Goal: Task Accomplishment & Management: Manage account settings

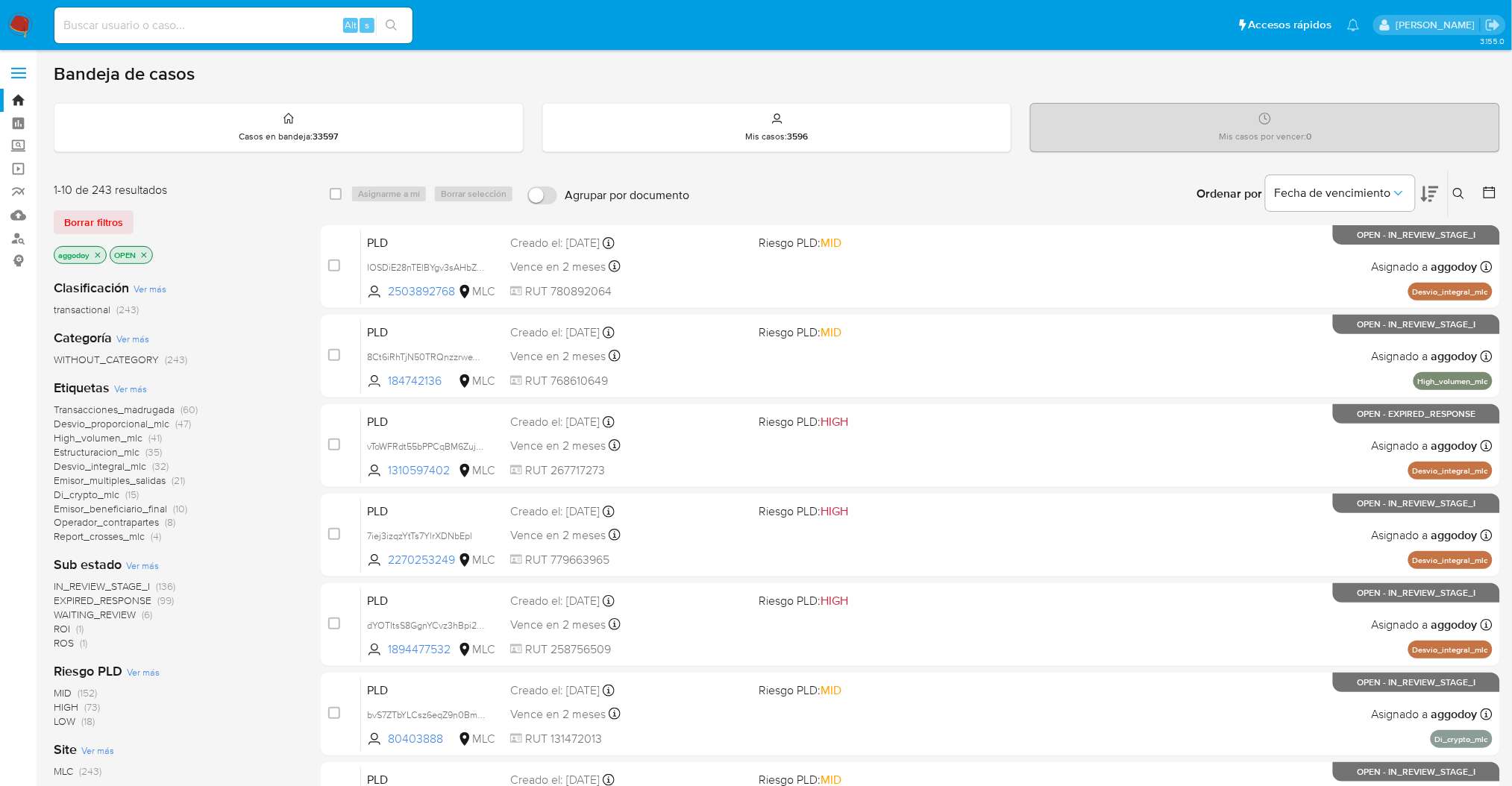
click at [80, 625] on span "(1)" at bounding box center [80, 628] width 7 height 15
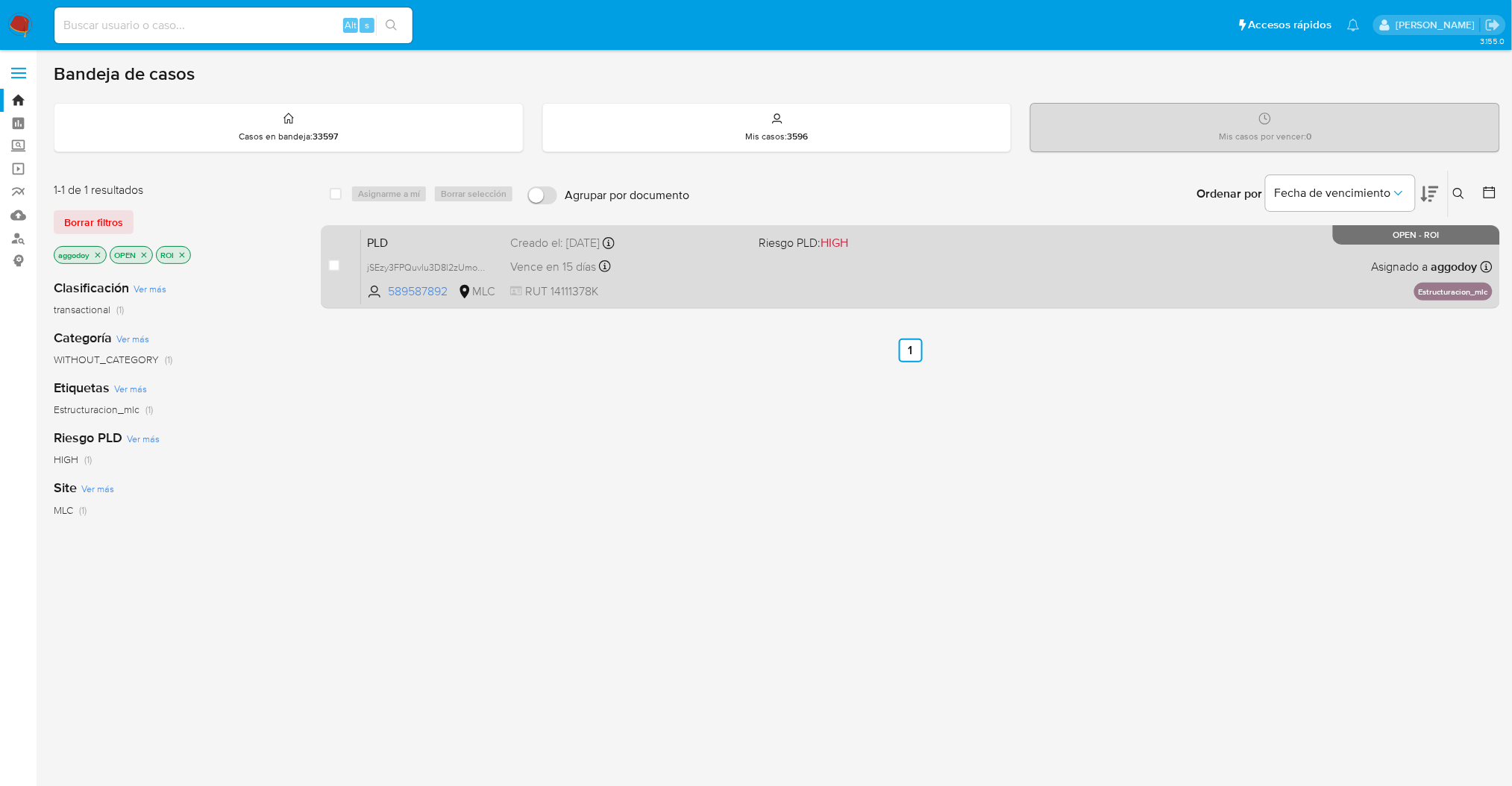
click at [798, 254] on div "PLD jSEzy3FPQuvlu3D8l2zUmoDp 589587892 MLC Riesgo PLD: HIGH Creado el: 12/06/20…" at bounding box center [927, 267] width 1131 height 76
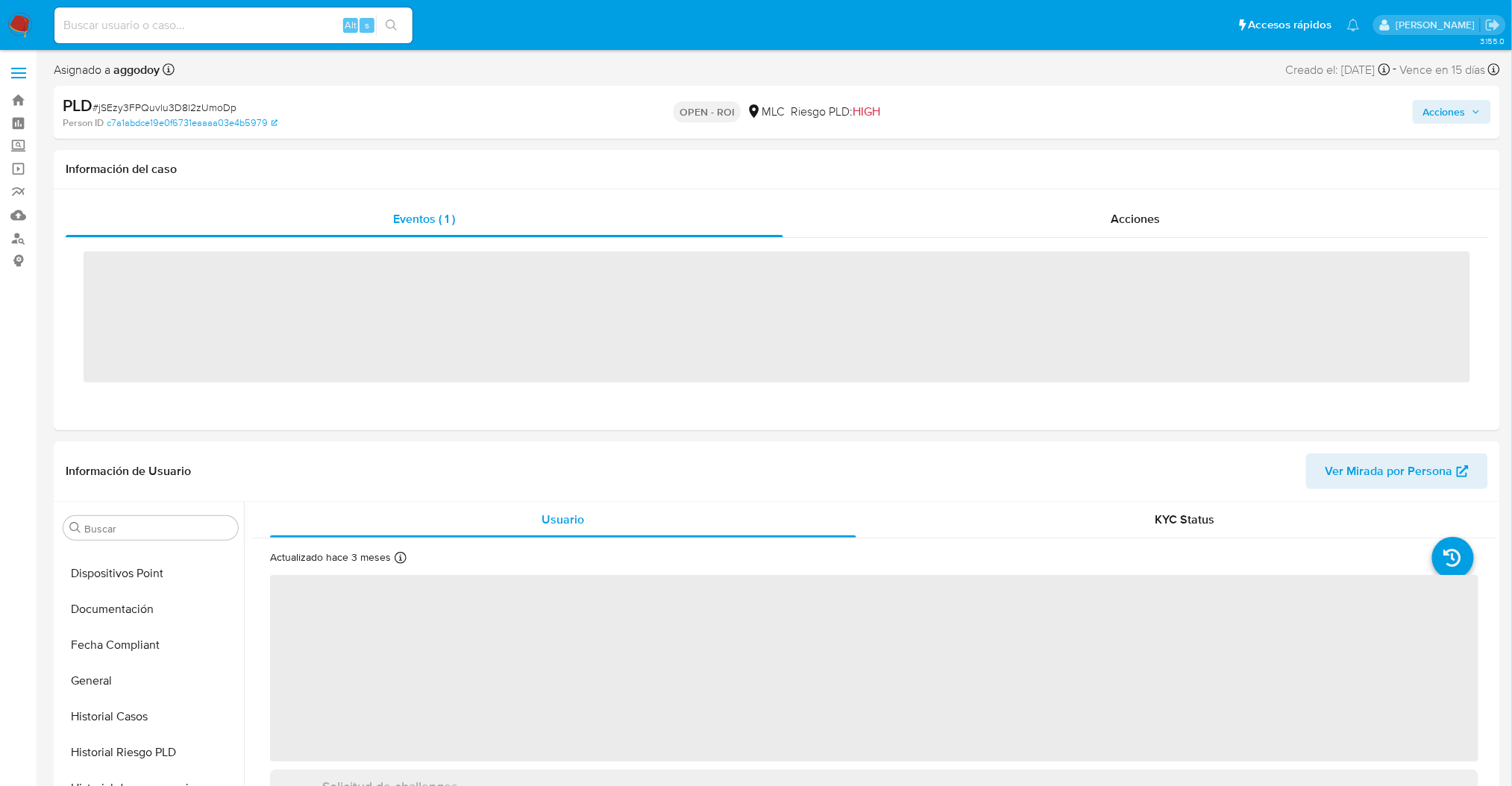
scroll to position [629, 0]
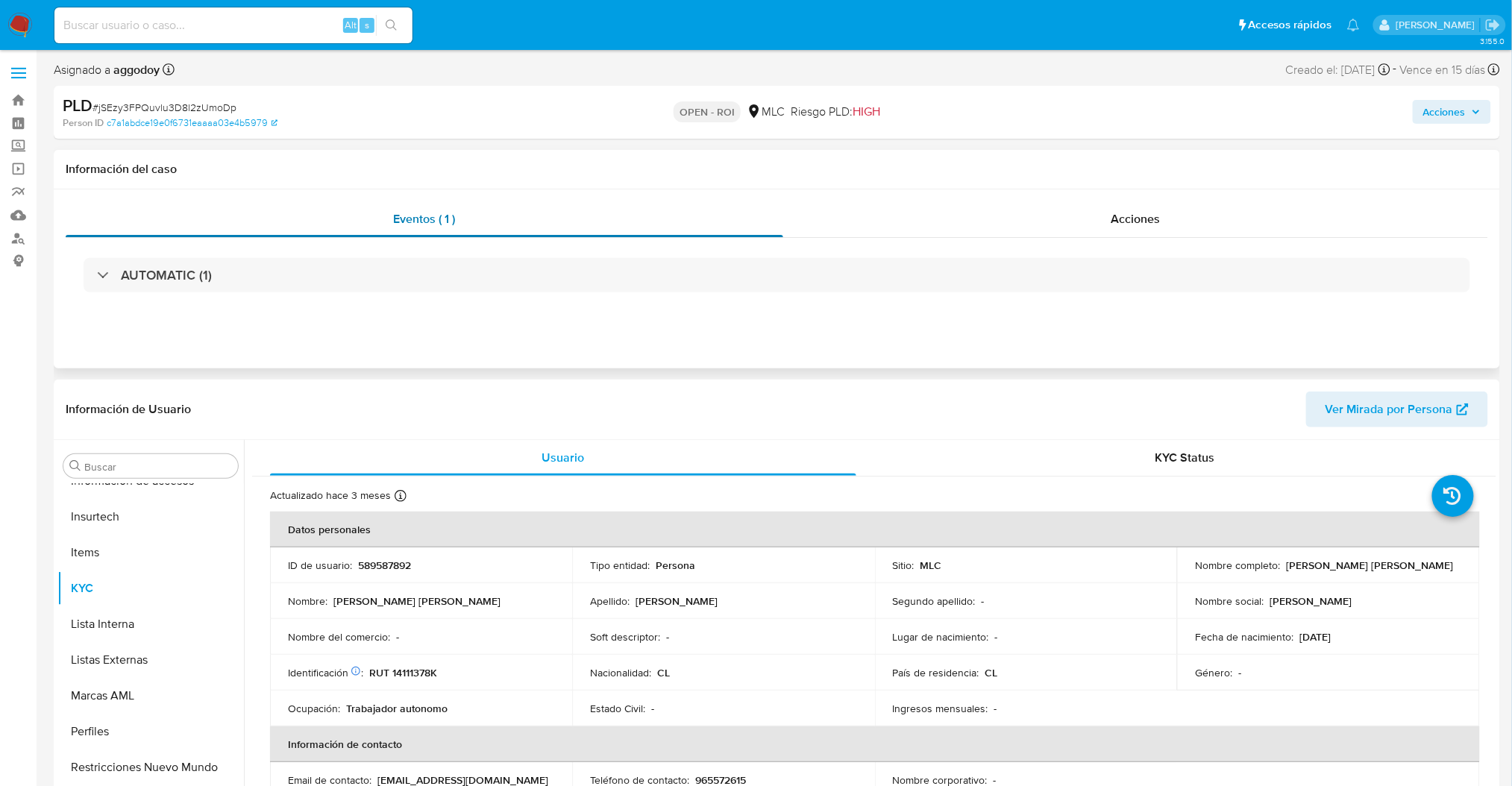
select select "10"
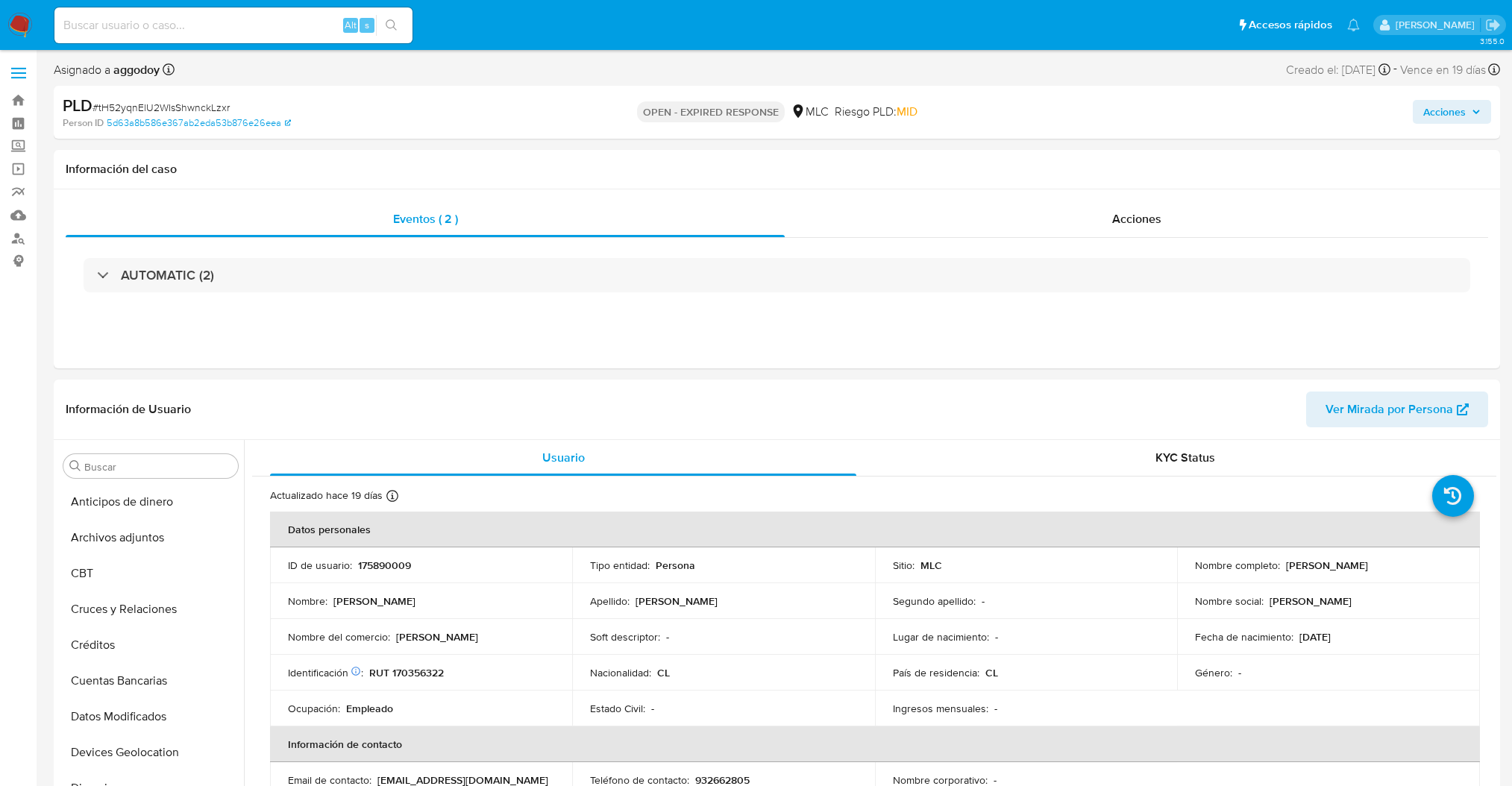
select select "10"
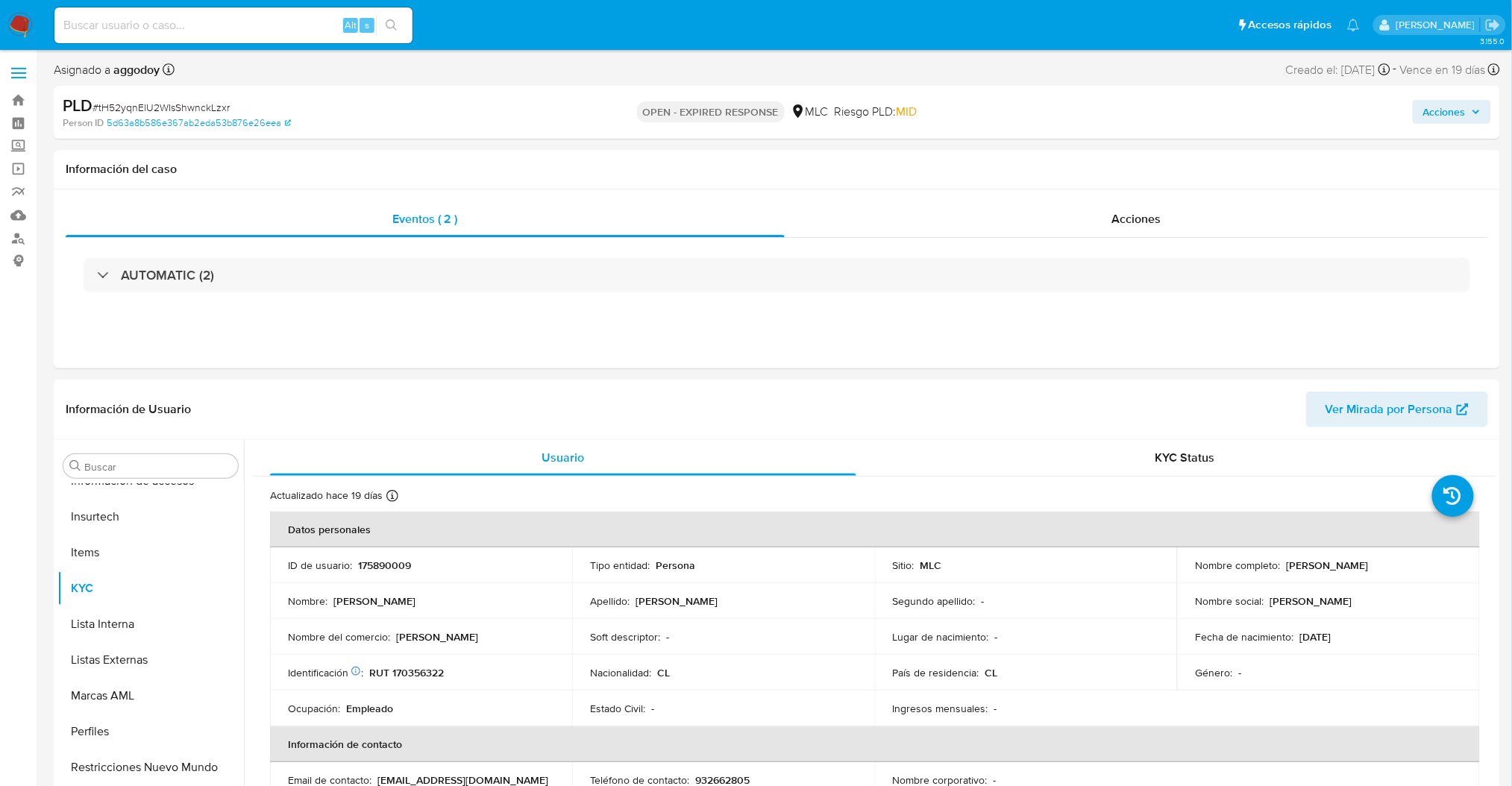
click at [153, 105] on span "# tH52yqnElU2WIsShwnckLzxr" at bounding box center [160, 107] width 137 height 15
click at [121, 104] on span "# tH52yqnElU2WIsShwnckLzxr" at bounding box center [160, 107] width 137 height 15
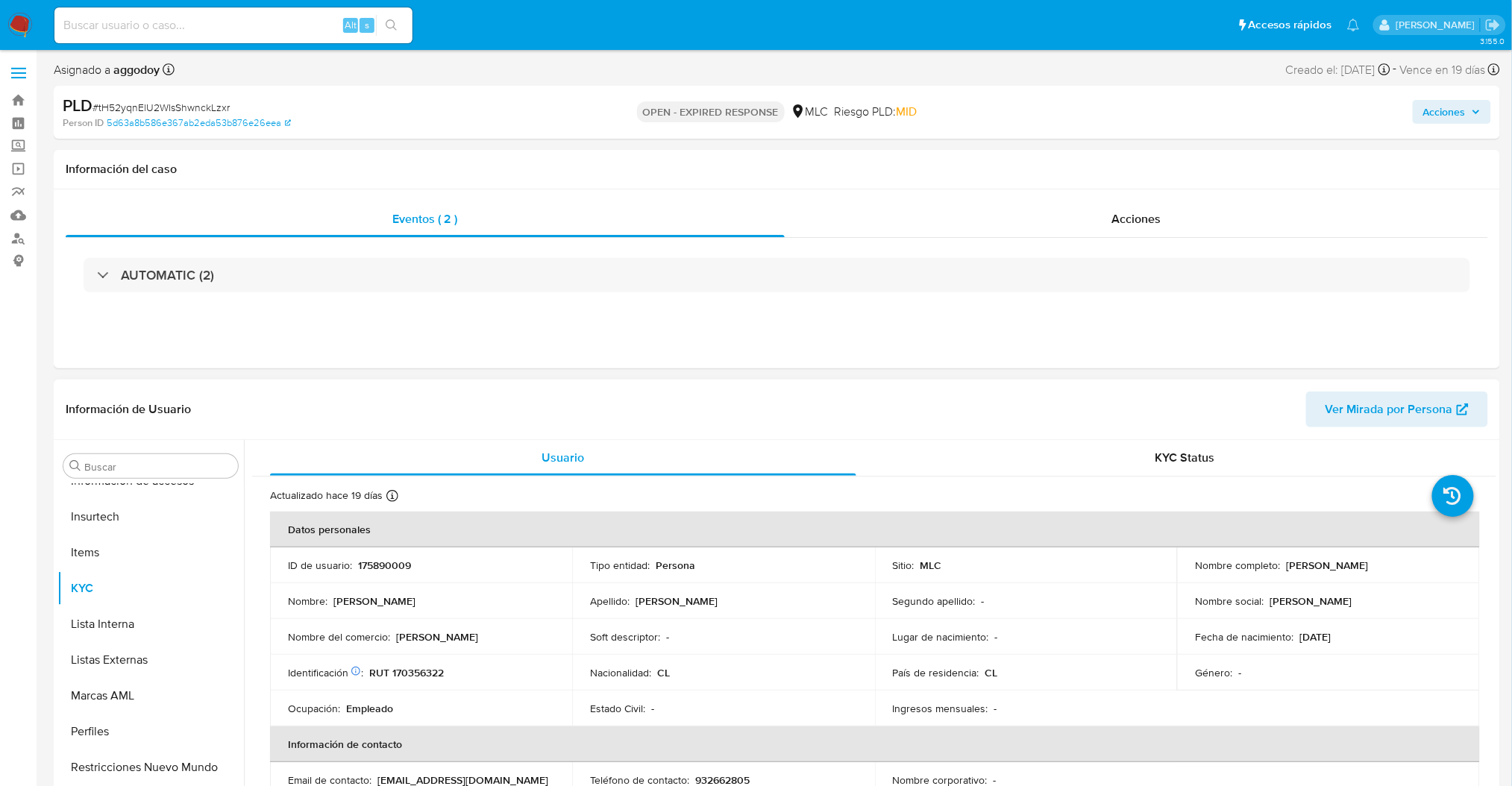
click at [374, 564] on p "175890009" at bounding box center [384, 565] width 53 height 14
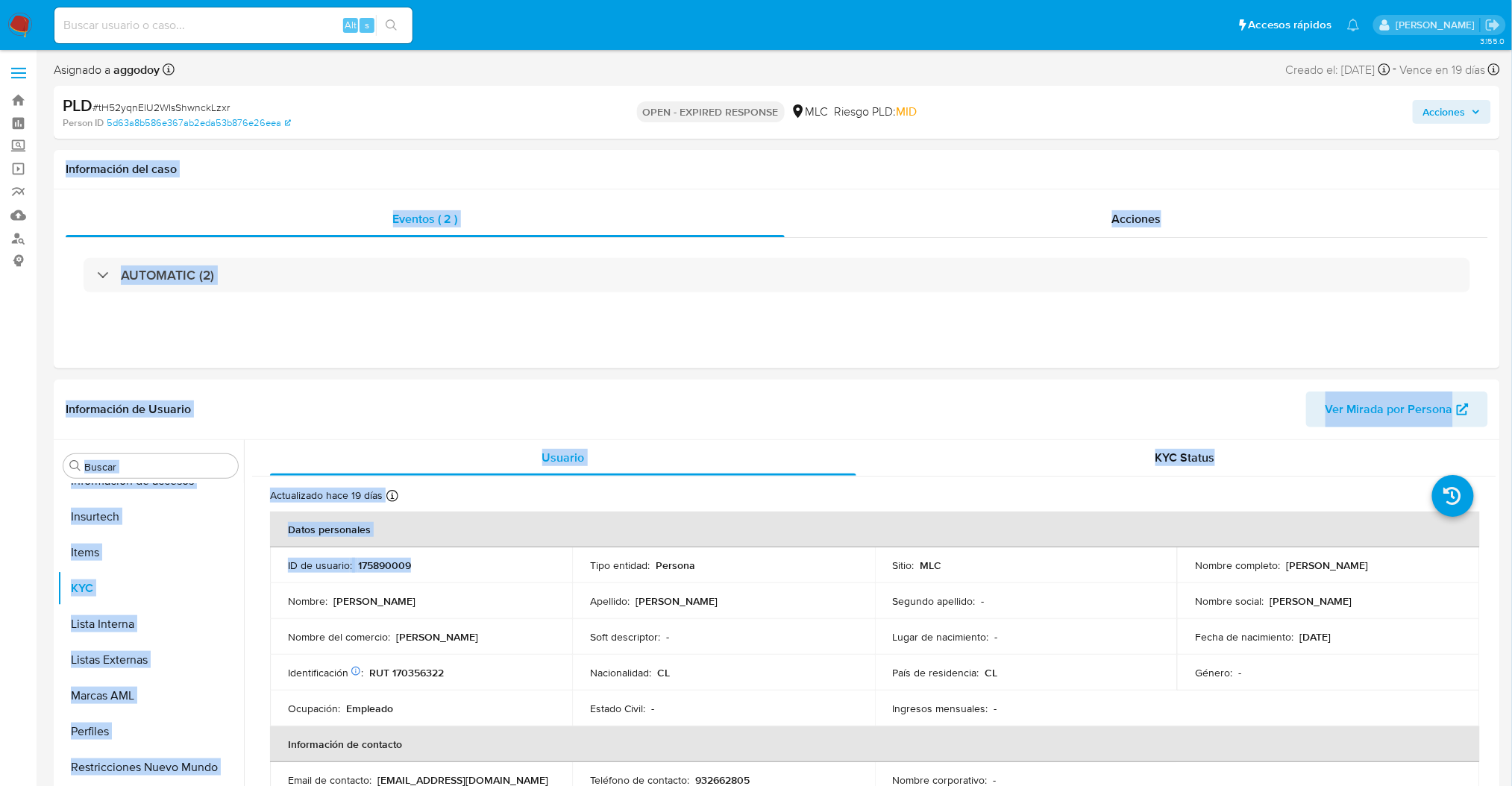
drag, startPoint x: 374, startPoint y: 564, endPoint x: 228, endPoint y: -121, distance: 700.4
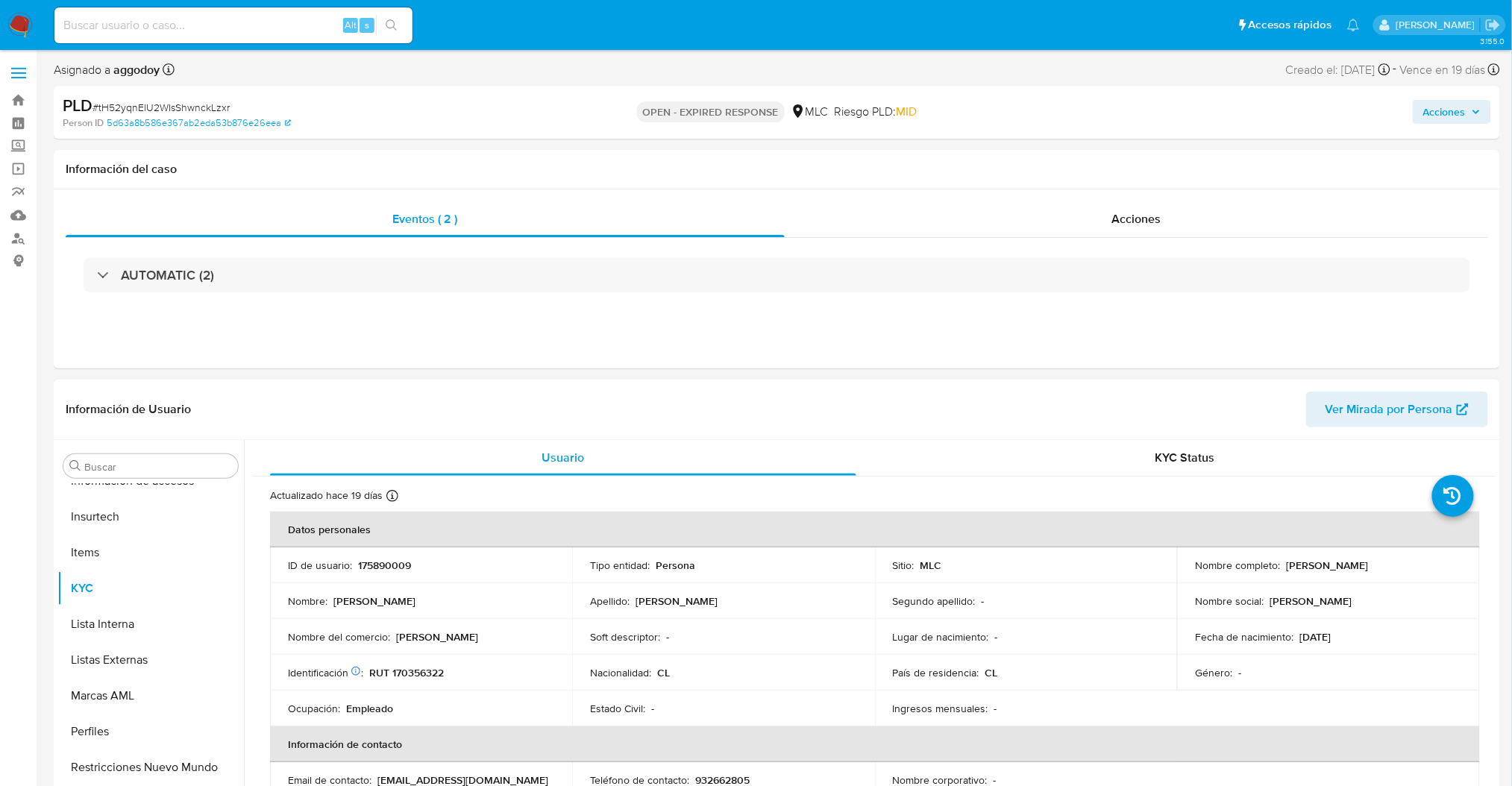
click at [402, 669] on p "RUT 170356322" at bounding box center [406, 673] width 75 height 14
copy p "170356322"
drag, startPoint x: 249, startPoint y: 746, endPoint x: 244, endPoint y: 711, distance: 35.4
click at [244, 711] on div "Usuario KYC Status Actualizado hace 19 días Creado: 19/11/2020 22:50:39 Actuali…" at bounding box center [870, 631] width 1252 height 381
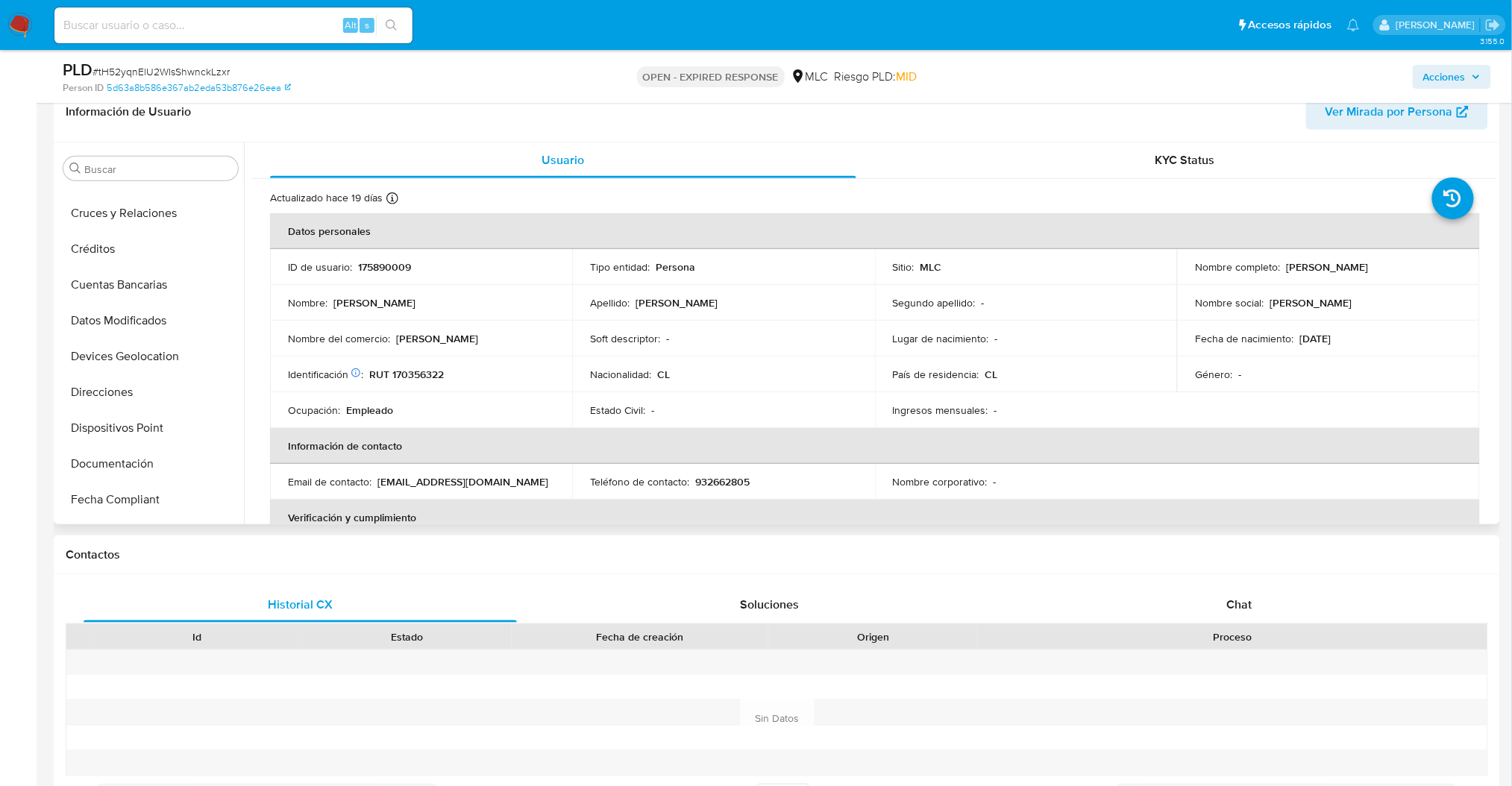
scroll to position [68, 0]
click at [174, 242] on button "Cruces y Relaciones" at bounding box center [144, 243] width 174 height 36
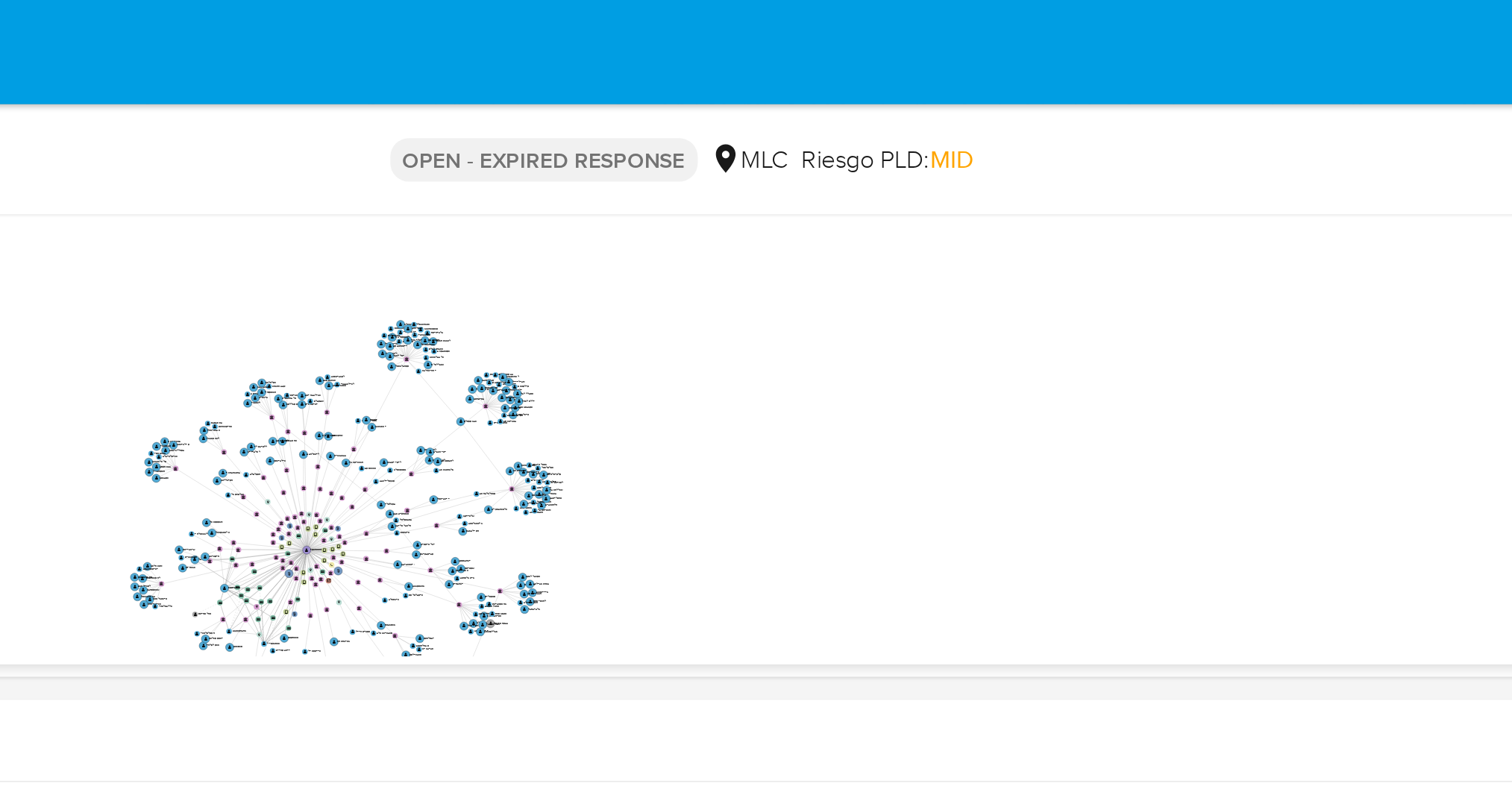
scroll to position [400, 0]
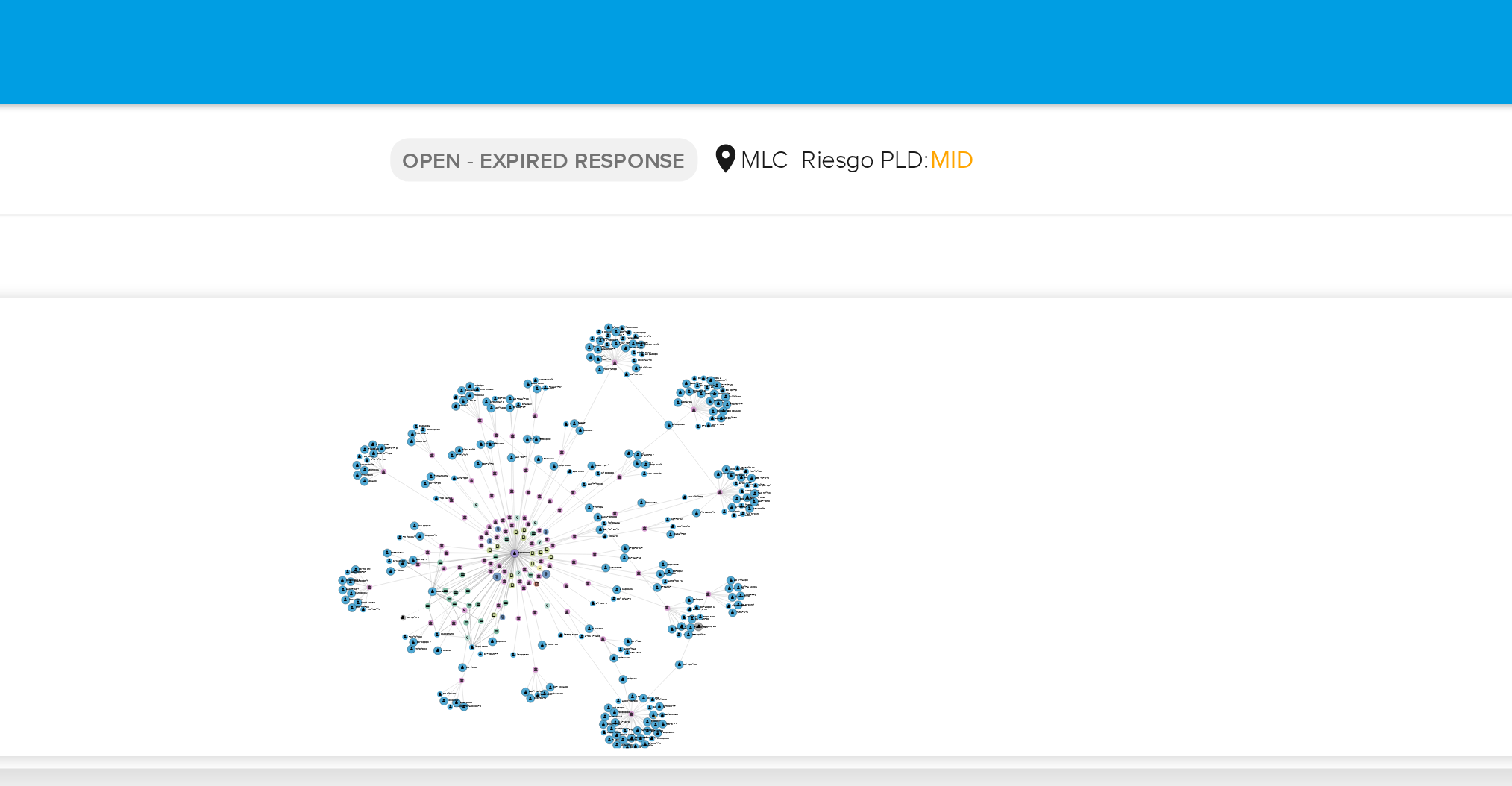
drag, startPoint x: 927, startPoint y: 205, endPoint x: 1026, endPoint y: 163, distance: 107.5
click at [1026, 163] on icon "phone-56a6ec8f03acbd136c9a2b4577396d8f  phone-7c6603e26f272ea2015032f34916a4bd…" at bounding box center [885, 251] width 1223 height 217
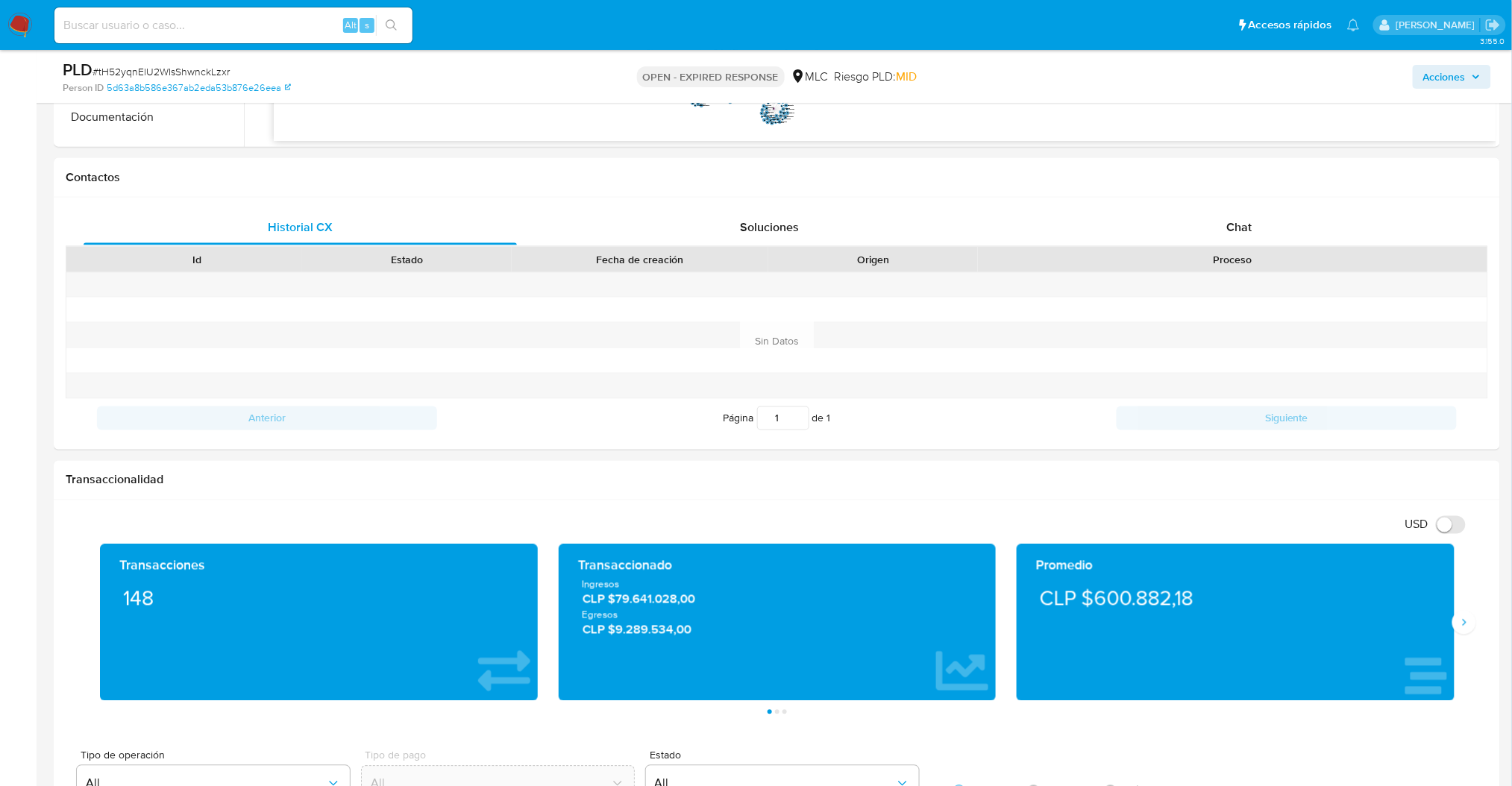
scroll to position [618, 0]
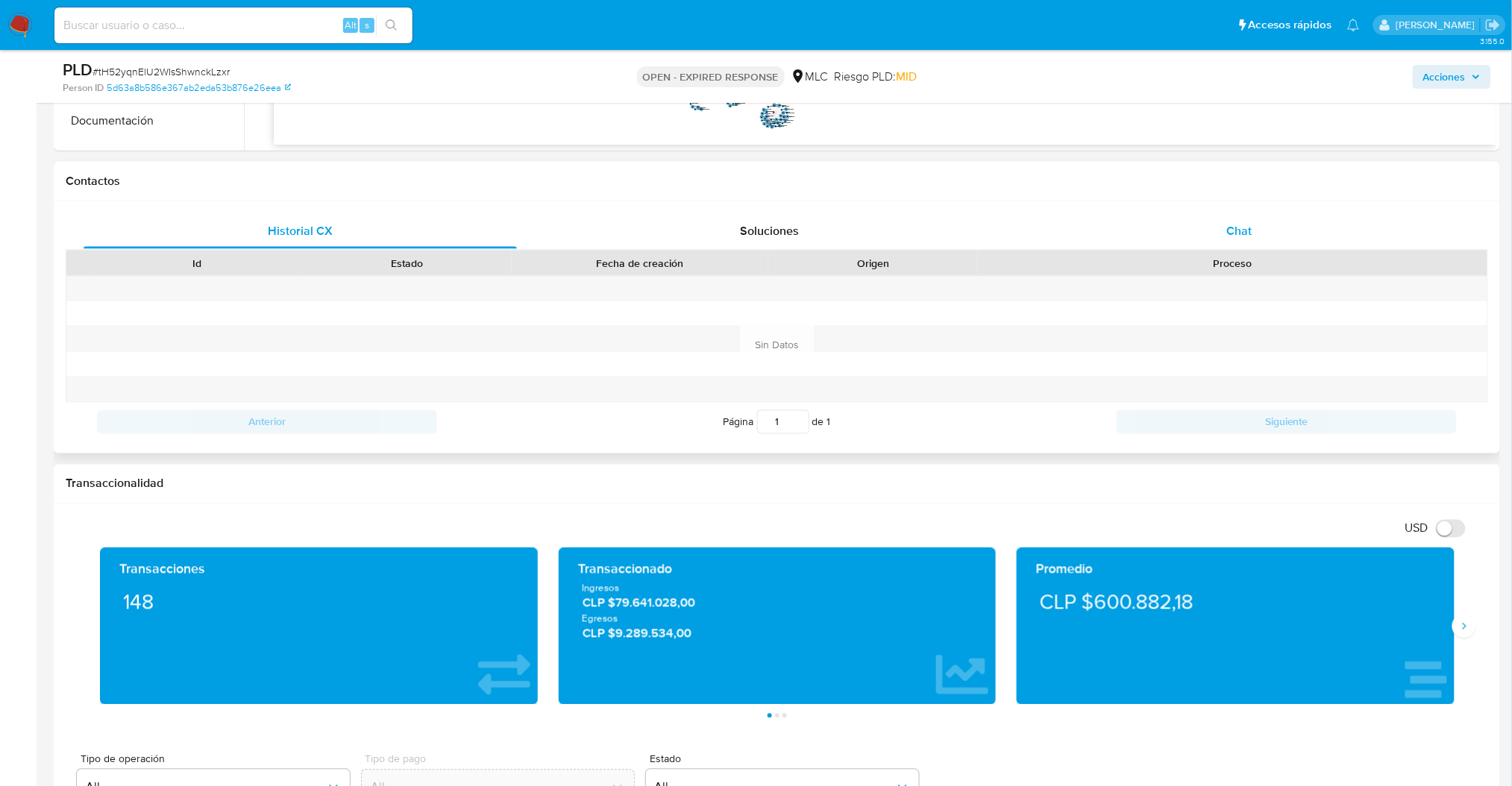
click at [1243, 214] on div "Chat" at bounding box center [1239, 231] width 433 height 36
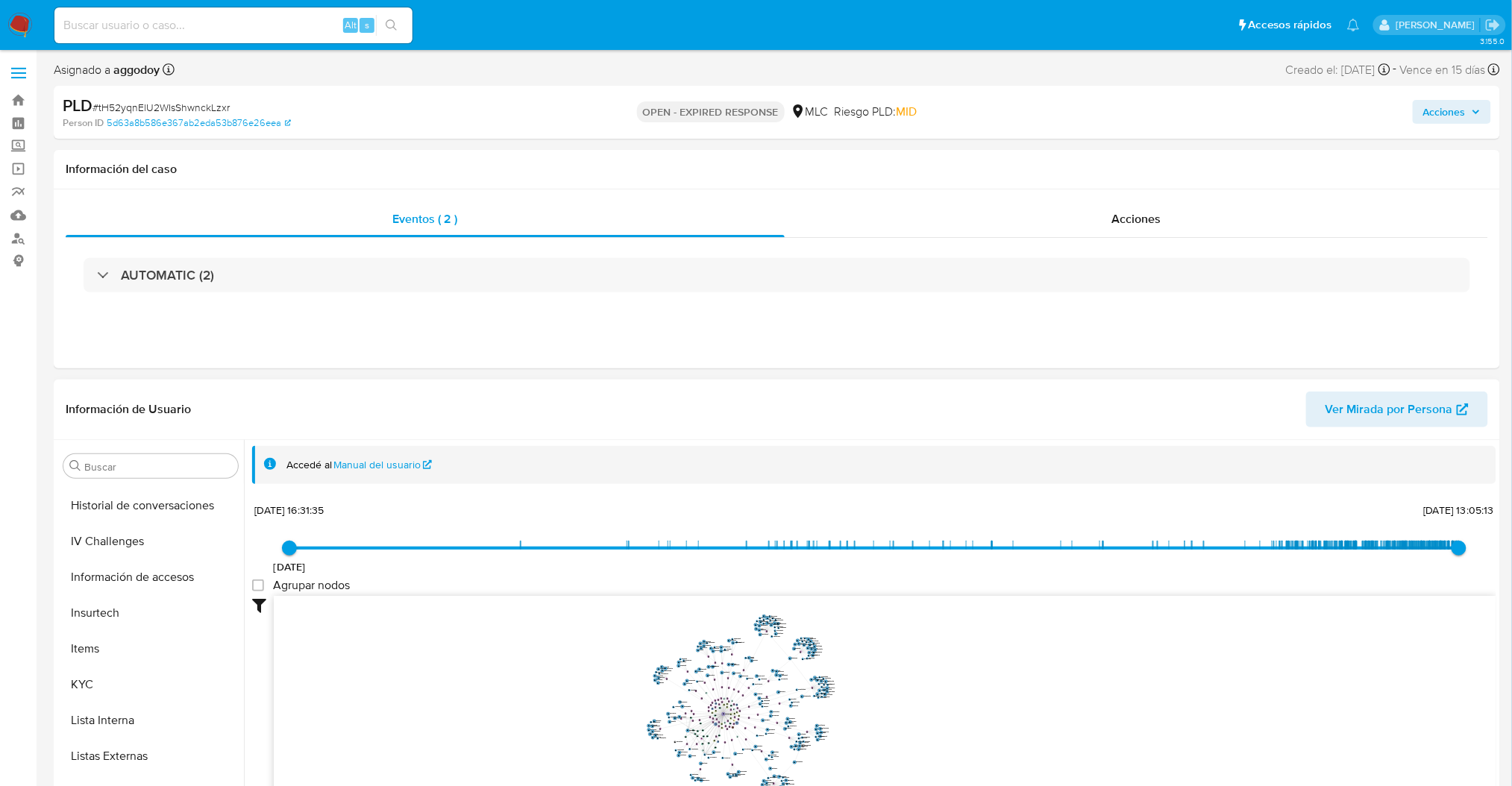
scroll to position [573, 0]
click at [177, 649] on button "KYC" at bounding box center [144, 645] width 174 height 36
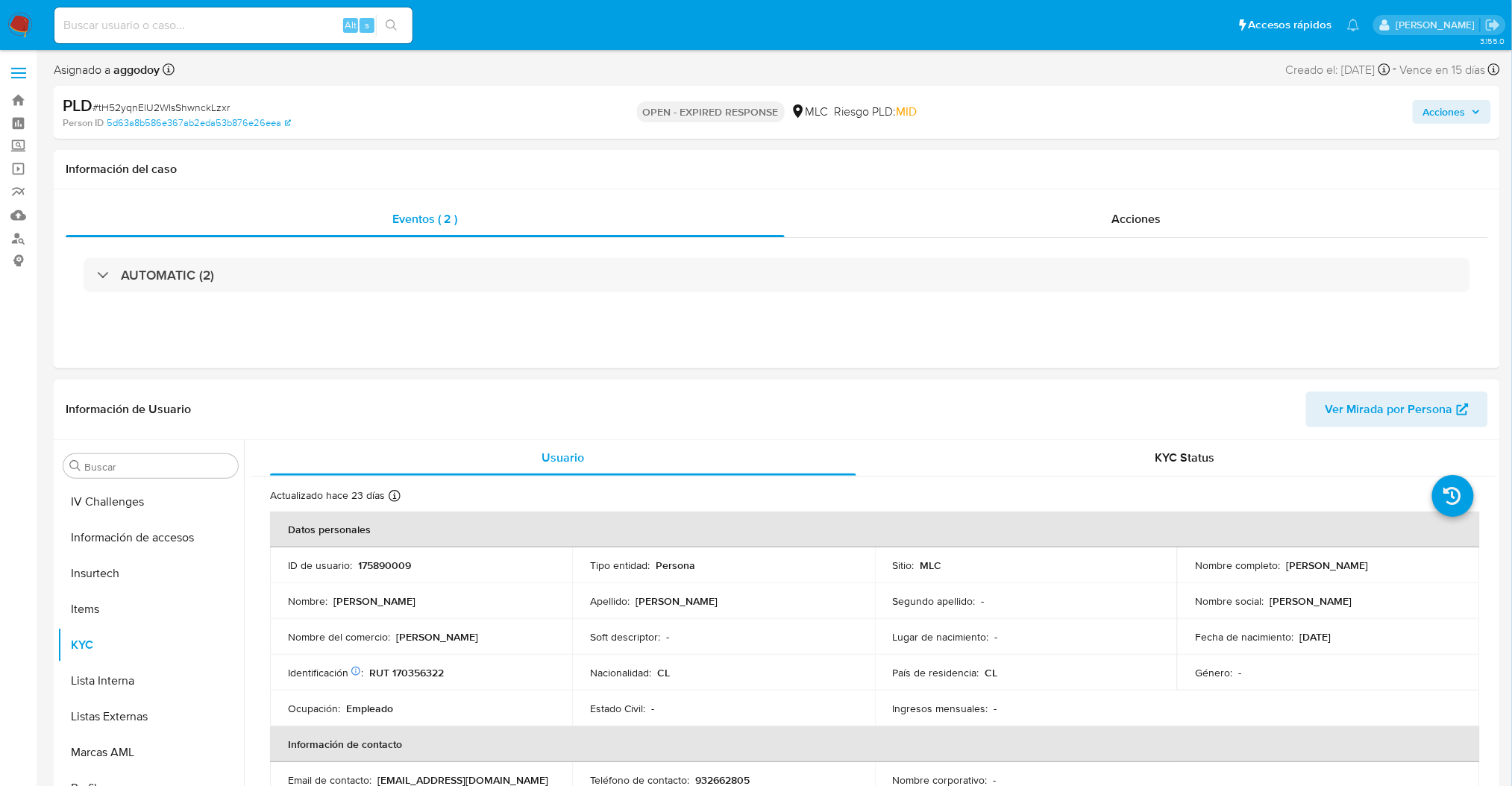
drag, startPoint x: 1280, startPoint y: 566, endPoint x: 1454, endPoint y: 554, distance: 174.4
click at [1454, 554] on td "Nombre completo : David Esteban Vera Montenegro" at bounding box center [1328, 565] width 302 height 36
copy div "David Esteban Vera Montenegro"
drag, startPoint x: 237, startPoint y: 714, endPoint x: 271, endPoint y: 500, distance: 216.7
click at [275, 495] on div "Buscar Anticipos de dinero Archivos adjuntos CBT Cruces y Relaciones Créditos C…" at bounding box center [777, 631] width 1439 height 381
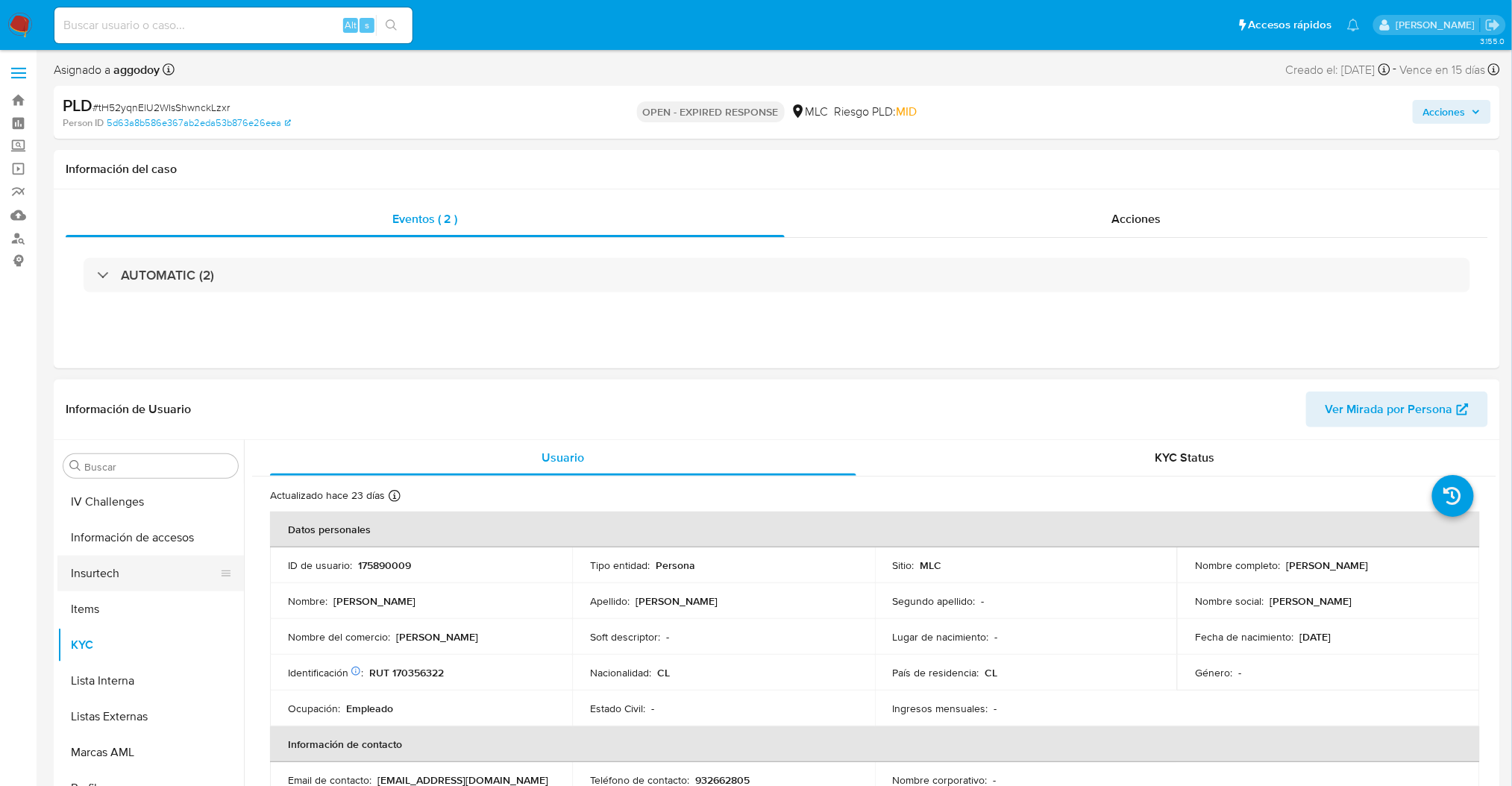
click at [223, 581] on div at bounding box center [226, 574] width 12 height 33
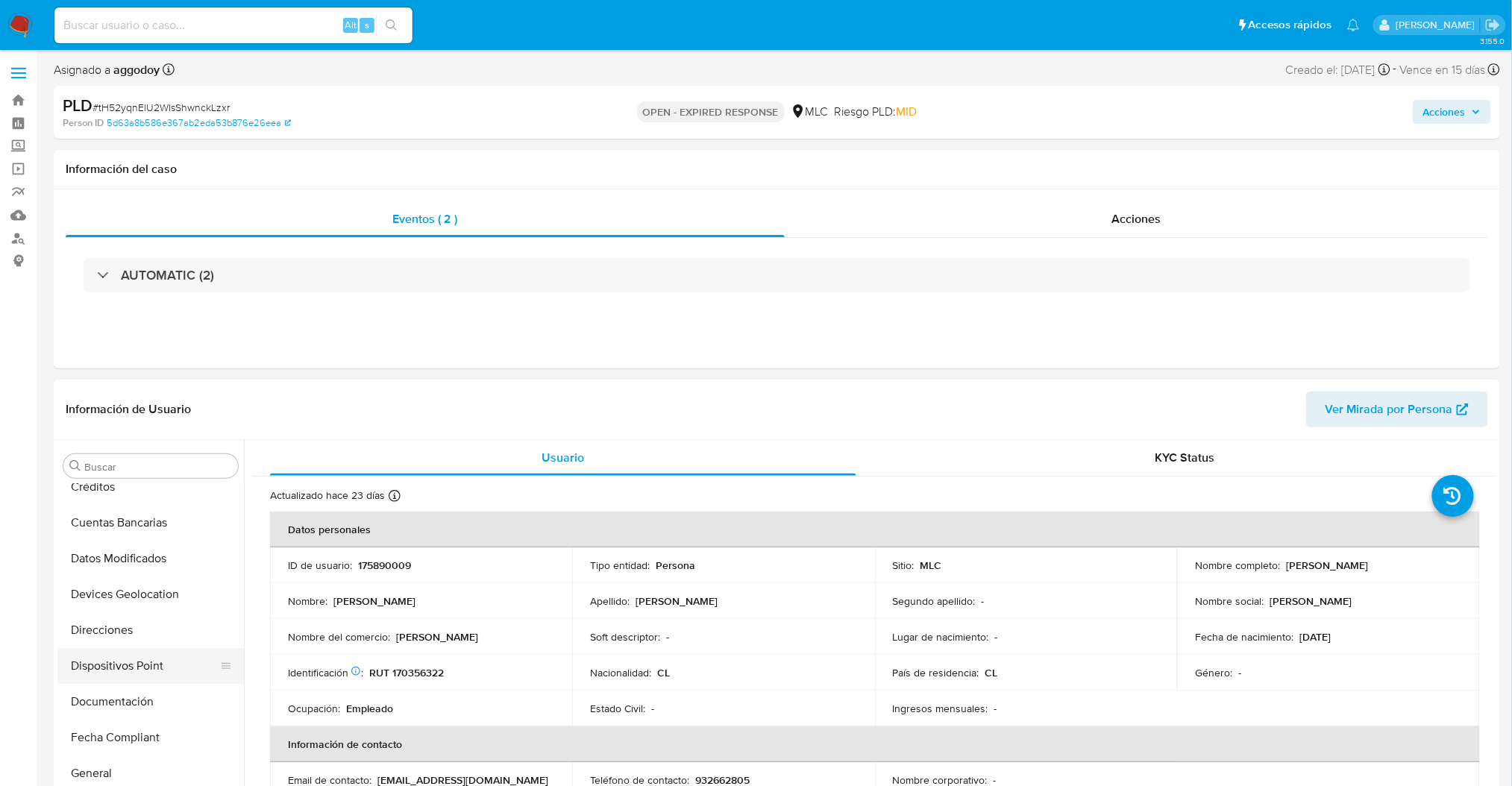
scroll to position [165, 0]
click at [157, 684] on button "Documentación" at bounding box center [144, 695] width 174 height 36
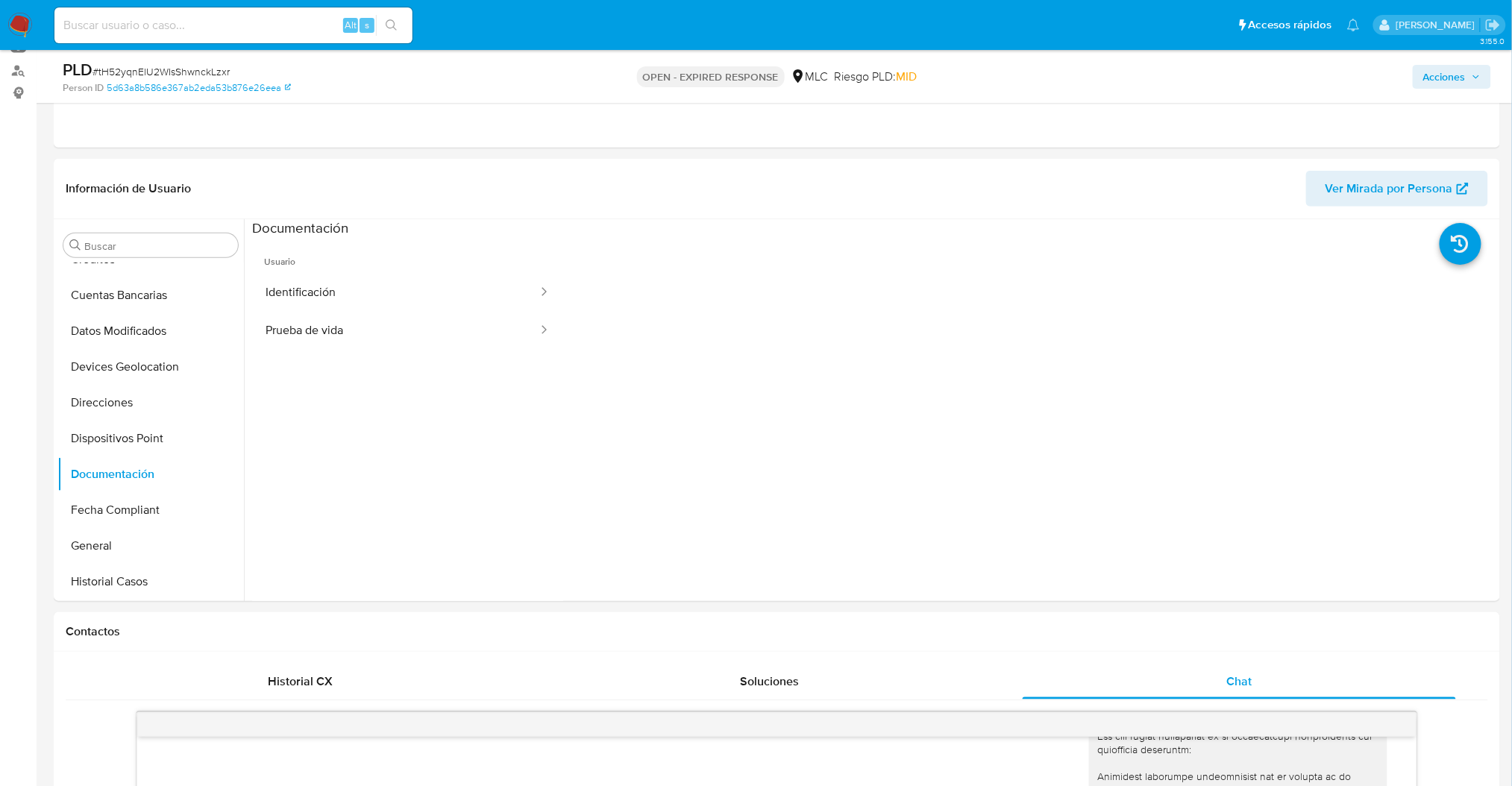
scroll to position [202, 0]
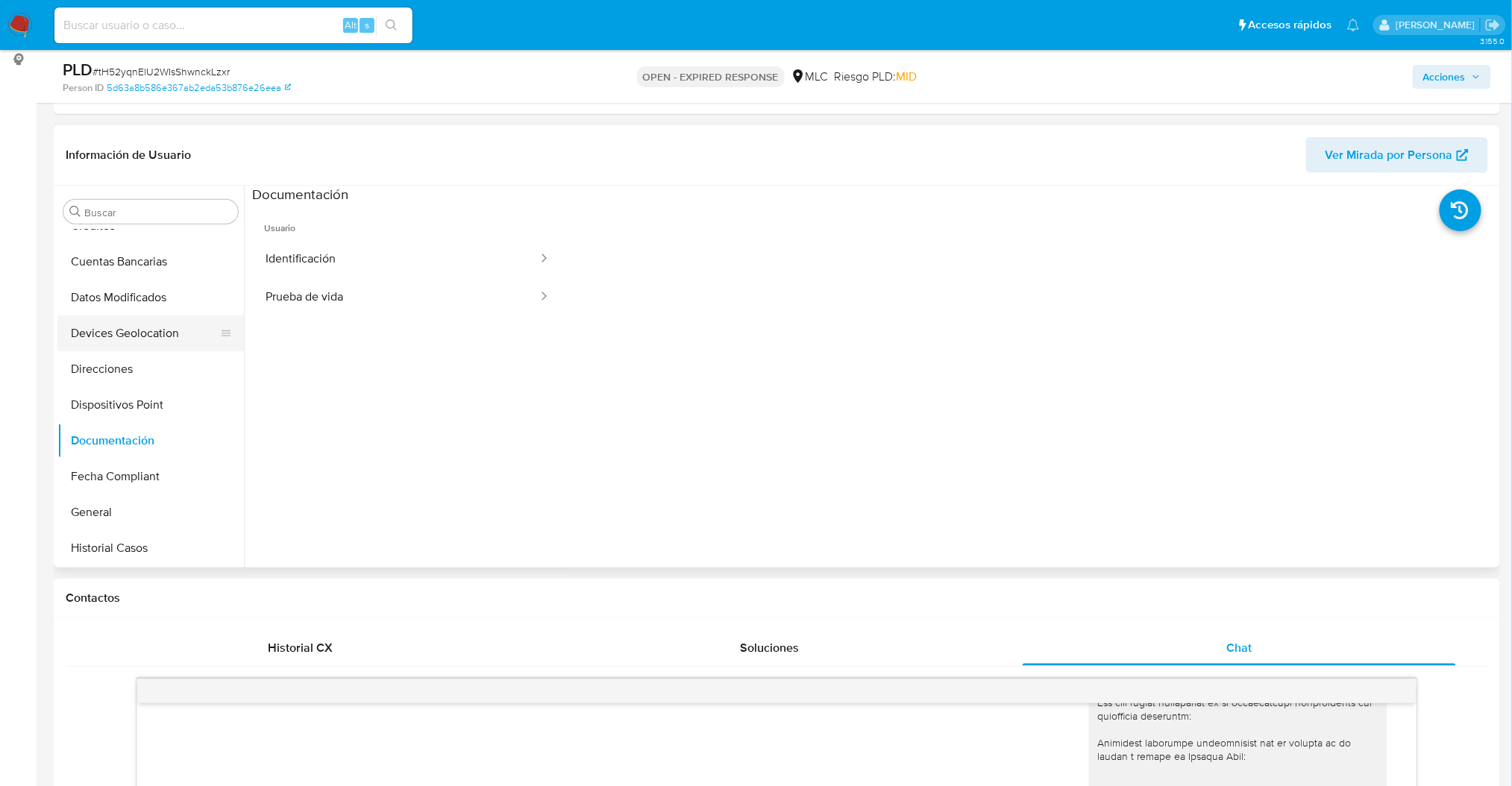
drag, startPoint x: 235, startPoint y: 343, endPoint x: 235, endPoint y: 334, distance: 9.0
click at [232, 334] on button "Devices Geolocation" at bounding box center [144, 333] width 174 height 36
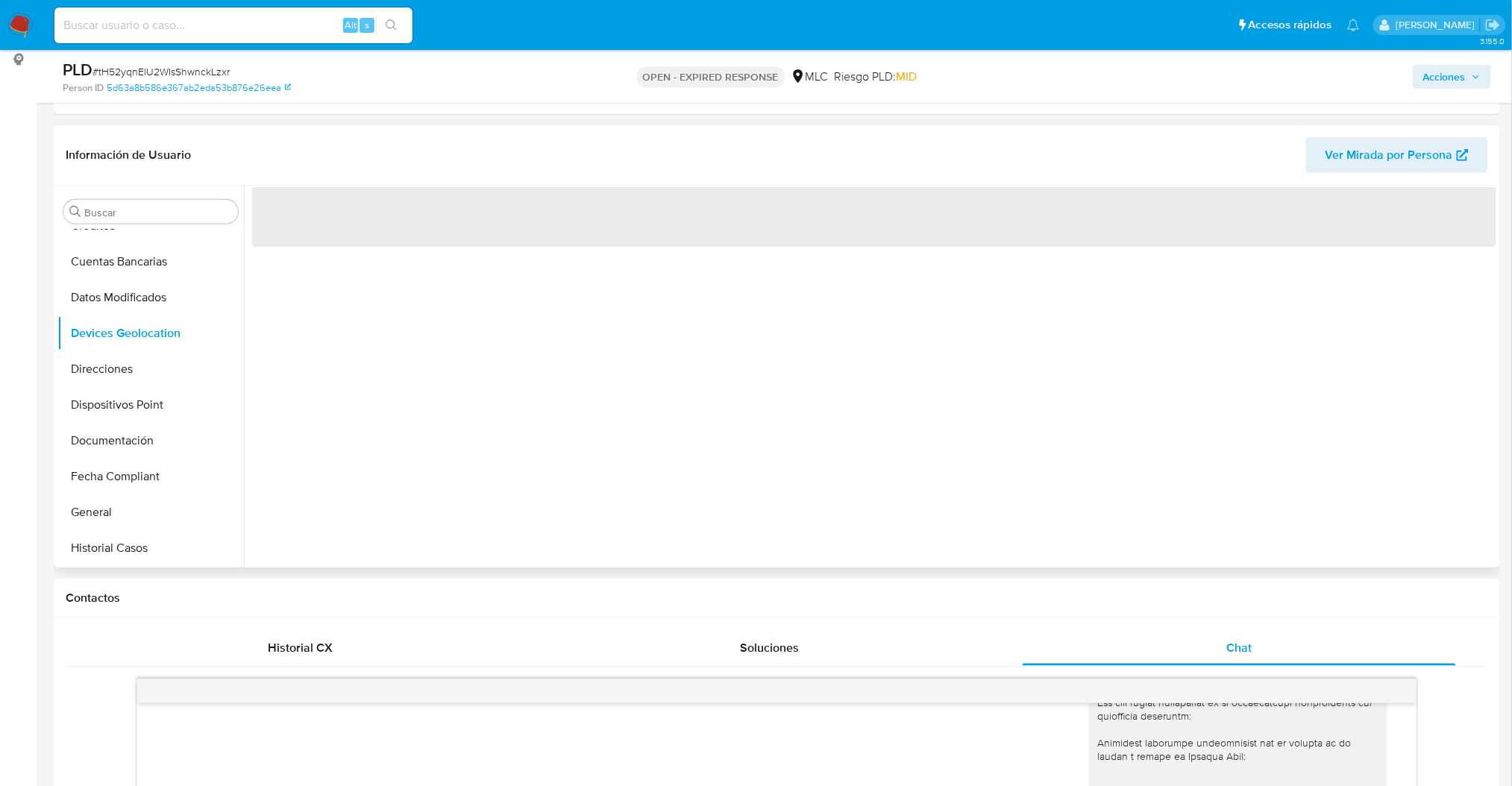
drag, startPoint x: 245, startPoint y: 344, endPoint x: 251, endPoint y: 264, distance: 80.2
click at [251, 264] on div "‌" at bounding box center [870, 377] width 1252 height 381
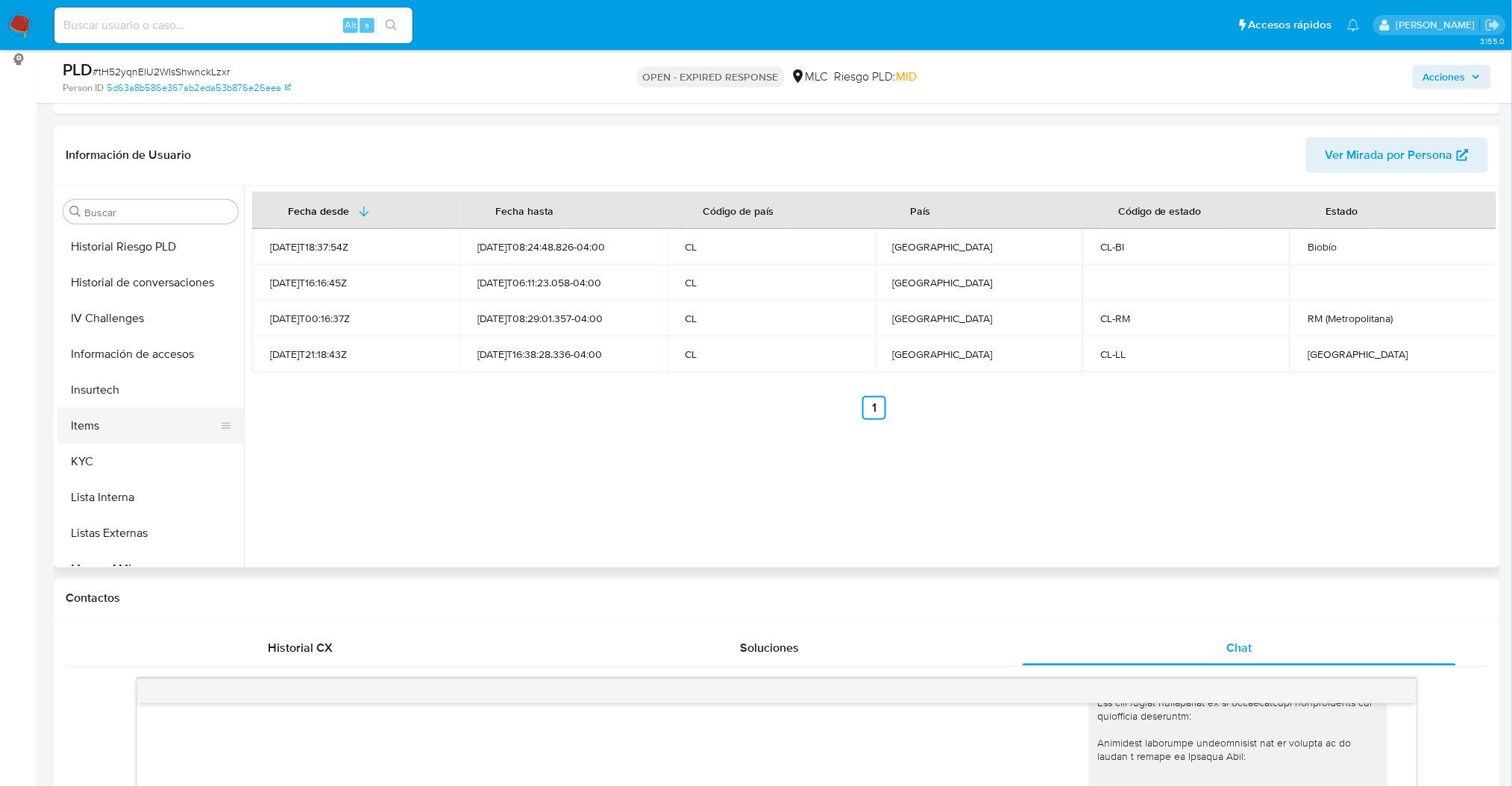
scroll to position [495, 0]
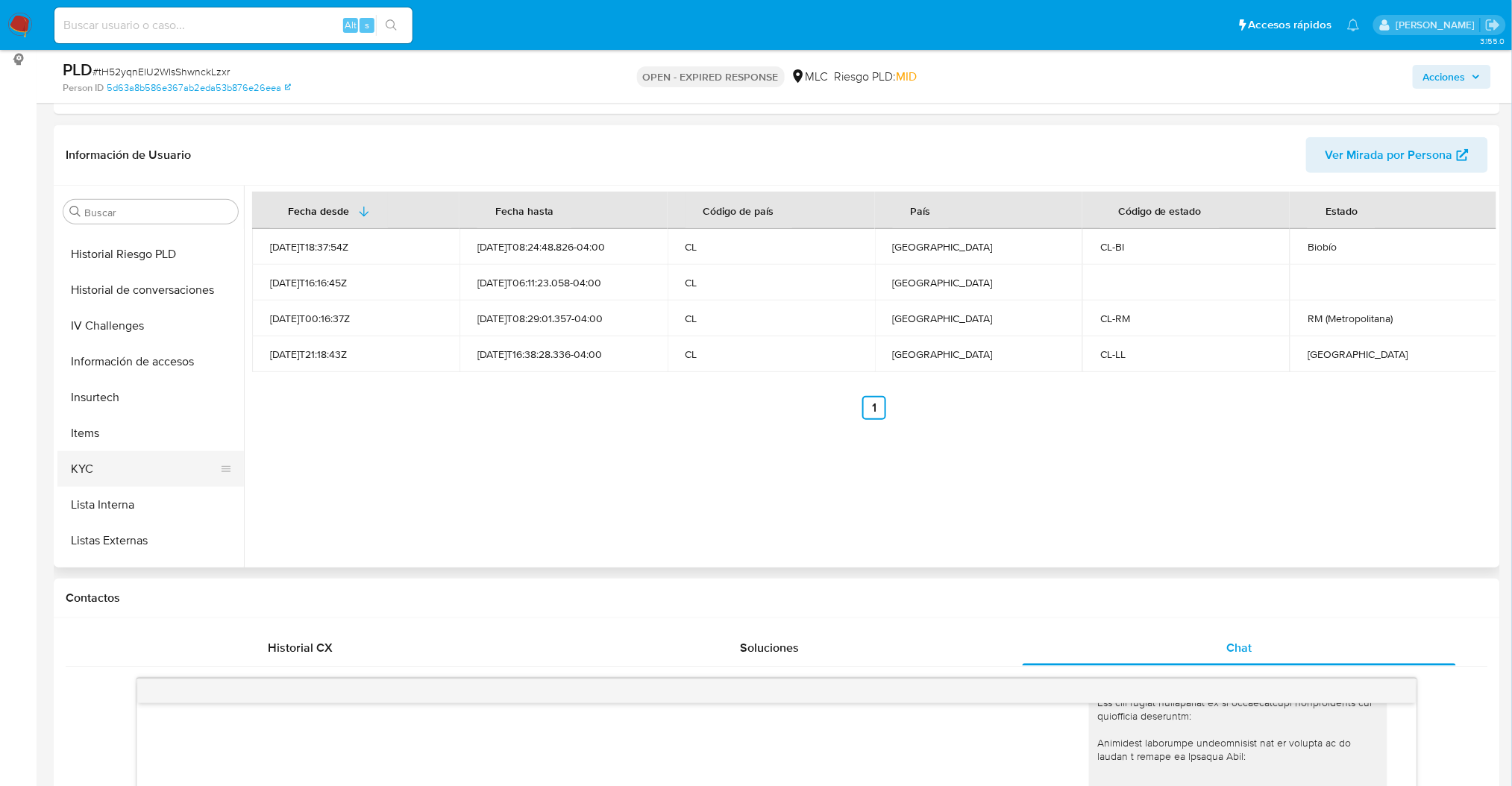
click at [127, 478] on button "KYC" at bounding box center [144, 469] width 174 height 36
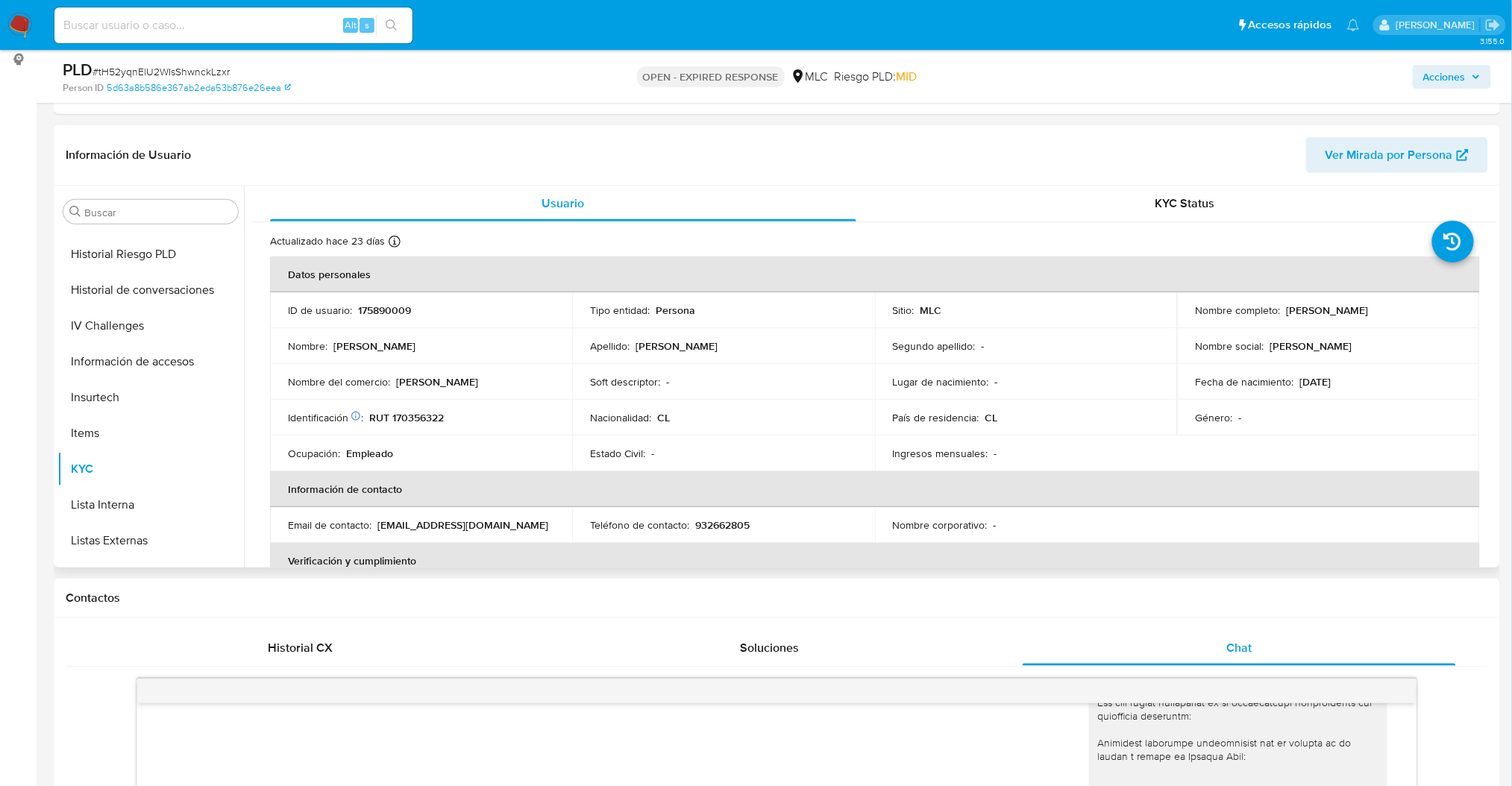
click at [421, 422] on p "RUT 170356322" at bounding box center [406, 417] width 75 height 14
drag, startPoint x: 421, startPoint y: 422, endPoint x: 491, endPoint y: 433, distance: 70.9
click at [491, 433] on td "Identificación Nº de serie: 523099213 : RUT 170356322" at bounding box center [421, 417] width 302 height 36
click at [428, 418] on p "RUT 170356322" at bounding box center [406, 417] width 75 height 14
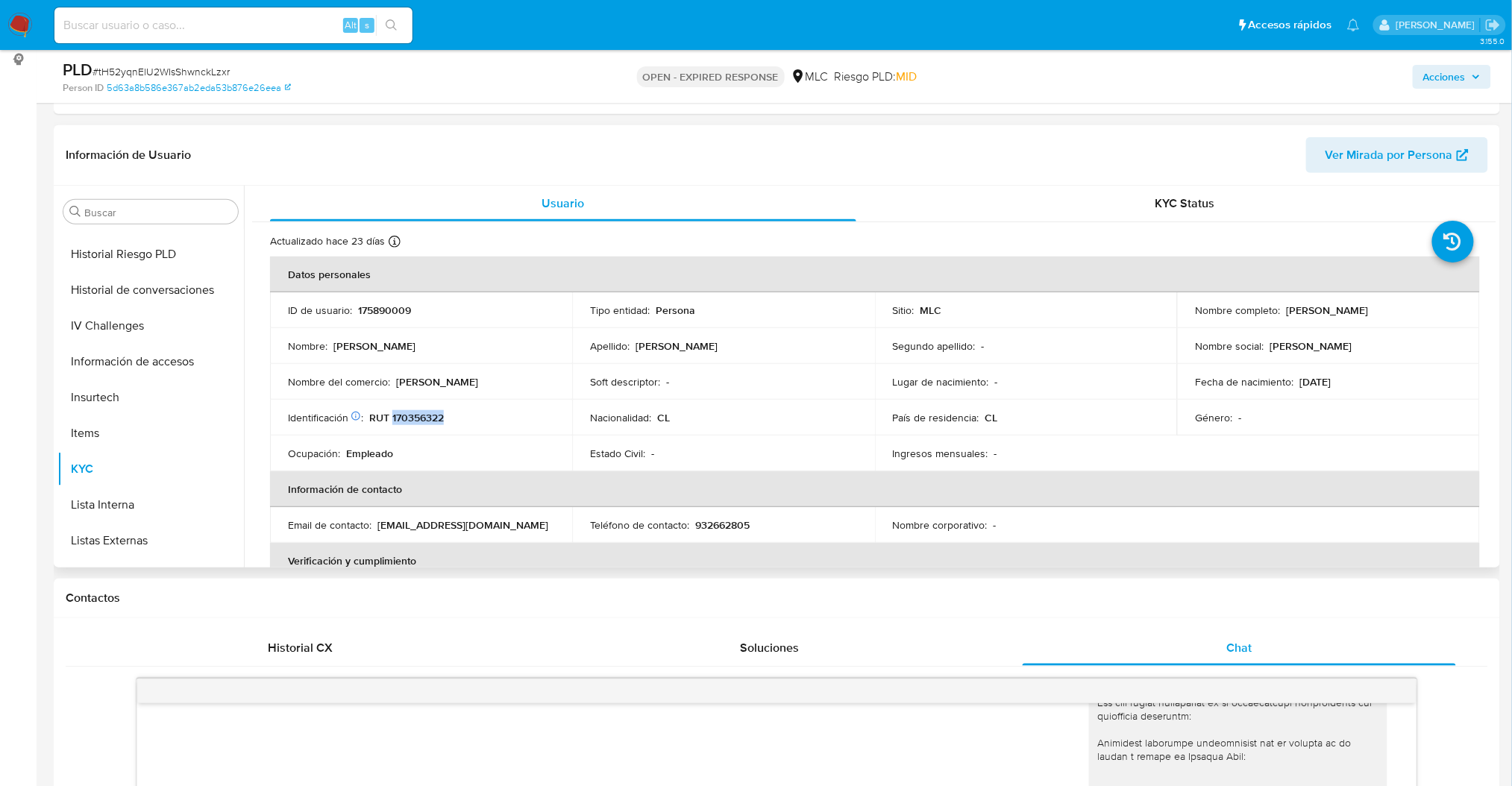
click at [428, 418] on p "RUT 170356322" at bounding box center [406, 417] width 75 height 14
copy p "170356322"
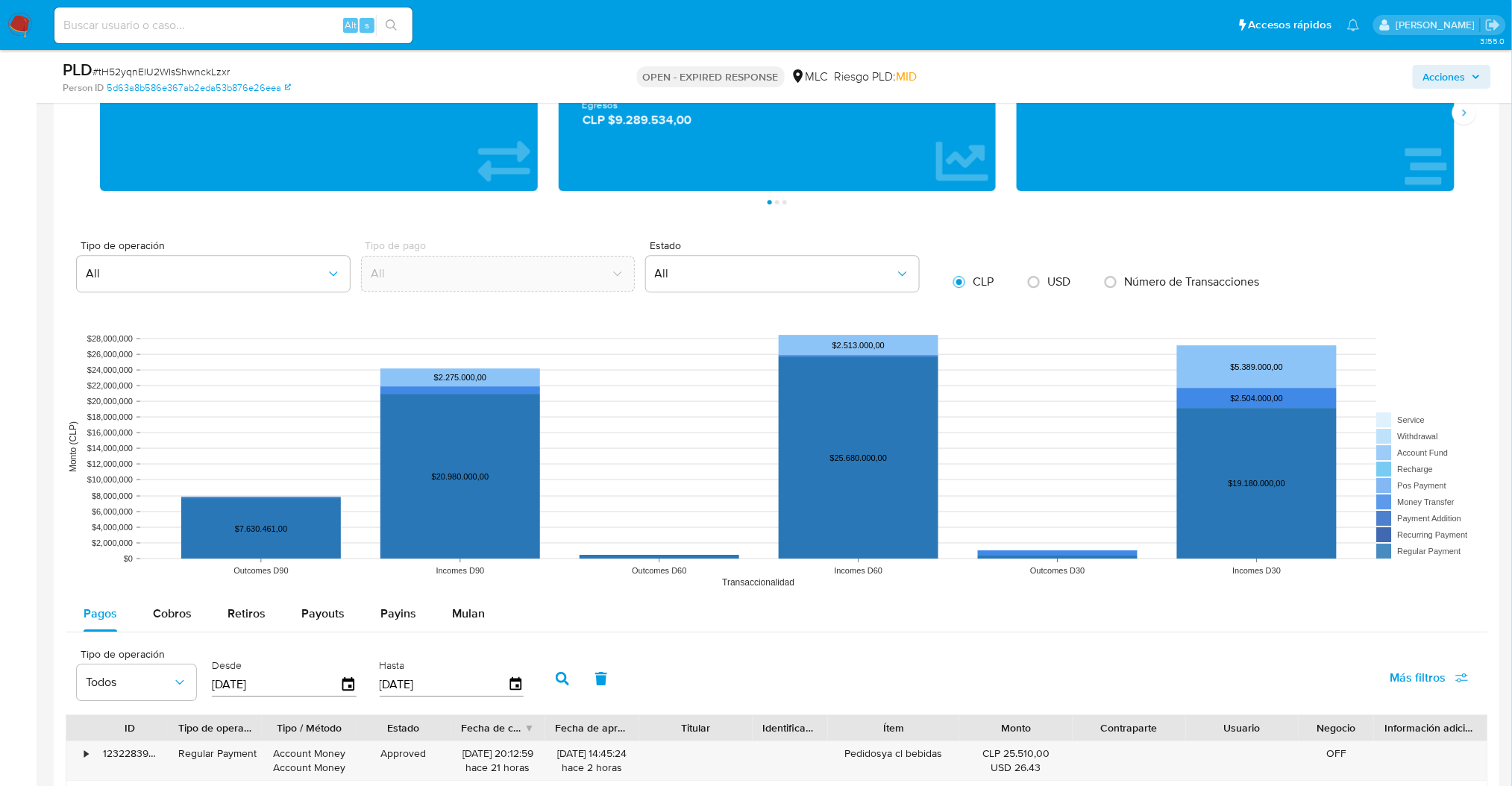
scroll to position [1564, 0]
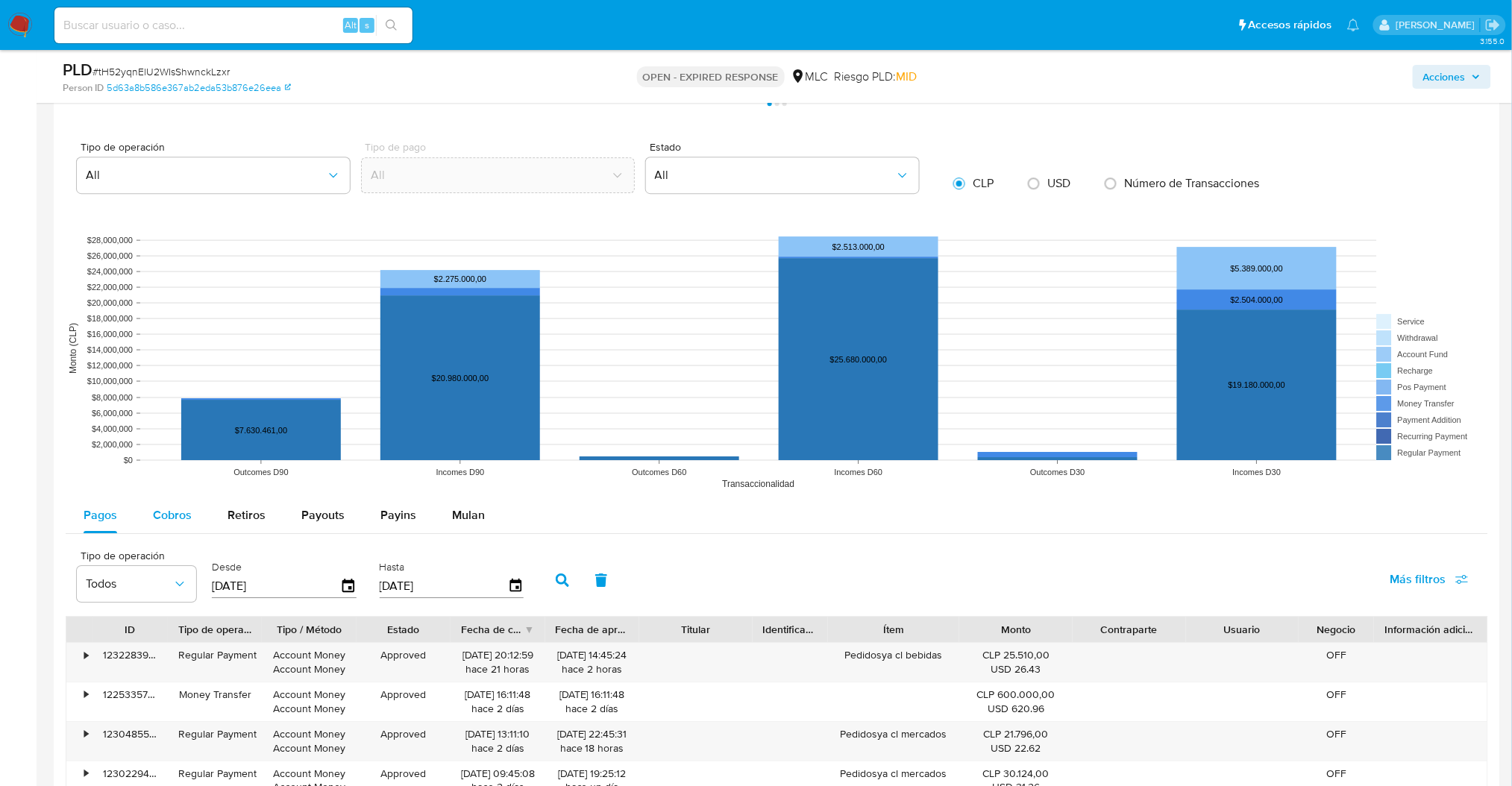
click at [194, 534] on button "Cobros" at bounding box center [172, 515] width 75 height 36
select select "10"
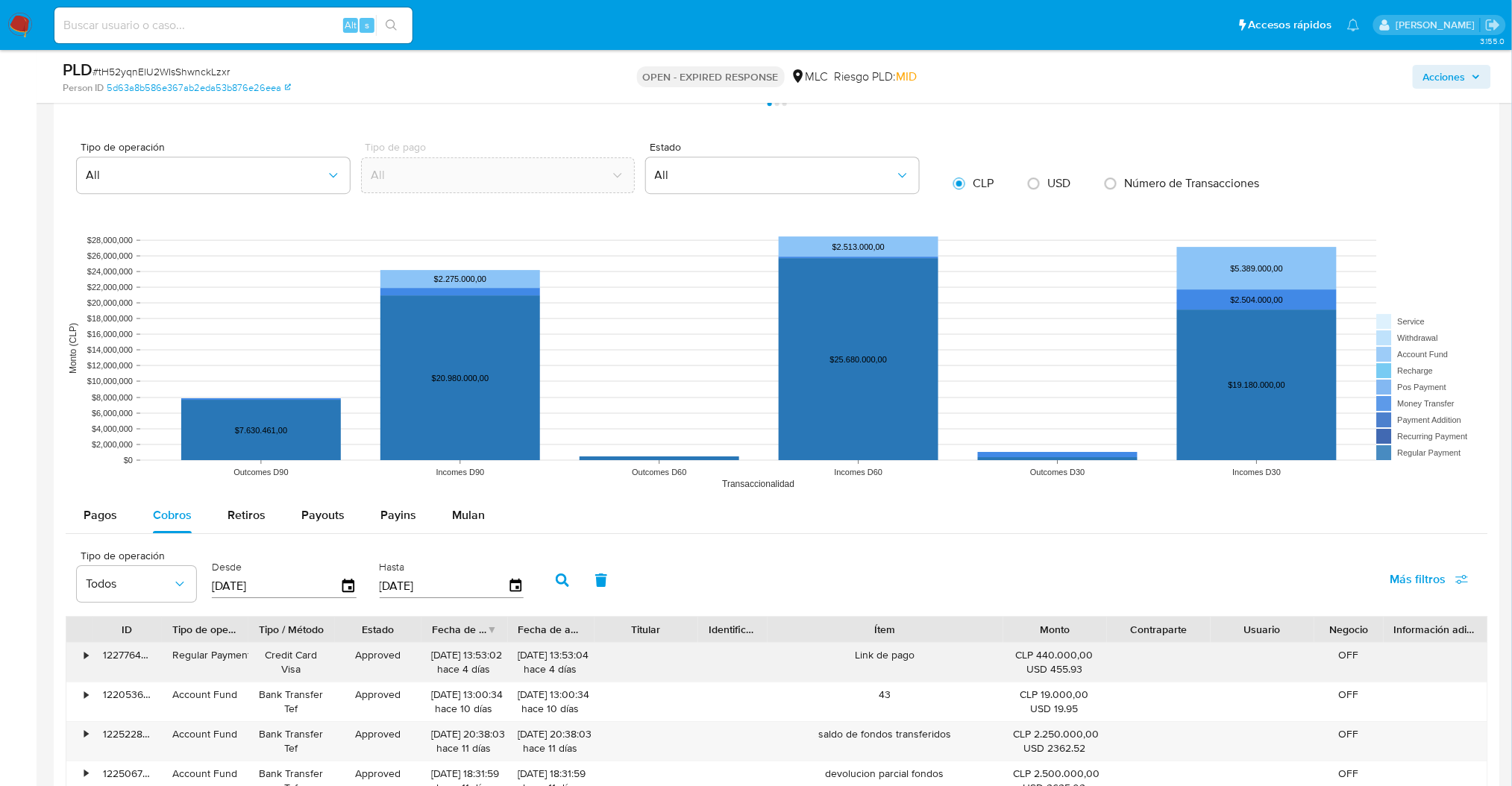
drag, startPoint x: 962, startPoint y: 632, endPoint x: 1067, endPoint y: 654, distance: 107.3
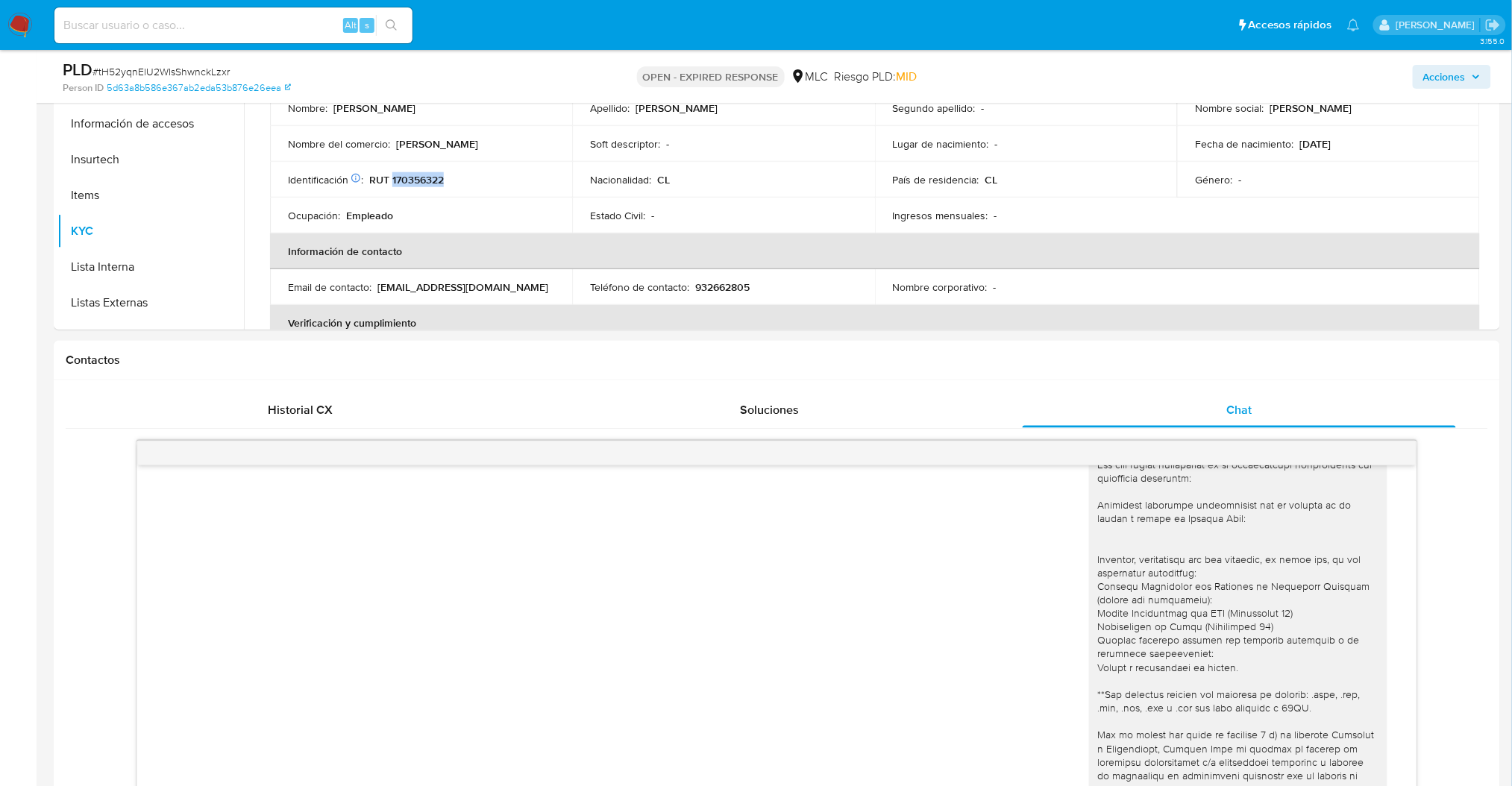
scroll to position [311, 0]
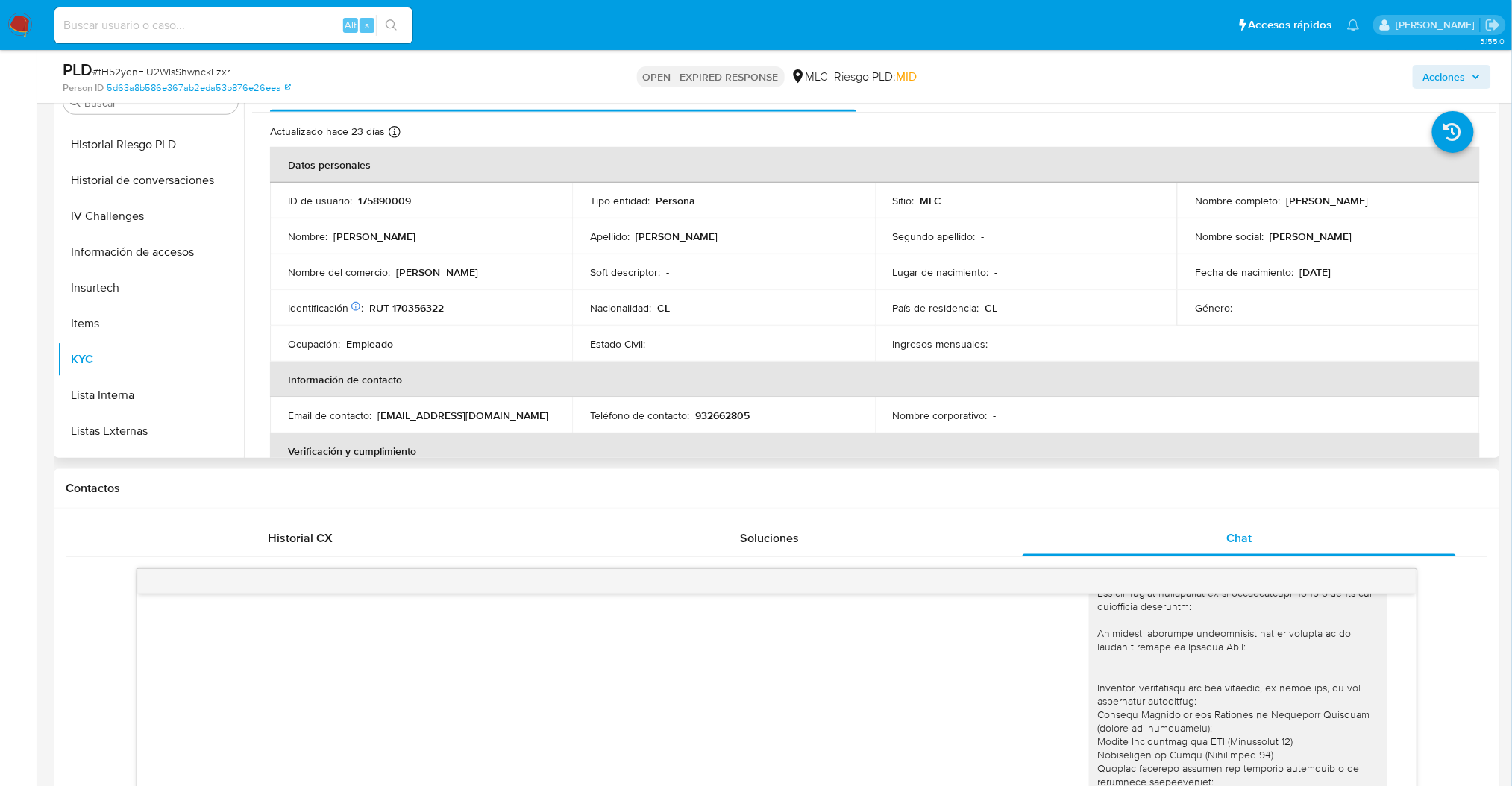
click at [387, 202] on p "175890009" at bounding box center [384, 200] width 53 height 14
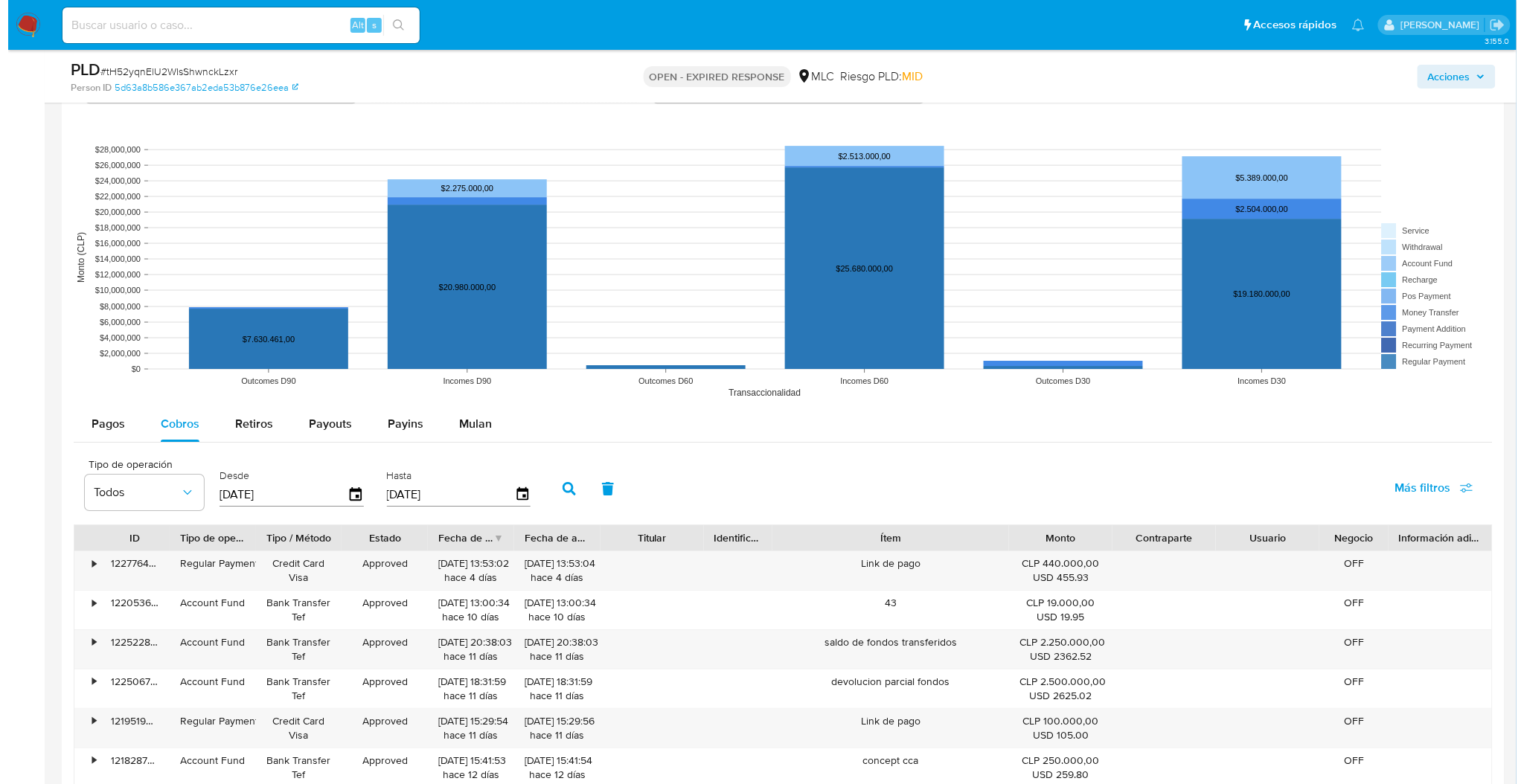
scroll to position [1653, 0]
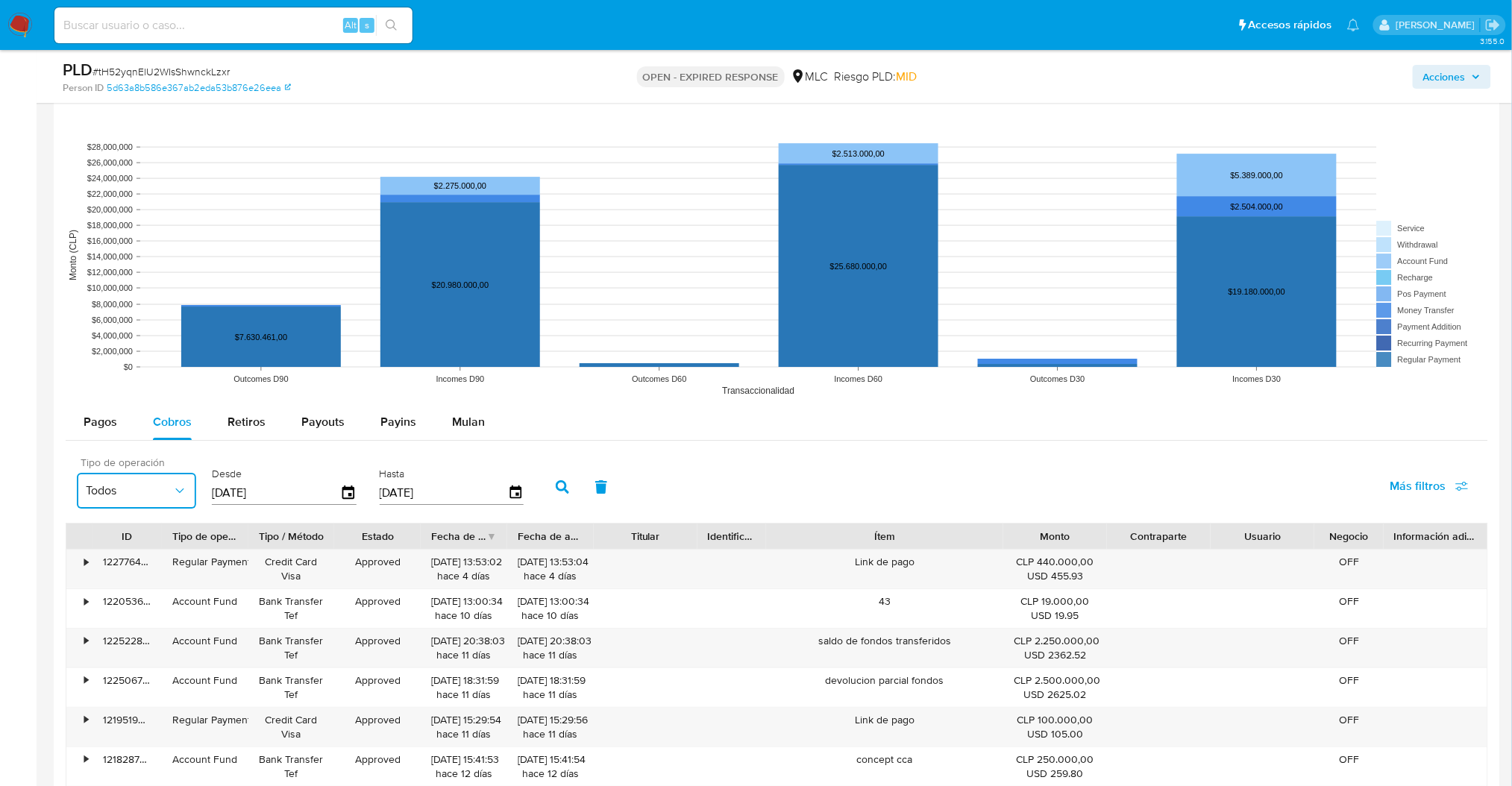
click at [145, 503] on button "Todos" at bounding box center [136, 490] width 120 height 36
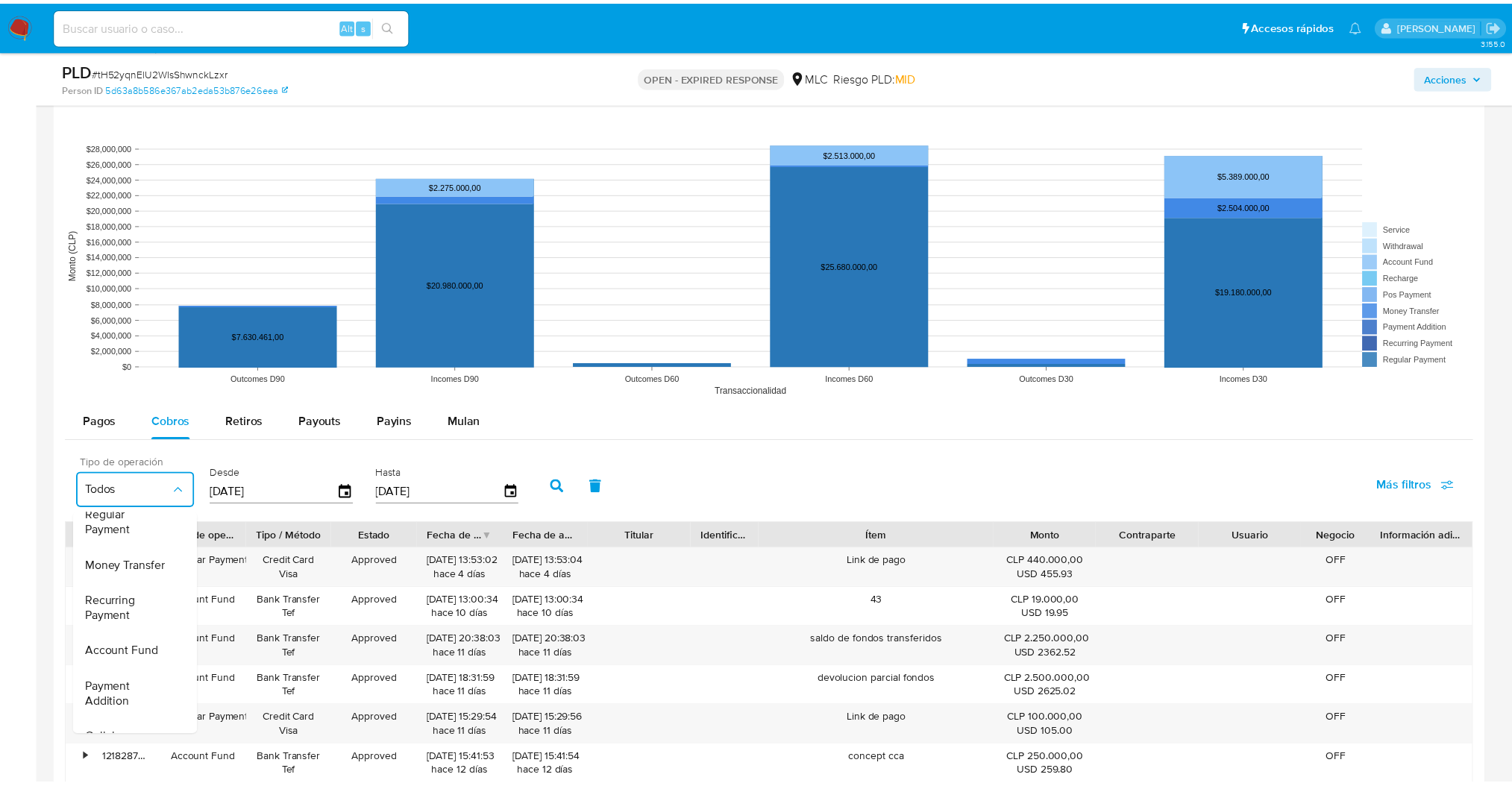
scroll to position [0, 0]
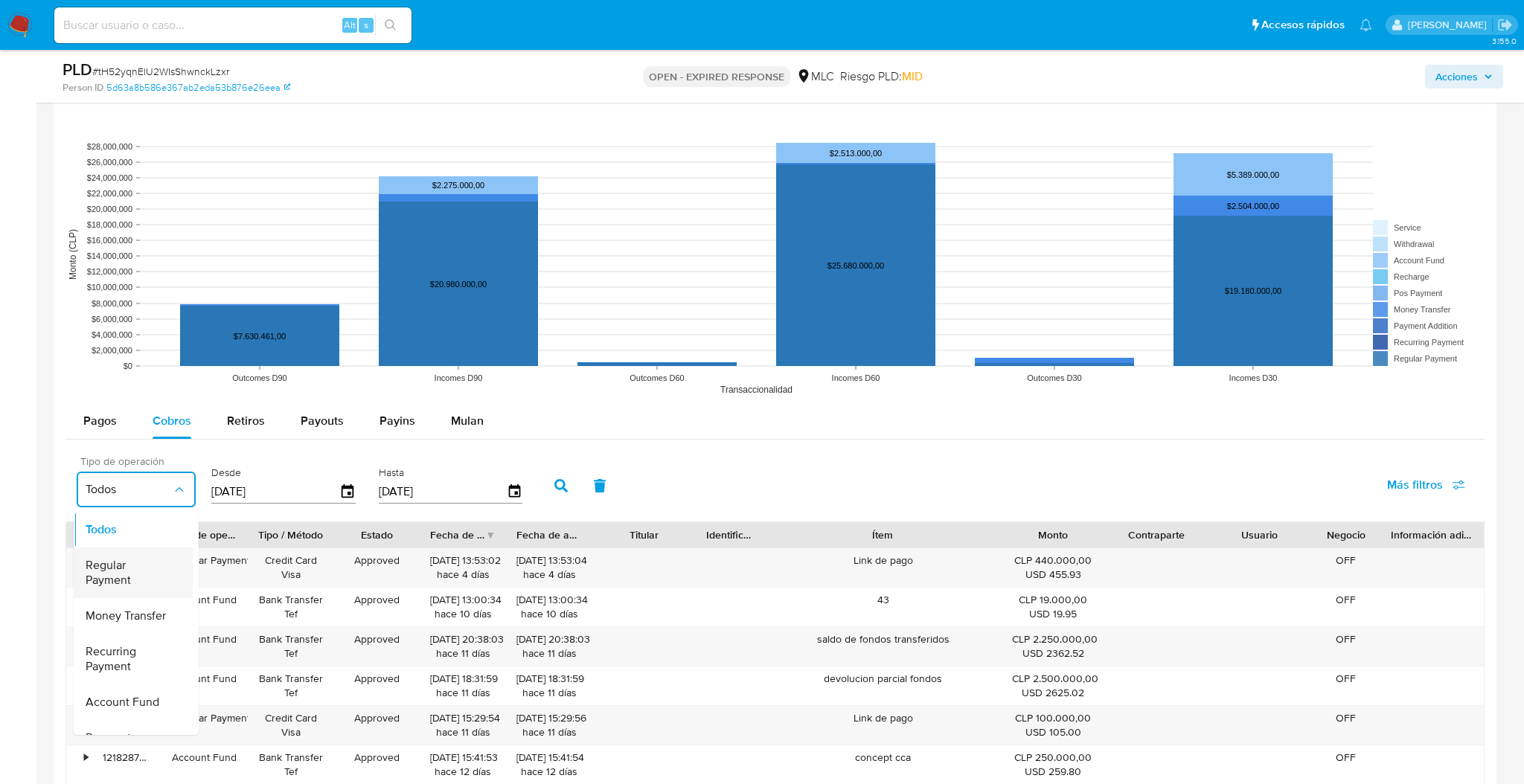
click at [131, 569] on span "Regular Payment" at bounding box center [129, 573] width 86 height 29
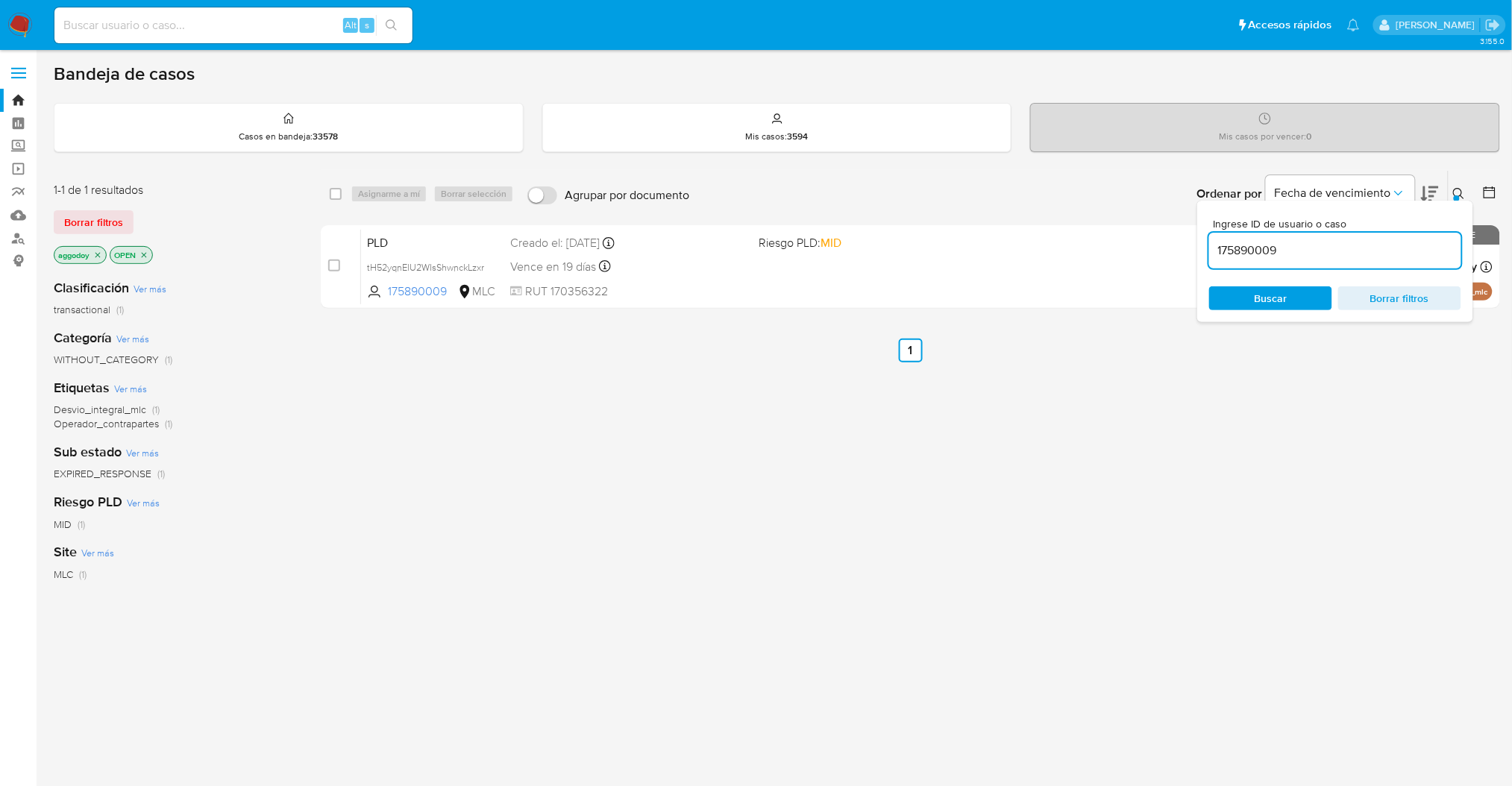
click at [1044, 507] on div "select-all-cases-checkbox Asignarme a mí Borrar selección Agrupar por documento…" at bounding box center [910, 508] width 1179 height 675
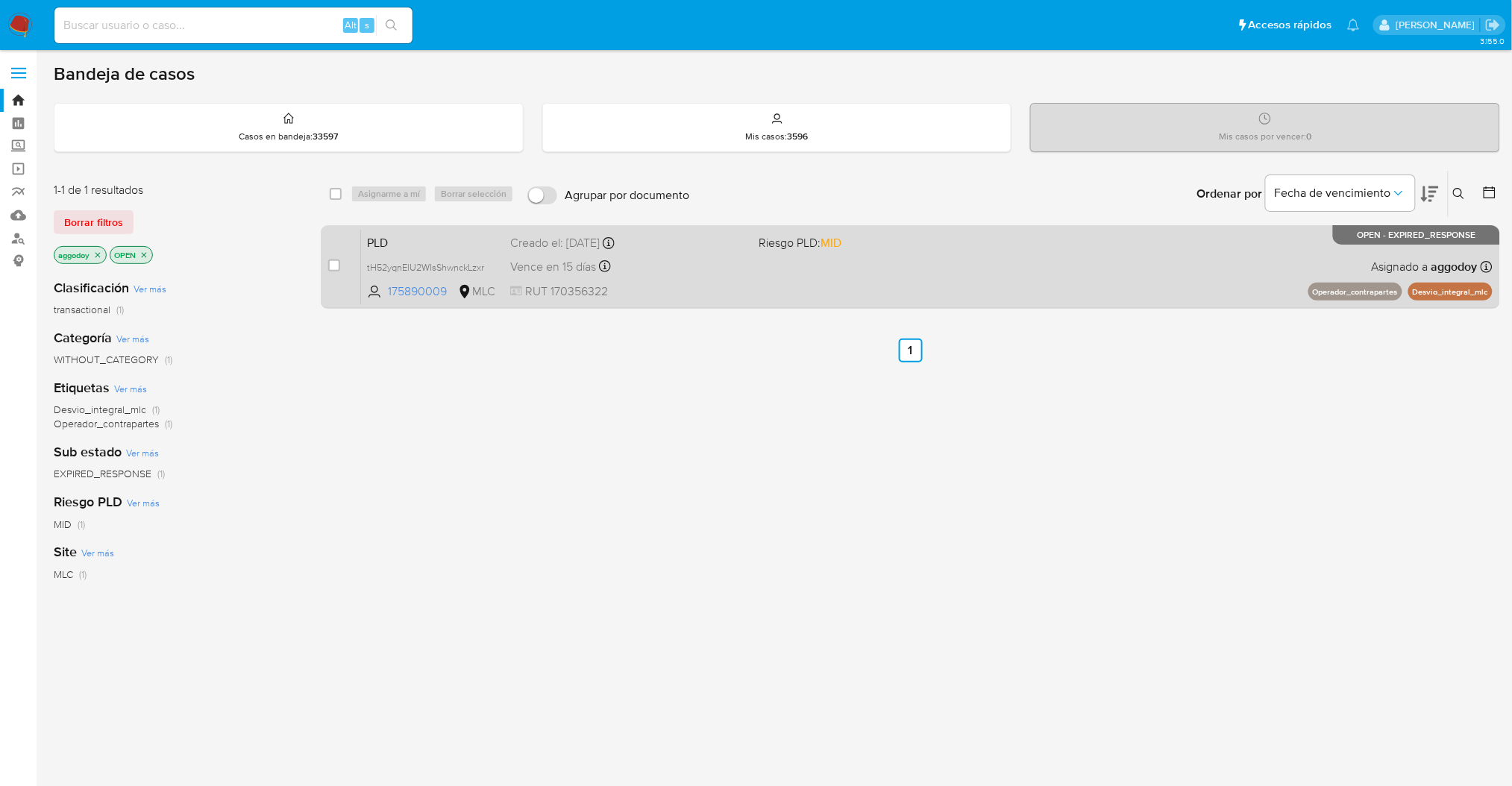
click at [327, 272] on div "case-item-checkbox No es posible asignar el caso PLD tH52yqnElU2WIsShwnckLzxr 1…" at bounding box center [910, 266] width 1179 height 84
click at [343, 269] on div "case-item-checkbox No es posible asignar el caso" at bounding box center [345, 267] width 33 height 76
click at [338, 267] on input "checkbox" at bounding box center [334, 265] width 12 height 12
checkbox input "true"
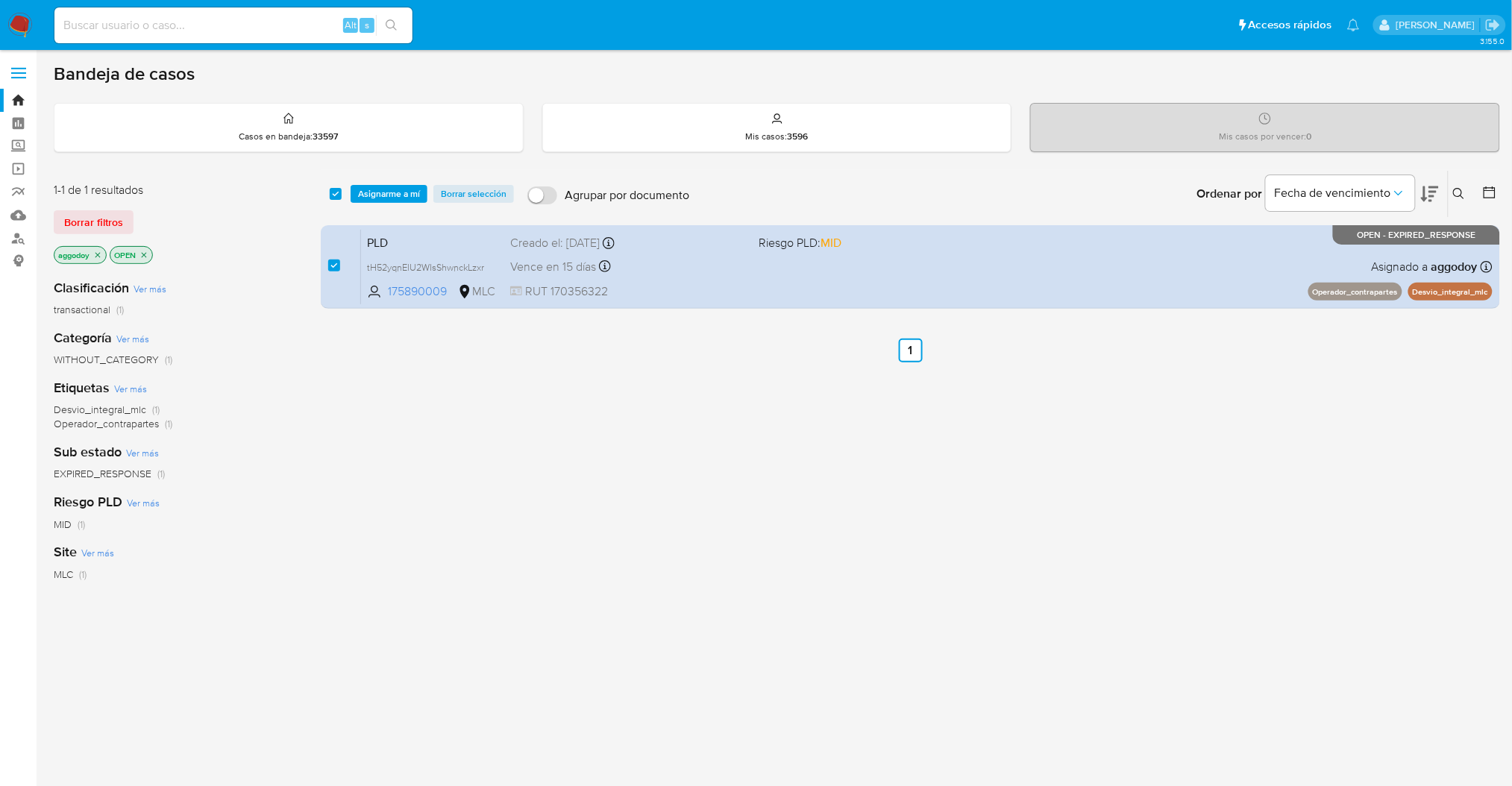
click at [389, 205] on div "select-all-cases-checkbox Asignarme a mí Borrar selección Agrupar por documento…" at bounding box center [910, 194] width 1179 height 46
click at [387, 194] on span "Asignarme a mí" at bounding box center [389, 194] width 62 height 15
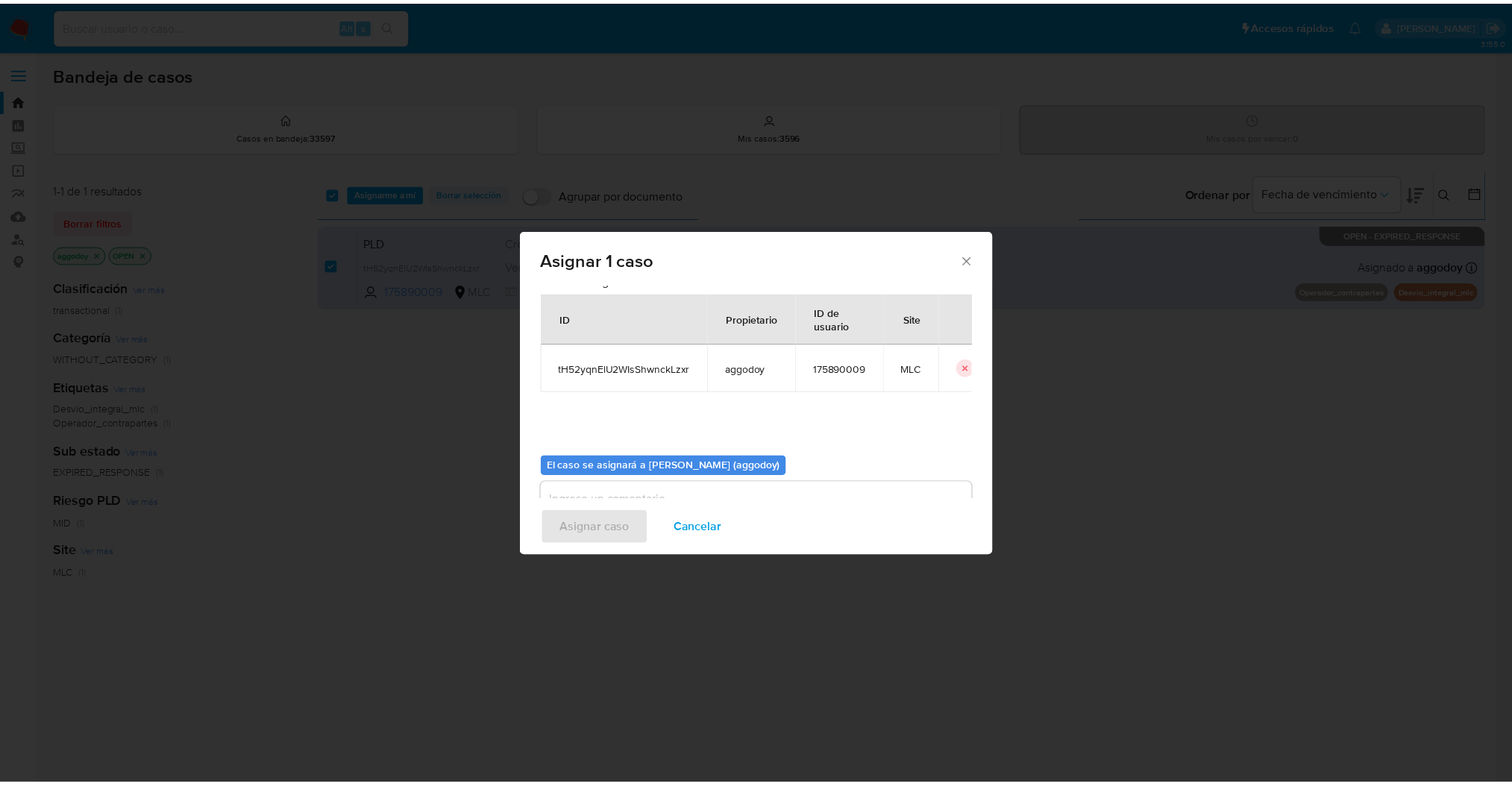
scroll to position [76, 0]
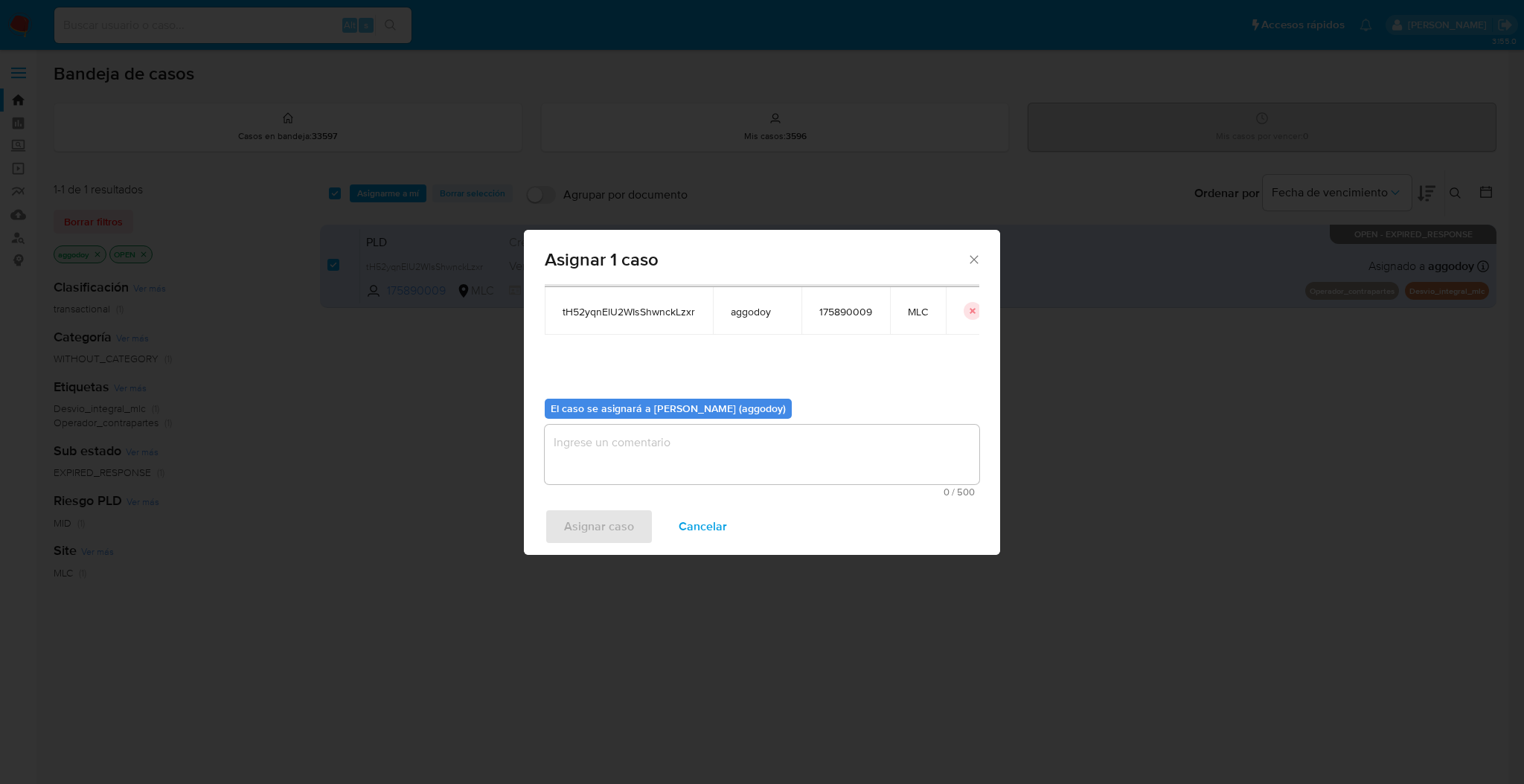
click at [889, 459] on textarea "assign-modal" at bounding box center [762, 454] width 435 height 60
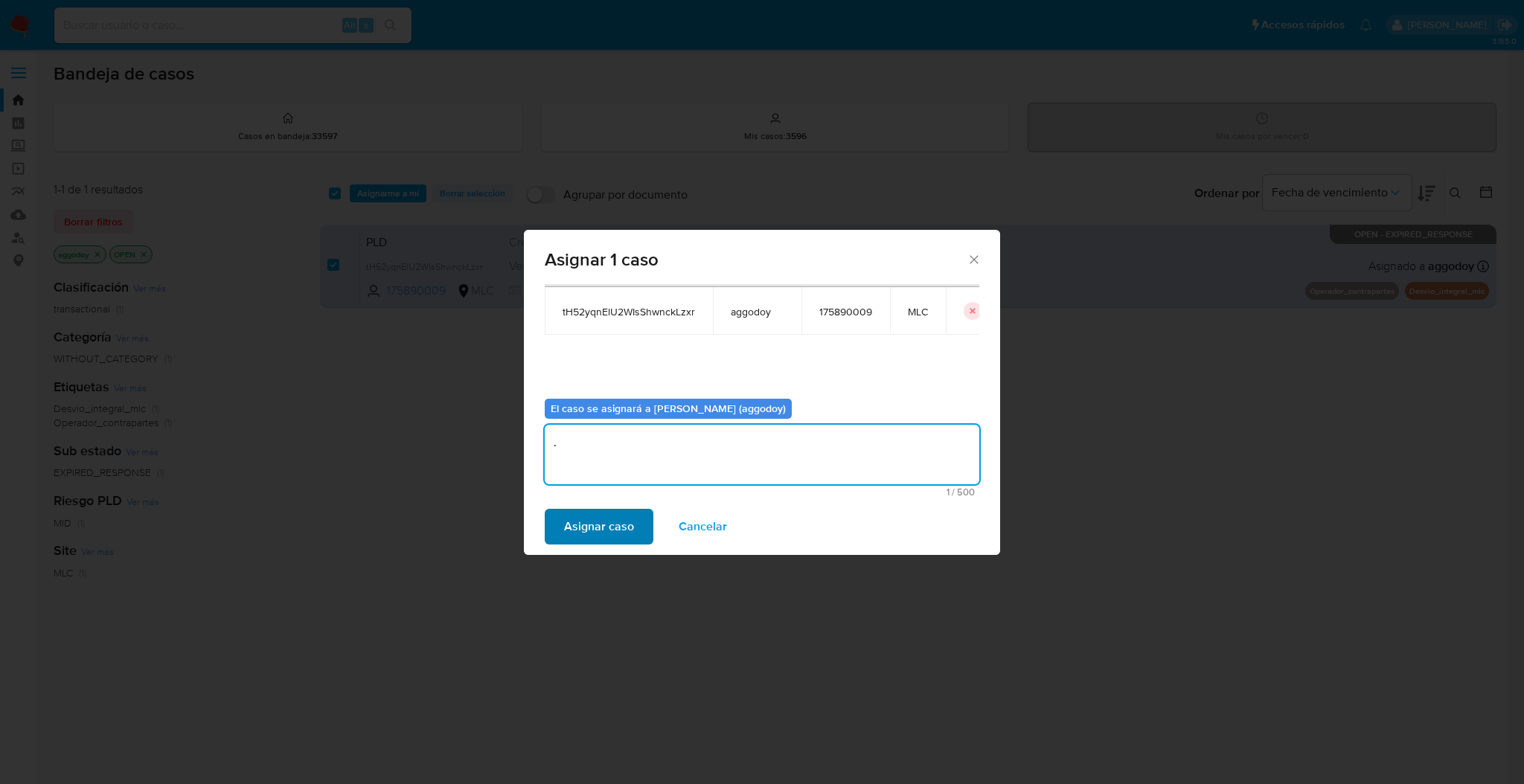
type textarea "."
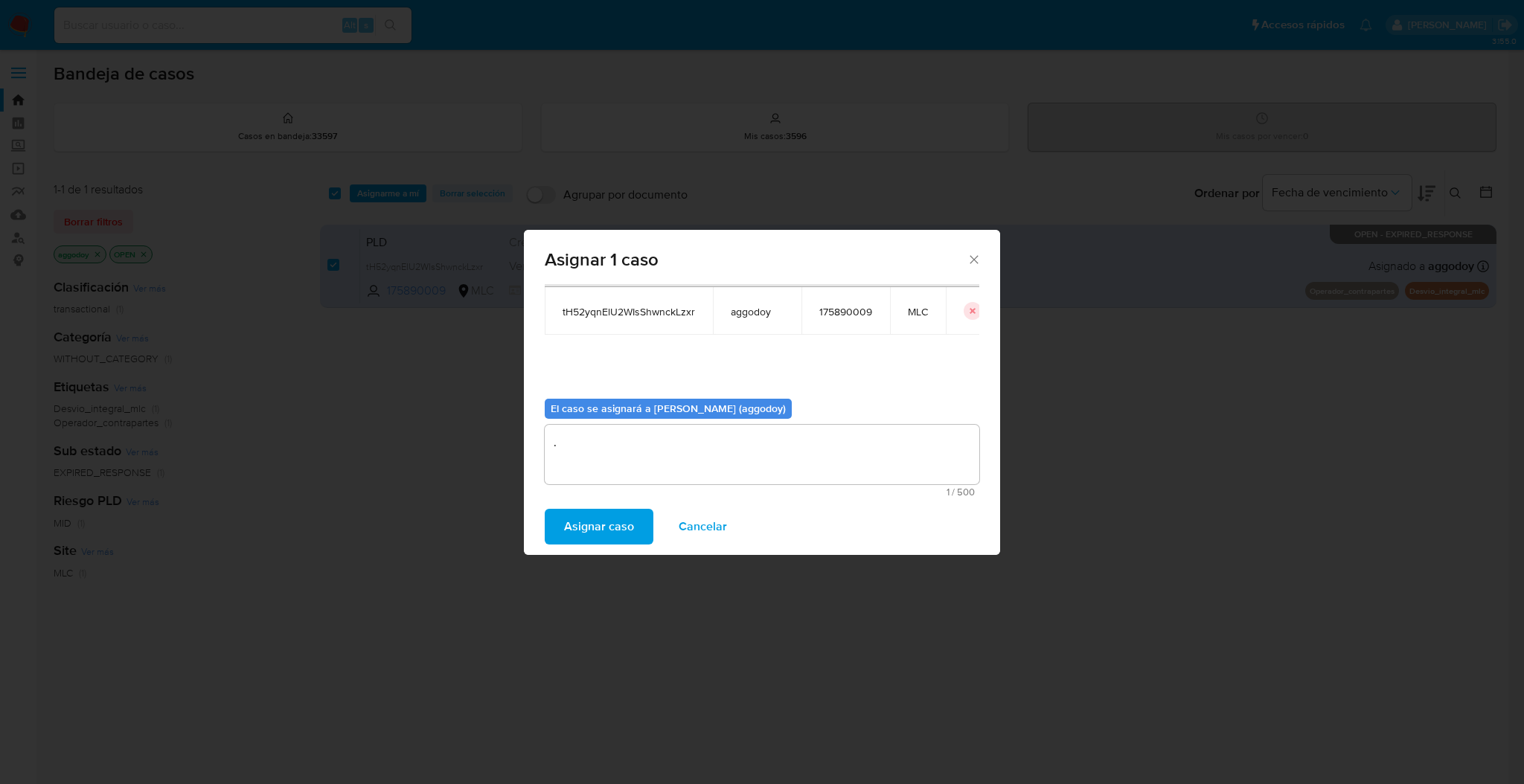
click at [564, 528] on span "Asignar caso" at bounding box center [599, 527] width 70 height 33
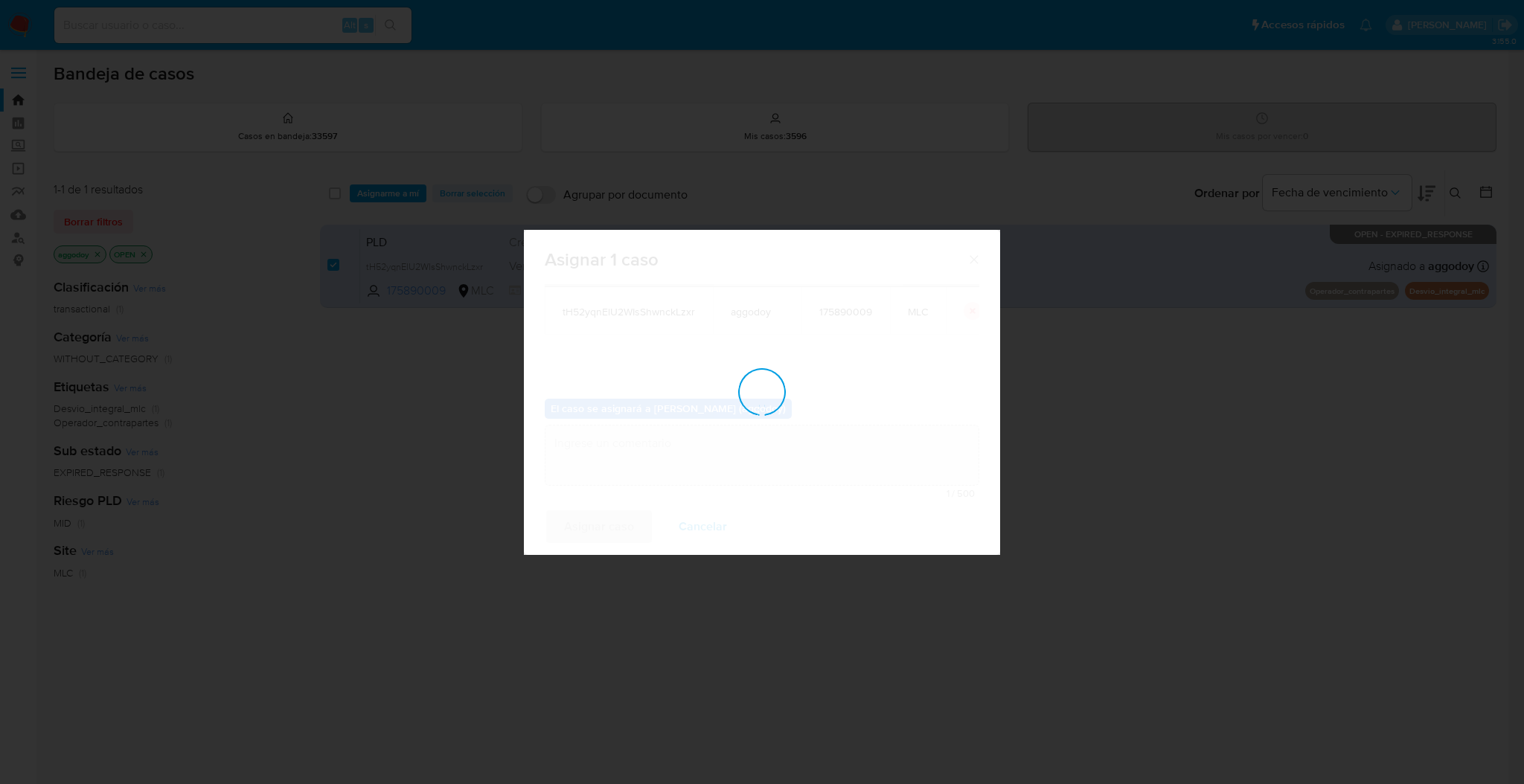
checkbox input "false"
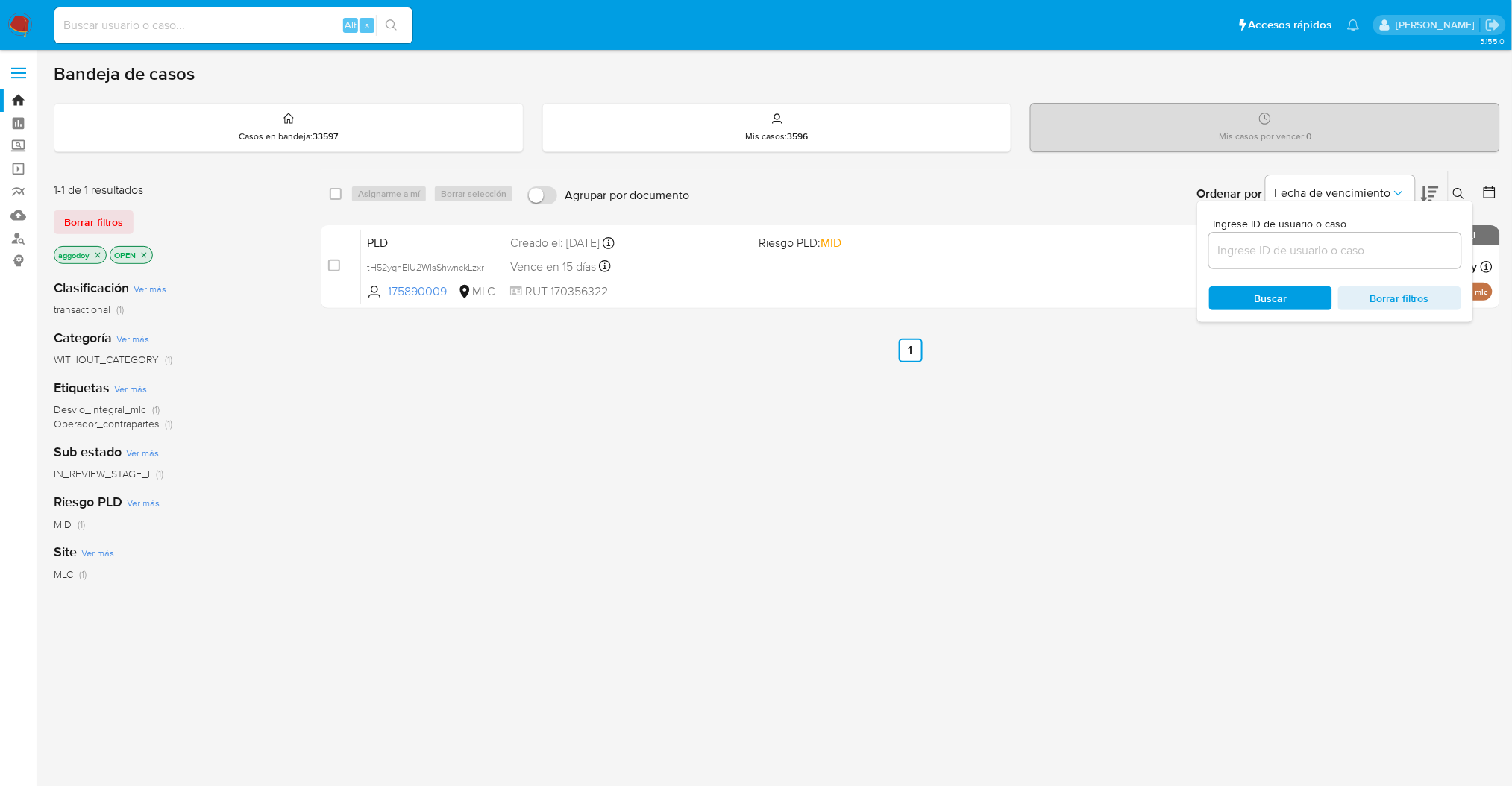
click at [1359, 245] on input at bounding box center [1335, 250] width 252 height 19
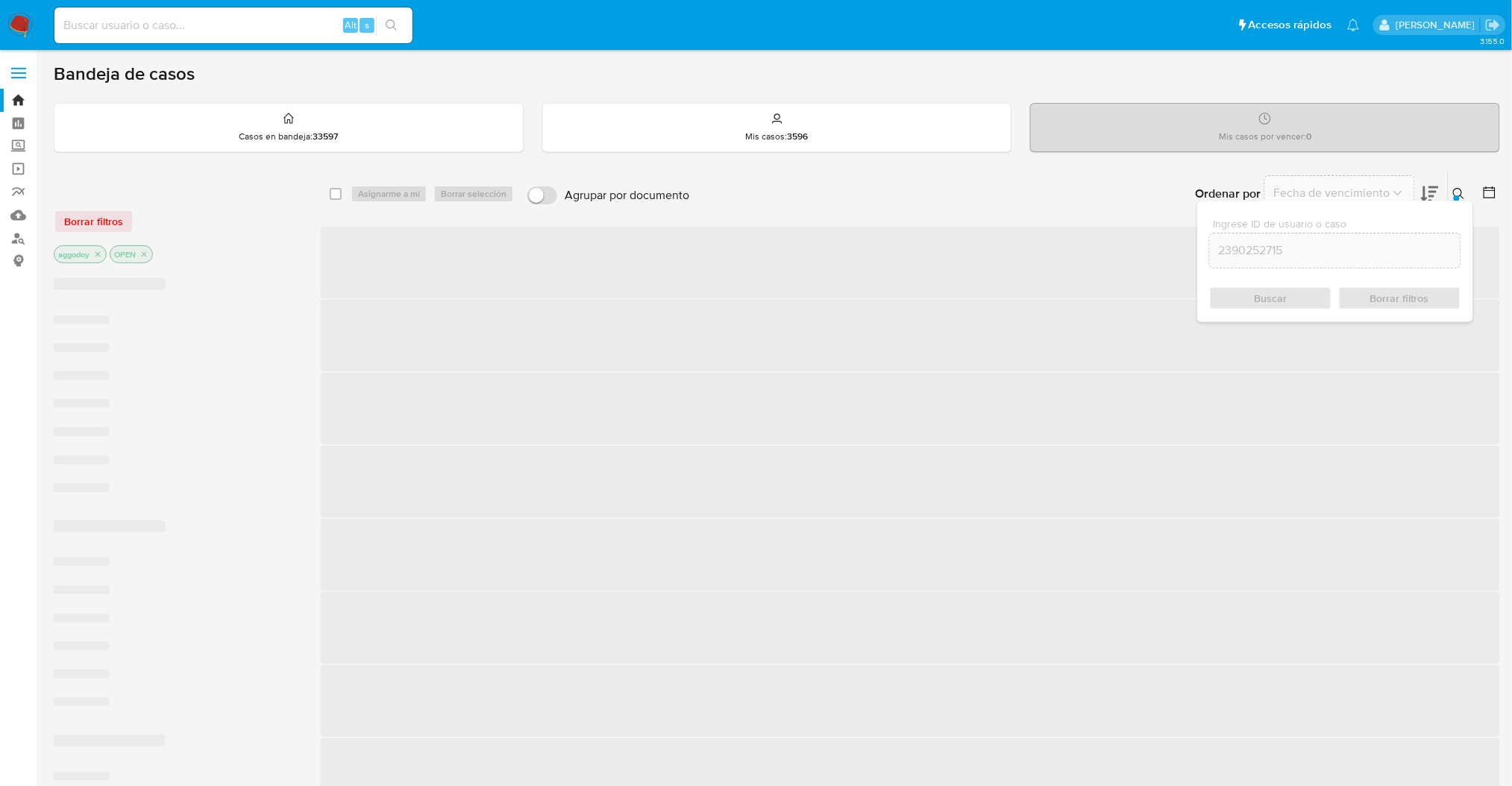
click at [1468, 195] on button at bounding box center [1460, 194] width 25 height 18
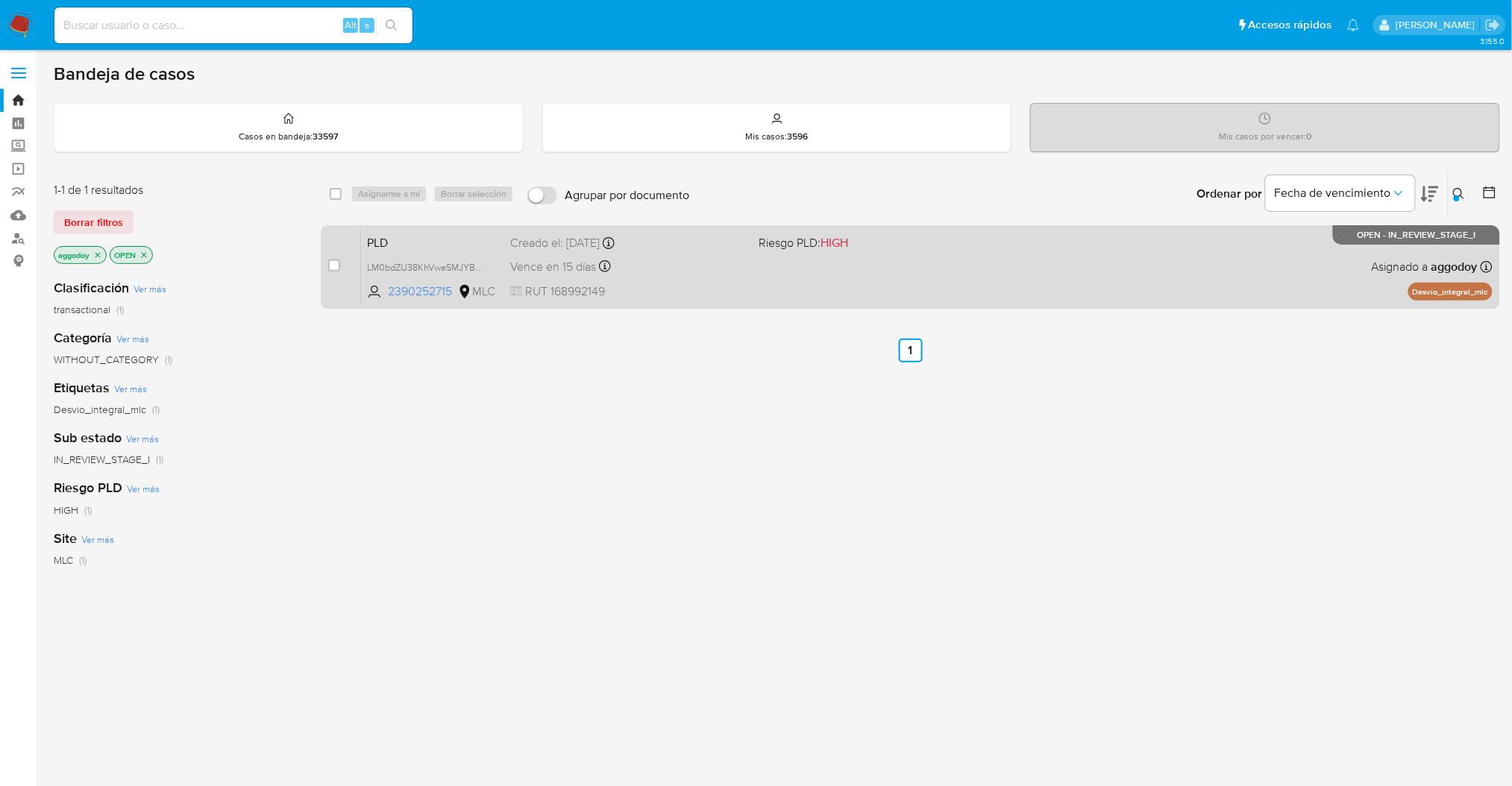
click at [672, 236] on div "Creado el: 12/06/2025 Creado el: 12/06/2025 06:04:23" at bounding box center [628, 243] width 237 height 17
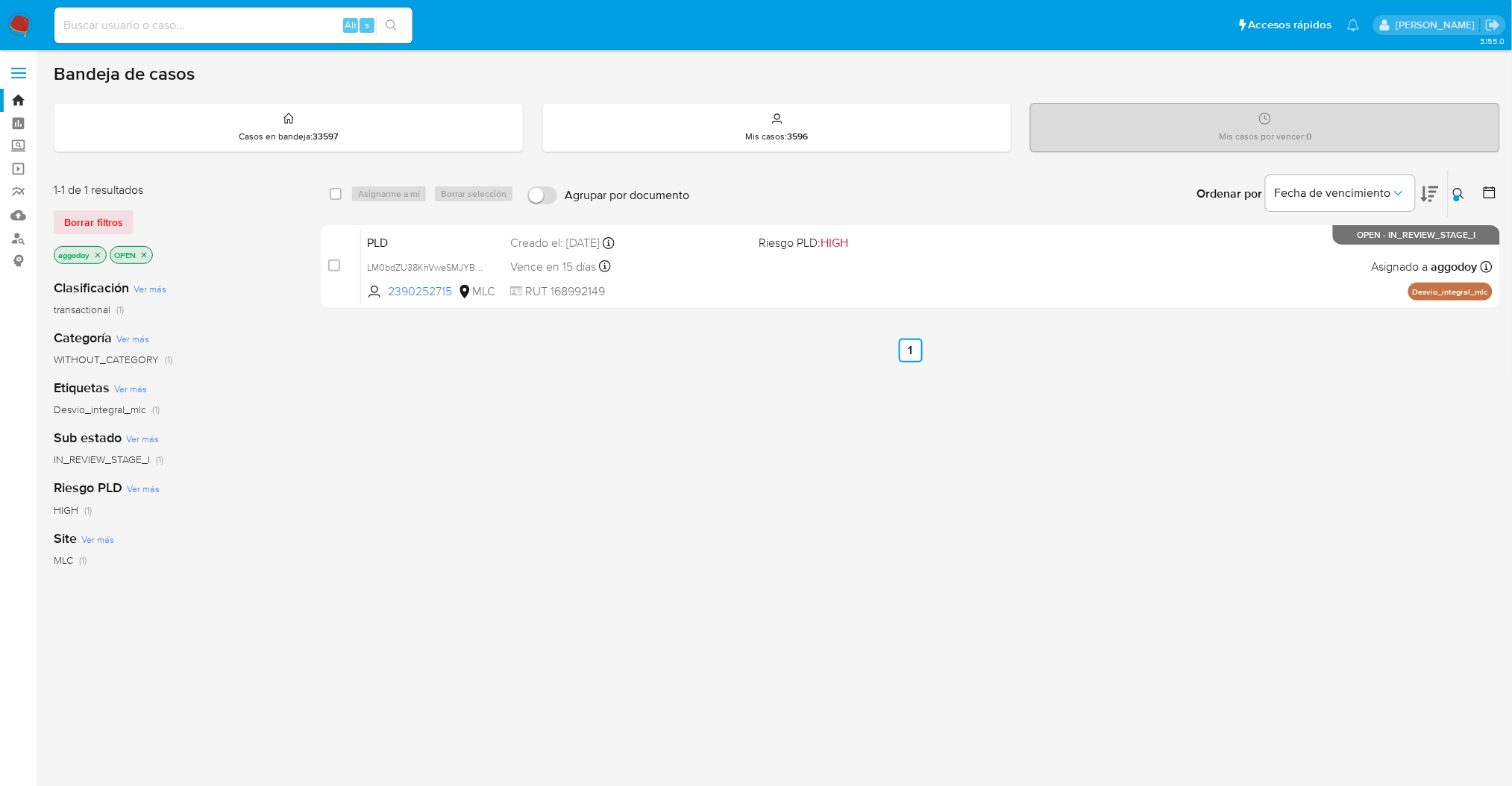
click at [1468, 185] on button at bounding box center [1460, 194] width 25 height 18
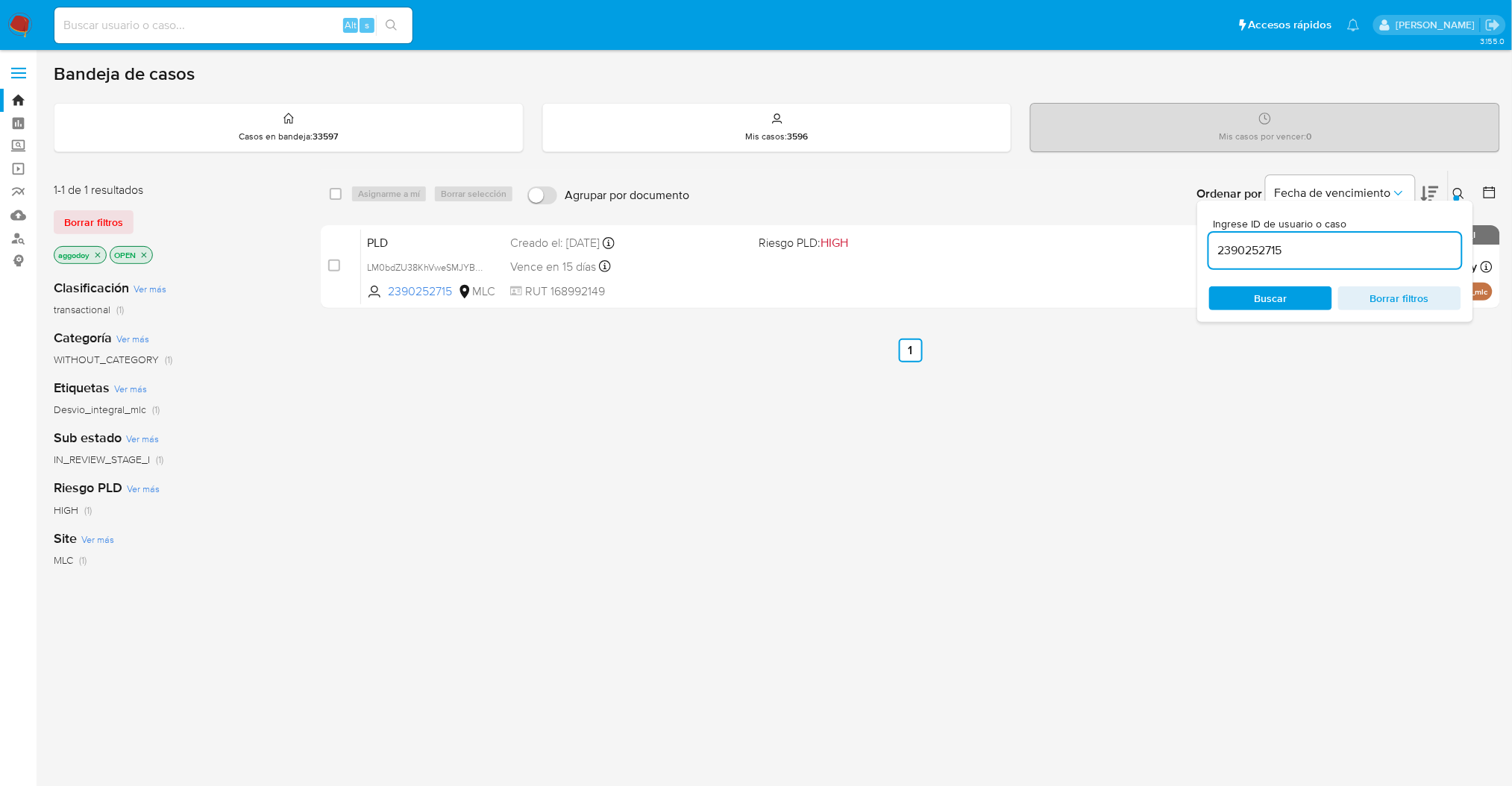
click at [1320, 257] on input "2390252715" at bounding box center [1335, 250] width 252 height 19
type input "175890009"
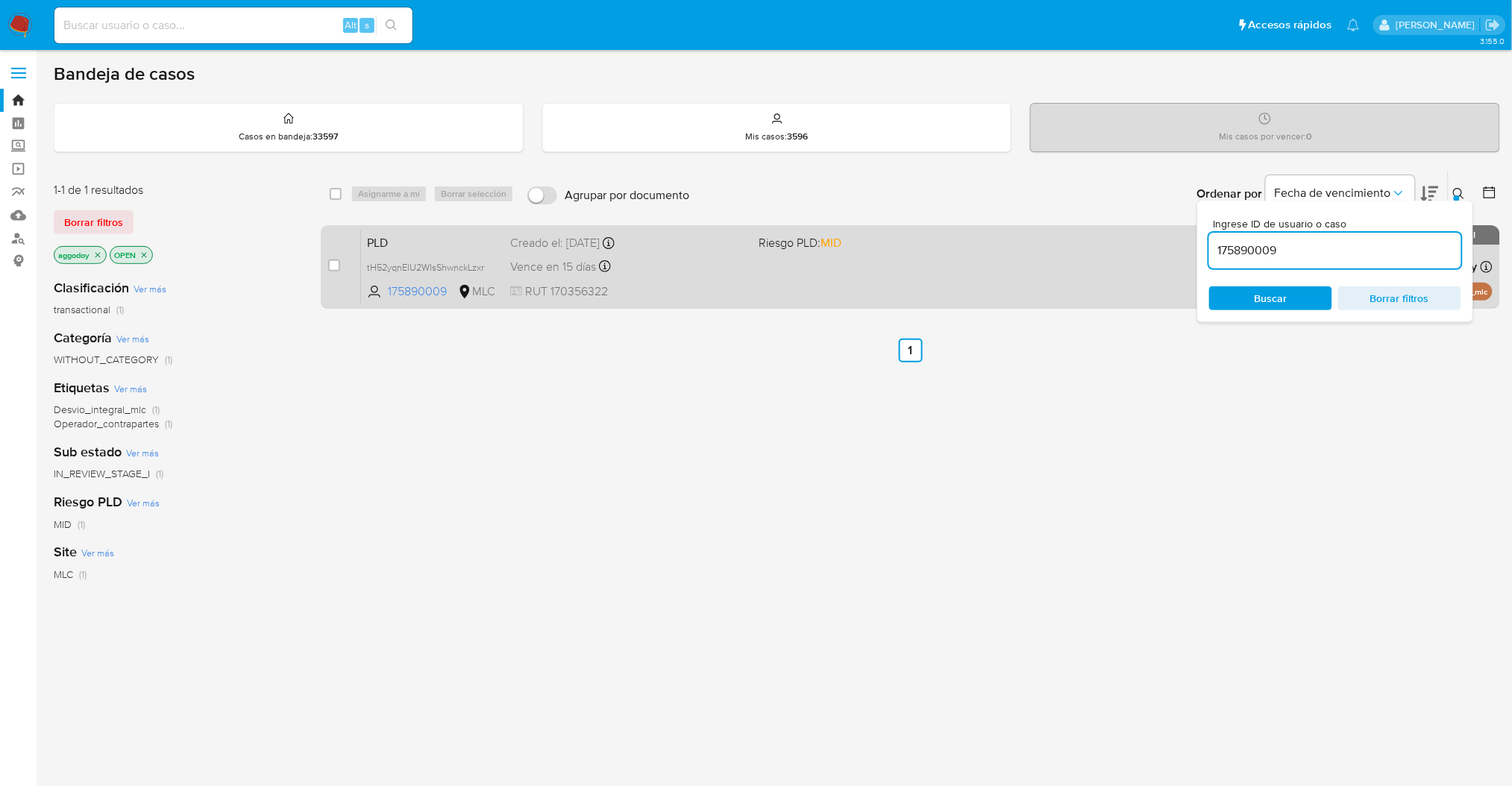
click at [788, 245] on span "Riesgo PLD: MID" at bounding box center [800, 242] width 83 height 17
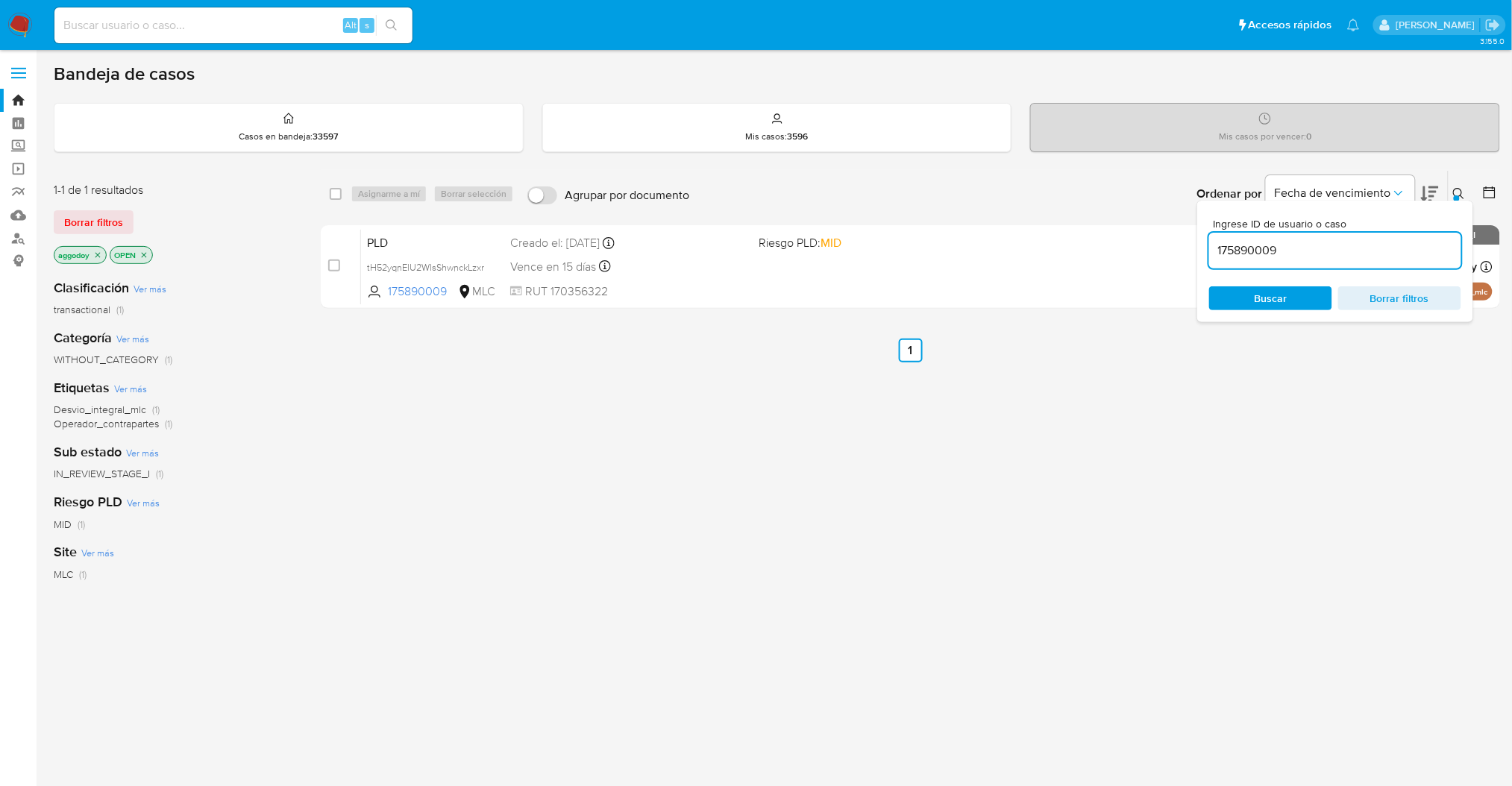
click at [1366, 281] on div "Ingrese ID de usuario o caso 175890009 Buscar Borrar filtros" at bounding box center [1335, 262] width 276 height 122
click at [1380, 308] on span "Borrar filtros" at bounding box center [1400, 298] width 102 height 21
click at [1248, 249] on input "175890009" at bounding box center [1335, 250] width 252 height 19
type input "2165322302"
click at [1462, 195] on icon at bounding box center [1459, 194] width 12 height 12
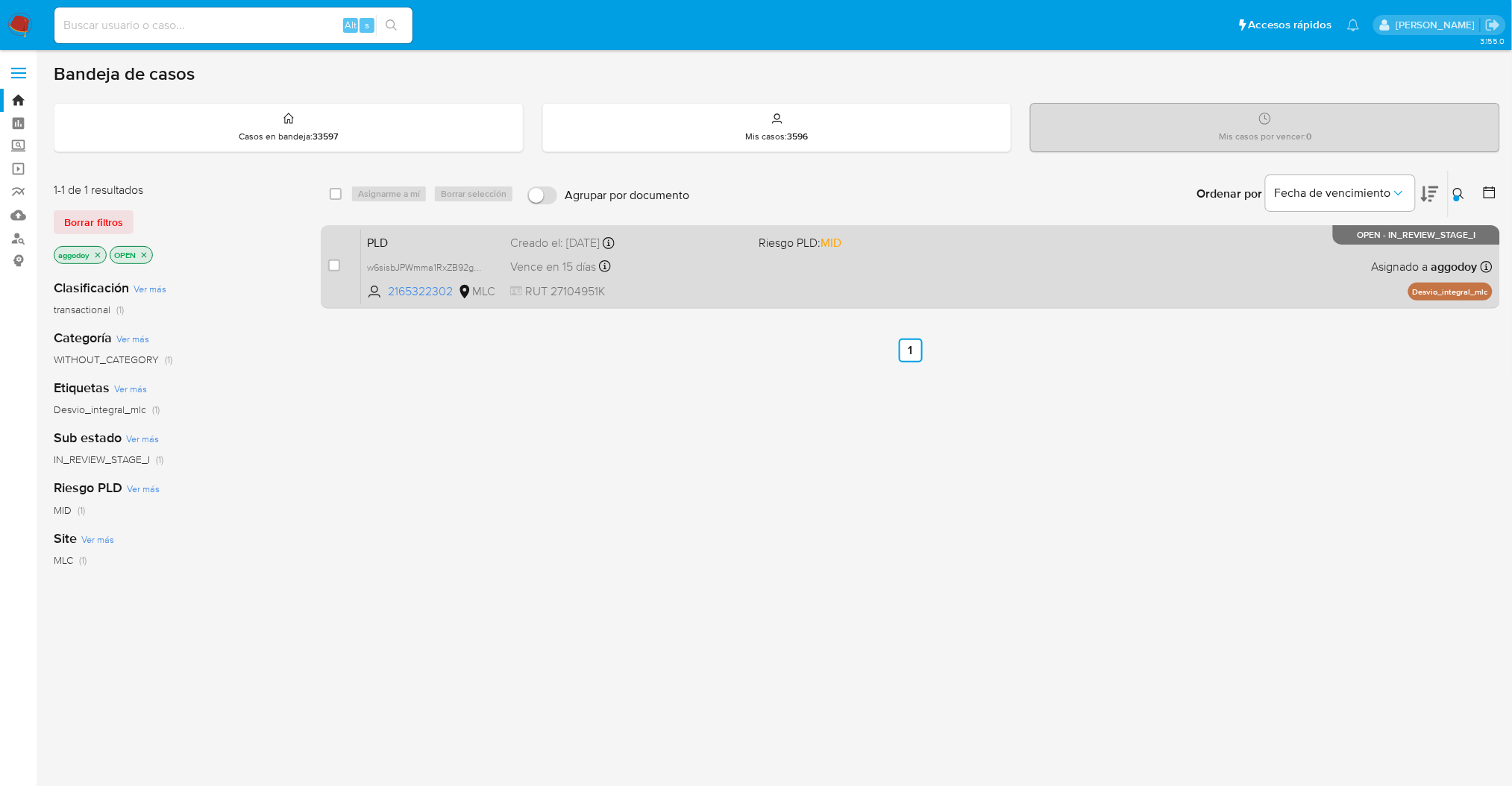
click at [990, 268] on div "PLD w6sisbJPWmma1RxZB92guCly 2165322302 MLC Riesgo PLD: MID Creado el: 12/06/20…" at bounding box center [927, 267] width 1131 height 76
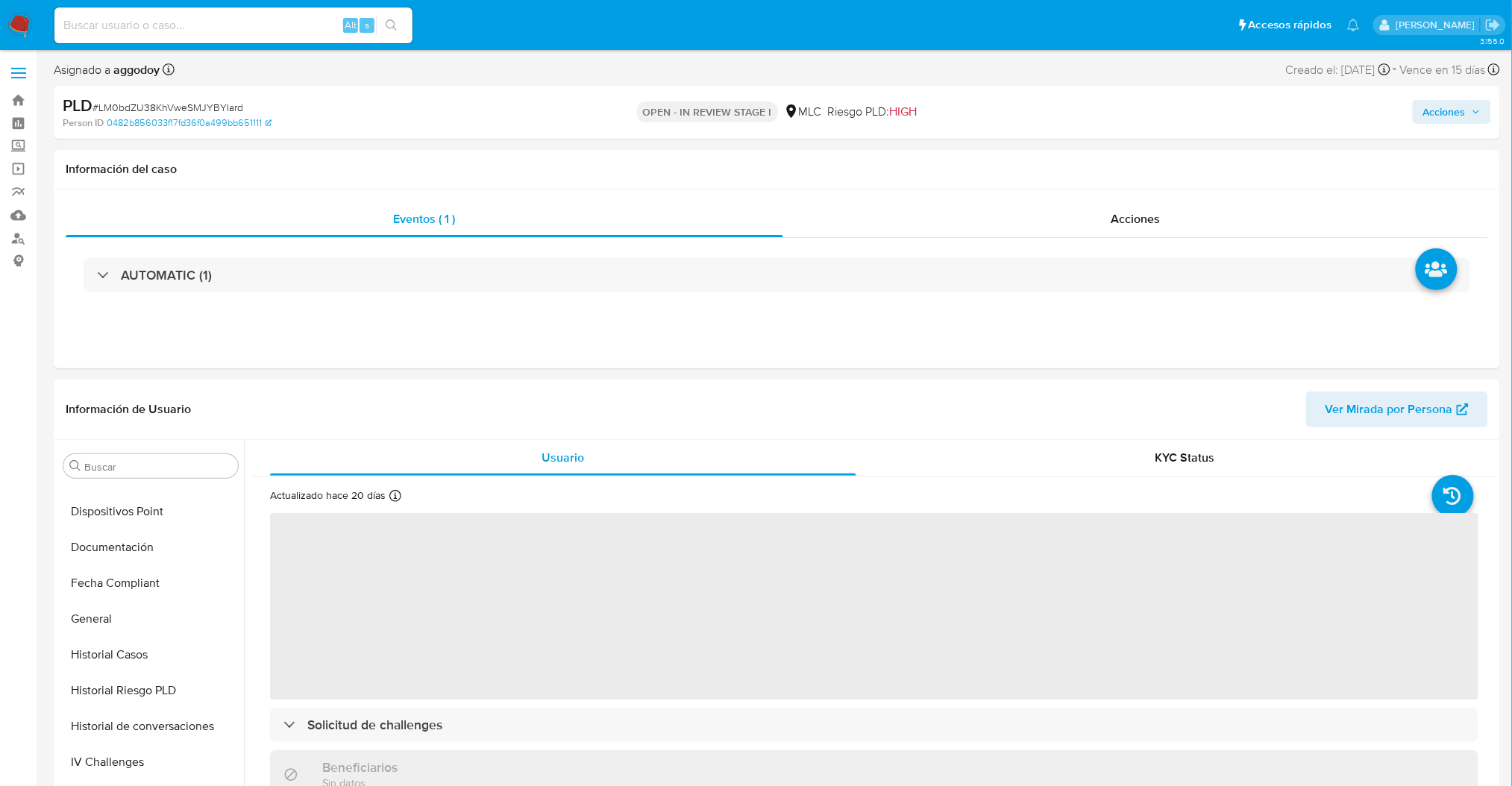
scroll to position [629, 0]
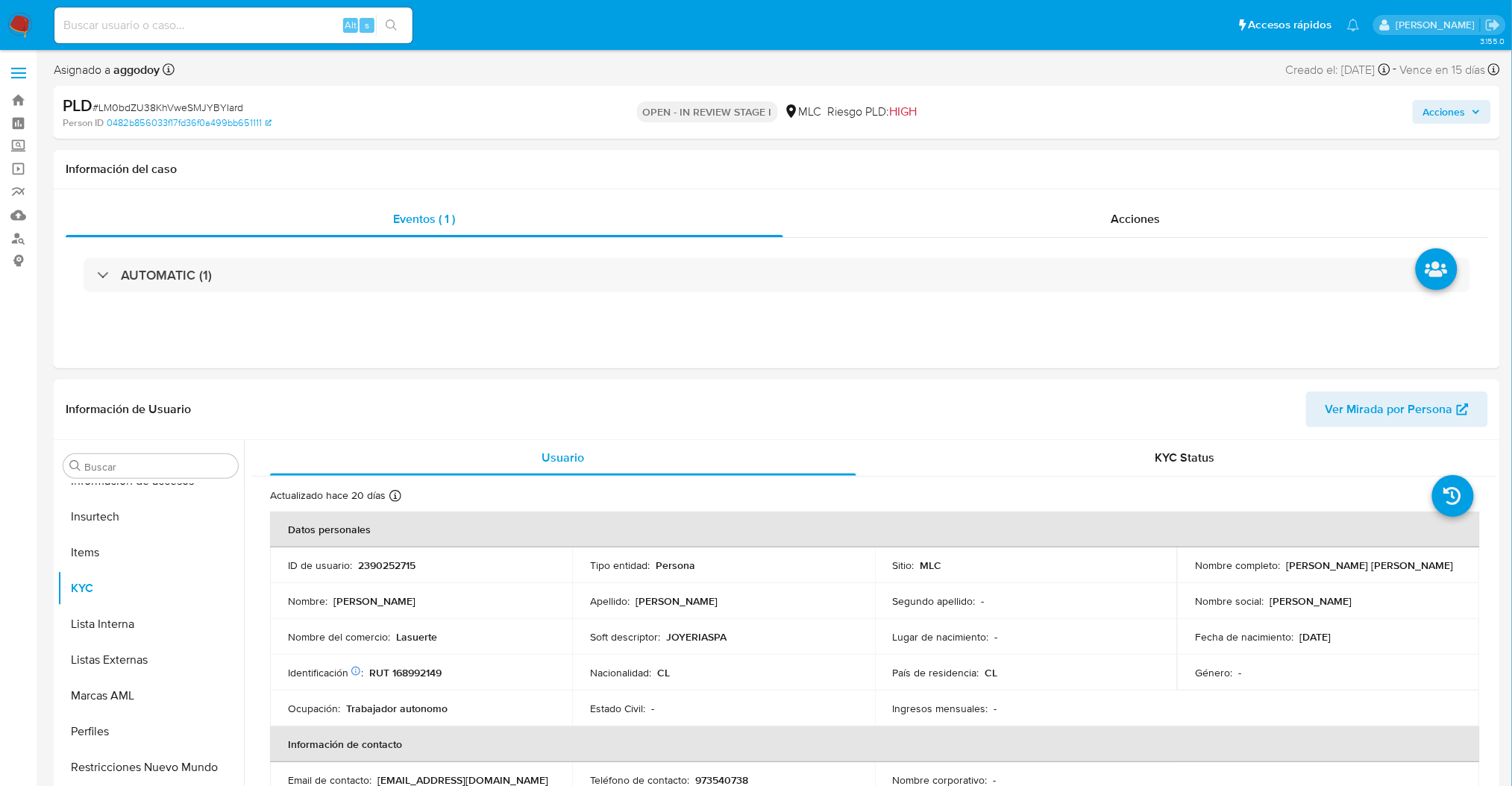
select select "10"
click at [408, 672] on p "RUT 168992149" at bounding box center [405, 673] width 73 height 14
copy p "168992149"
click at [397, 554] on td "ID de usuario : 2390252715" at bounding box center [421, 565] width 302 height 36
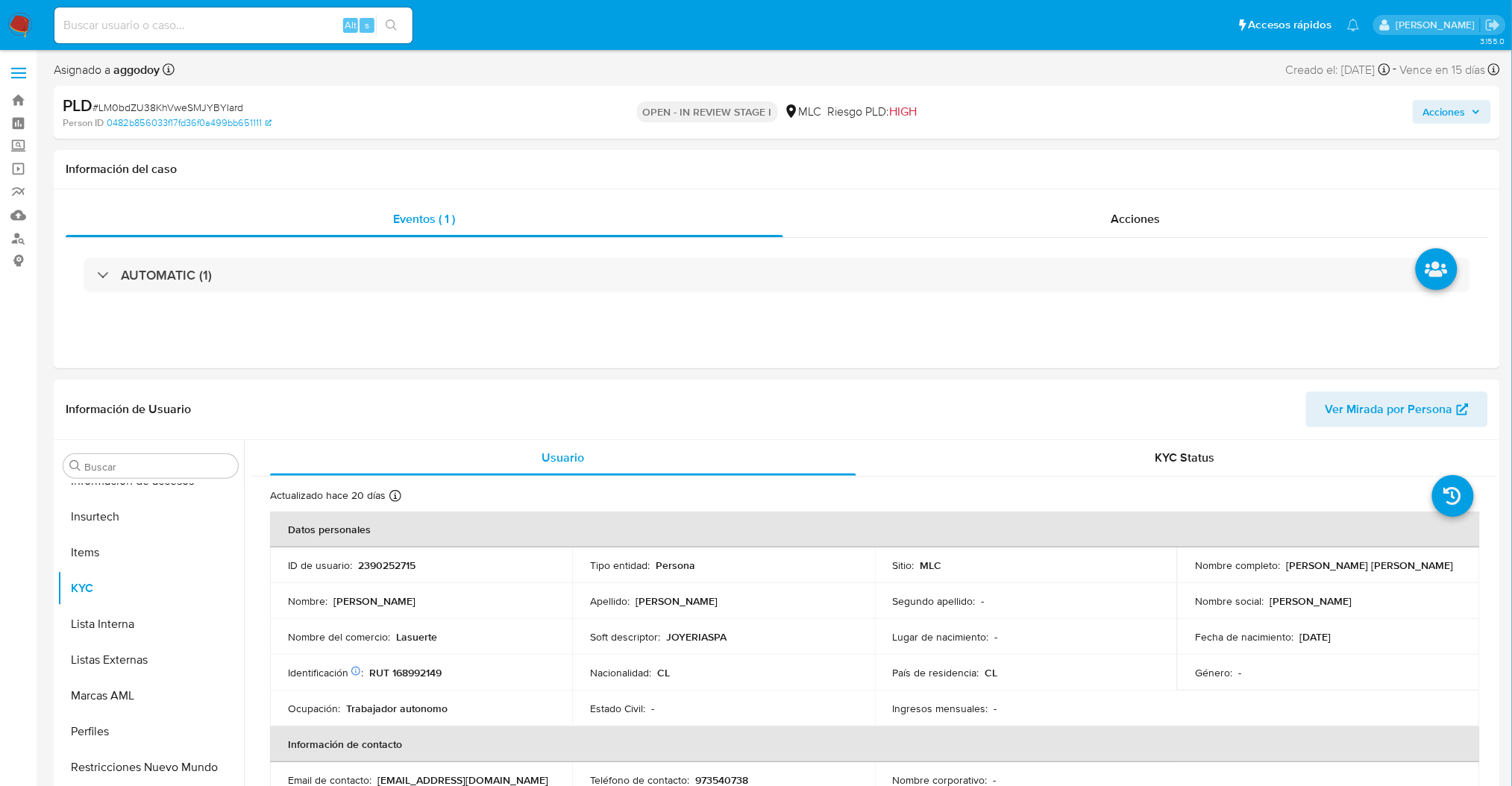
click at [368, 556] on td "ID de usuario : 2390252715" at bounding box center [421, 565] width 302 height 36
copy p "2390252715"
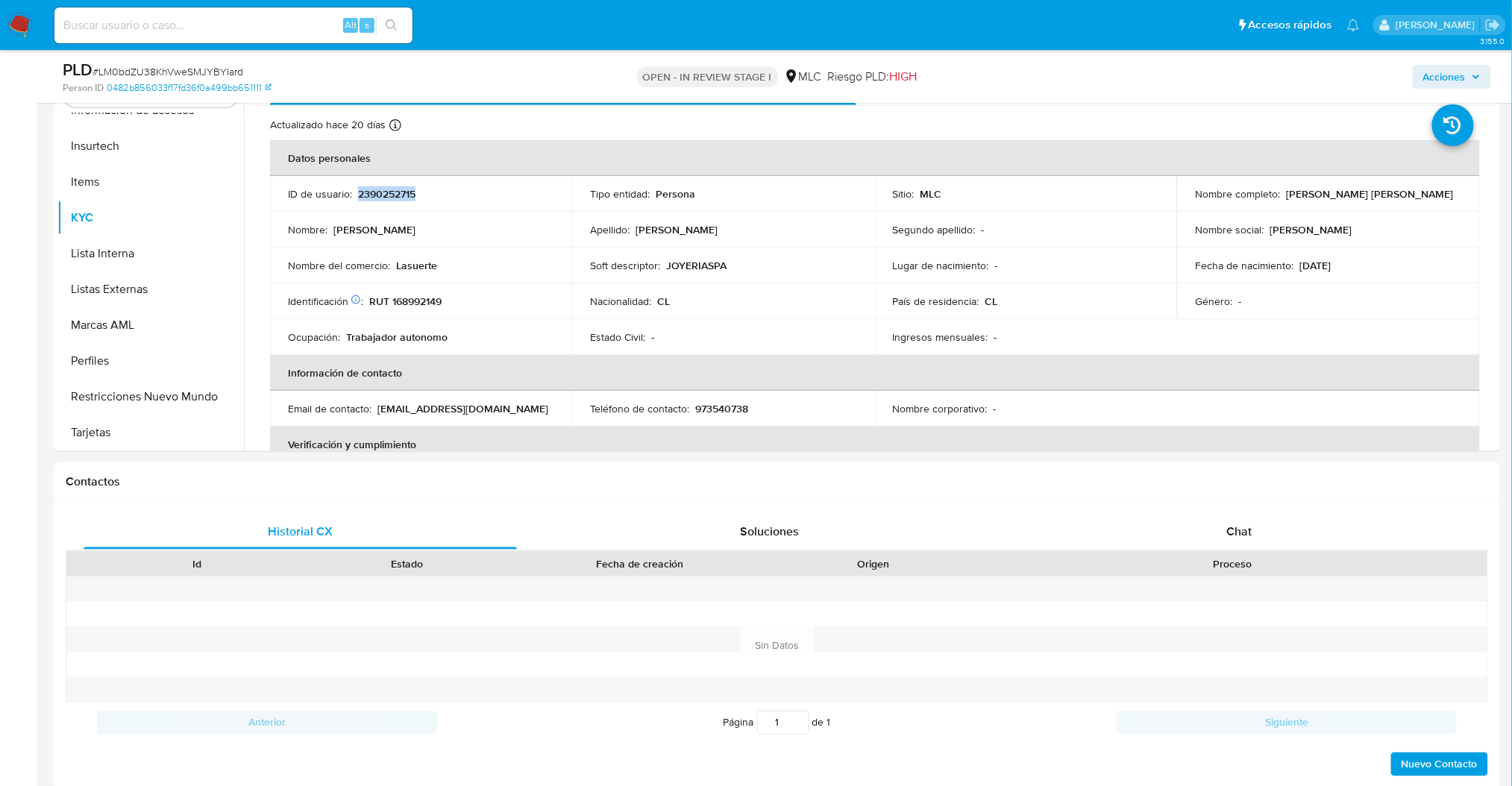
scroll to position [252, 0]
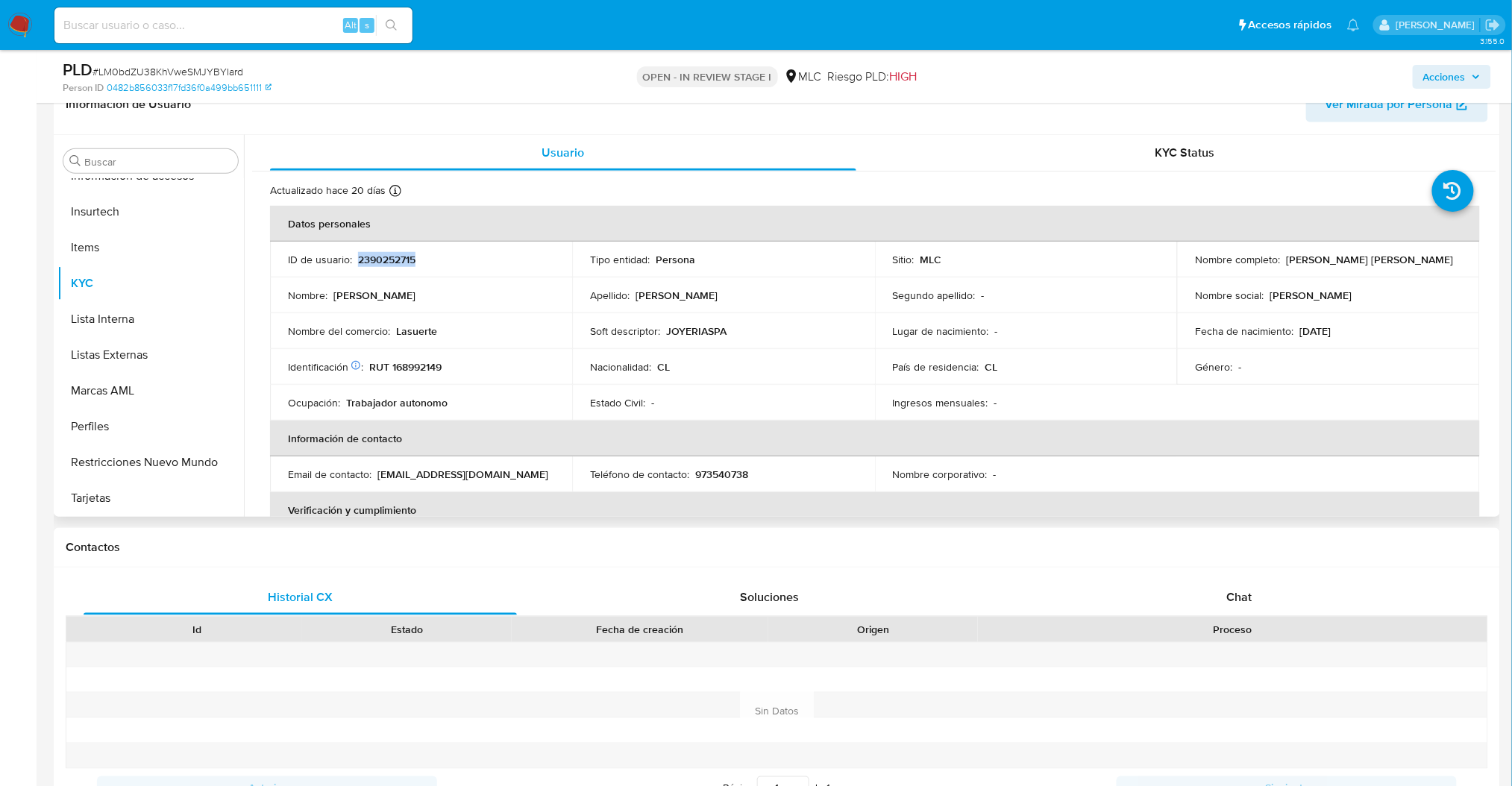
drag, startPoint x: 1280, startPoint y: 261, endPoint x: 1443, endPoint y: 265, distance: 163.0
click at [1443, 265] on div "Nombre completo : Ernesto Alejandro Verdejo Verdejo" at bounding box center [1328, 259] width 266 height 14
click at [1441, 265] on p "Ernesto Alejandro Verdejo Verdejo" at bounding box center [1369, 259] width 167 height 14
drag, startPoint x: 1282, startPoint y: 258, endPoint x: 1484, endPoint y: 263, distance: 202.1
click at [1484, 263] on div "Actualizado hace 20 días Creado: 15/04/2025 20:51:08 Actualizado: 06/08/2025 12…" at bounding box center [874, 748] width 1244 height 1154
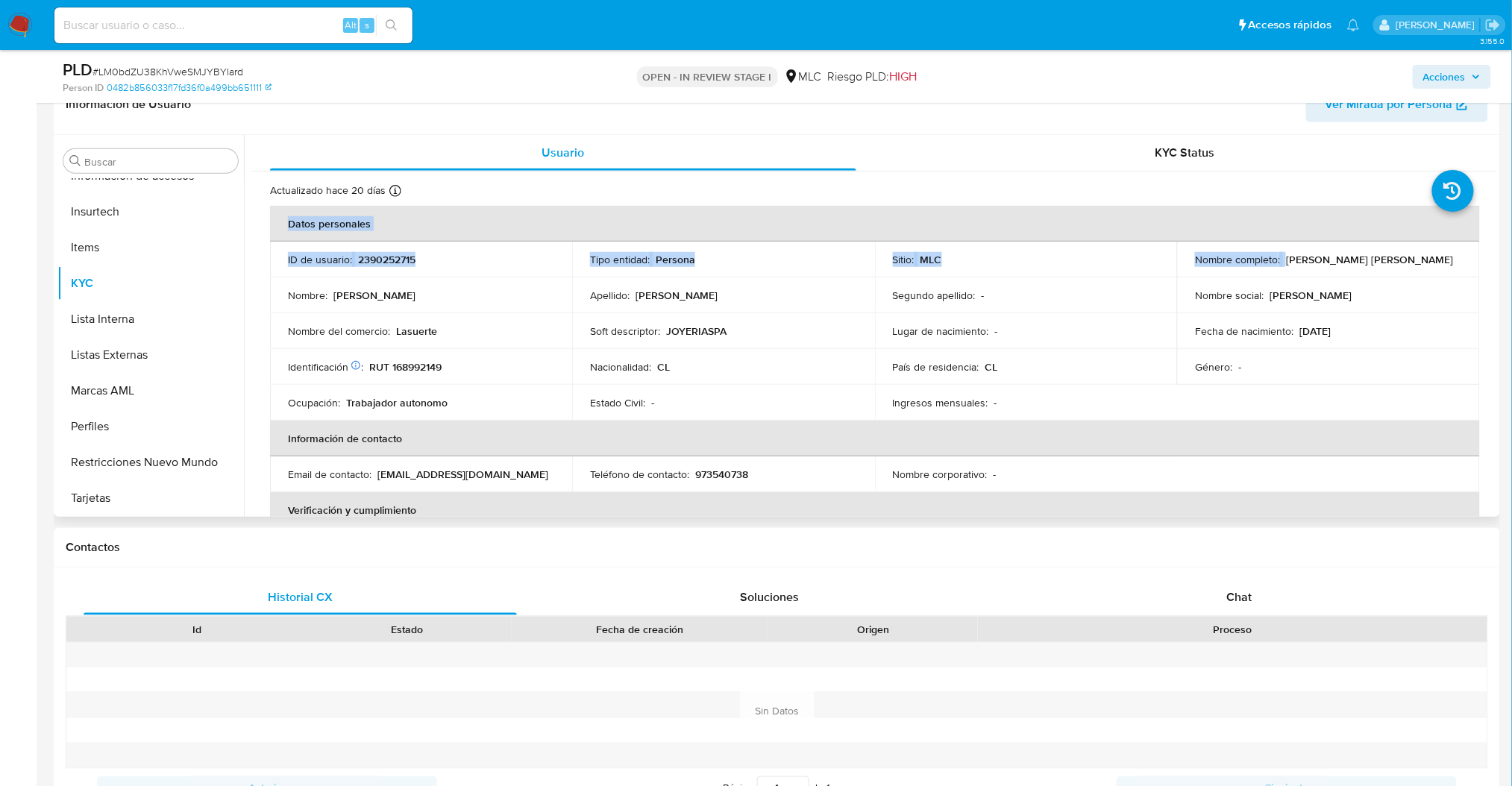
click at [1447, 259] on div "Nombre completo : Ernesto Alejandro Verdejo Verdejo" at bounding box center [1328, 259] width 266 height 14
drag, startPoint x: 1447, startPoint y: 259, endPoint x: 1286, endPoint y: 264, distance: 161.1
click at [1286, 264] on div "Nombre completo : Ernesto Alejandro Verdejo Verdejo" at bounding box center [1328, 259] width 266 height 14
copy p "Ernesto Alejandro Verdejo Verdejo"
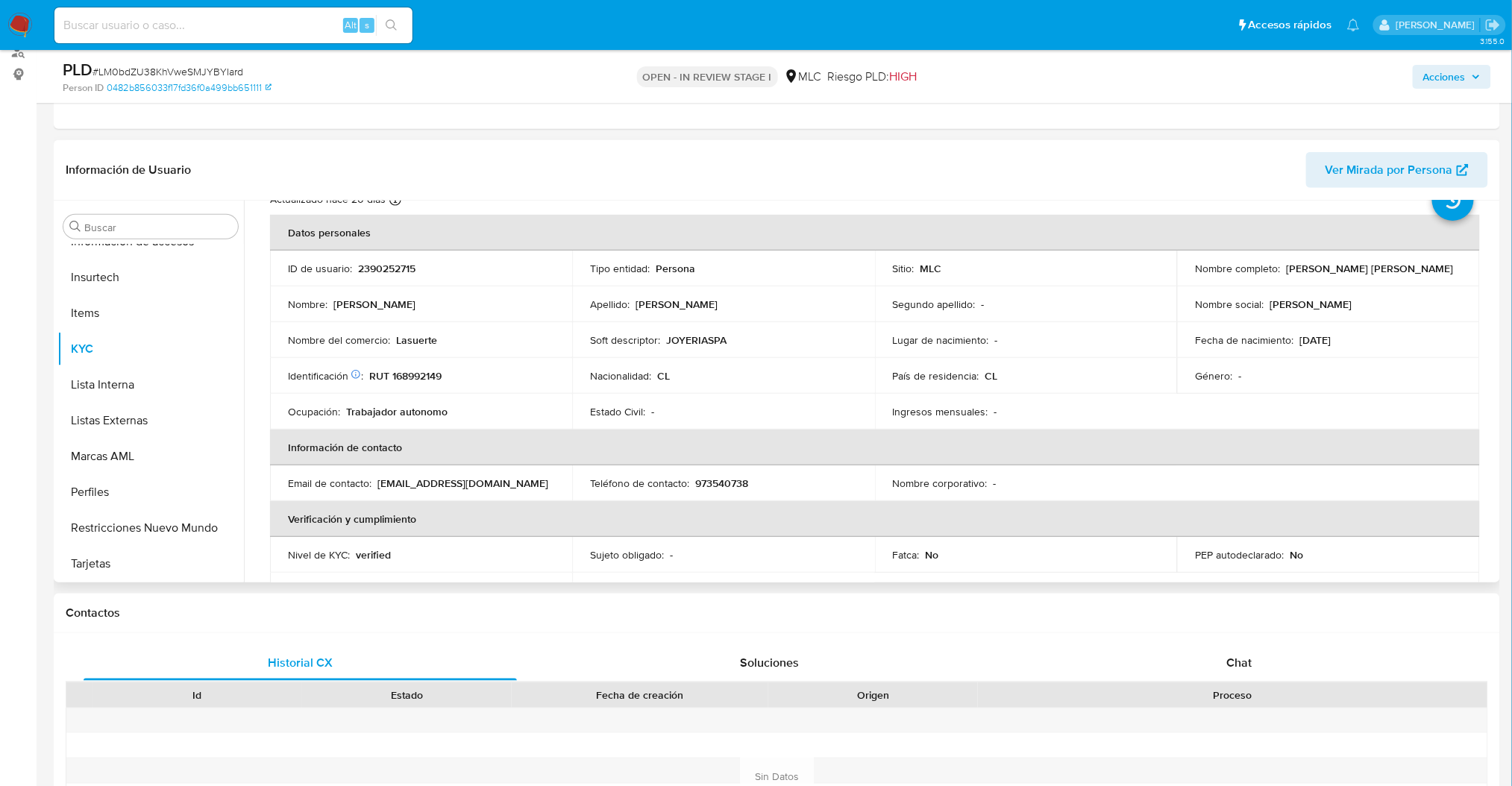
scroll to position [76, 0]
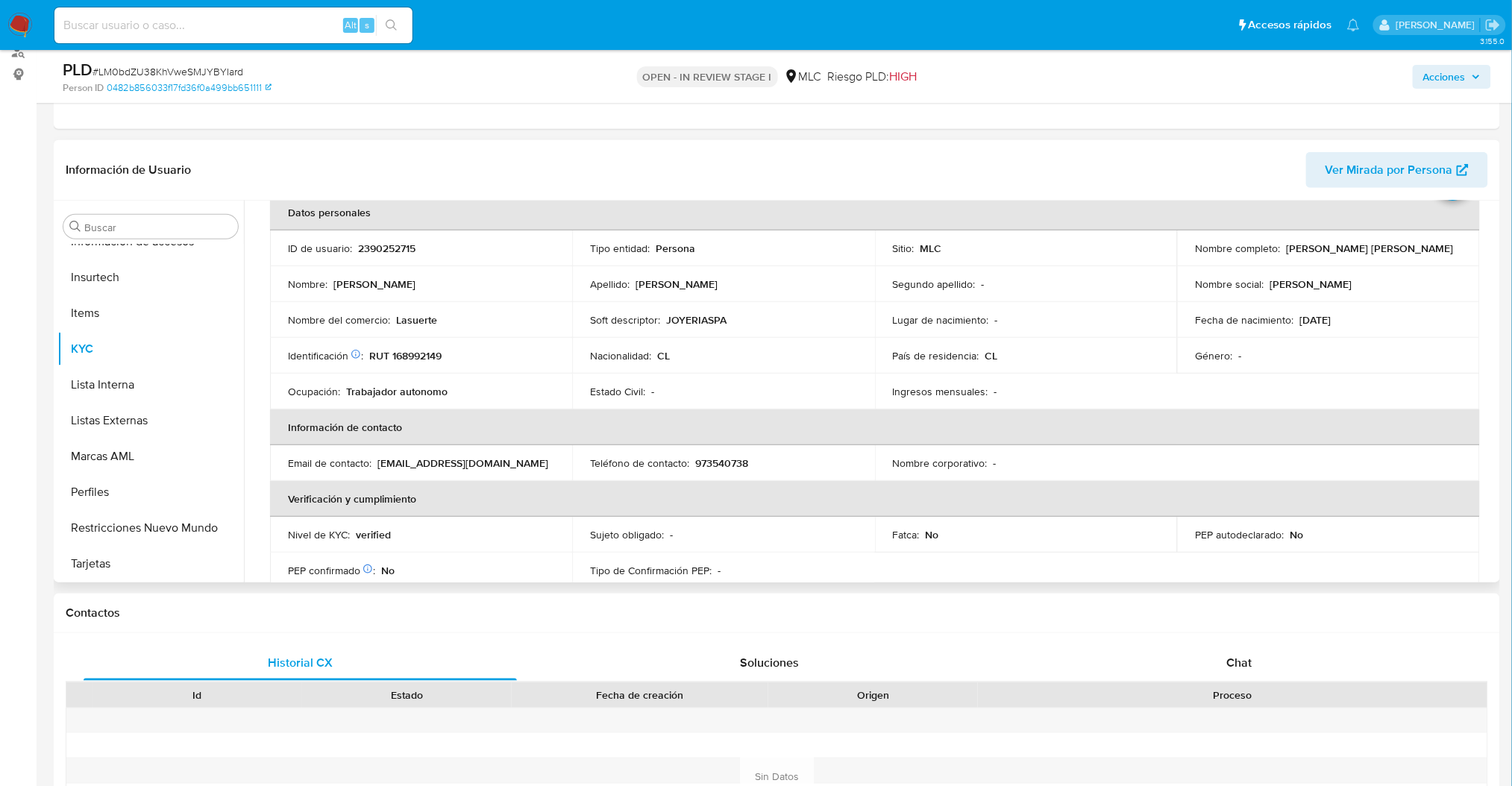
copy p "Ernesto Alejandro Verdejo Verdejo"
click at [1377, 279] on div "Nombre social : Ernesto Alejandro" at bounding box center [1328, 284] width 266 height 14
click at [413, 358] on p "RUT 168992149" at bounding box center [405, 356] width 73 height 14
drag, startPoint x: 244, startPoint y: 519, endPoint x: 244, endPoint y: 457, distance: 62.0
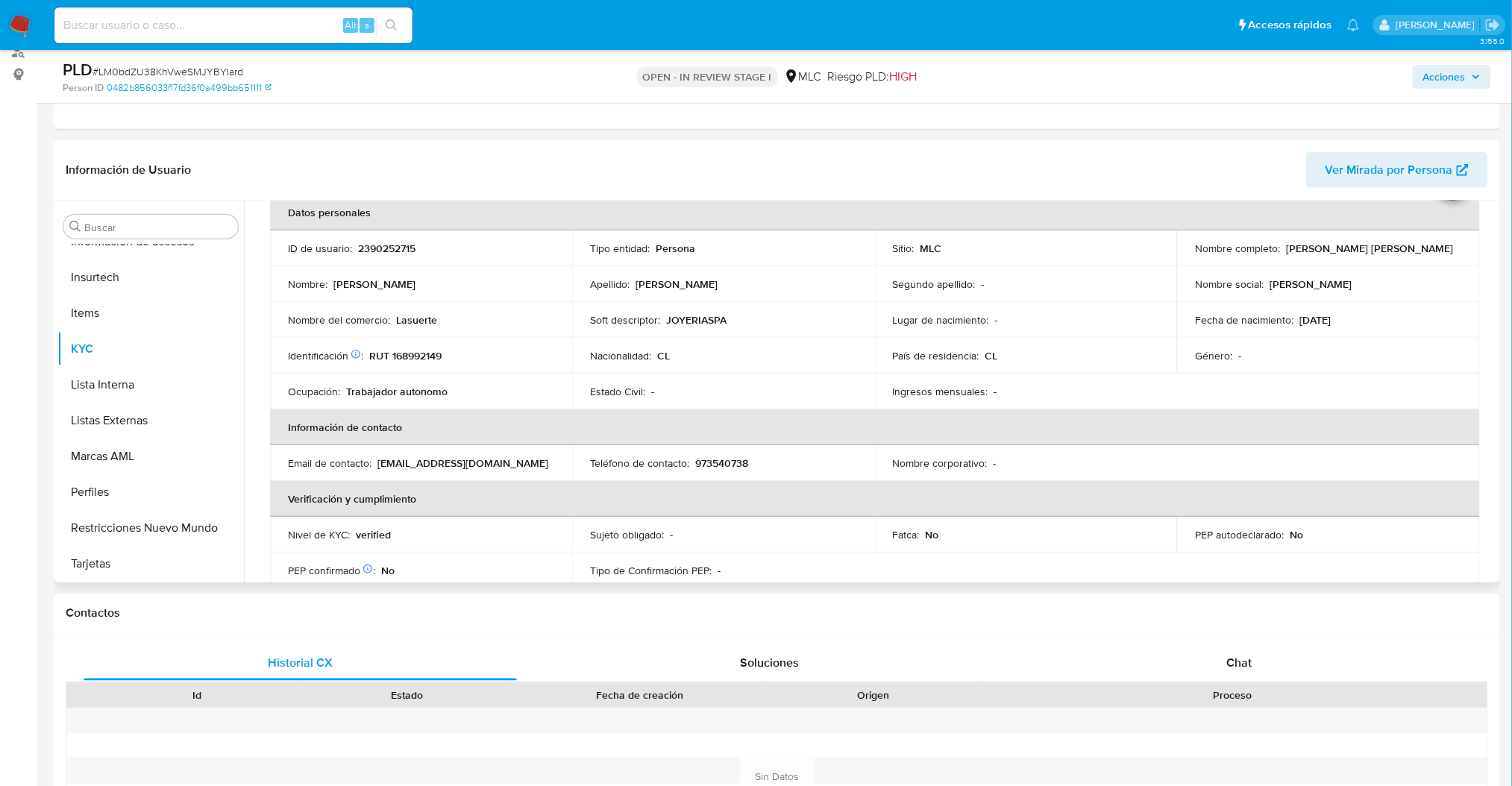
click at [244, 457] on div "Usuario KYC Status Actualizado hace 20 días Creado: 15/04/2025 20:51:08 Actuali…" at bounding box center [870, 392] width 1252 height 381
click at [244, 460] on div "Usuario KYC Status Actualizado hace 20 días Creado: 15/04/2025 20:51:08 Actuali…" at bounding box center [870, 392] width 1252 height 381
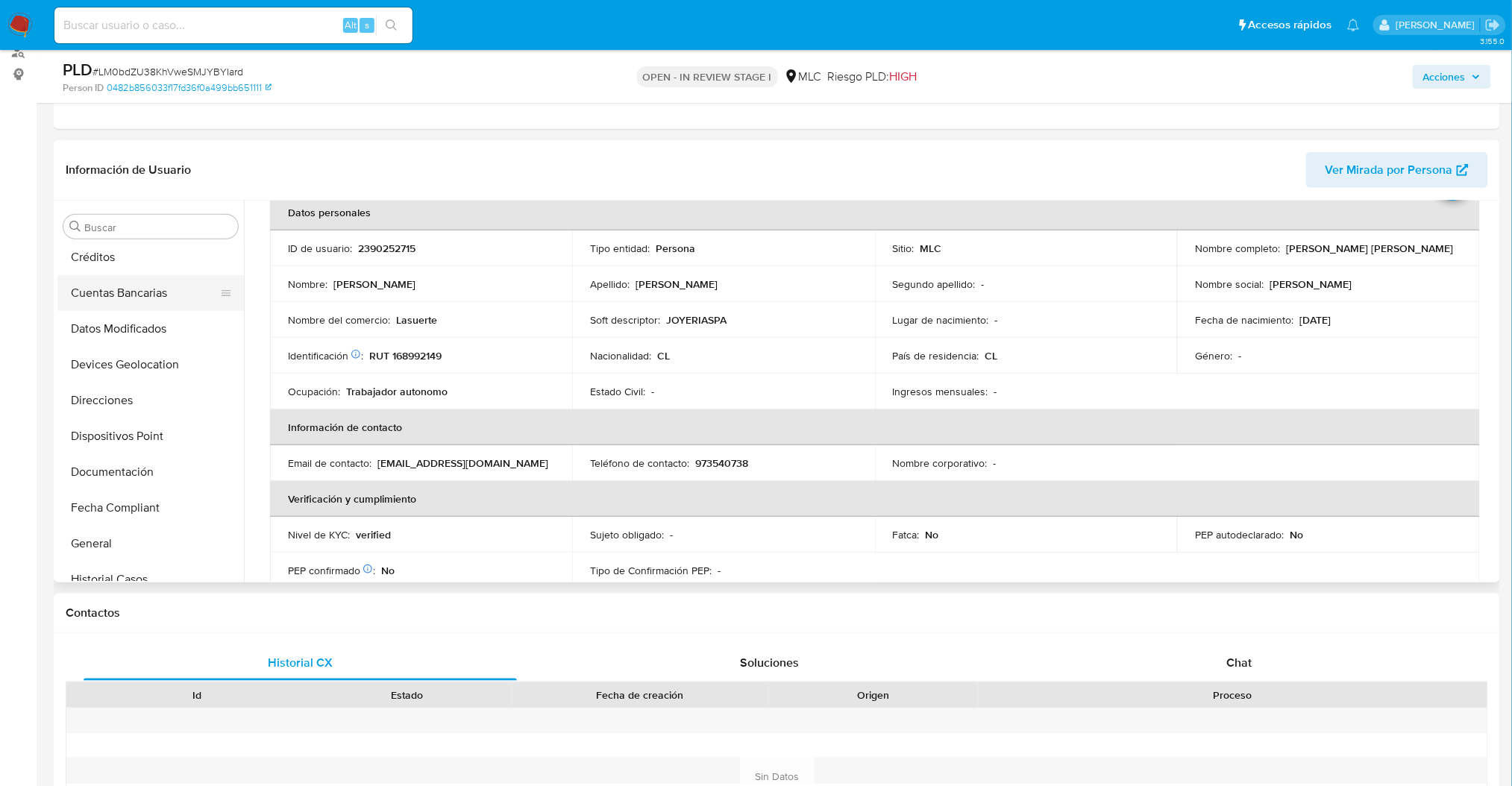
drag, startPoint x: 233, startPoint y: 325, endPoint x: 235, endPoint y: 304, distance: 21.1
click at [235, 304] on ul "Anticipos de dinero Archivos adjuntos CBT Cruces y Relaciones Créditos Cuentas …" at bounding box center [150, 413] width 186 height 336
drag, startPoint x: 244, startPoint y: 317, endPoint x: 244, endPoint y: 282, distance: 35.0
click at [244, 282] on div "Usuario KYC Status Actualizado hace 20 días Creado: 15/04/2025 20:51:08 Actuali…" at bounding box center [870, 392] width 1252 height 381
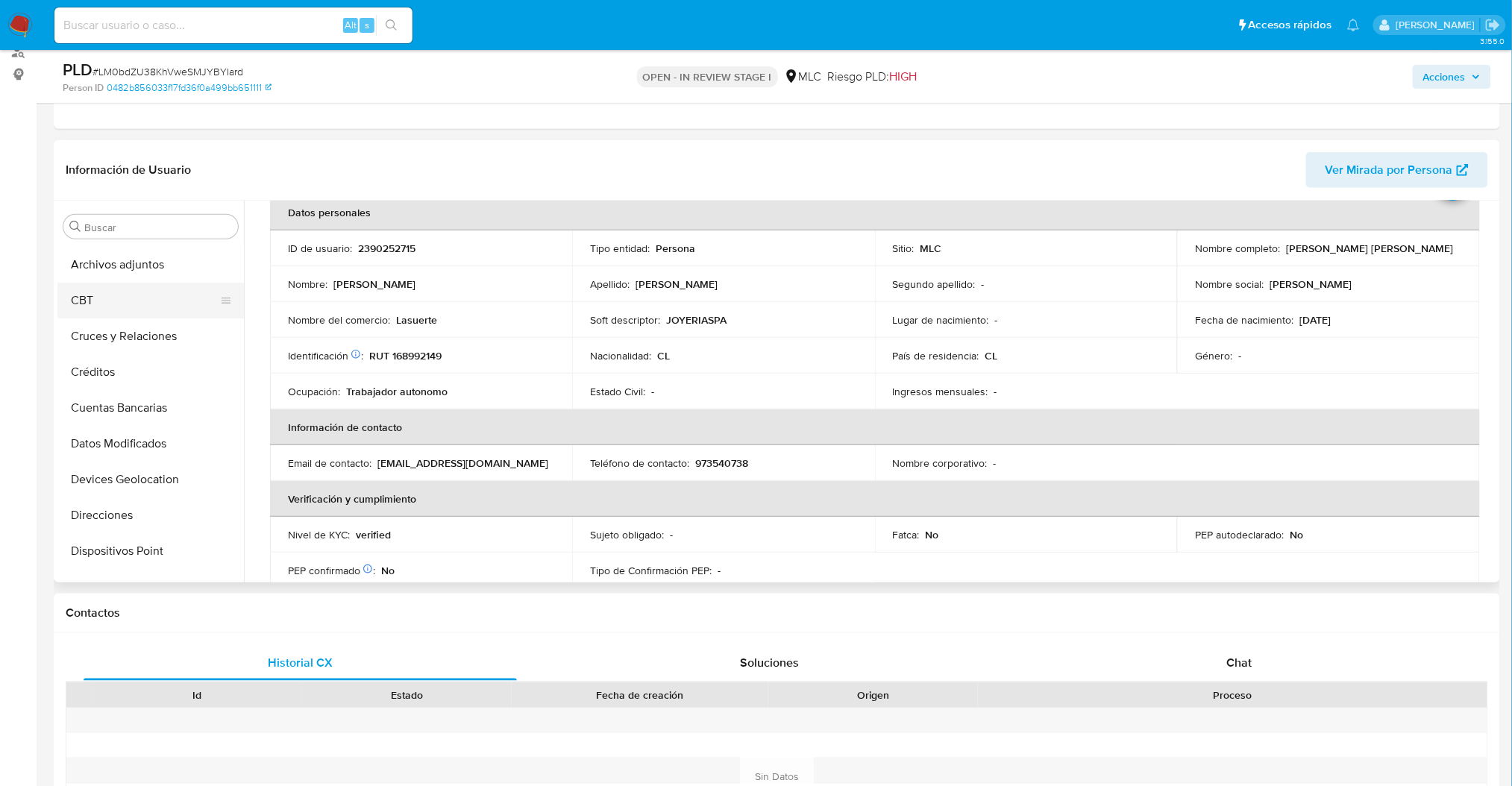
click at [200, 315] on button "CBT" at bounding box center [144, 300] width 174 height 36
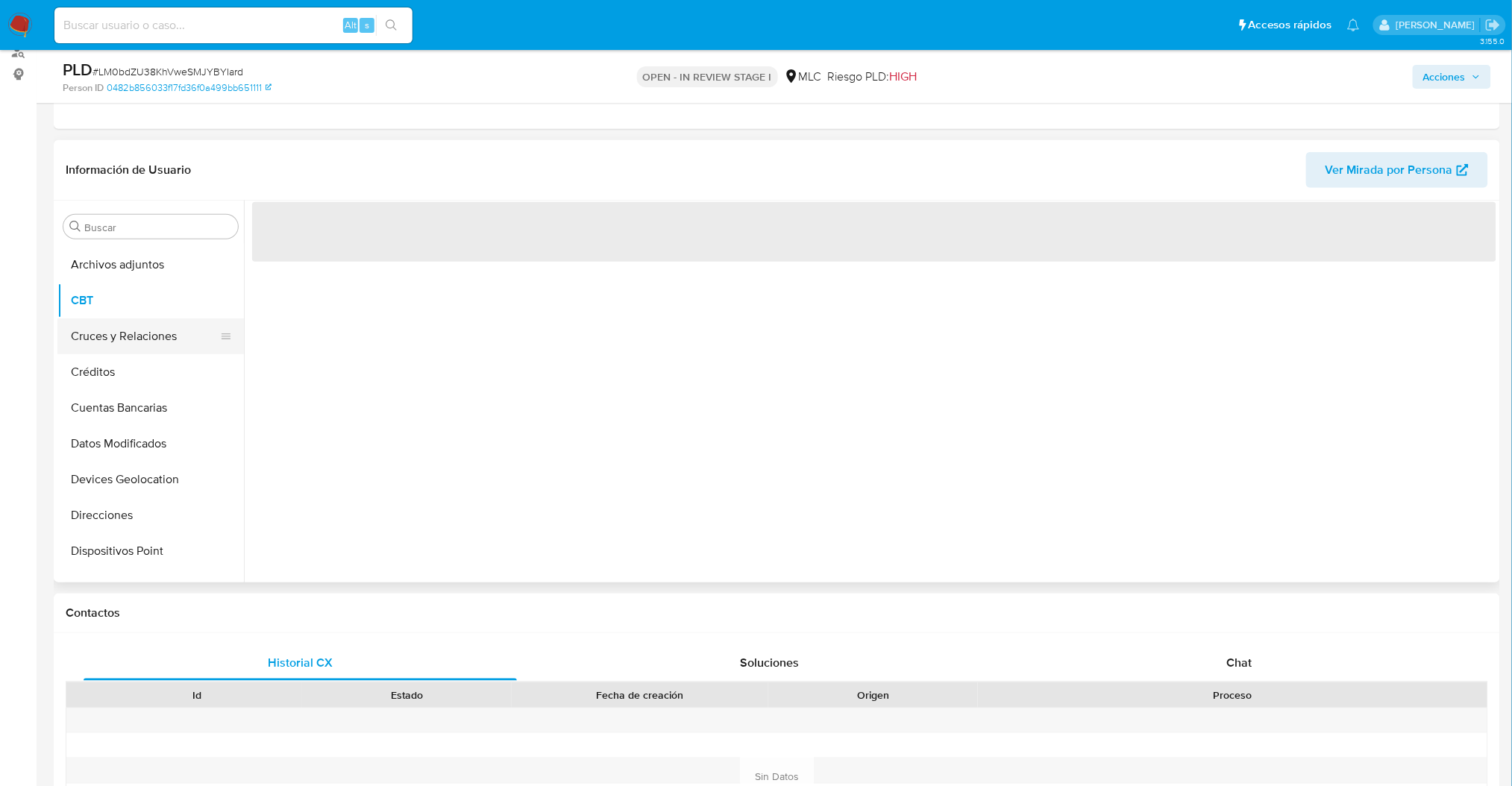
scroll to position [0, 0]
click at [186, 323] on button "Cruces y Relaciones" at bounding box center [144, 336] width 174 height 36
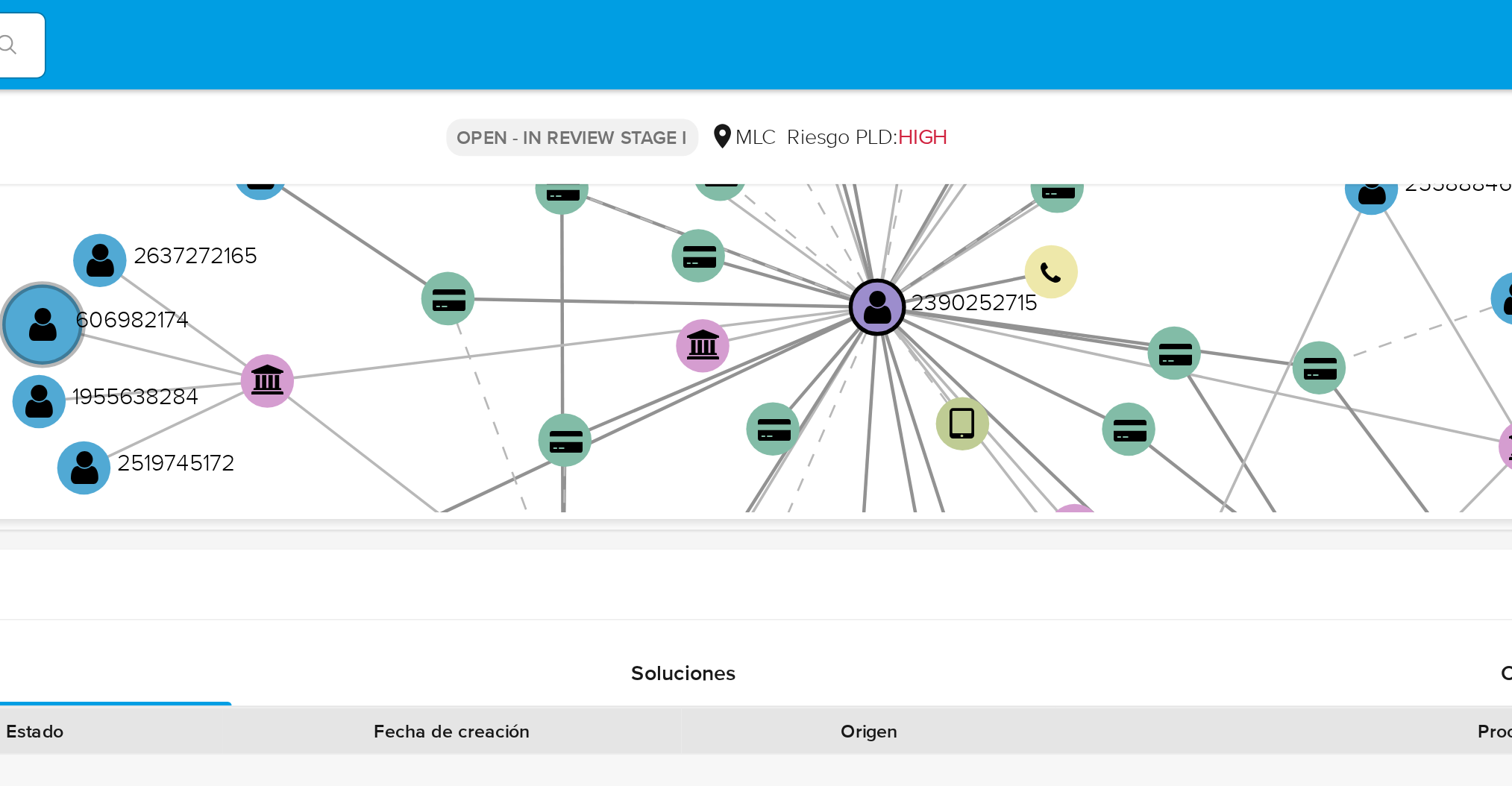
scroll to position [415, 0]
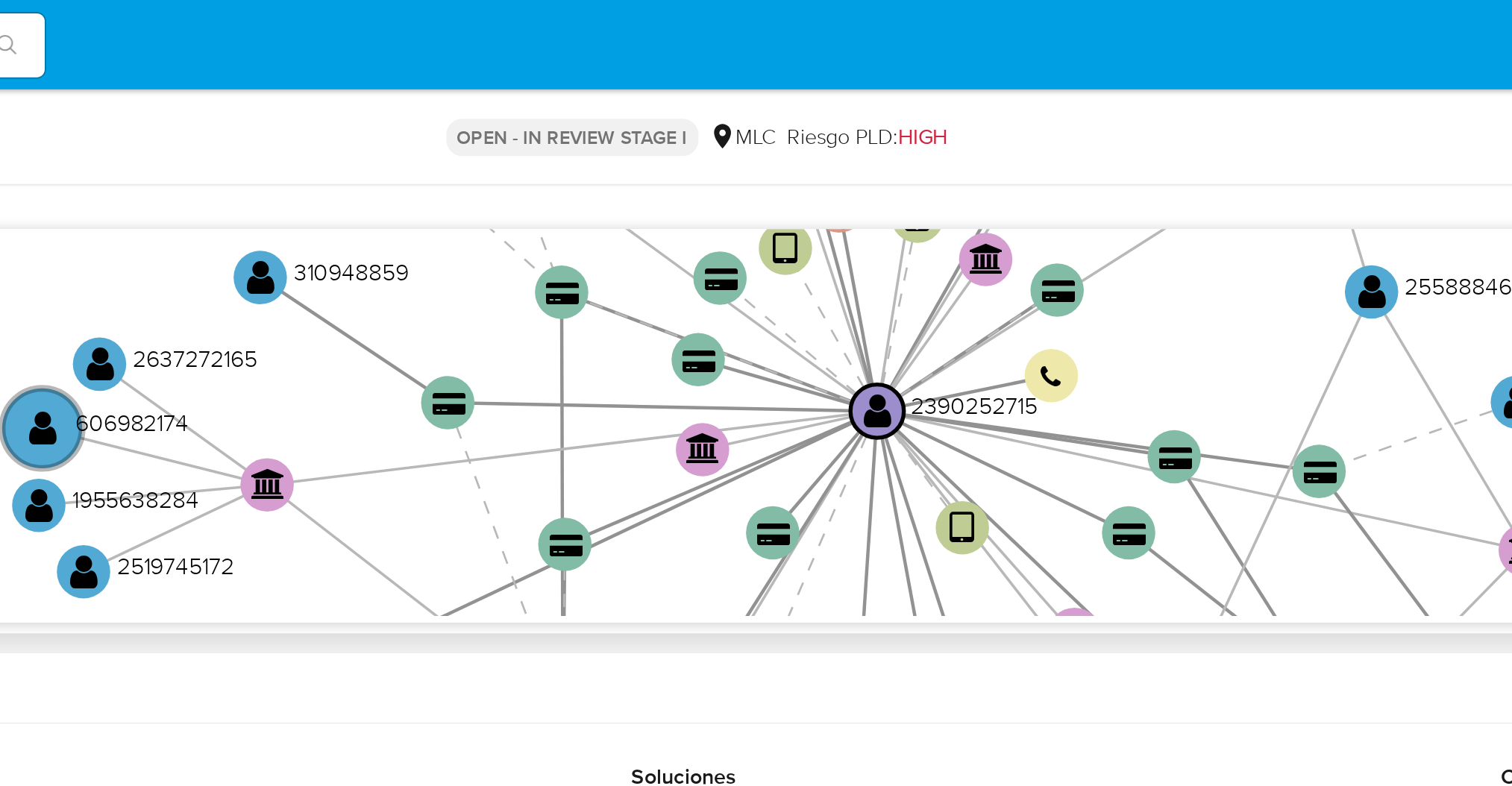
click at [1226, 139] on icon "phone-5c59b91babd9acaae9f1a36526a0a1c6  user-2390252715  2390252715 person-04…" at bounding box center [885, 236] width 1223 height 217
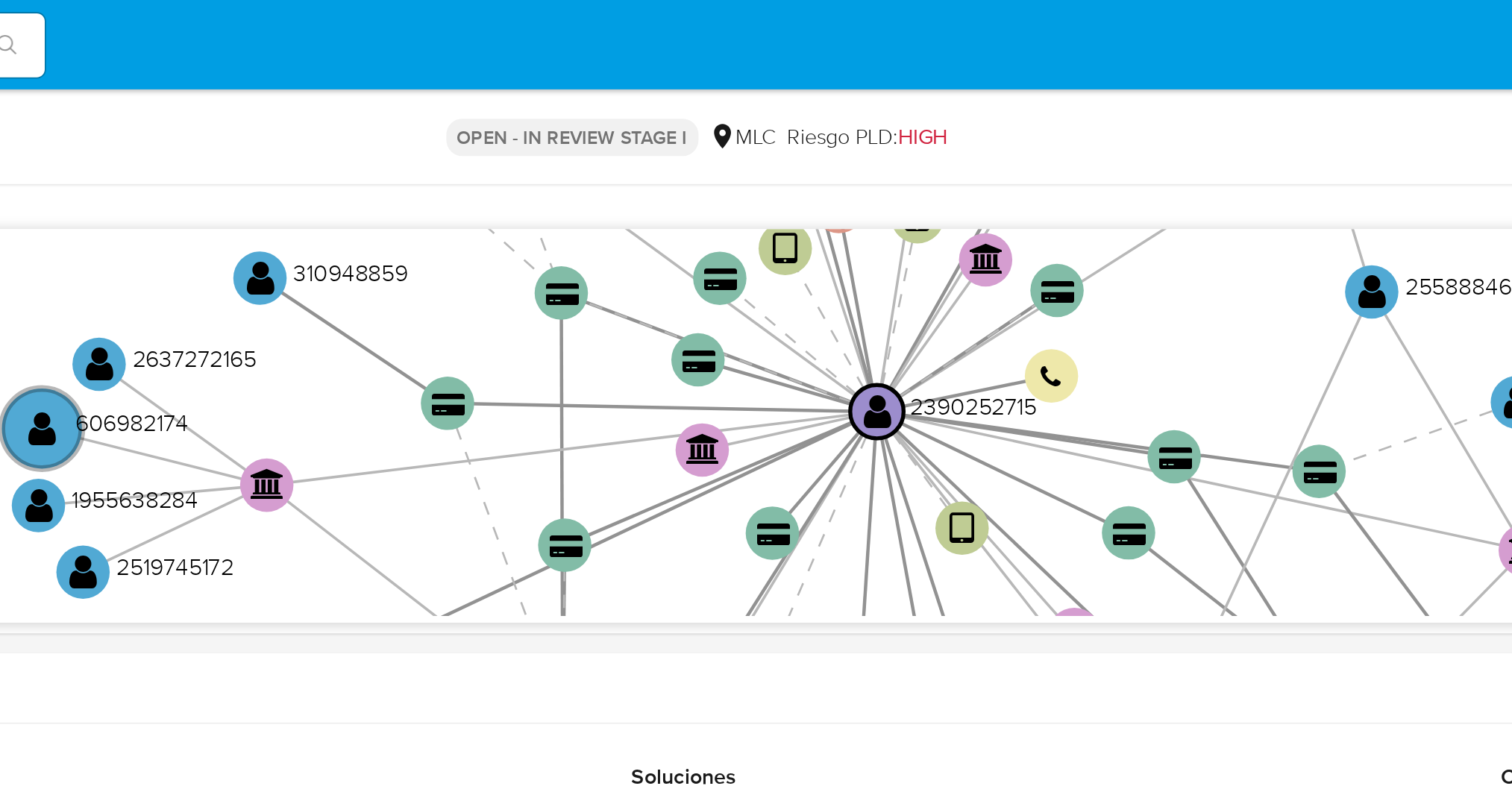
scroll to position [361, 0]
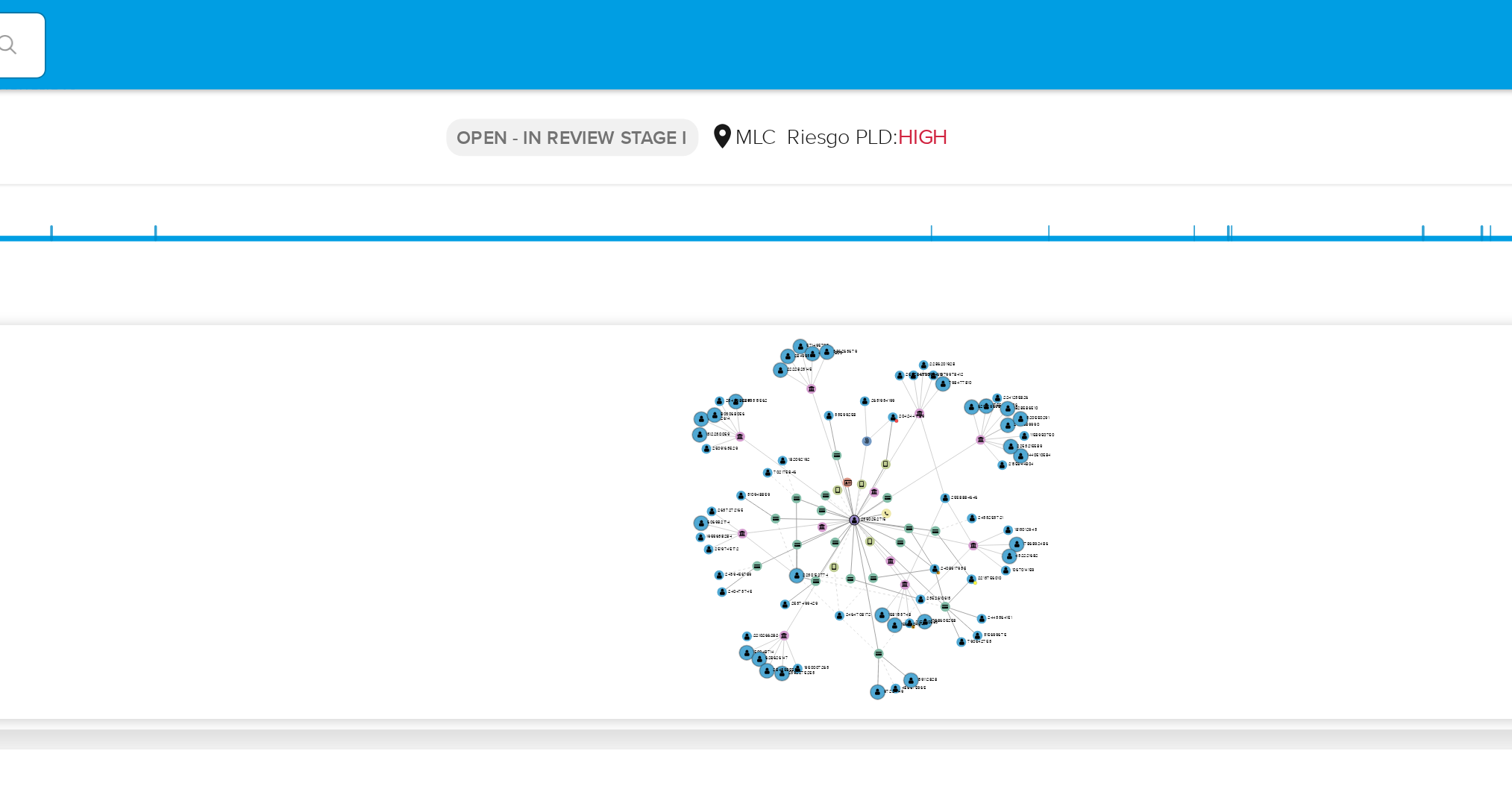
drag, startPoint x: 1037, startPoint y: 272, endPoint x: 897, endPoint y: 287, distance: 140.8
click at [897, 287] on icon "phone-5c59b91babd9acaae9f1a36526a0a1c6  user-2390252715  2390252715 person-04…" at bounding box center [885, 290] width 1223 height 217
click at [1130, 209] on icon "phone-5c59b91babd9acaae9f1a36526a0a1c6  user-2390252715  2390252715 person-04…" at bounding box center [885, 290] width 1223 height 217
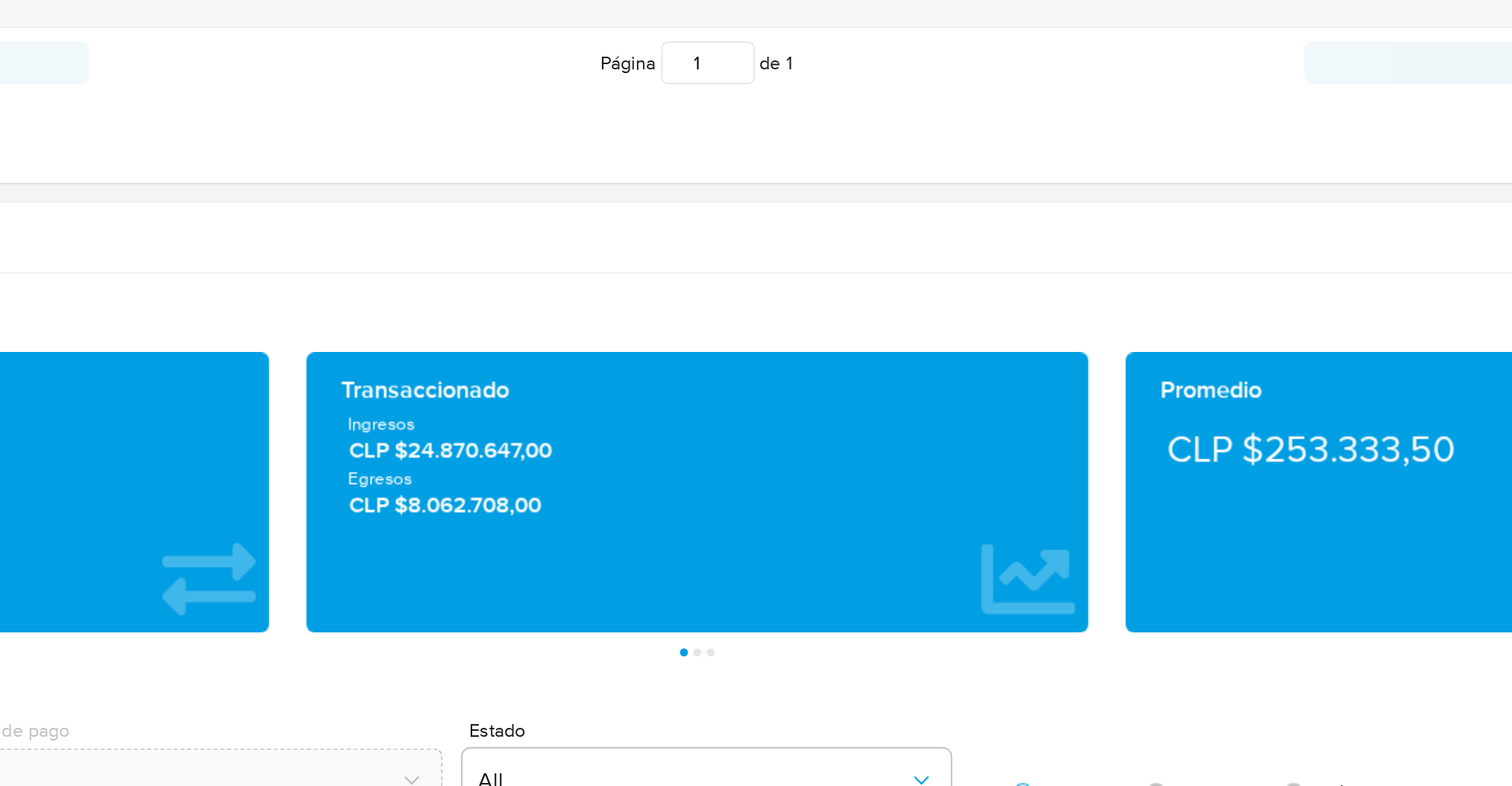
scroll to position [657, 0]
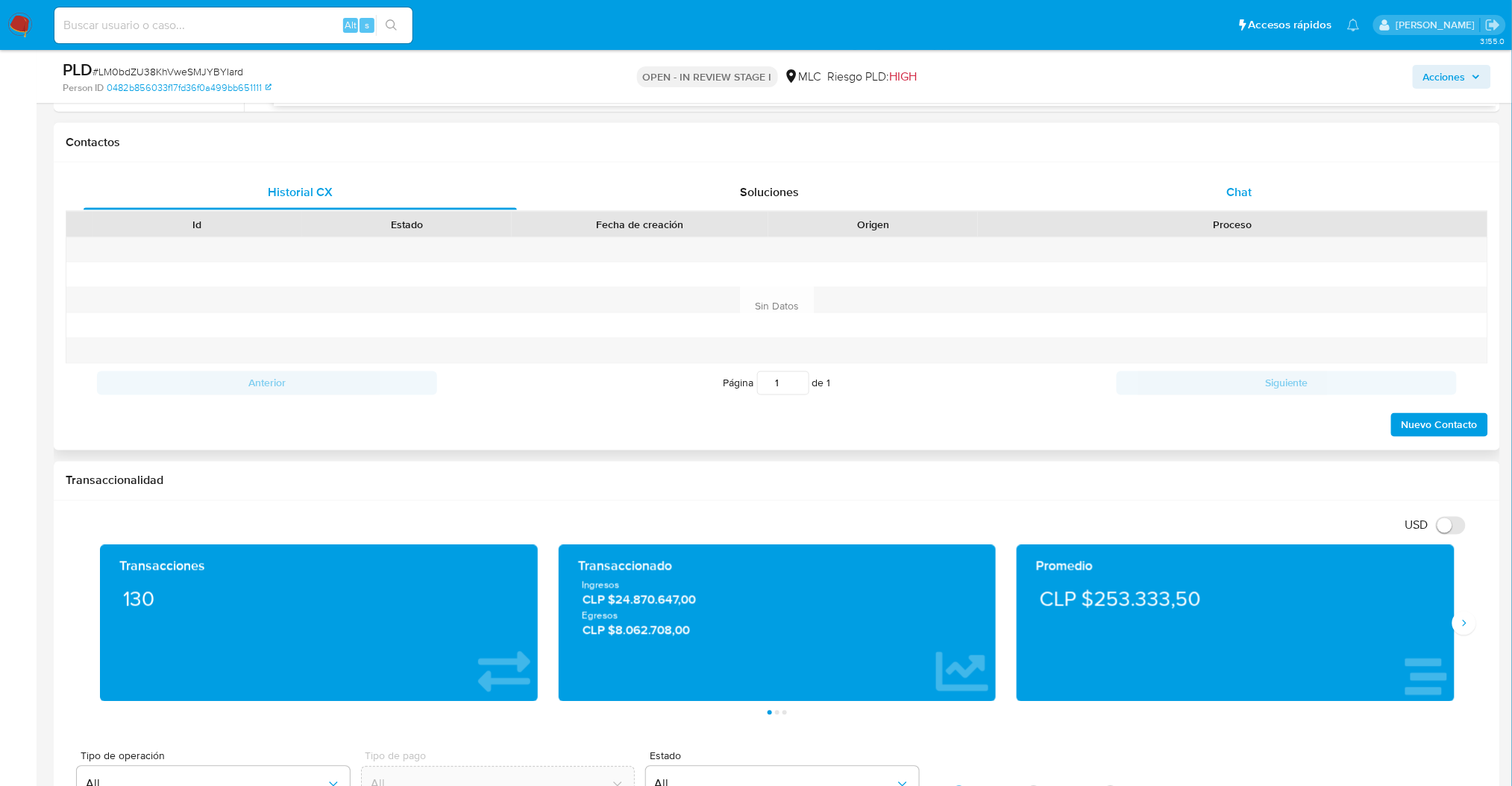
click at [1187, 199] on div "Chat" at bounding box center [1239, 192] width 433 height 36
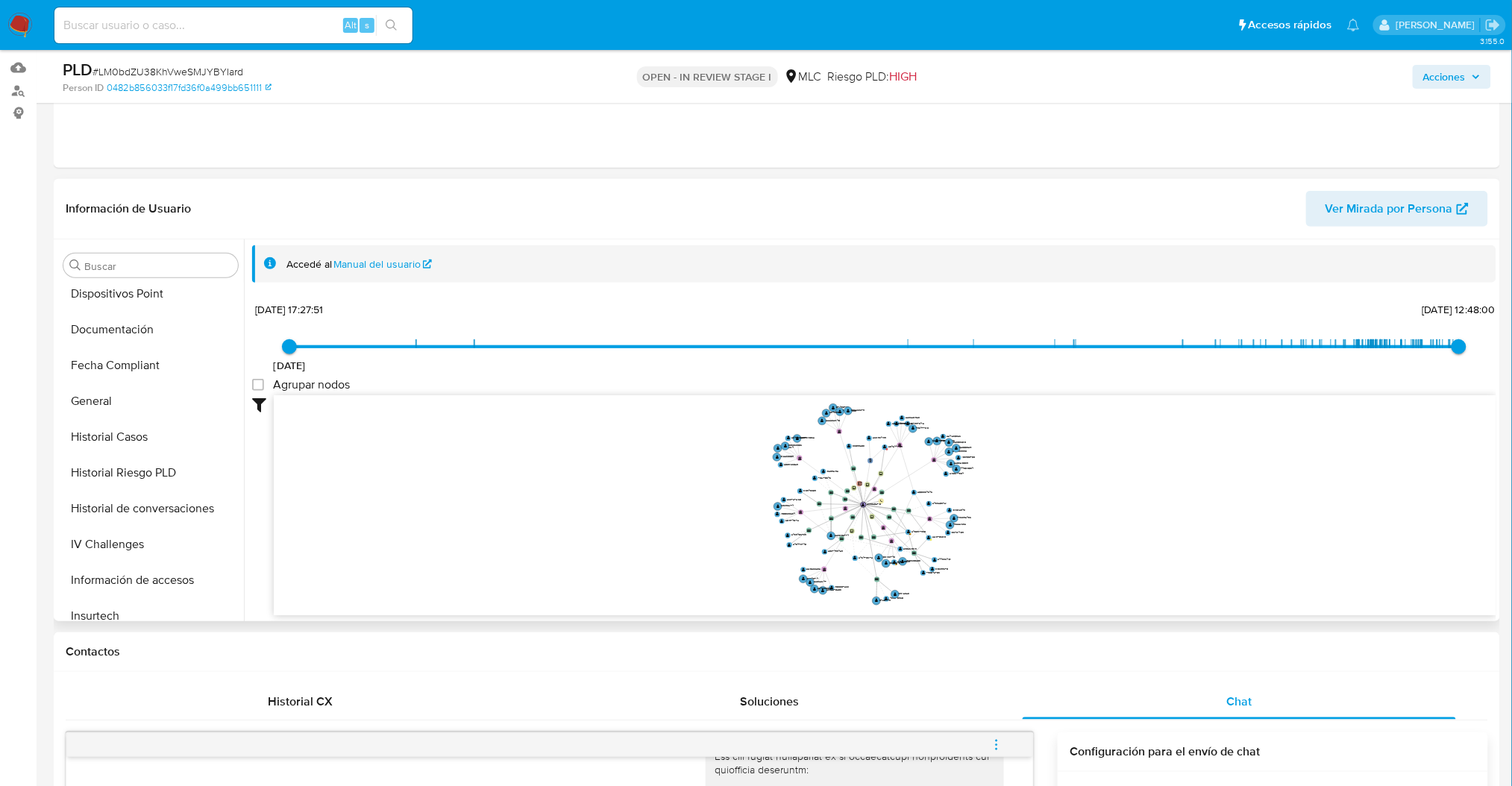
scroll to position [364, 0]
click at [115, 368] on button "General" at bounding box center [144, 367] width 174 height 36
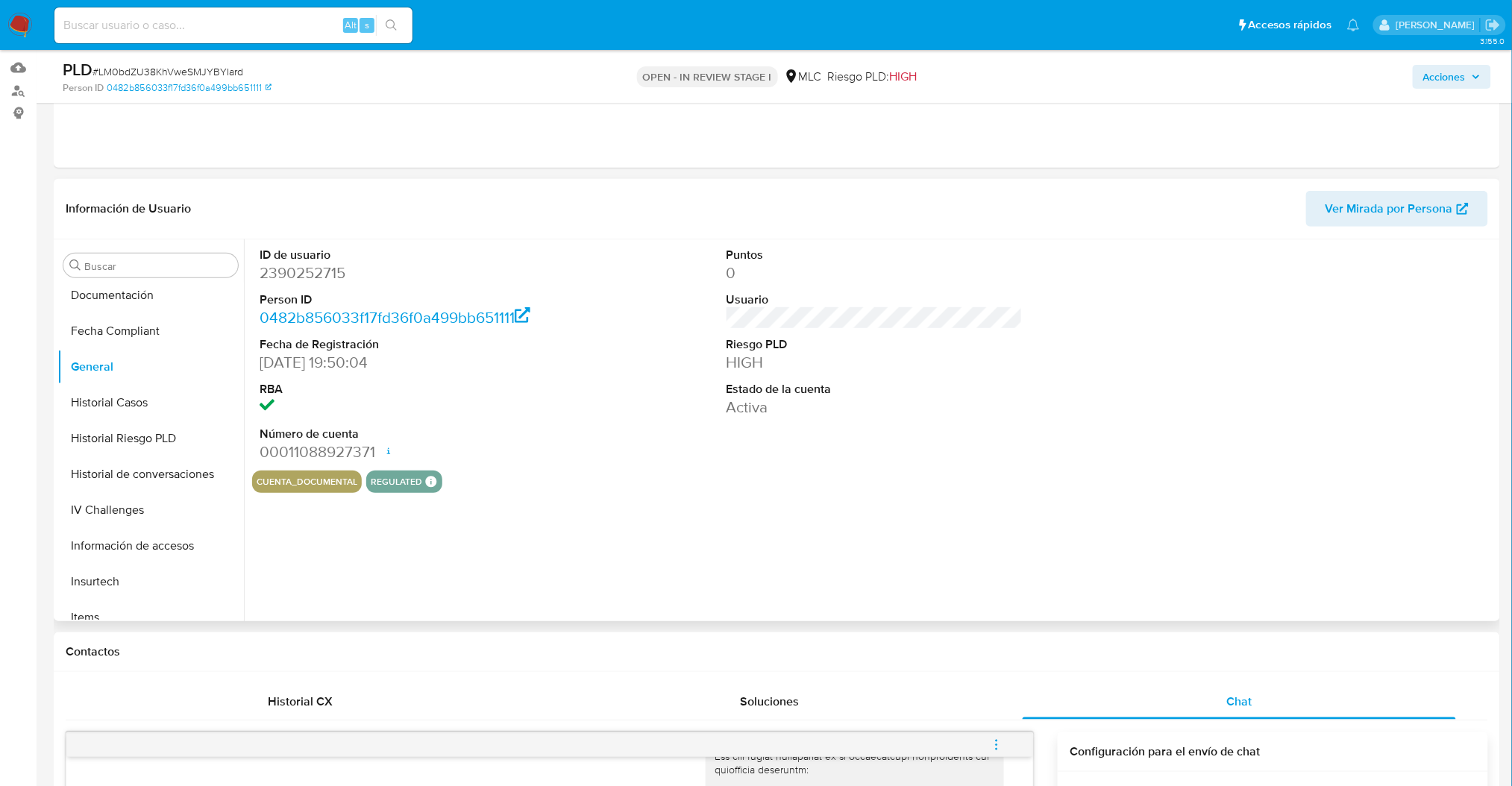
click at [311, 269] on dd "2390252715" at bounding box center [407, 273] width 296 height 21
copy dd "2390252715"
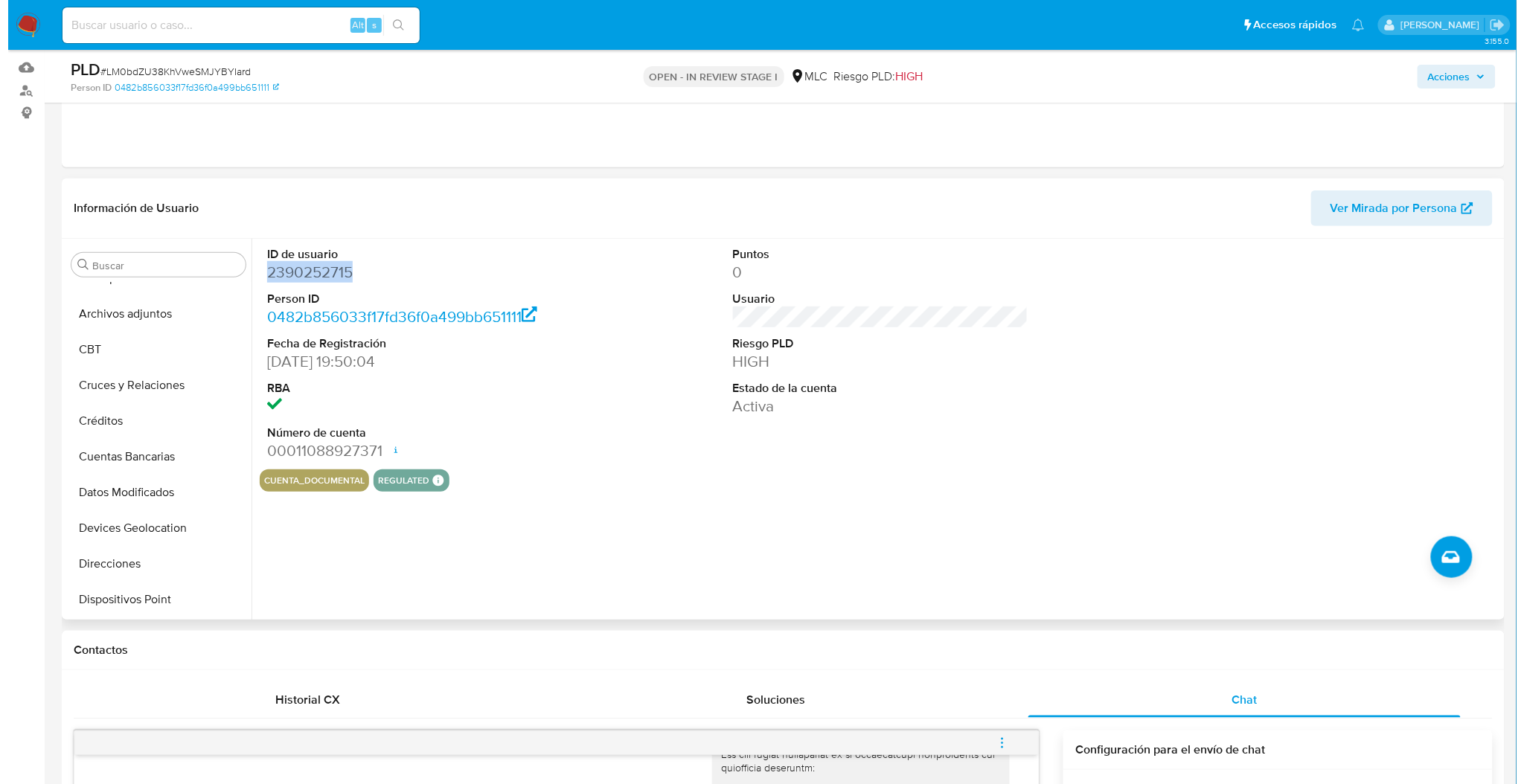
scroll to position [0, 0]
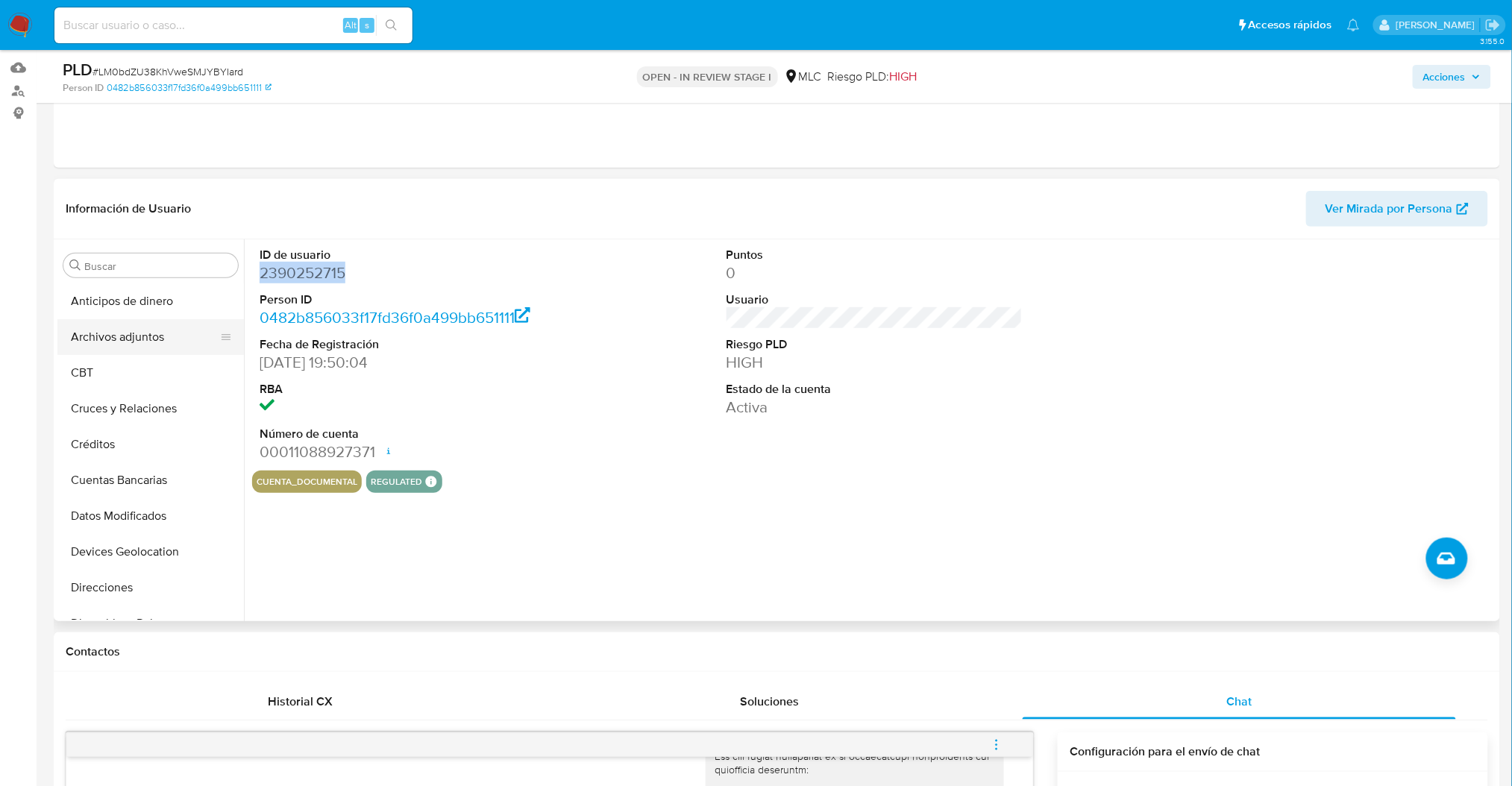
click at [115, 334] on button "Archivos adjuntos" at bounding box center [144, 336] width 174 height 36
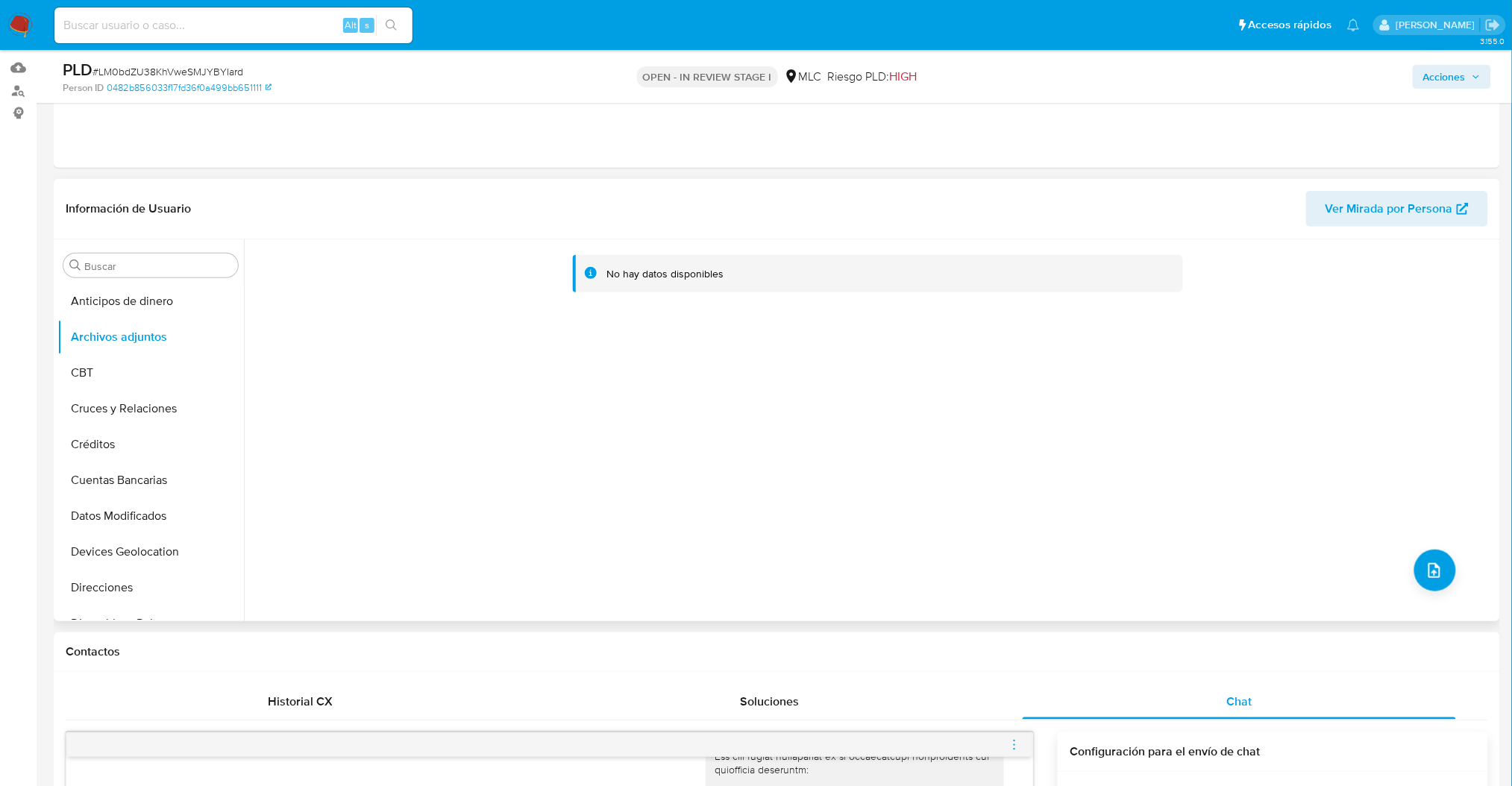
click at [1412, 582] on div "No hay datos disponibles" at bounding box center [870, 430] width 1252 height 381
click at [1444, 570] on button "upload-file" at bounding box center [1435, 570] width 41 height 41
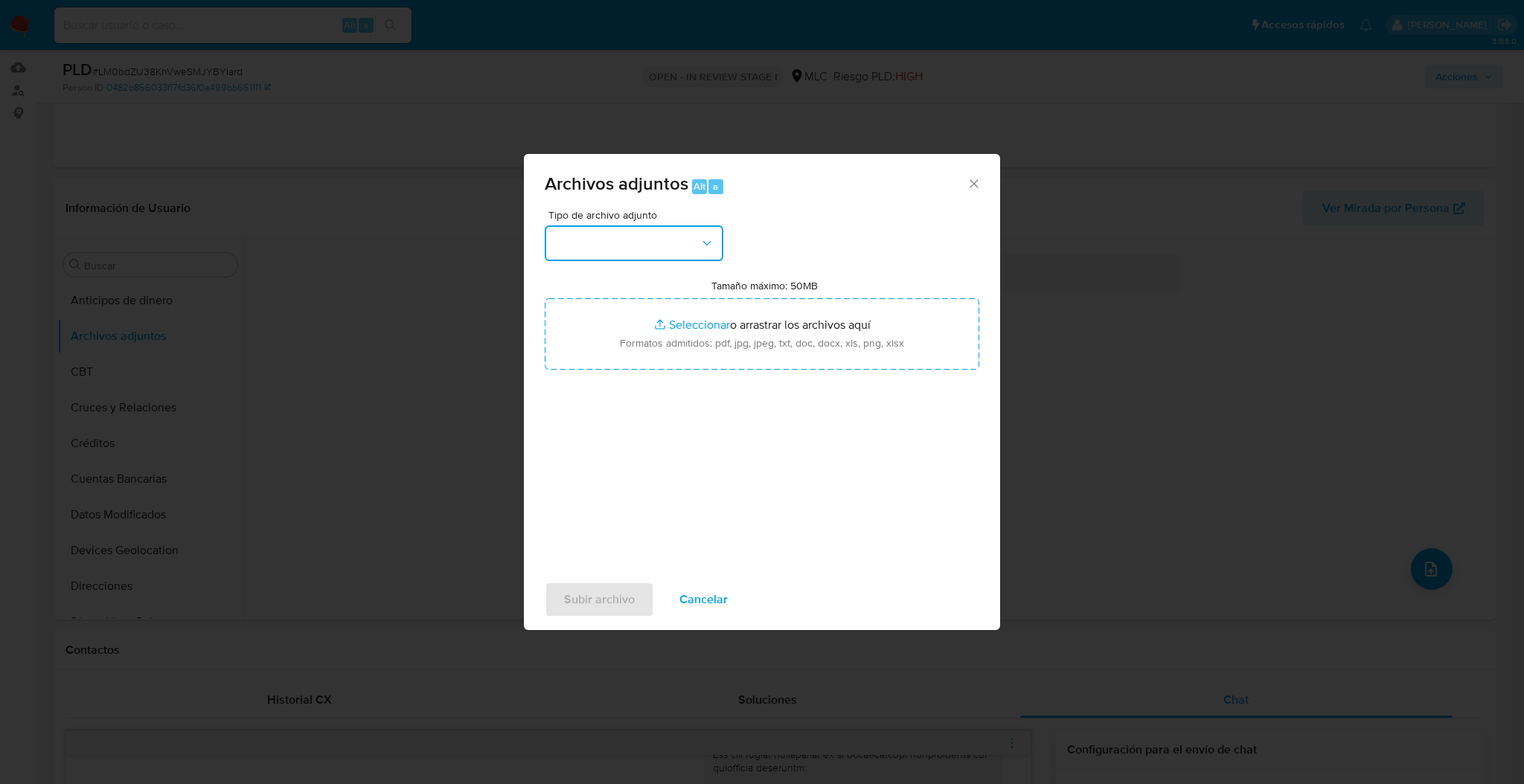
click at [642, 253] on button "button" at bounding box center [634, 243] width 178 height 36
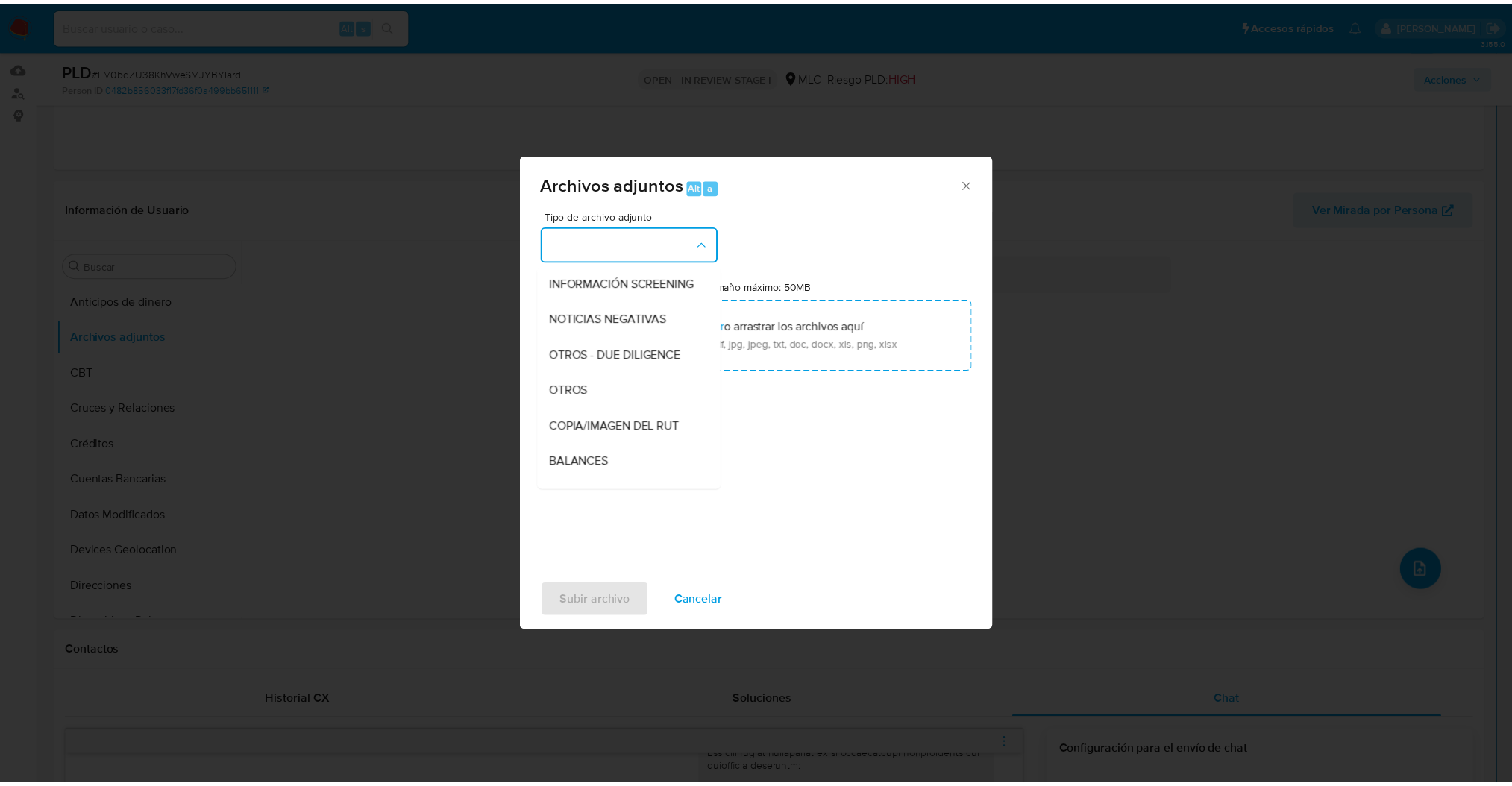
scroll to position [202, 0]
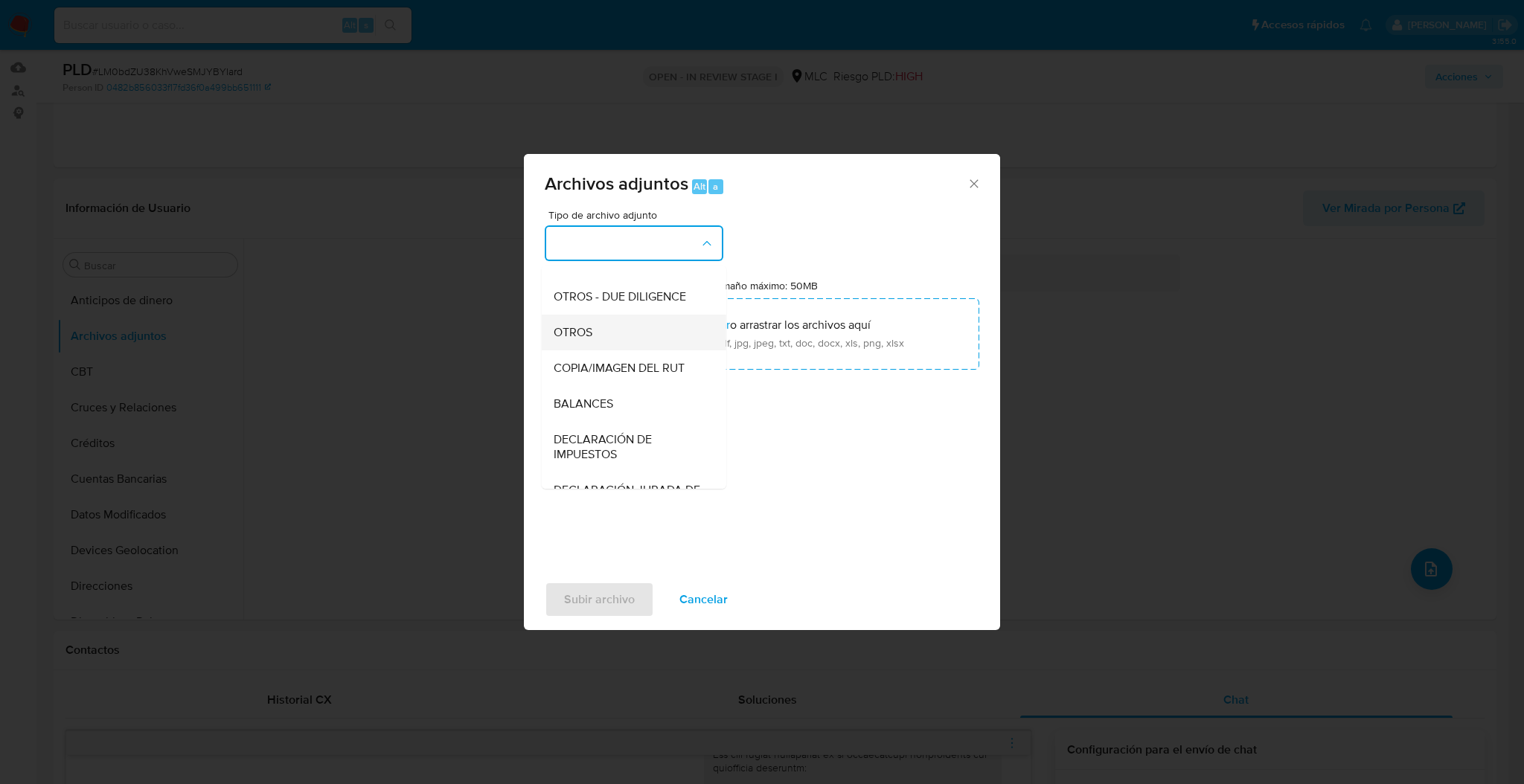
click at [611, 344] on div "OTROS" at bounding box center [629, 332] width 152 height 36
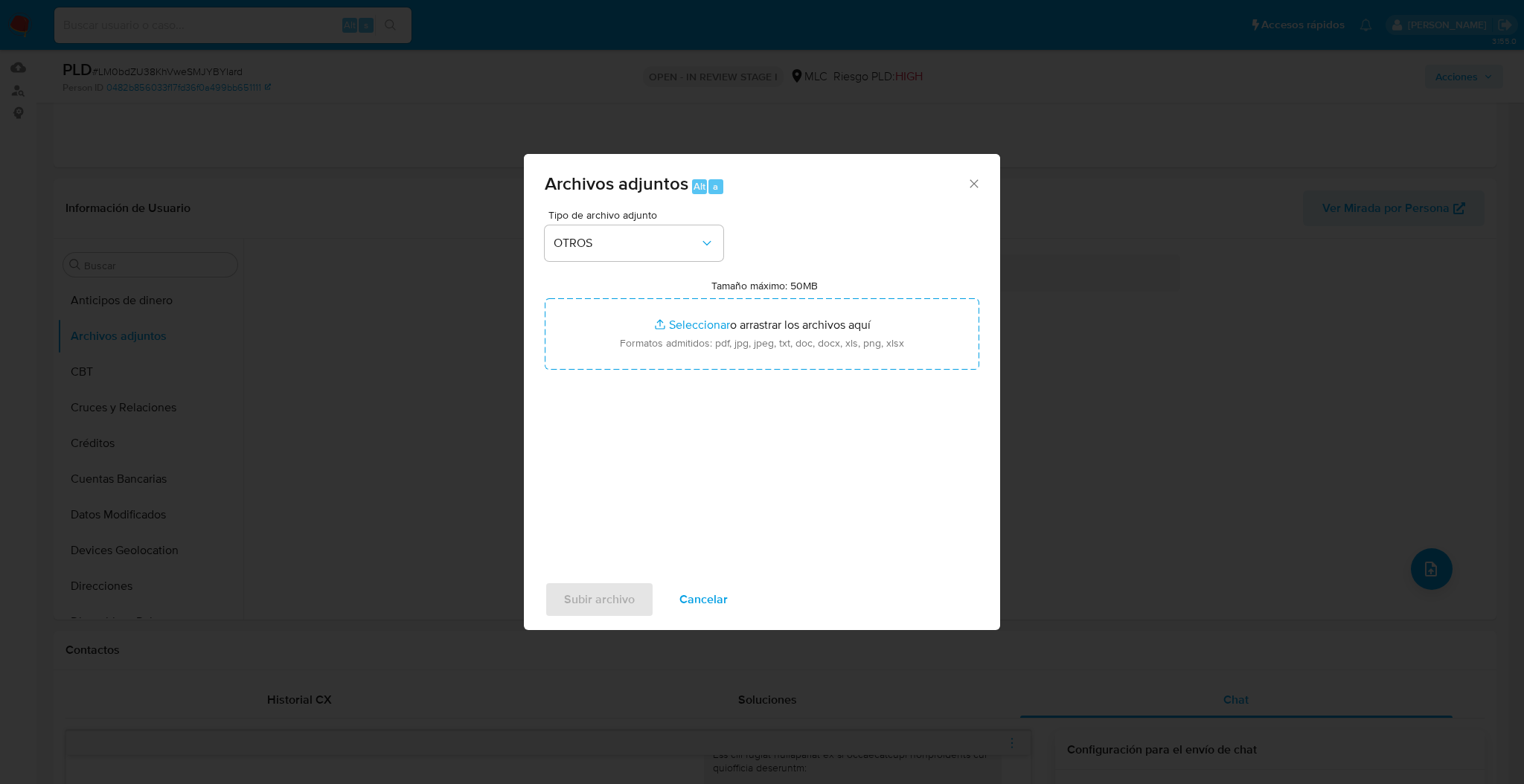
click at [611, 344] on input "Tamaño máximo: 50MB Seleccionar archivos" at bounding box center [762, 335] width 435 height 72
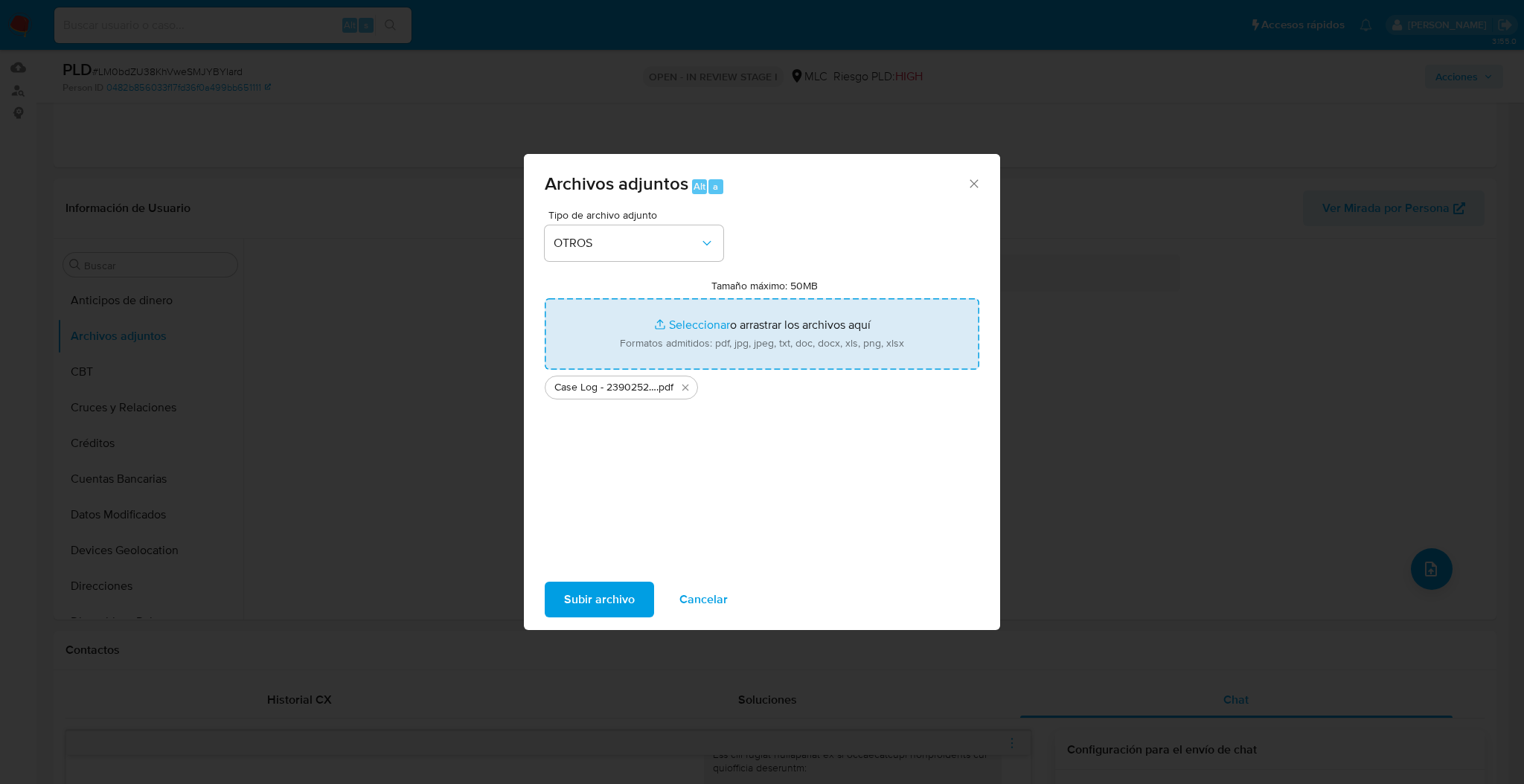
click at [633, 353] on input "Tamaño máximo: 50MB Seleccionar archivos" at bounding box center [762, 335] width 435 height 72
type input "C:\fakepath\2390252715Movimientos.xlsx"
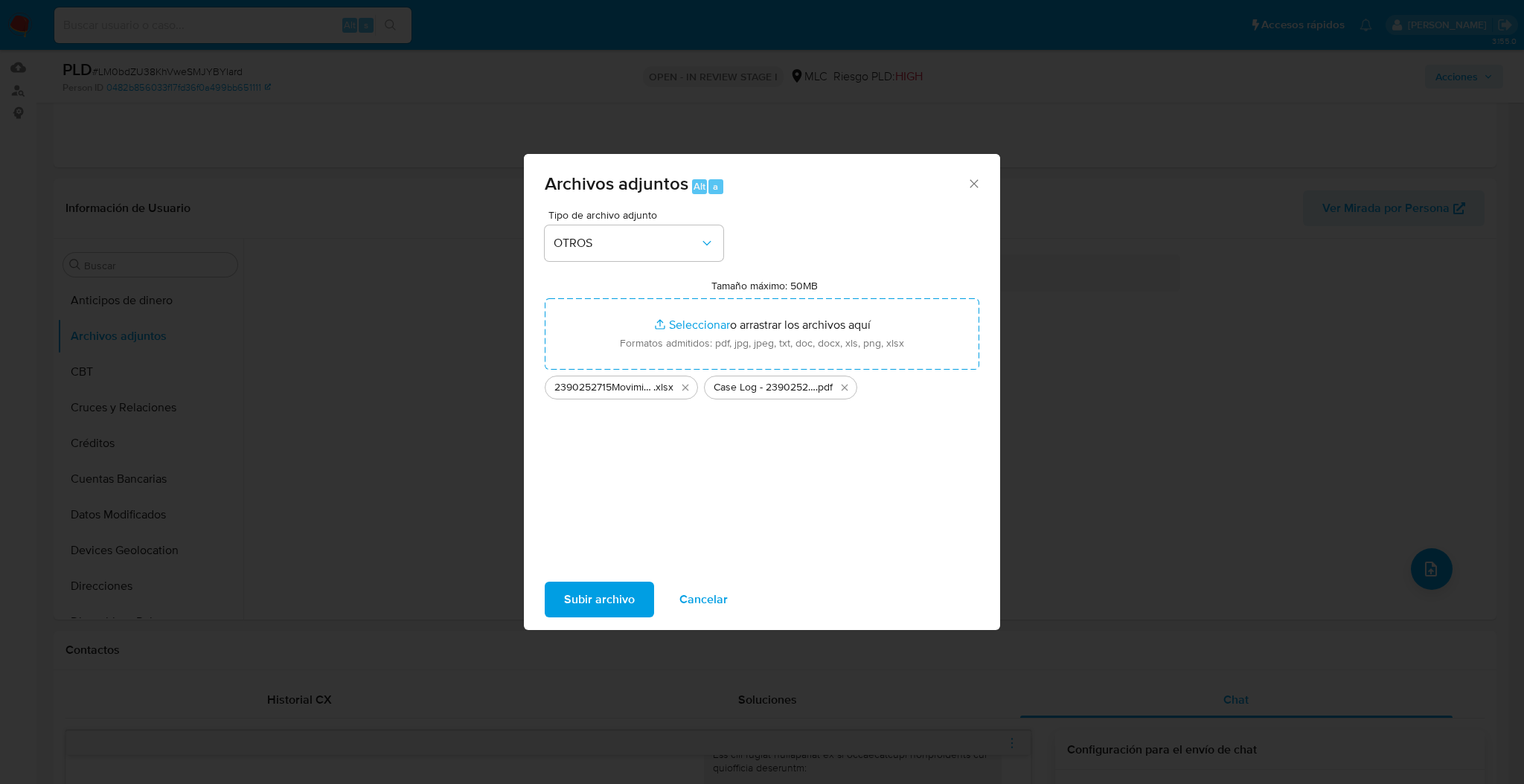
click at [594, 584] on span "Subir archivo" at bounding box center [599, 600] width 71 height 33
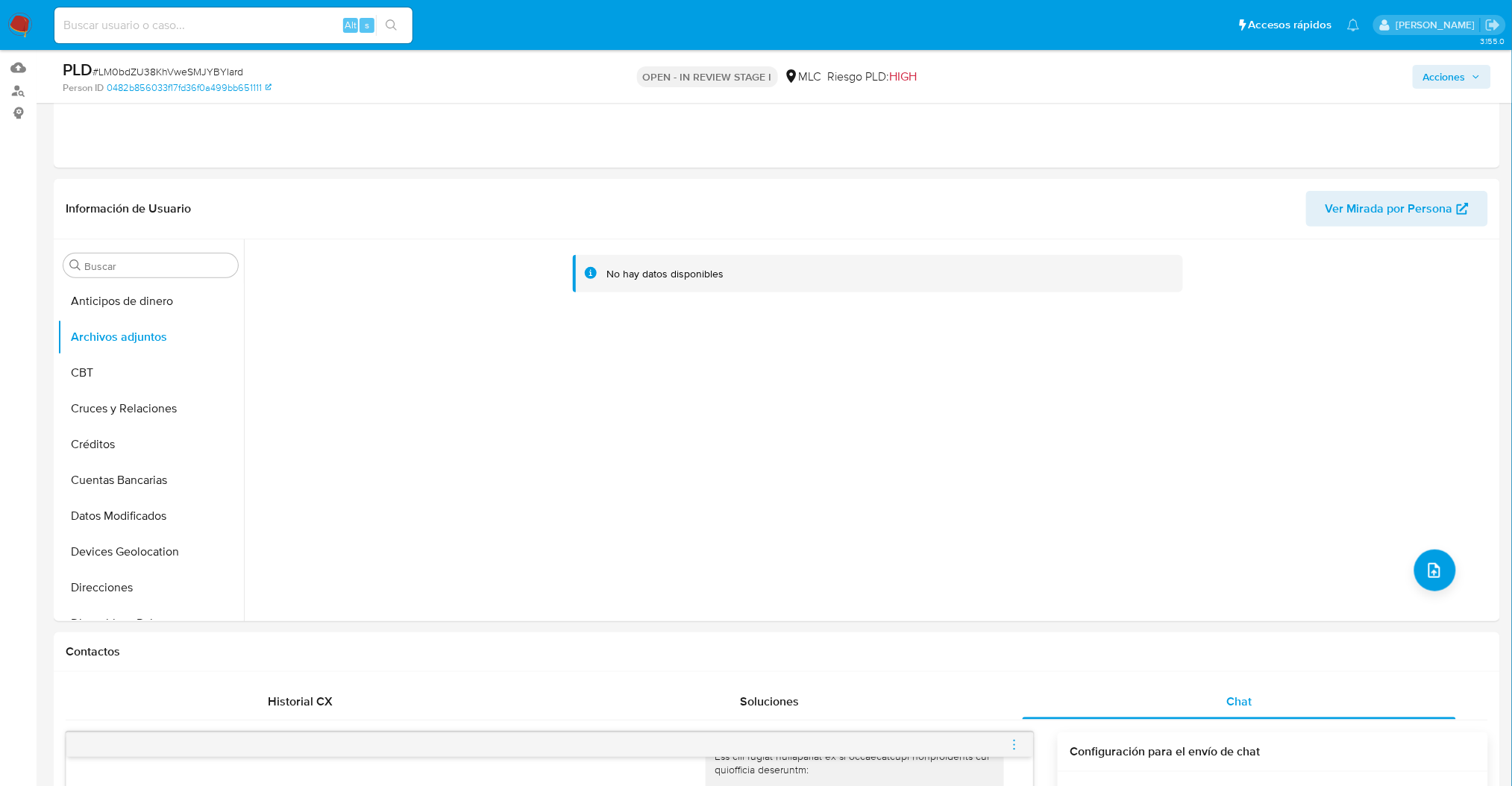
click at [114, 353] on button "Archivos adjuntos" at bounding box center [144, 336] width 174 height 36
click at [116, 355] on button "CBT" at bounding box center [144, 372] width 174 height 36
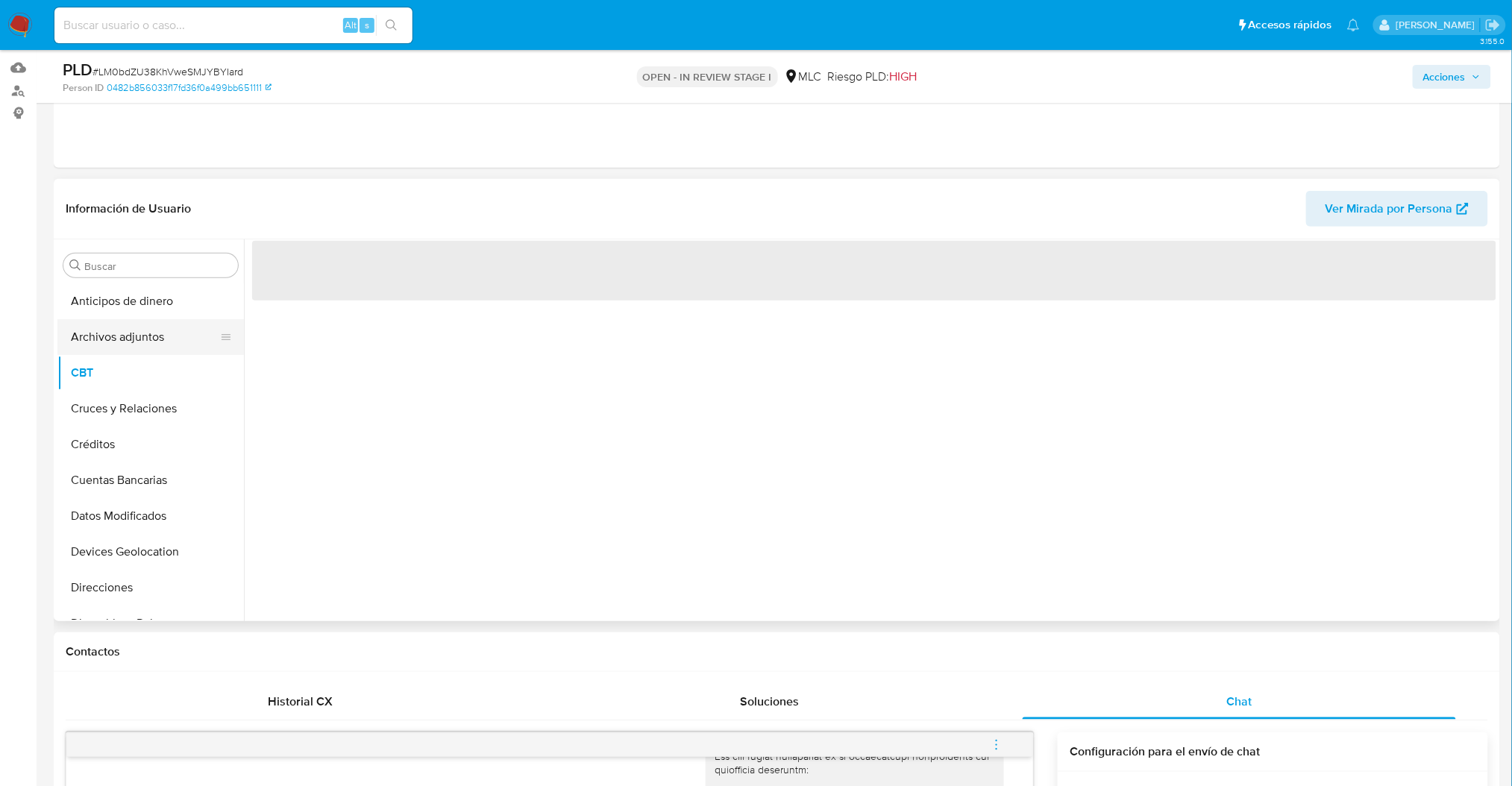
click at [118, 330] on button "Archivos adjuntos" at bounding box center [144, 336] width 174 height 36
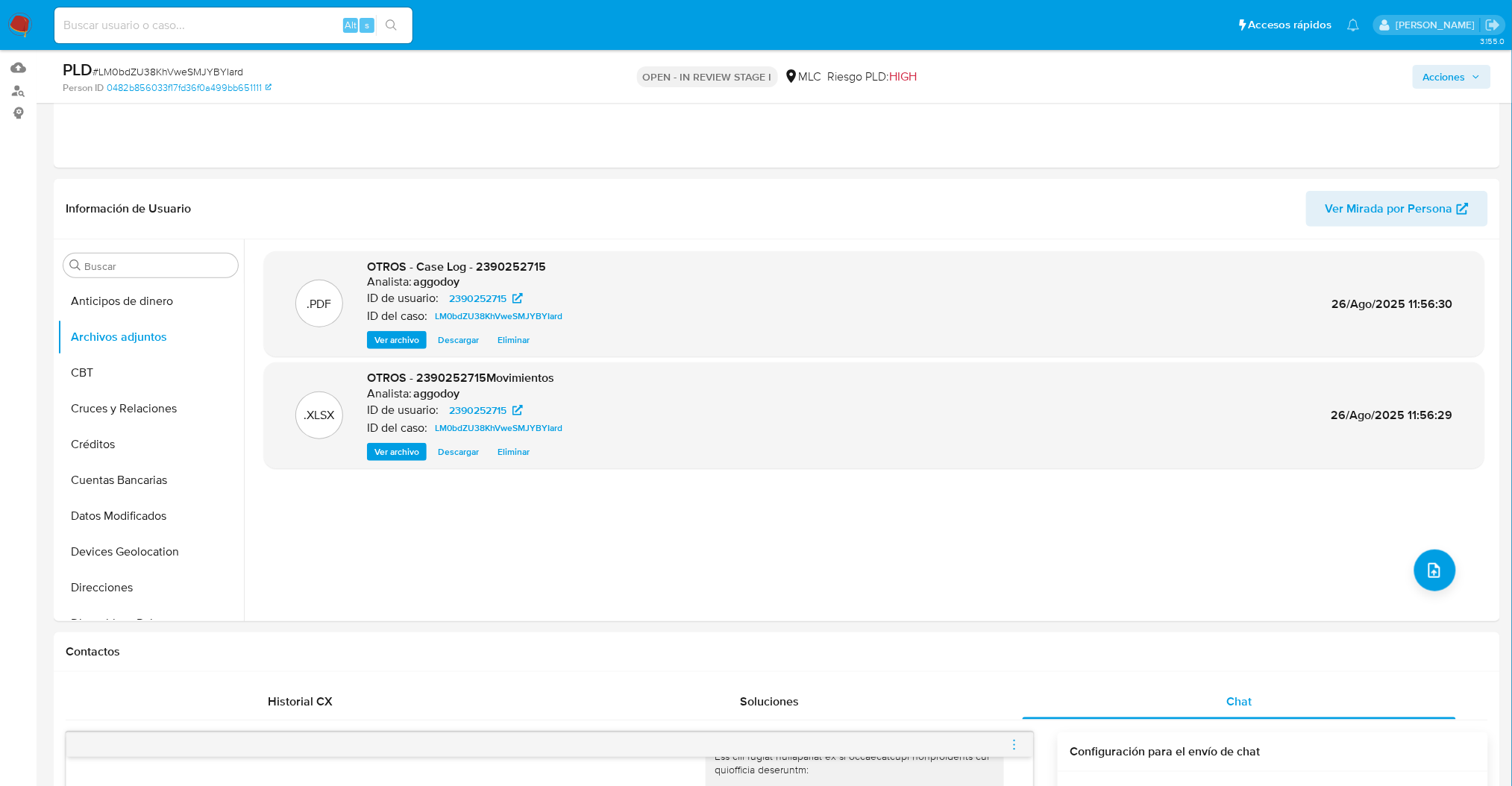
click at [1449, 81] on span "Acciones" at bounding box center [1445, 76] width 42 height 24
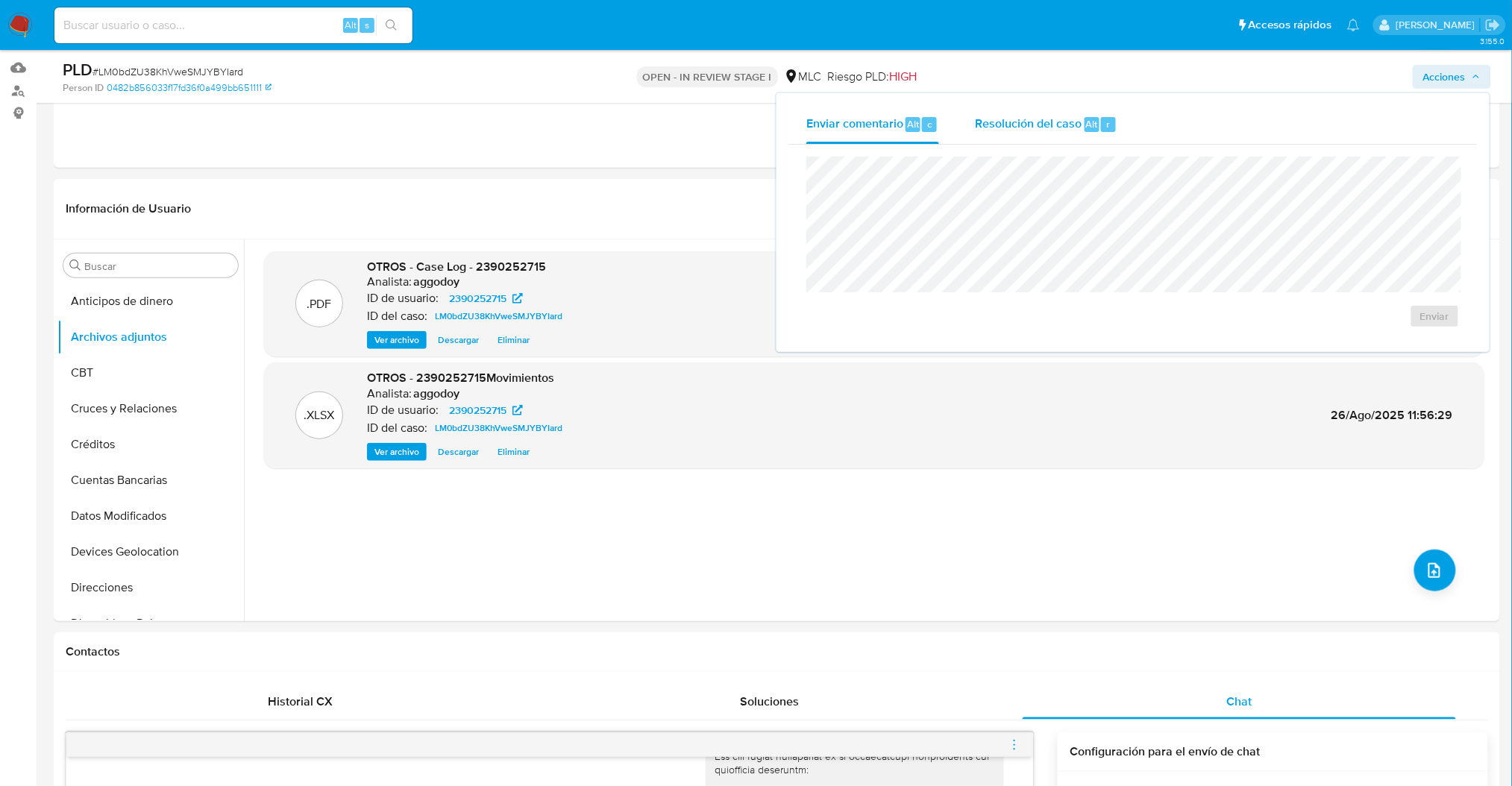
click at [1046, 128] on span "Resolución del caso" at bounding box center [1028, 123] width 107 height 18
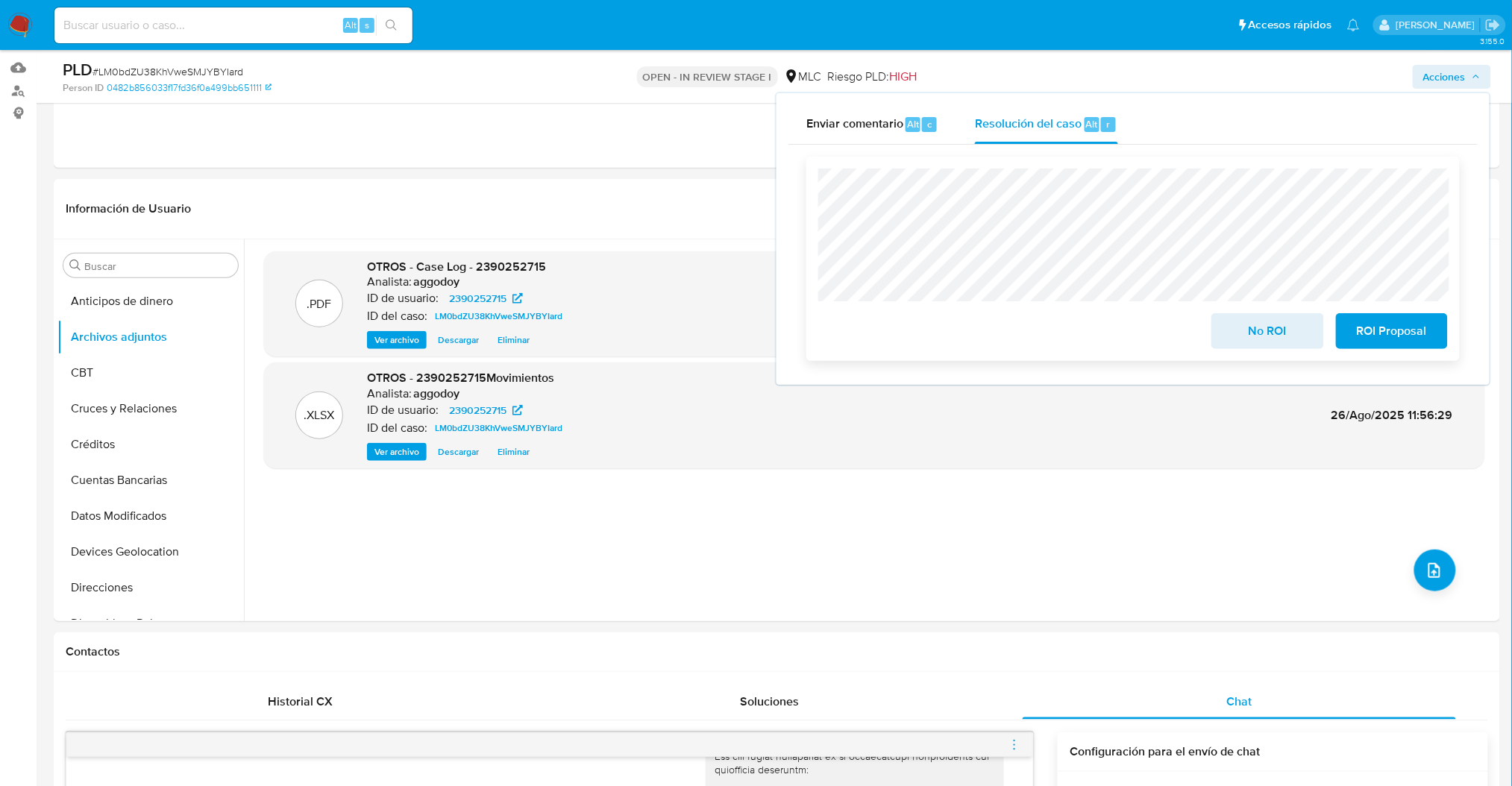
click at [1405, 325] on span "ROI Proposal" at bounding box center [1391, 332] width 73 height 33
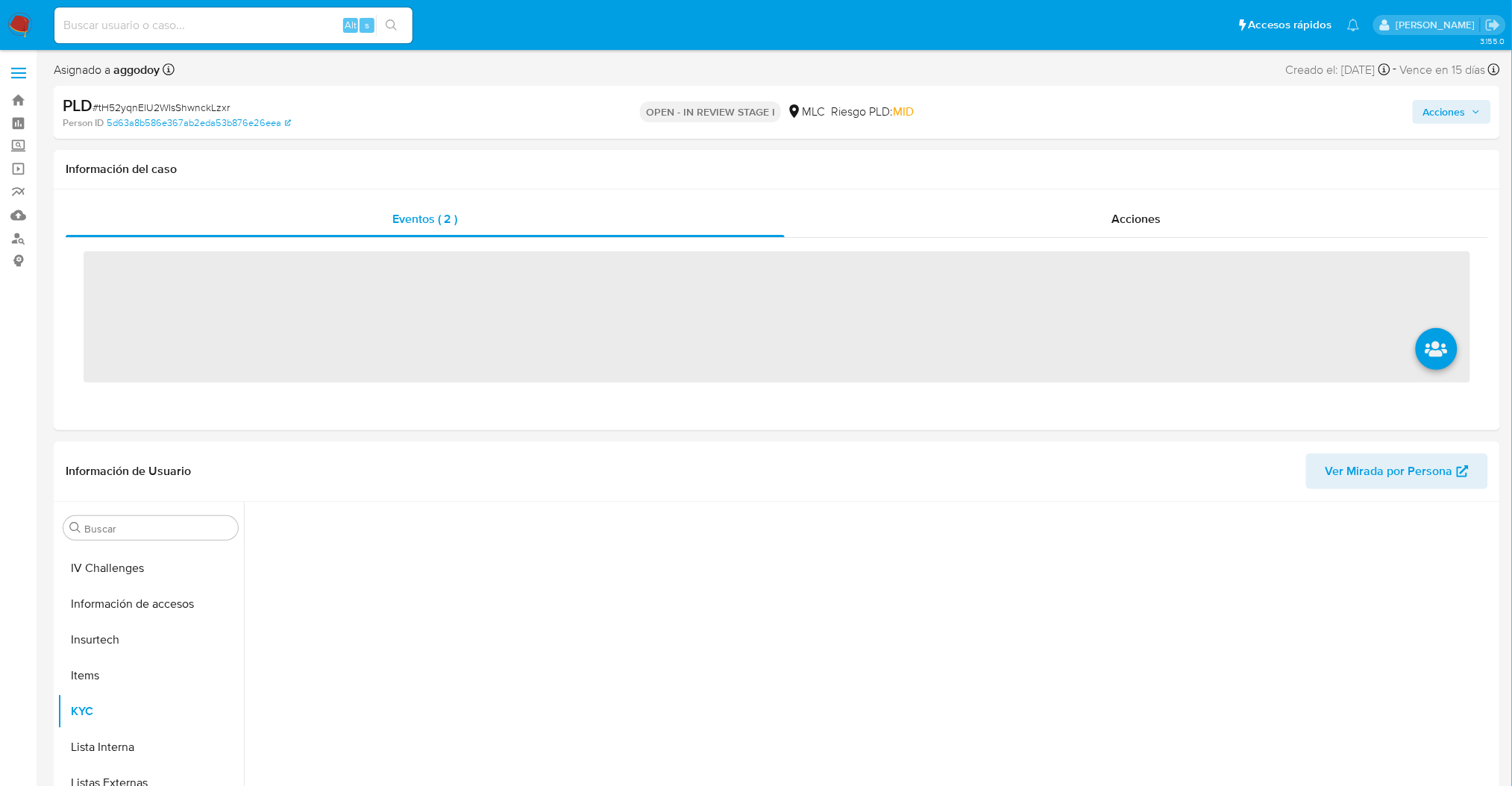
scroll to position [629, 0]
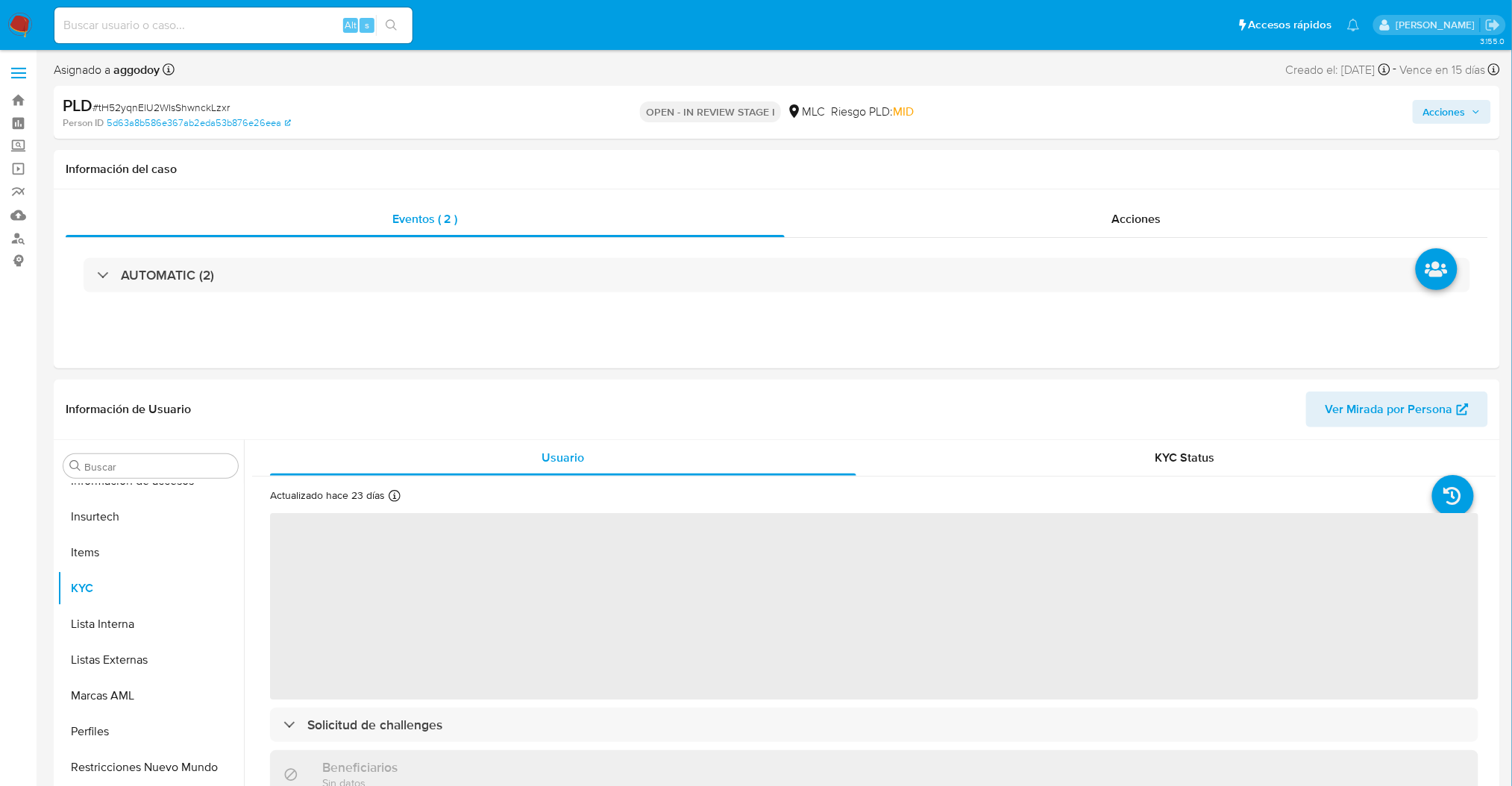
select select "10"
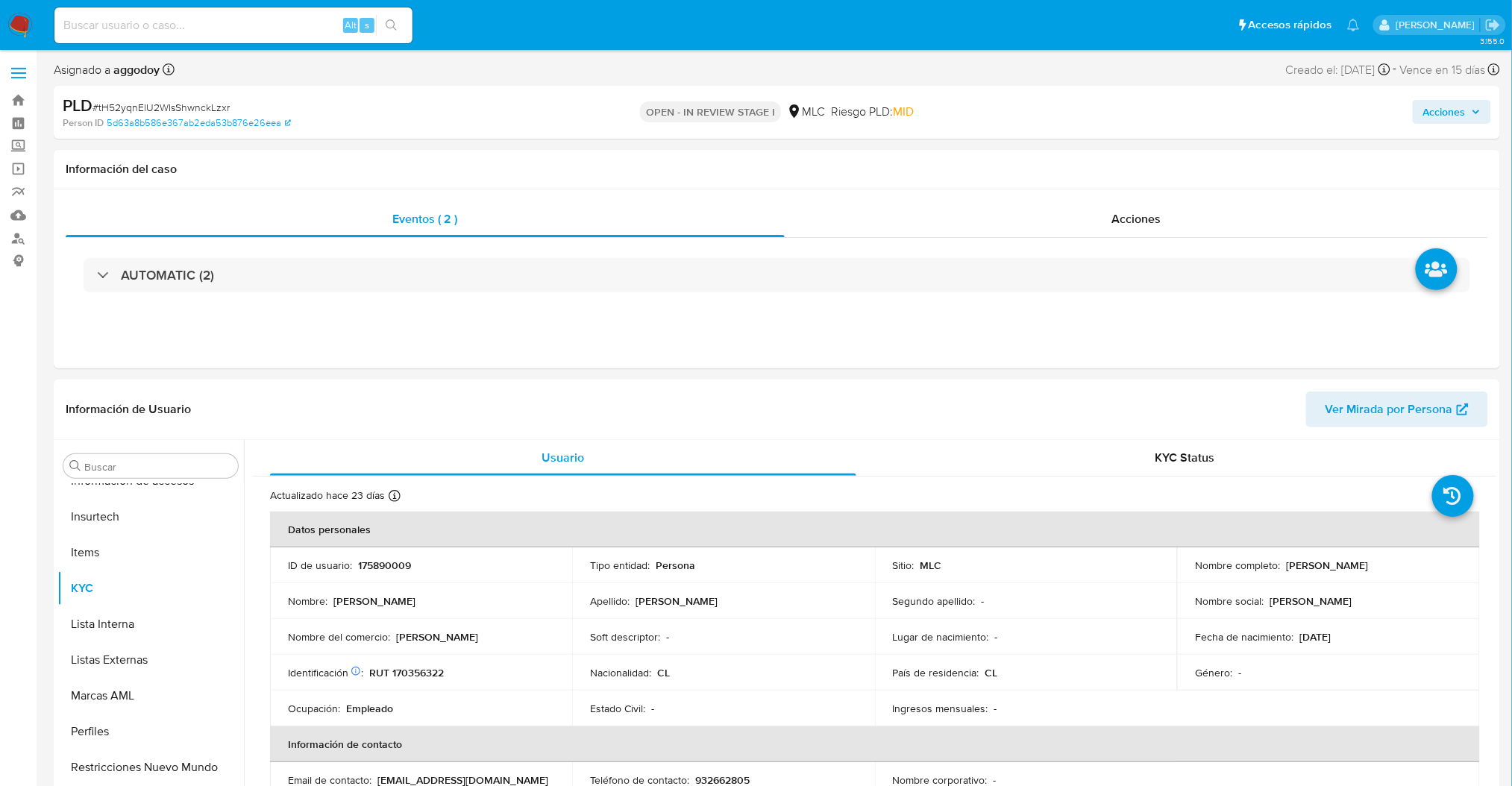
scroll to position [216, 0]
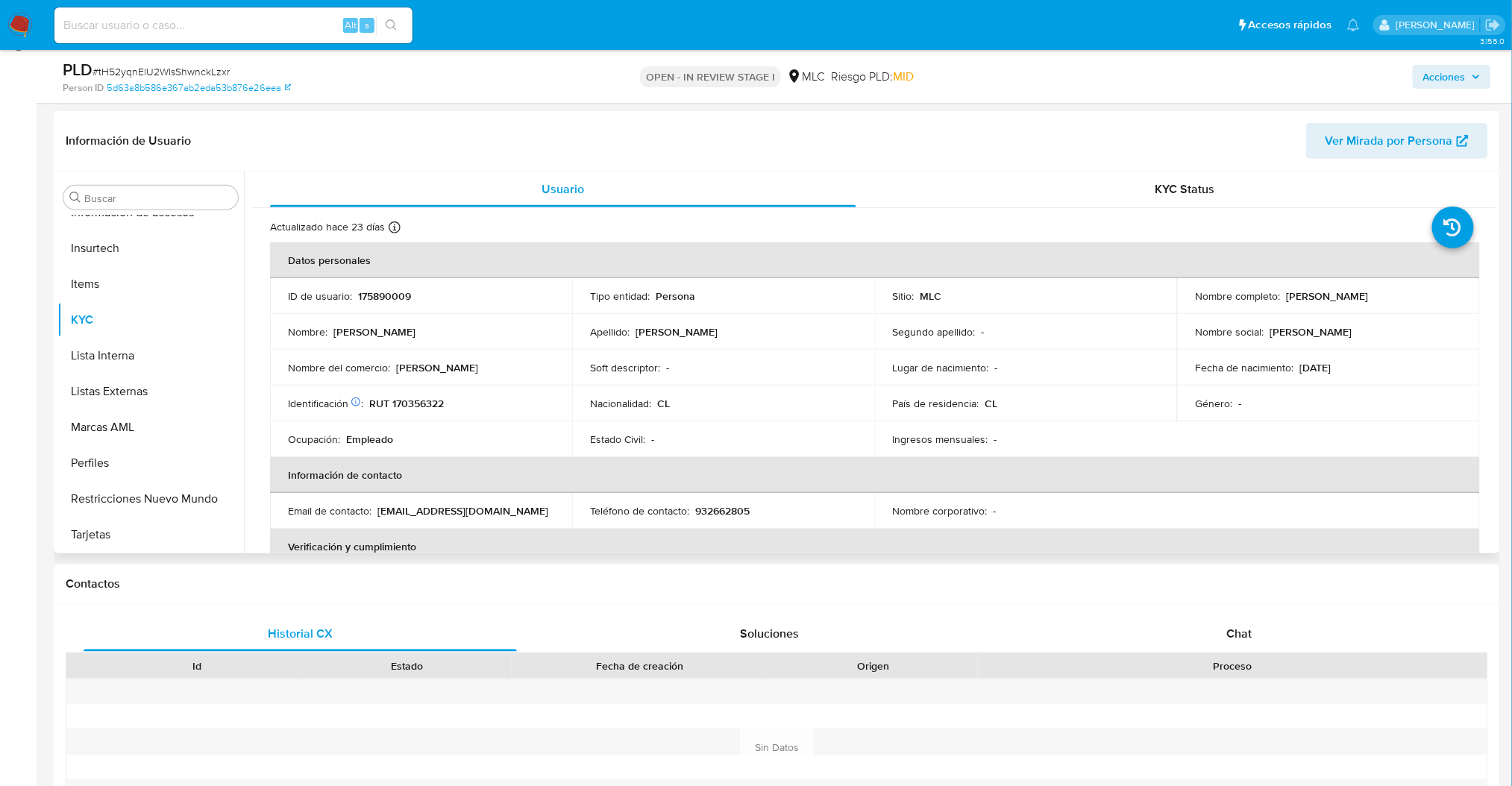
click at [1488, 261] on div "Actualizado hace 23 días Creado: 19/11/2020 22:50:39 Actualizado: 03/08/2025 19…" at bounding box center [874, 785] width 1244 height 1154
drag, startPoint x: 1489, startPoint y: 268, endPoint x: 1494, endPoint y: 306, distance: 38.3
click at [1494, 306] on div "Usuario KYC Status Actualizado hace 23 días Creado: 19/11/2020 22:50:39 Actuali…" at bounding box center [870, 362] width 1252 height 381
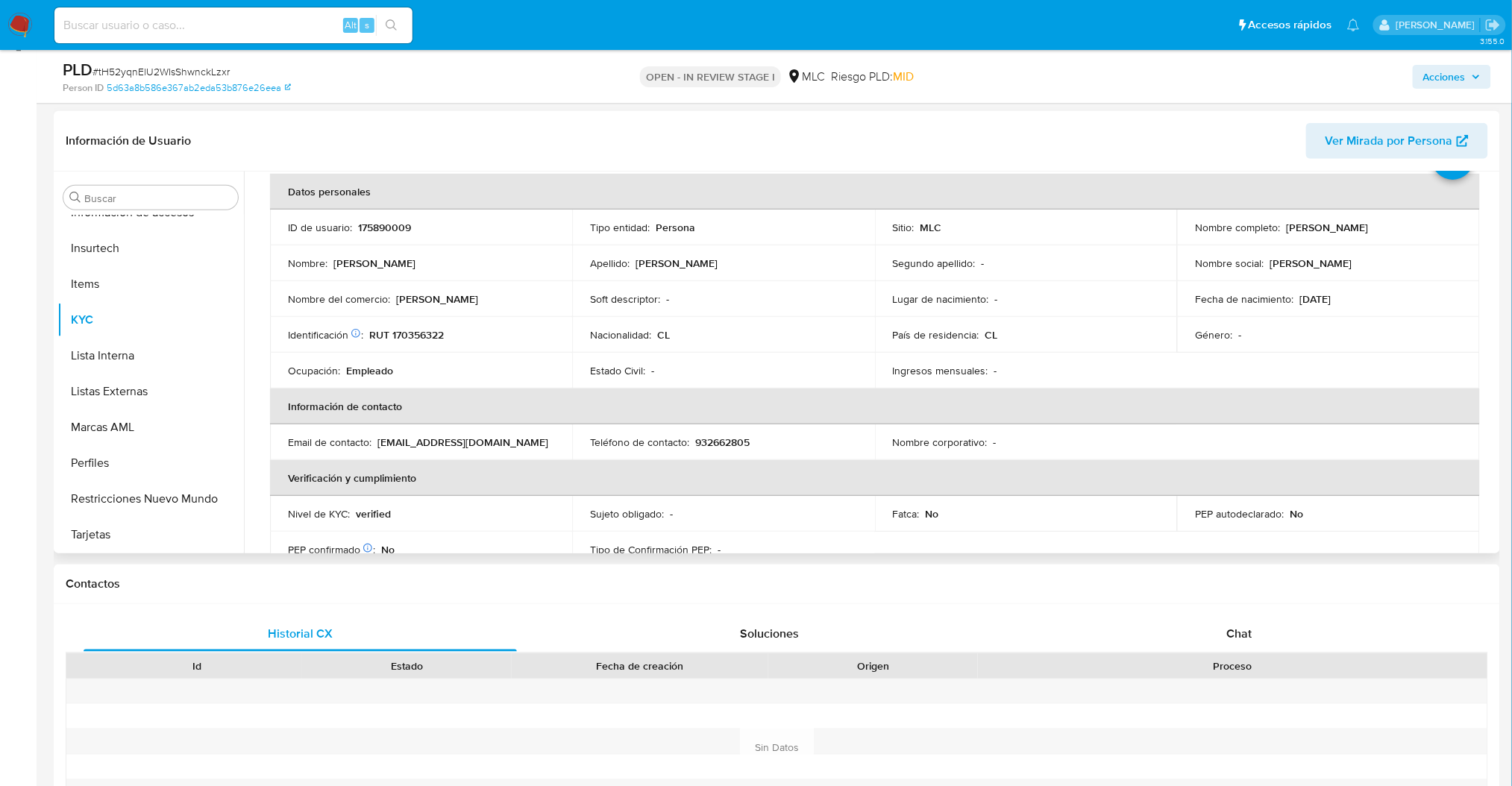
click at [1443, 500] on td "PEP autodeclarado : No" at bounding box center [1328, 513] width 302 height 36
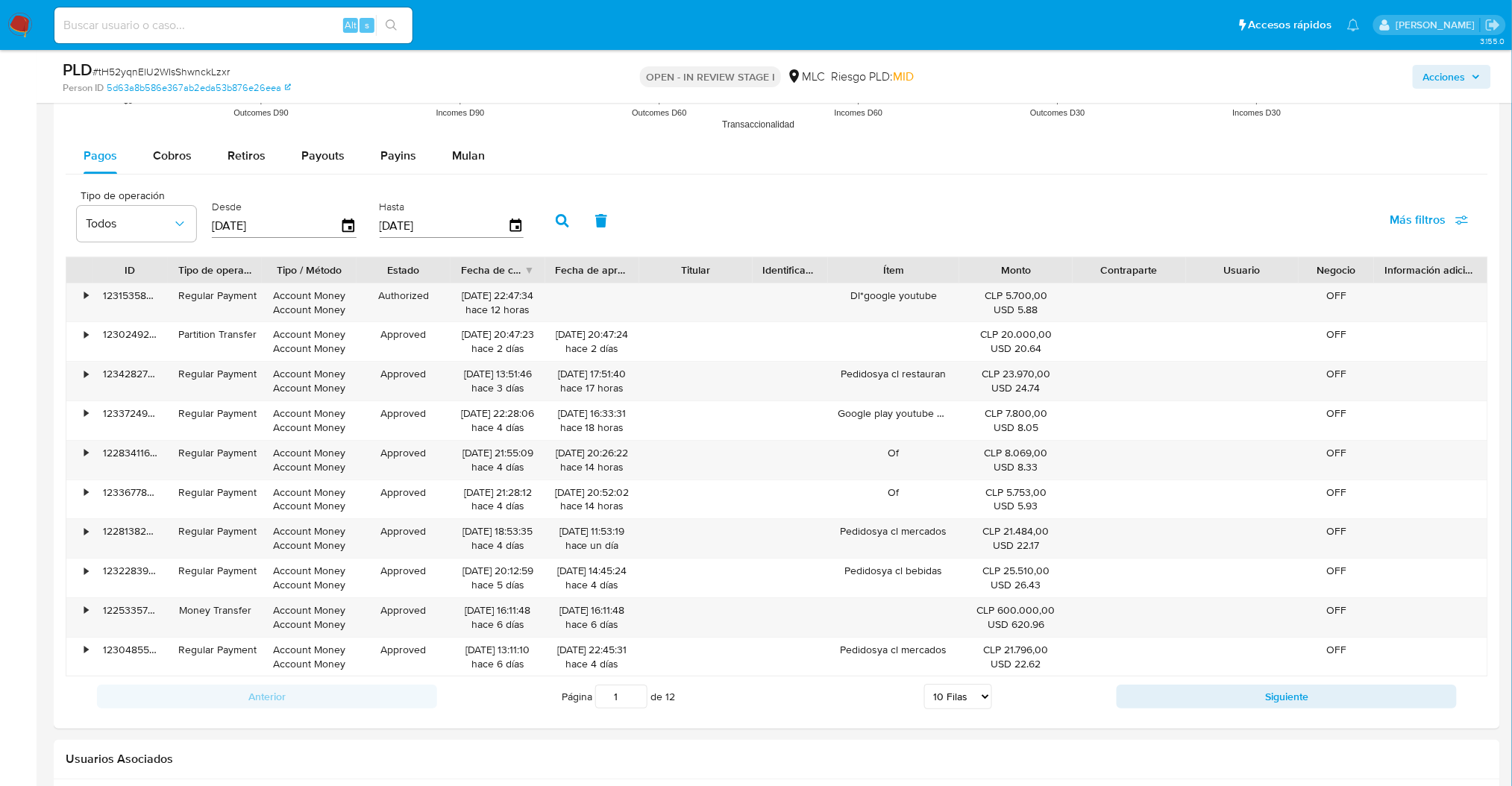
scroll to position [1629, 0]
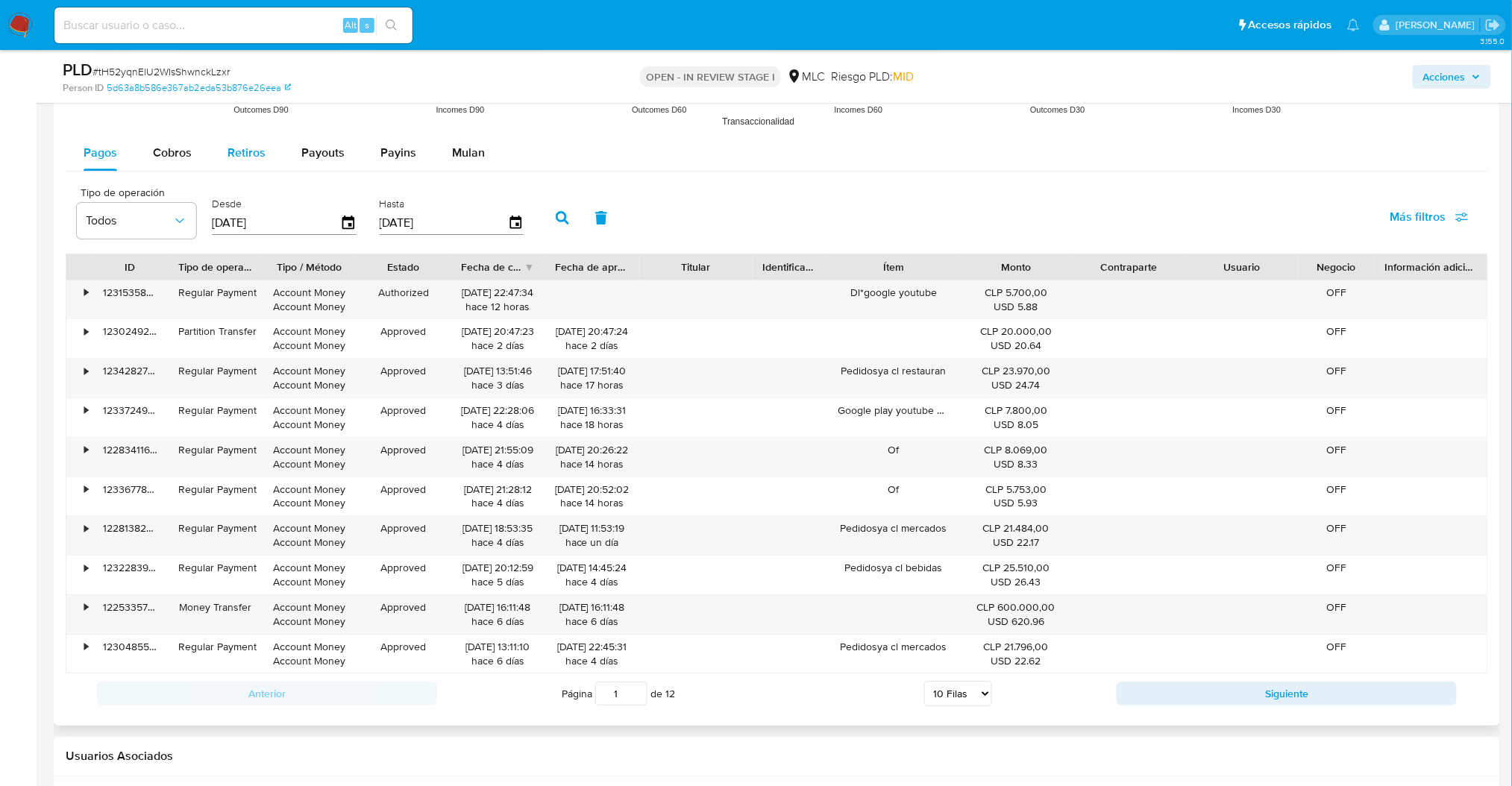
click at [212, 139] on button "Retiros" at bounding box center [246, 153] width 74 height 36
select select "10"
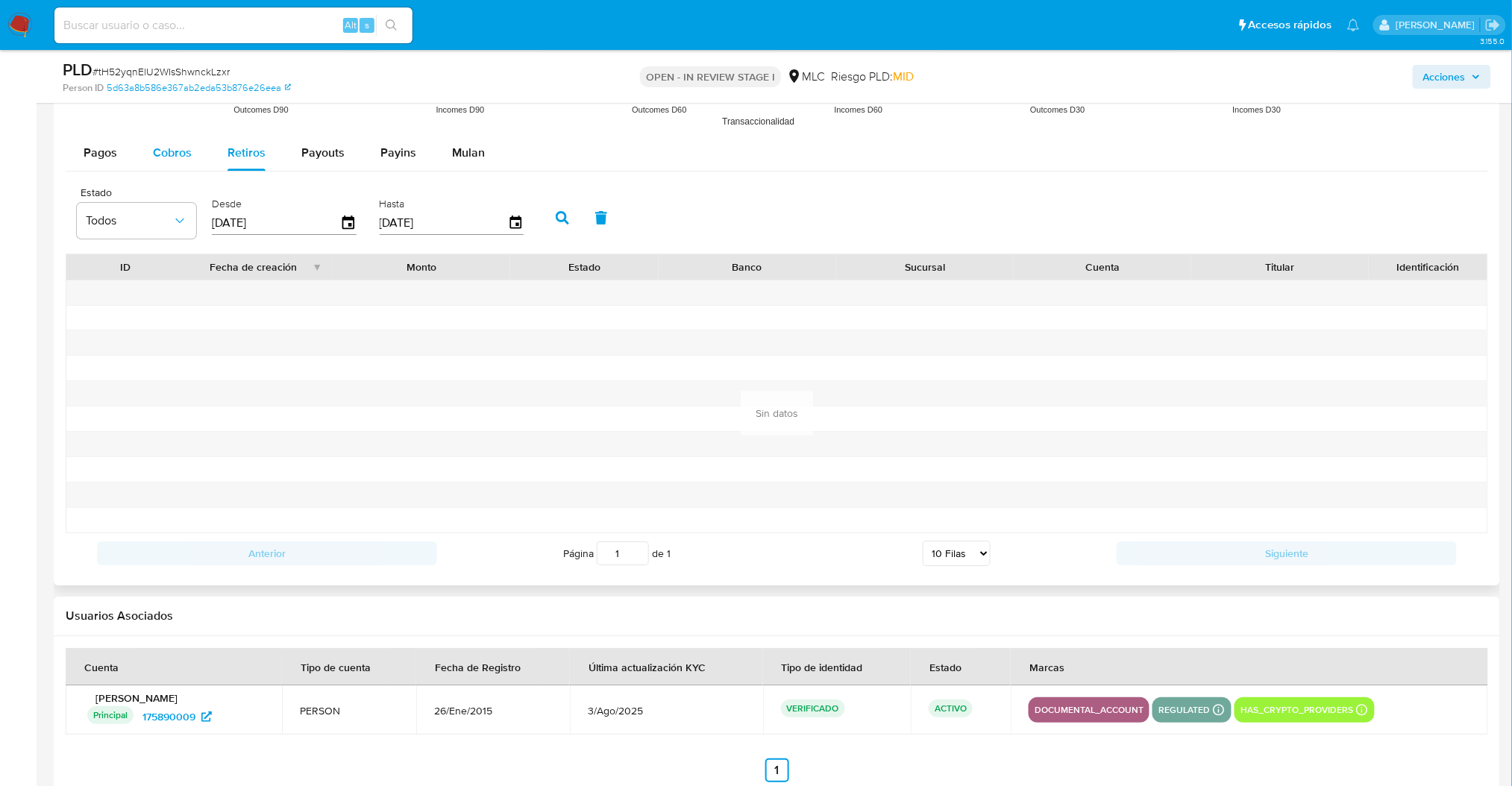
click at [177, 148] on span "Cobros" at bounding box center [172, 152] width 39 height 18
select select "10"
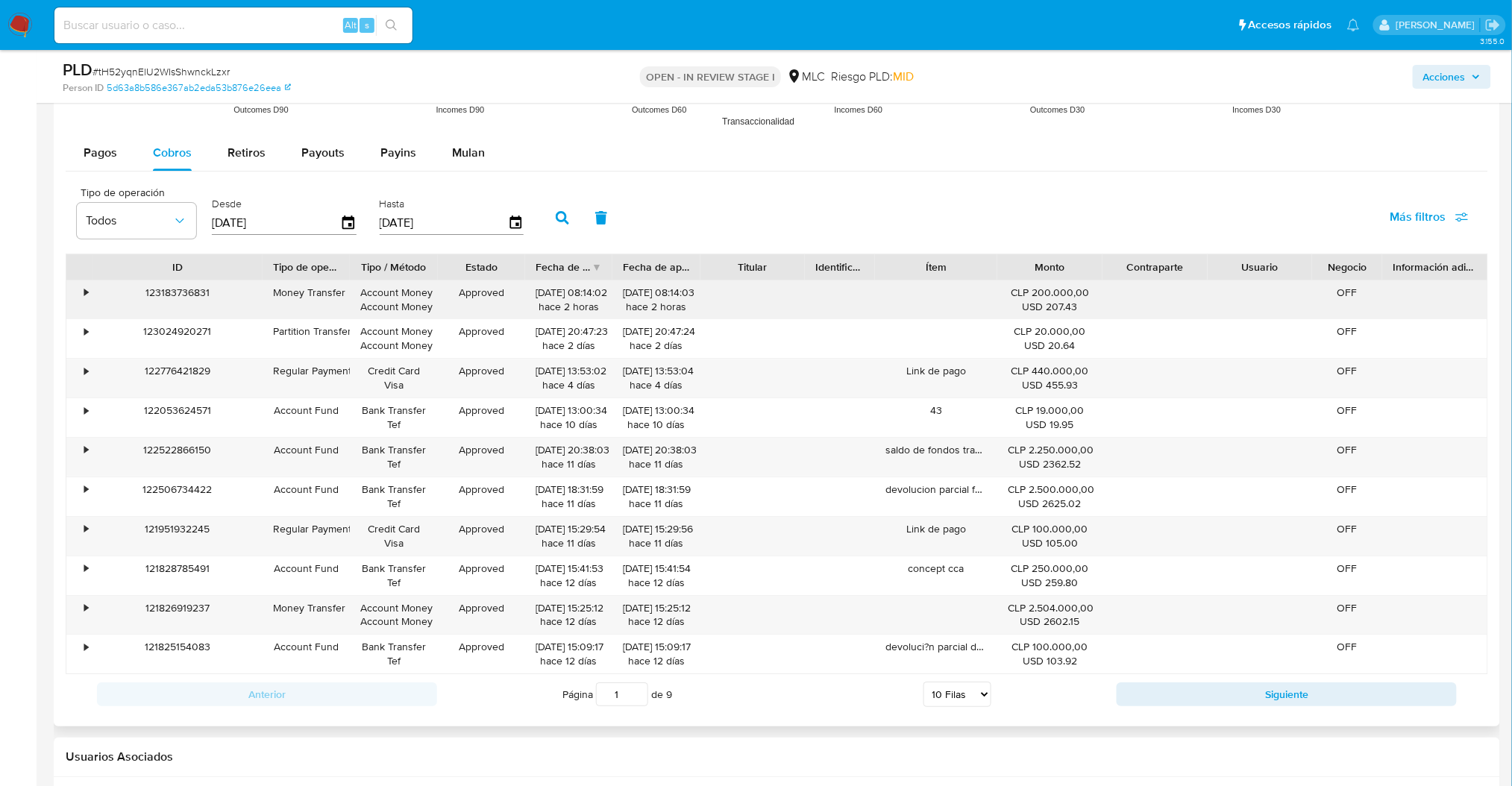
drag, startPoint x: 170, startPoint y: 271, endPoint x: 264, endPoint y: 313, distance: 103.0
click at [264, 313] on div "ID Tipo de operación Tipo / Método Estado Fecha de creación Fecha de aprobación…" at bounding box center [777, 463] width 1423 height 421
click at [88, 369] on div "•" at bounding box center [86, 370] width 4 height 14
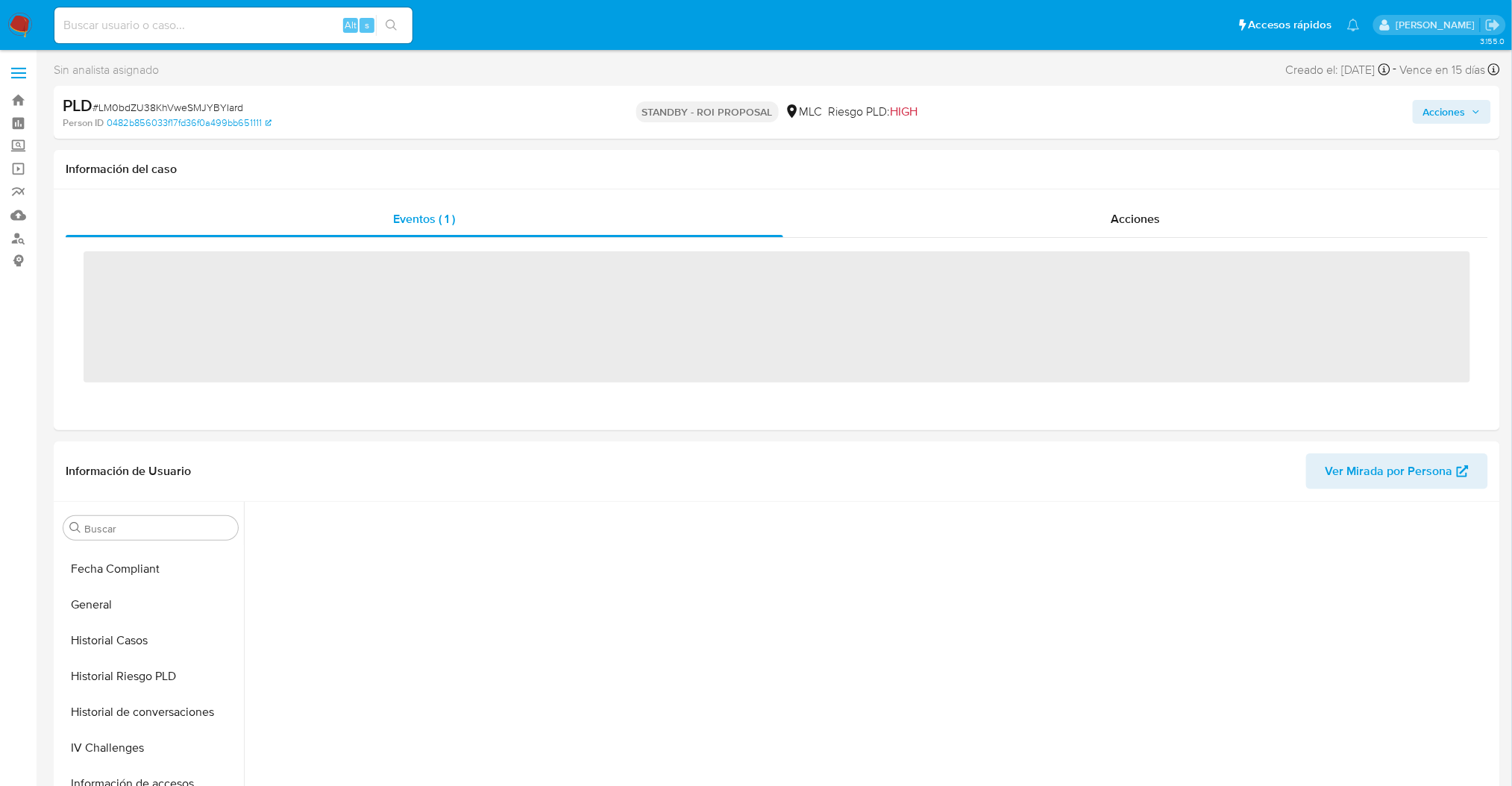
scroll to position [629, 0]
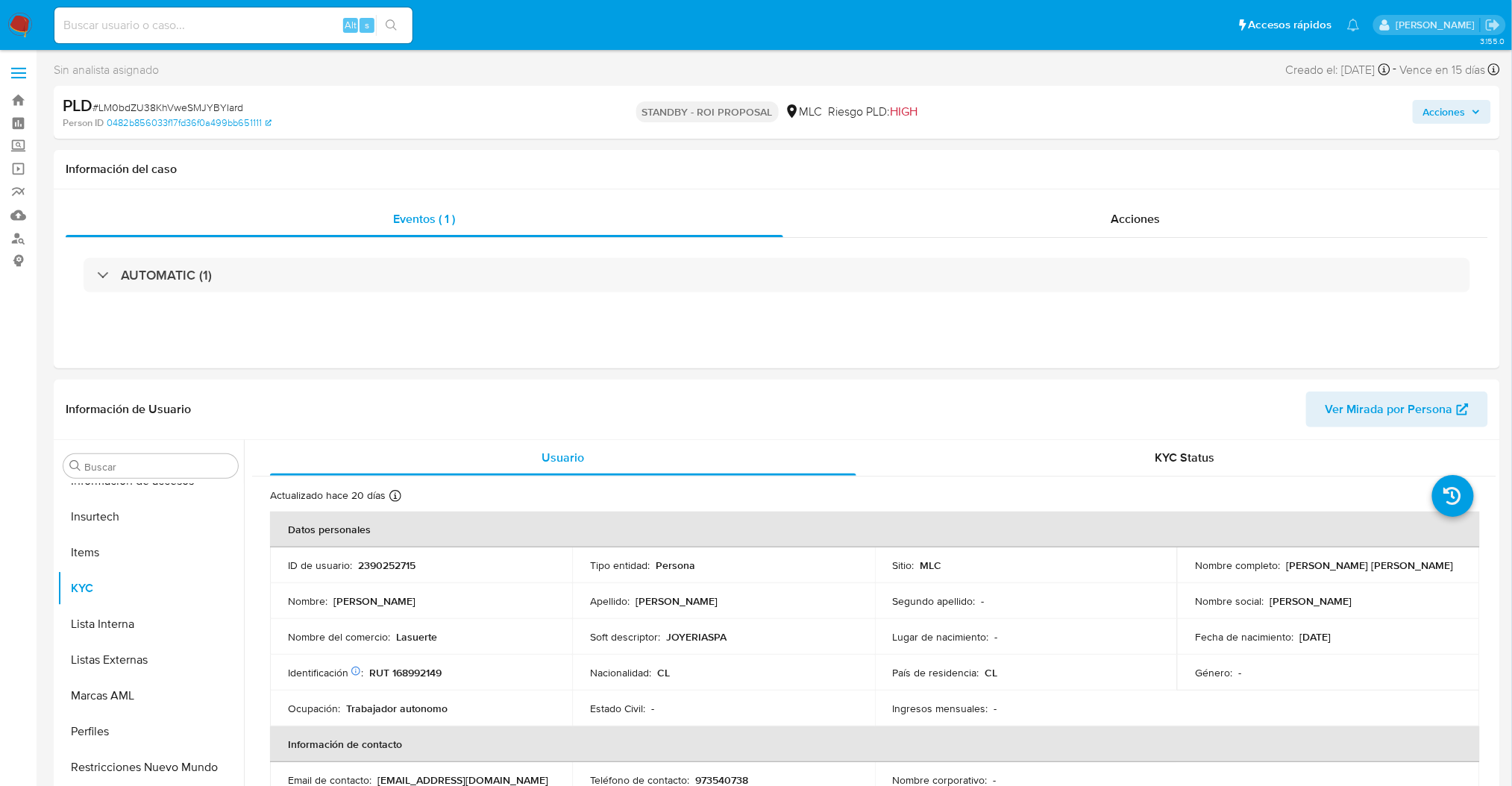
select select "10"
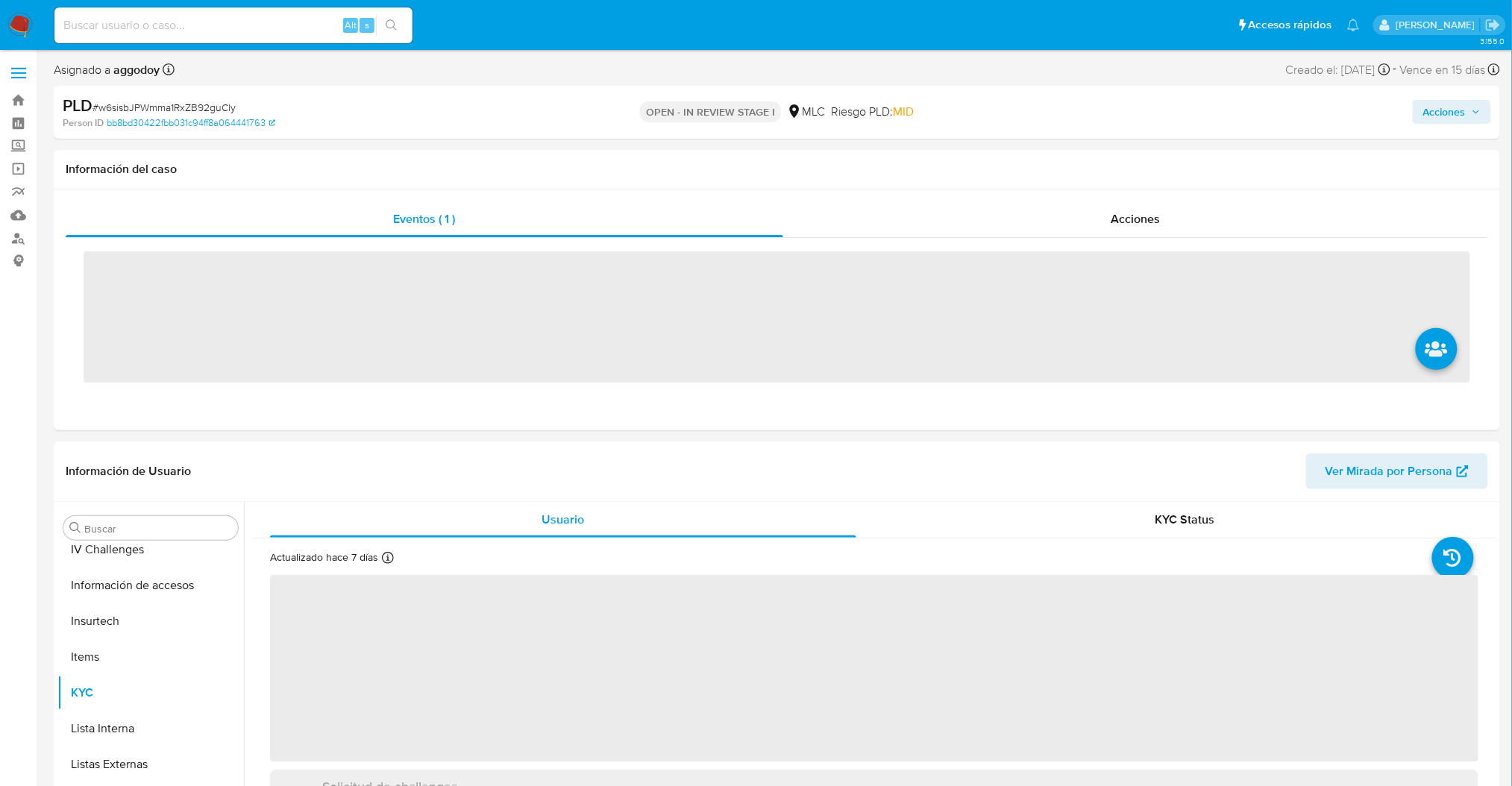
scroll to position [629, 0]
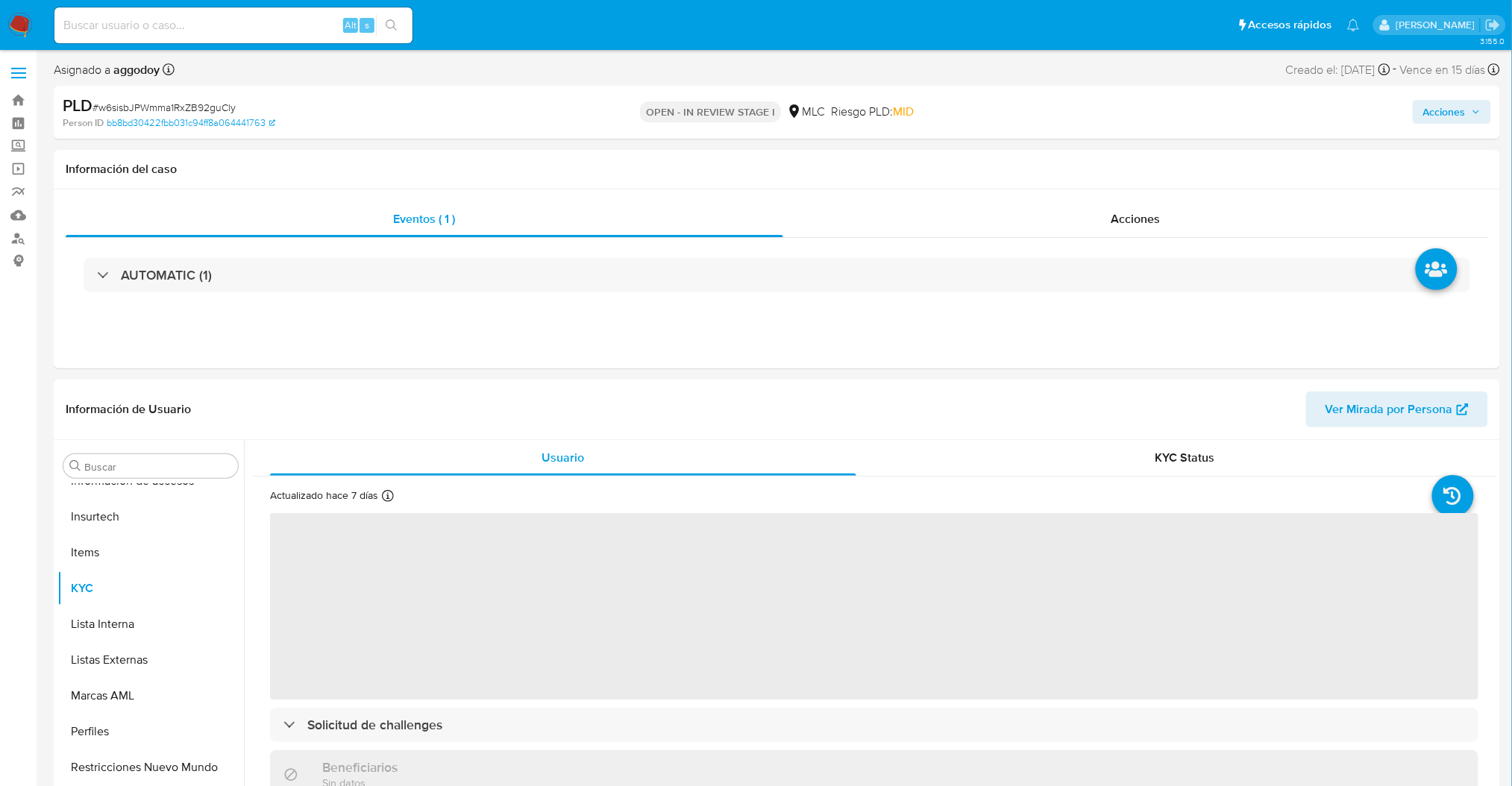
select select "10"
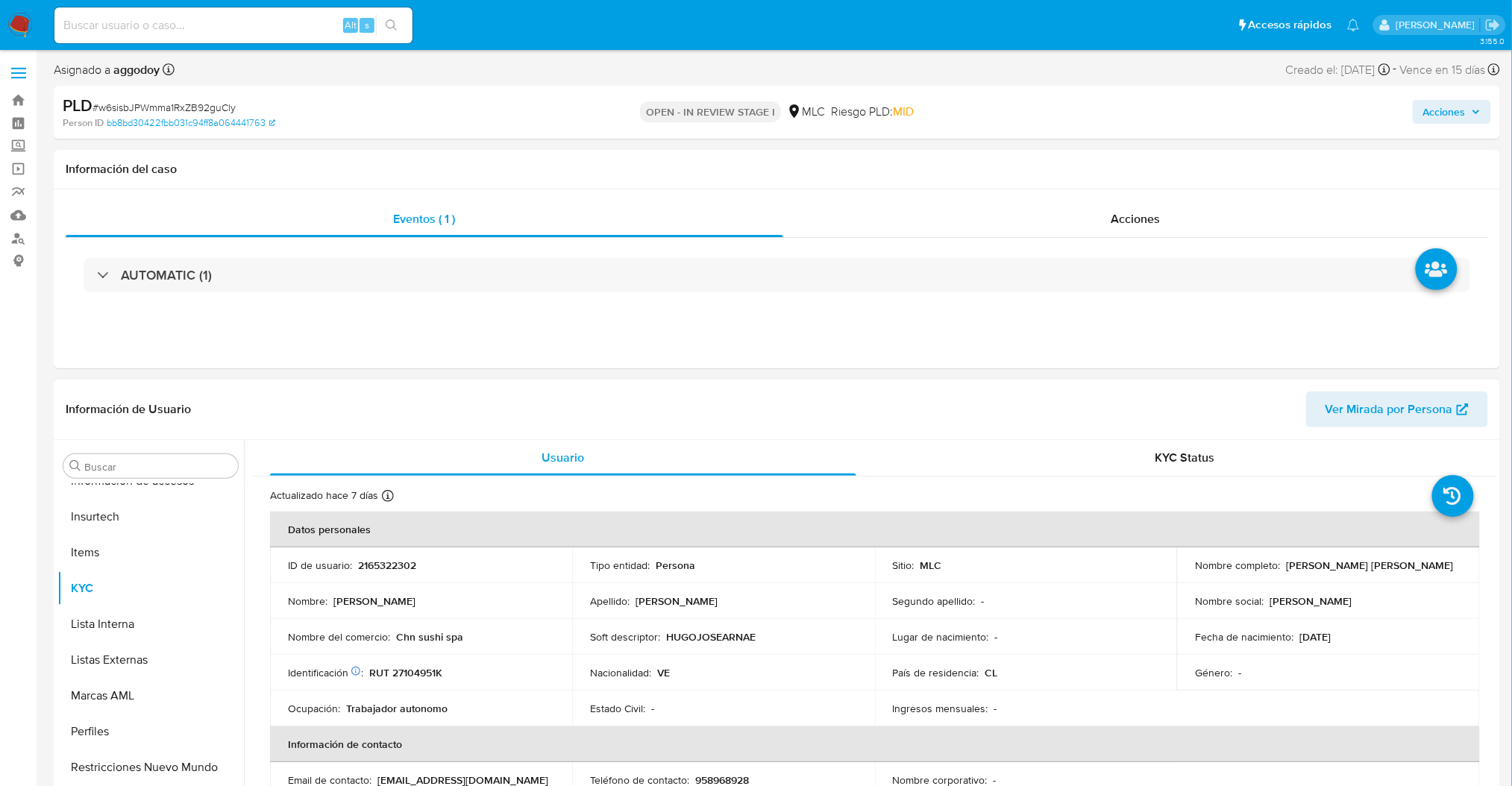
click at [381, 567] on p "2165322302" at bounding box center [387, 565] width 58 height 14
copy p "2165322302"
click at [215, 100] on span "# w6sisbJPWmma1RxZB92guCly" at bounding box center [163, 107] width 143 height 15
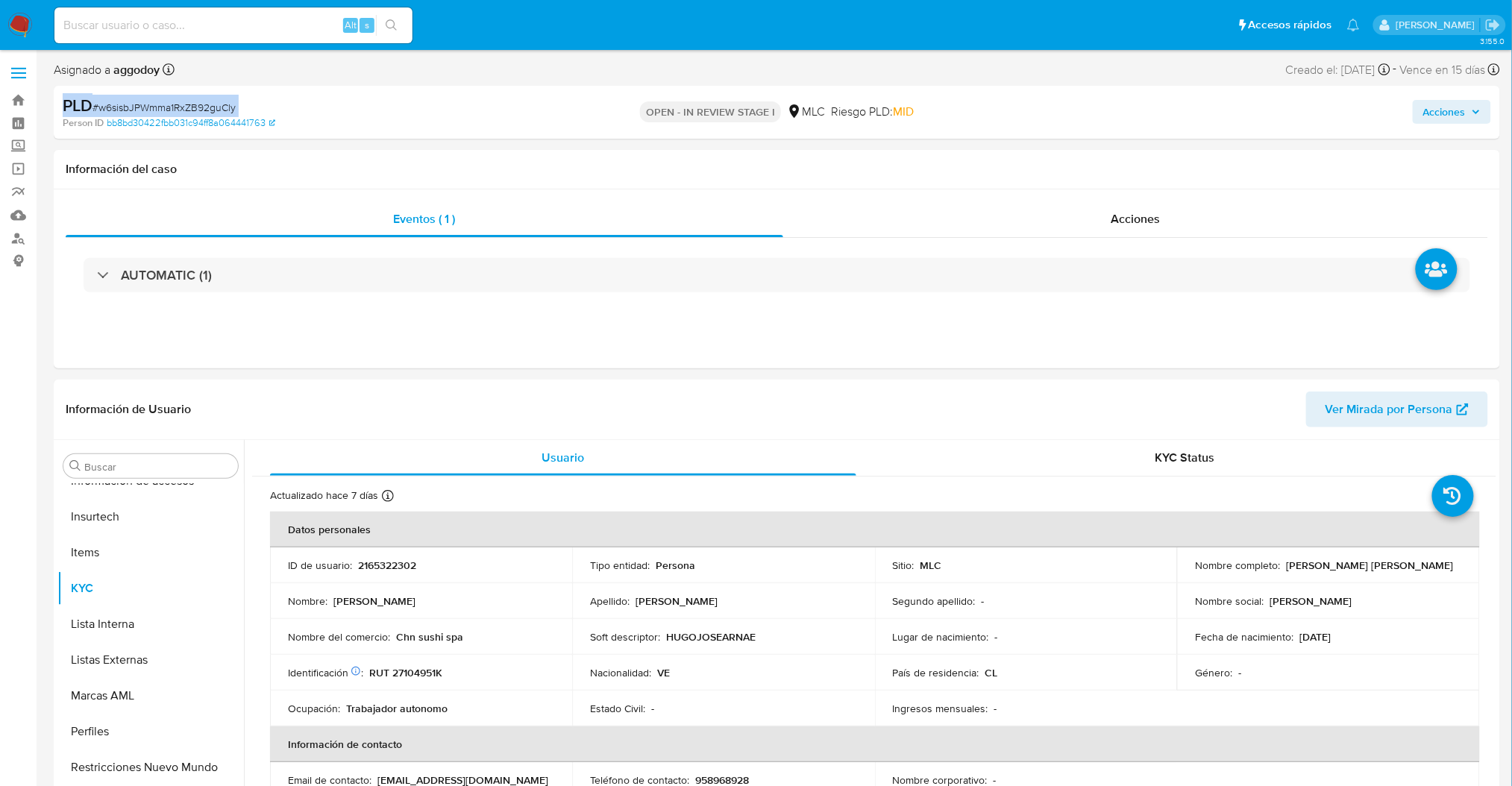
click at [215, 100] on span "# w6sisbJPWmma1RxZB92guCly" at bounding box center [163, 107] width 143 height 15
click at [178, 109] on span "# w6sisbJPWmma1RxZB92guCly" at bounding box center [163, 107] width 143 height 15
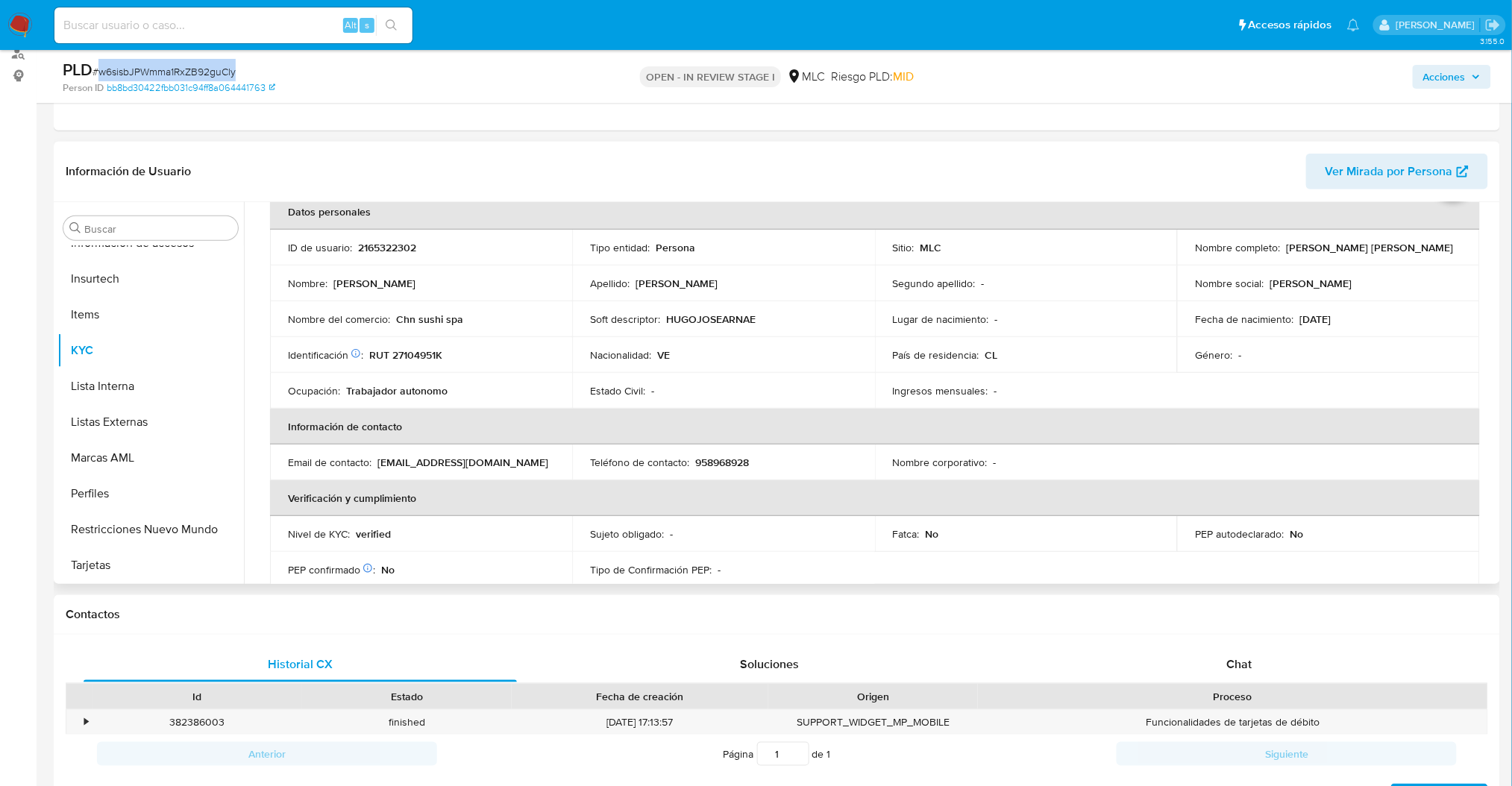
scroll to position [72, 0]
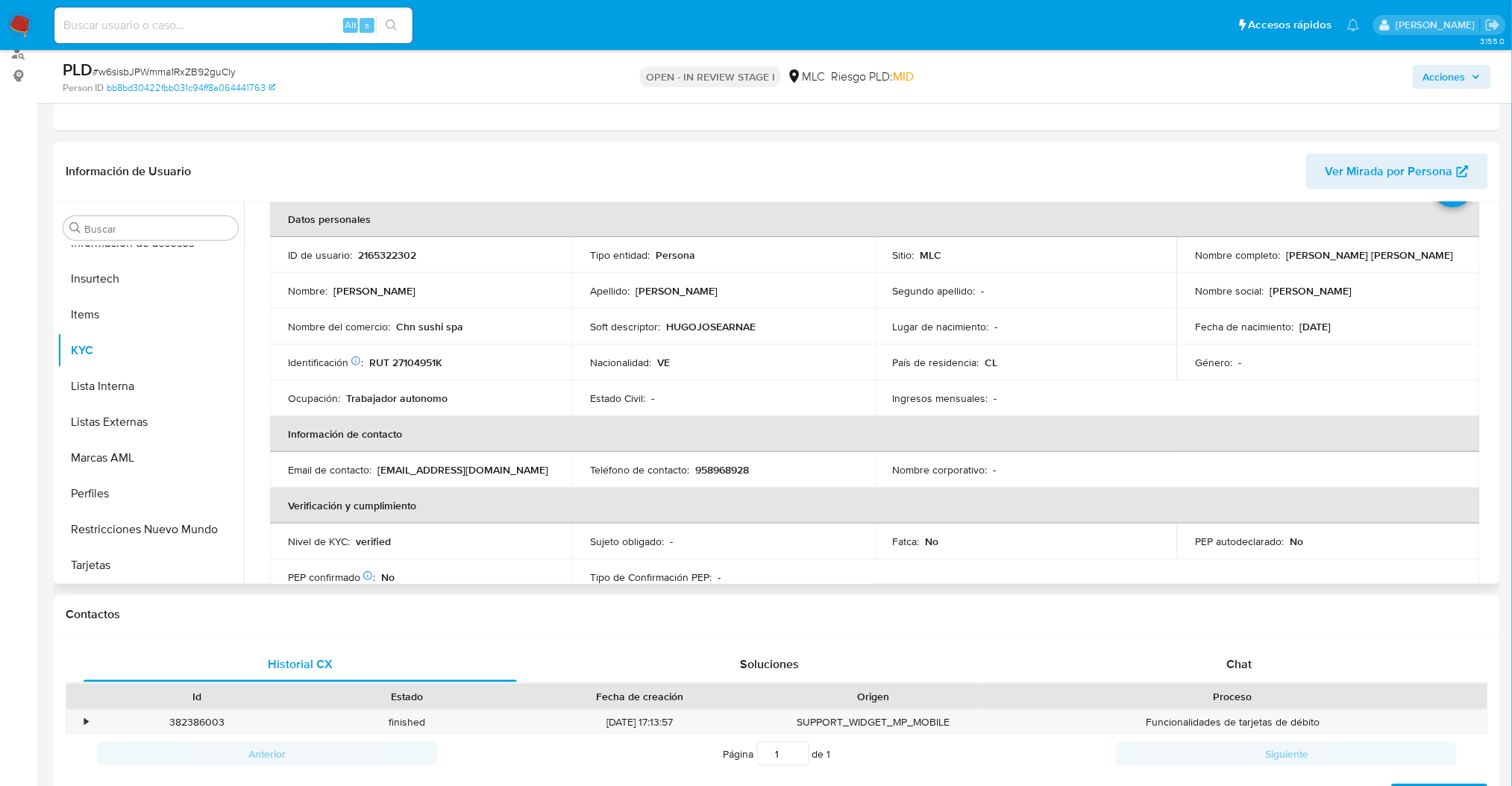
click at [1496, 321] on div "Usuario KYC Status Actualizado hace 7 días Creado: 17/12/2024 15:37:27 Actualiz…" at bounding box center [870, 393] width 1252 height 381
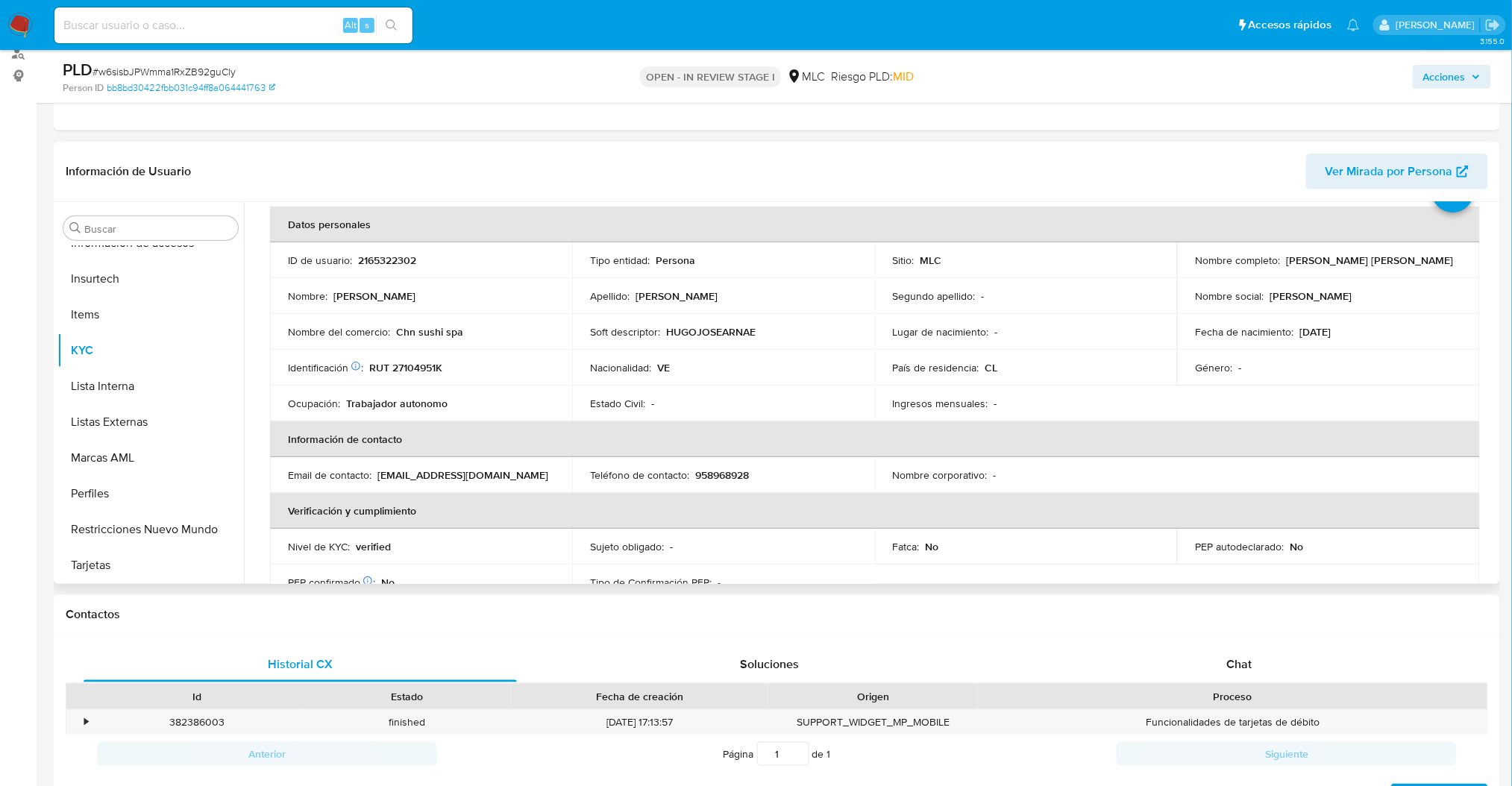
click at [1490, 335] on div "Actualizado hace 7 días Creado: 17/12/2024 15:37:27 Actualizado: 19/08/2025 19:…" at bounding box center [874, 749] width 1244 height 1154
click at [1490, 332] on div "Actualizado hace 7 días Creado: 17/12/2024 15:37:27 Actualizado: 19/08/2025 19:…" at bounding box center [874, 749] width 1244 height 1154
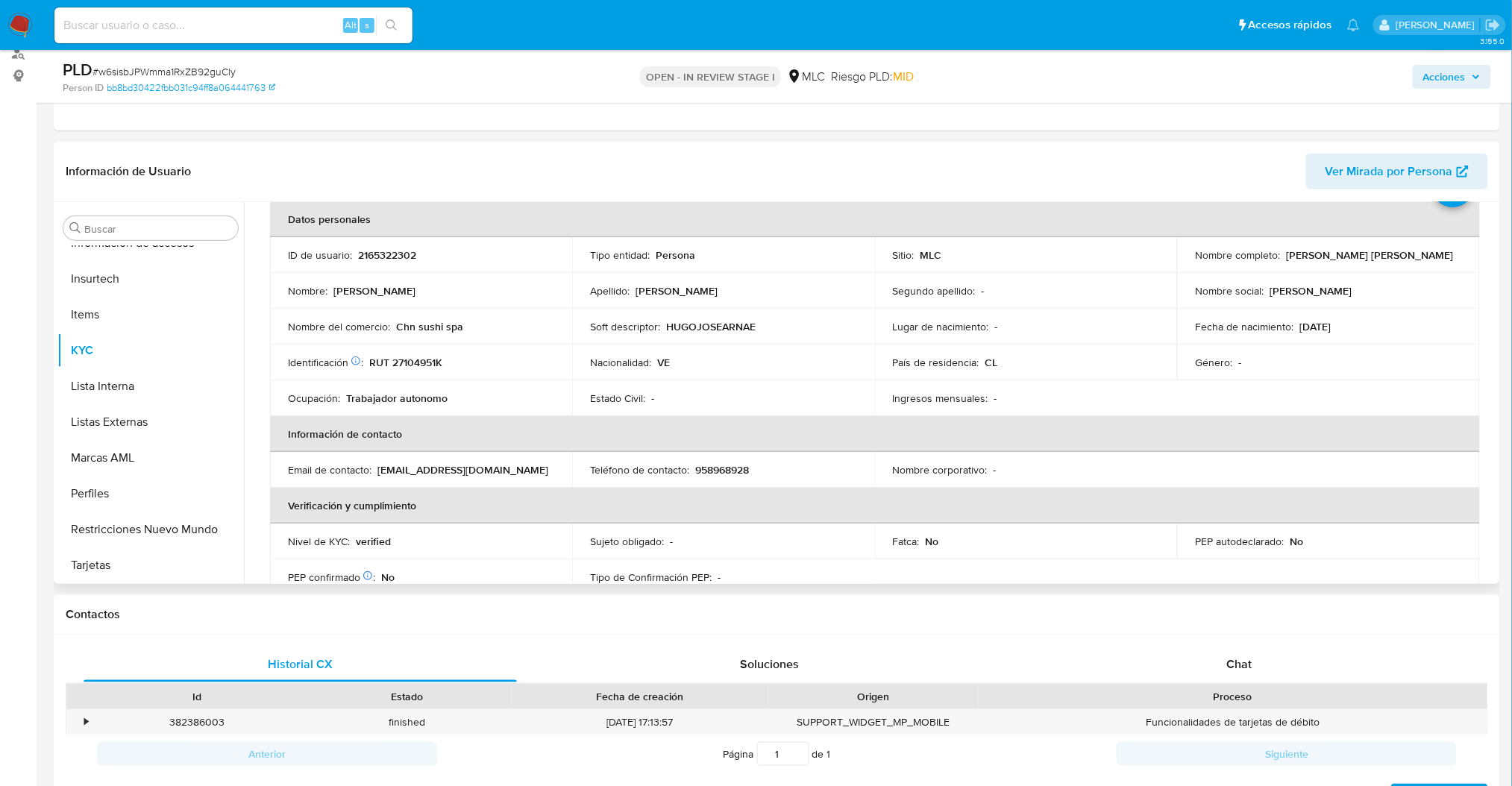
scroll to position [76, 0]
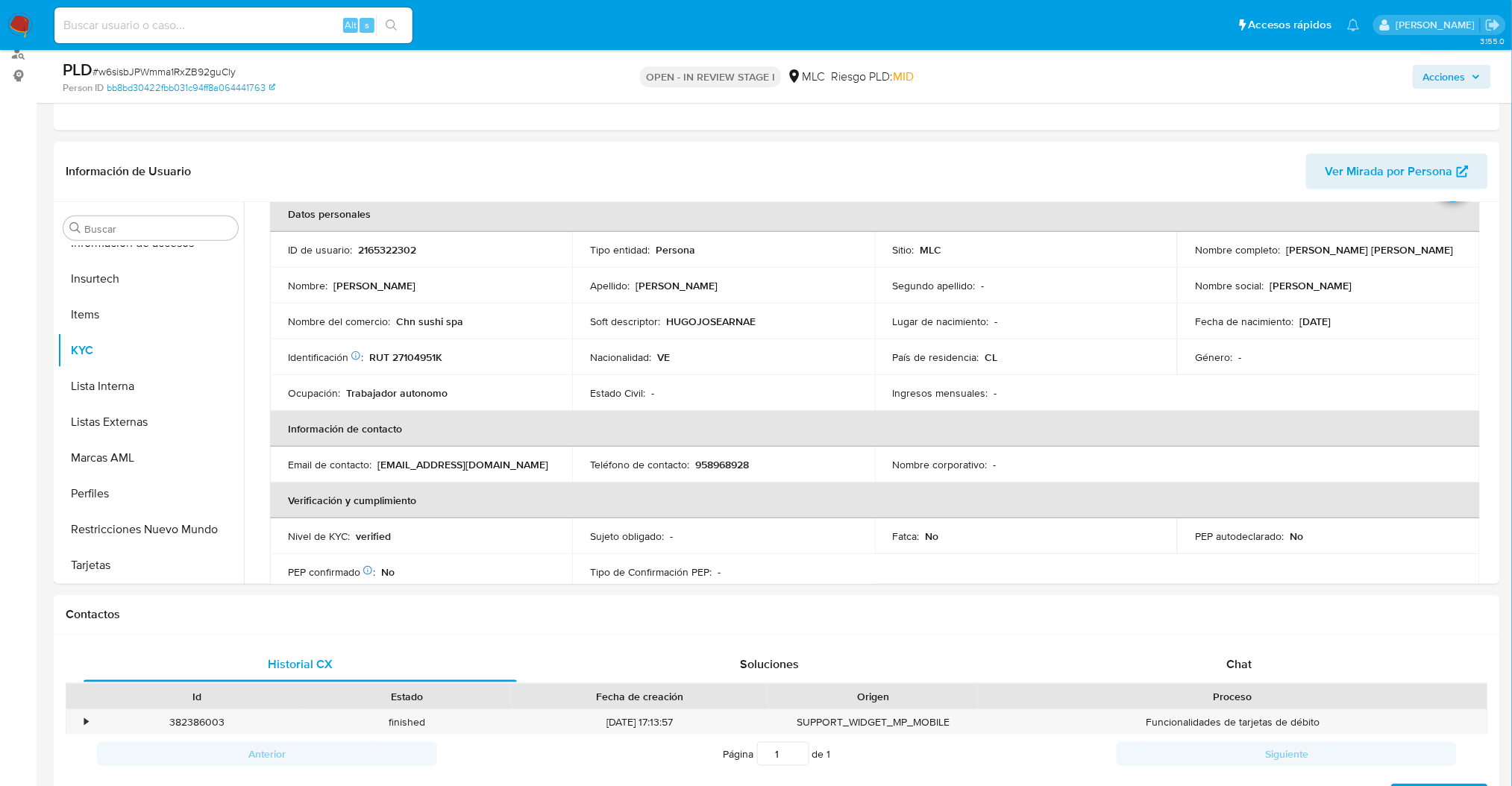
click at [158, 59] on div "PLD # w6sisbJPWmma1RxZB92guCly" at bounding box center [298, 70] width 471 height 22
click at [148, 68] on span "# w6sisbJPWmma1RxZB92guCly" at bounding box center [163, 72] width 143 height 15
copy span "w6sisbJPWmma1RxZB92guCly"
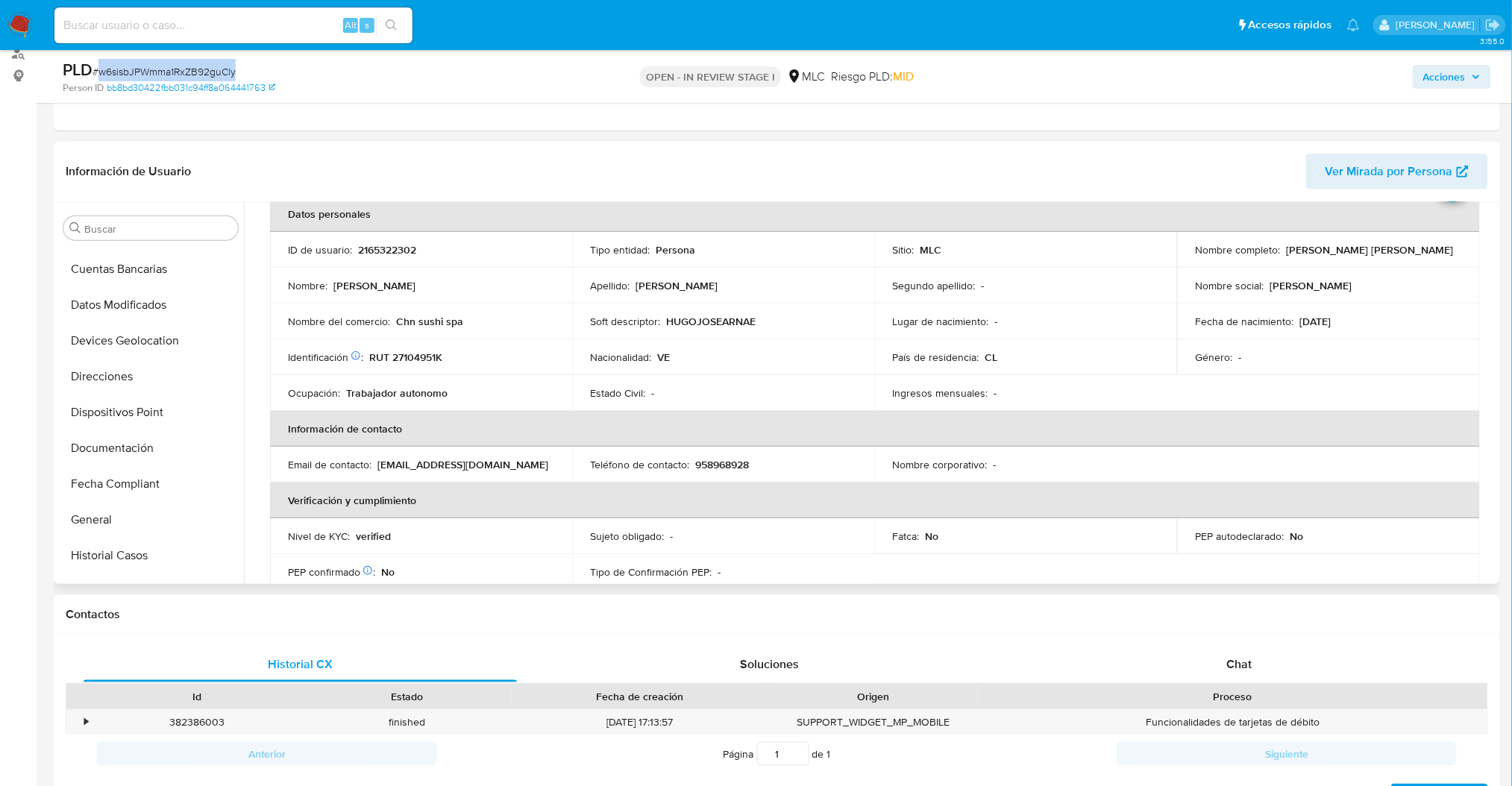
scroll to position [170, 0]
click at [92, 453] on button "Documentación" at bounding box center [144, 452] width 174 height 36
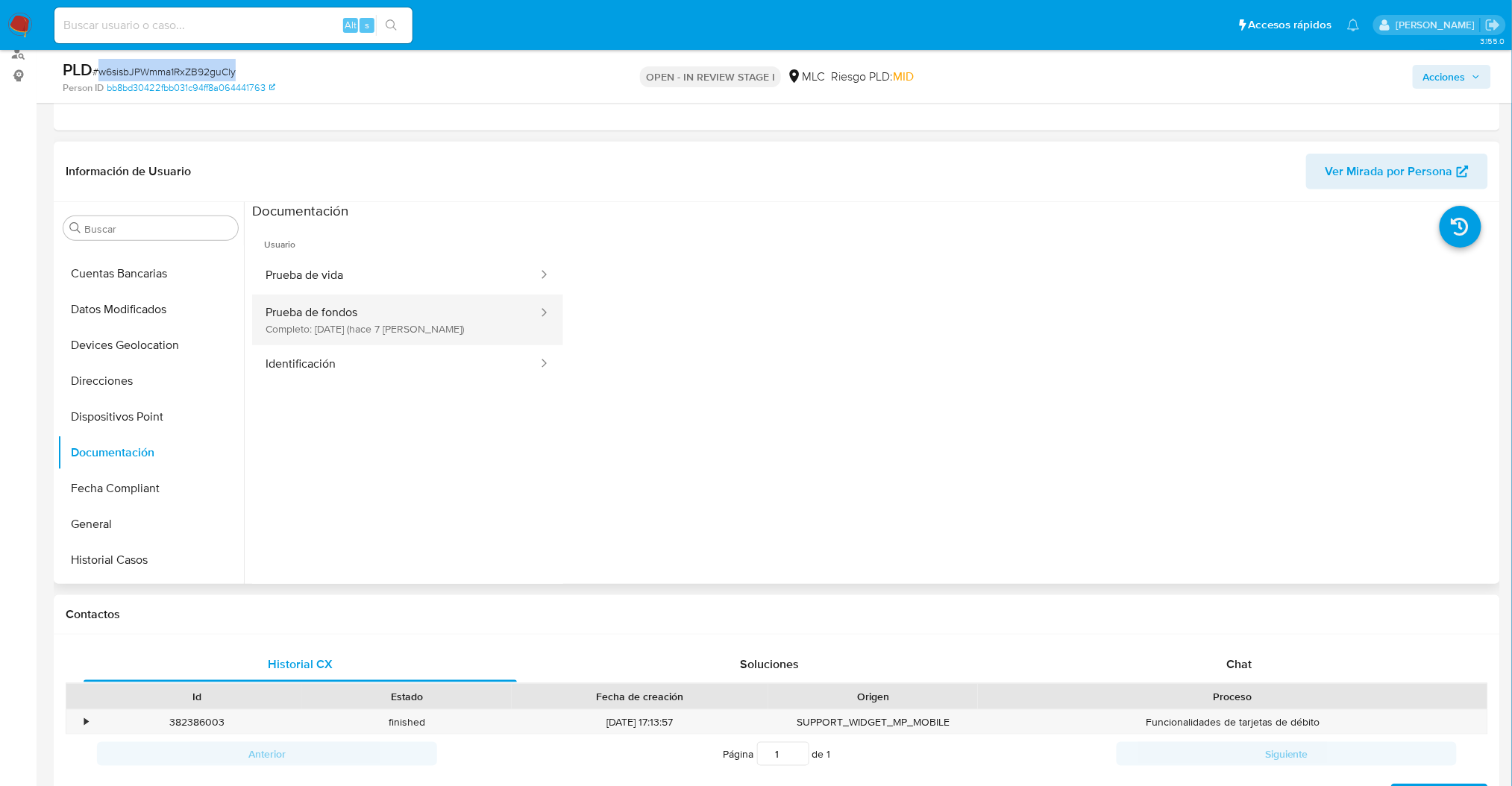
click at [350, 333] on button "Prueba de fondos Completo: 19/08/2025 (hace 7 días)" at bounding box center [396, 320] width 287 height 51
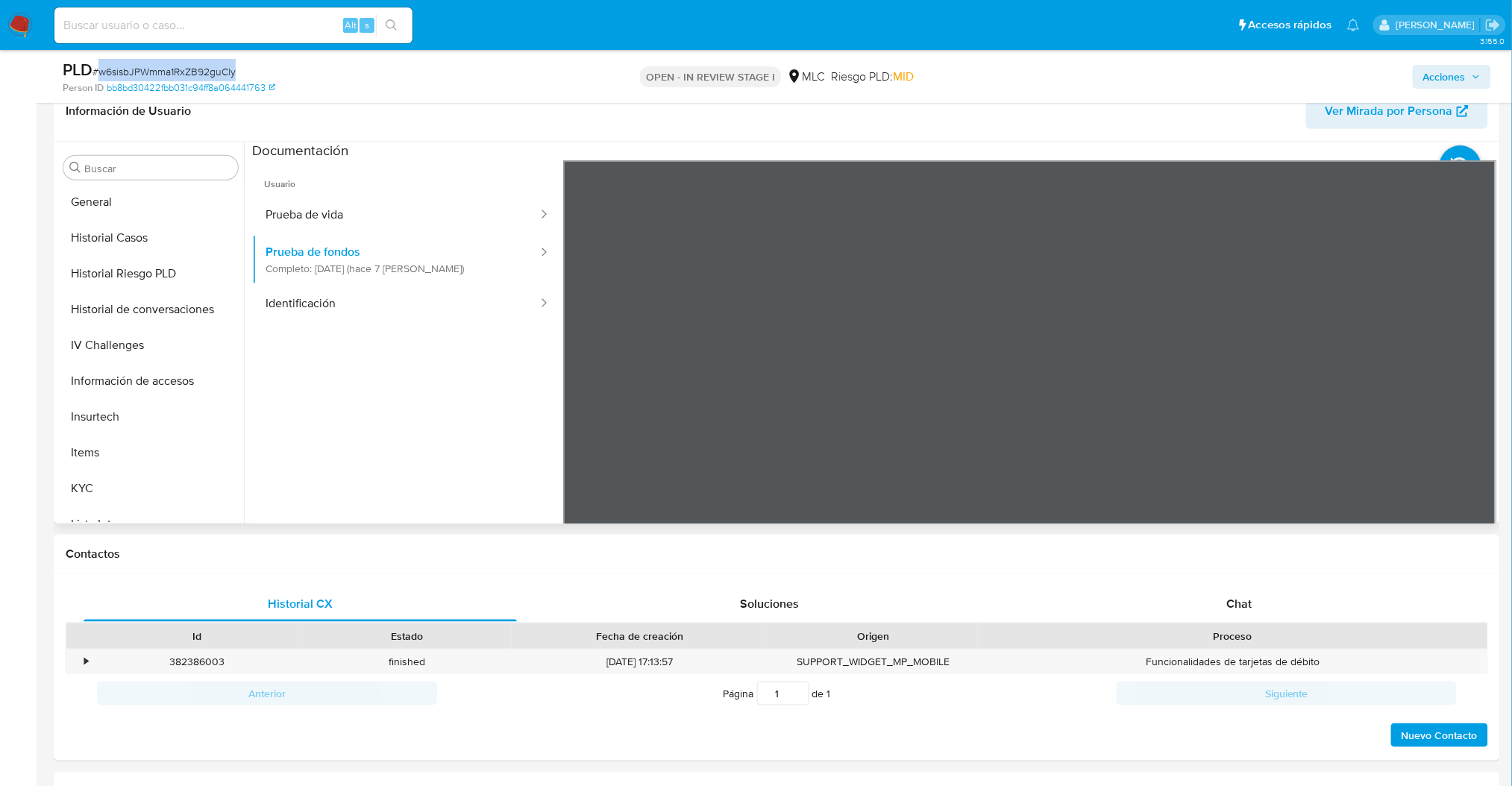
scroll to position [419, 0]
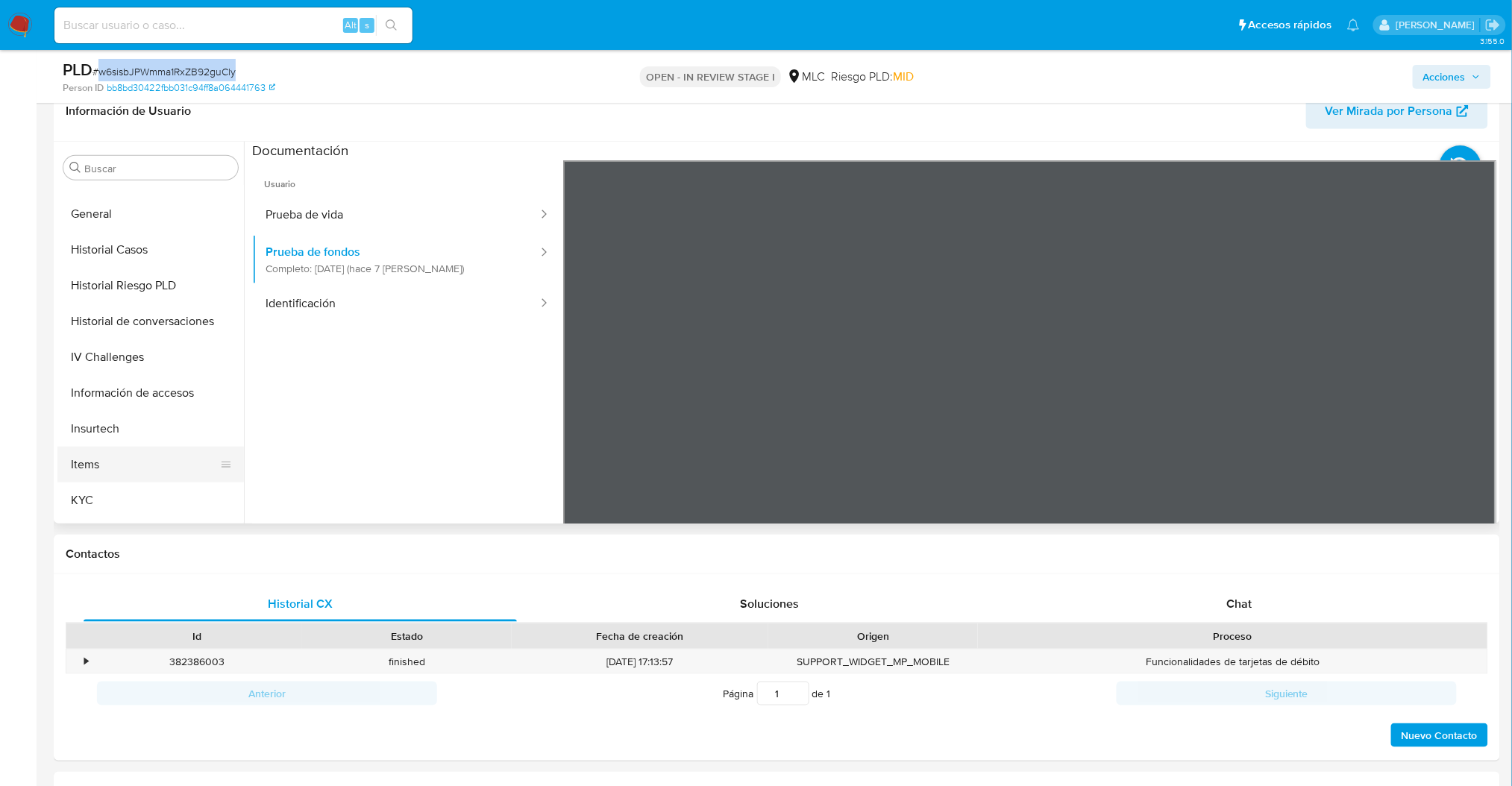
click at [106, 481] on button "Items" at bounding box center [144, 464] width 174 height 36
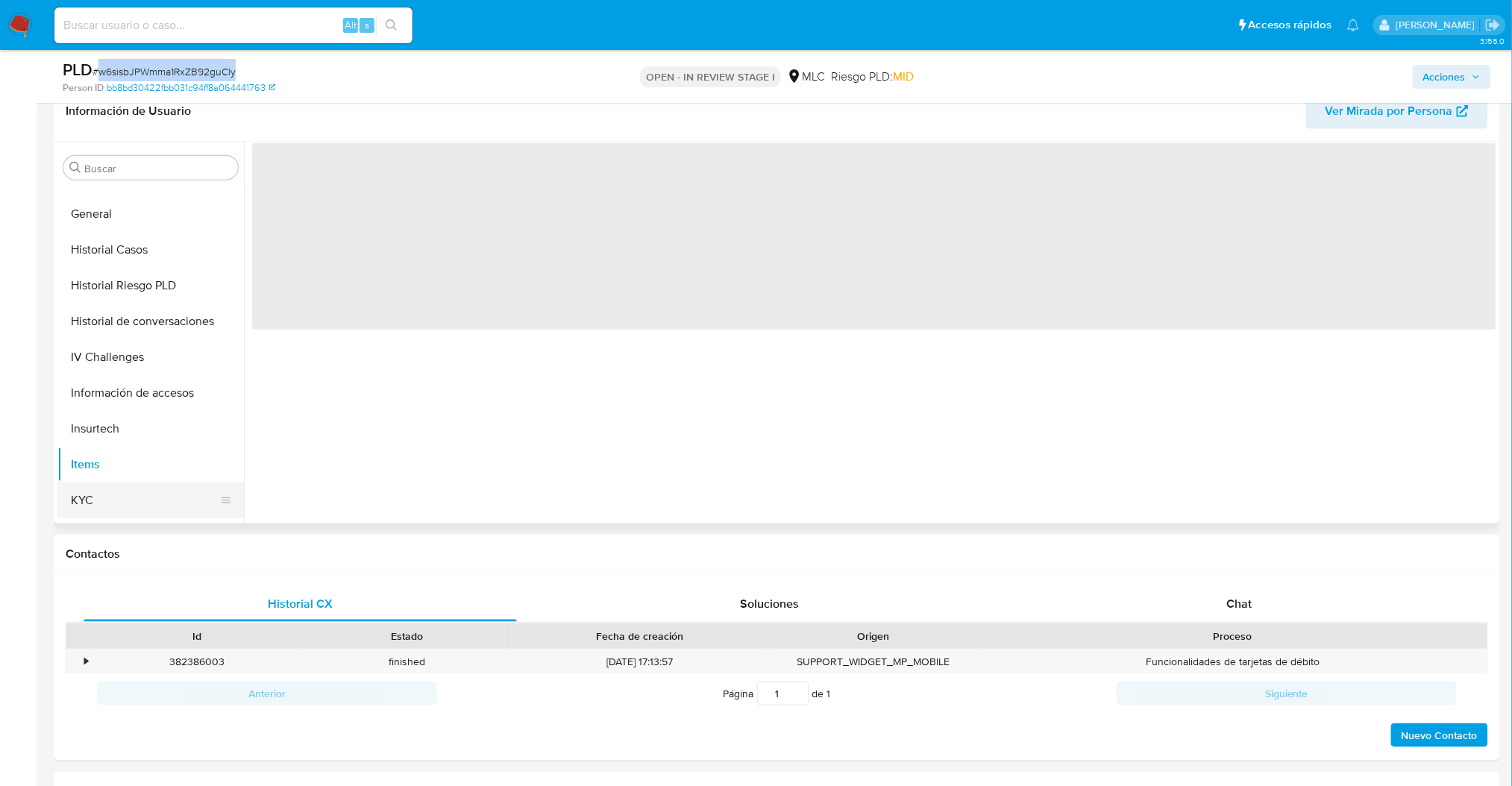
click at [92, 515] on button "KYC" at bounding box center [144, 500] width 174 height 36
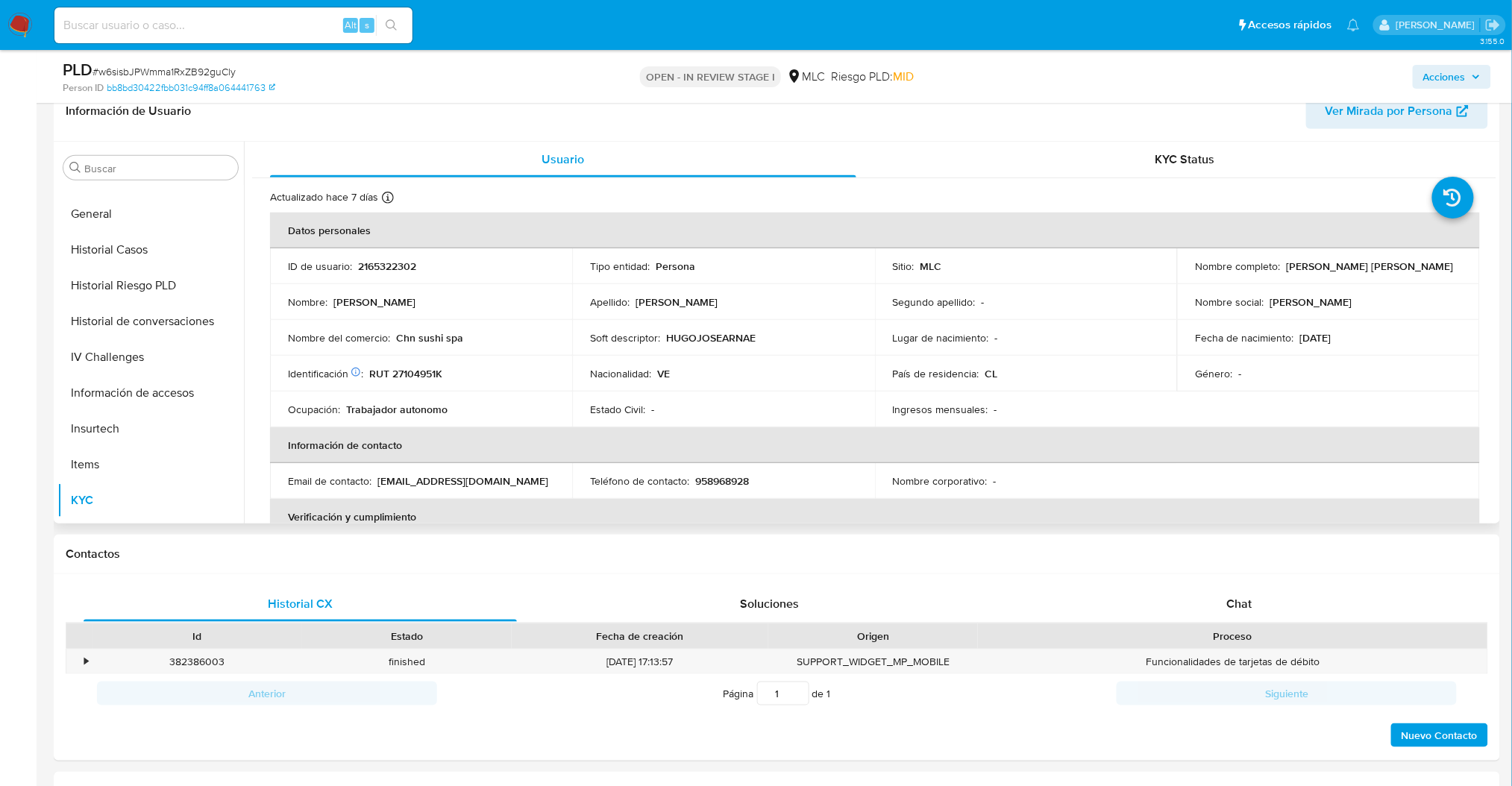
click at [418, 378] on p "RUT 27104951K" at bounding box center [405, 373] width 73 height 14
copy p "27104951K"
drag, startPoint x: 1274, startPoint y: 263, endPoint x: 1451, endPoint y: 277, distance: 177.6
click at [1451, 277] on td "Nombre completo : Hugo Jose Arnaez Quintero" at bounding box center [1328, 266] width 302 height 36
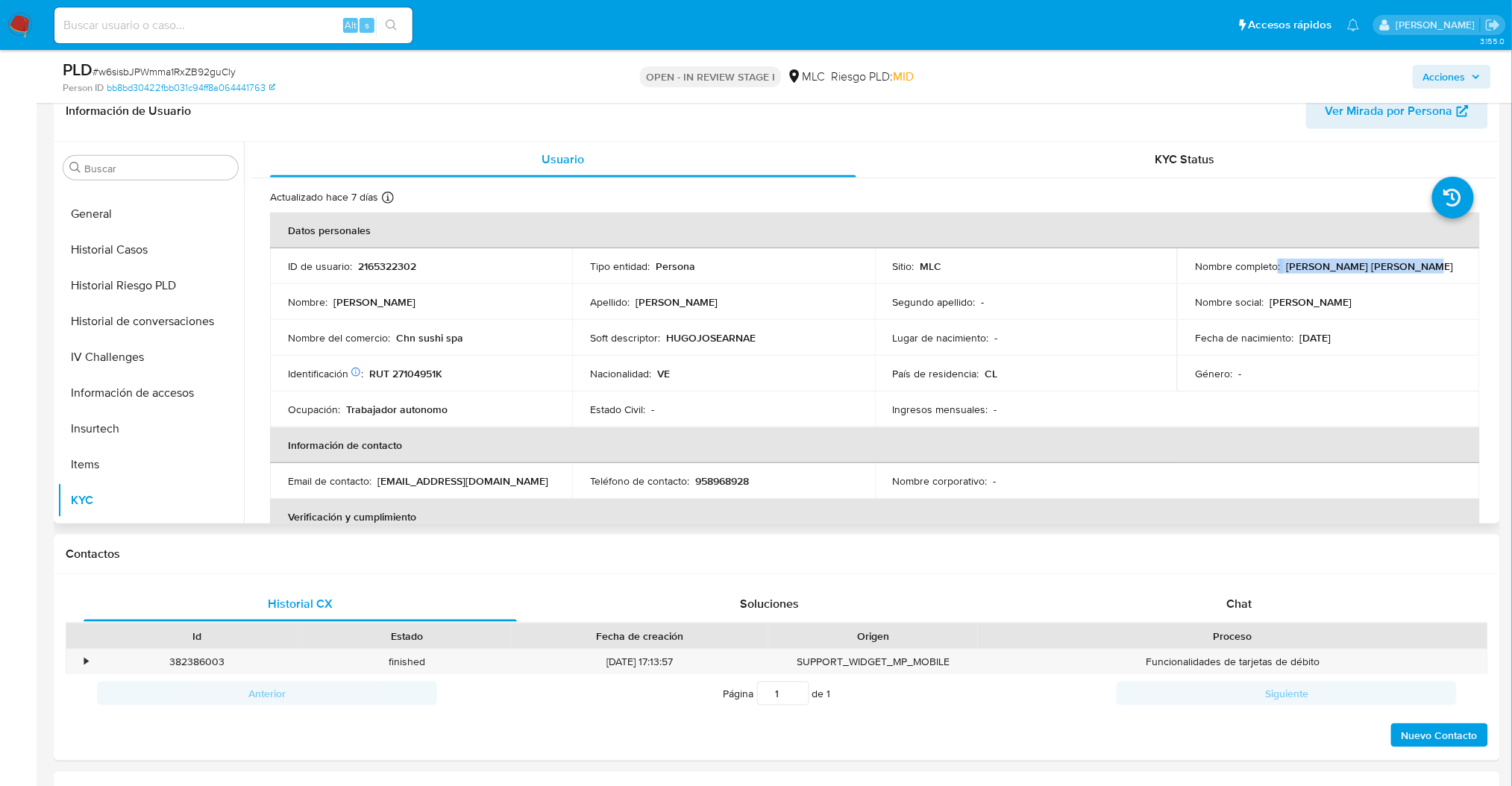
copy div ": Hugo Jose Arnaez Quintero"
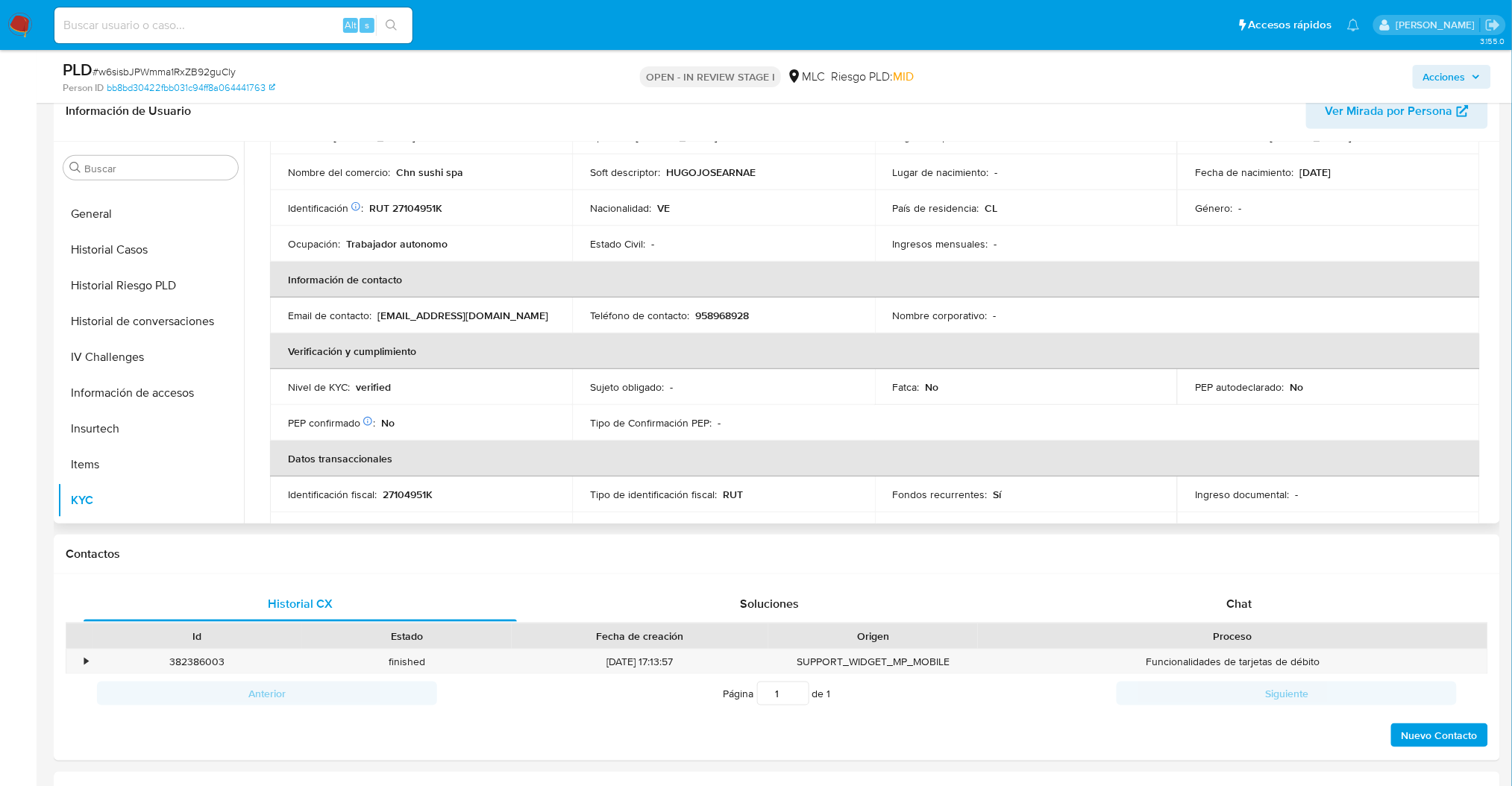
scroll to position [151, 0]
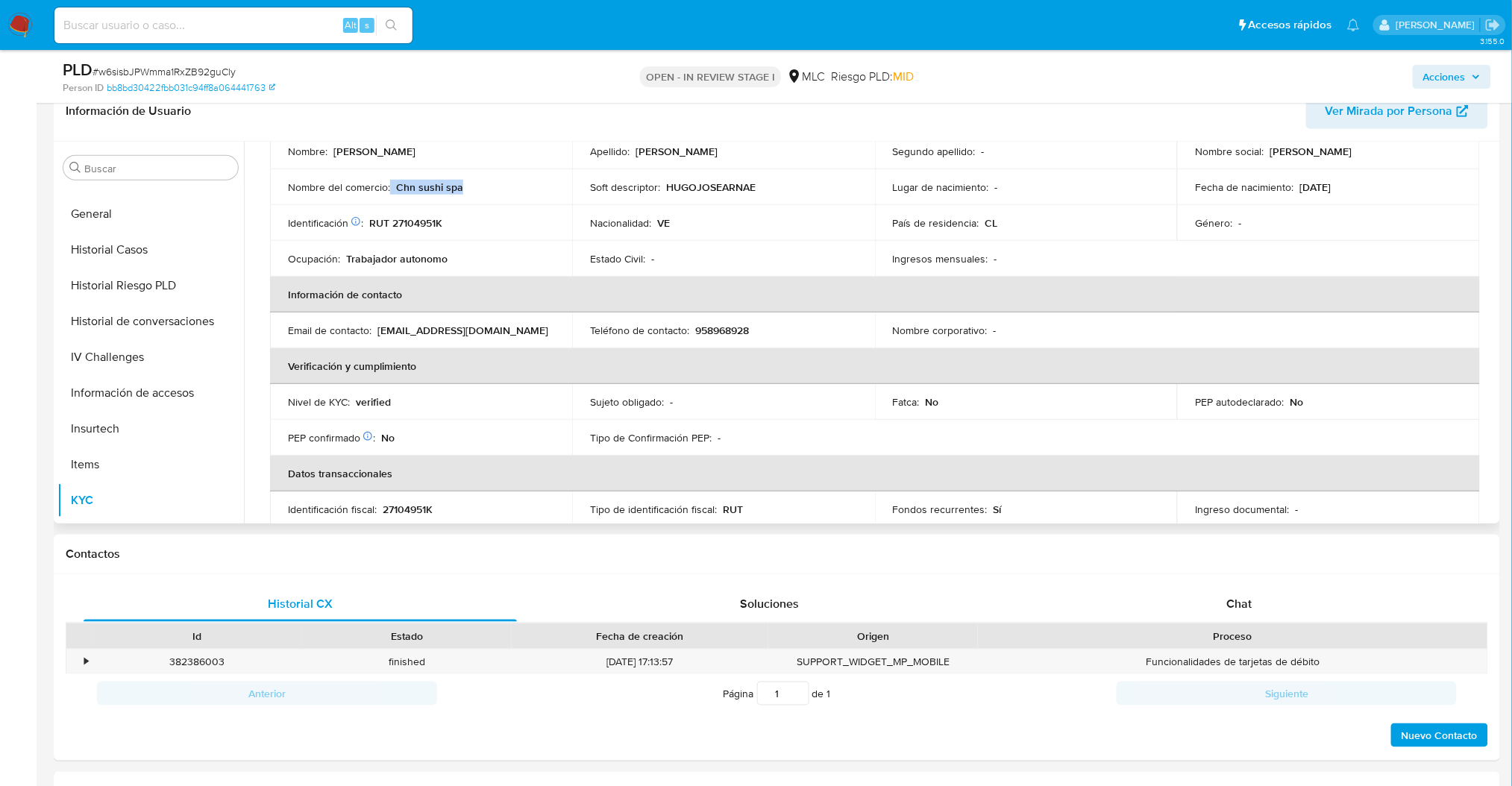
drag, startPoint x: 496, startPoint y: 194, endPoint x: 390, endPoint y: 192, distance: 106.0
click at [390, 192] on td "Nombre del comercio : Chn sushi spa" at bounding box center [421, 187] width 302 height 36
copy div "Chn sushi spa"
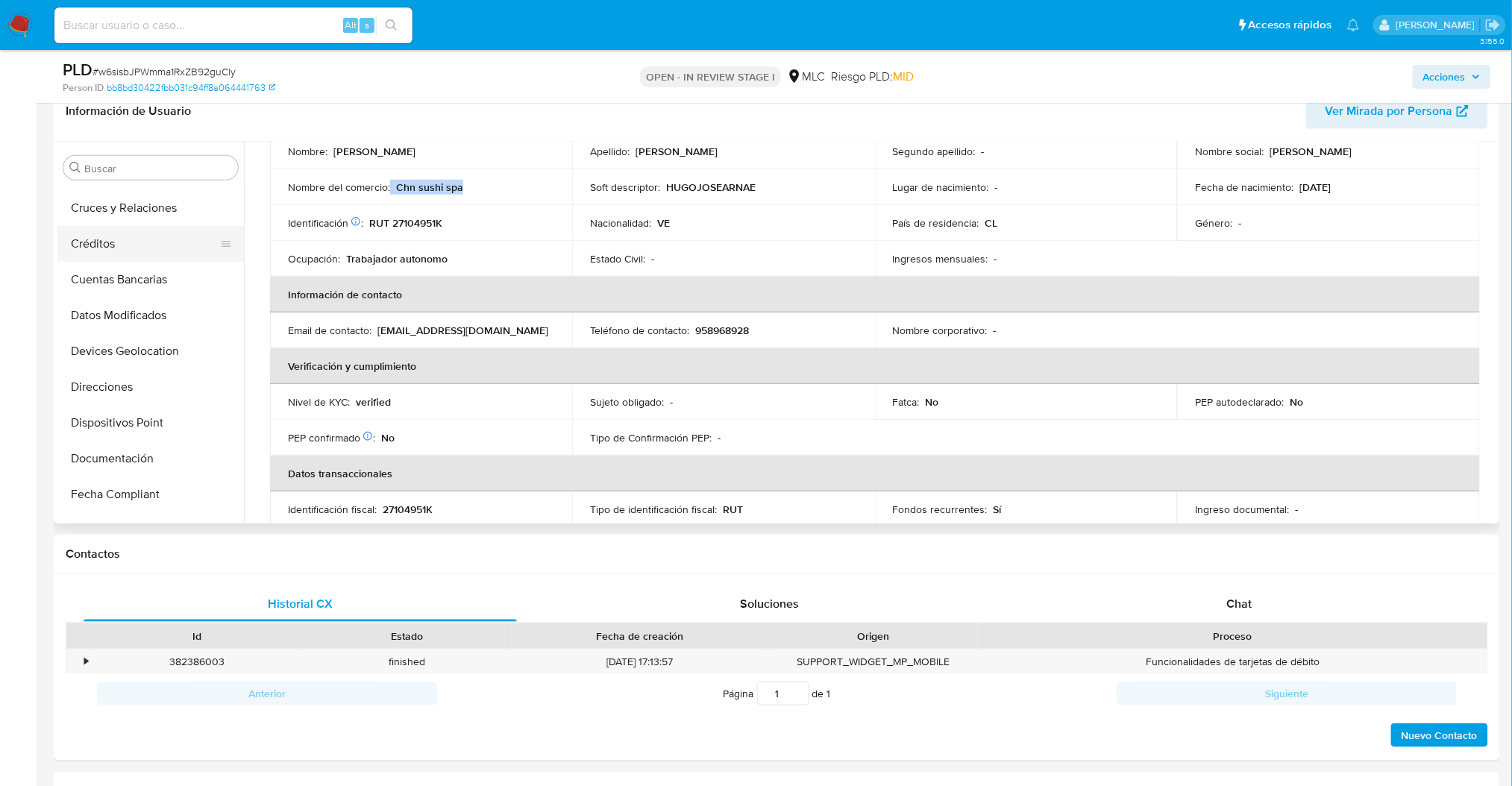
scroll to position [104, 0]
click at [159, 209] on button "Cruces y Relaciones" at bounding box center [144, 206] width 174 height 36
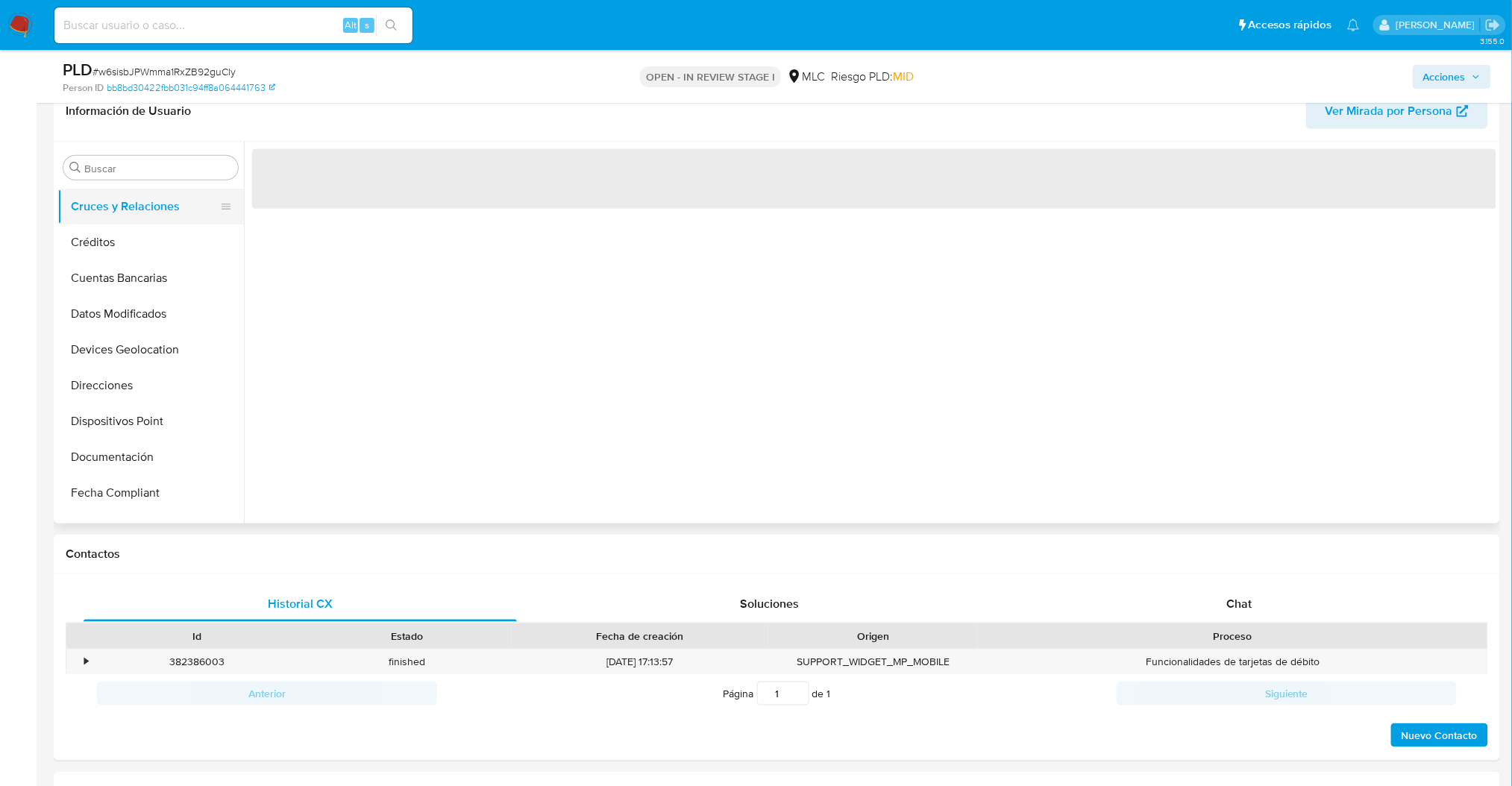
scroll to position [0, 0]
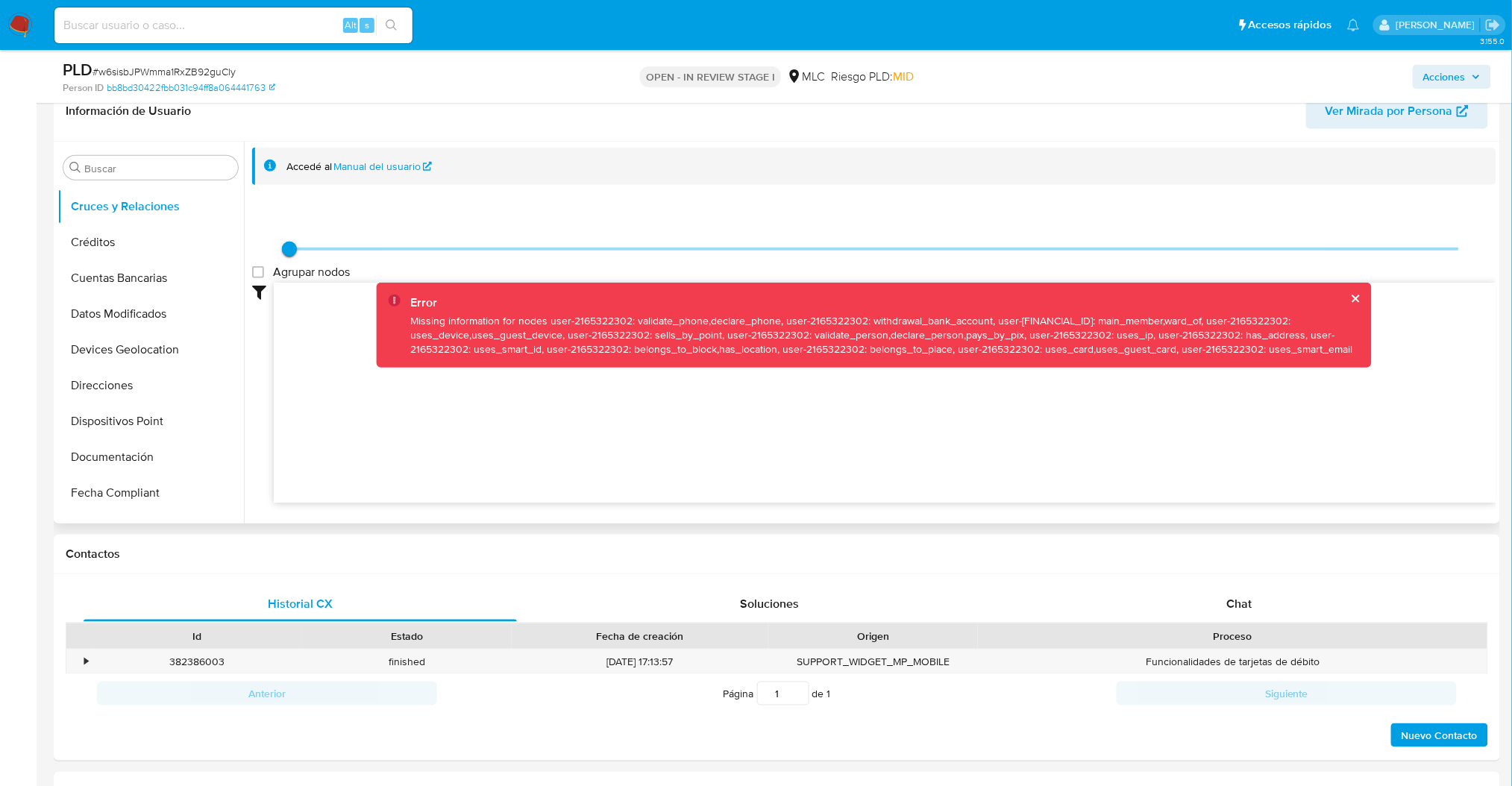
click at [1353, 296] on button "cerrar" at bounding box center [1355, 299] width 10 height 10
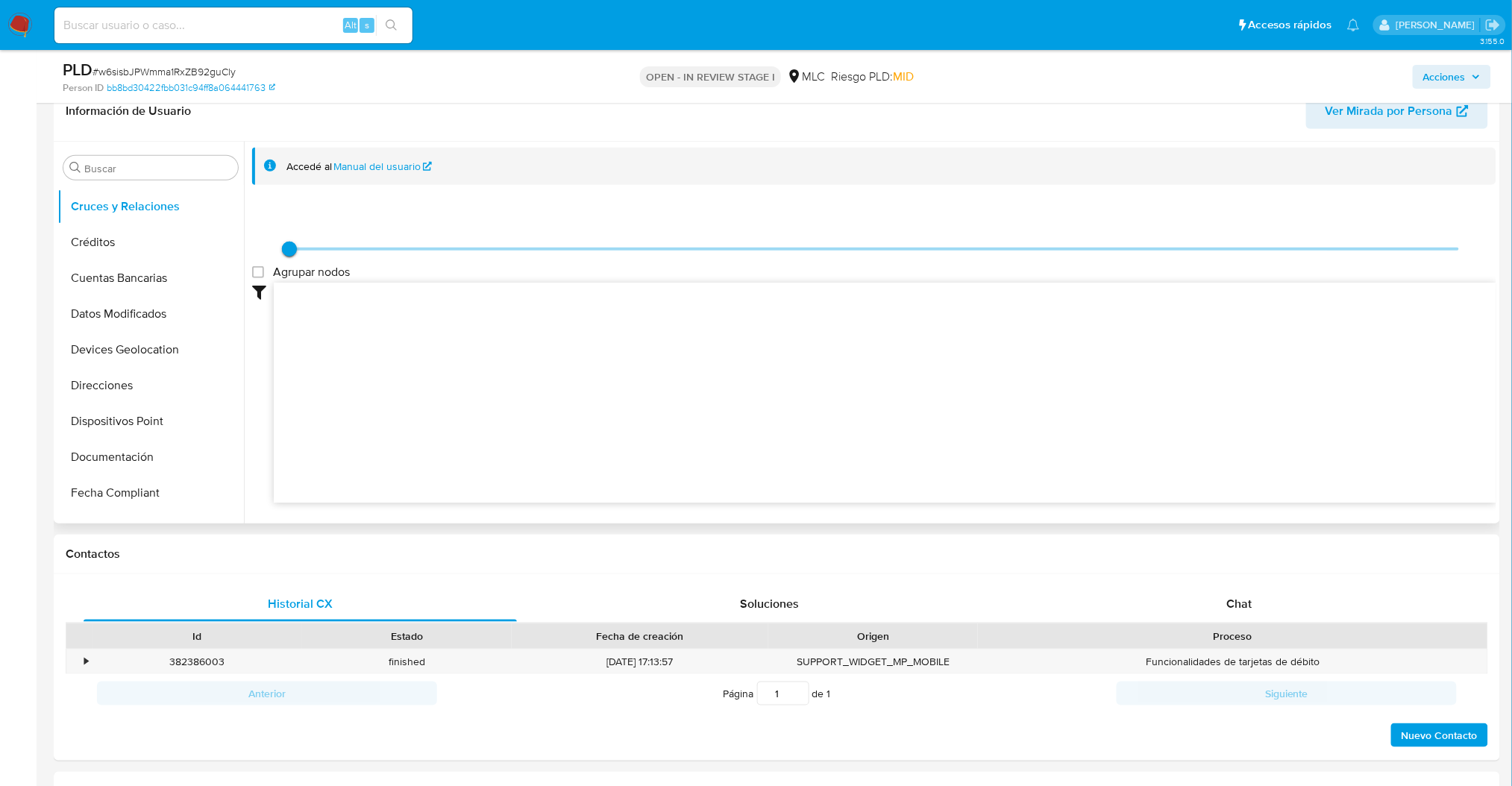
click at [275, 237] on div "Agrupar nodos Filtros Confianza alta Device Tarjeta Persona validada Teléfono v…" at bounding box center [874, 352] width 1244 height 302
click at [300, 272] on span "Agrupar nodos" at bounding box center [311, 272] width 76 height 15
click at [264, 272] on group_nodes "Agrupar nodos" at bounding box center [258, 272] width 12 height 12
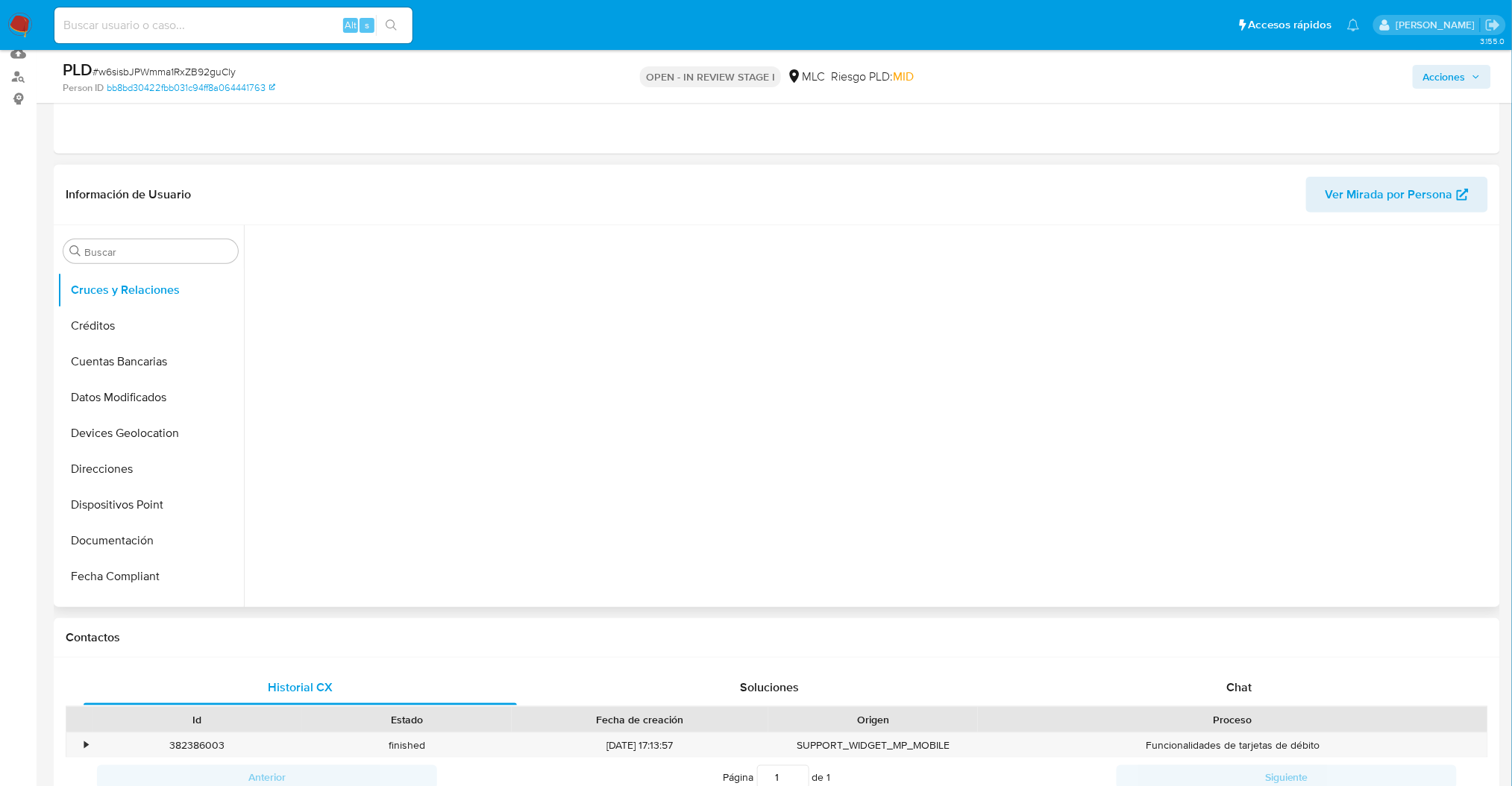
scroll to position [149, 0]
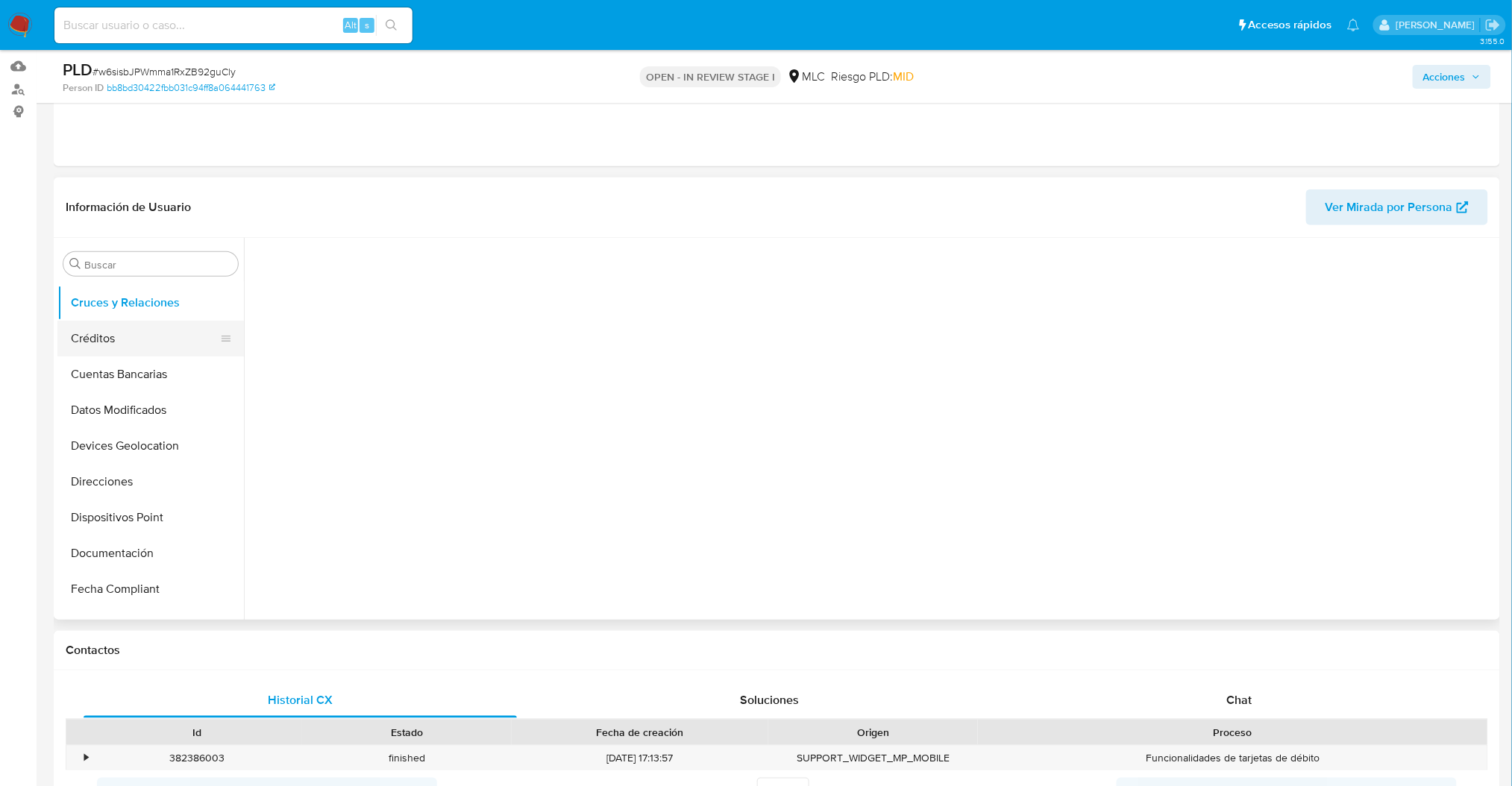
click at [232, 339] on button "Créditos" at bounding box center [144, 338] width 174 height 36
click at [177, 295] on button "Cruces y Relaciones" at bounding box center [144, 302] width 174 height 36
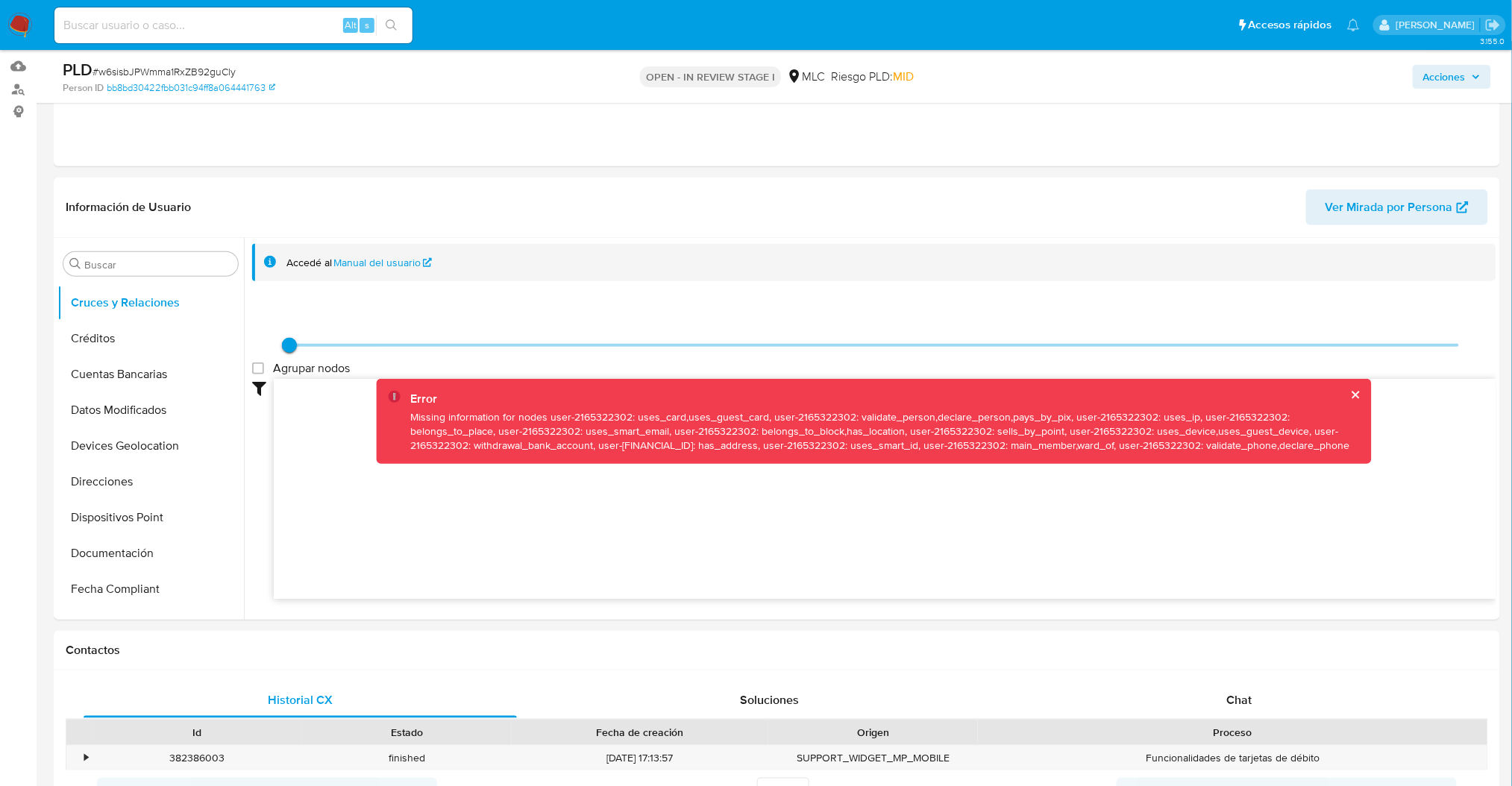
click at [1358, 347] on span at bounding box center [873, 346] width 1169 height 22
click at [1353, 391] on button "cerrar" at bounding box center [1355, 394] width 10 height 10
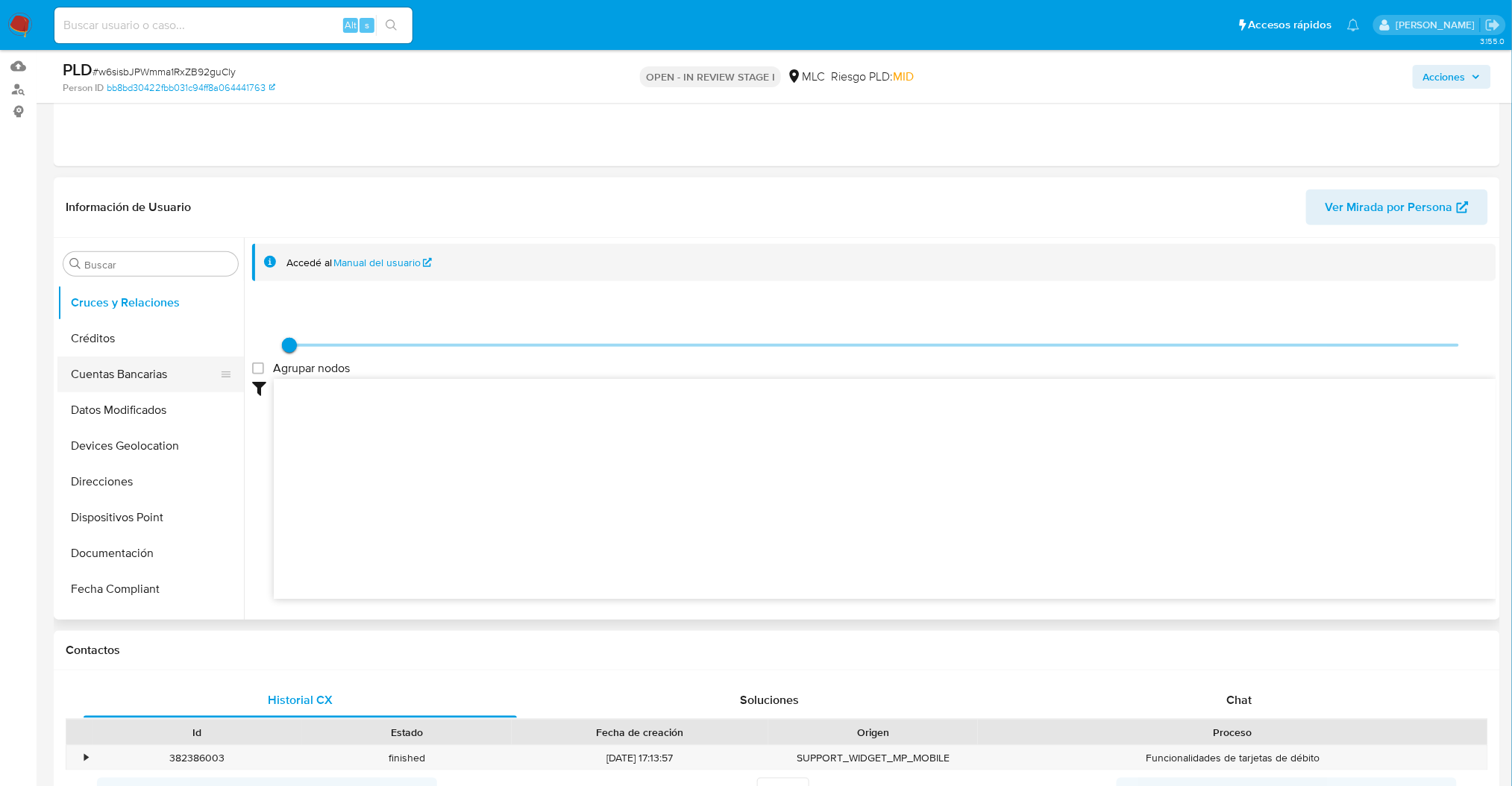
click at [112, 357] on button "Cuentas Bancarias" at bounding box center [144, 374] width 174 height 36
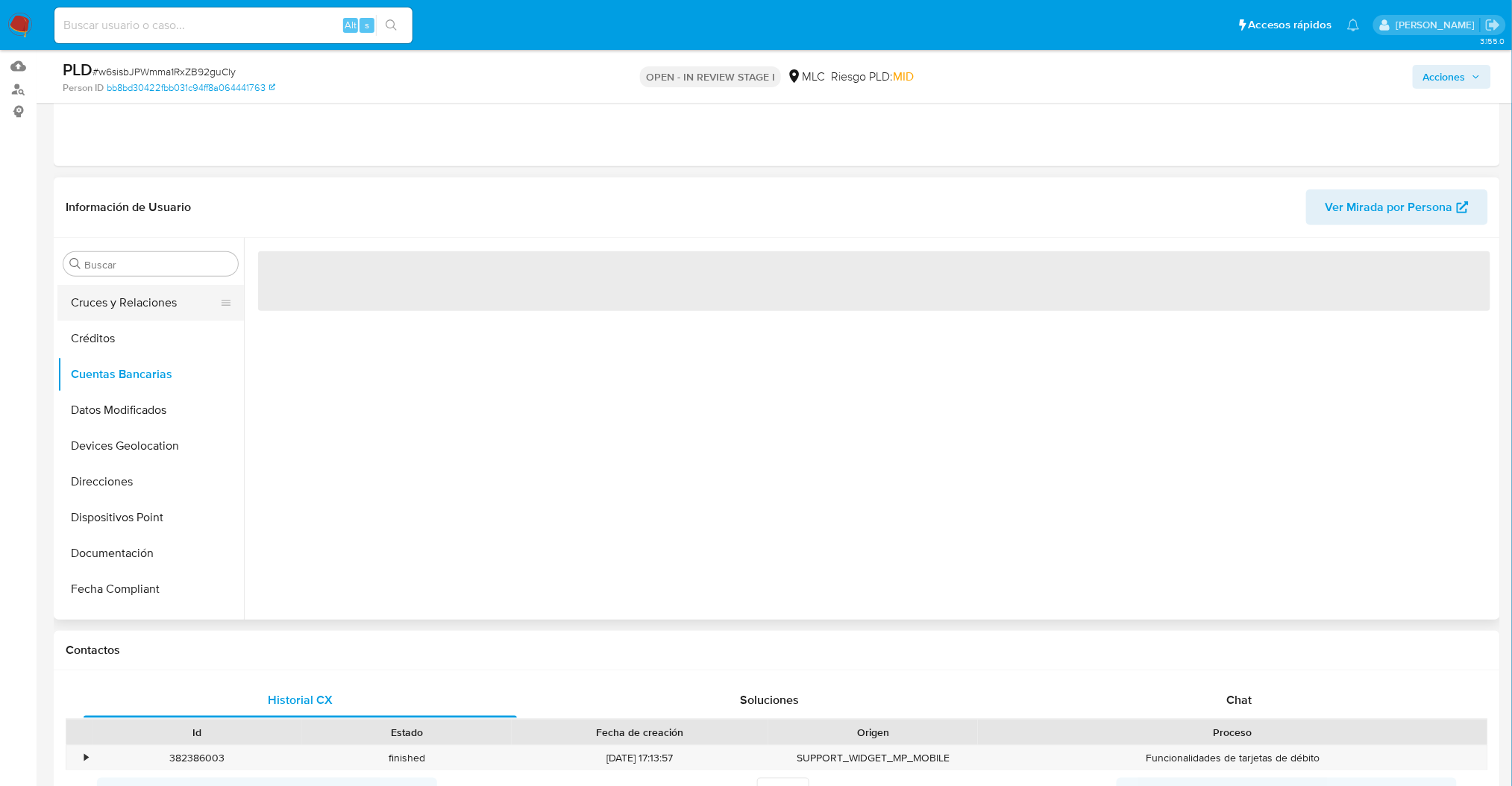
click at [104, 296] on button "Cruces y Relaciones" at bounding box center [144, 302] width 174 height 36
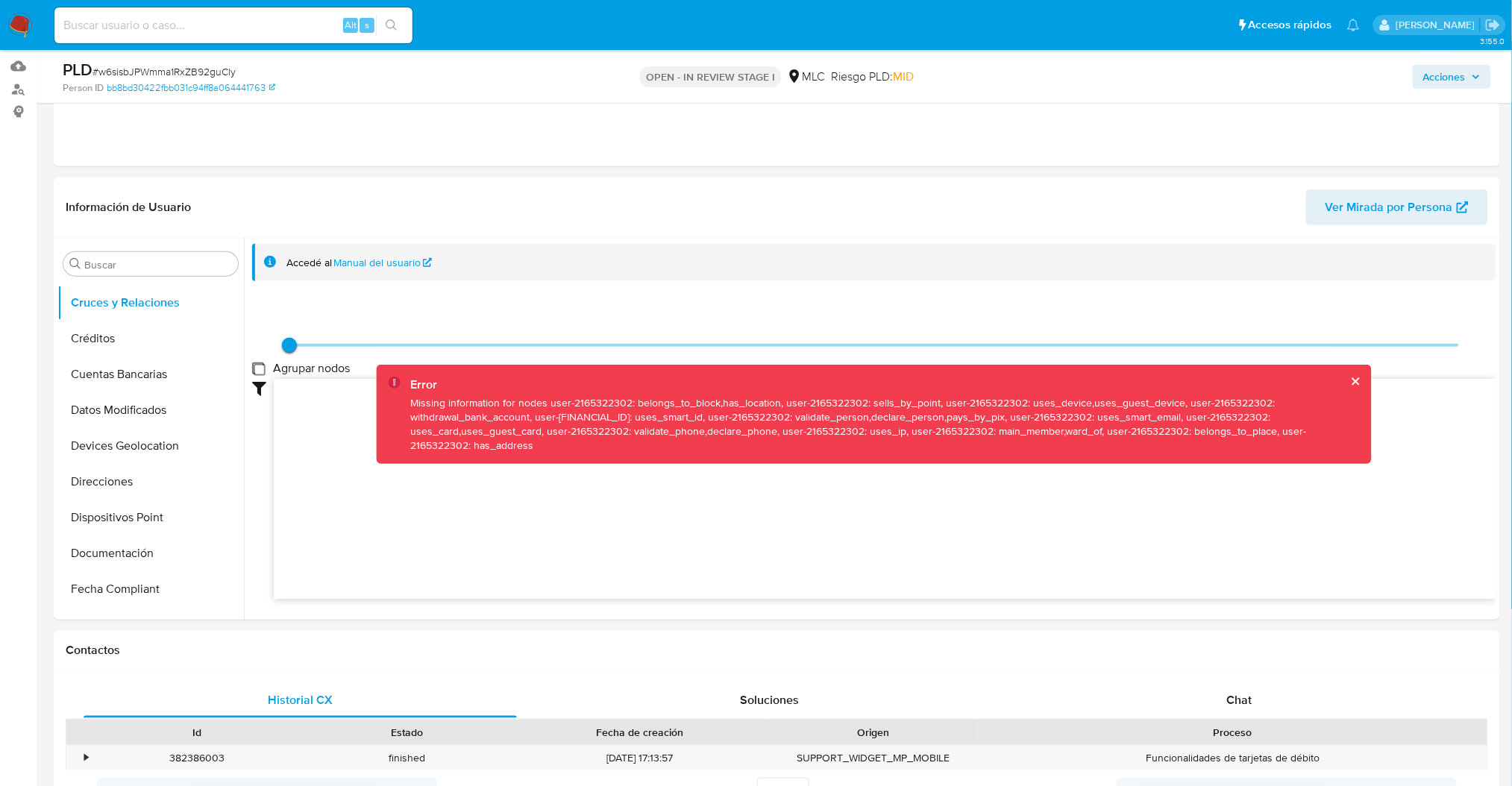
click at [264, 373] on group_nodes "Agrupar nodos" at bounding box center [258, 368] width 12 height 12
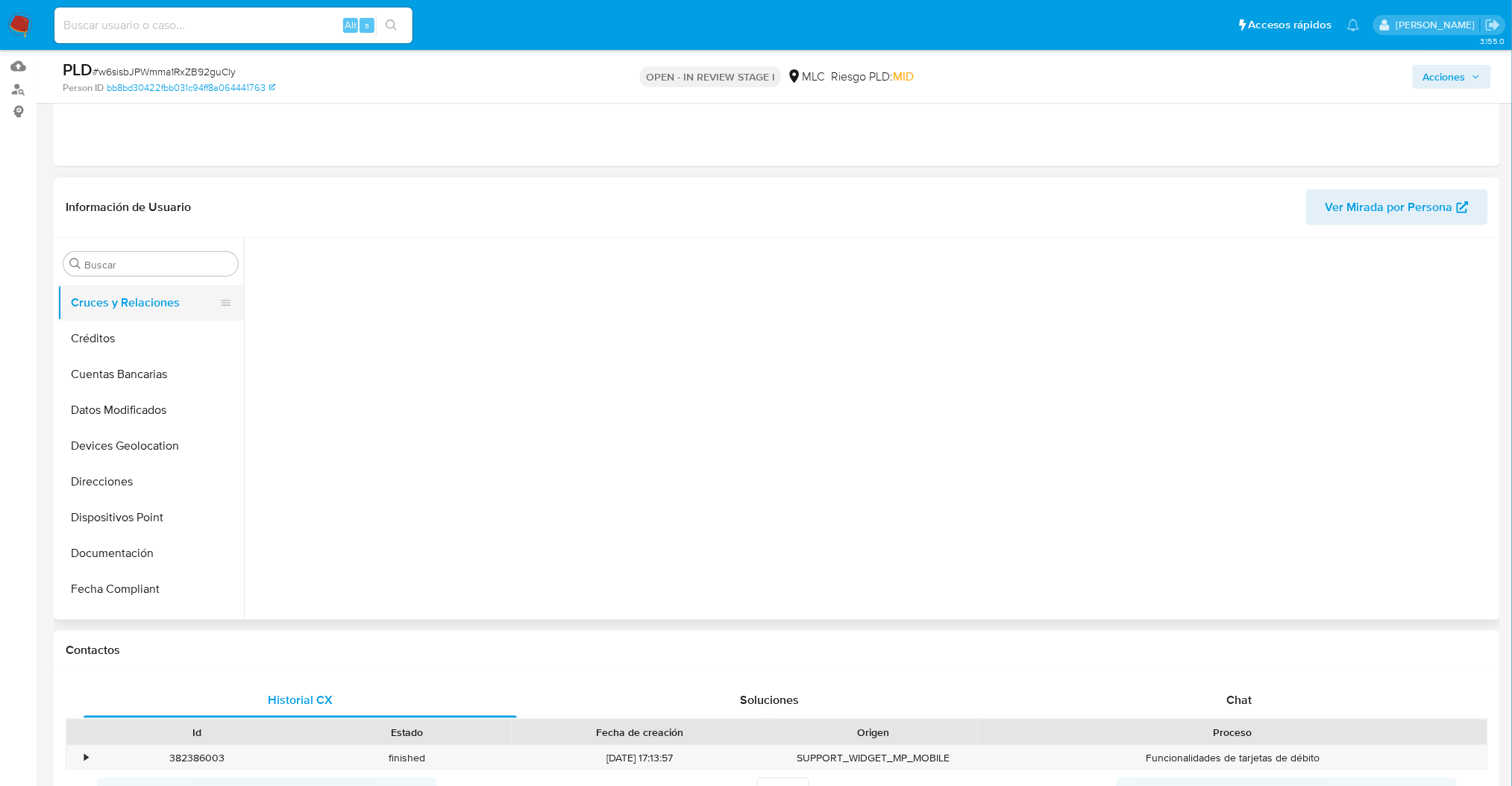
click at [156, 304] on button "Cruces y Relaciones" at bounding box center [144, 302] width 174 height 36
click at [182, 342] on button "Créditos" at bounding box center [144, 338] width 174 height 36
click at [159, 299] on button "Cruces y Relaciones" at bounding box center [144, 302] width 174 height 36
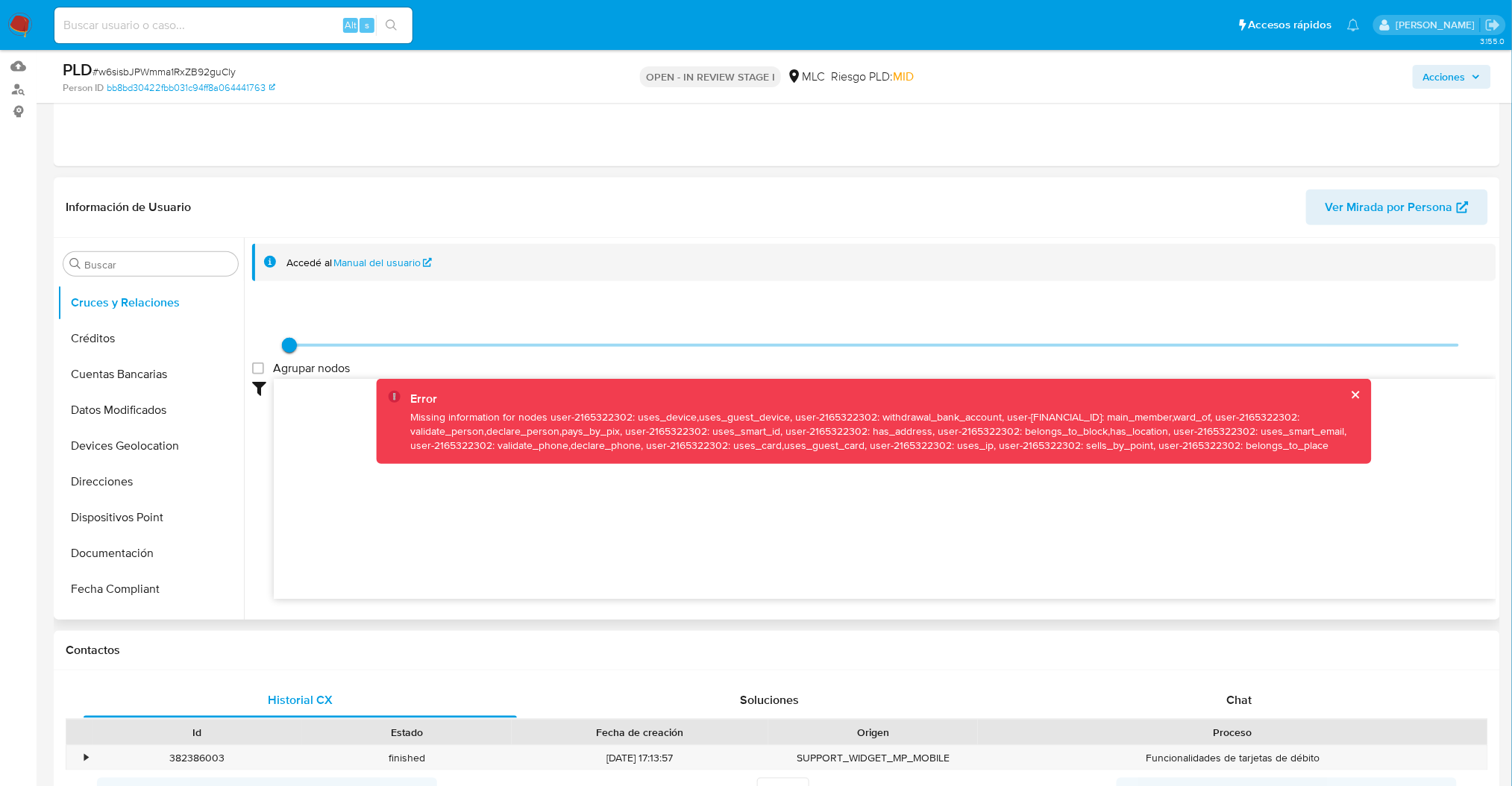
drag, startPoint x: 244, startPoint y: 417, endPoint x: 245, endPoint y: 428, distance: 11.0
click at [245, 428] on div "Accedé al Manual del usuario Agrupar nodos Filtros Confianza alta Device Tarjet…" at bounding box center [870, 428] width 1252 height 381
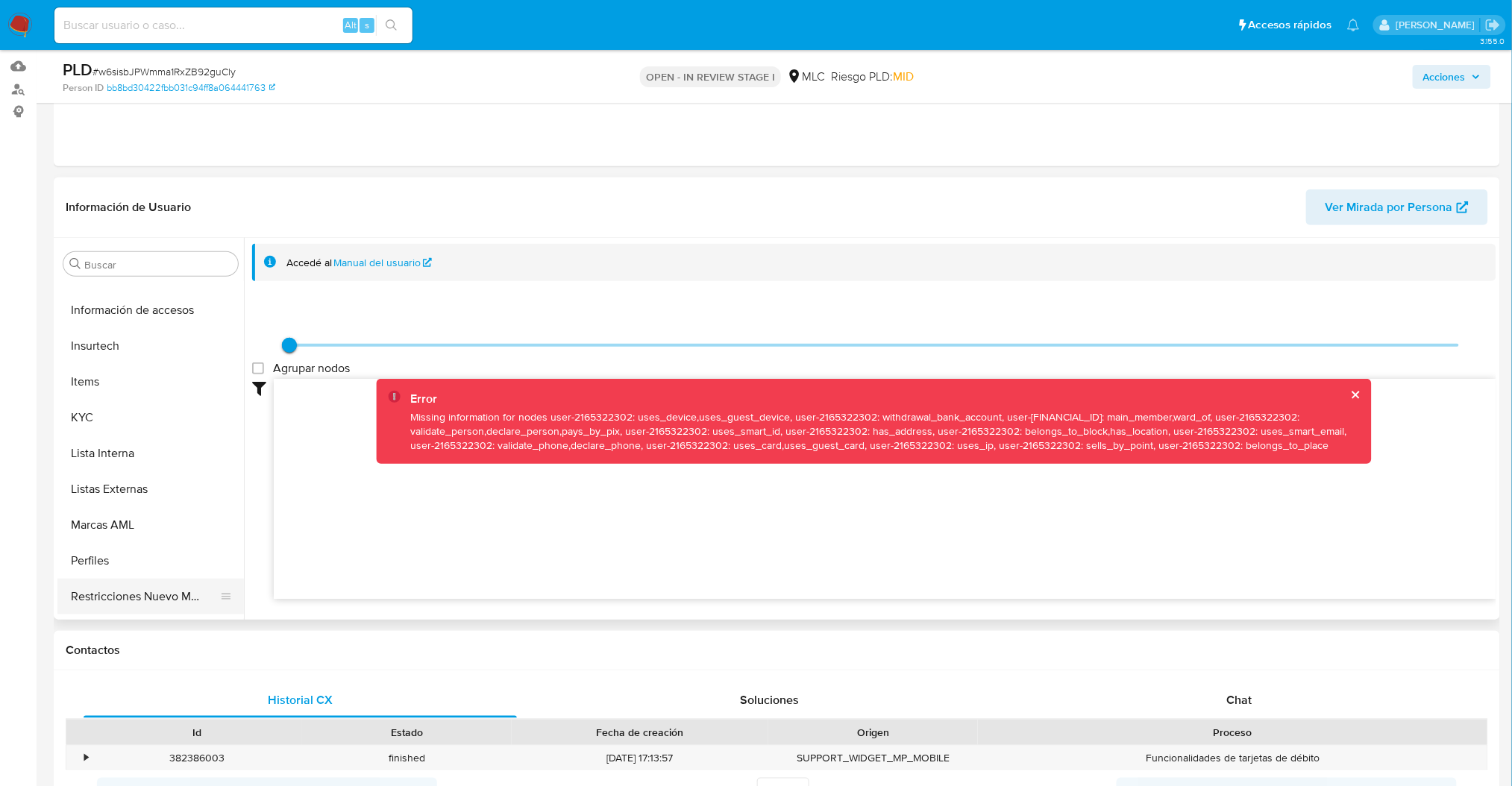
click at [170, 591] on button "Restricciones Nuevo Mundo" at bounding box center [144, 596] width 174 height 36
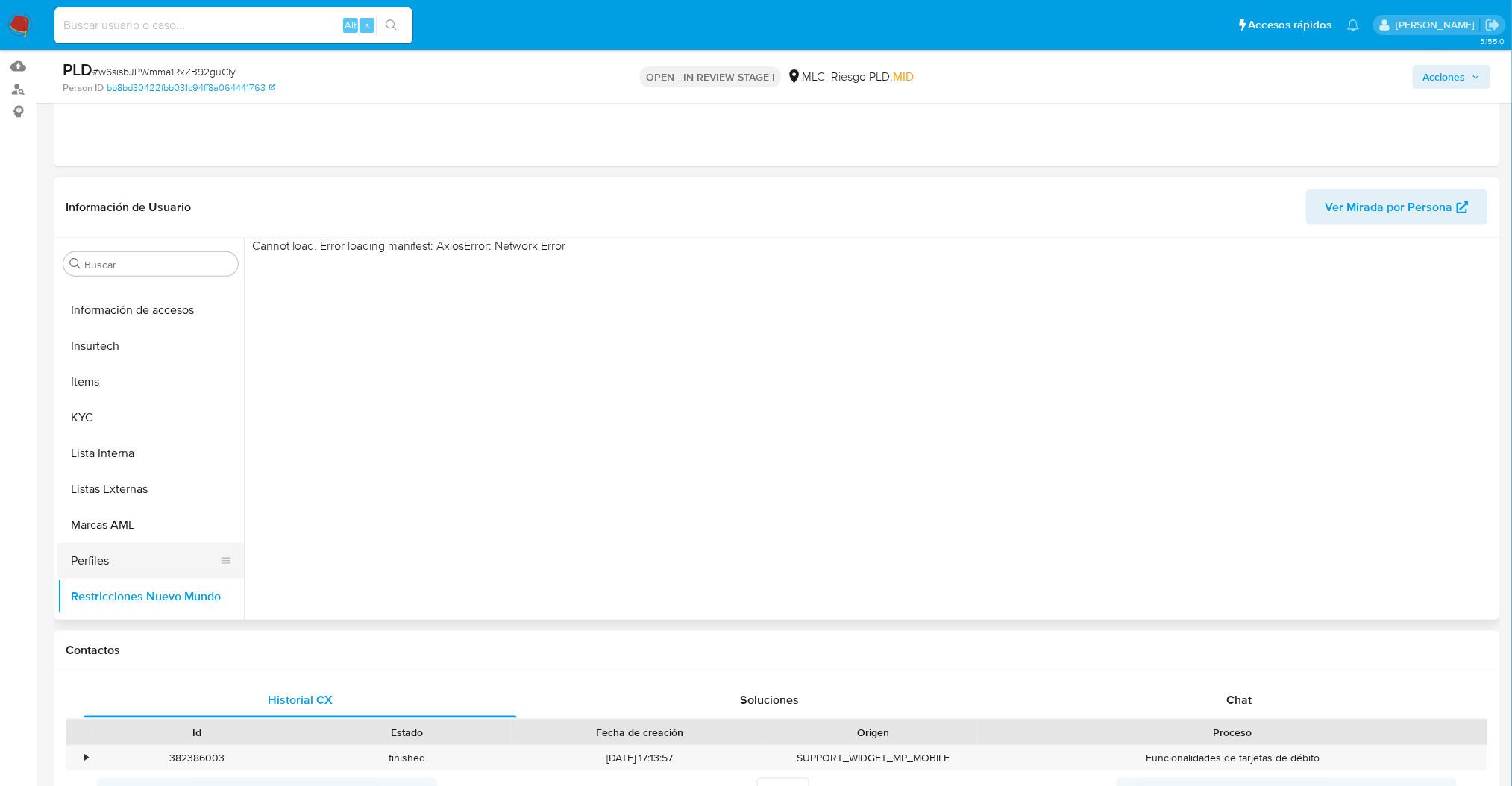
click at [111, 565] on button "Perfiles" at bounding box center [144, 560] width 174 height 36
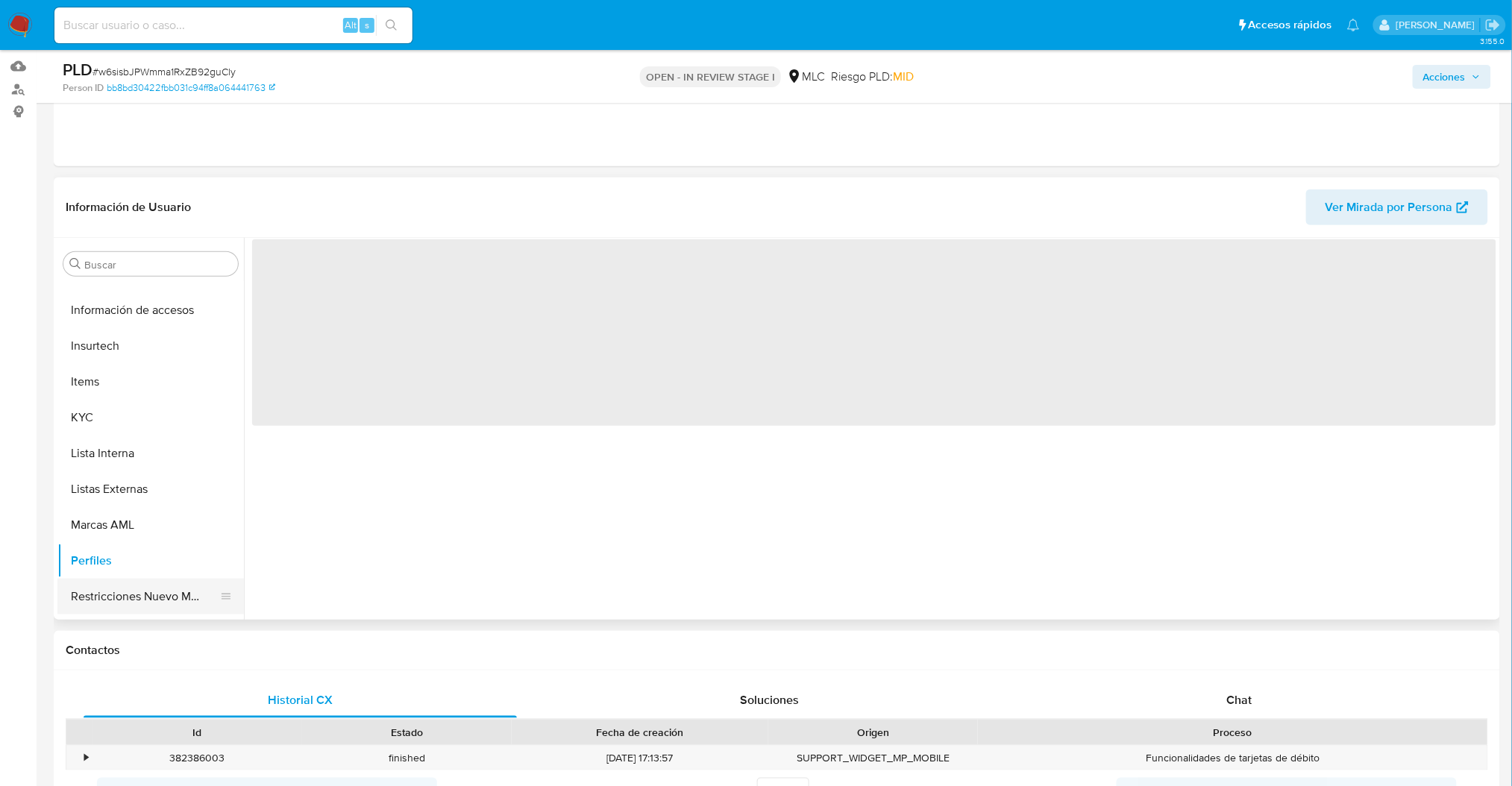
click at [139, 590] on button "Restricciones Nuevo Mundo" at bounding box center [144, 596] width 174 height 36
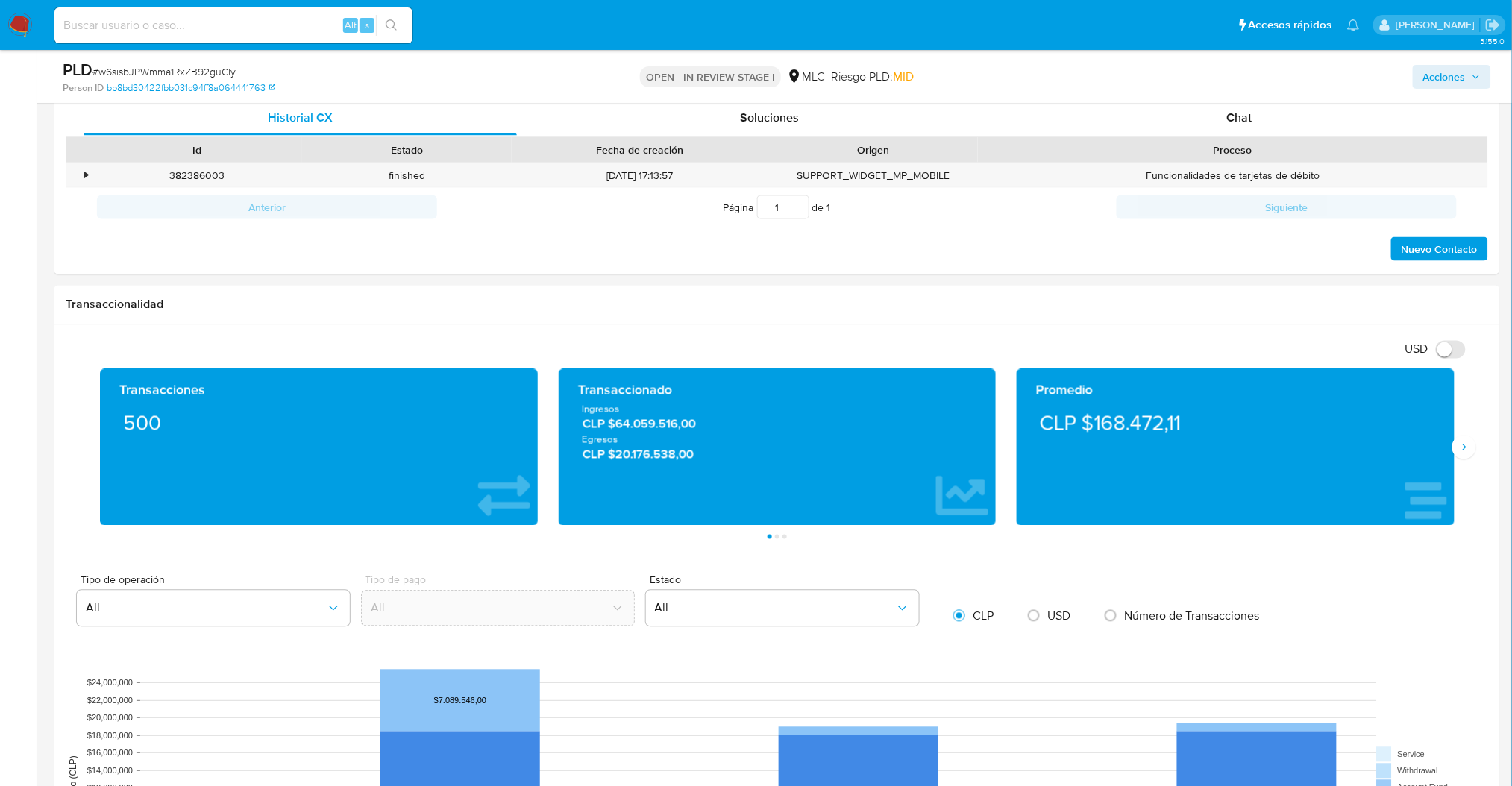
scroll to position [672, 0]
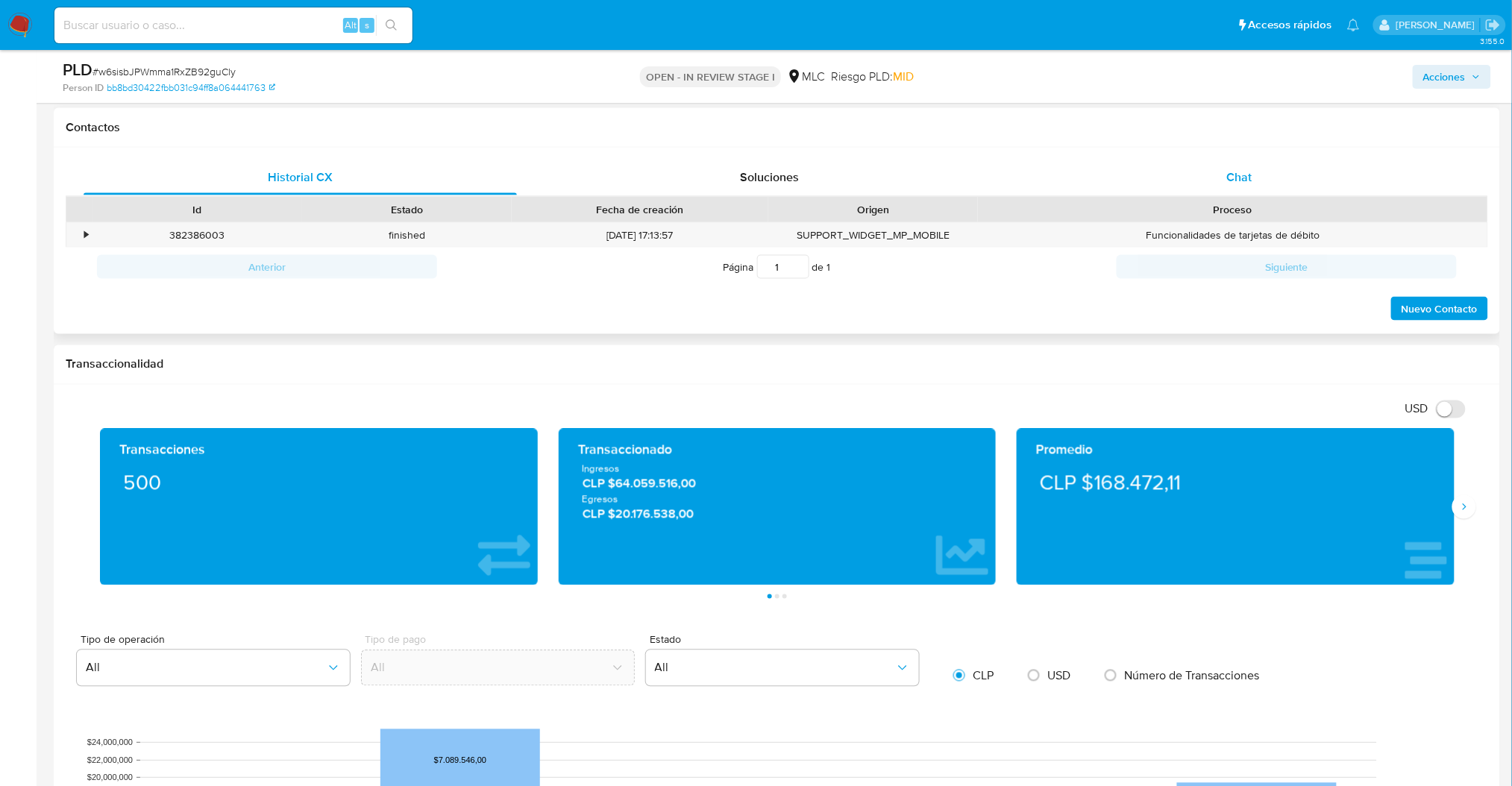
click at [1224, 168] on div "Chat" at bounding box center [1239, 177] width 433 height 36
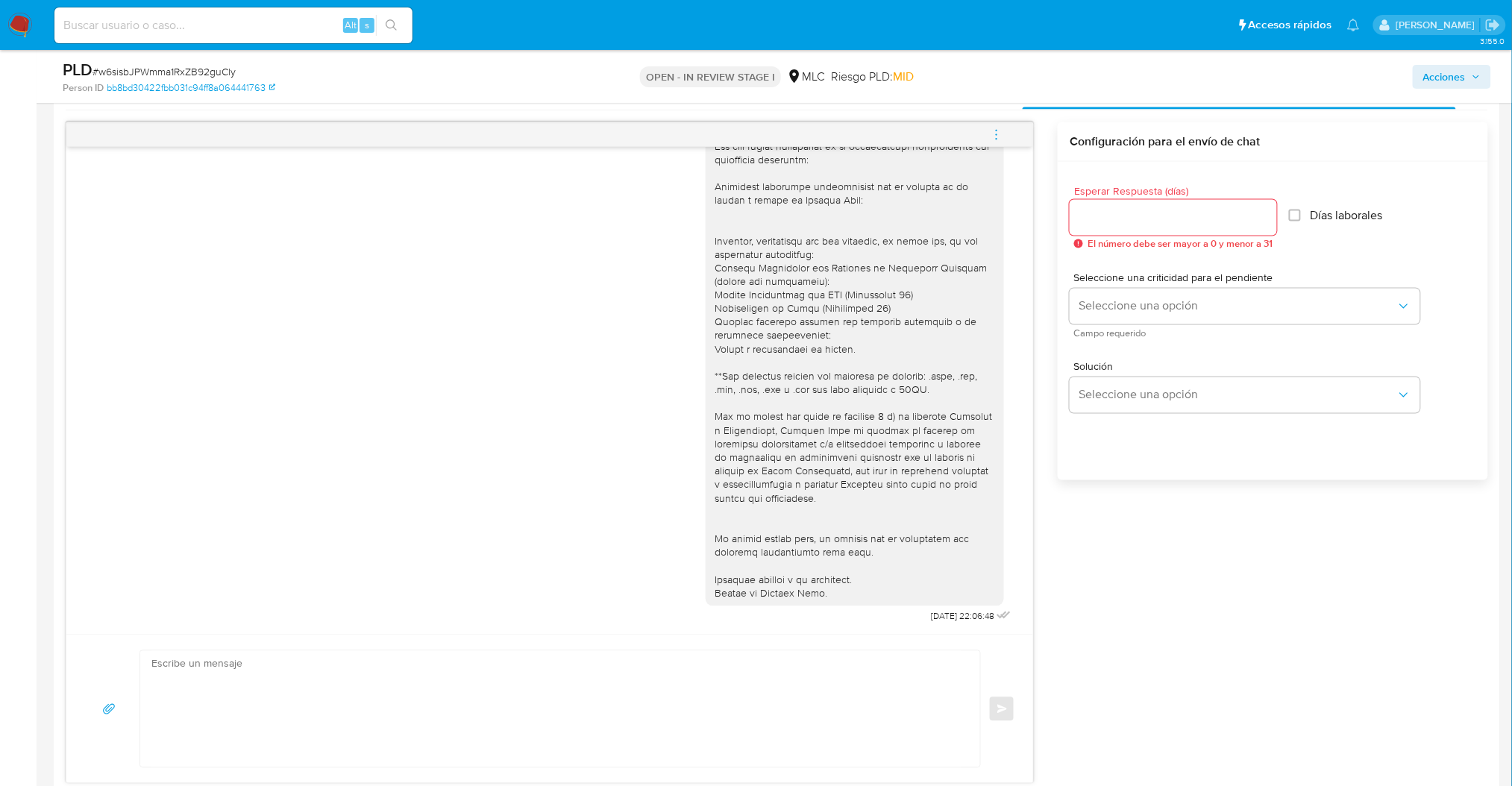
scroll to position [761, 0]
click at [163, 356] on div "25/07/2025 22:06:48" at bounding box center [549, 332] width 930 height 586
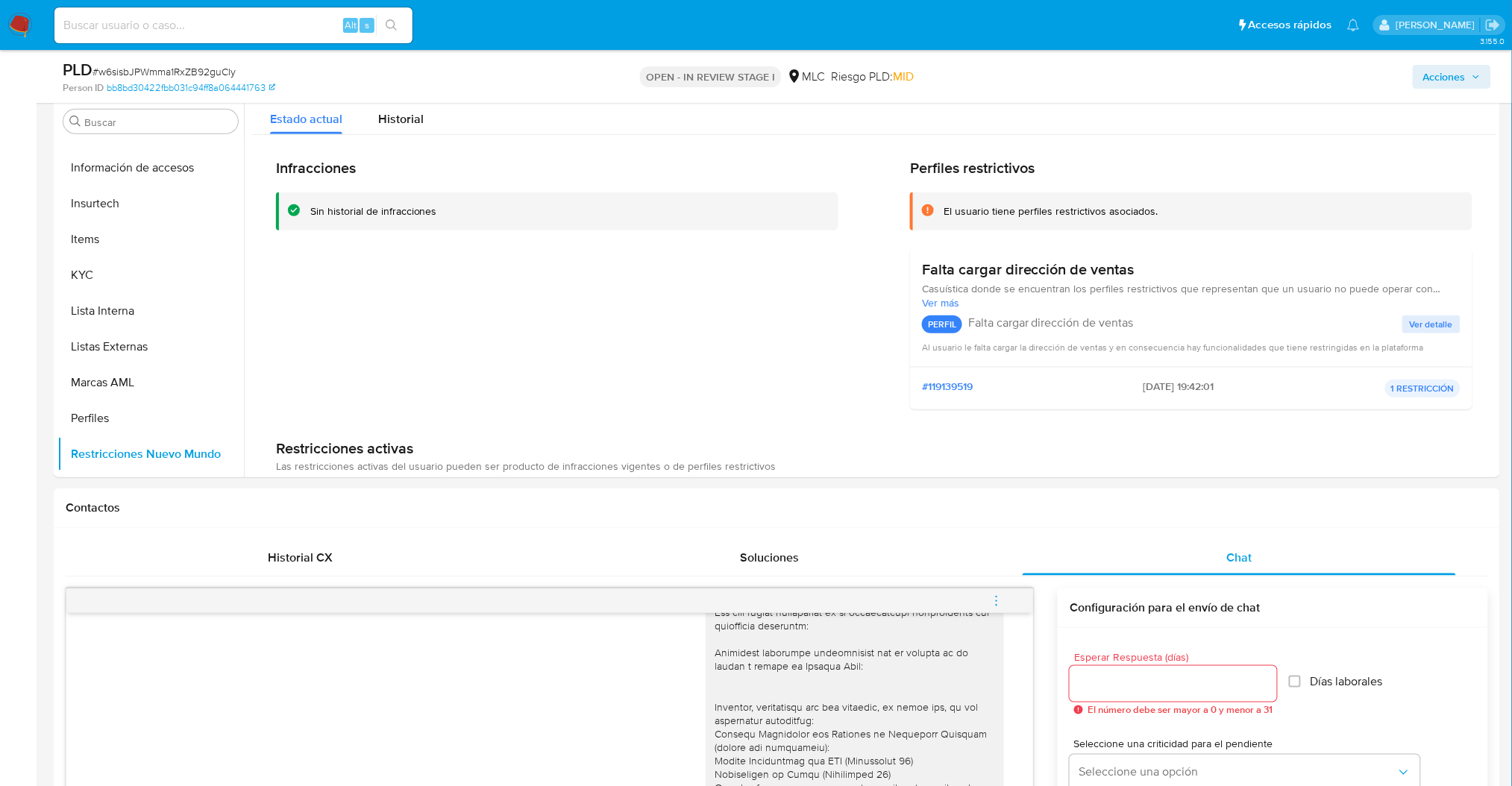
scroll to position [128, 0]
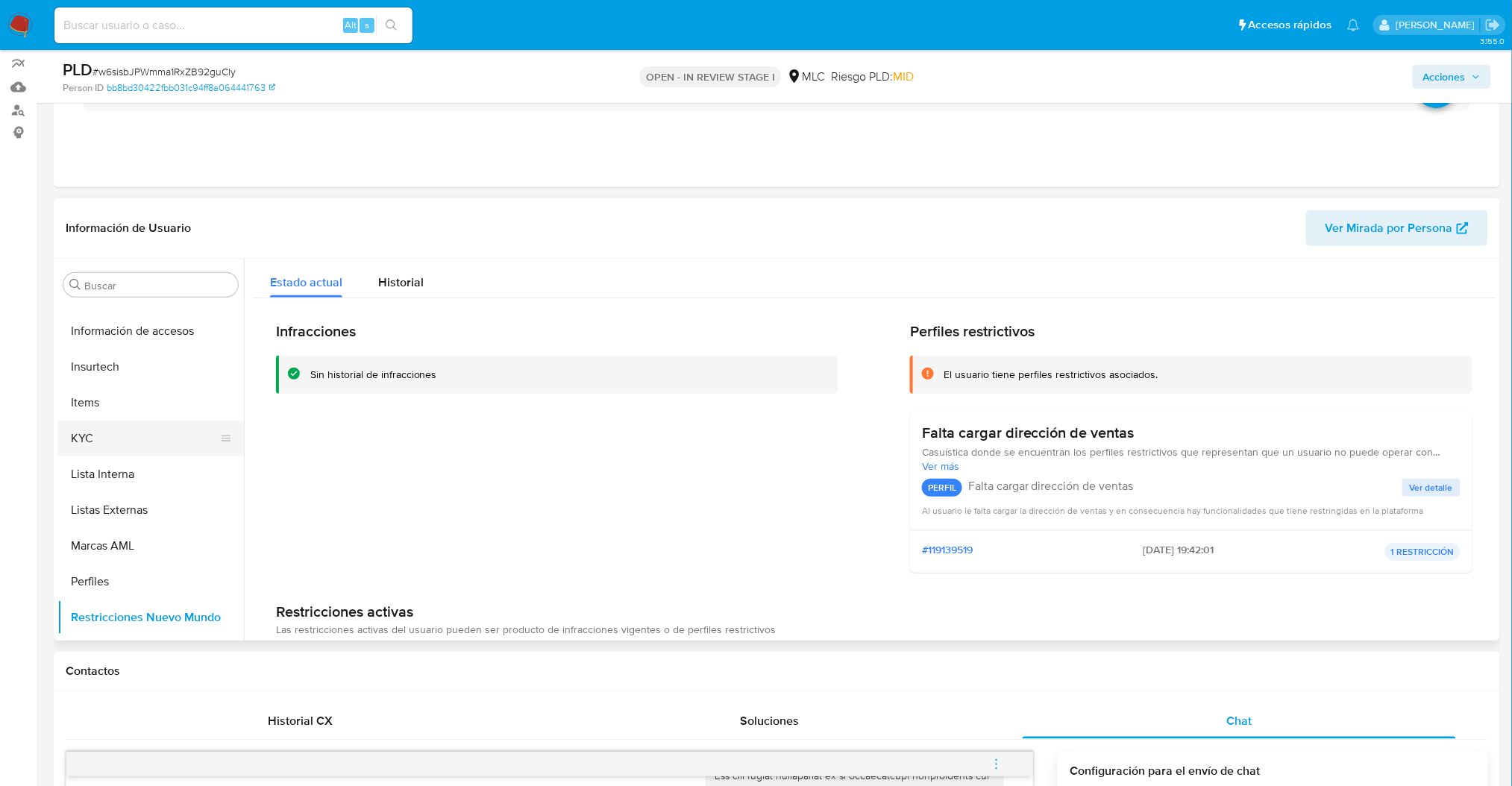
click at [153, 453] on button "KYC" at bounding box center [144, 439] width 174 height 36
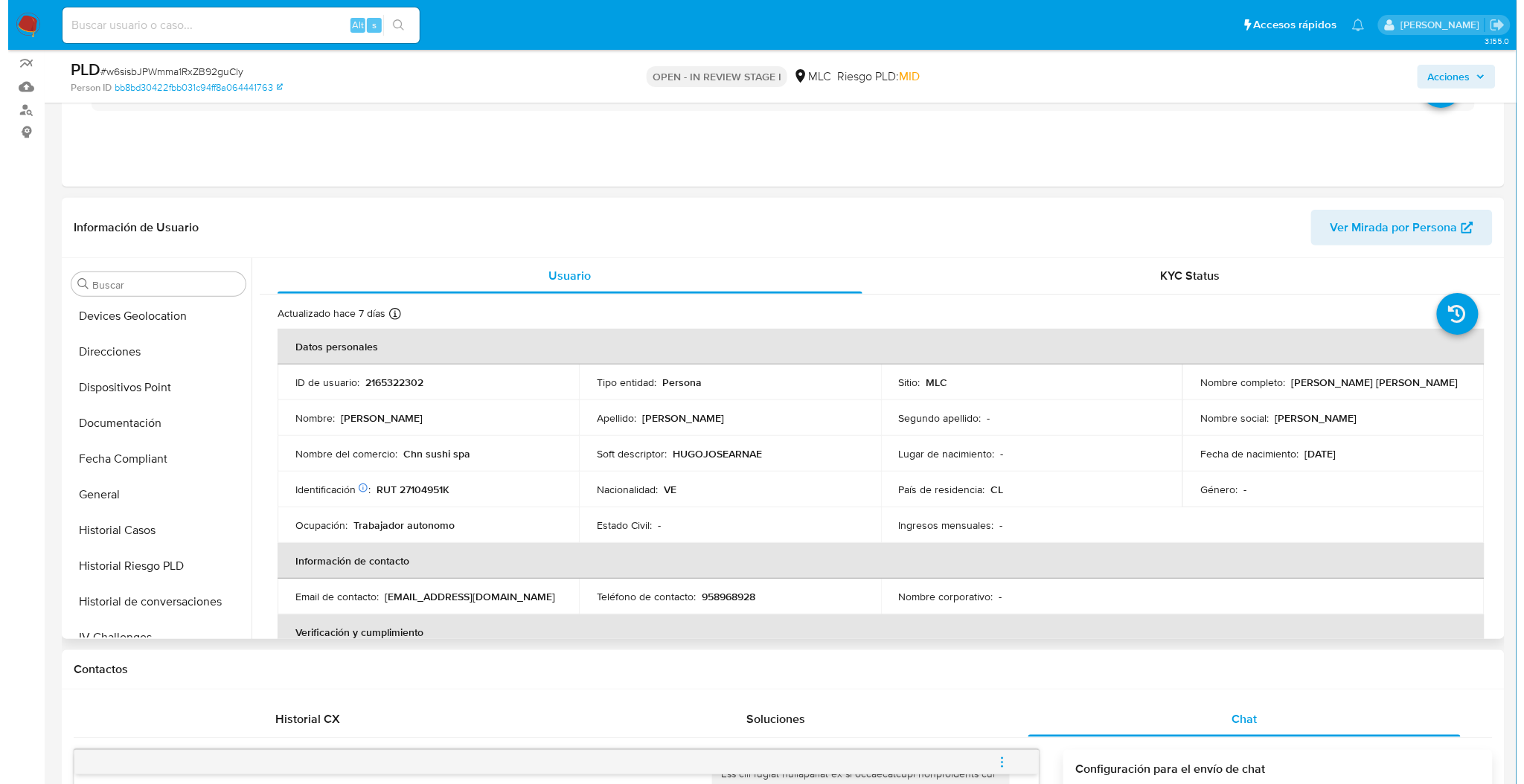
scroll to position [0, 0]
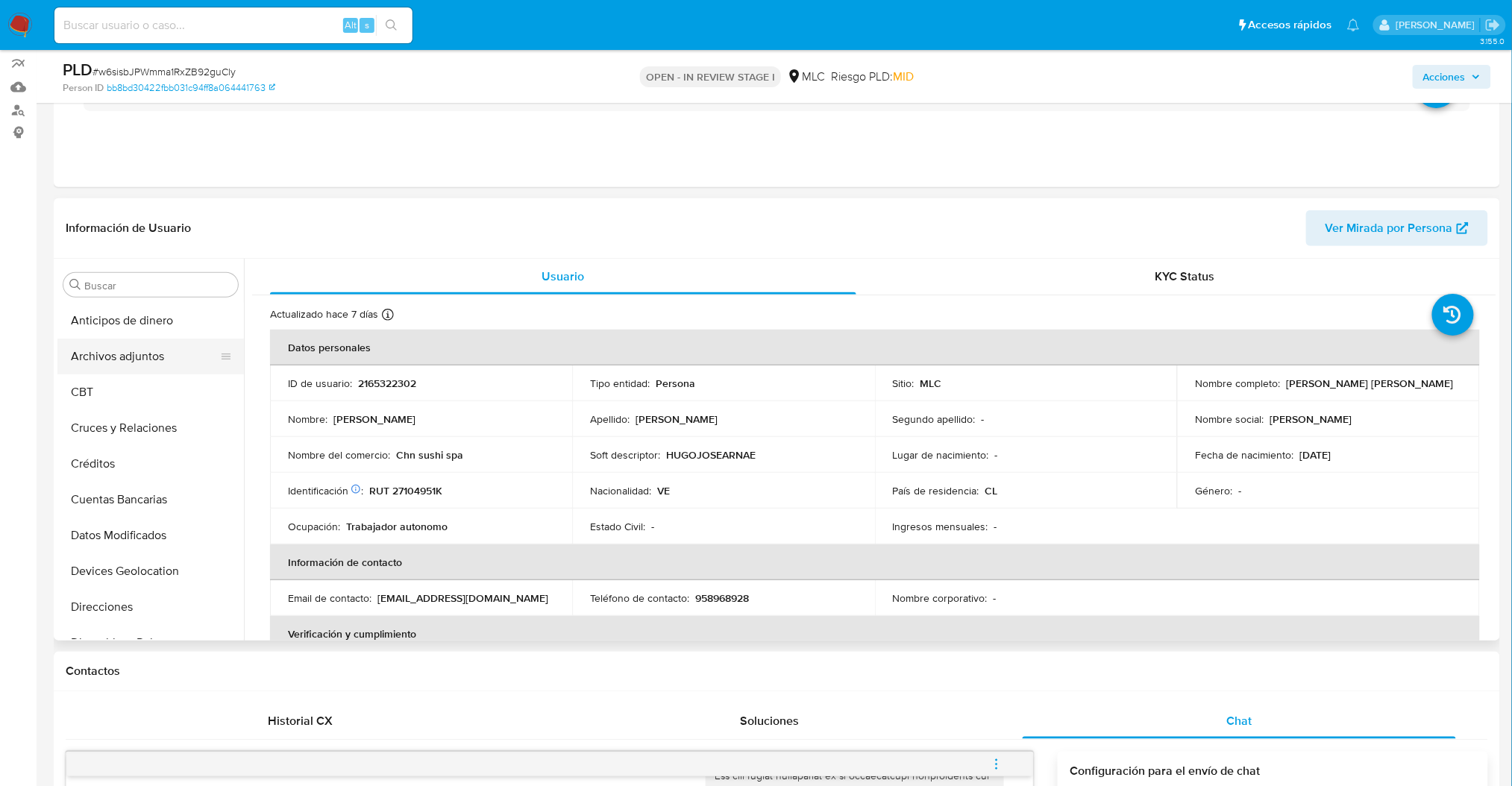
click at [114, 356] on button "Archivos adjuntos" at bounding box center [144, 357] width 174 height 36
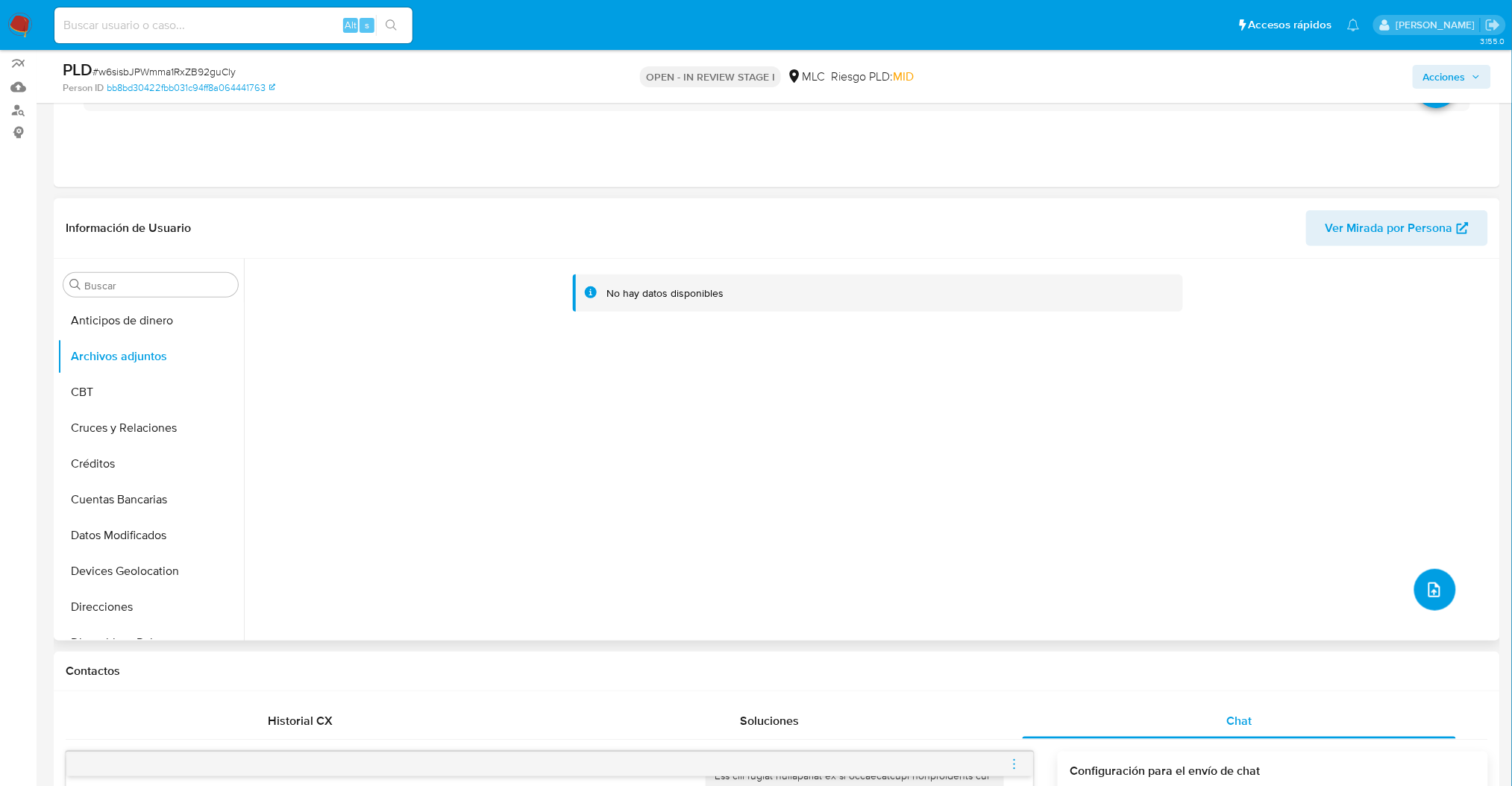
click at [1415, 593] on button "upload-file" at bounding box center [1435, 590] width 41 height 41
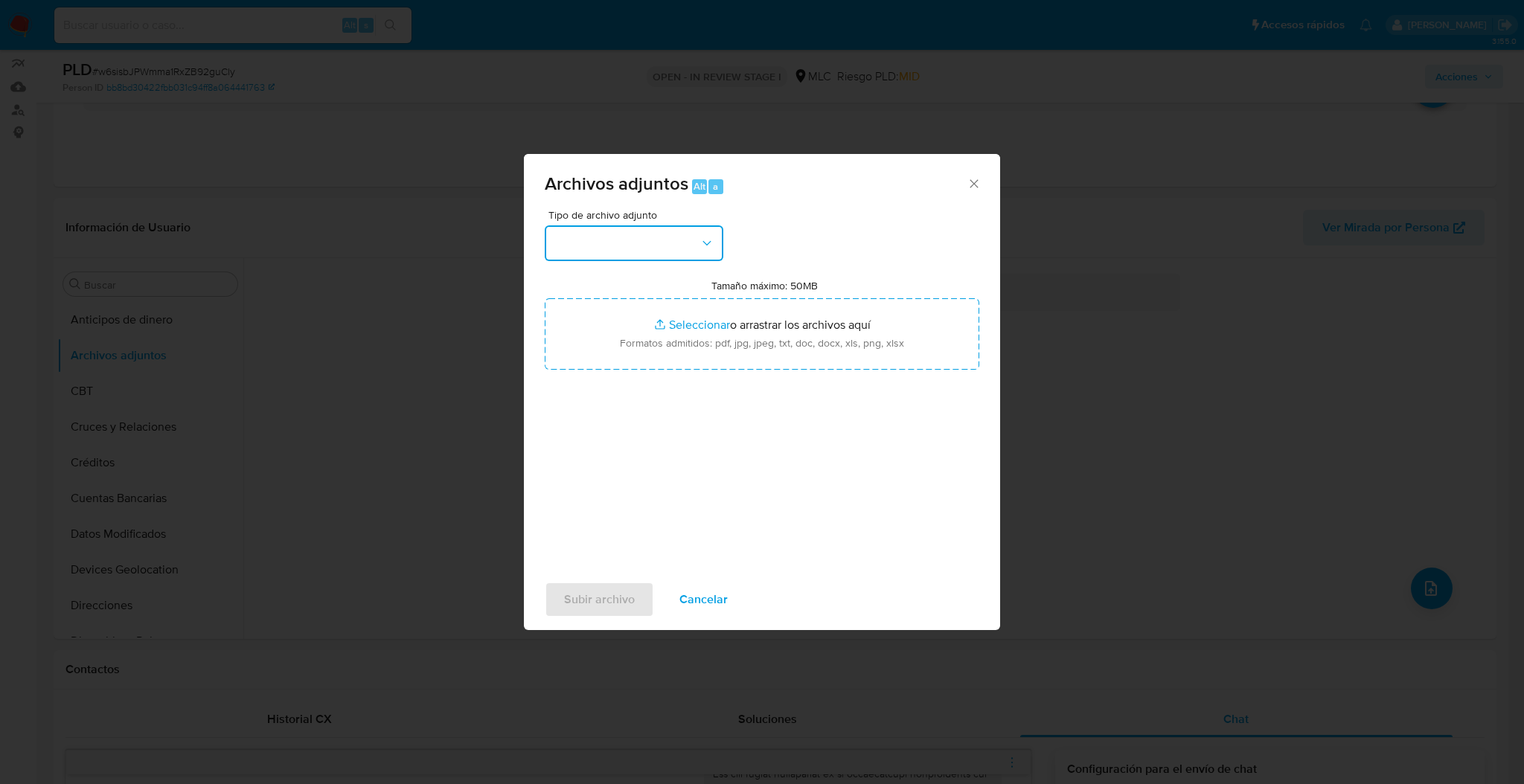
click at [690, 260] on button "button" at bounding box center [634, 243] width 178 height 36
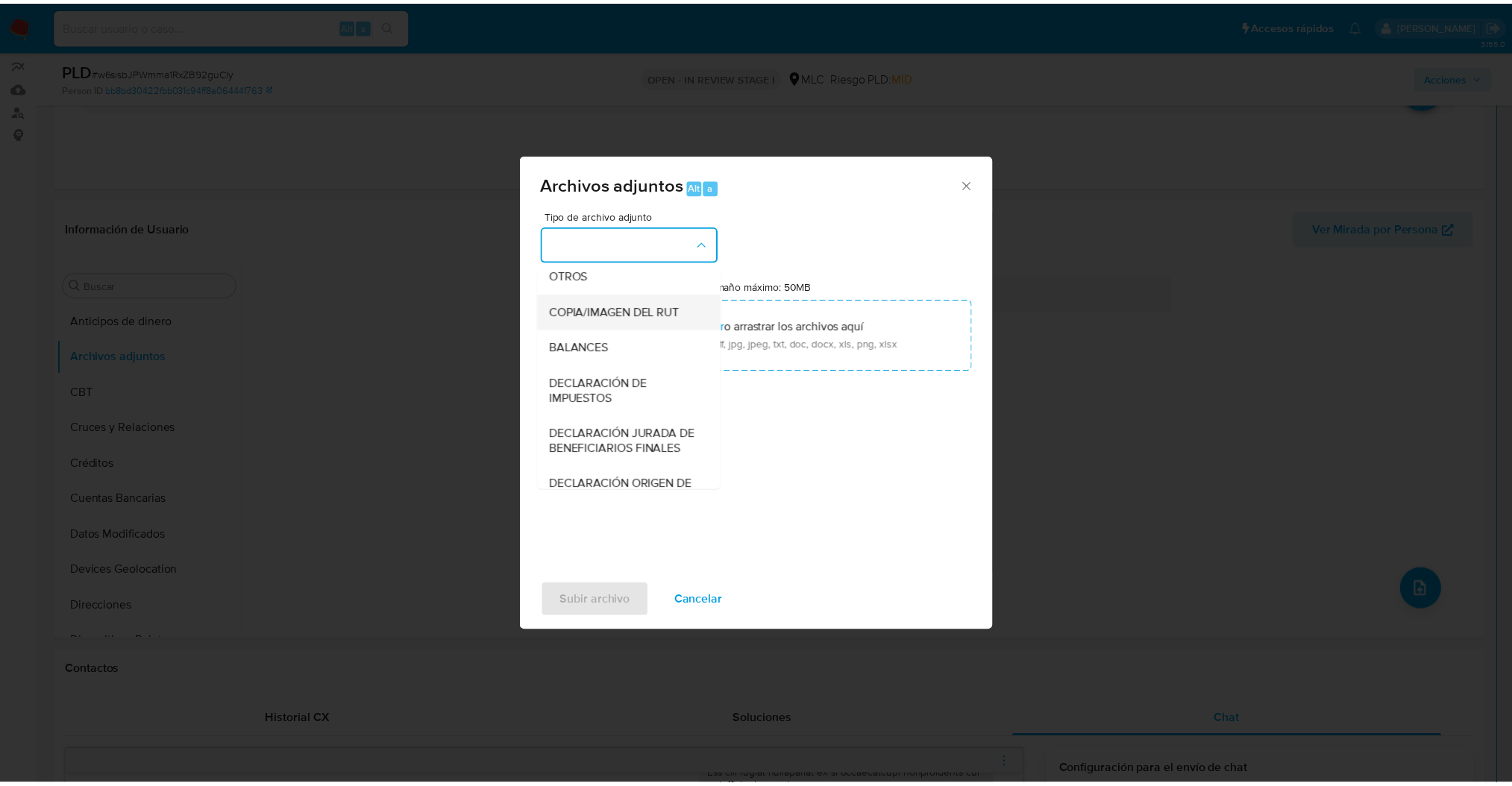
scroll to position [248, 0]
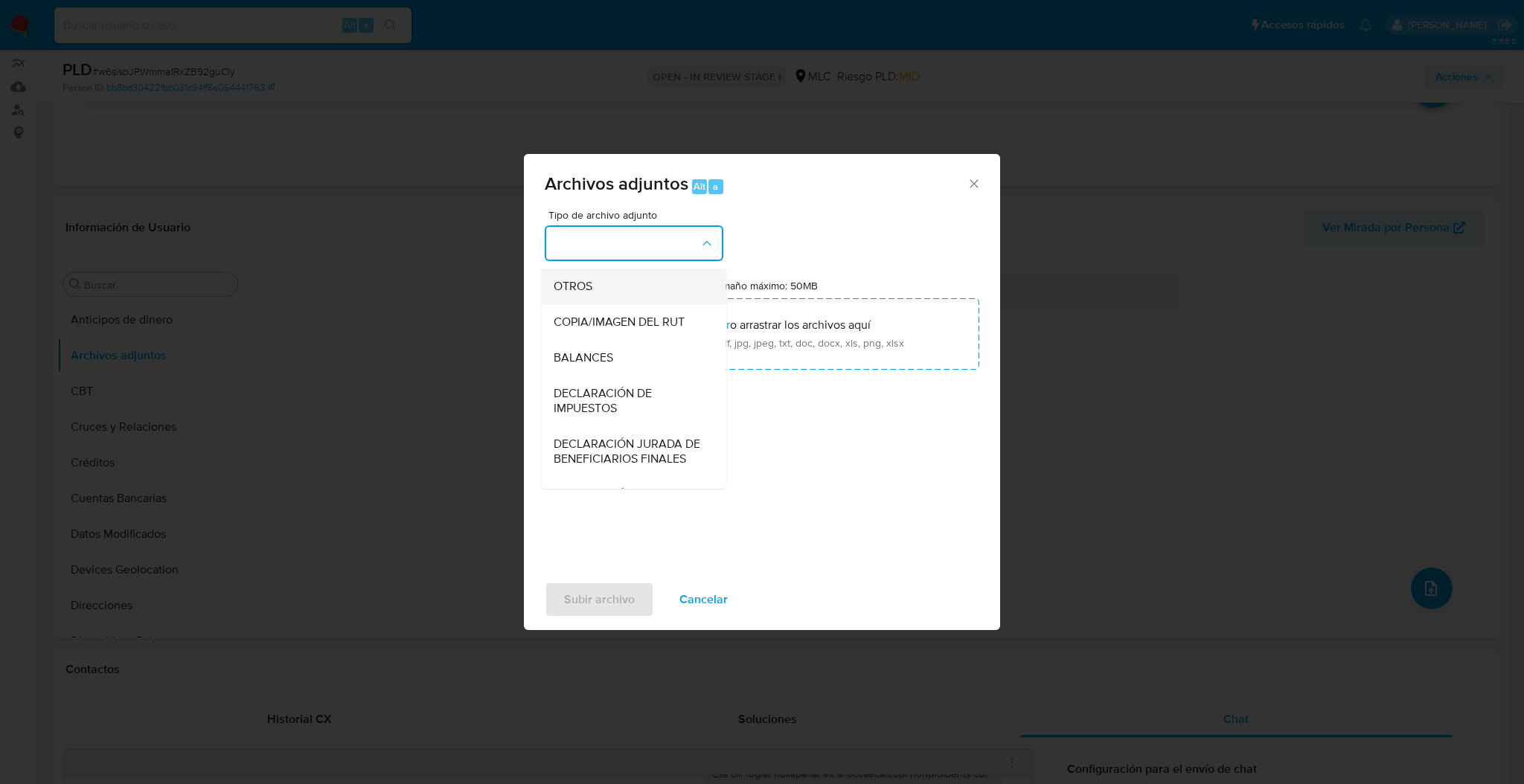
click at [624, 304] on div "OTROS" at bounding box center [629, 286] width 152 height 36
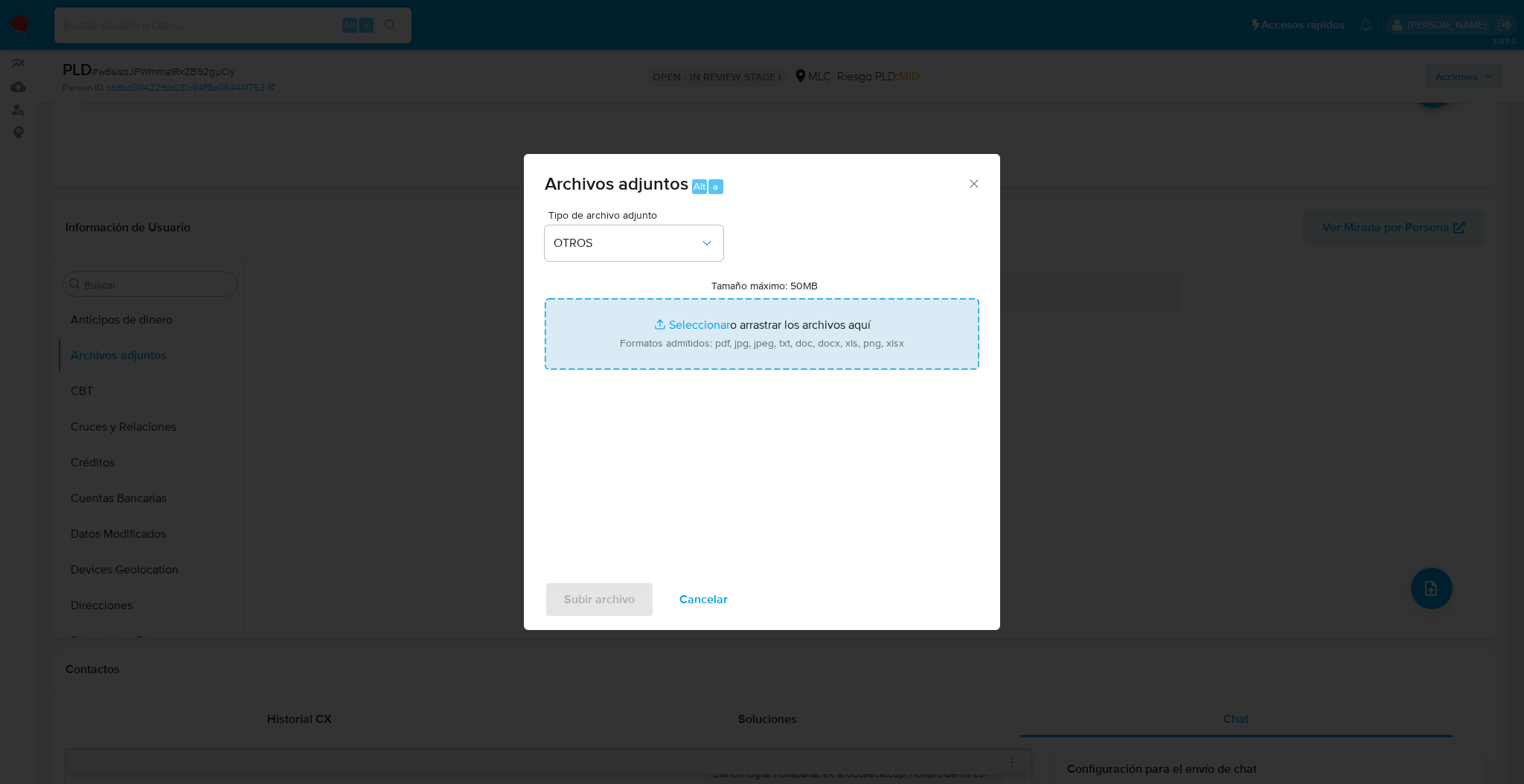
click at [633, 340] on input "Tamaño máximo: 50MB Seleccionar archivos" at bounding box center [762, 335] width 435 height 72
click at [710, 326] on input "Tamaño máximo: 50MB Seleccionar archivos" at bounding box center [762, 335] width 435 height 72
type input "C:\fakepath\2390252715Movimientos.xlsx"
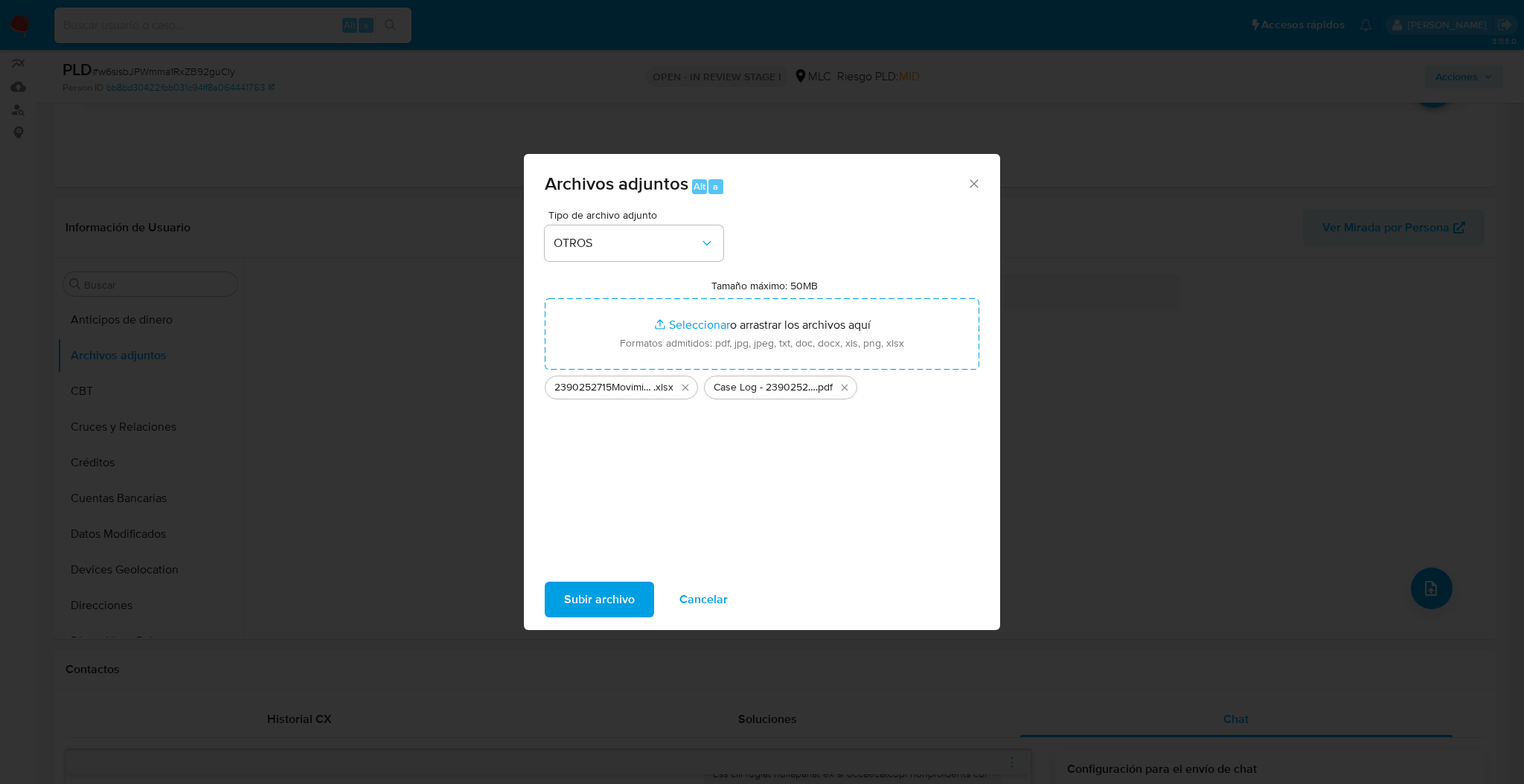
click at [599, 598] on span "Subir archivo" at bounding box center [599, 600] width 71 height 33
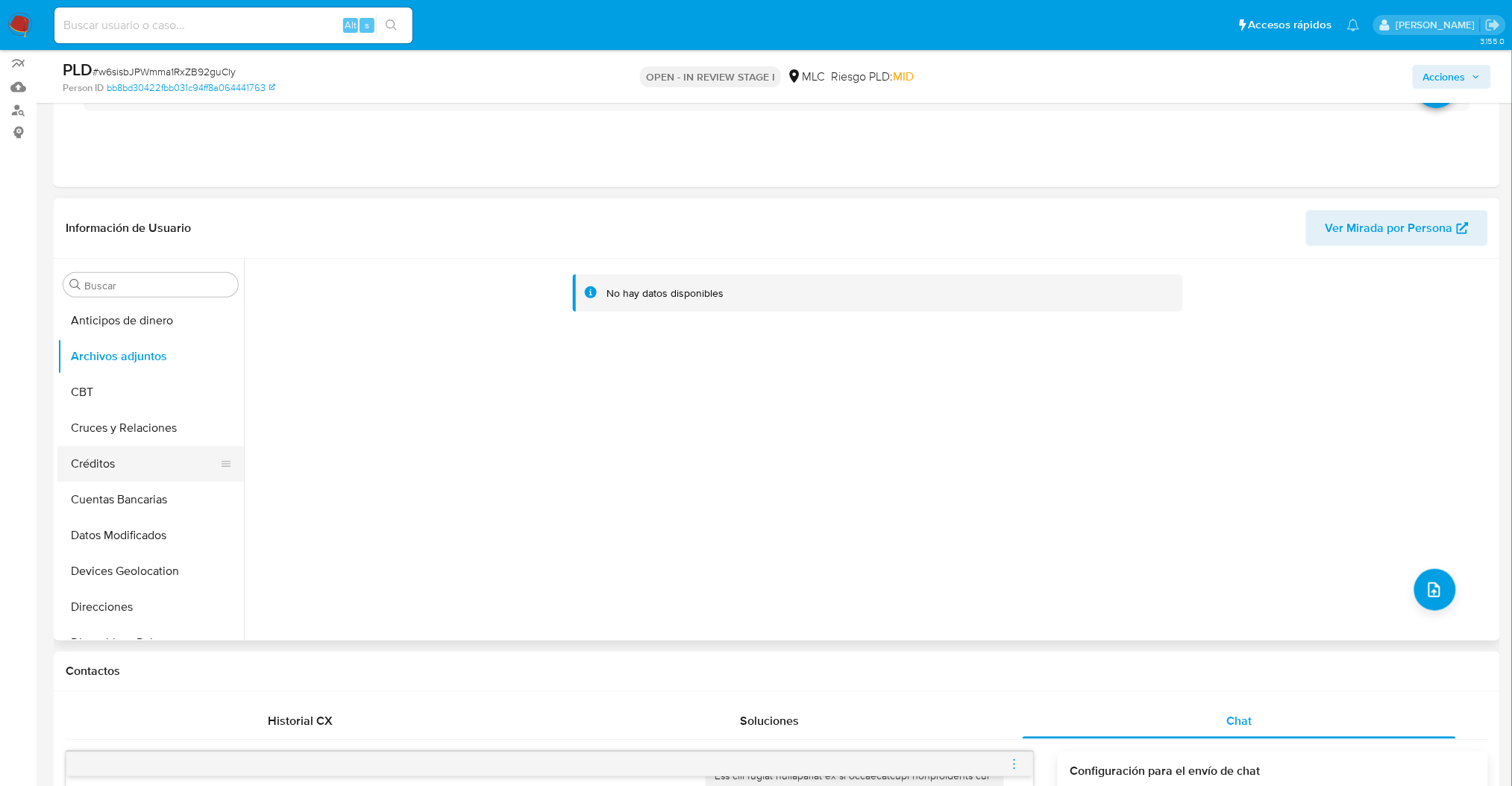
click at [229, 453] on button "Créditos" at bounding box center [144, 463] width 174 height 36
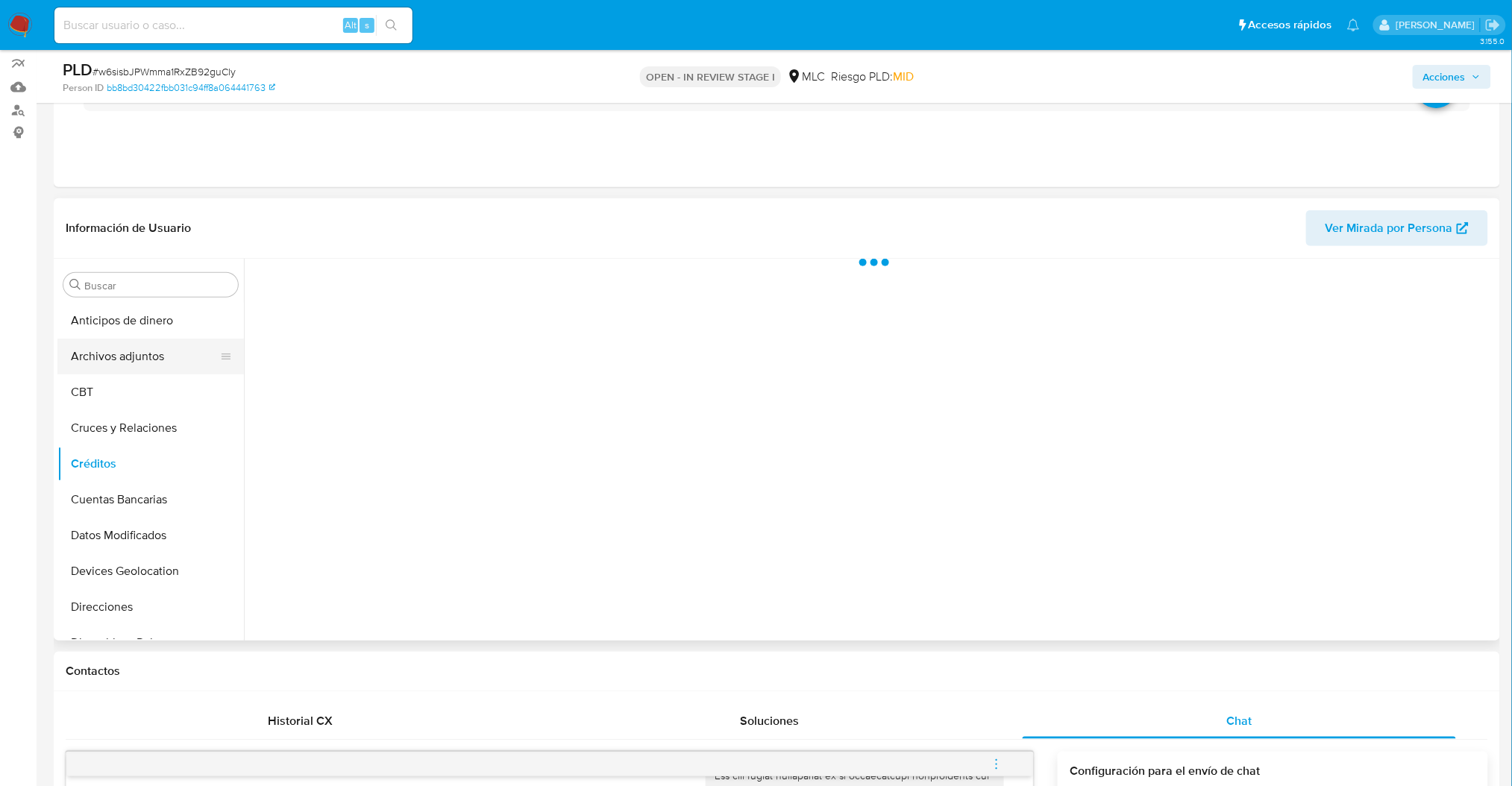
click at [193, 339] on button "Archivos adjuntos" at bounding box center [144, 357] width 174 height 36
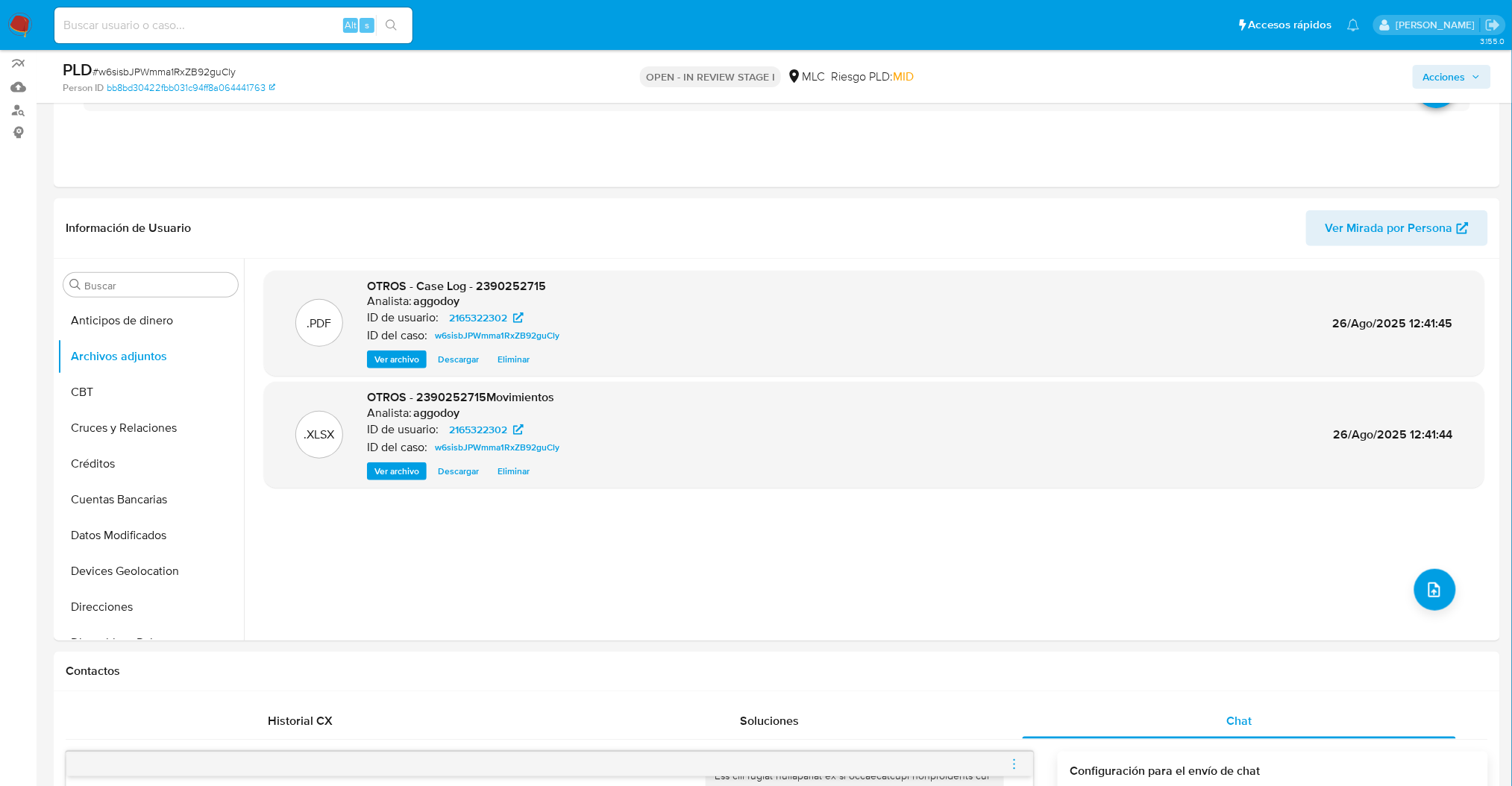
click at [1448, 80] on span "Acciones" at bounding box center [1445, 76] width 42 height 24
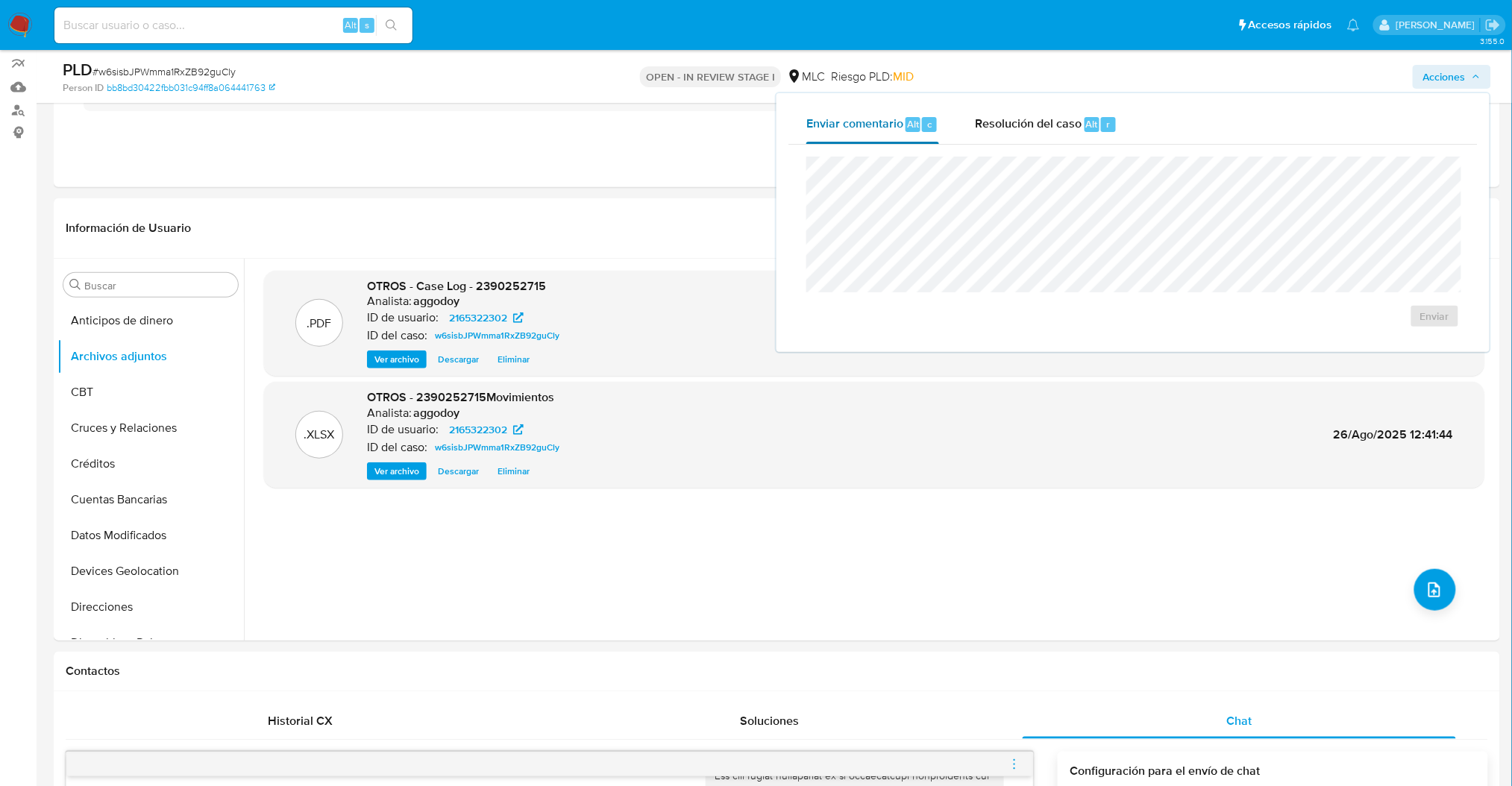
click at [954, 140] on button "Enviar comentario Alt c" at bounding box center [873, 124] width 169 height 39
click at [983, 127] on span "Resolución del caso" at bounding box center [1028, 123] width 107 height 18
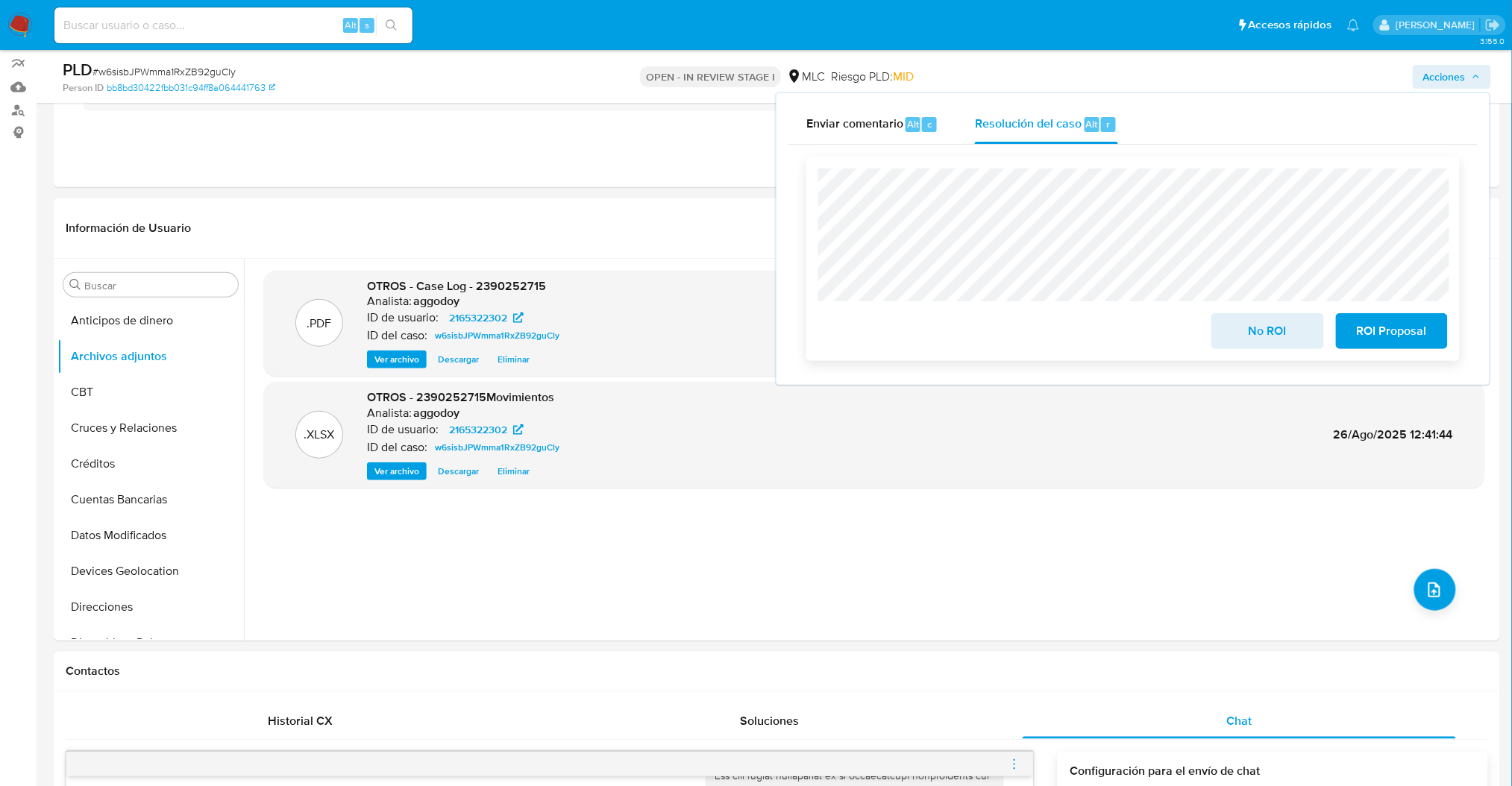
click at [1248, 343] on span "No ROI" at bounding box center [1267, 332] width 73 height 33
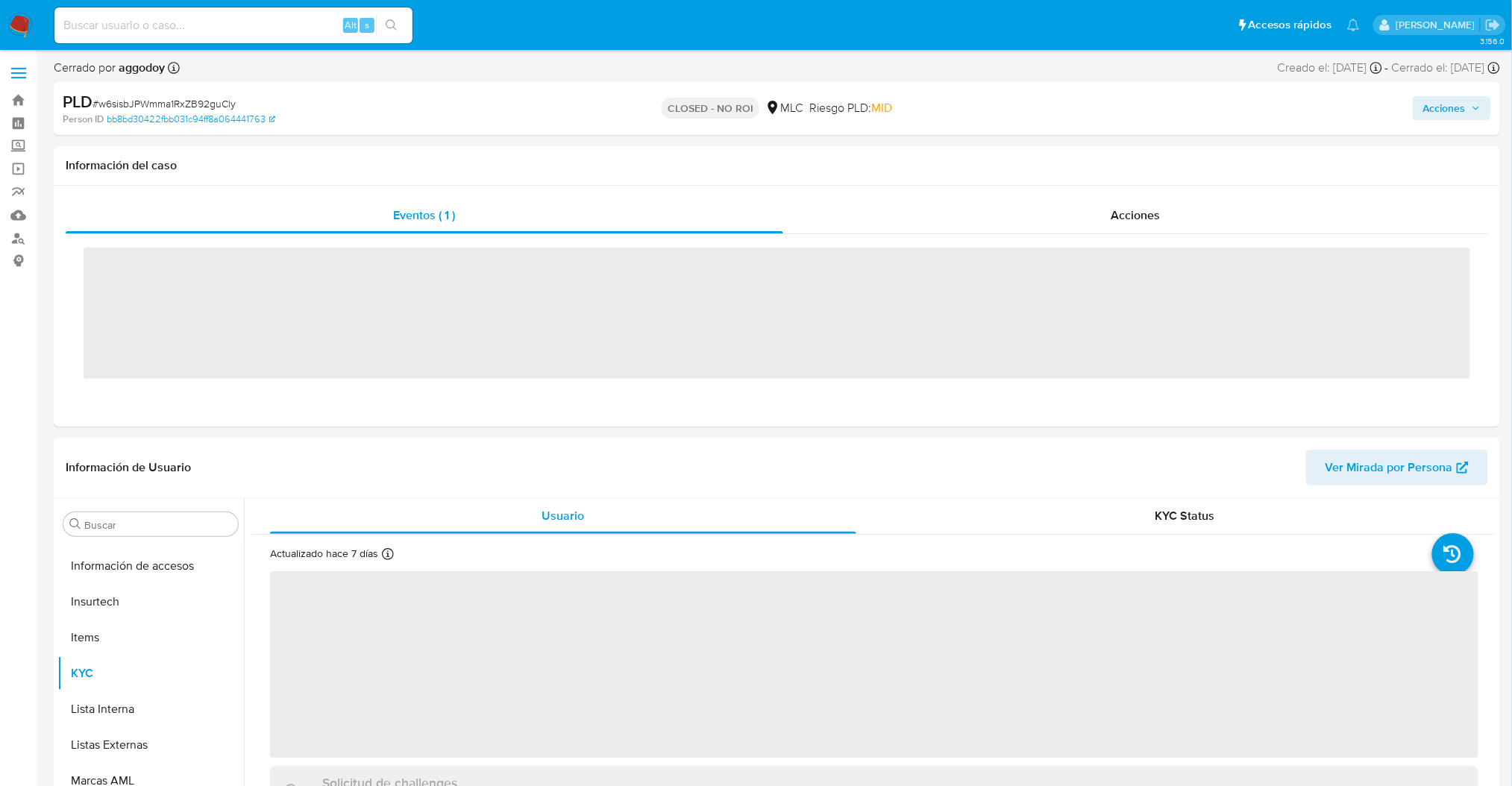
scroll to position [629, 0]
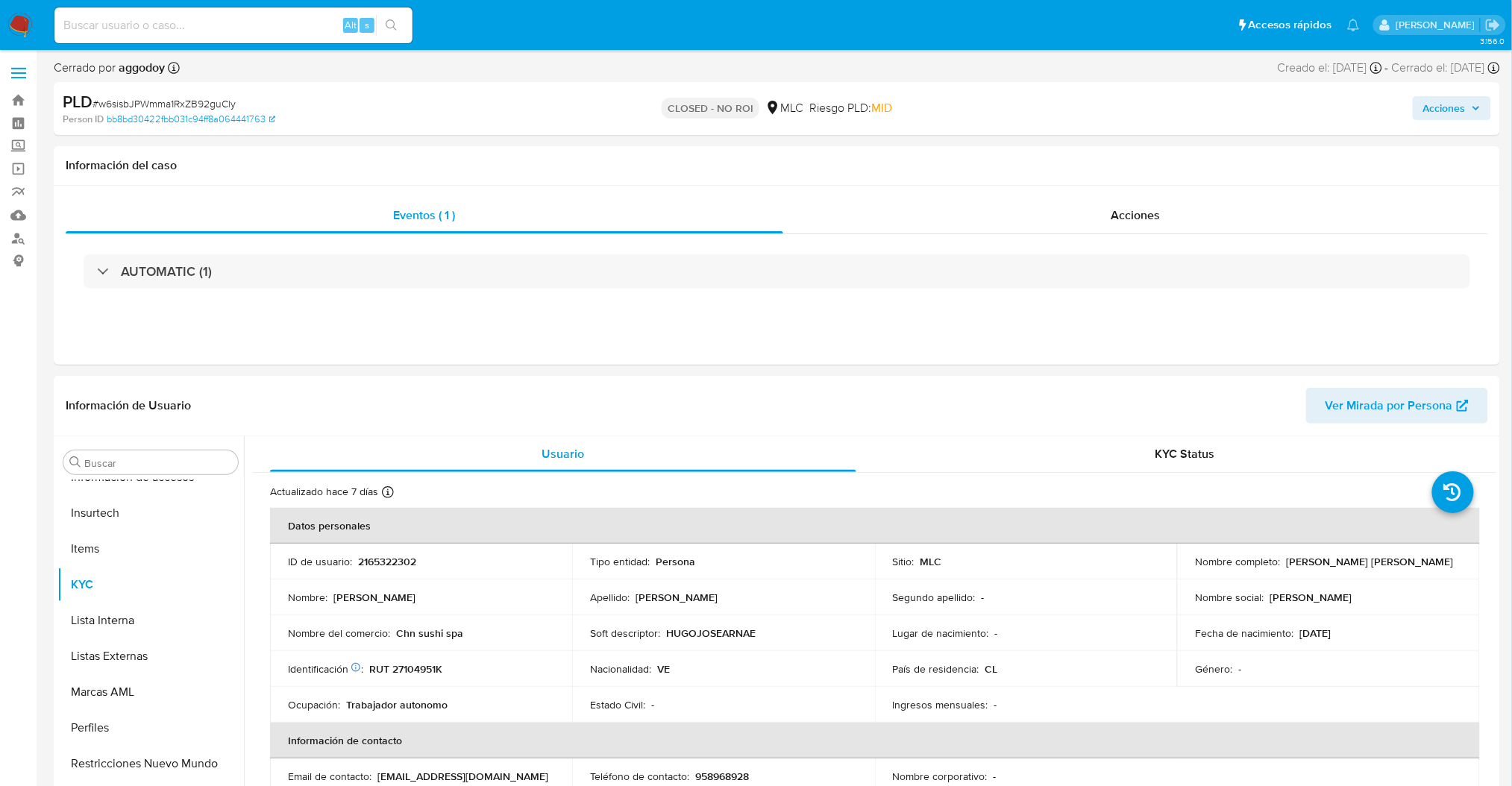
select select "10"
click at [193, 96] on span "# w6sisbJPWmma1RxZB92guCly" at bounding box center [163, 103] width 143 height 15
copy span "w6sisbJPWmma1RxZB92guCly"
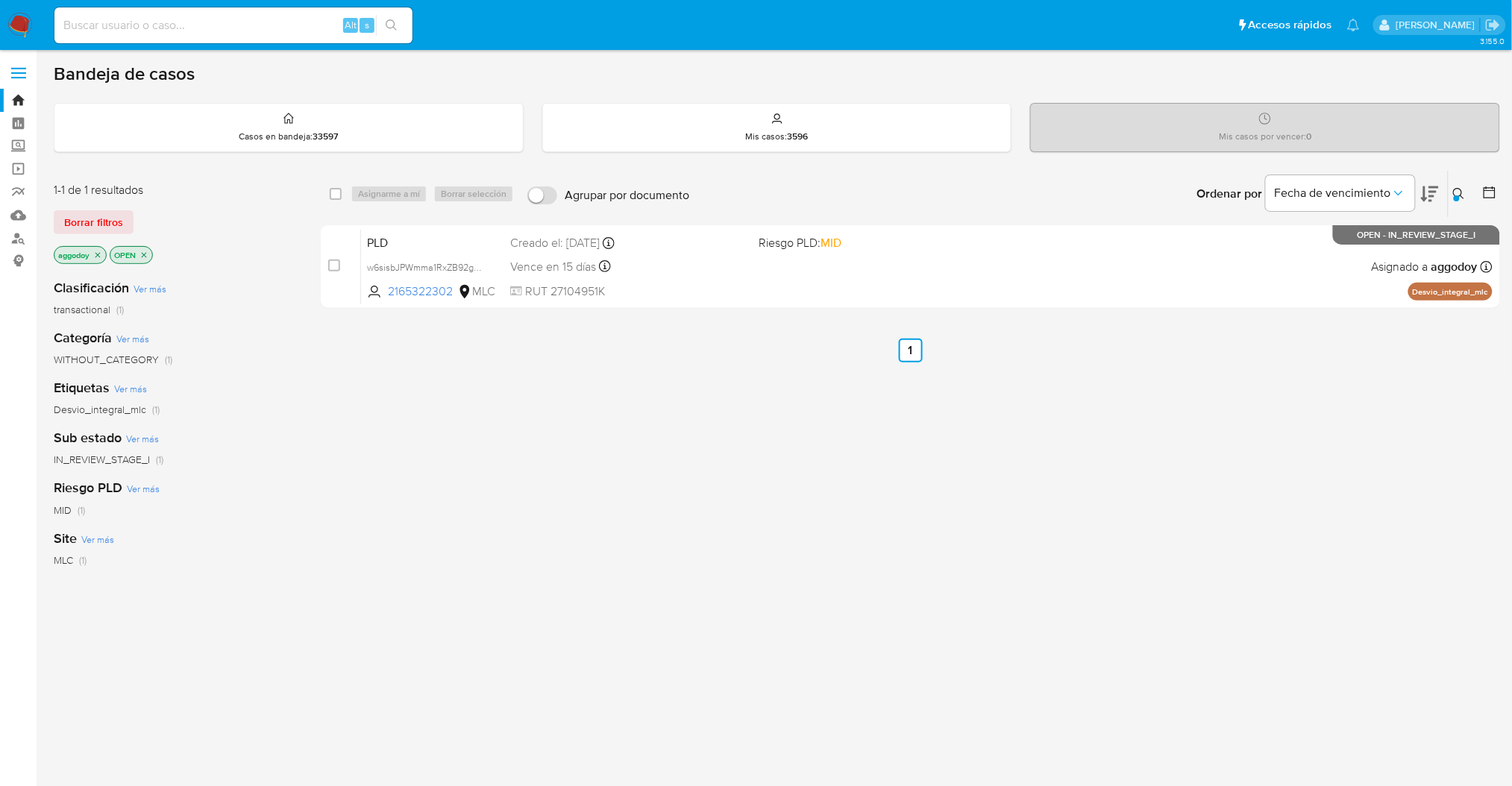
click at [1463, 198] on icon at bounding box center [1459, 194] width 11 height 11
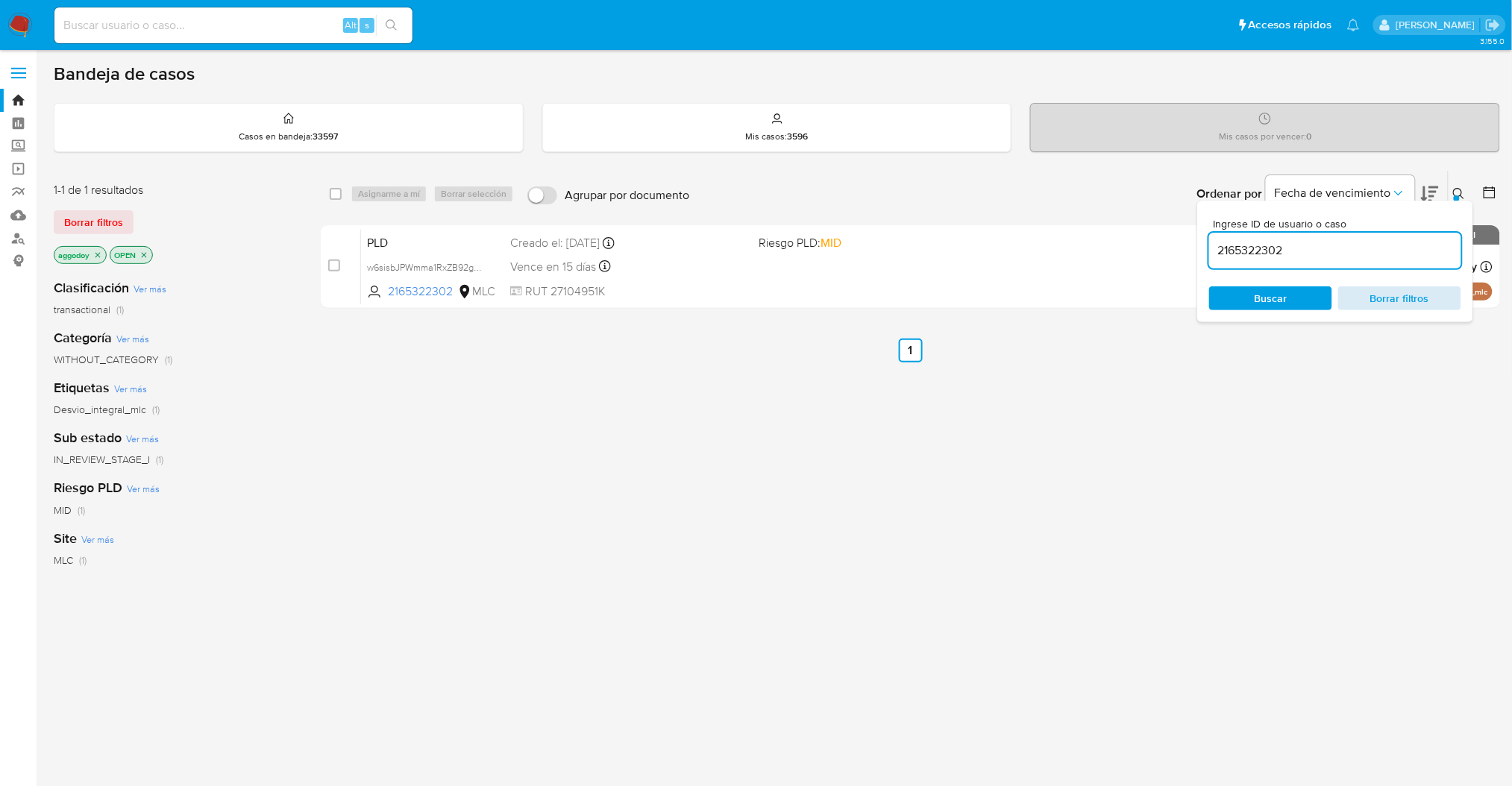
click at [1430, 289] on span "Borrar filtros" at bounding box center [1400, 298] width 102 height 21
click at [1380, 307] on span "Borrar filtros" at bounding box center [1400, 298] width 102 height 21
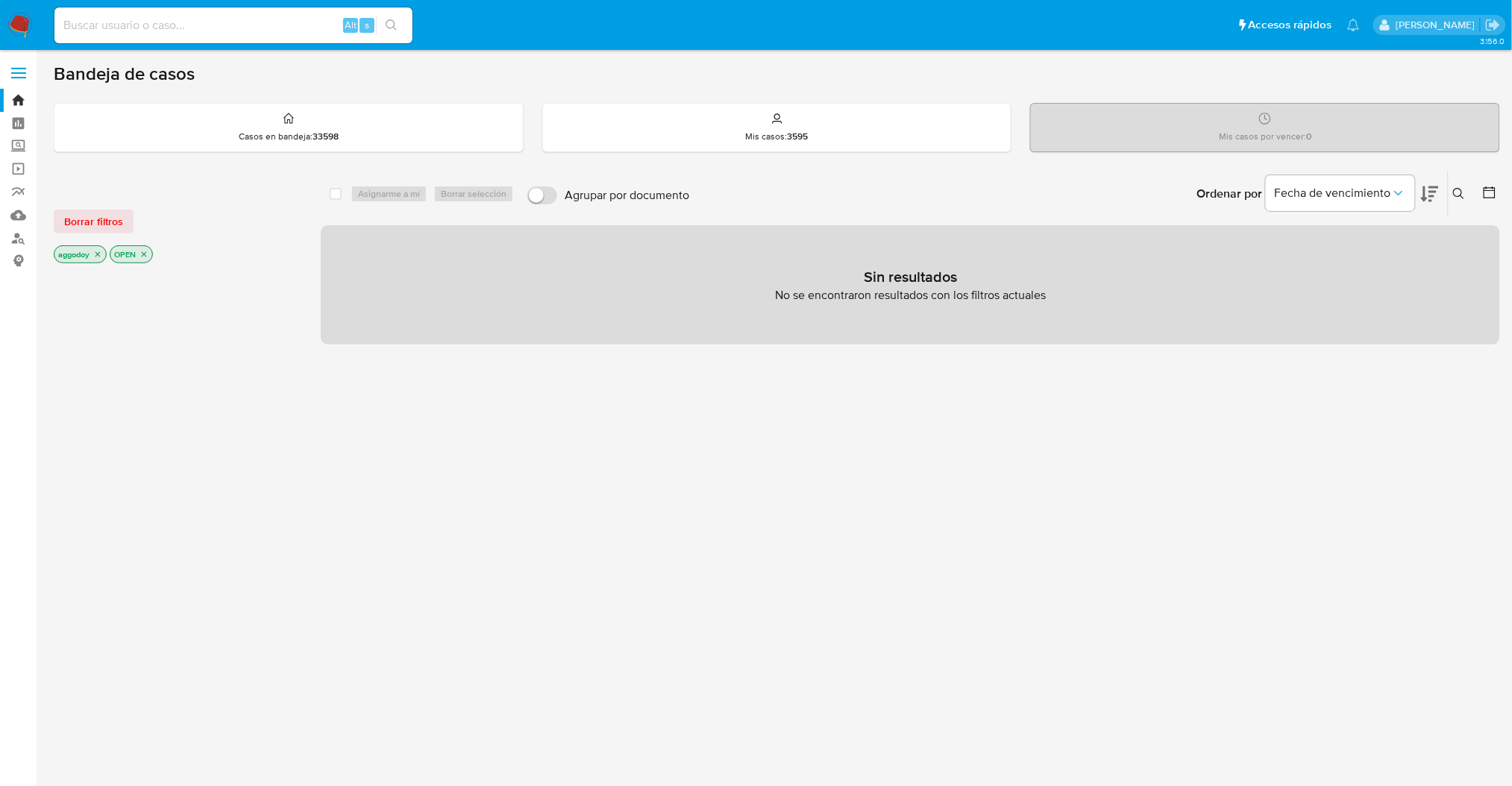
click at [1463, 199] on button at bounding box center [1460, 194] width 25 height 18
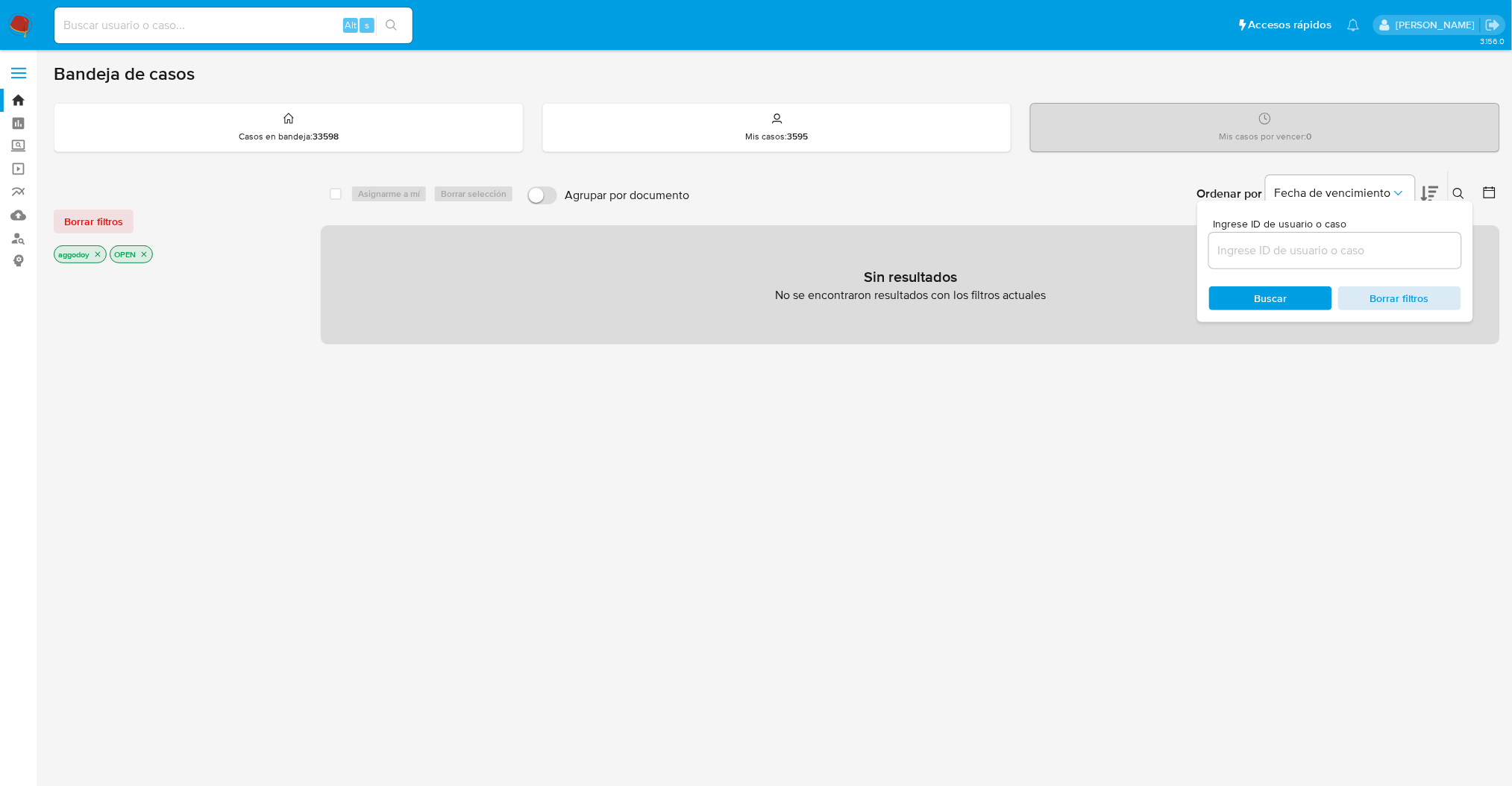
click at [1416, 293] on span "Borrar filtros" at bounding box center [1400, 298] width 102 height 21
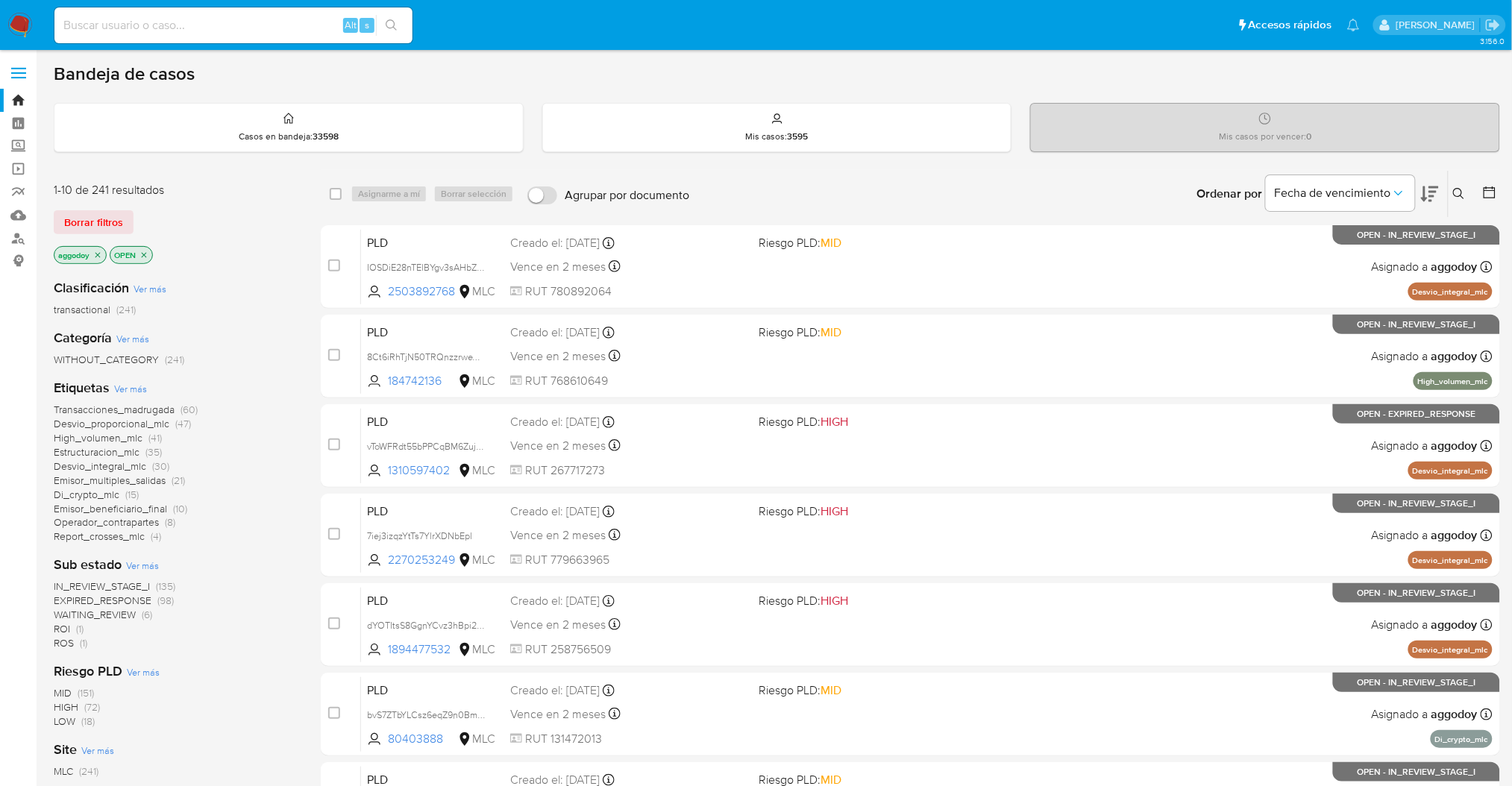
click at [1472, 205] on div "Ingrese ID de usuario o caso Buscar Borrar filtros" at bounding box center [1460, 194] width 26 height 46
click at [1459, 188] on icon at bounding box center [1459, 194] width 12 height 12
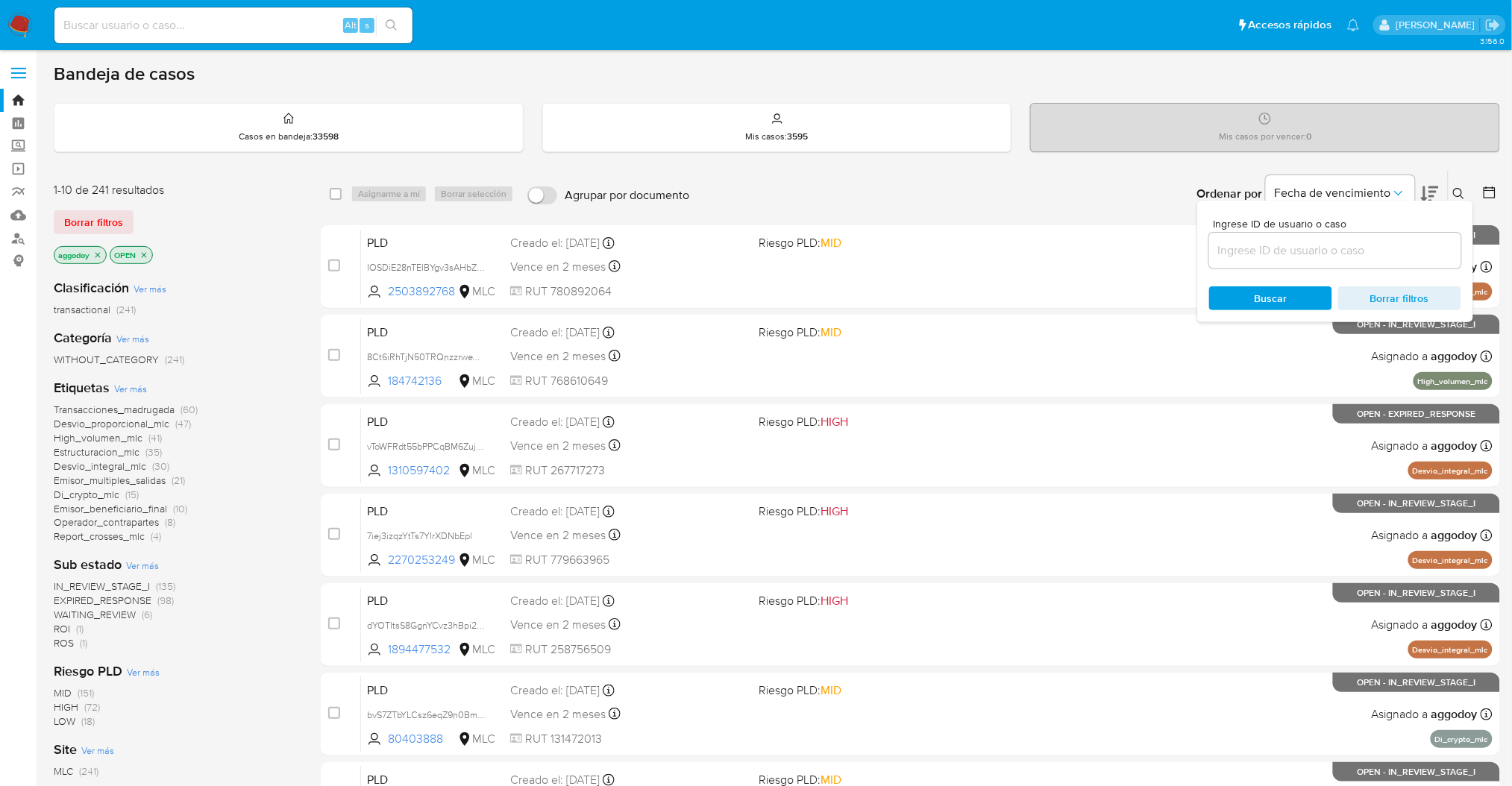
click at [1353, 237] on div at bounding box center [1335, 251] width 252 height 36
click at [1286, 247] on input at bounding box center [1335, 250] width 252 height 19
paste input "2378792128"
type input "2378792128"
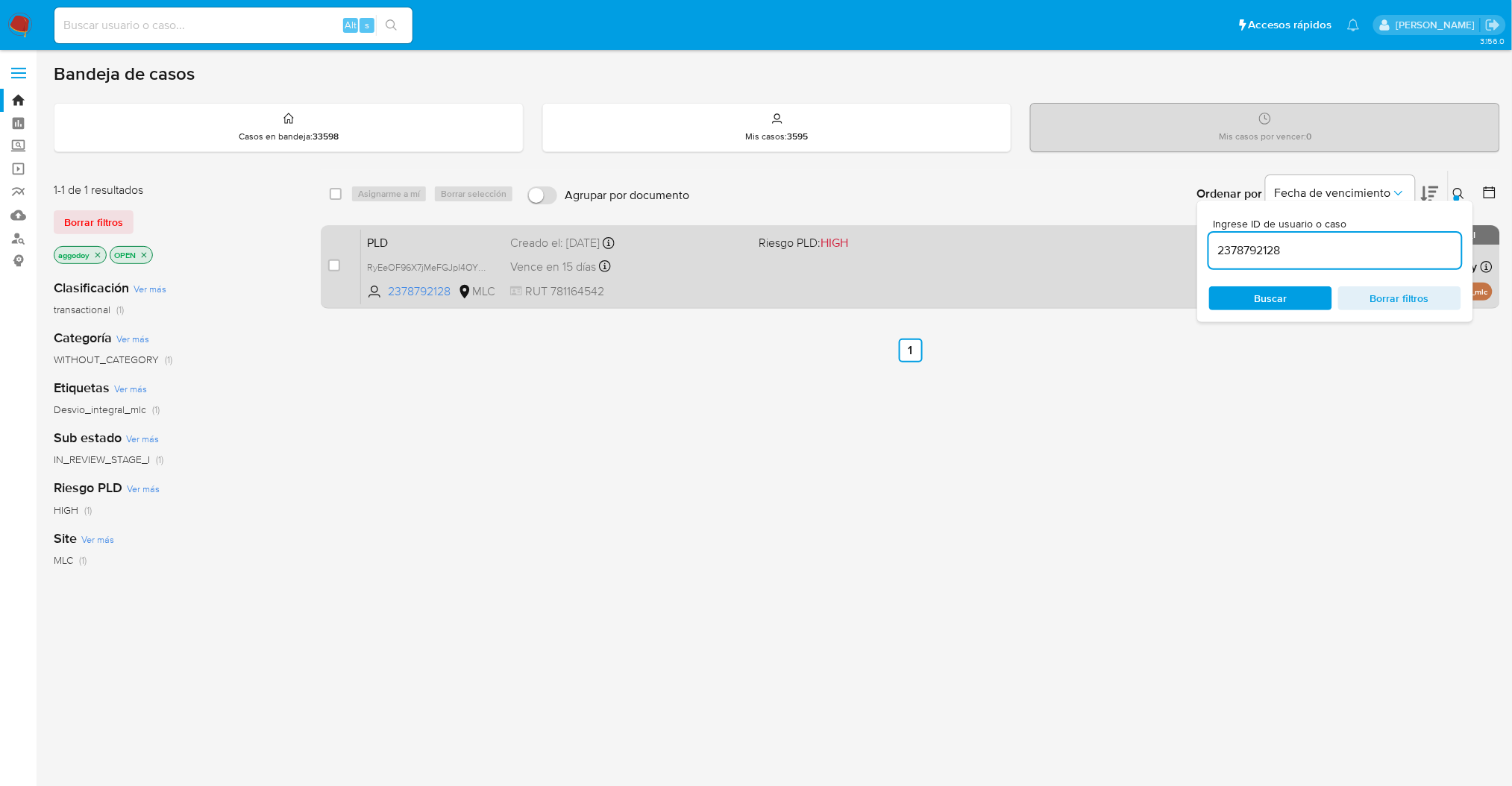
click at [857, 283] on div "PLD RyEeOF96X7jMeFGJpI4OYIbB 2378792128 MLC Riesgo PLD: HIGH Creado el: [DATE] …" at bounding box center [927, 267] width 1131 height 76
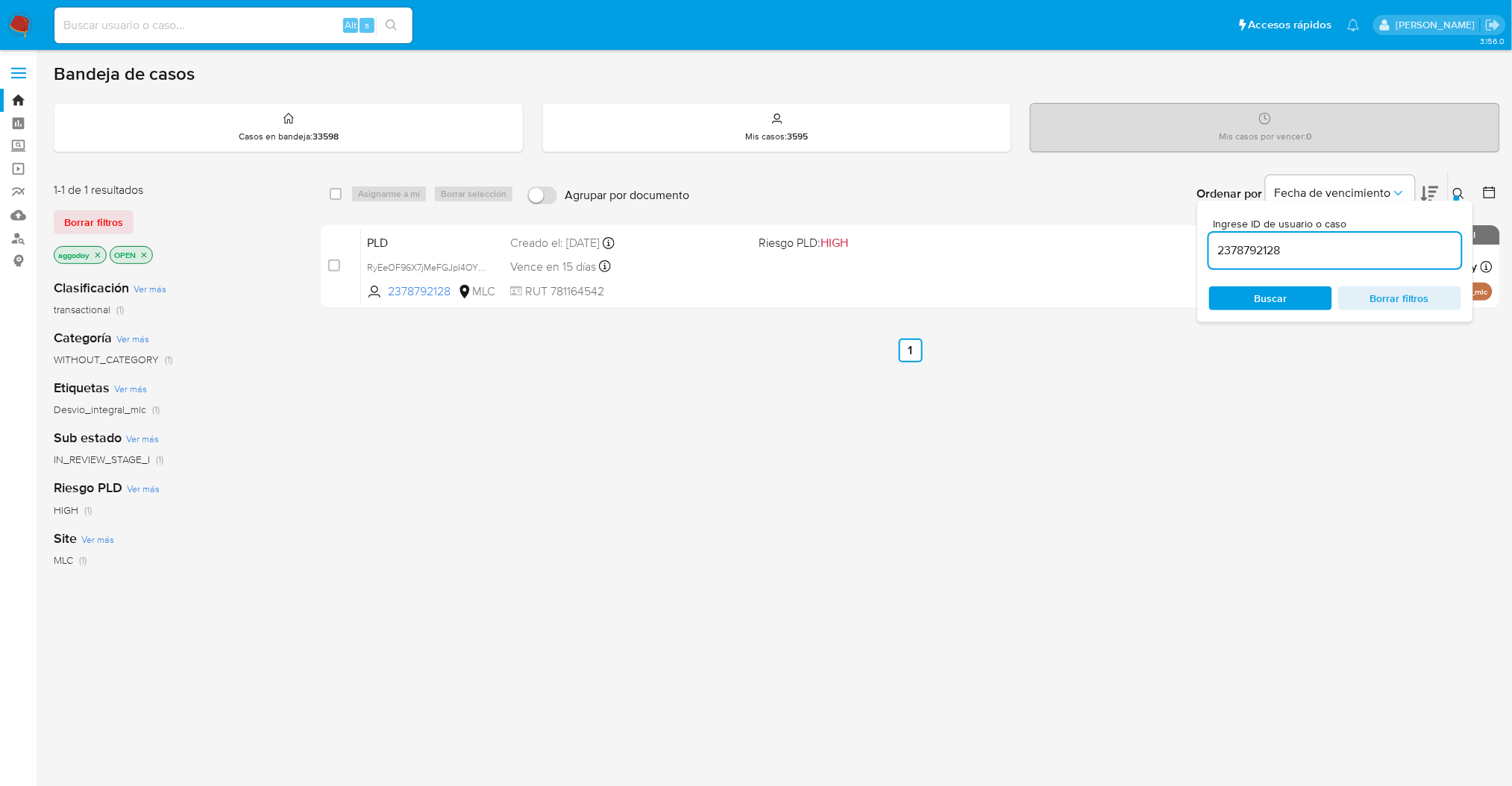
click at [1465, 193] on button at bounding box center [1460, 194] width 25 height 18
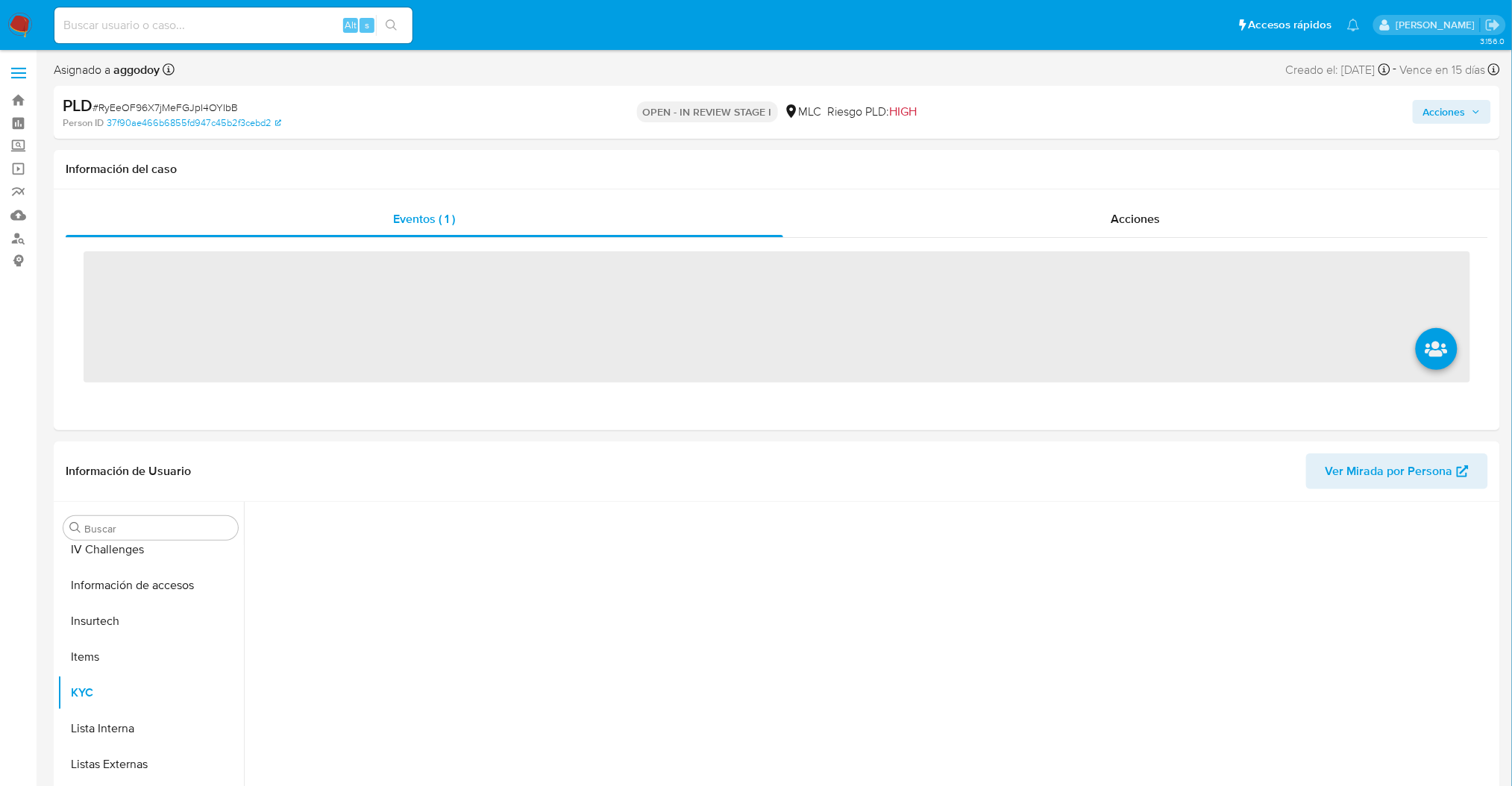
scroll to position [629, 0]
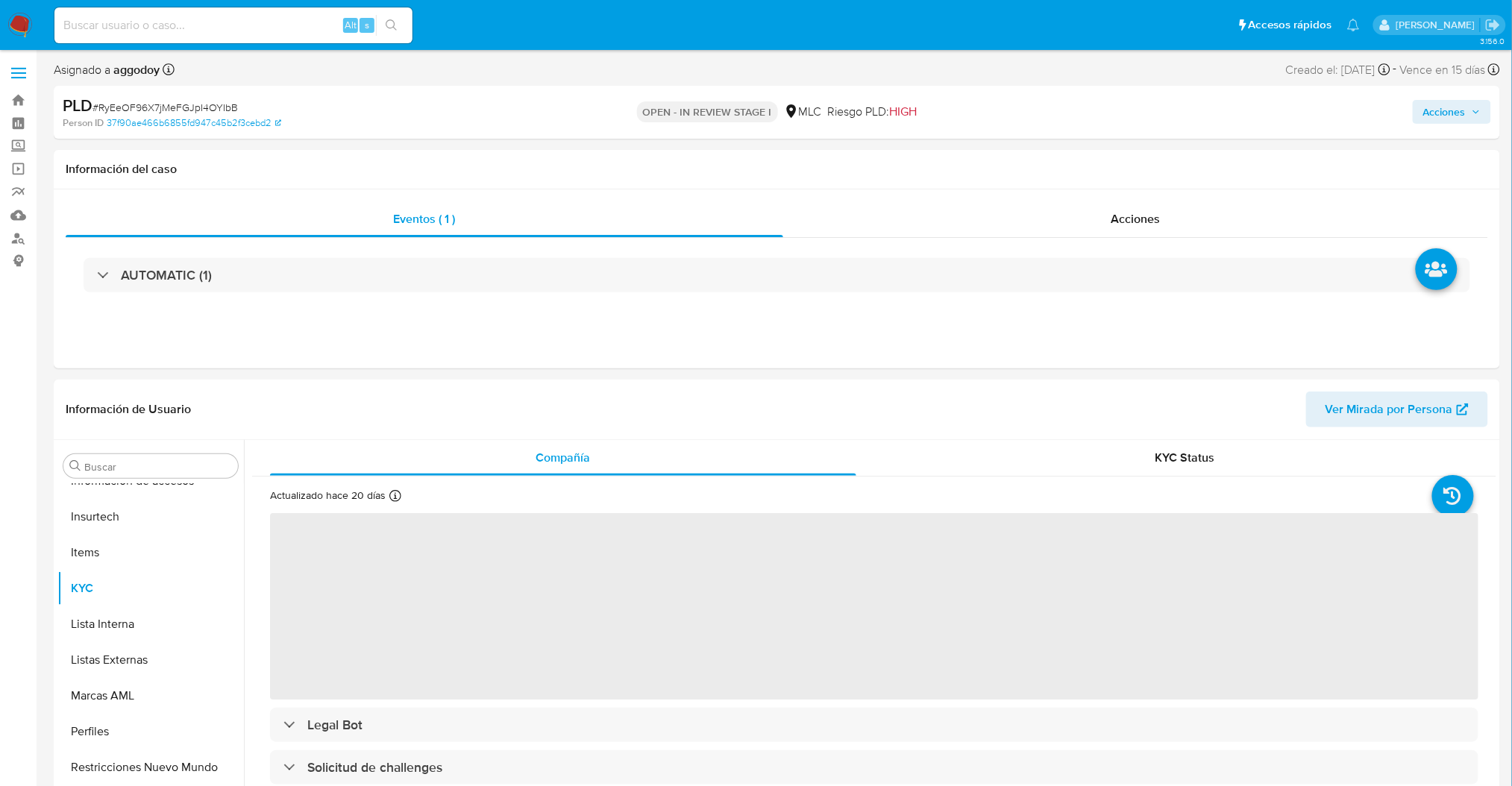
select select "10"
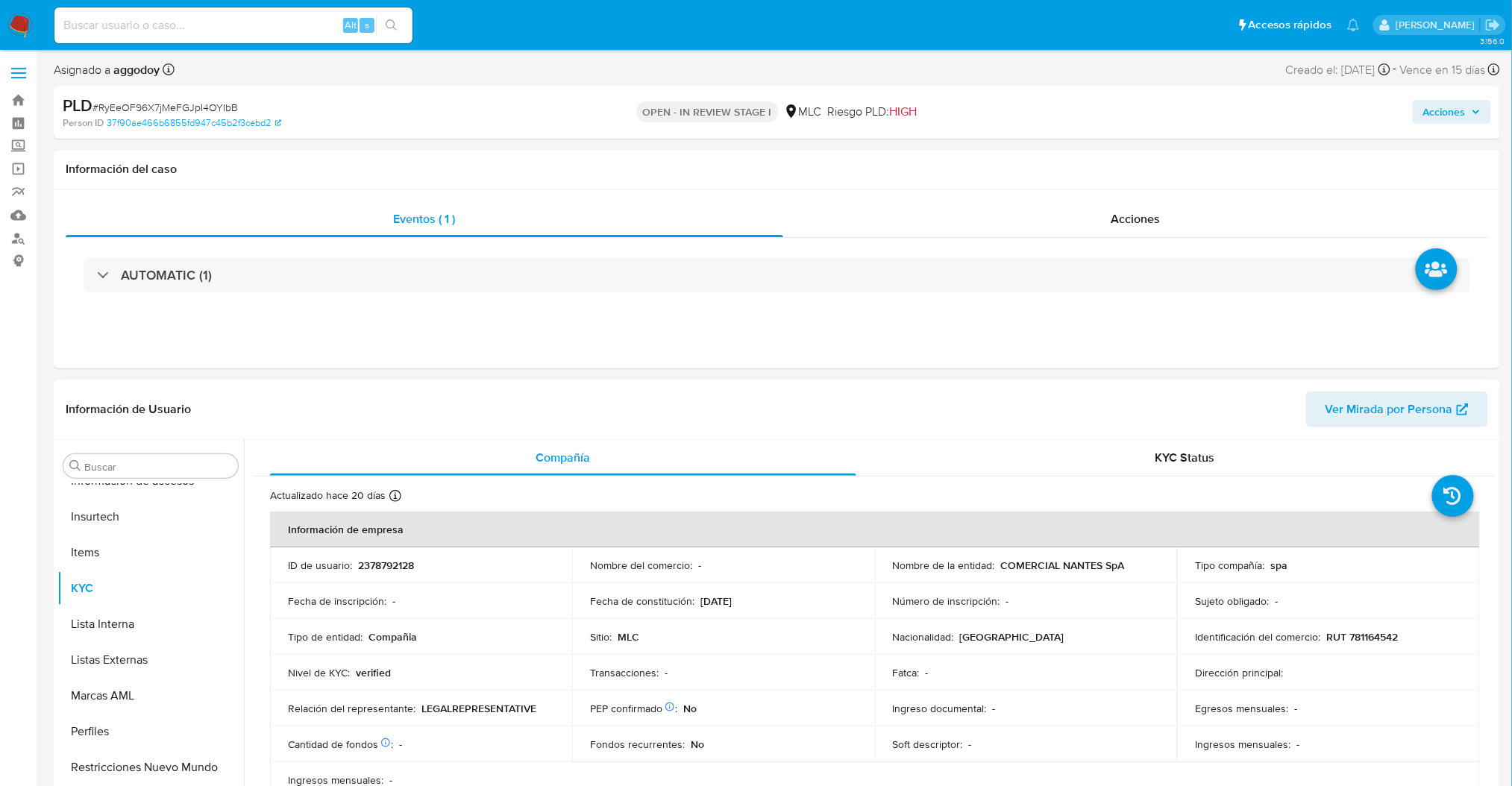
click at [399, 569] on p "2378792128" at bounding box center [386, 565] width 56 height 14
drag, startPoint x: 1141, startPoint y: 569, endPoint x: 996, endPoint y: 567, distance: 145.0
click at [996, 567] on div "Nombre de la entidad : COMERCIAL NANTES SpA" at bounding box center [1026, 565] width 266 height 14
copy div "COMERCIAL NANTES SpA"
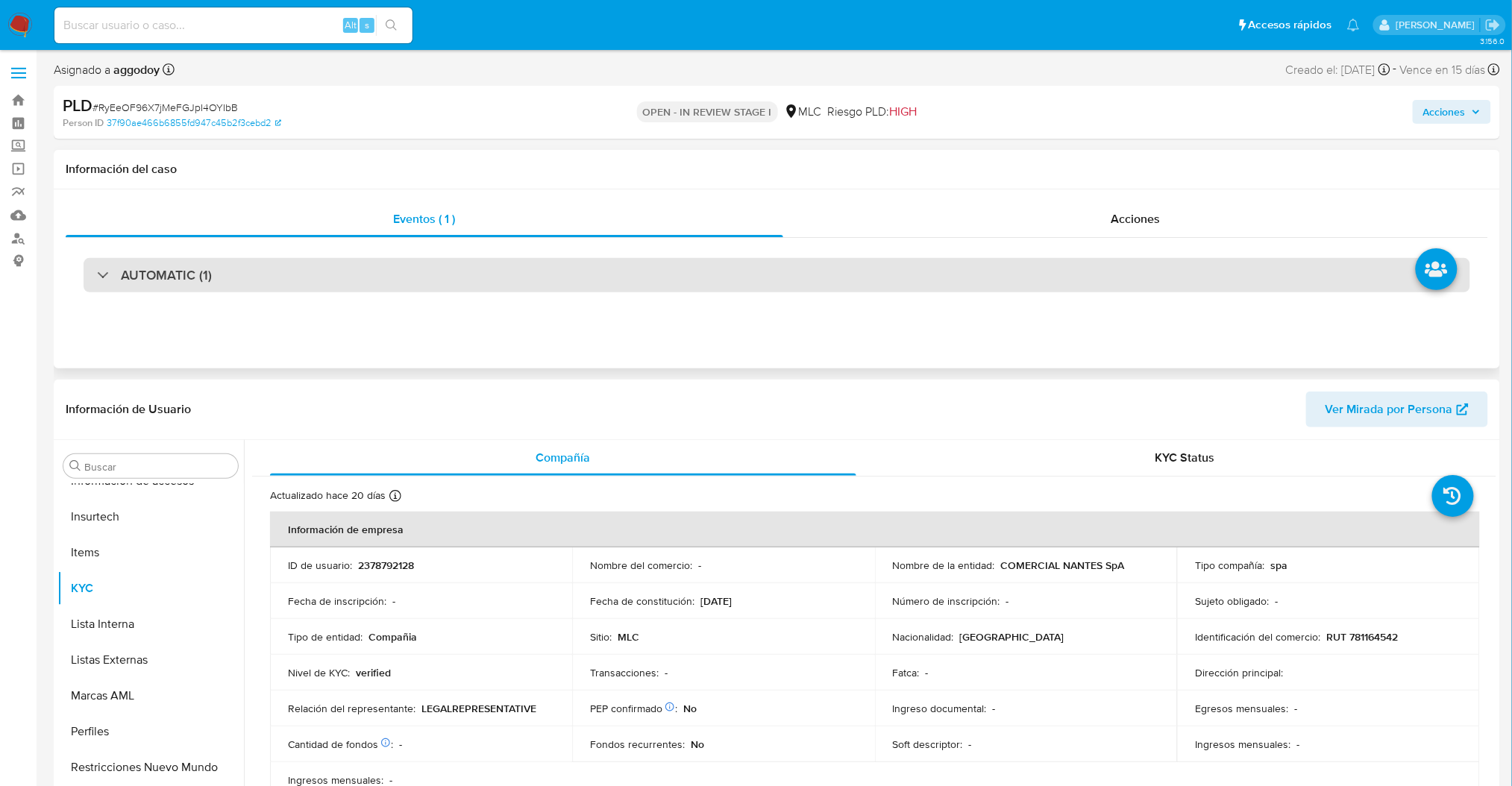
click at [660, 285] on div "AUTOMATIC (1)" at bounding box center [777, 275] width 1387 height 34
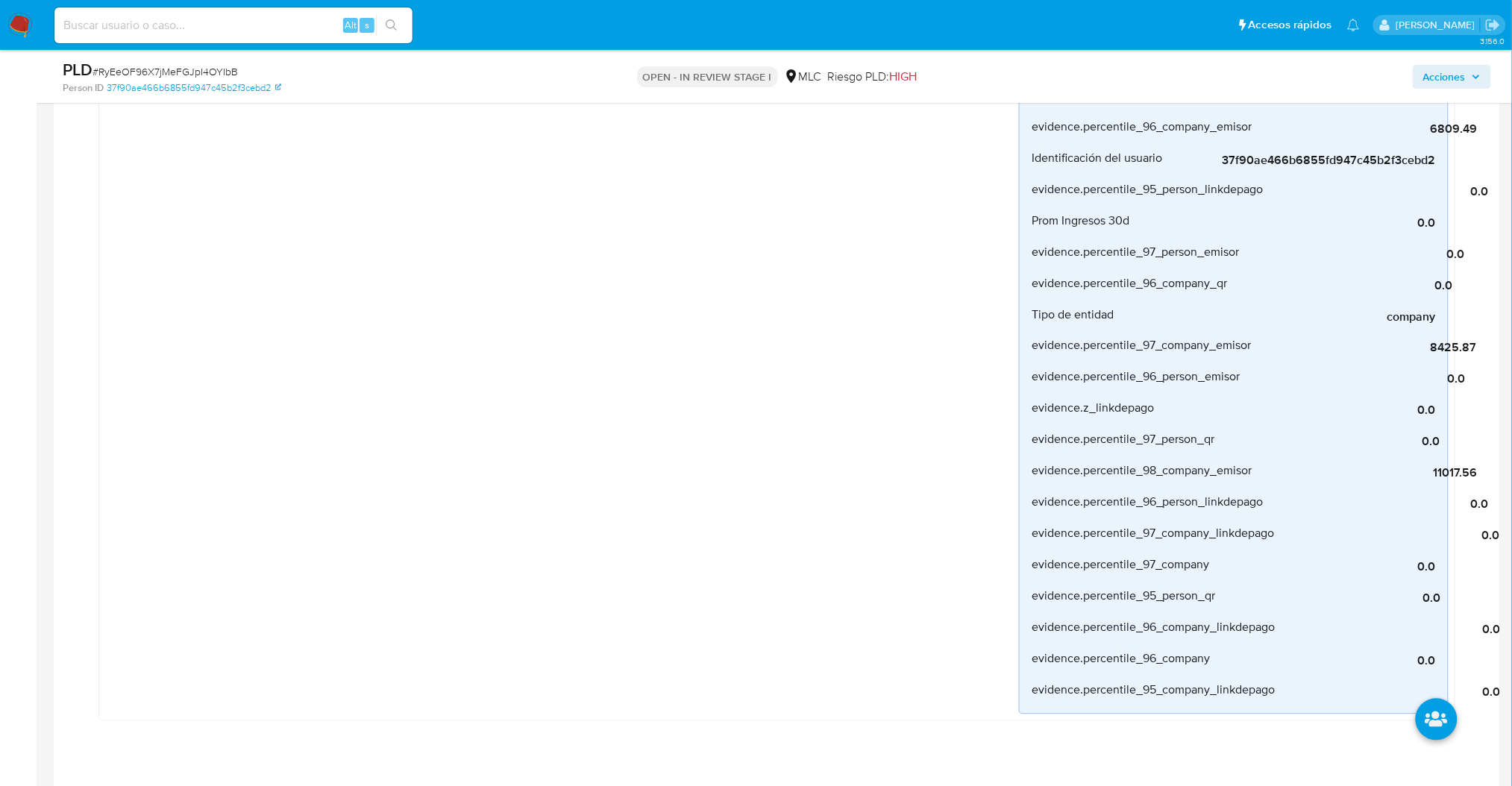
scroll to position [1377, 0]
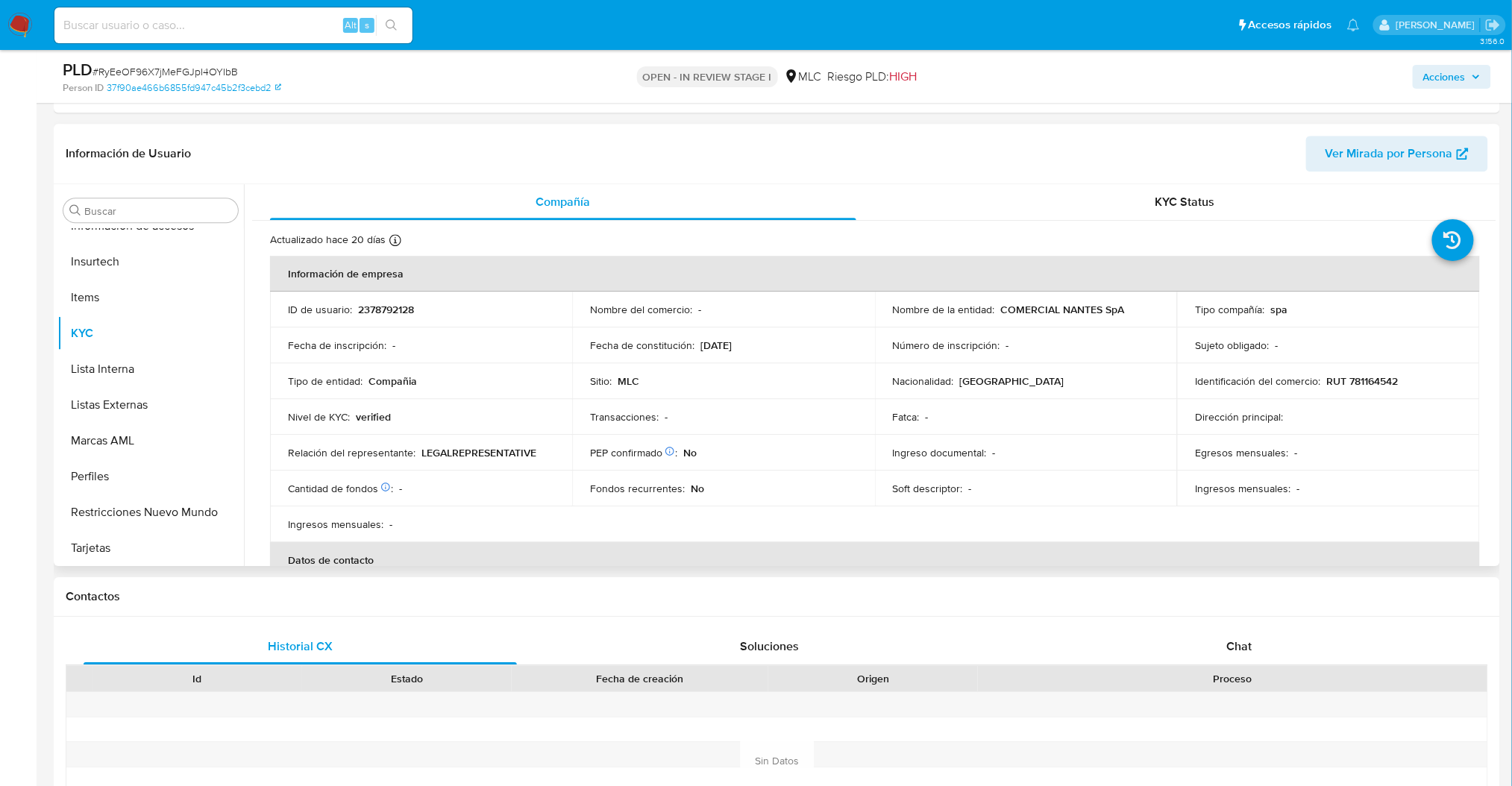
click at [407, 306] on p "2378792128" at bounding box center [386, 310] width 56 height 14
copy p "2378792128"
click at [225, 73] on span "# RyEeOF96X7jMeFGJpI4OYIbB" at bounding box center [165, 72] width 146 height 15
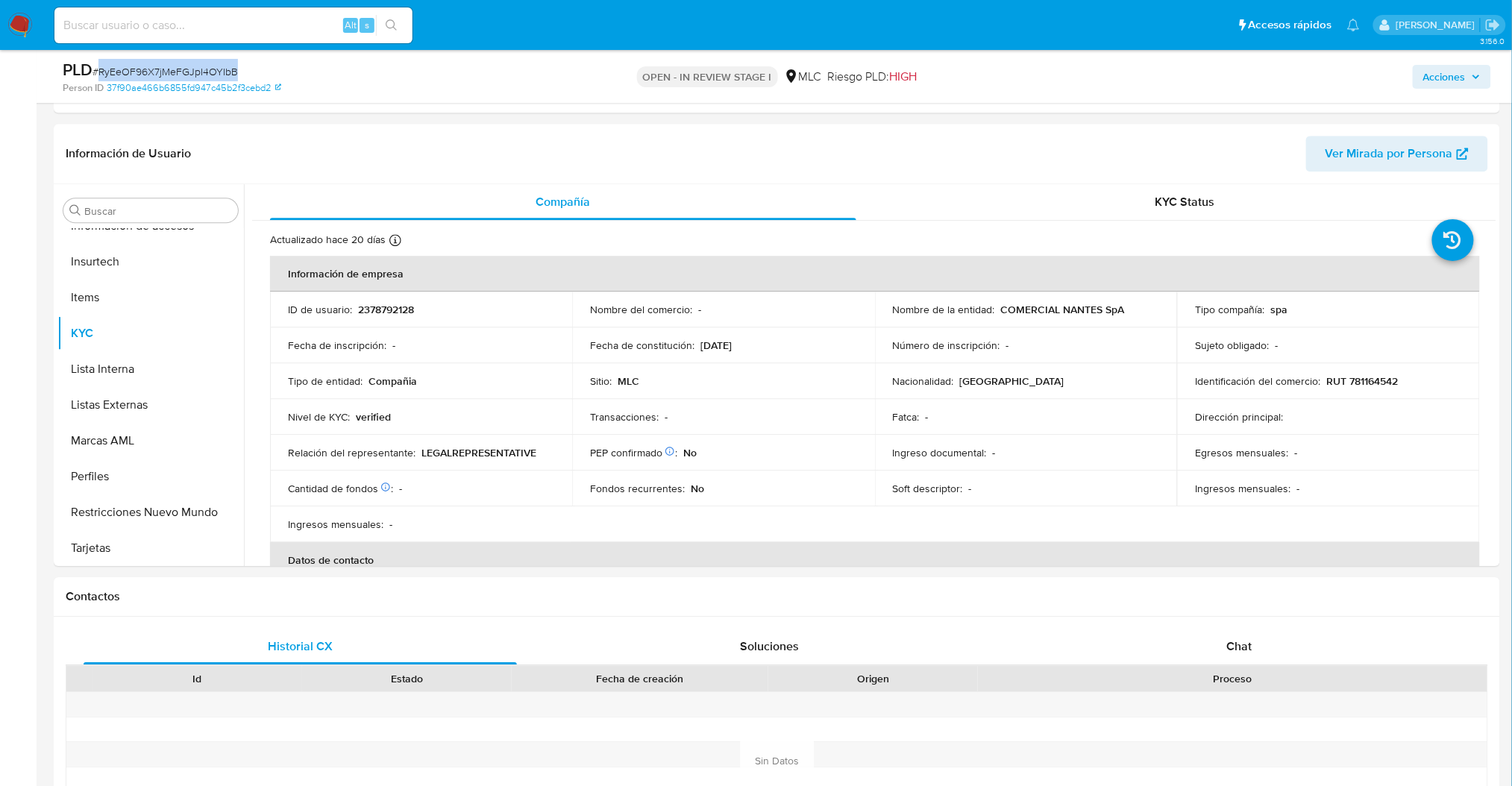
copy span "RyEeOF96X7jMeFGJpI4OYIbB"
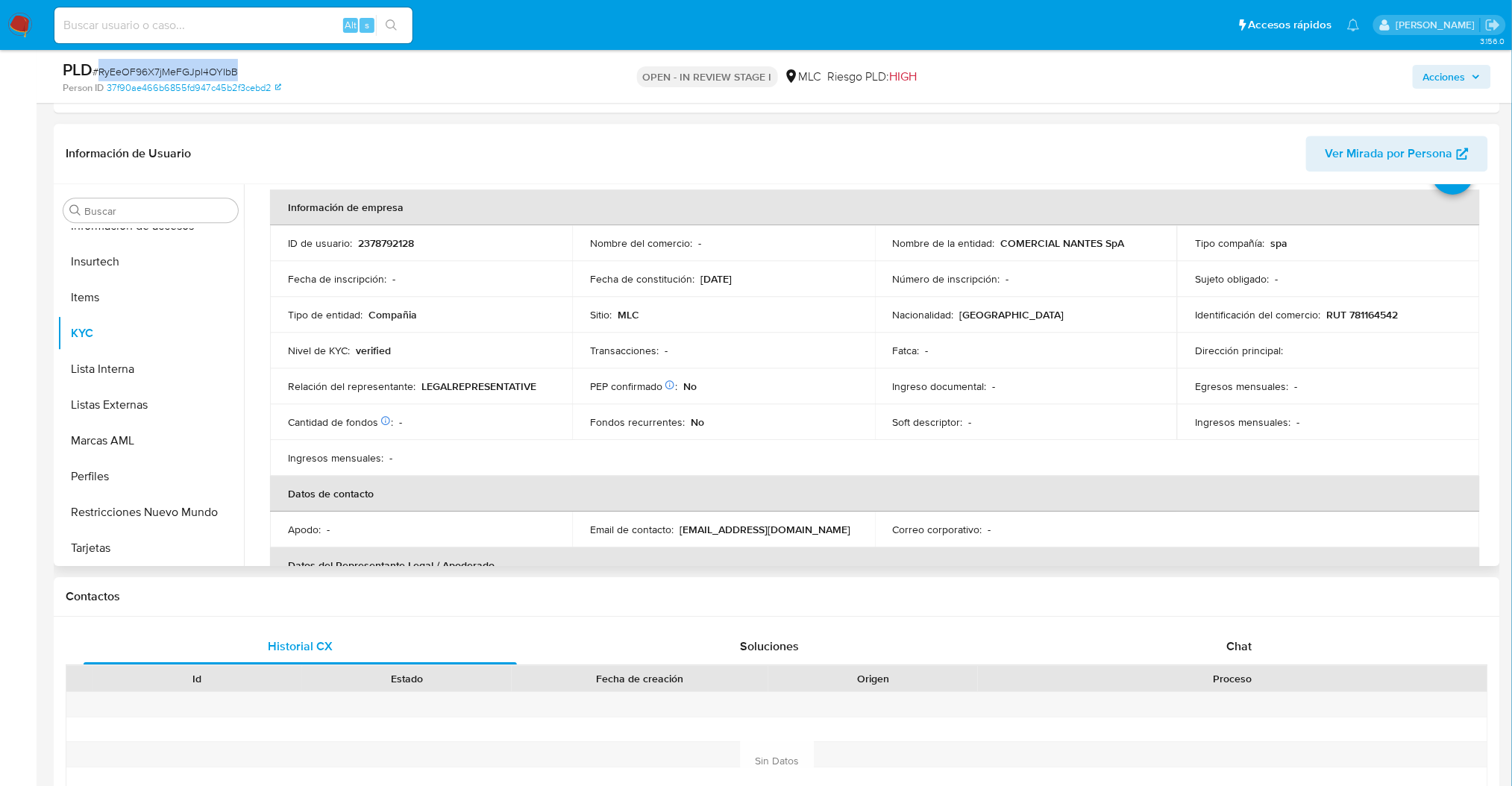
scroll to position [55, 0]
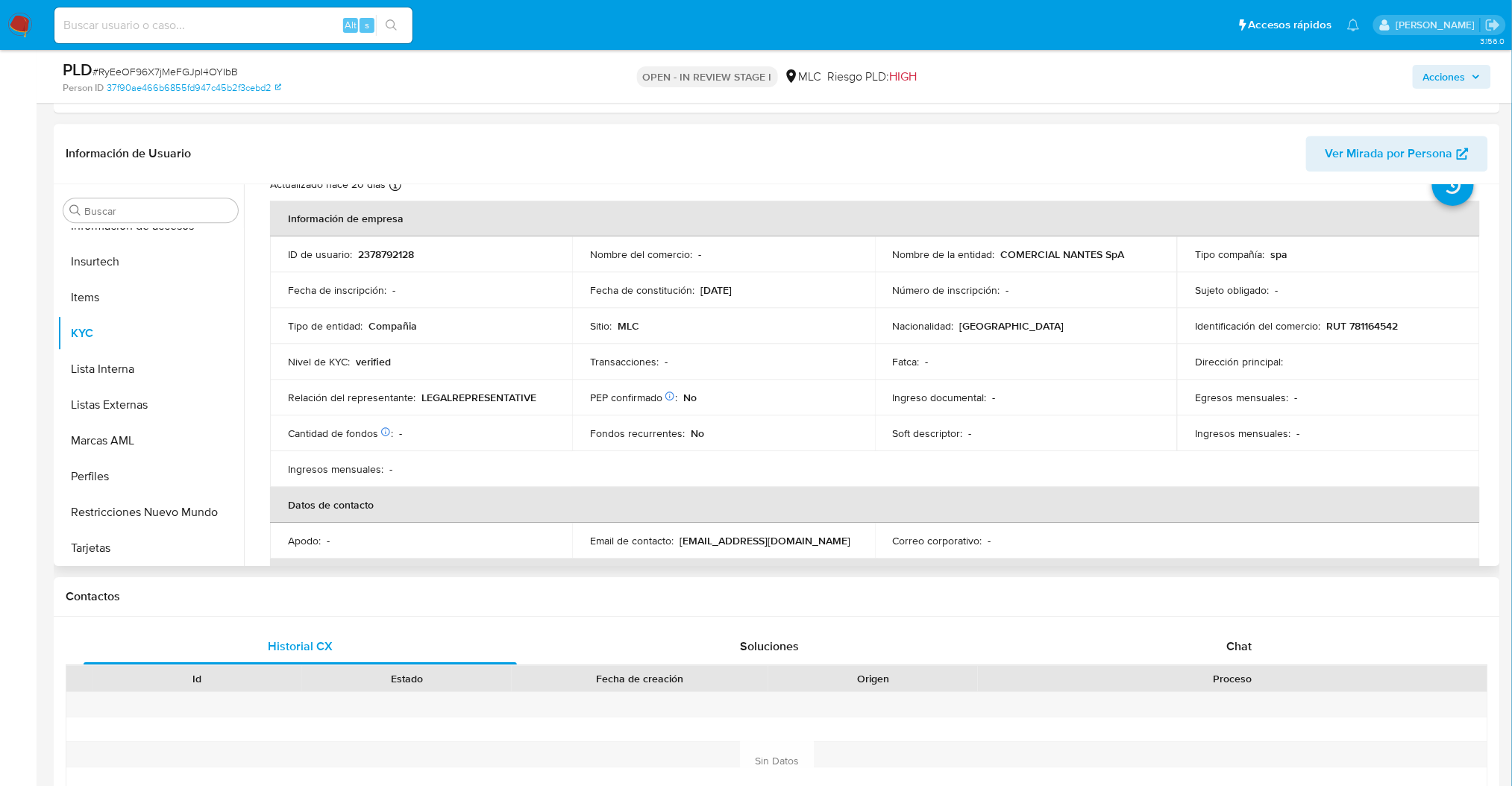
click at [1497, 282] on div "Buscar Anticipos de dinero Archivos adjuntos CBT Cruces y Relaciones Créditos C…" at bounding box center [777, 375] width 1447 height 381
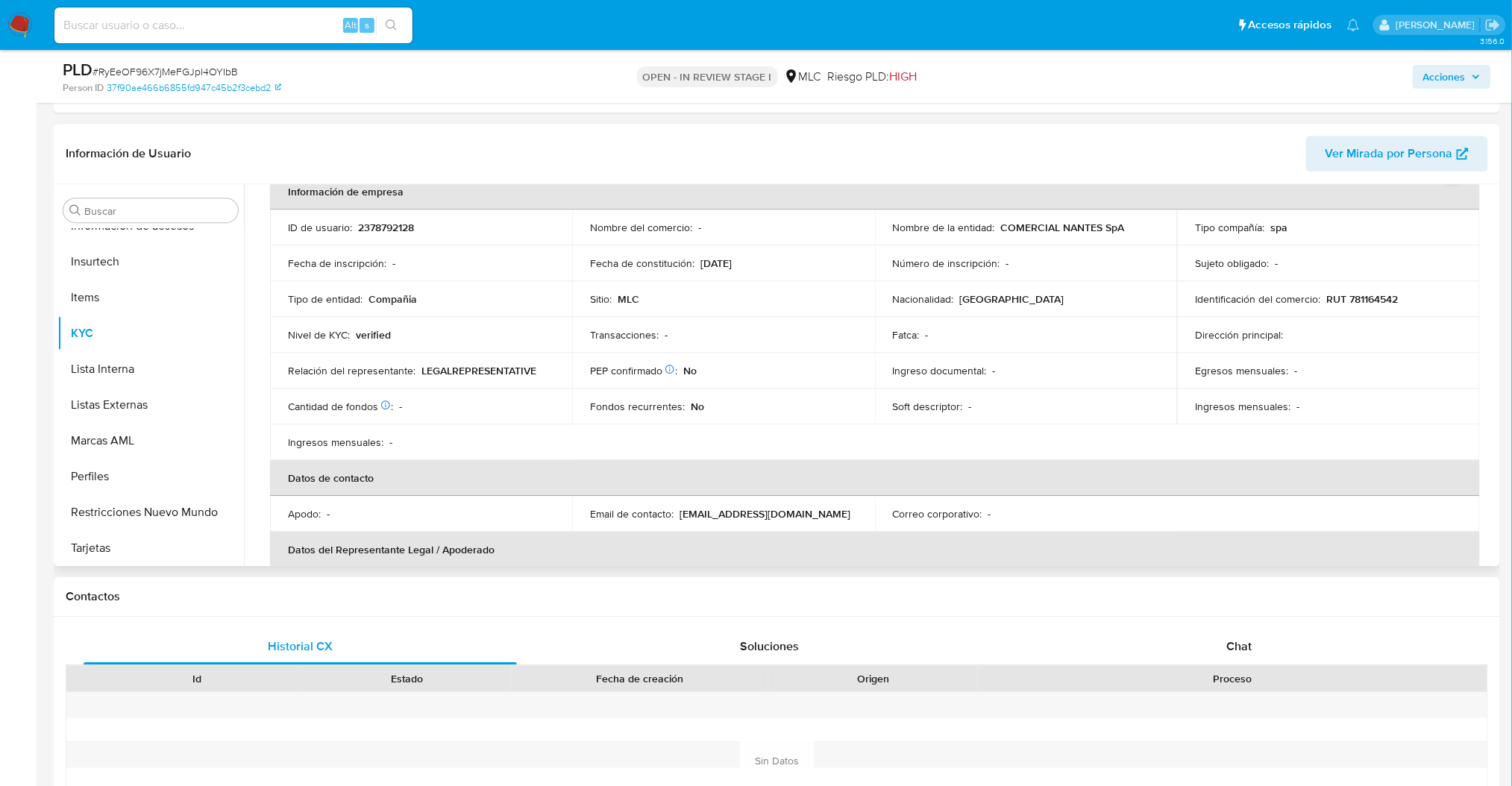
scroll to position [77, 0]
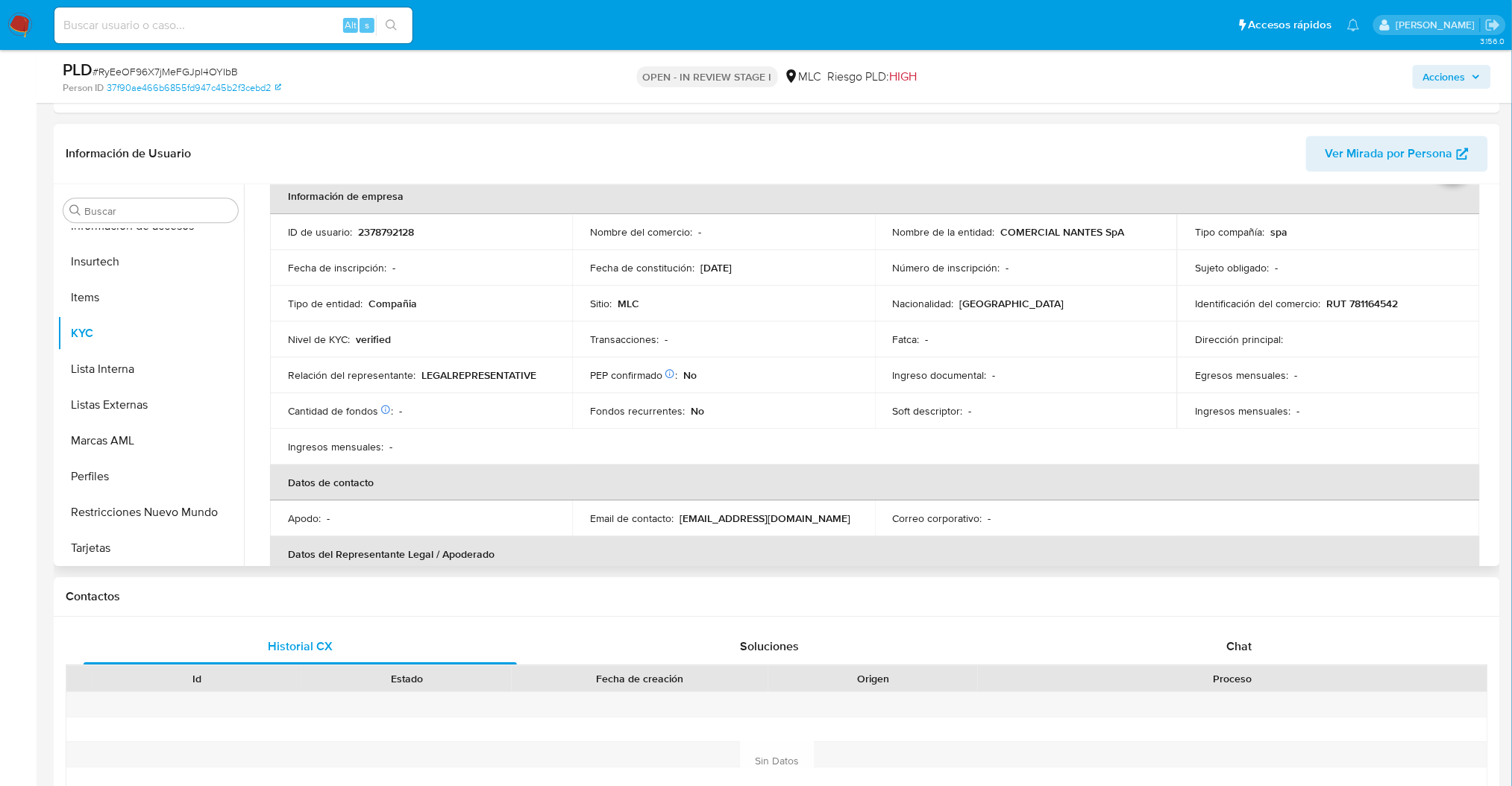
click at [1377, 340] on div "Dirección principal :" at bounding box center [1328, 339] width 266 height 14
click at [1393, 299] on p "RUT 781164542" at bounding box center [1362, 303] width 72 height 14
drag, startPoint x: 1393, startPoint y: 299, endPoint x: 1404, endPoint y: 272, distance: 29.2
click at [1404, 272] on div "Sujeto obligado : -" at bounding box center [1328, 267] width 266 height 14
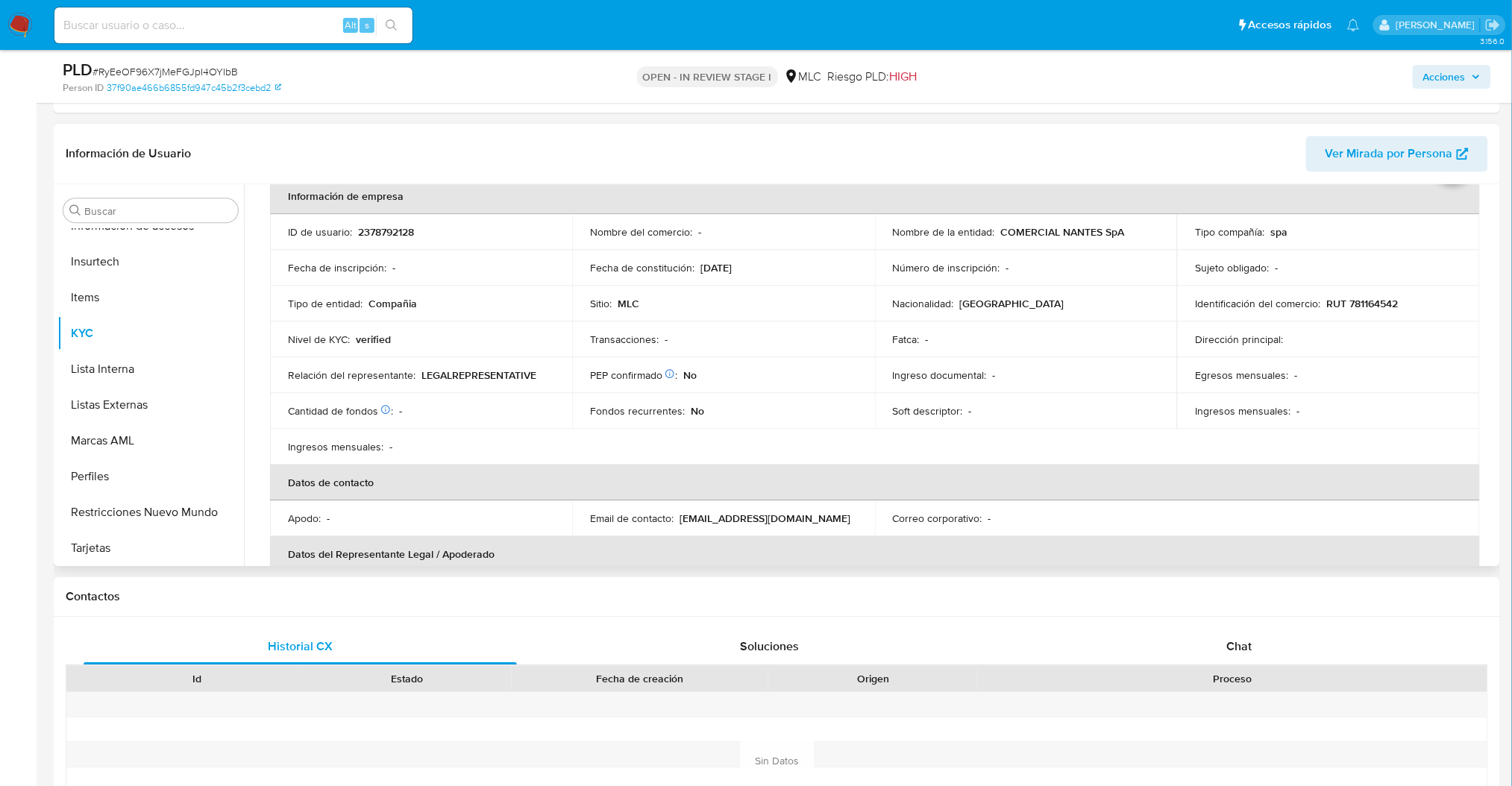
click at [1363, 308] on p "RUT 781164542" at bounding box center [1362, 303] width 72 height 14
copy p "781164542"
click at [1367, 306] on p "RUT 781164542" at bounding box center [1362, 303] width 72 height 14
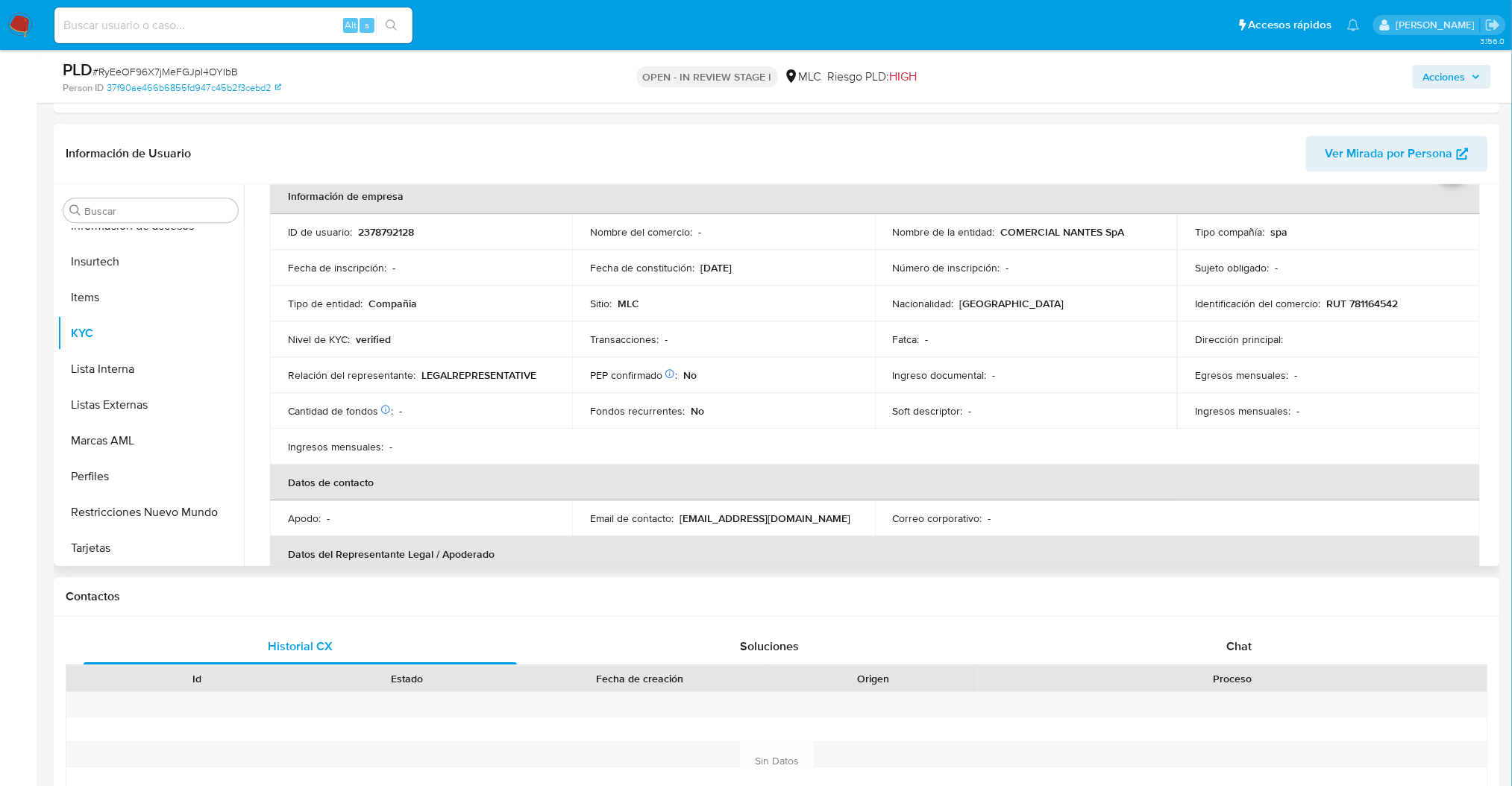
click at [1343, 297] on p "RUT 781164542" at bounding box center [1362, 303] width 72 height 14
copy p "781164542"
click at [182, 506] on button "Restricciones Nuevo Mundo" at bounding box center [144, 511] width 174 height 36
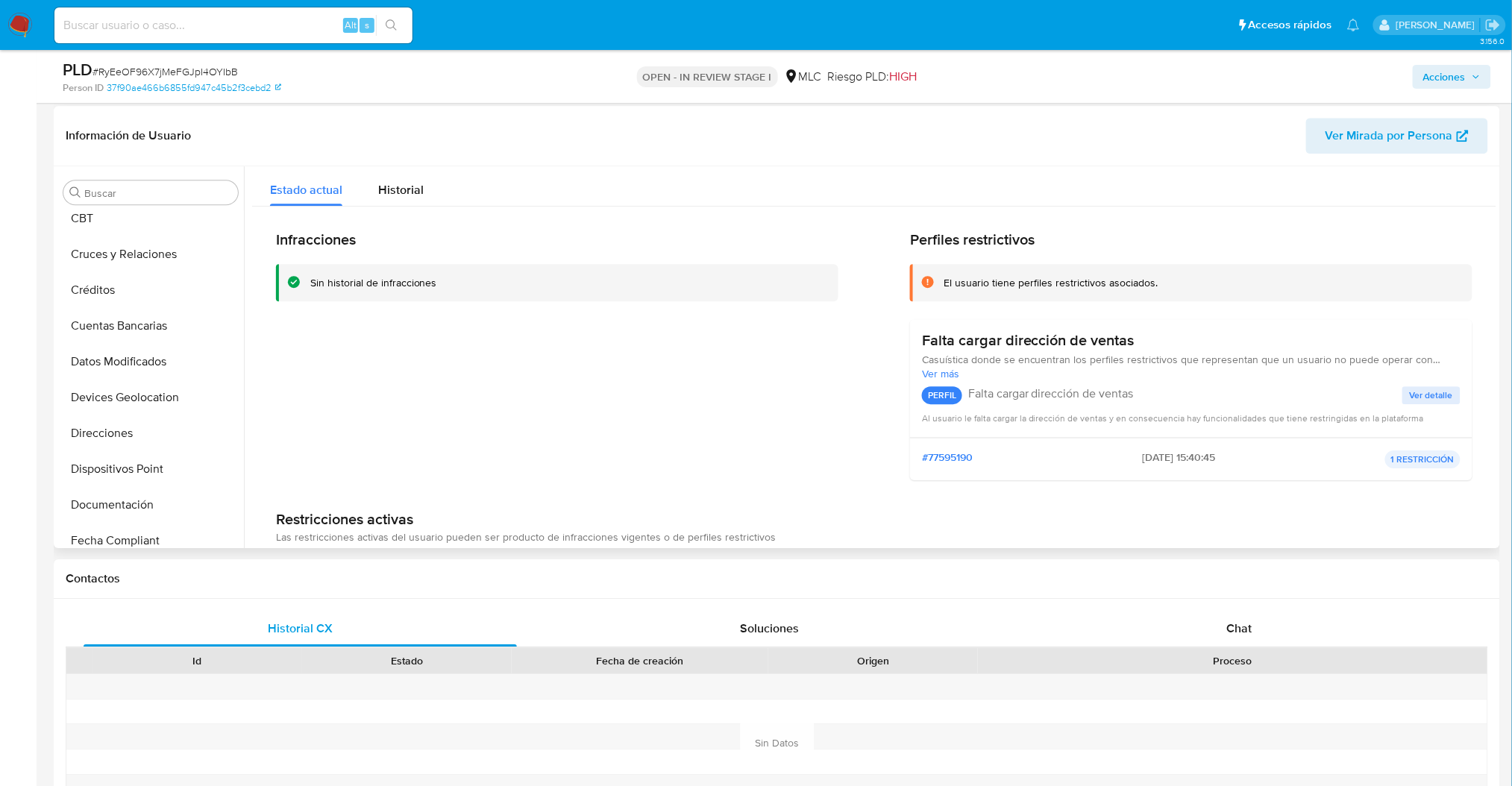
scroll to position [75, 0]
click at [128, 263] on button "Cruces y Relaciones" at bounding box center [144, 261] width 174 height 36
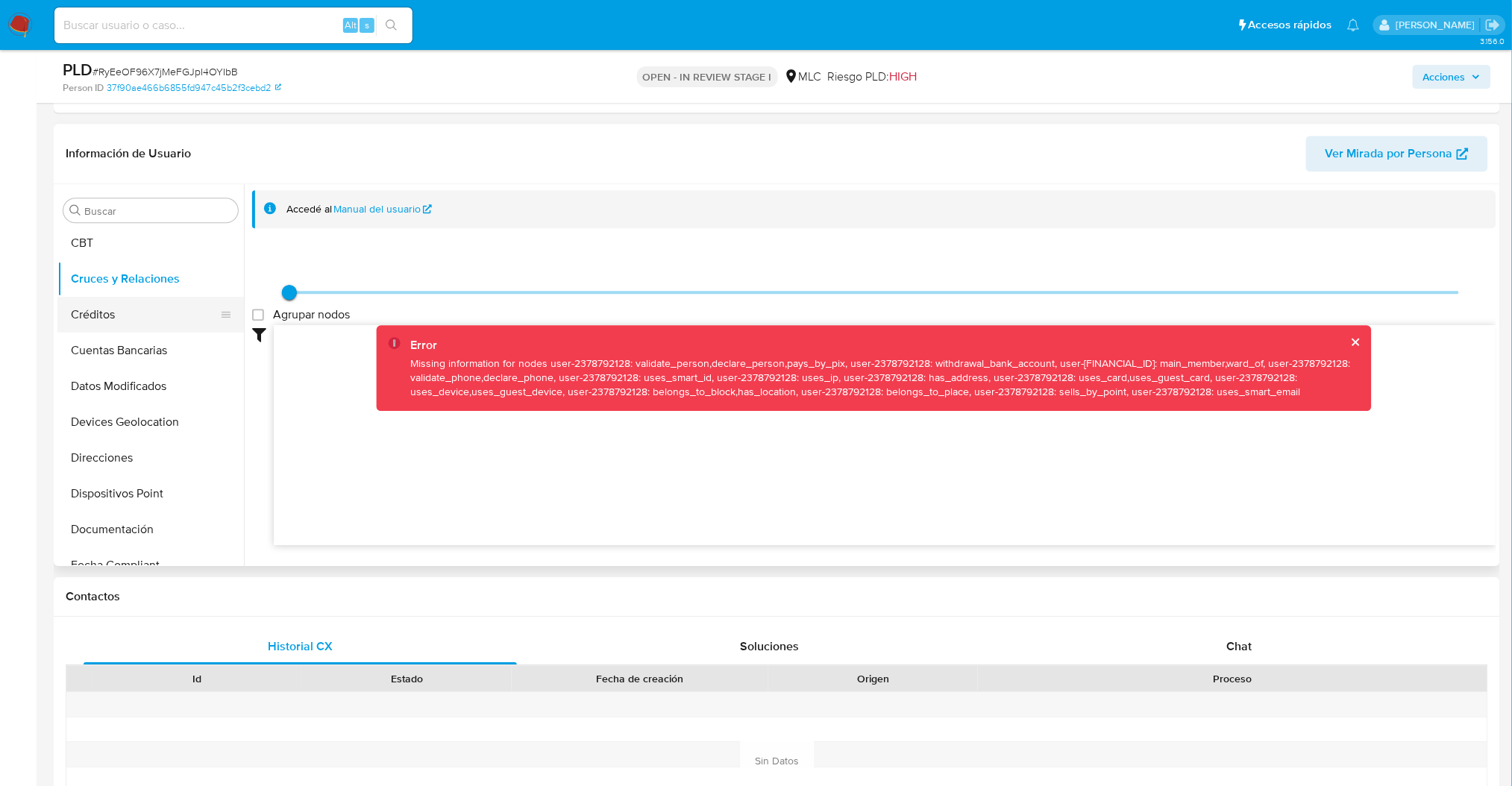
click at [104, 327] on button "Créditos" at bounding box center [144, 314] width 174 height 36
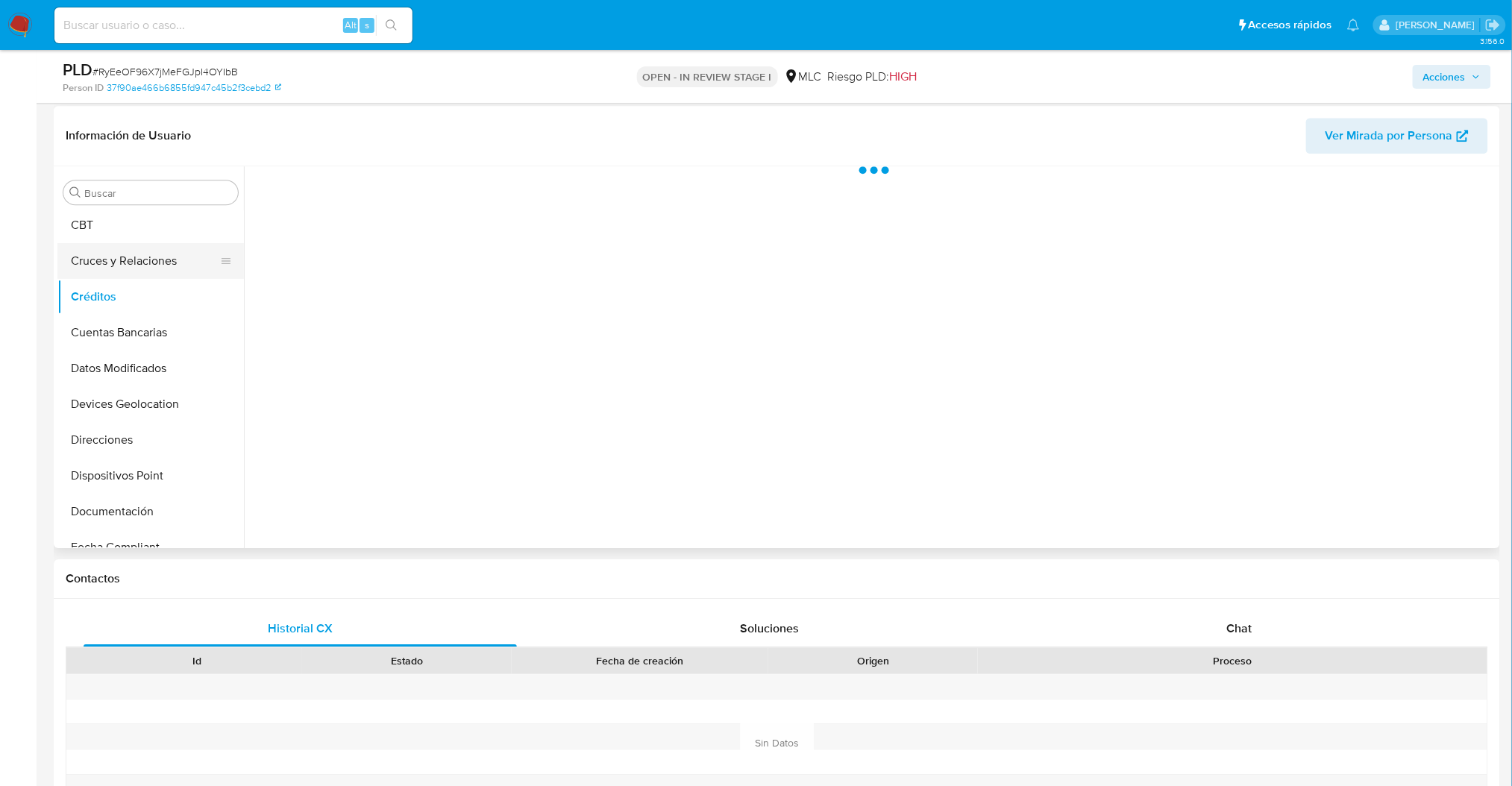
click at [91, 256] on button "Cruces y Relaciones" at bounding box center [144, 261] width 174 height 36
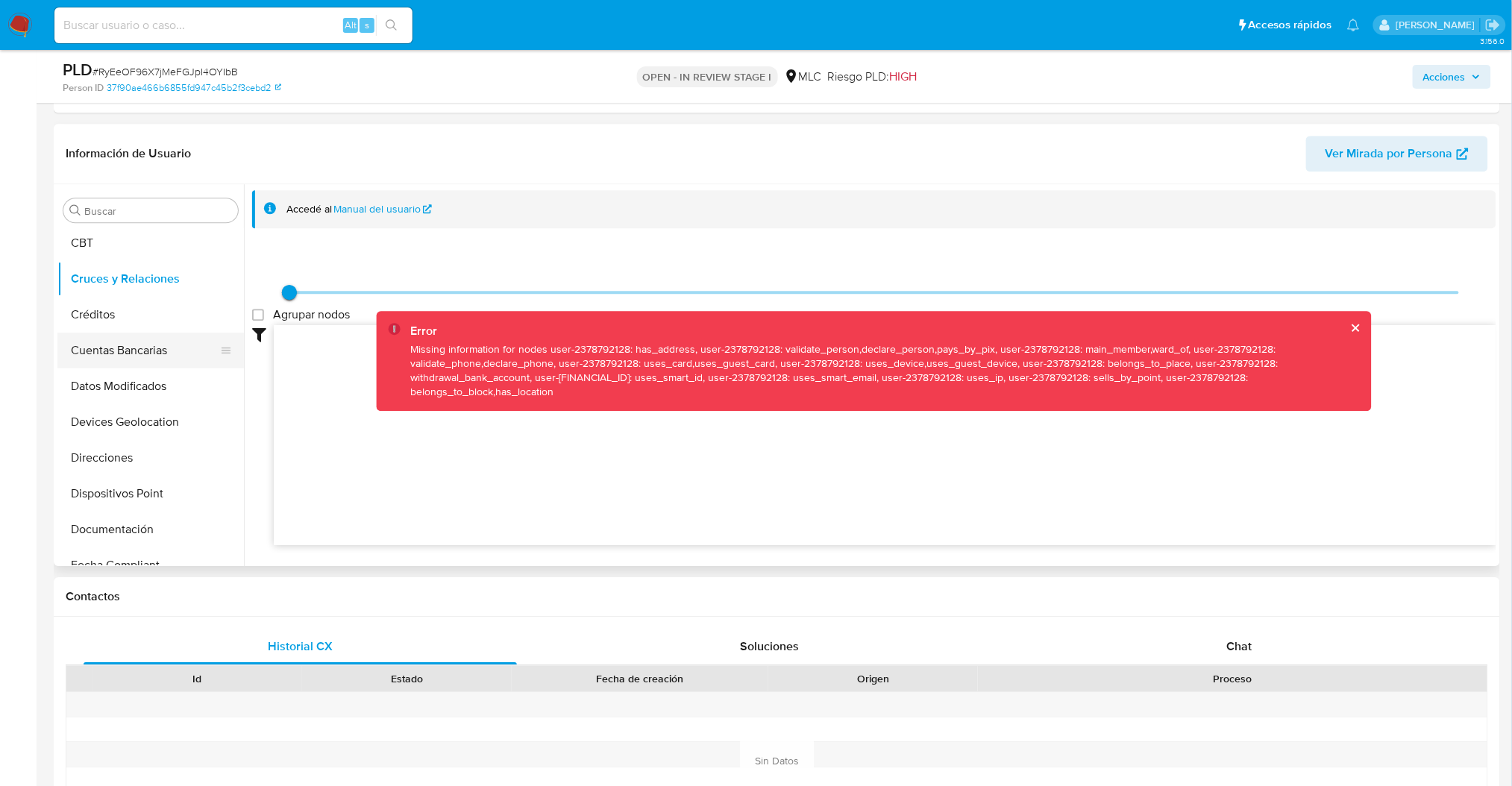
click at [159, 349] on button "Cuentas Bancarias" at bounding box center [144, 350] width 174 height 36
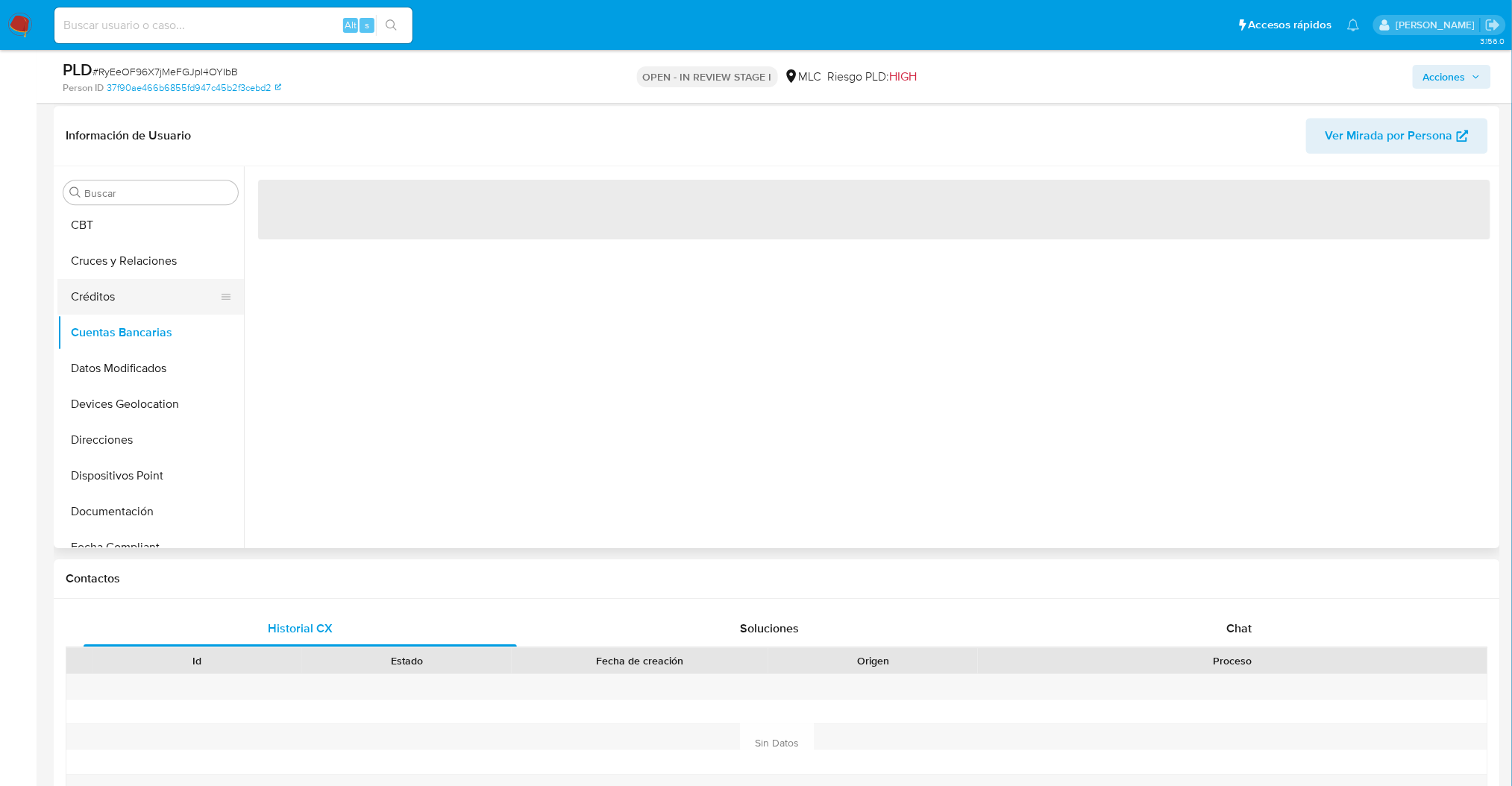
click at [109, 287] on button "Créditos" at bounding box center [144, 297] width 174 height 36
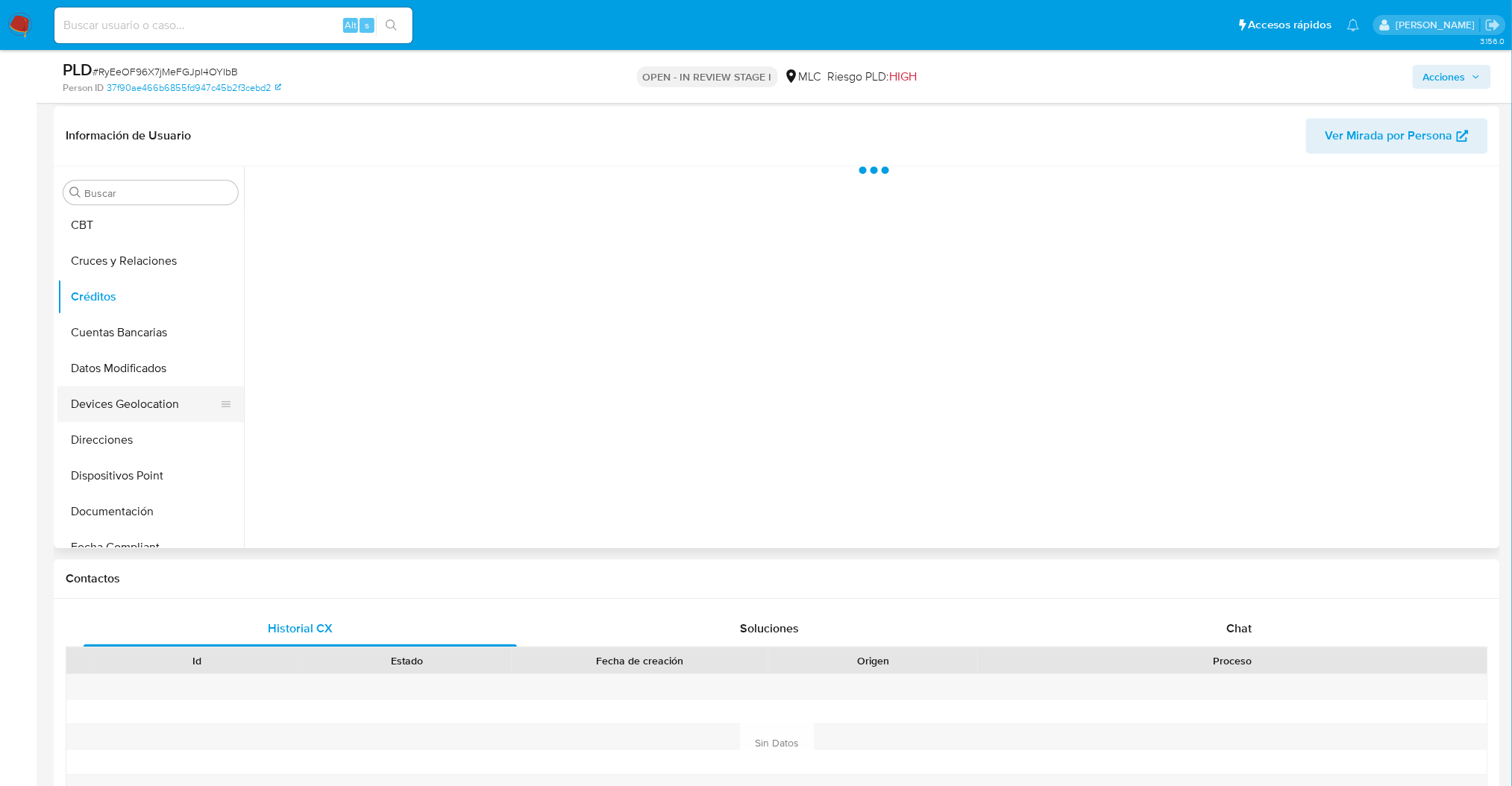
click at [109, 397] on button "Devices Geolocation" at bounding box center [144, 404] width 174 height 36
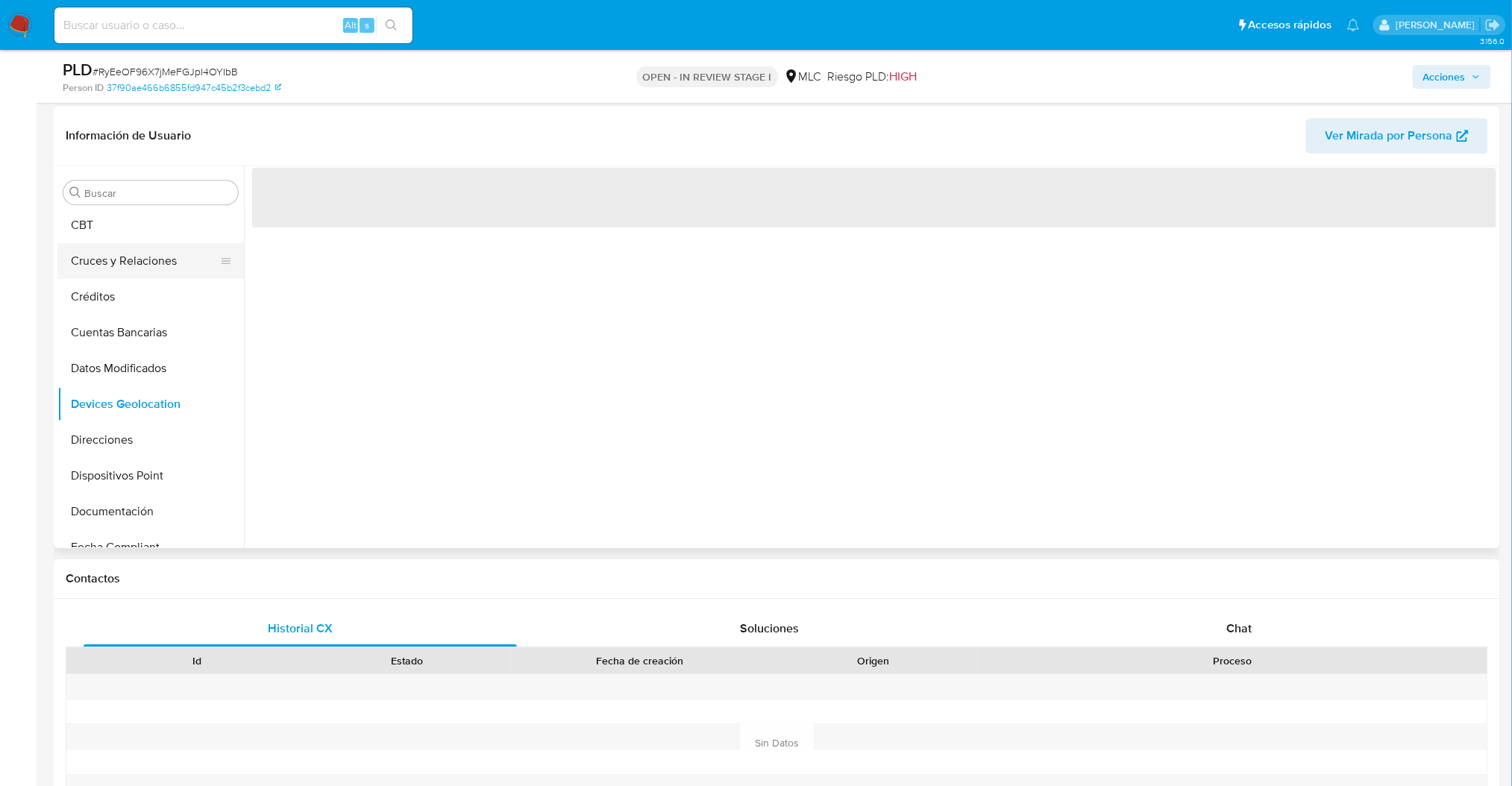
click at [121, 260] on button "Cruces y Relaciones" at bounding box center [144, 261] width 174 height 36
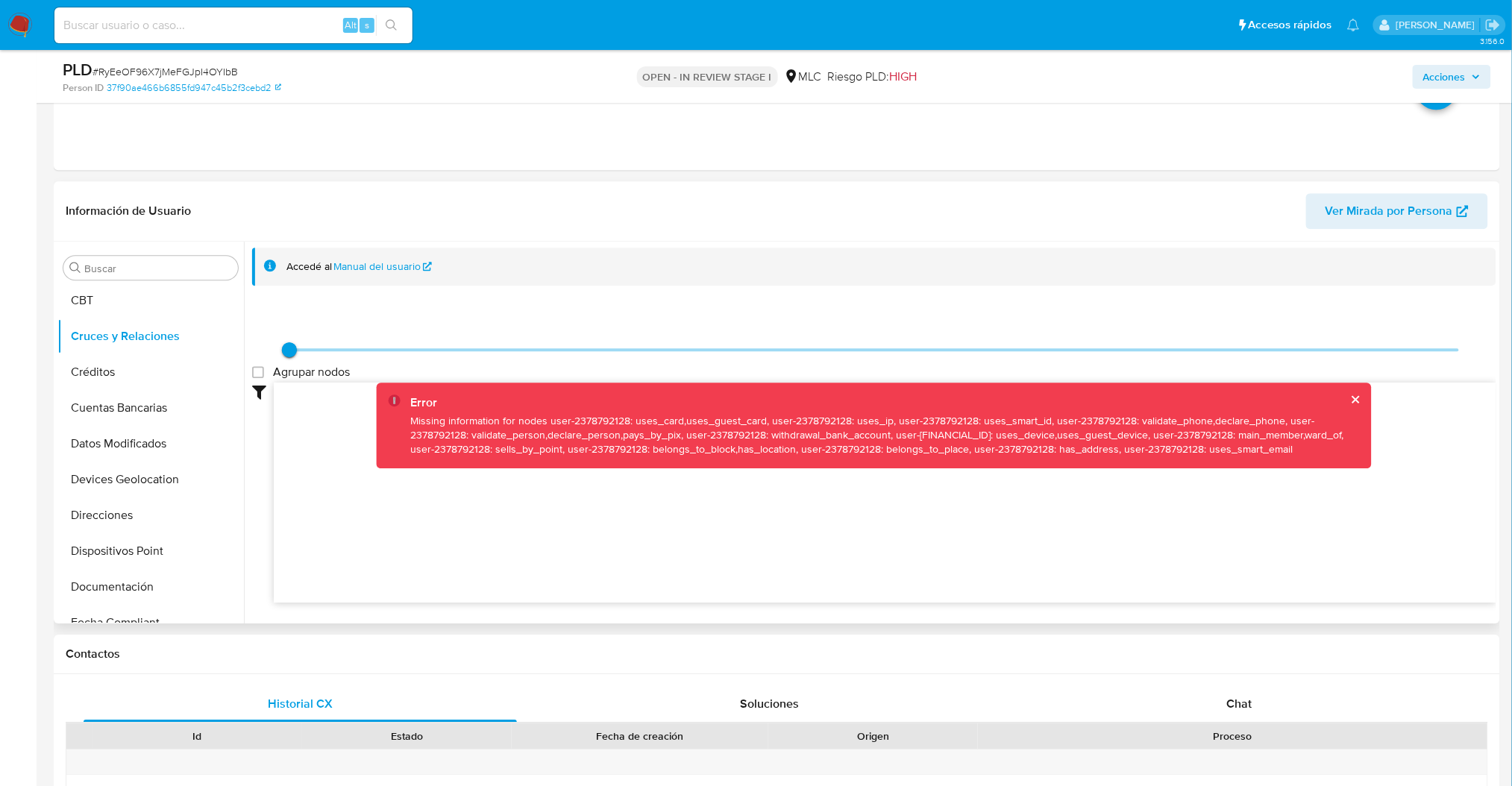
scroll to position [0, 0]
click at [245, 386] on div "Accedé al Manual del usuario Agrupar nodos Filtros Confianza alta Device Tarjet…" at bounding box center [870, 432] width 1252 height 381
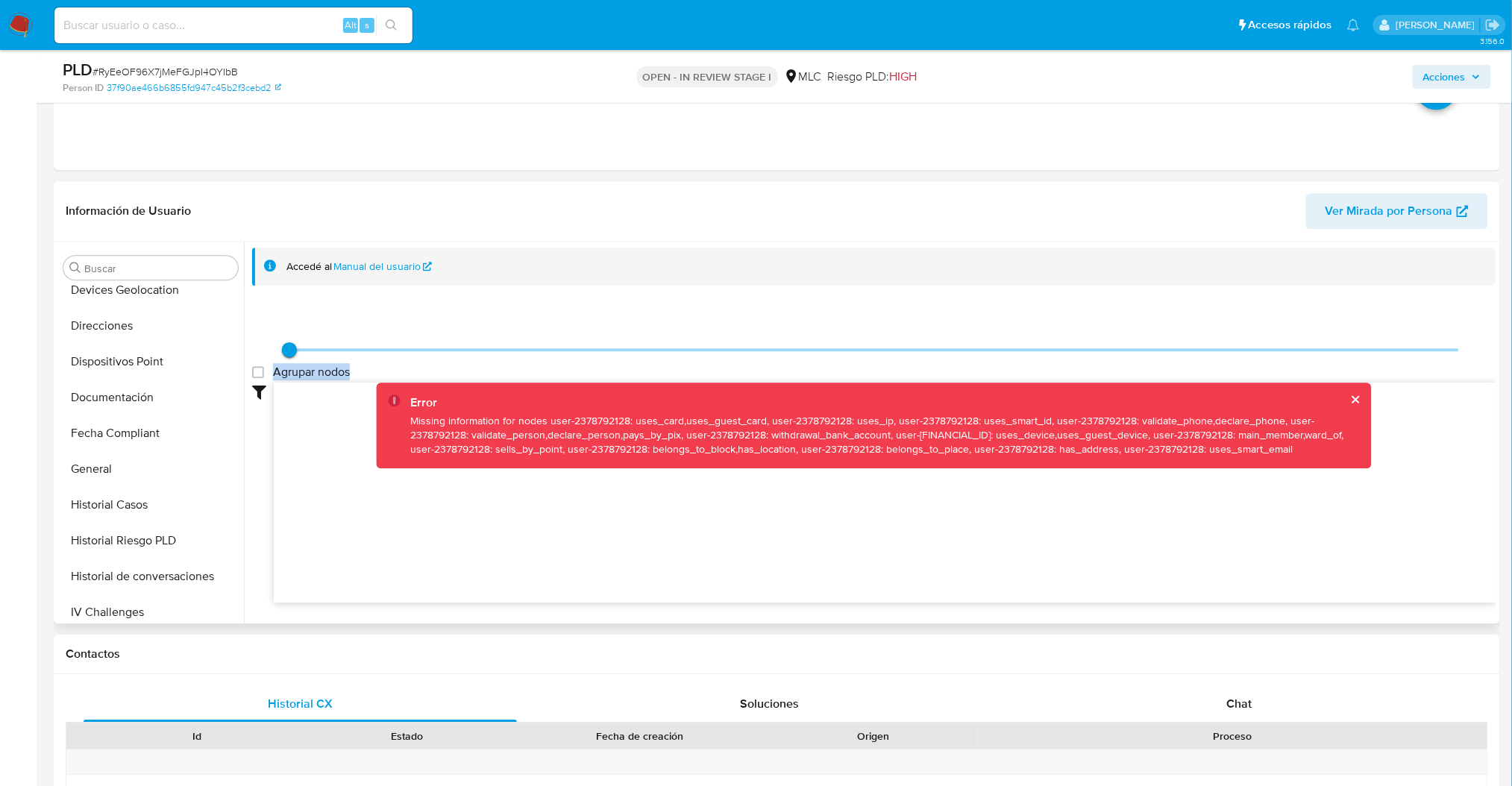
scroll to position [235, 0]
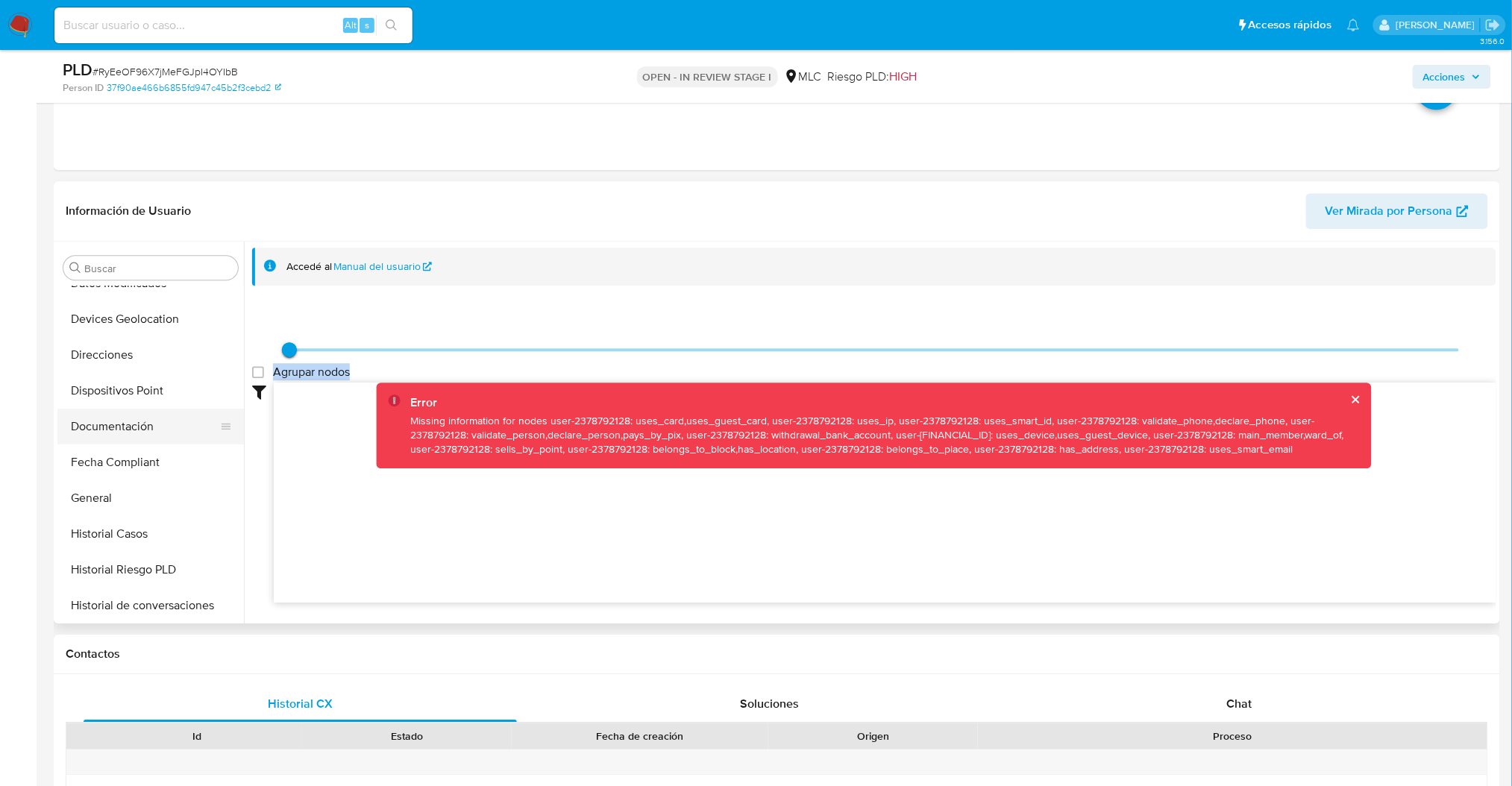
click at [143, 430] on button "Documentación" at bounding box center [144, 427] width 174 height 36
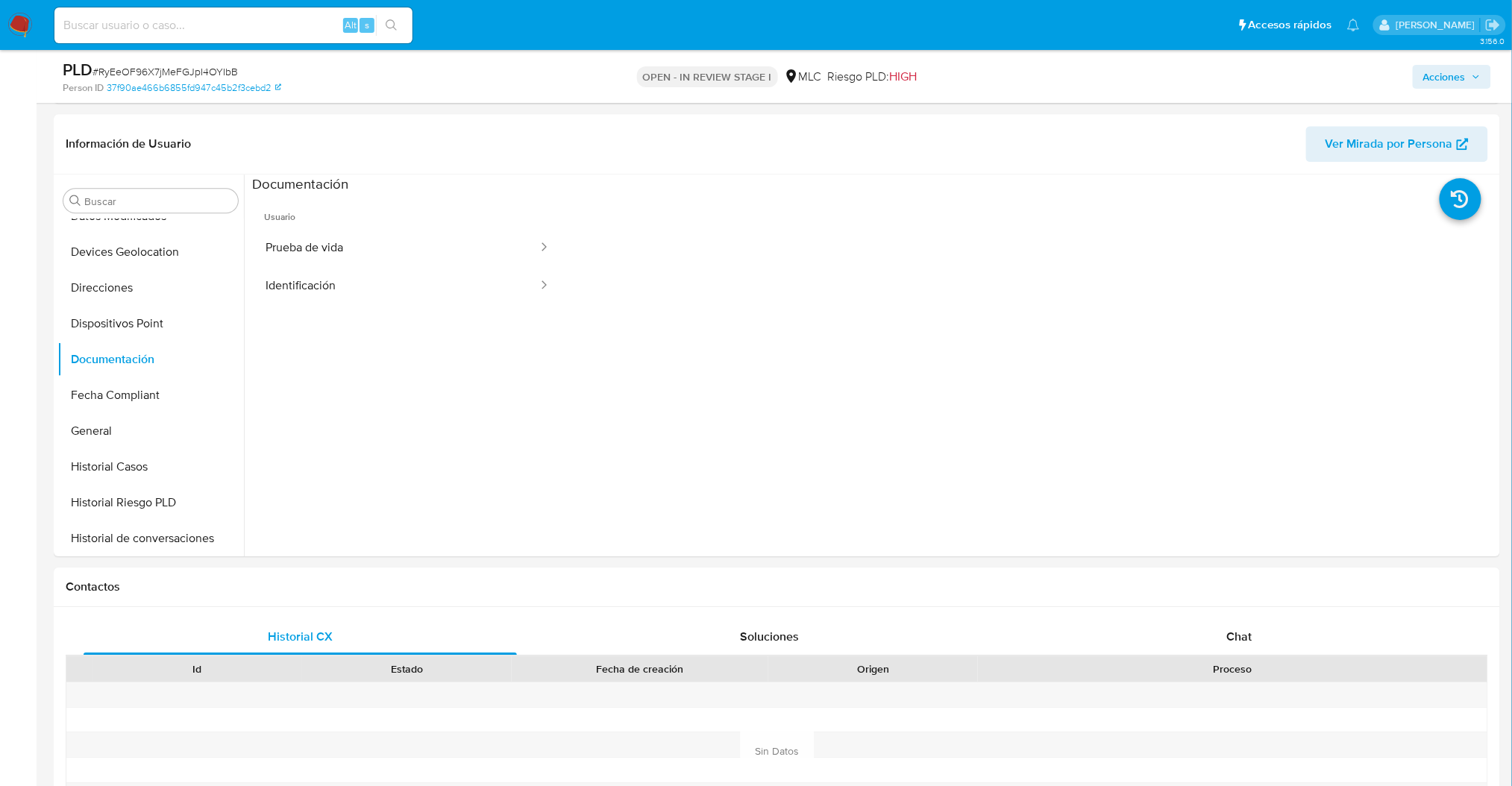
scroll to position [1381, 0]
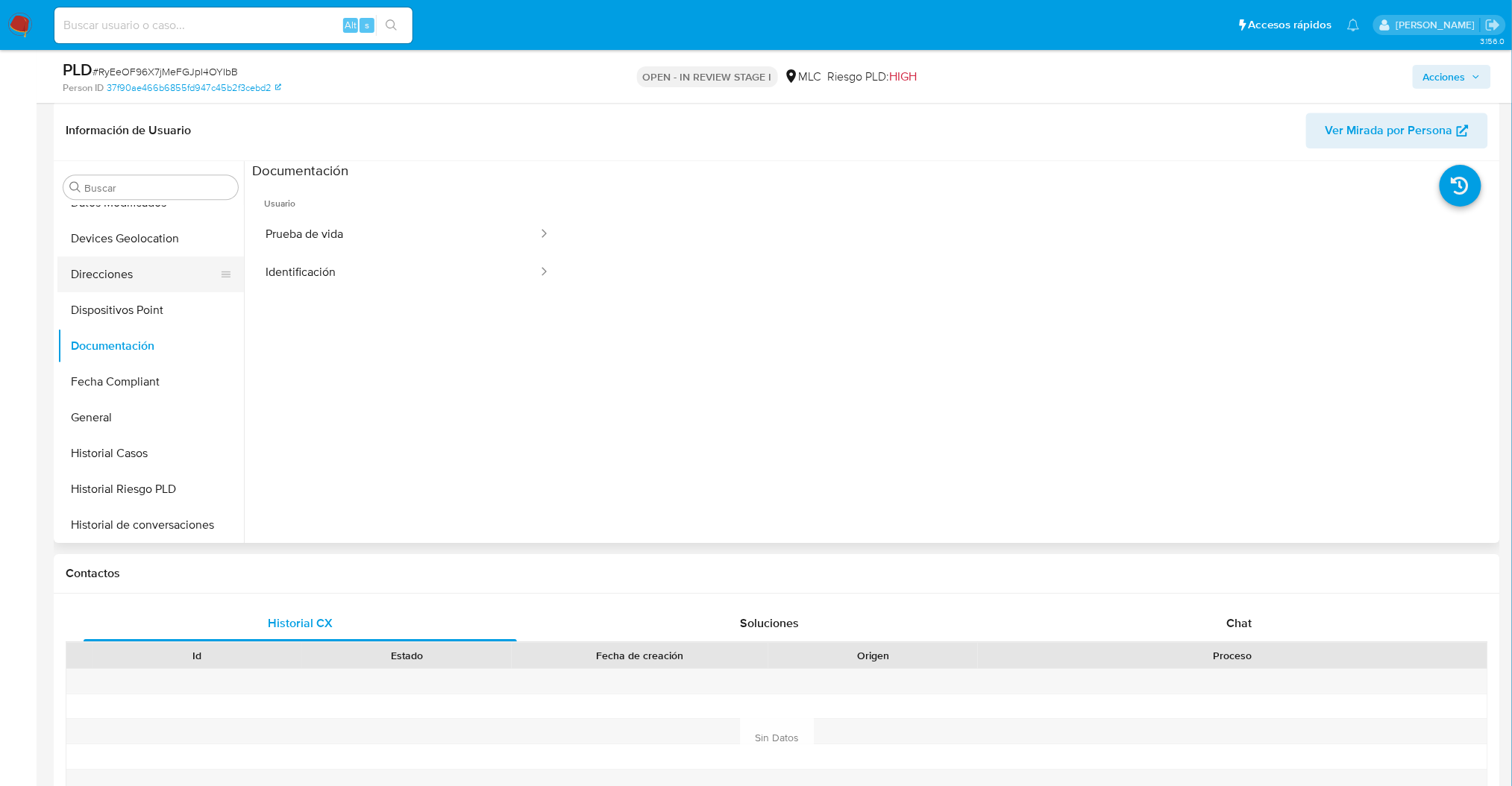
click at [232, 271] on button "Direcciones" at bounding box center [144, 274] width 174 height 36
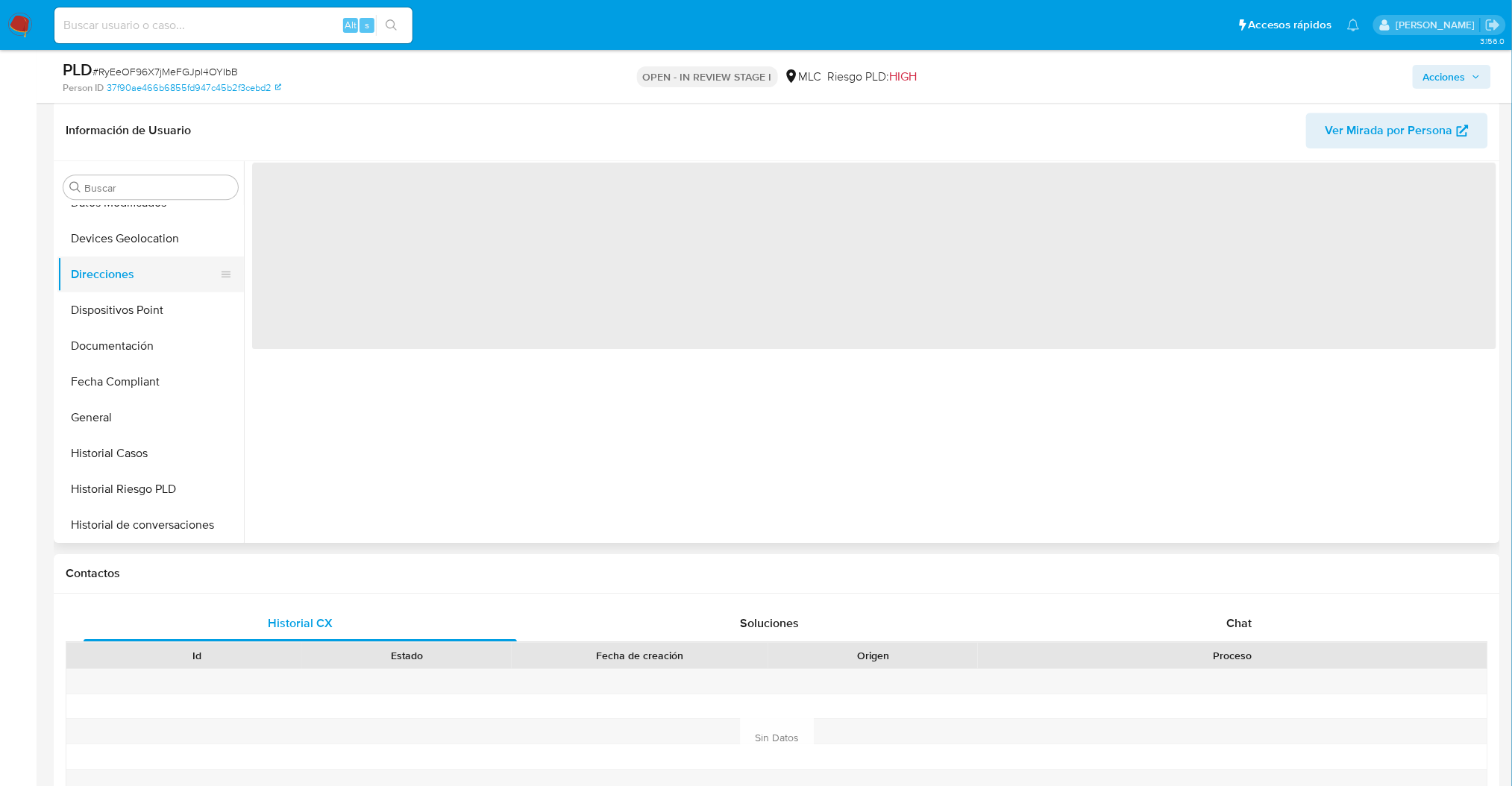
click at [232, 271] on button "Direcciones" at bounding box center [144, 274] width 174 height 36
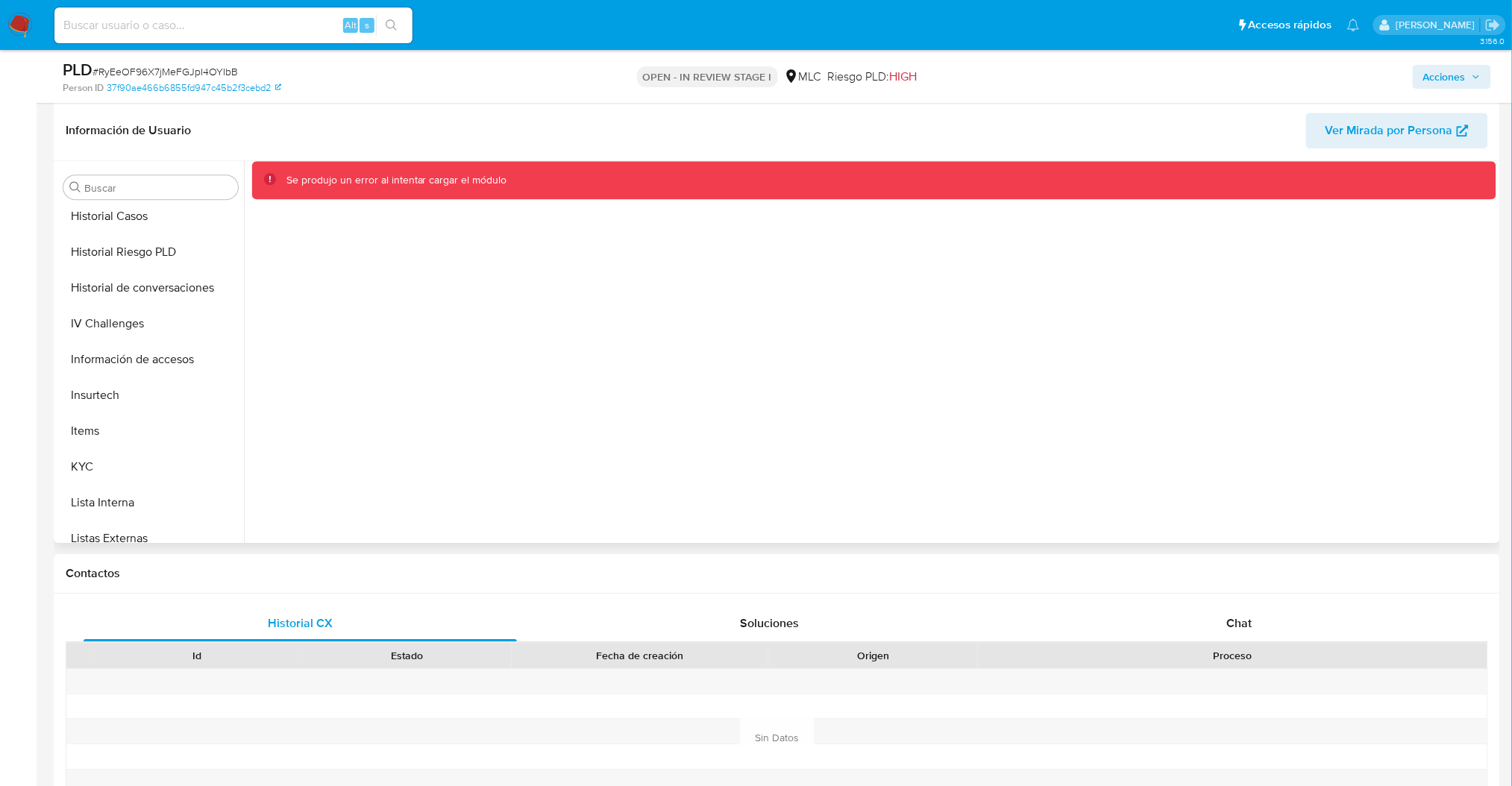
scroll to position [477, 0]
click at [135, 444] on button "KYC" at bounding box center [144, 462] width 174 height 36
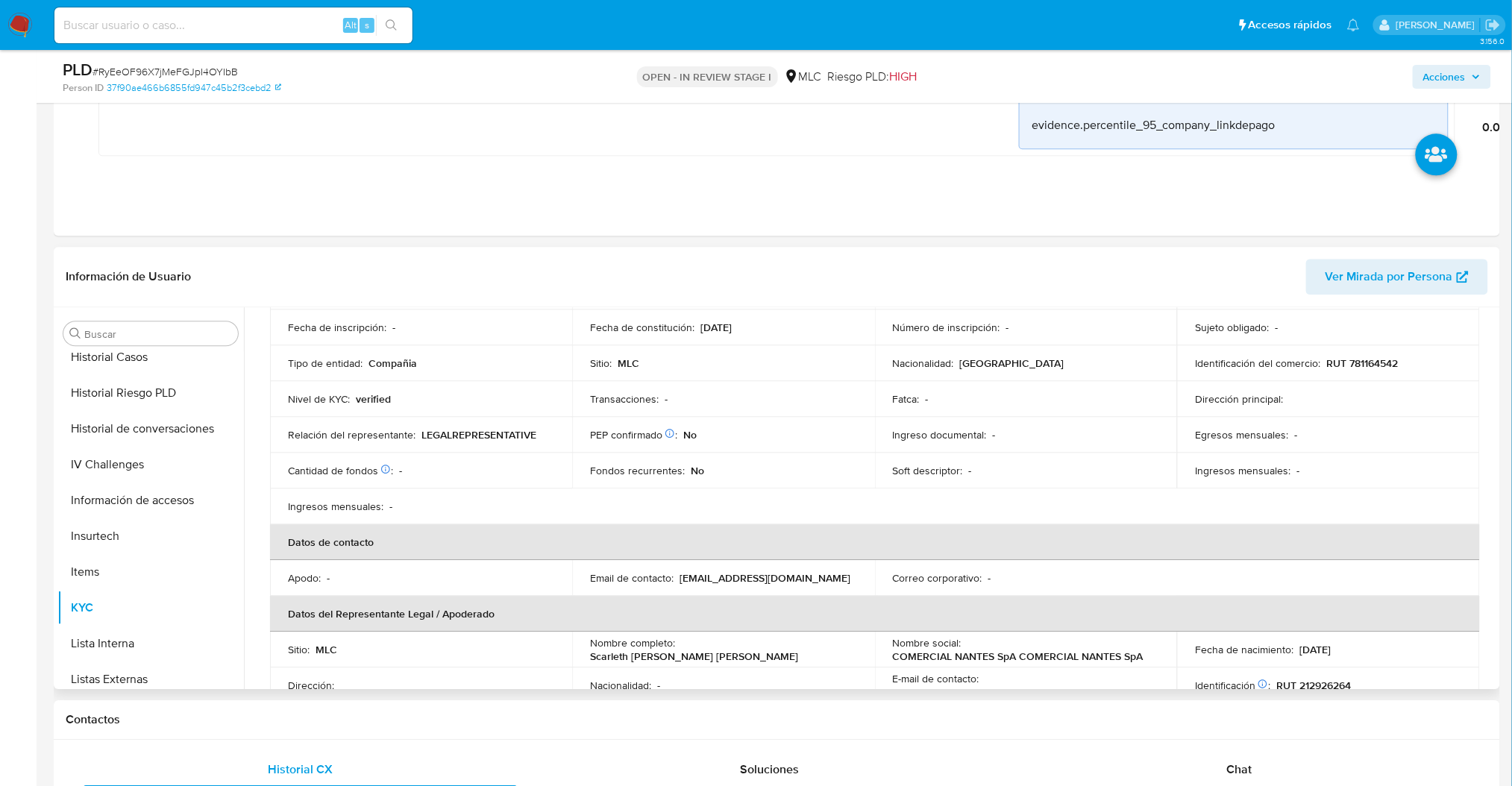
scroll to position [145, 0]
drag, startPoint x: 1489, startPoint y: 376, endPoint x: 1484, endPoint y: 323, distance: 53.2
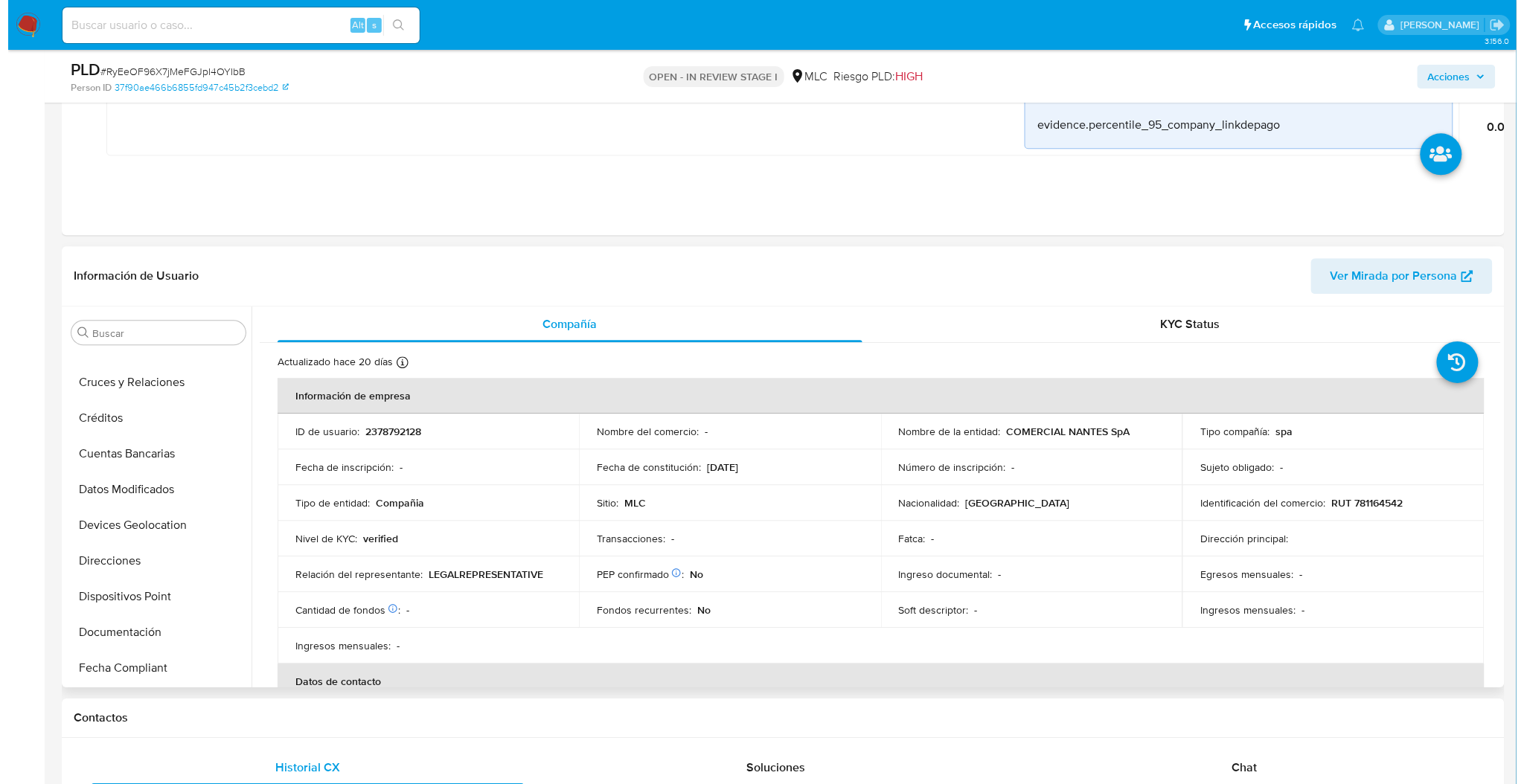
scroll to position [0, 0]
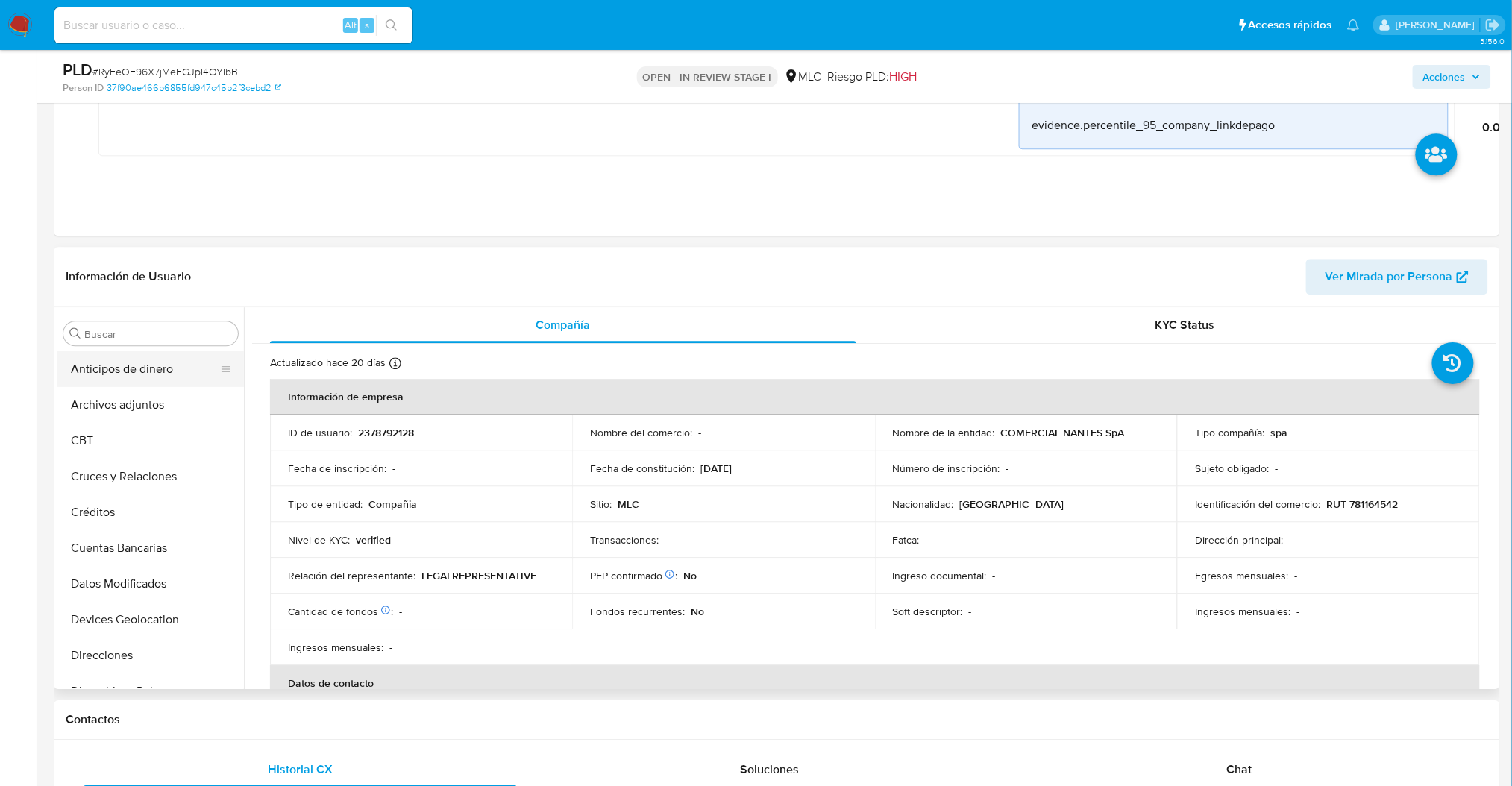
click at [157, 378] on button "Anticipos de dinero" at bounding box center [144, 369] width 174 height 36
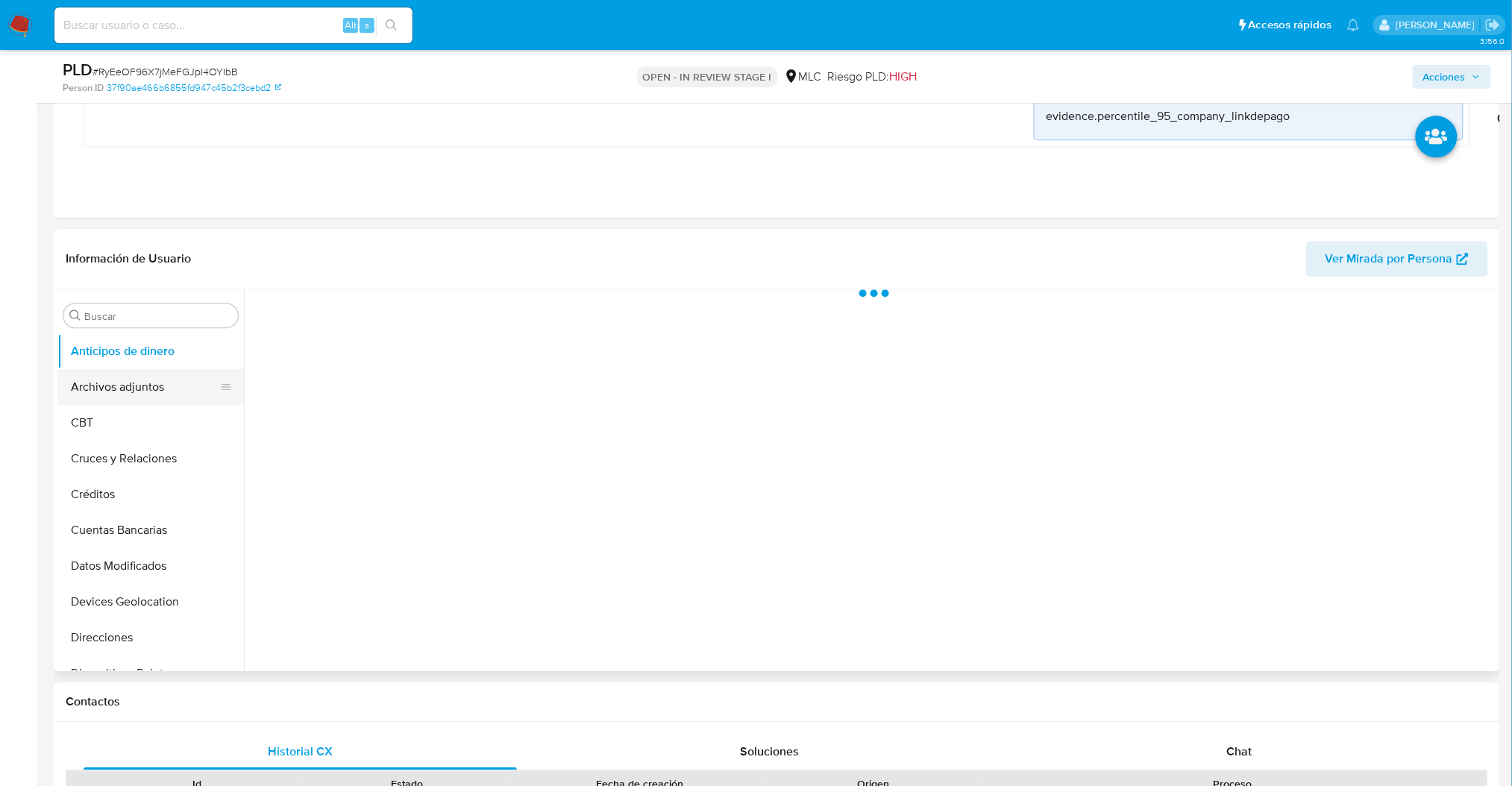
click at [142, 393] on button "Archivos adjuntos" at bounding box center [144, 387] width 174 height 36
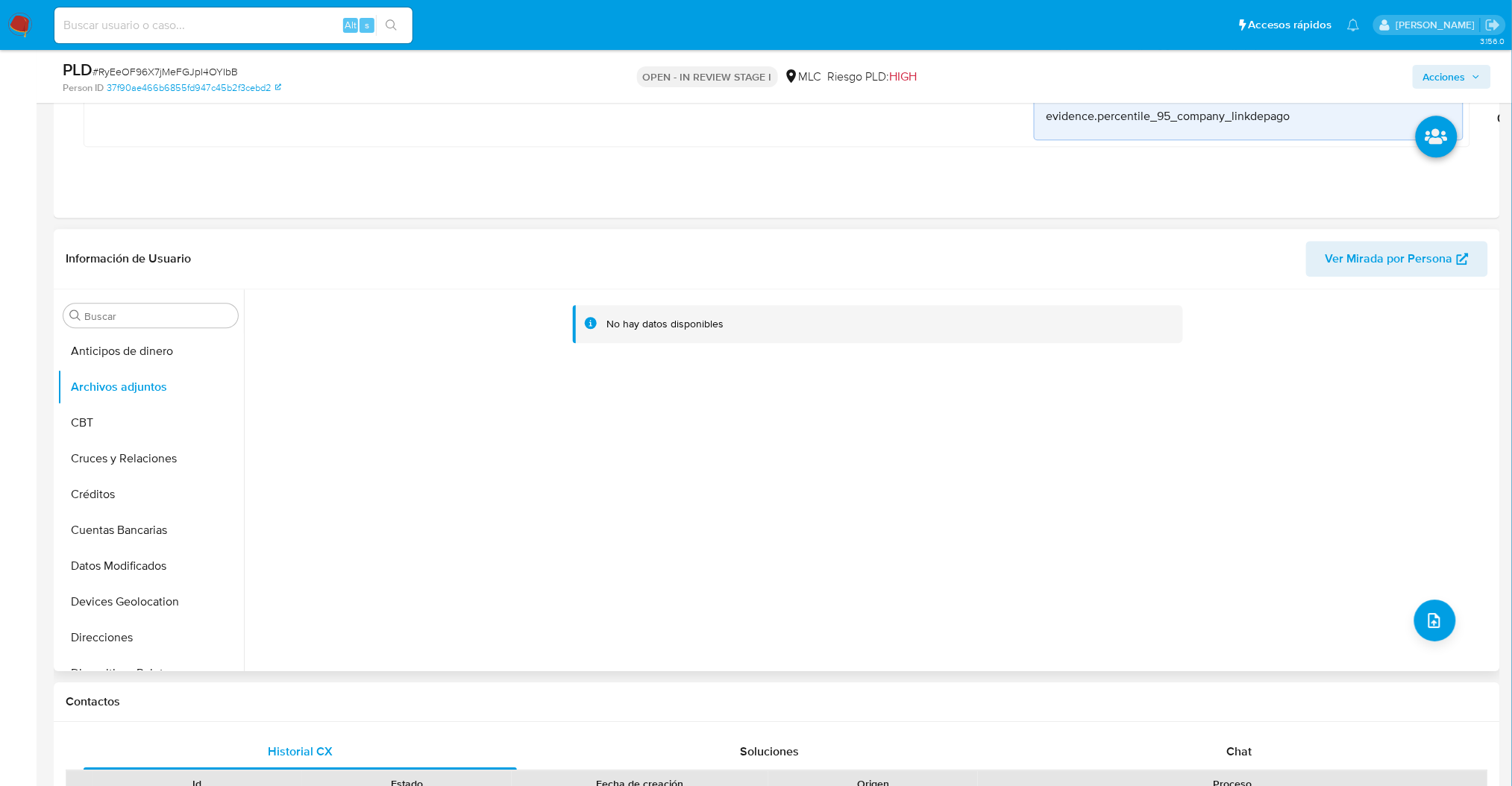
click at [1424, 653] on div "No hay datos disponibles" at bounding box center [870, 480] width 1252 height 381
click at [1424, 637] on button "upload-file" at bounding box center [1435, 620] width 41 height 41
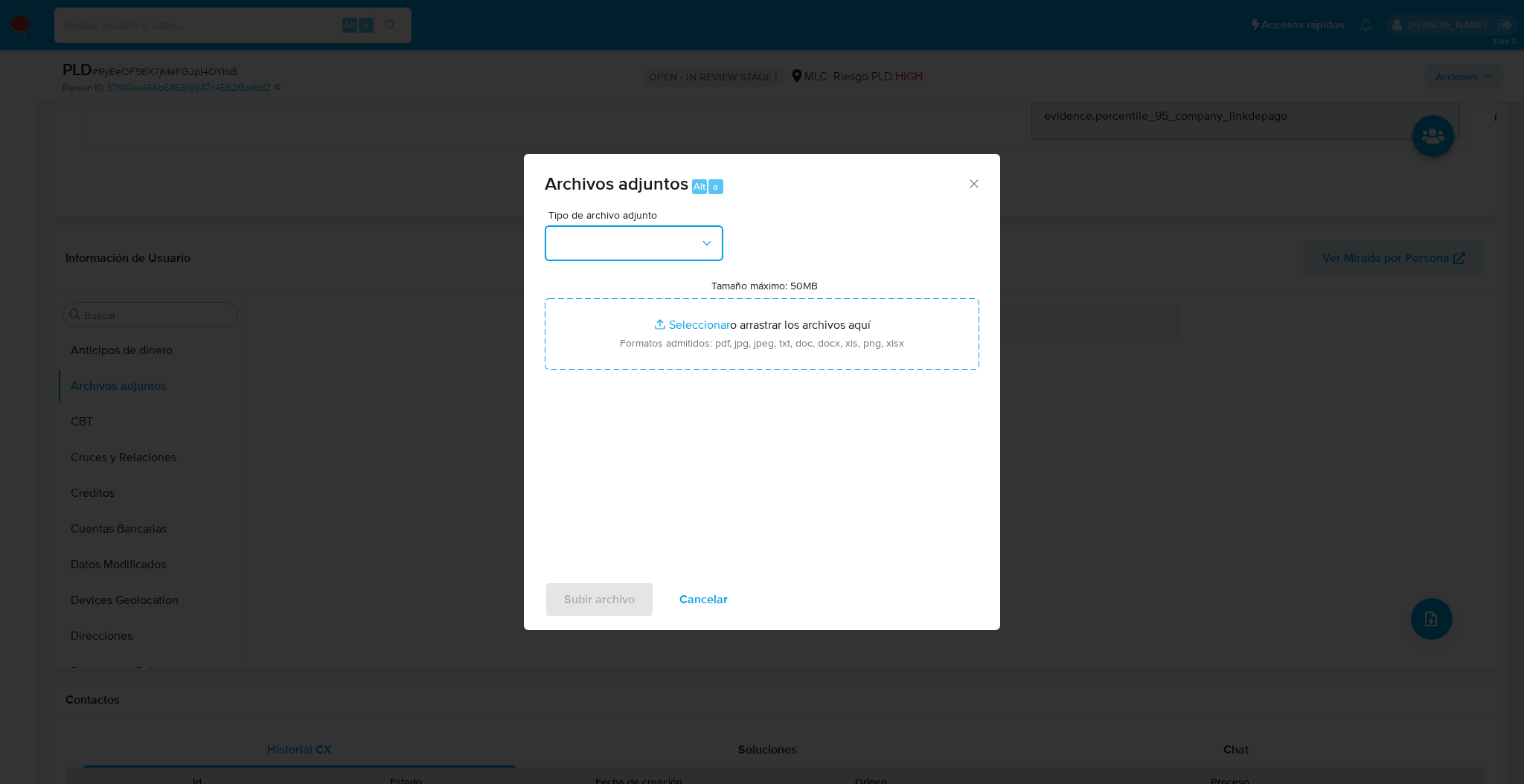
click at [707, 256] on button "button" at bounding box center [634, 243] width 178 height 36
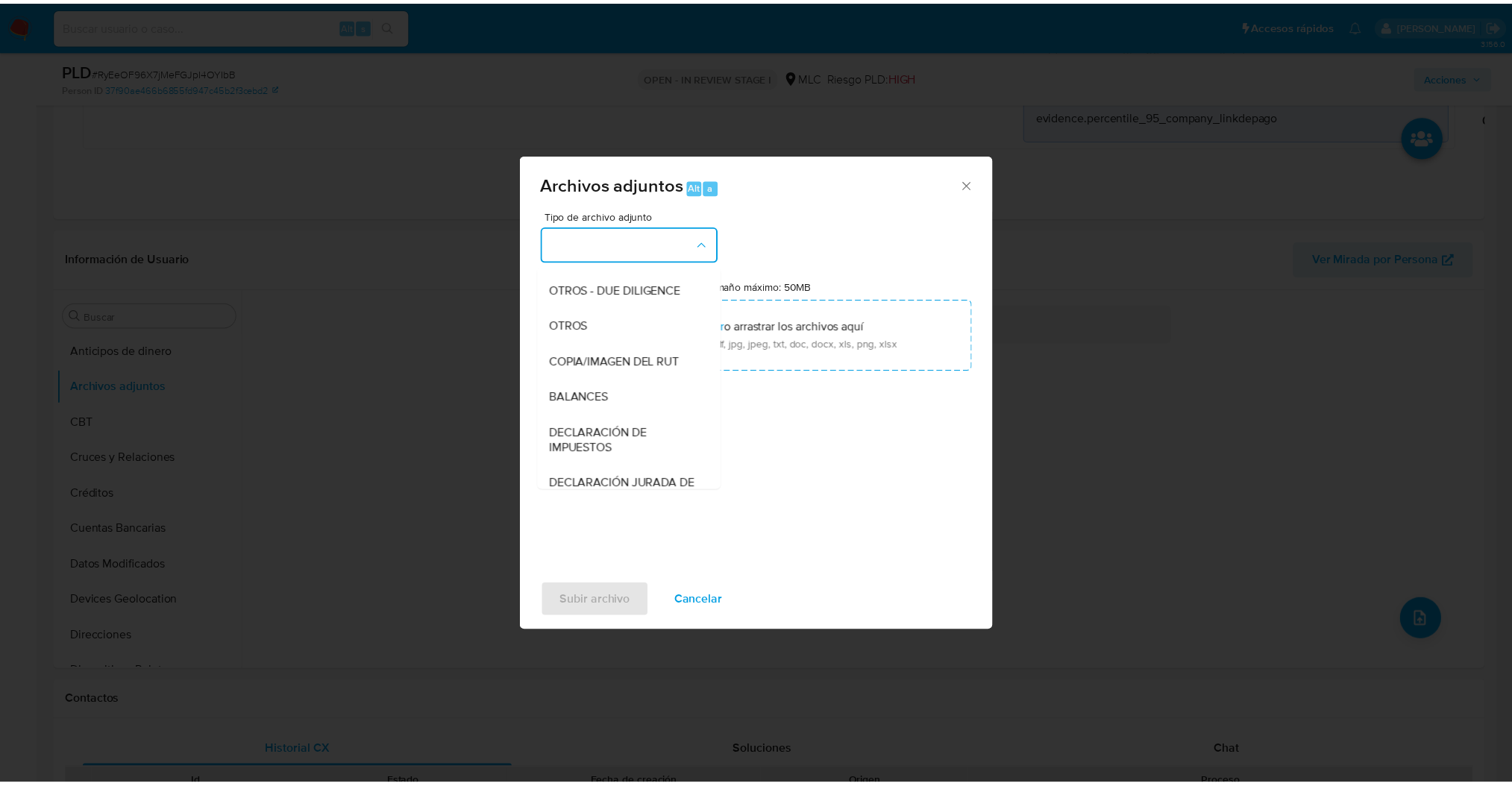
scroll to position [191, 0]
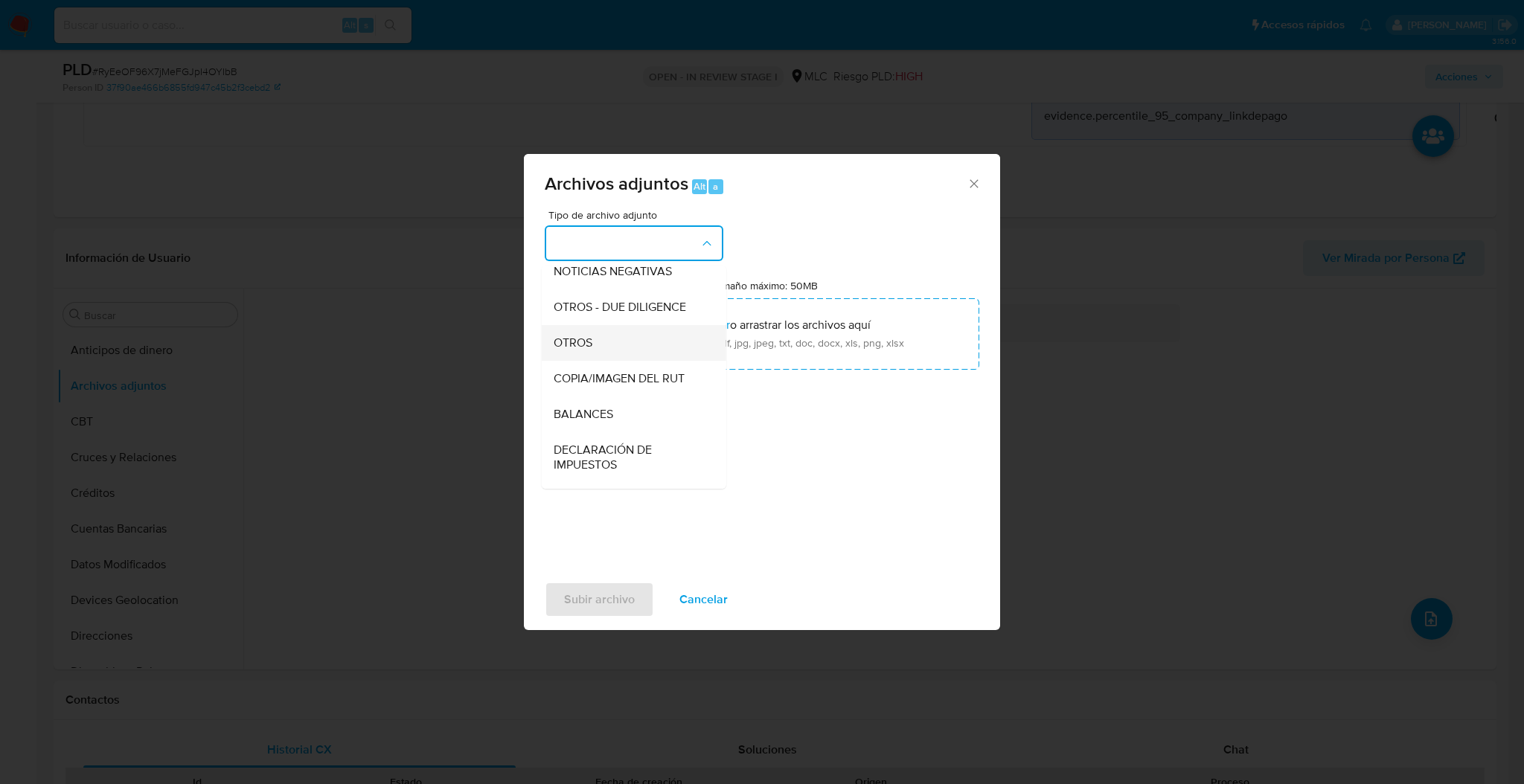
click at [644, 344] on div "OTROS" at bounding box center [629, 343] width 152 height 36
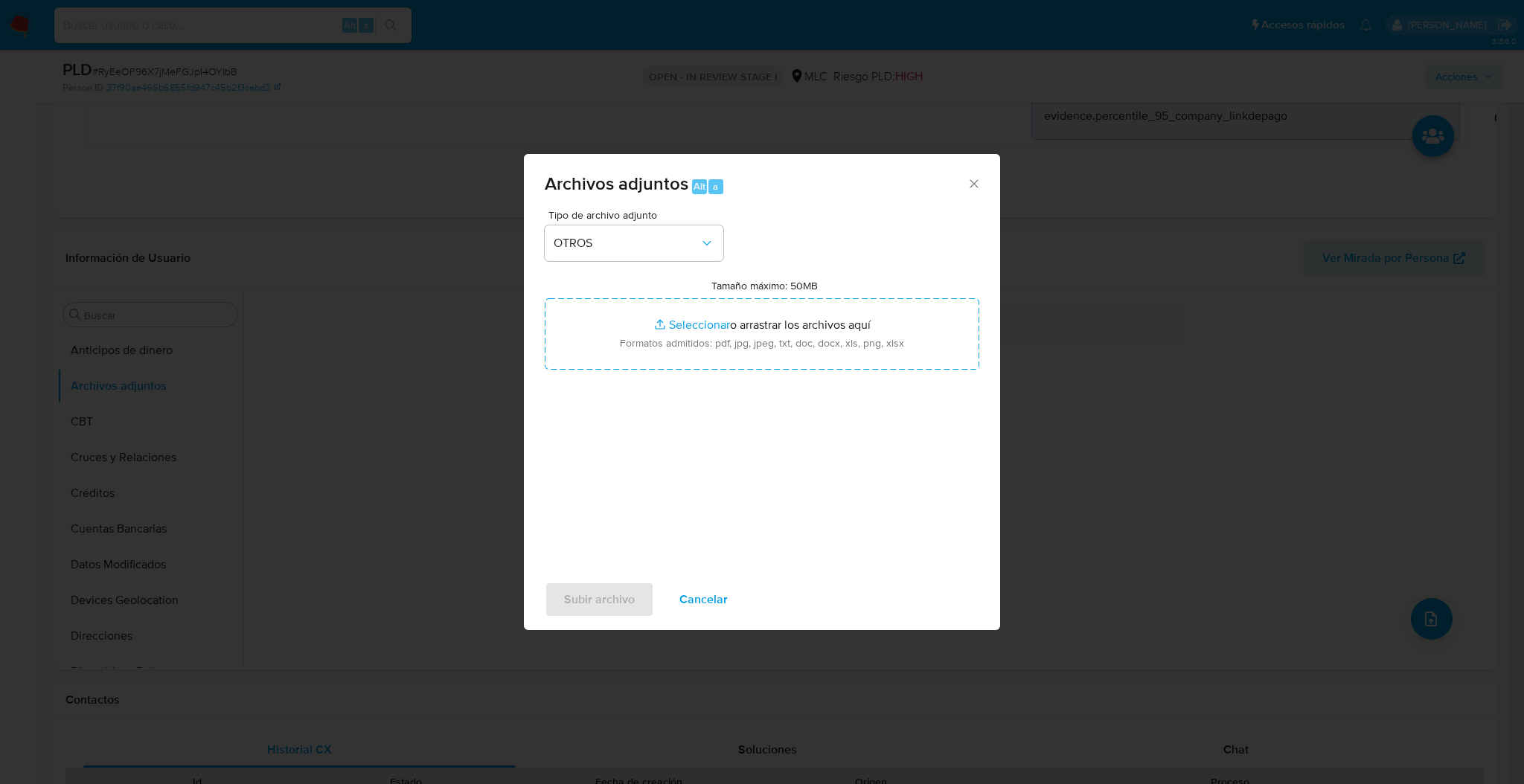
click at [644, 344] on input "Tamaño máximo: 50MB Seleccionar archivos" at bounding box center [762, 335] width 435 height 72
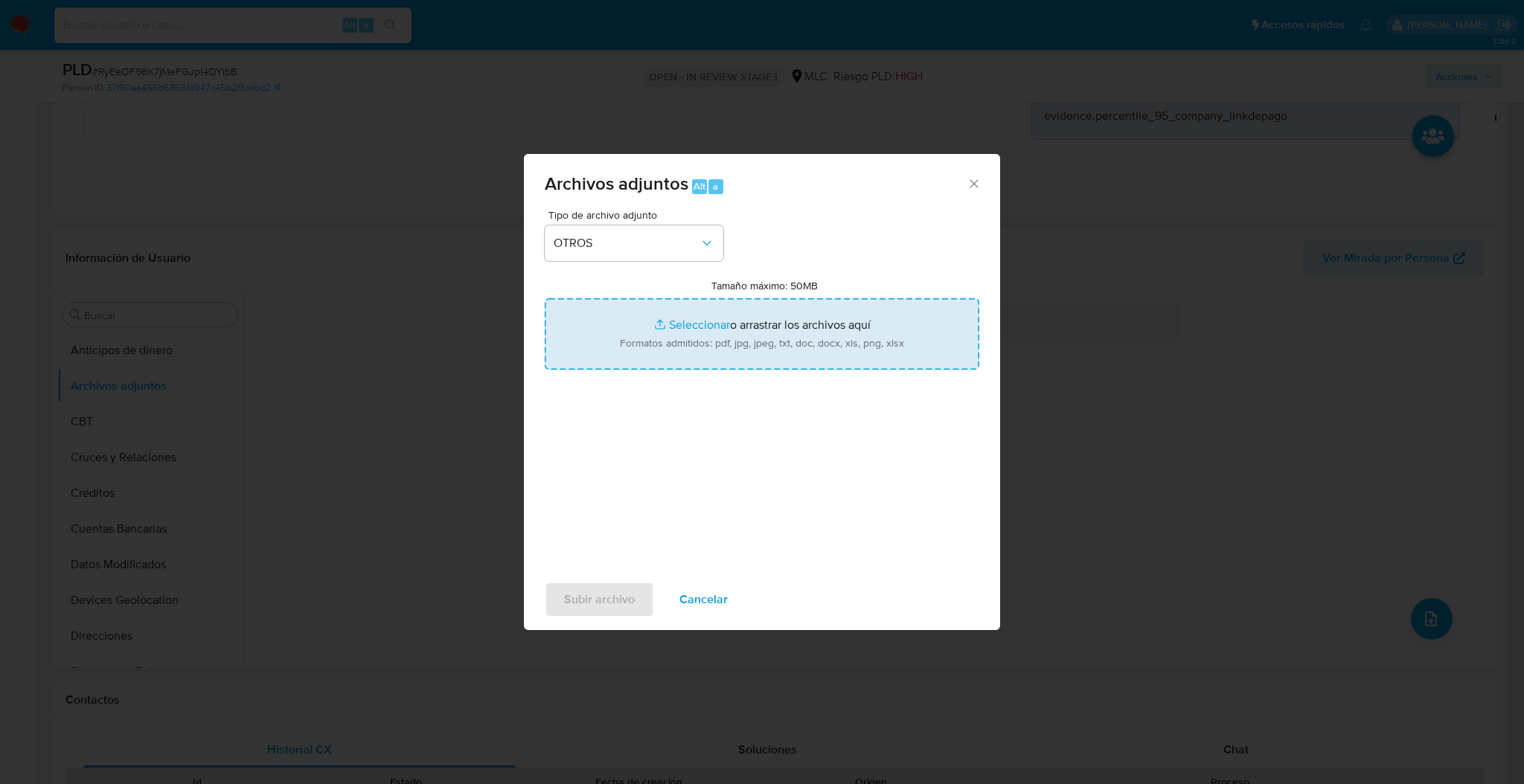
click at [763, 368] on input "Tamaño máximo: 50MB Seleccionar archivos" at bounding box center [762, 335] width 435 height 72
click at [772, 348] on input "Tamaño máximo: 50MB Seleccionar archivos" at bounding box center [762, 335] width 435 height 72
type input "C:\fakepath\Case Log - 2378792128.pdf"
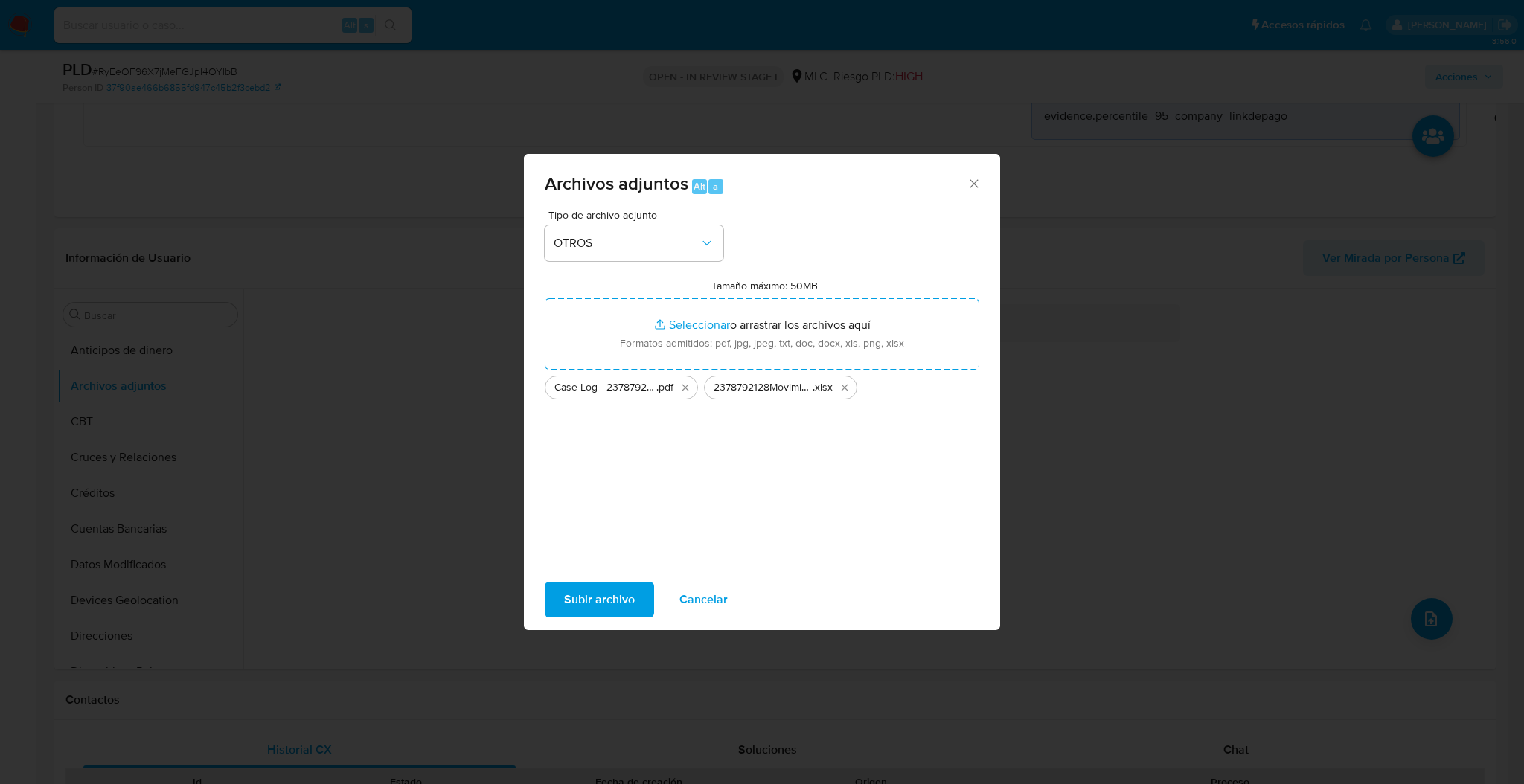
click at [602, 600] on span "Subir archivo" at bounding box center [599, 600] width 71 height 33
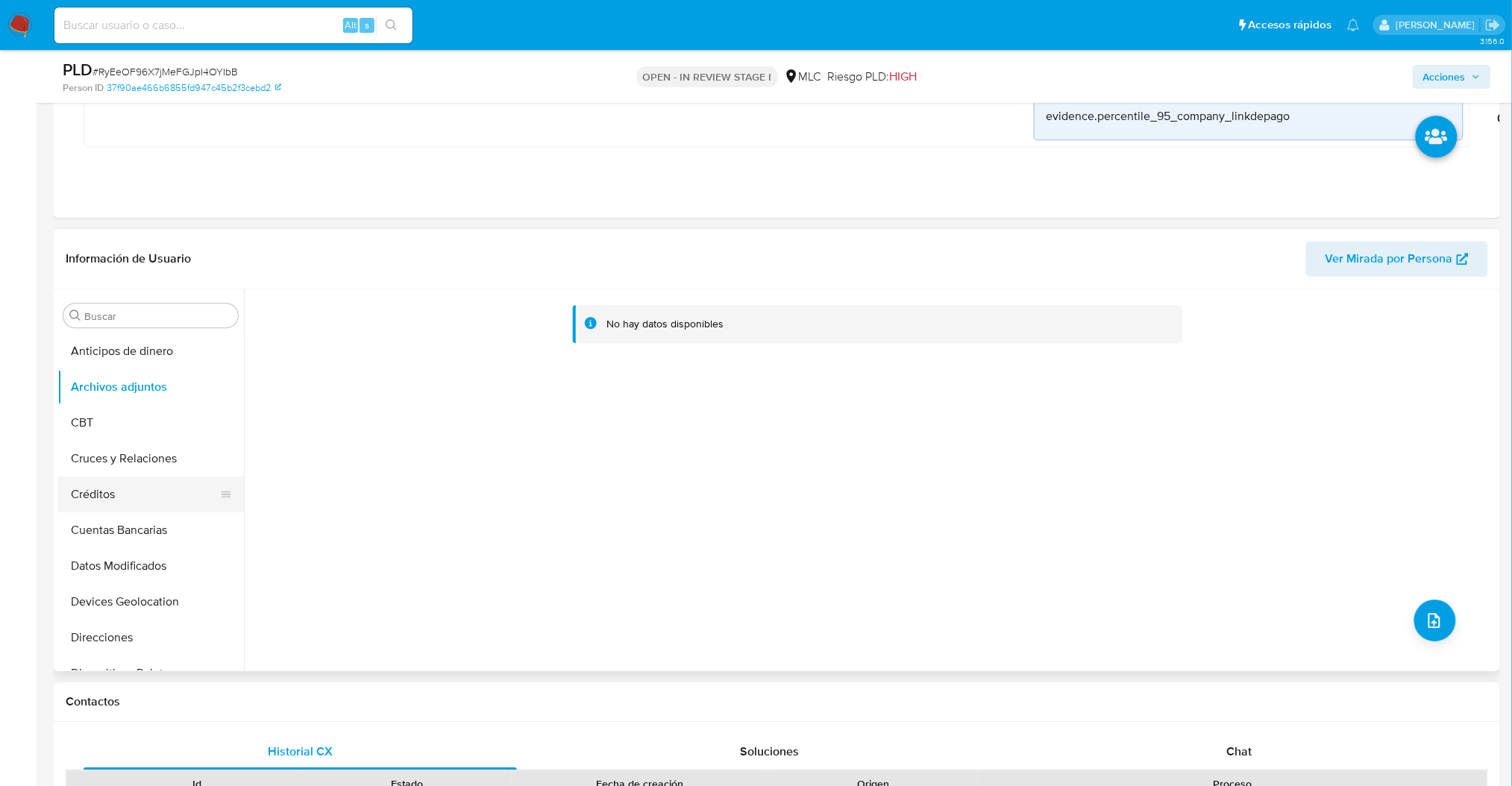
click at [205, 499] on button "Créditos" at bounding box center [144, 494] width 174 height 36
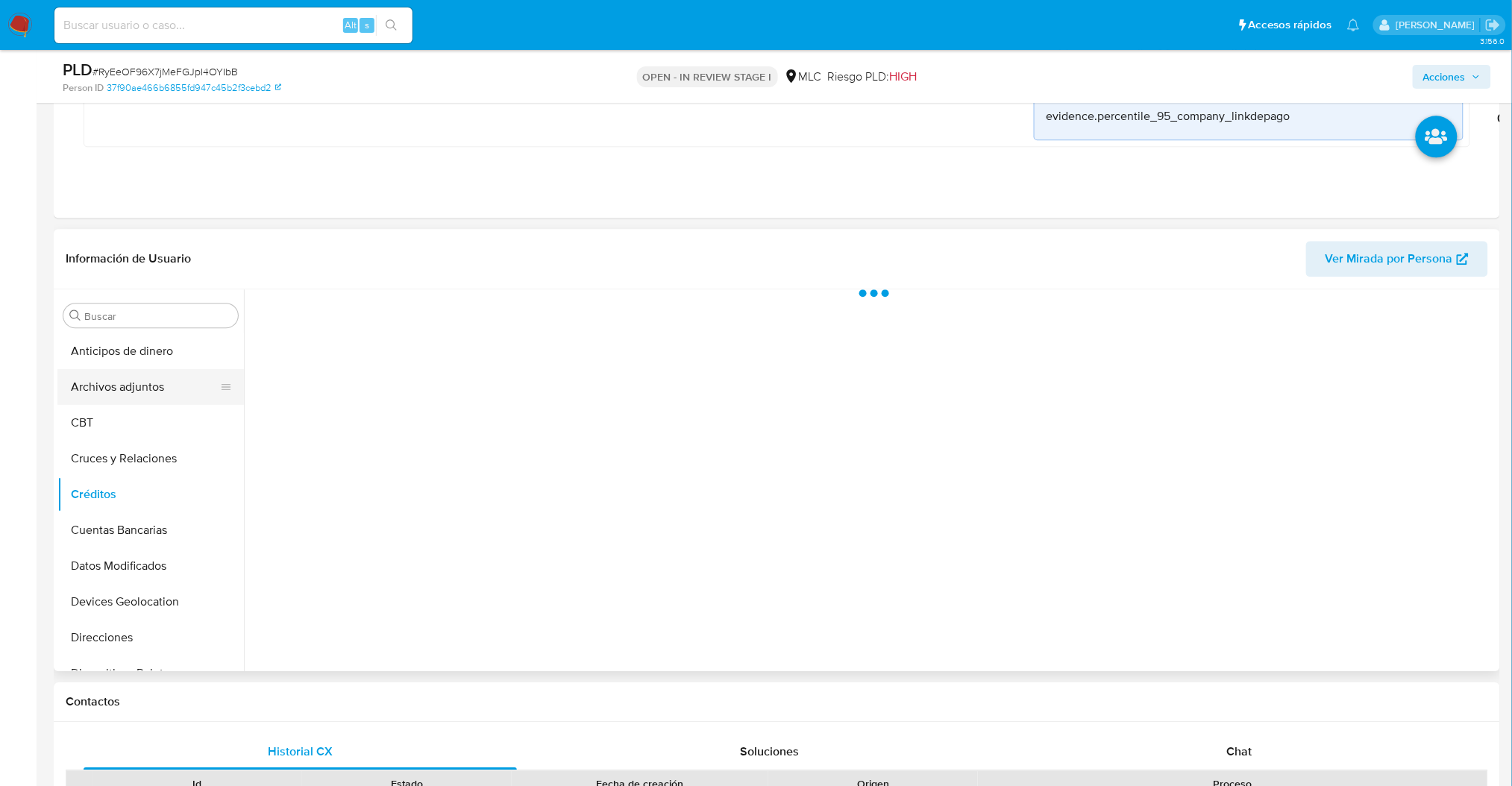
click at [152, 371] on button "Archivos adjuntos" at bounding box center [144, 387] width 174 height 36
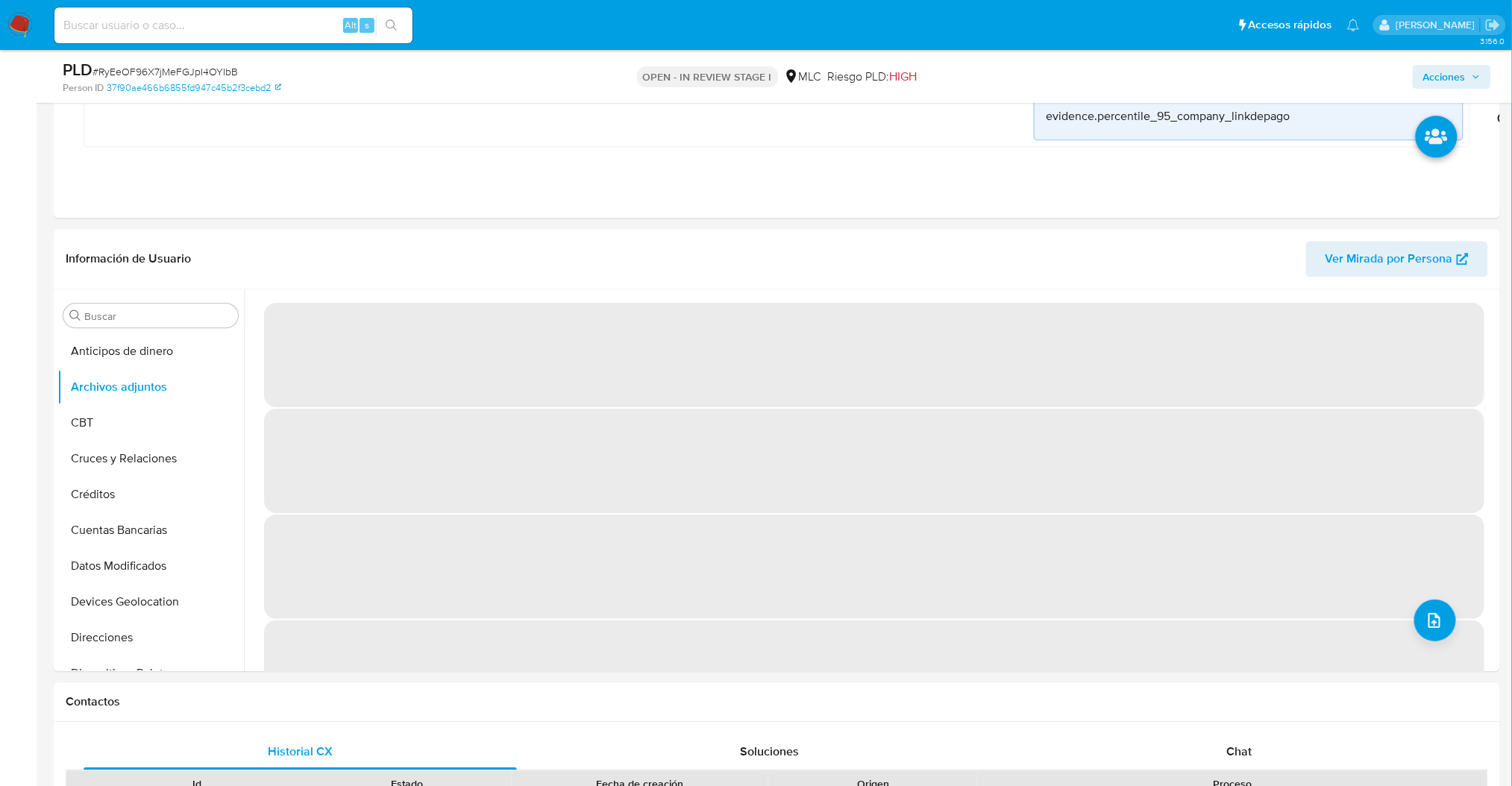
click at [1425, 76] on span "Acciones" at bounding box center [1445, 76] width 42 height 24
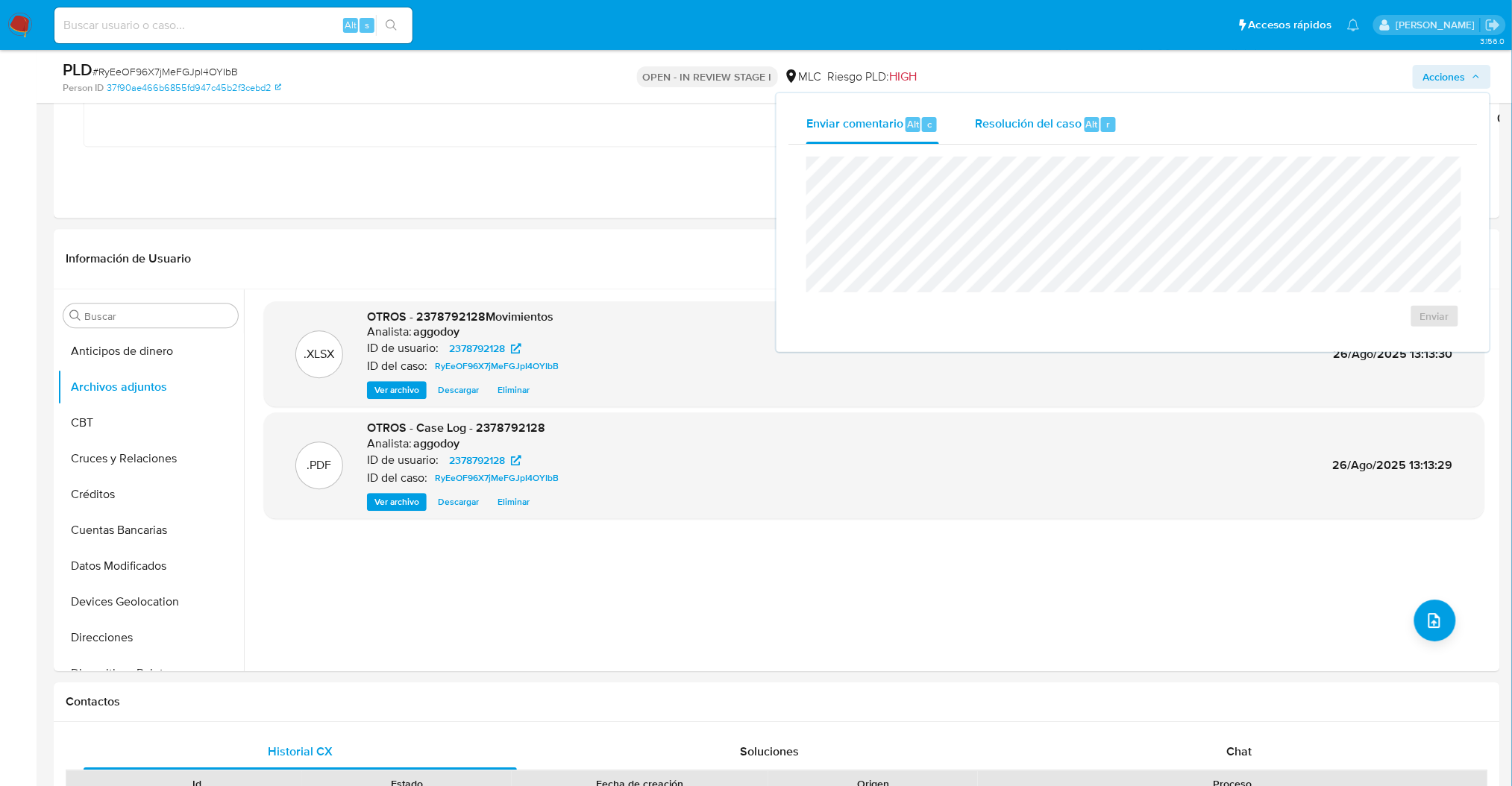
click at [1131, 127] on button "Resolución del caso Alt r" at bounding box center [1046, 124] width 178 height 39
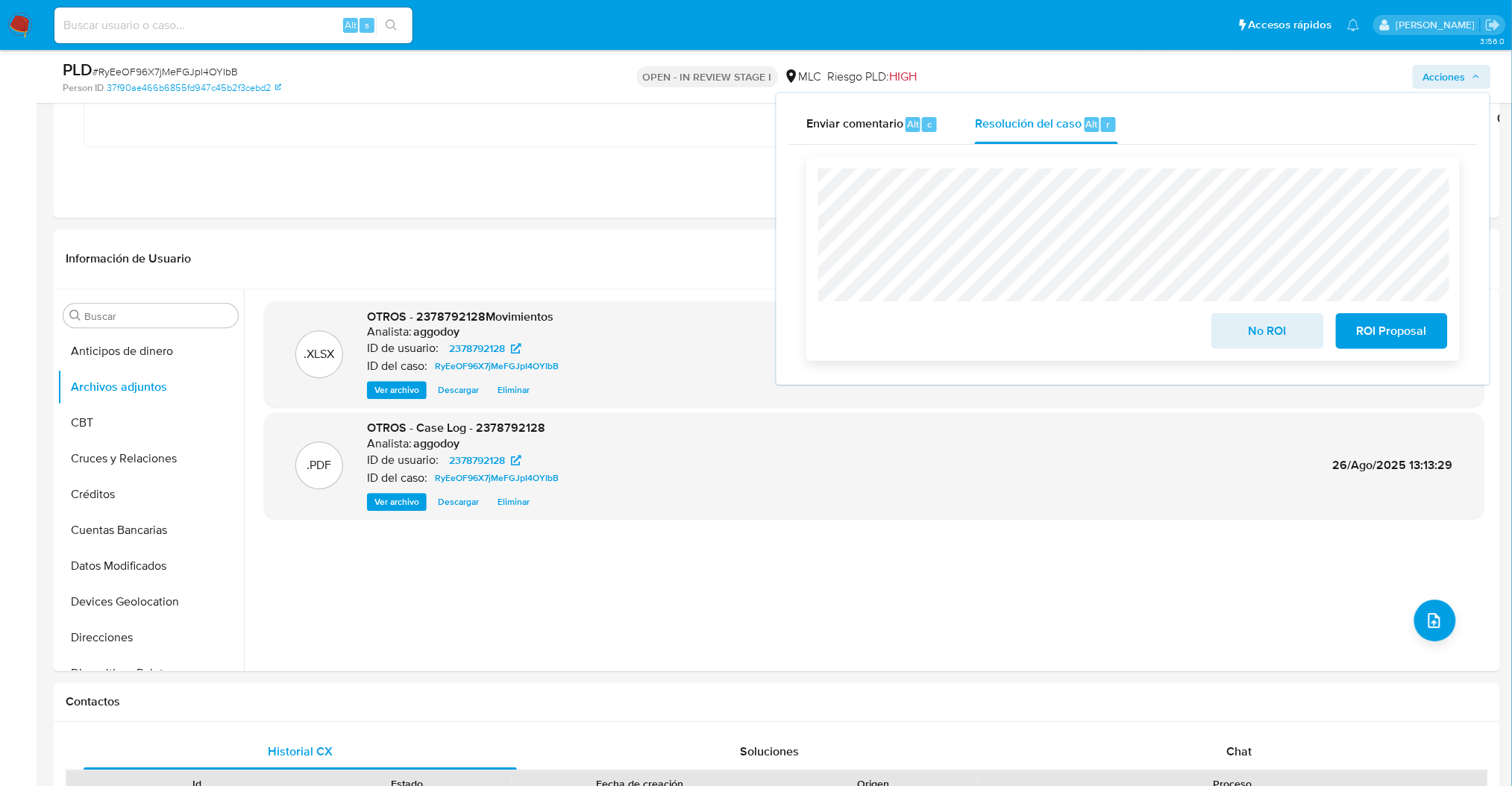
click at [1291, 339] on span "No ROI" at bounding box center [1267, 332] width 73 height 33
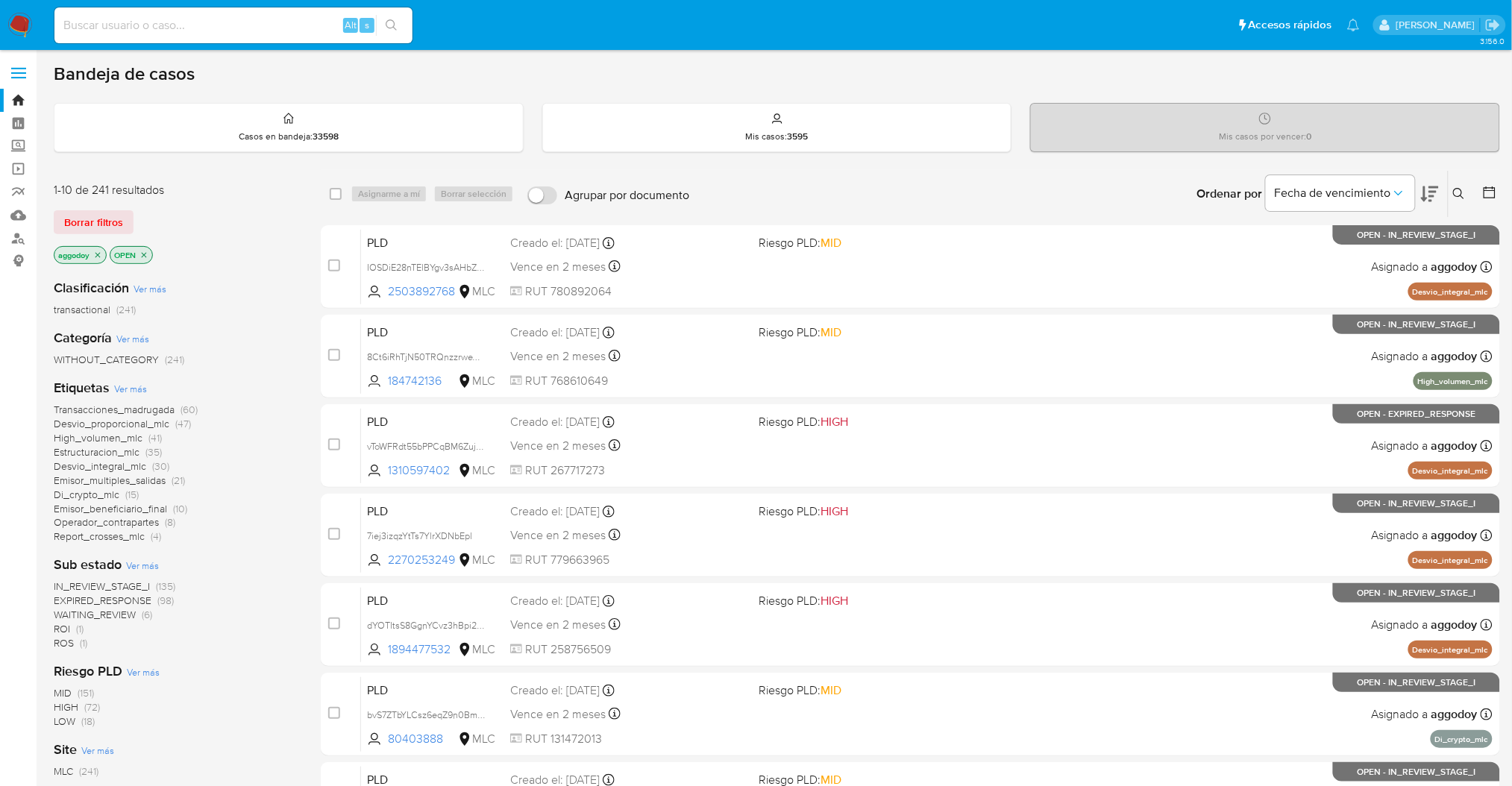
click at [68, 629] on span "ROI" at bounding box center [62, 628] width 17 height 15
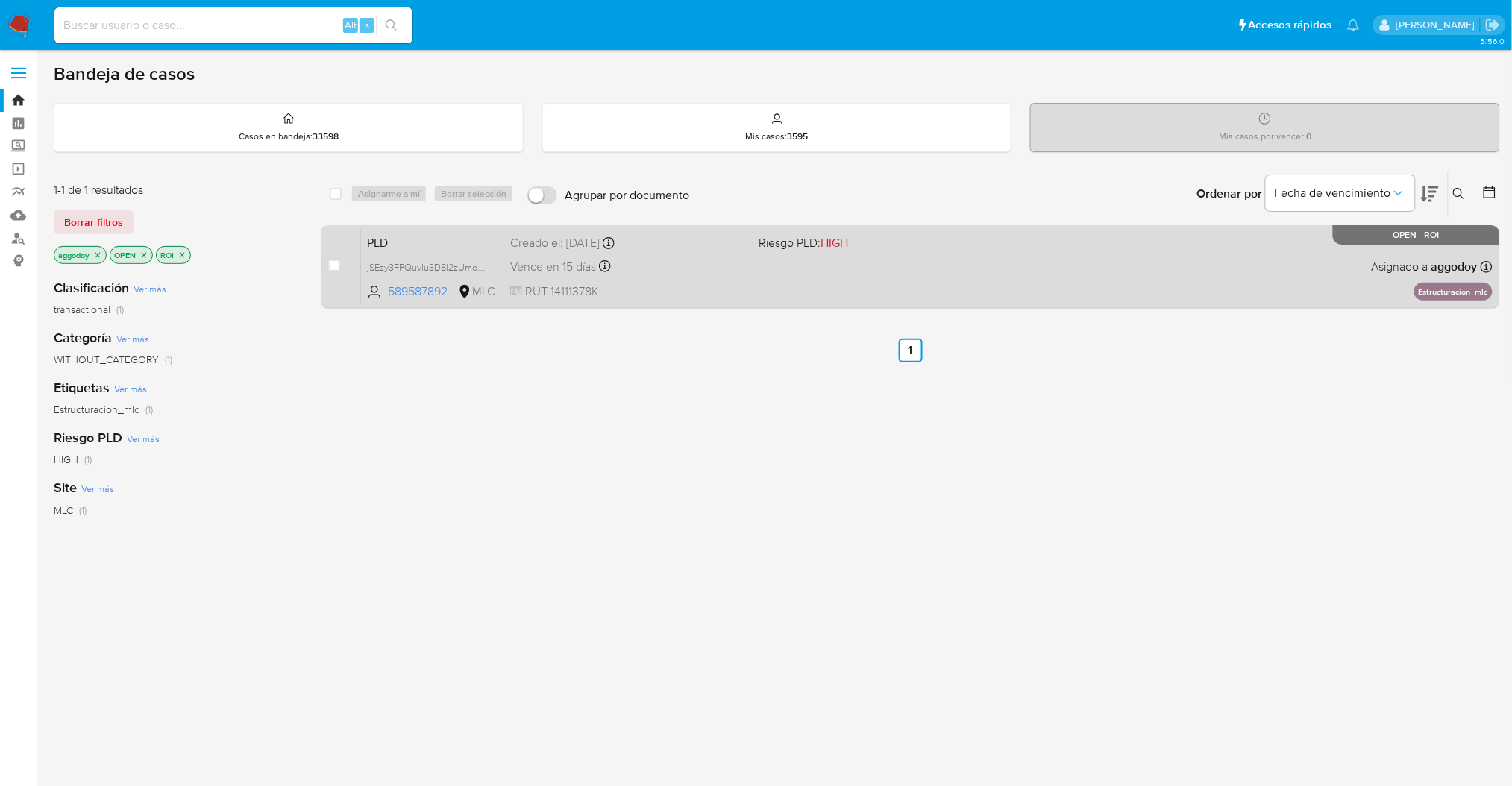
click at [733, 308] on div "case-item-checkbox No es posible asignar el caso PLD jSEzy3FPQuvlu3D8l2zUmoDp 5…" at bounding box center [910, 266] width 1179 height 84
click at [743, 258] on div "Vence en 15 días Vence el [DATE] 06:08:20" at bounding box center [628, 266] width 237 height 20
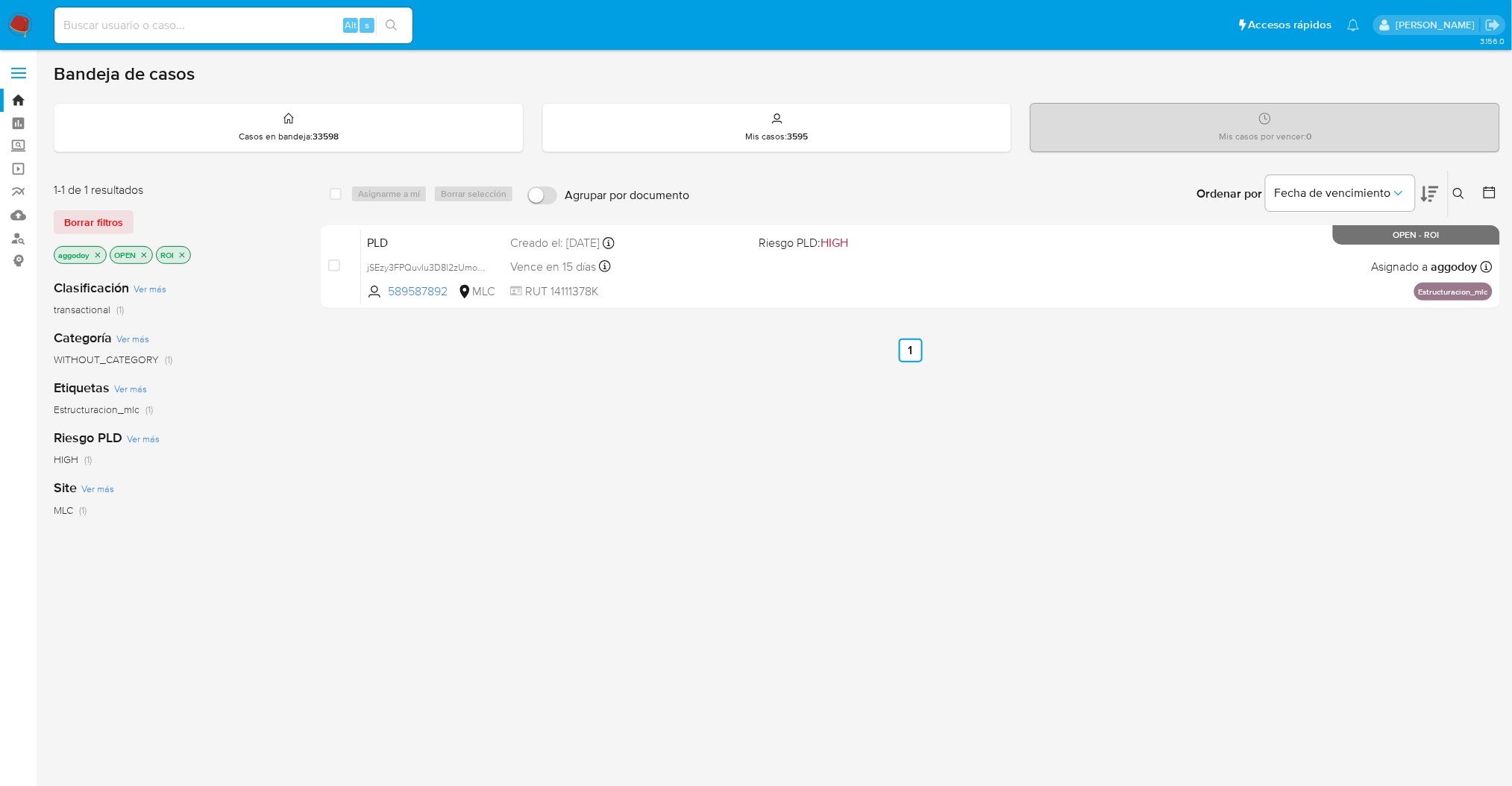
click at [186, 253] on icon "close-filter" at bounding box center [182, 255] width 9 height 9
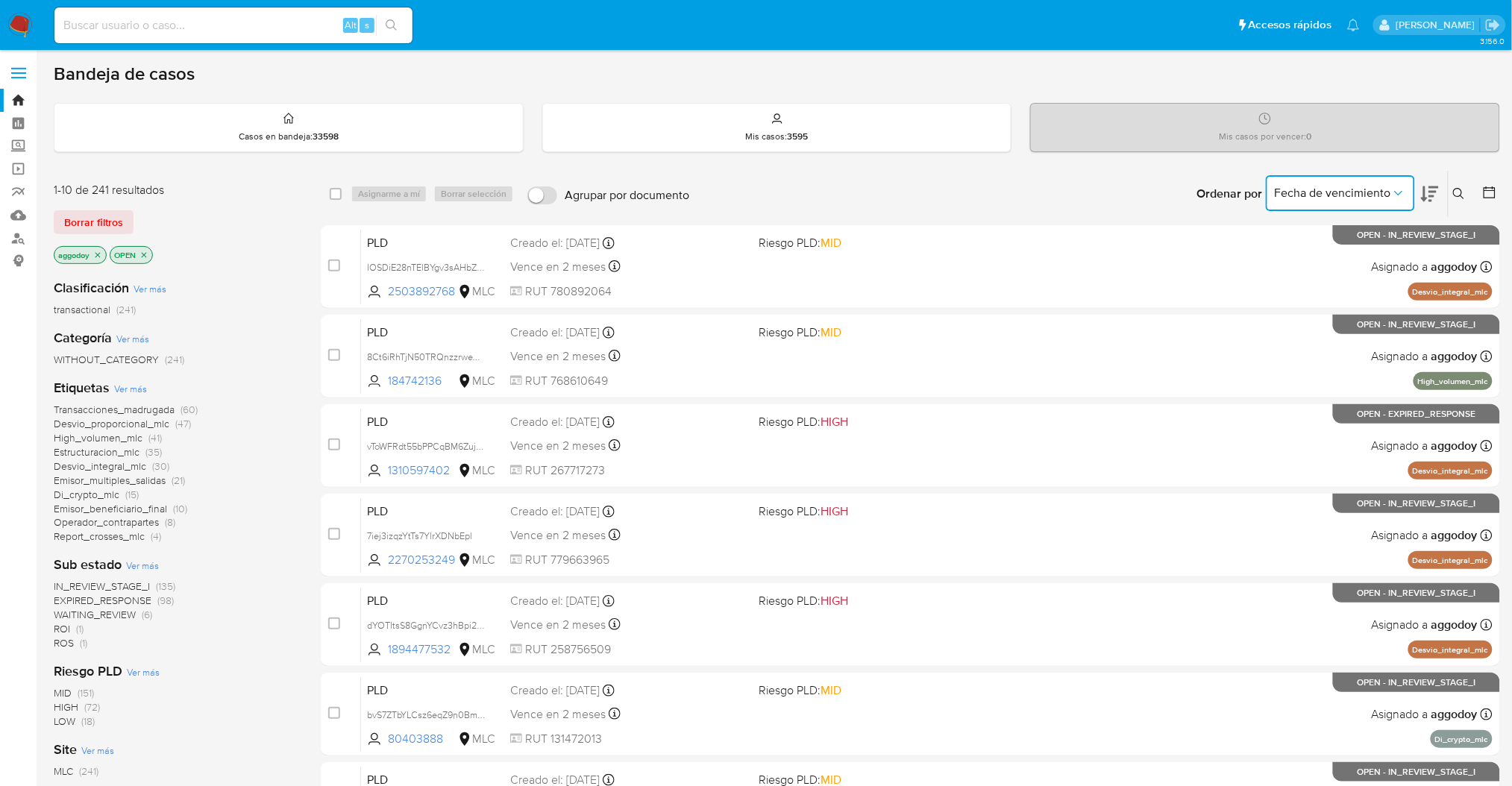
click at [1315, 205] on button "Fecha de vencimiento" at bounding box center [1341, 193] width 149 height 36
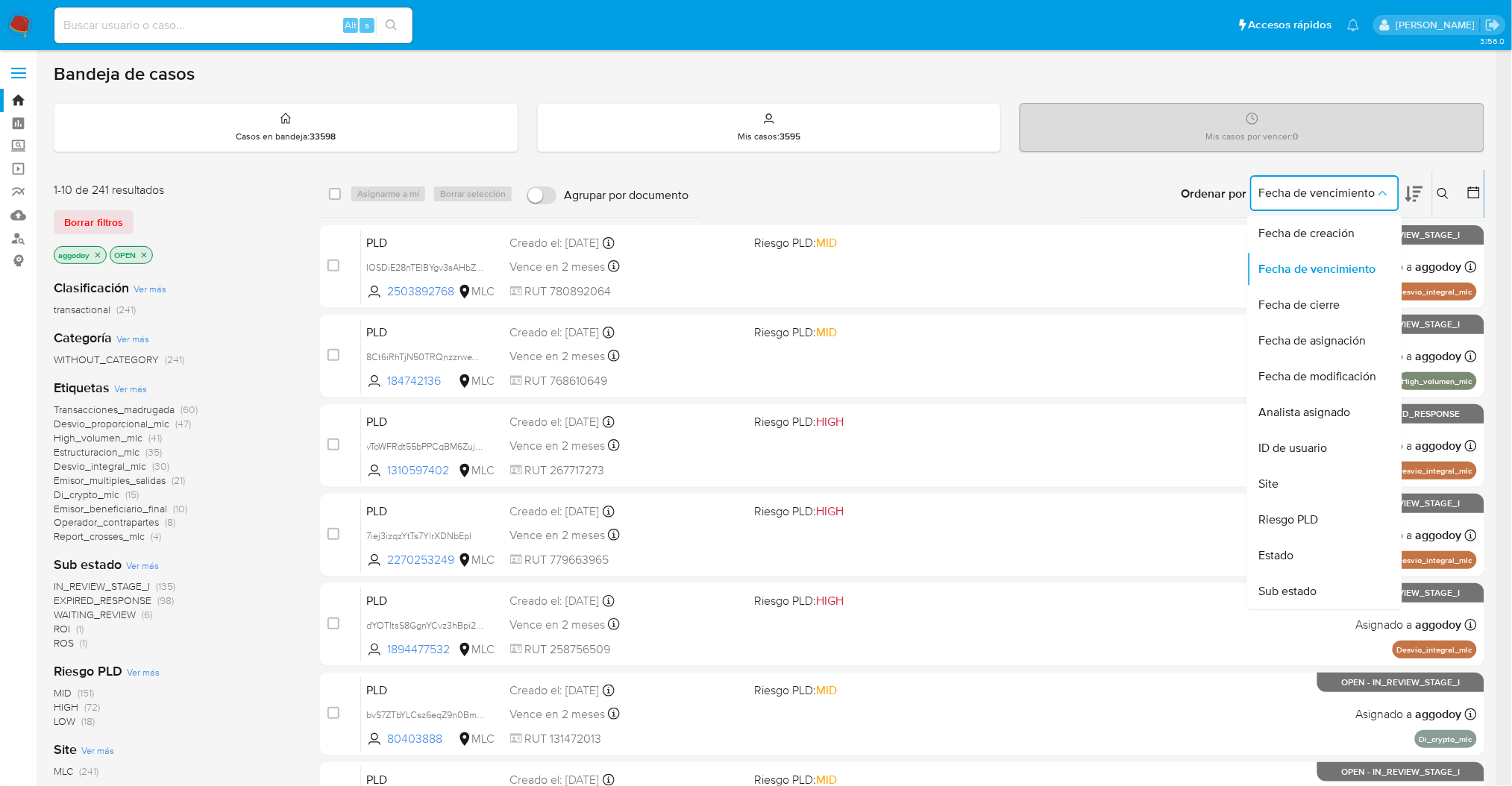
click at [1424, 189] on icon at bounding box center [1413, 194] width 18 height 18
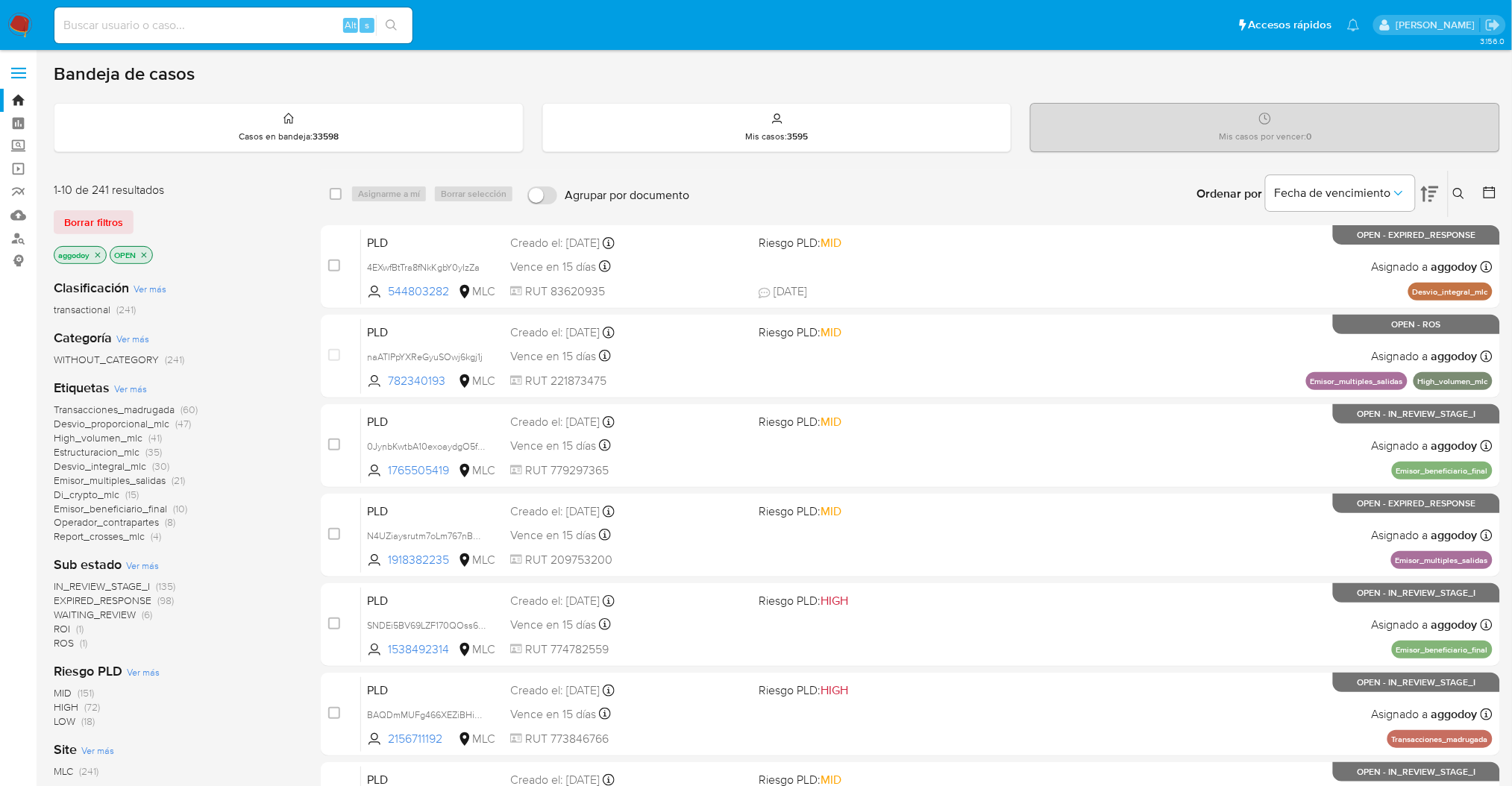
click at [98, 450] on span "Estructuracion_mlc" at bounding box center [96, 452] width 86 height 15
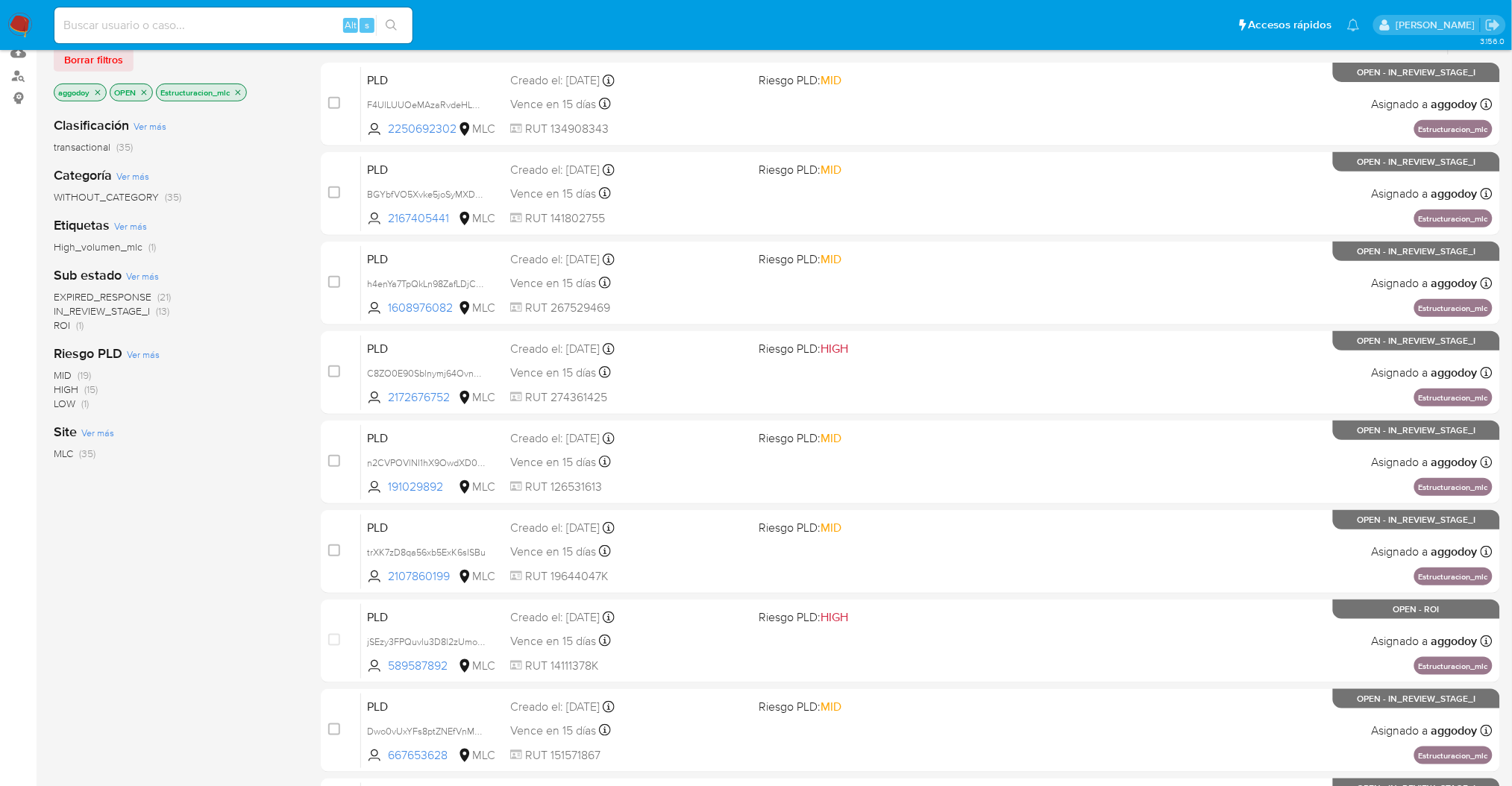
scroll to position [147, 0]
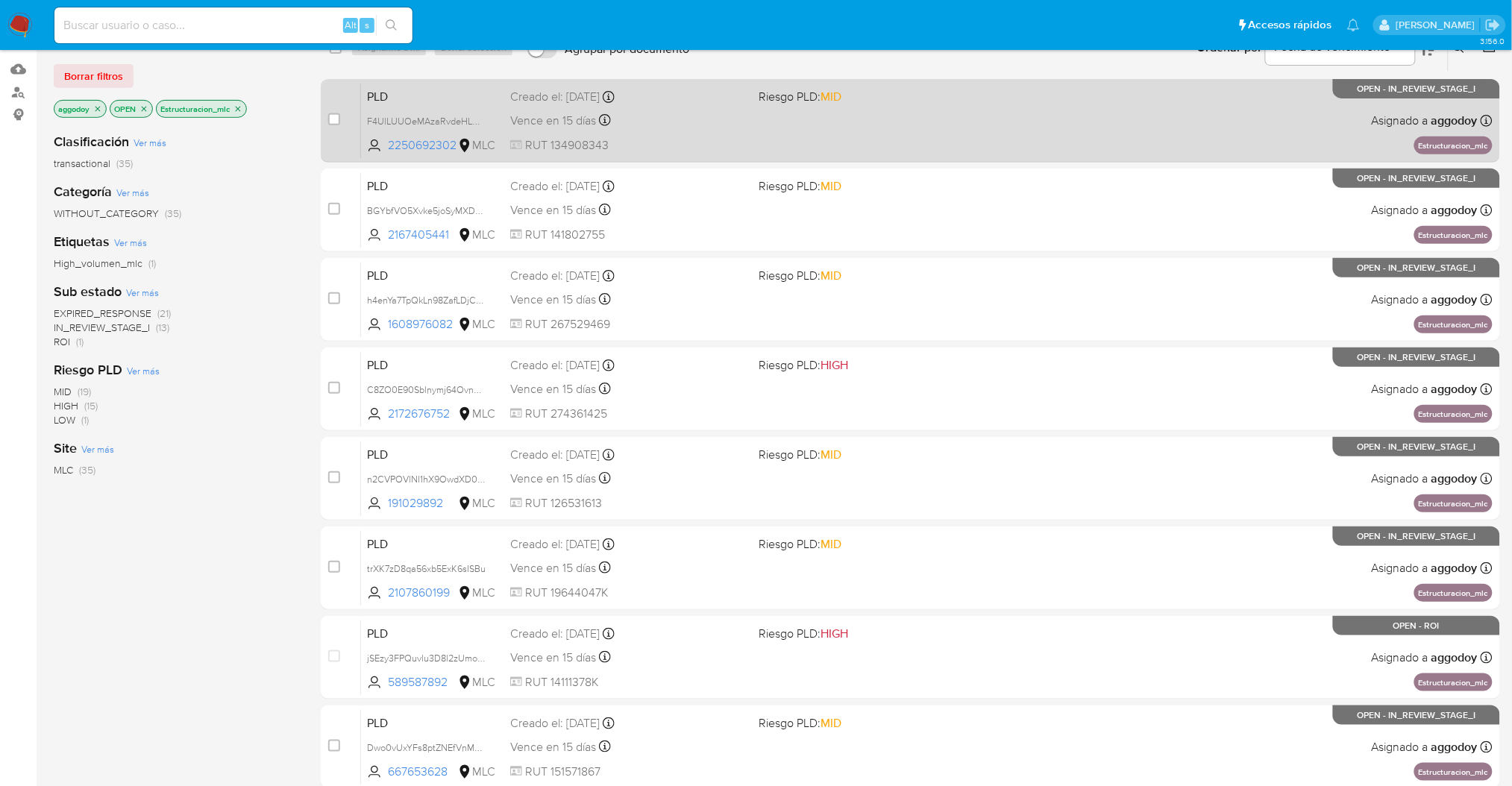
click at [817, 111] on div "PLD F4UlLUUOeMAzaRvdeHLmbWGO 2250692302 MLC Riesgo PLD: MID Creado el: [DATE] C…" at bounding box center [927, 121] width 1131 height 76
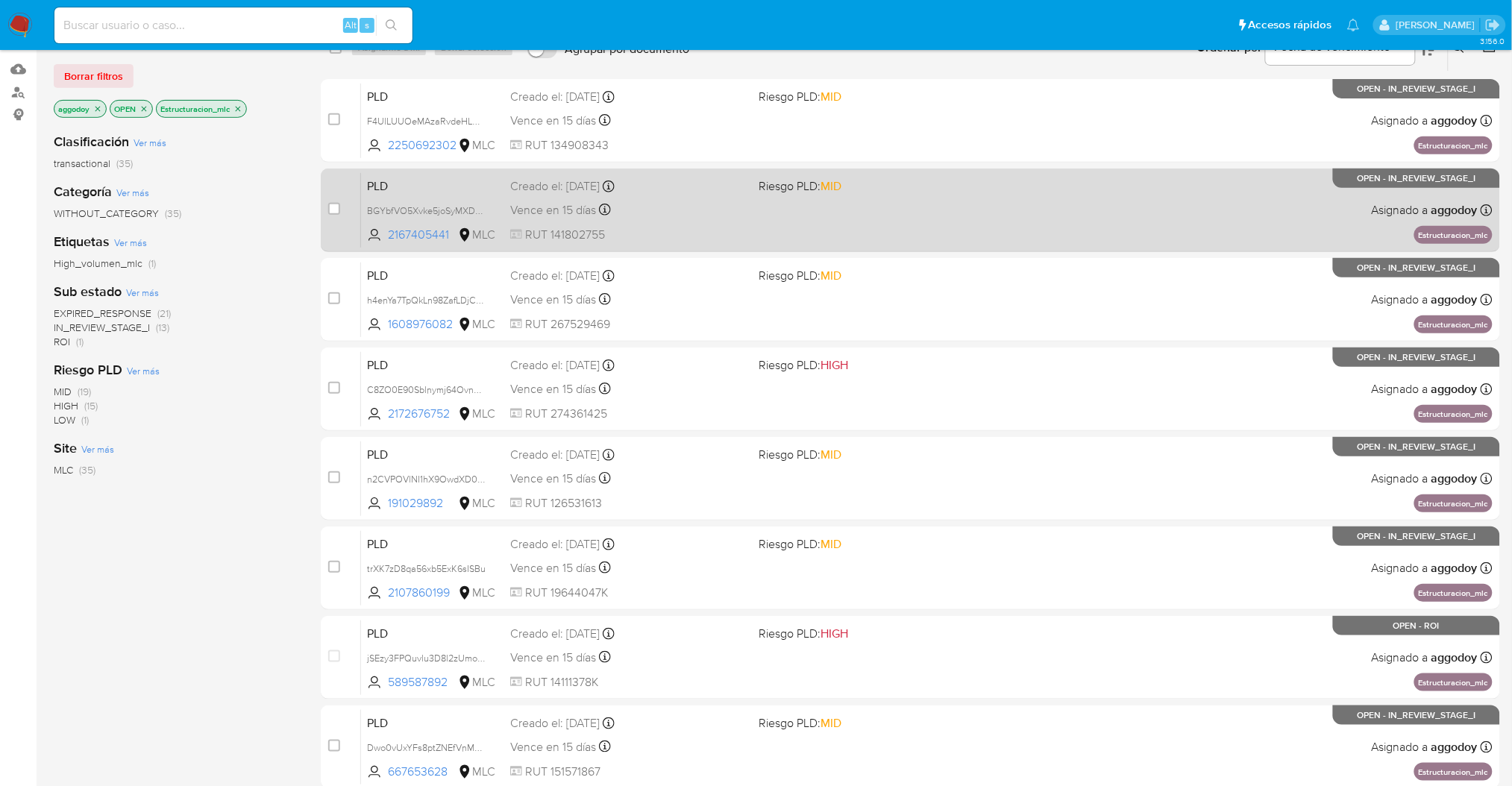
click at [801, 194] on div "PLD BGYbfVO5Xvke5joSyMXDSm7c 2167405441 MLC Riesgo PLD: MID Creado el: [DATE] C…" at bounding box center [927, 210] width 1131 height 76
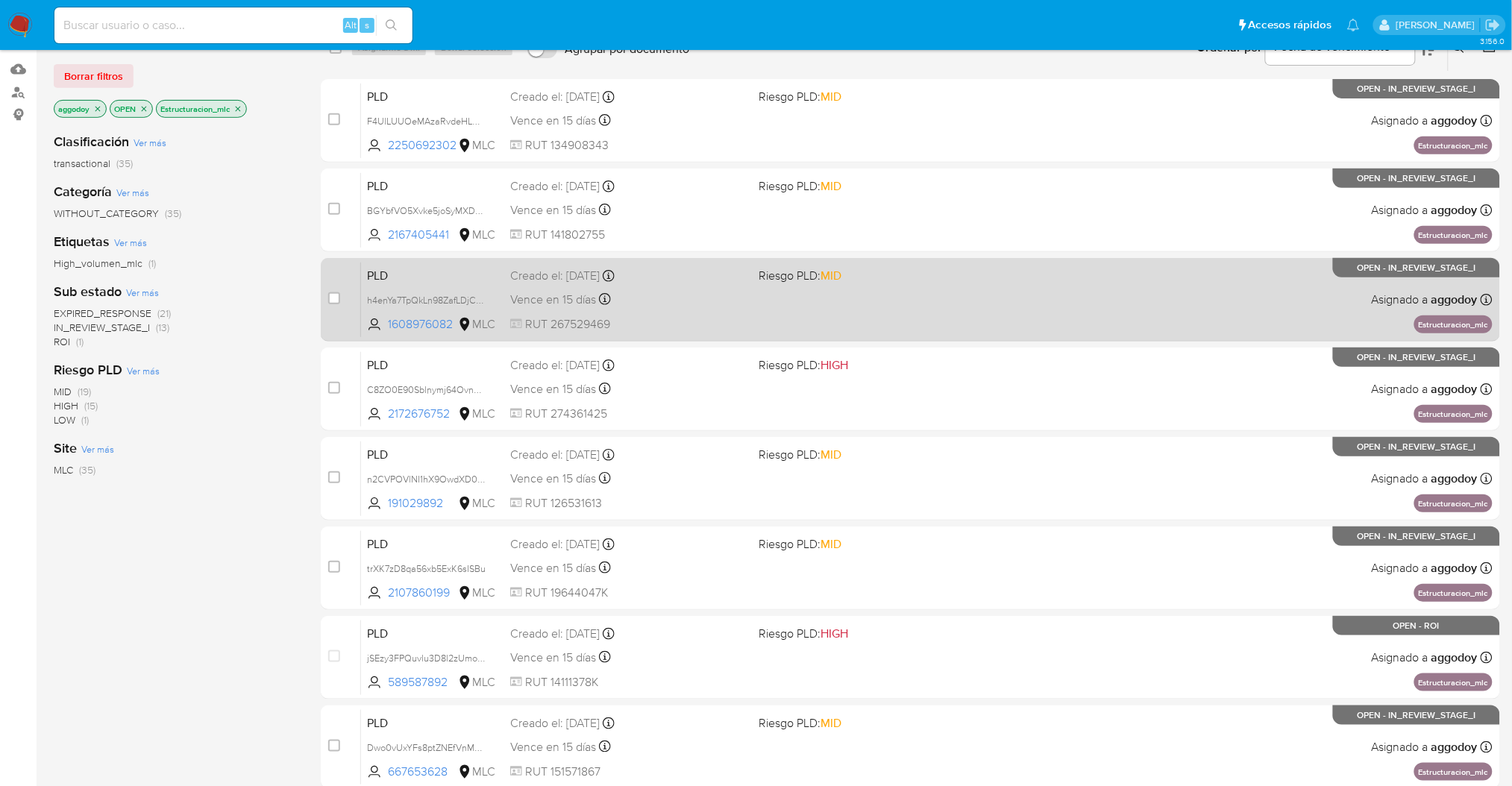
click at [772, 277] on span "Riesgo PLD: MID" at bounding box center [800, 276] width 83 height 17
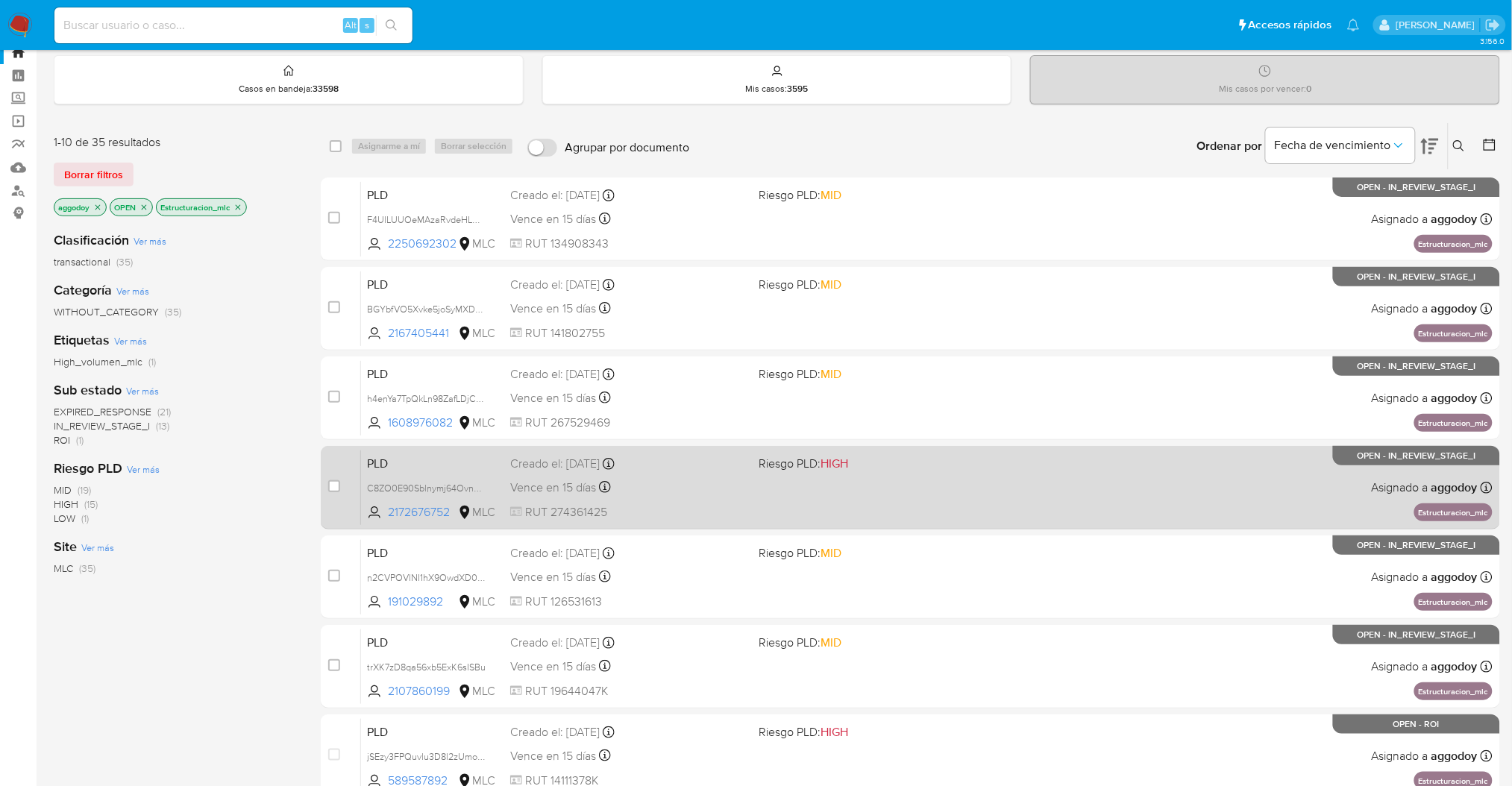
scroll to position [42, 0]
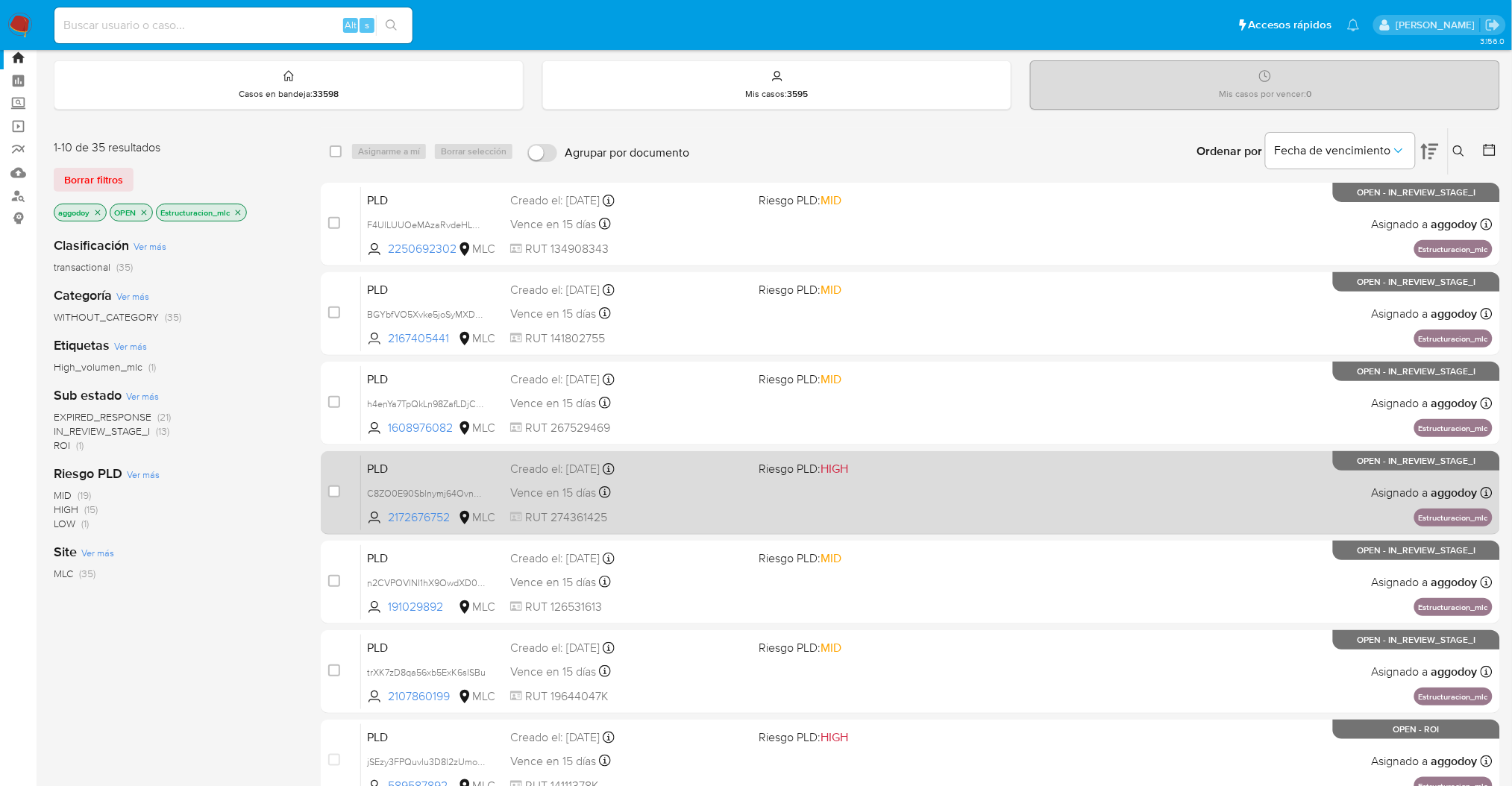
click at [867, 513] on div "PLD C8ZO0E90Sblnymj64Ovn6FUp 2172676752 MLC Riesgo PLD: HIGH Creado el: [DATE] …" at bounding box center [927, 493] width 1131 height 76
click at [770, 486] on div "PLD C8ZO0E90Sblnymj64Ovn6FUp 2172676752 MLC Riesgo PLD: HIGH Creado el: [DATE] …" at bounding box center [927, 493] width 1131 height 76
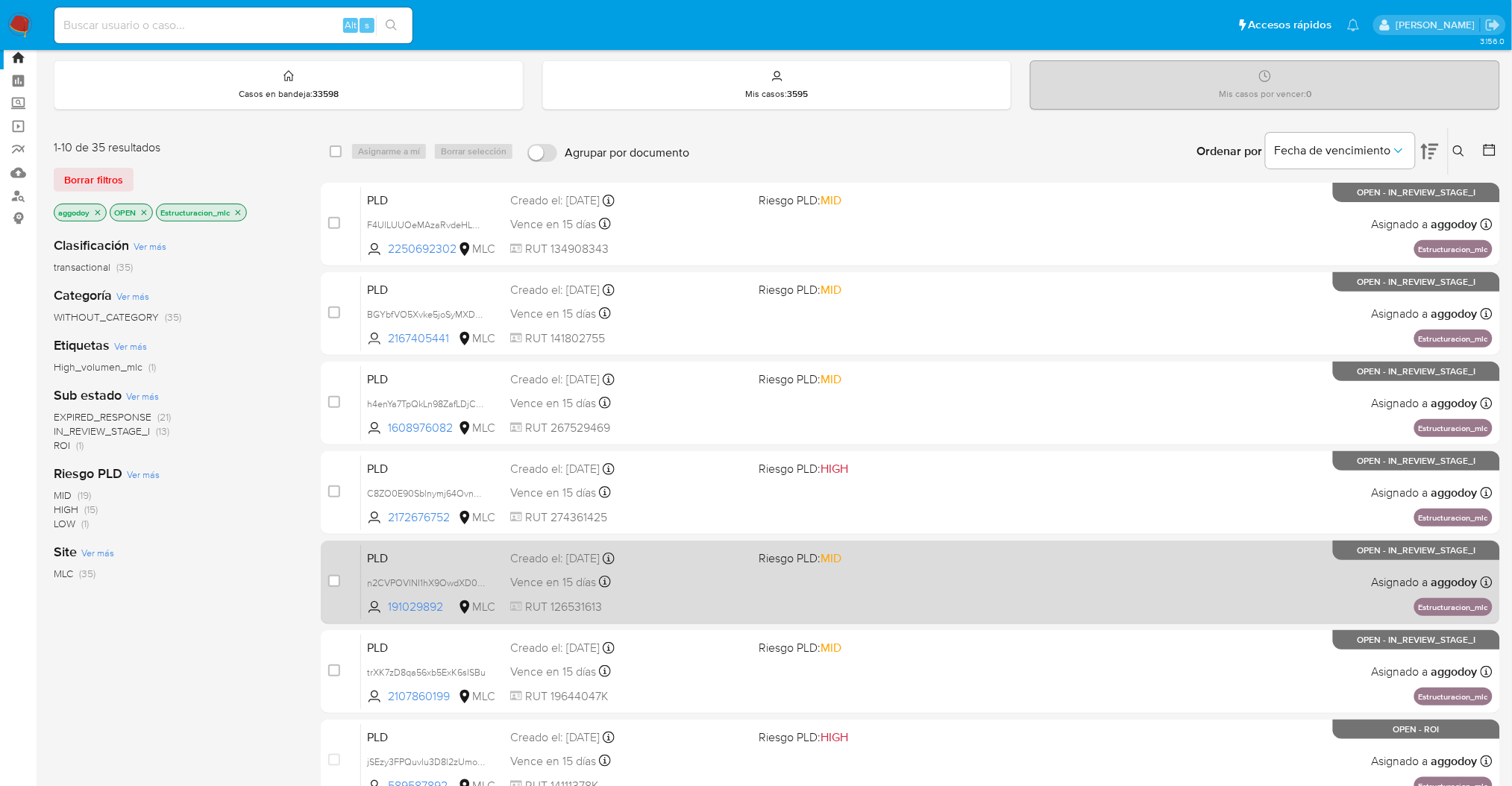
click at [874, 547] on span "Riesgo PLD: MID" at bounding box center [876, 557] width 237 height 19
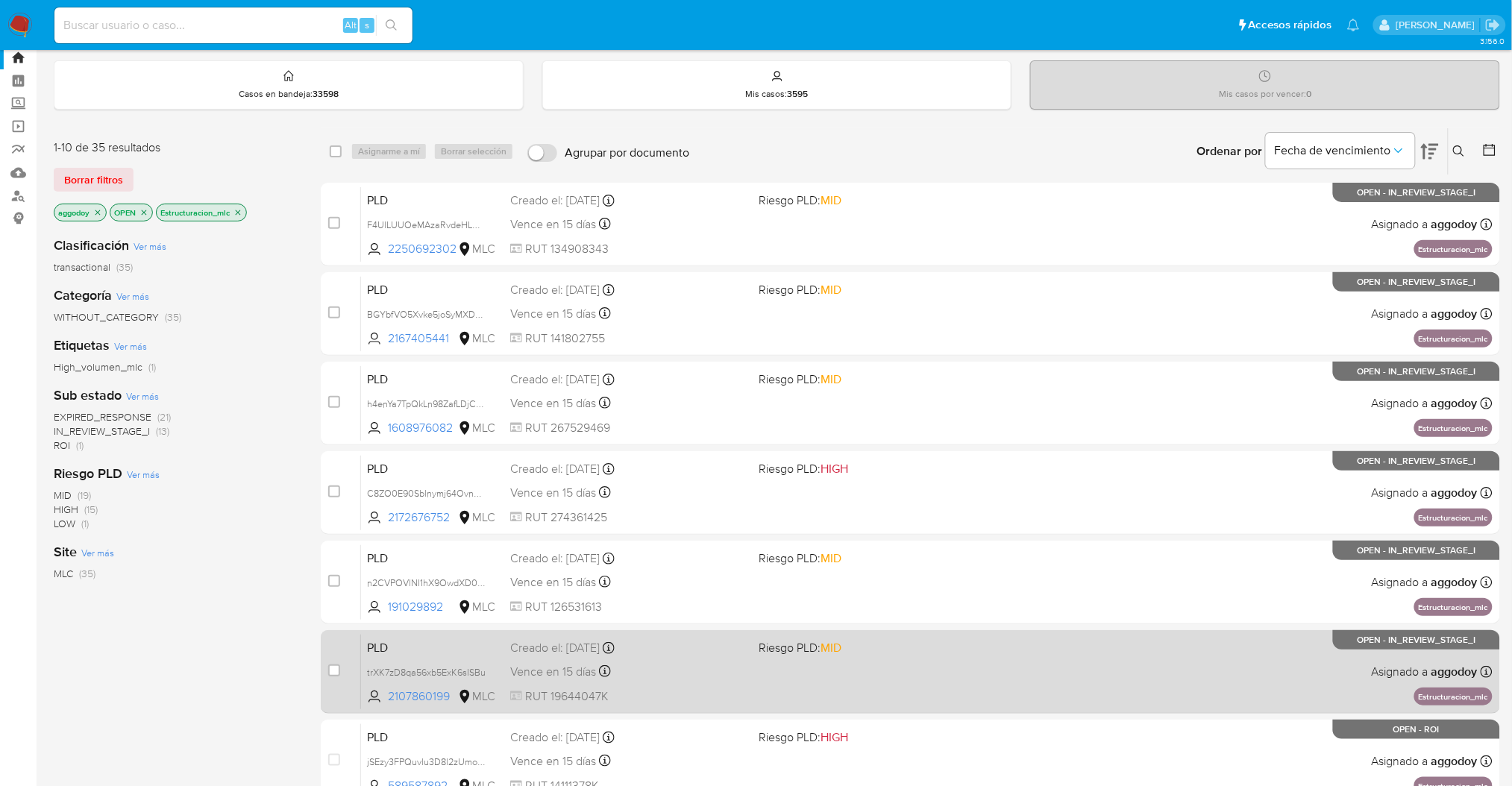
click at [911, 699] on div "PLD trXK7zD8qa56xb5ExK6sISBu 2107860199 MLC Riesgo PLD: MID Creado el: [DATE] C…" at bounding box center [927, 672] width 1131 height 76
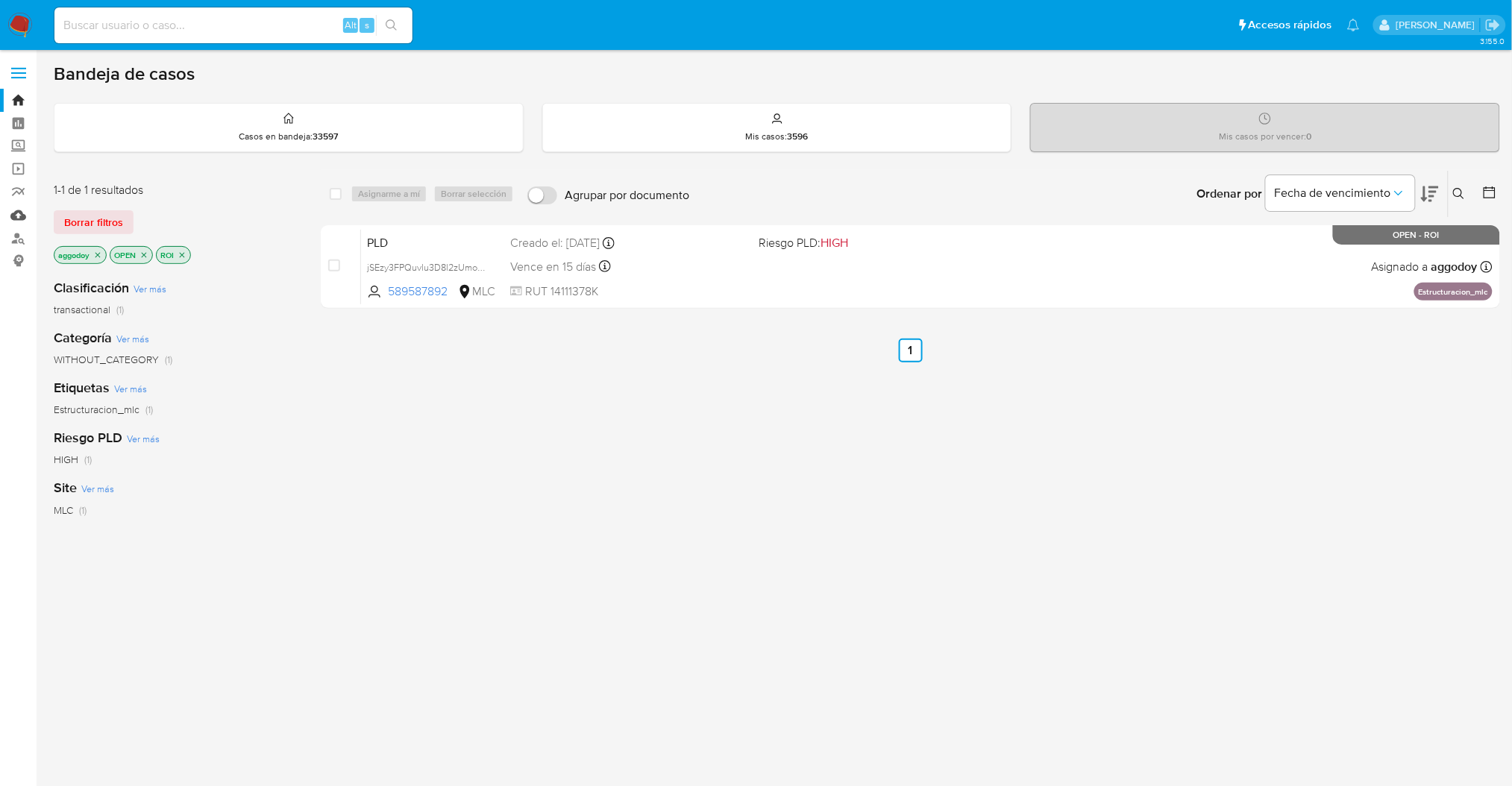
click at [15, 214] on link "Mulan" at bounding box center [88, 215] width 178 height 23
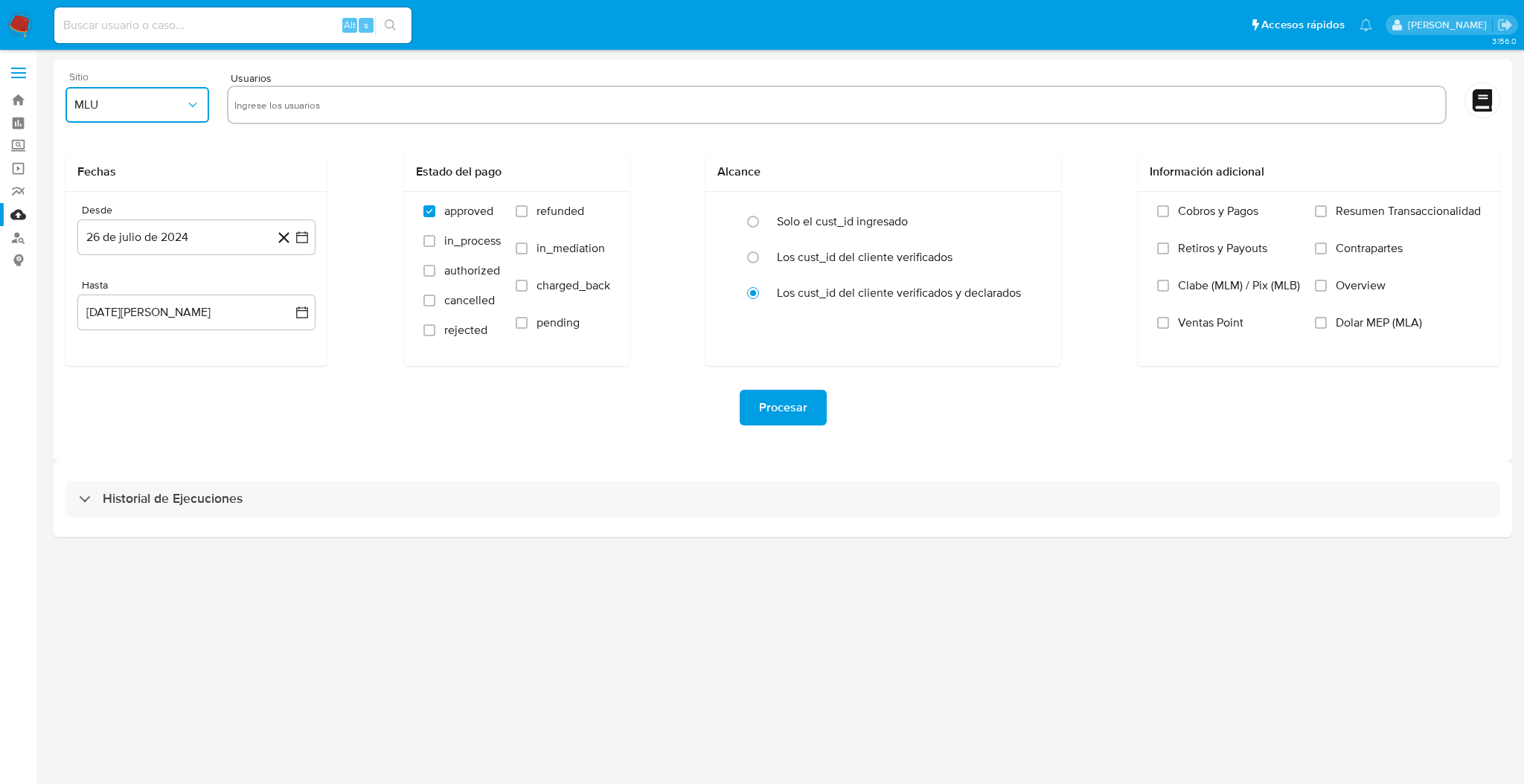
click at [162, 87] on button "MLU" at bounding box center [137, 105] width 143 height 36
click at [124, 354] on div "MLC" at bounding box center [132, 359] width 117 height 36
click at [301, 244] on icon "button" at bounding box center [302, 237] width 15 height 15
click at [108, 289] on icon "Mes anterior" at bounding box center [104, 290] width 17 height 17
click at [279, 298] on icon "Mes siguiente" at bounding box center [288, 290] width 17 height 17
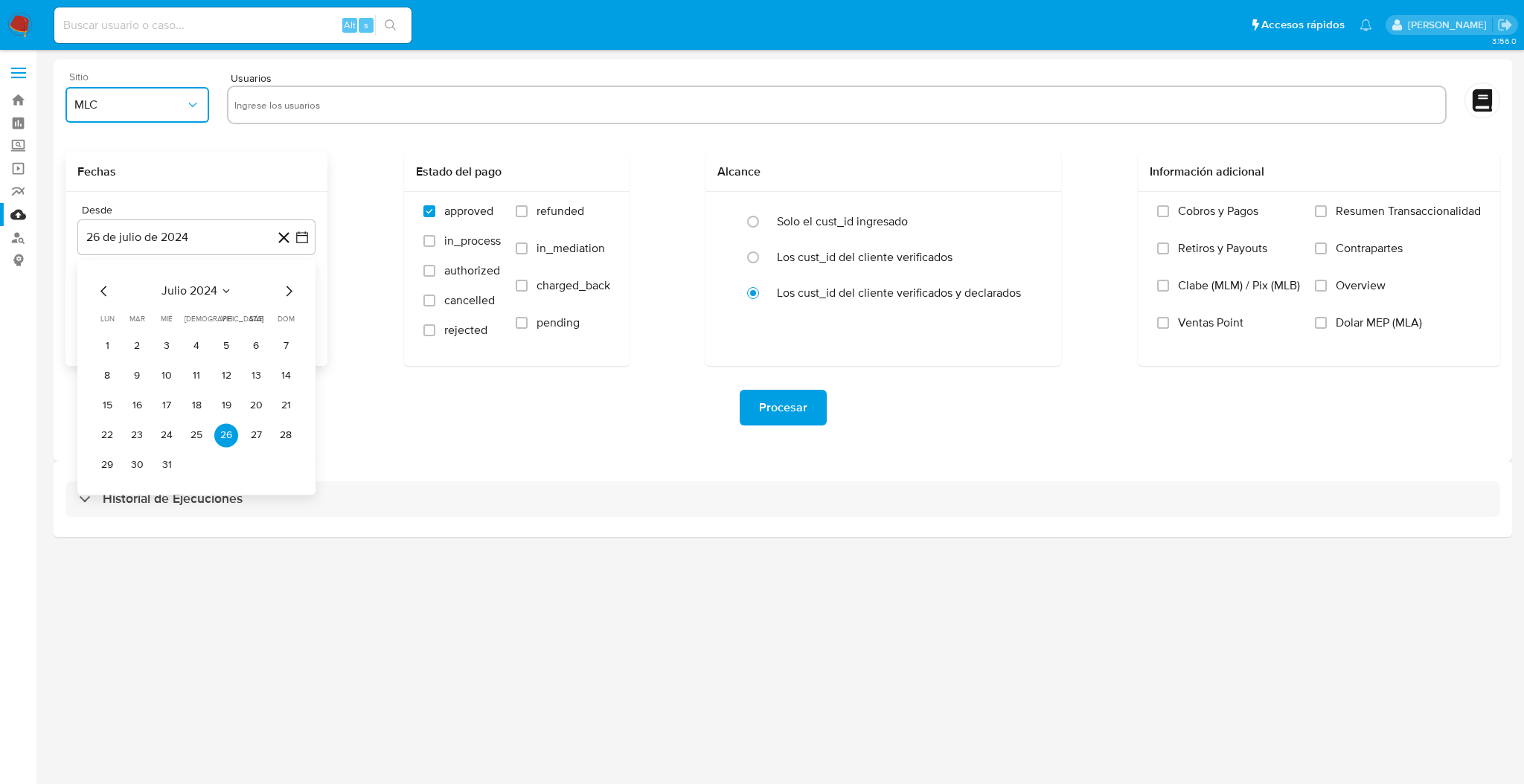
click at [279, 298] on icon "Mes siguiente" at bounding box center [288, 290] width 17 height 17
click at [168, 403] on button "14" at bounding box center [166, 405] width 24 height 24
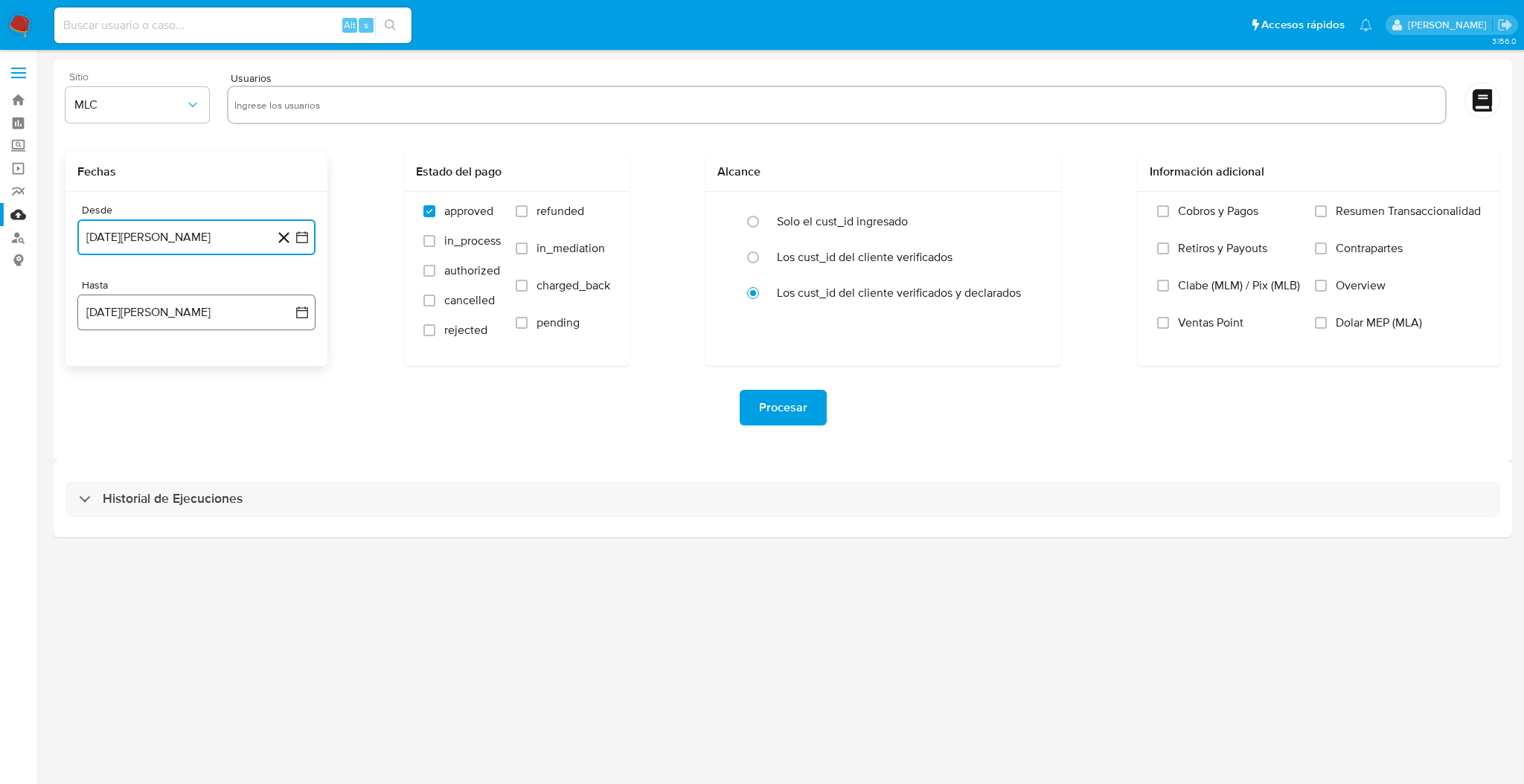
click at [303, 318] on icon "button" at bounding box center [301, 312] width 12 height 12
click at [165, 475] on button "13" at bounding box center [166, 481] width 24 height 24
click at [434, 131] on form "Sitio MLC Usuarios Fechas Desde [DATE][PERSON_NAME] [DATE] Hasta [DATE][PERSON_…" at bounding box center [782, 260] width 1435 height 378
click at [423, 115] on input "text" at bounding box center [836, 105] width 1205 height 24
paste input "2250692302"
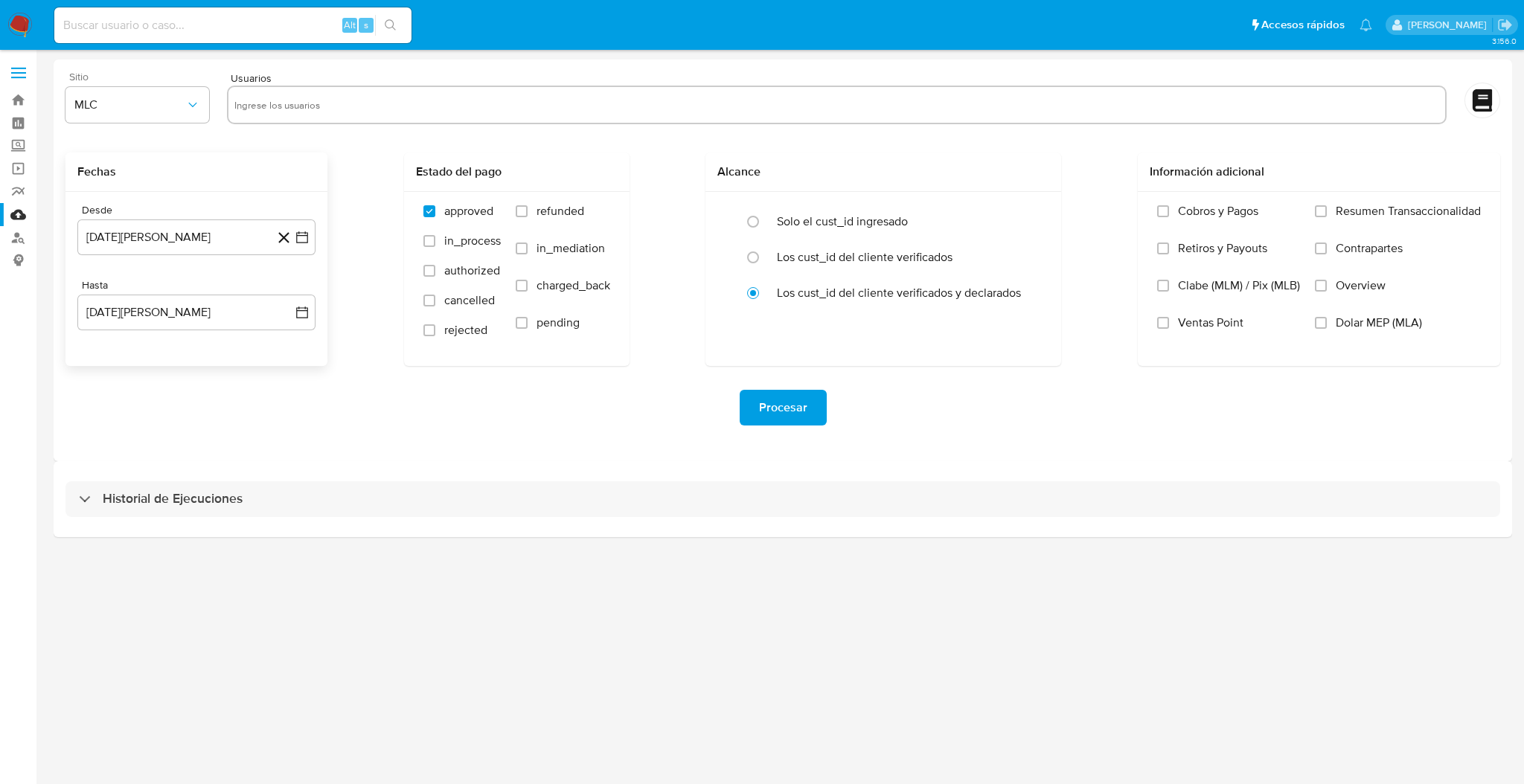
type input "2250692302"
paste input "2167405441"
type input "2167405441"
paste input "1608976082"
type input "1608976082"
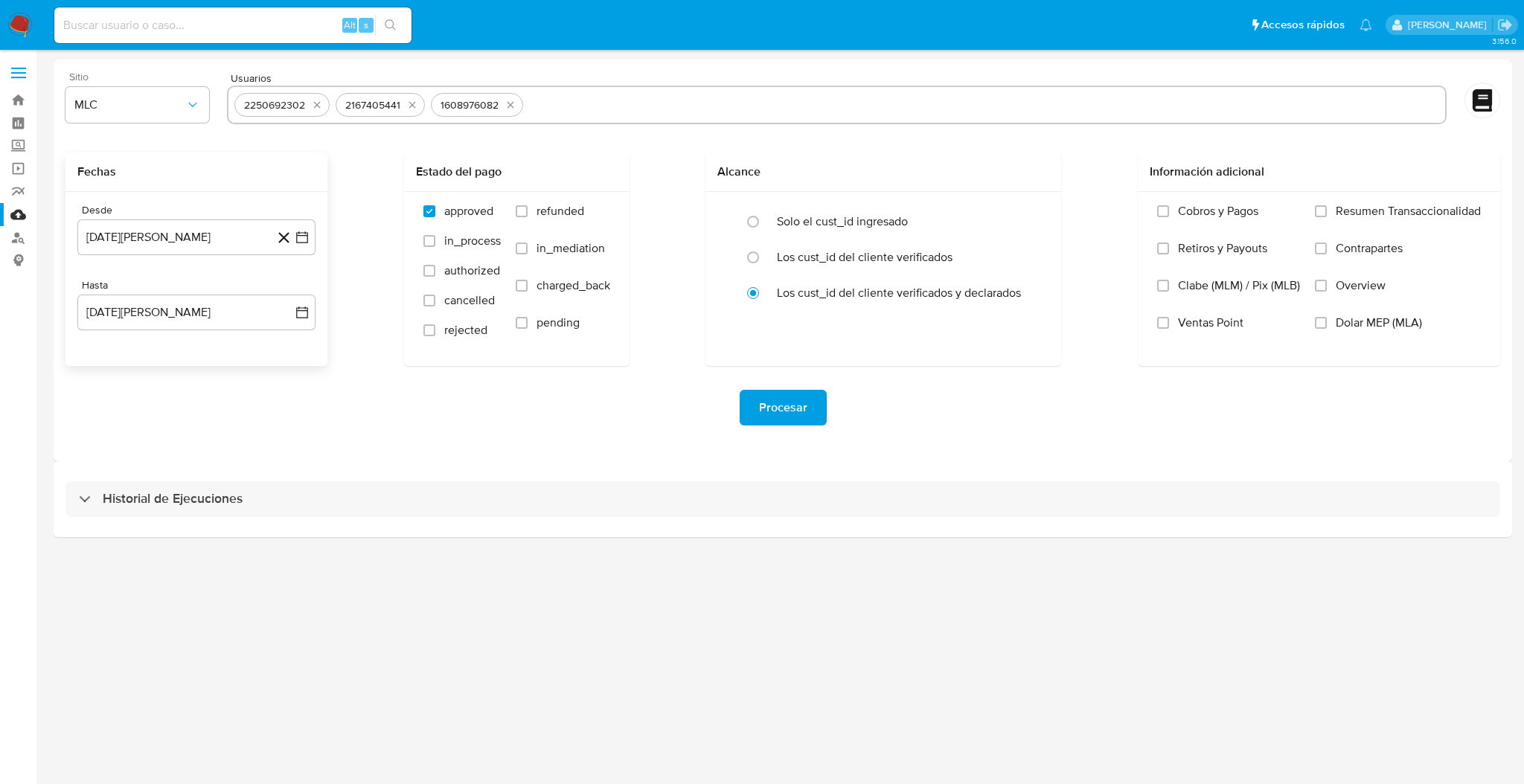
paste input "2172676752"
type input "2172676752"
paste input "191029892"
type input "191029892"
click at [792, 93] on input "text" at bounding box center [1076, 105] width 724 height 24
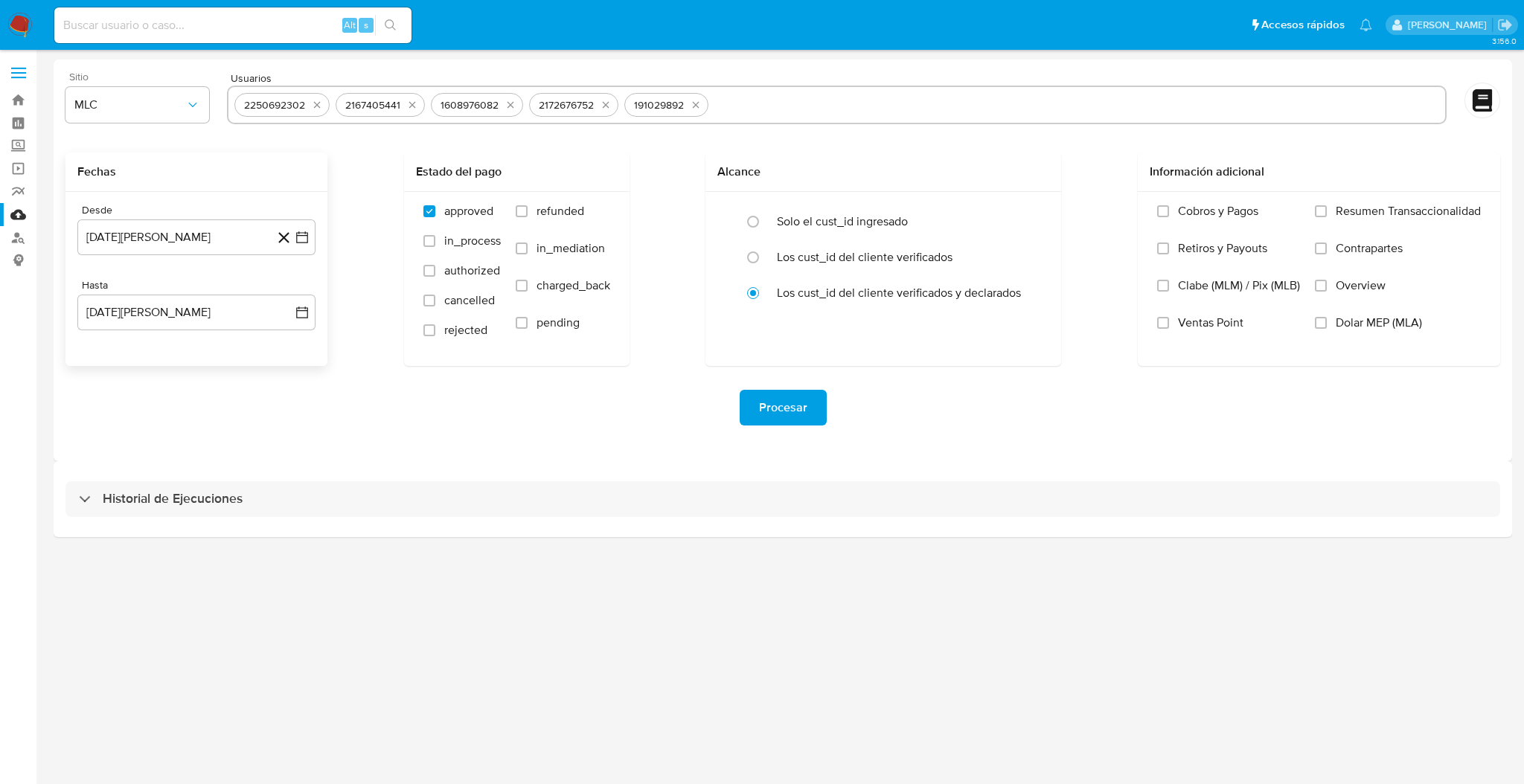
paste input "2107860199"
type input "2107860199"
click at [782, 408] on span "Procesar" at bounding box center [783, 408] width 49 height 33
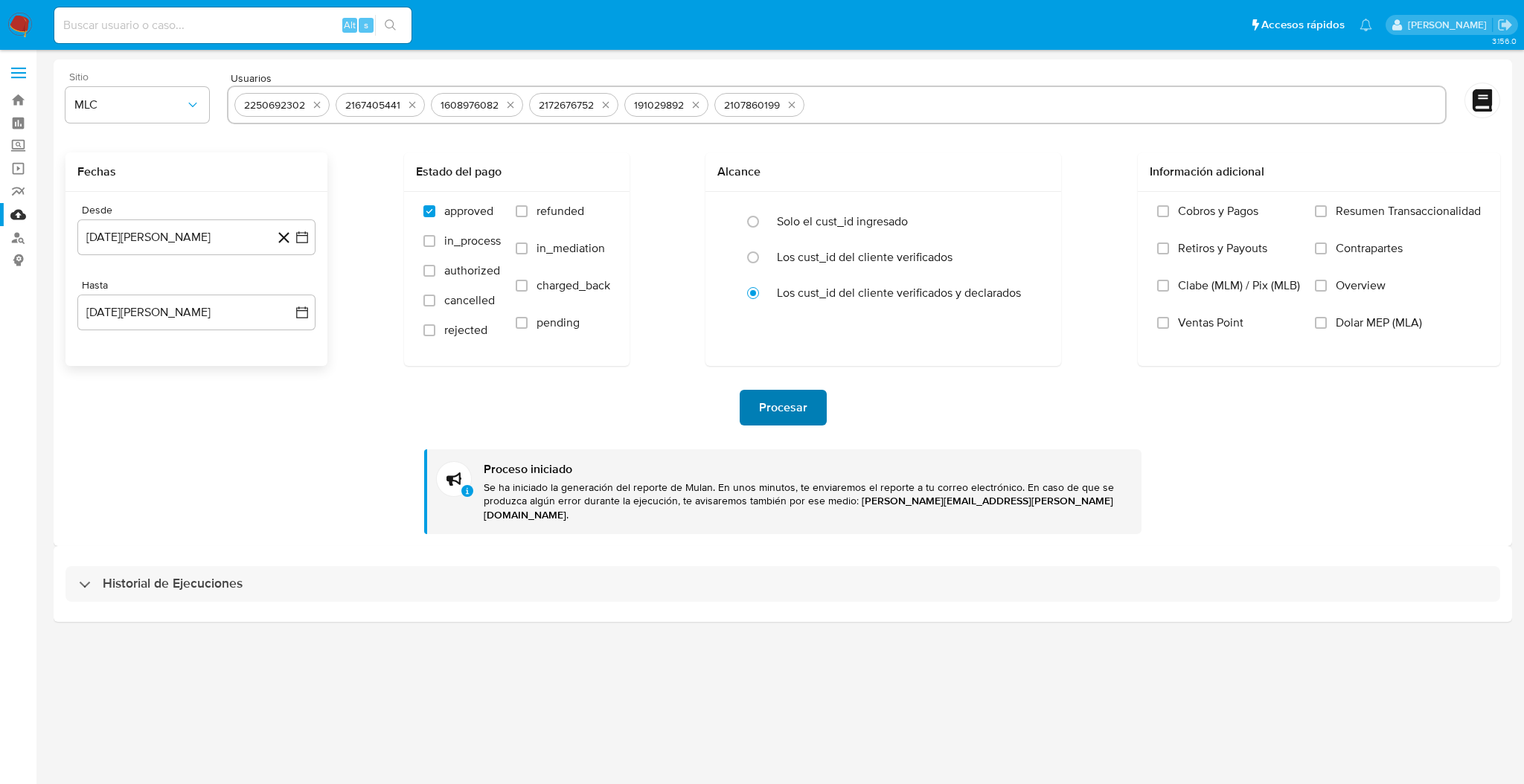
click at [787, 404] on span "Procesar" at bounding box center [783, 408] width 49 height 33
click at [312, 103] on icon "quitar 2250692302" at bounding box center [316, 105] width 12 height 12
click at [312, 103] on icon "quitar 2167405441" at bounding box center [311, 105] width 12 height 12
click at [312, 103] on icon "quitar 1608976082" at bounding box center [313, 105] width 6 height 6
click at [312, 103] on icon "quitar 2172676752" at bounding box center [311, 105] width 12 height 12
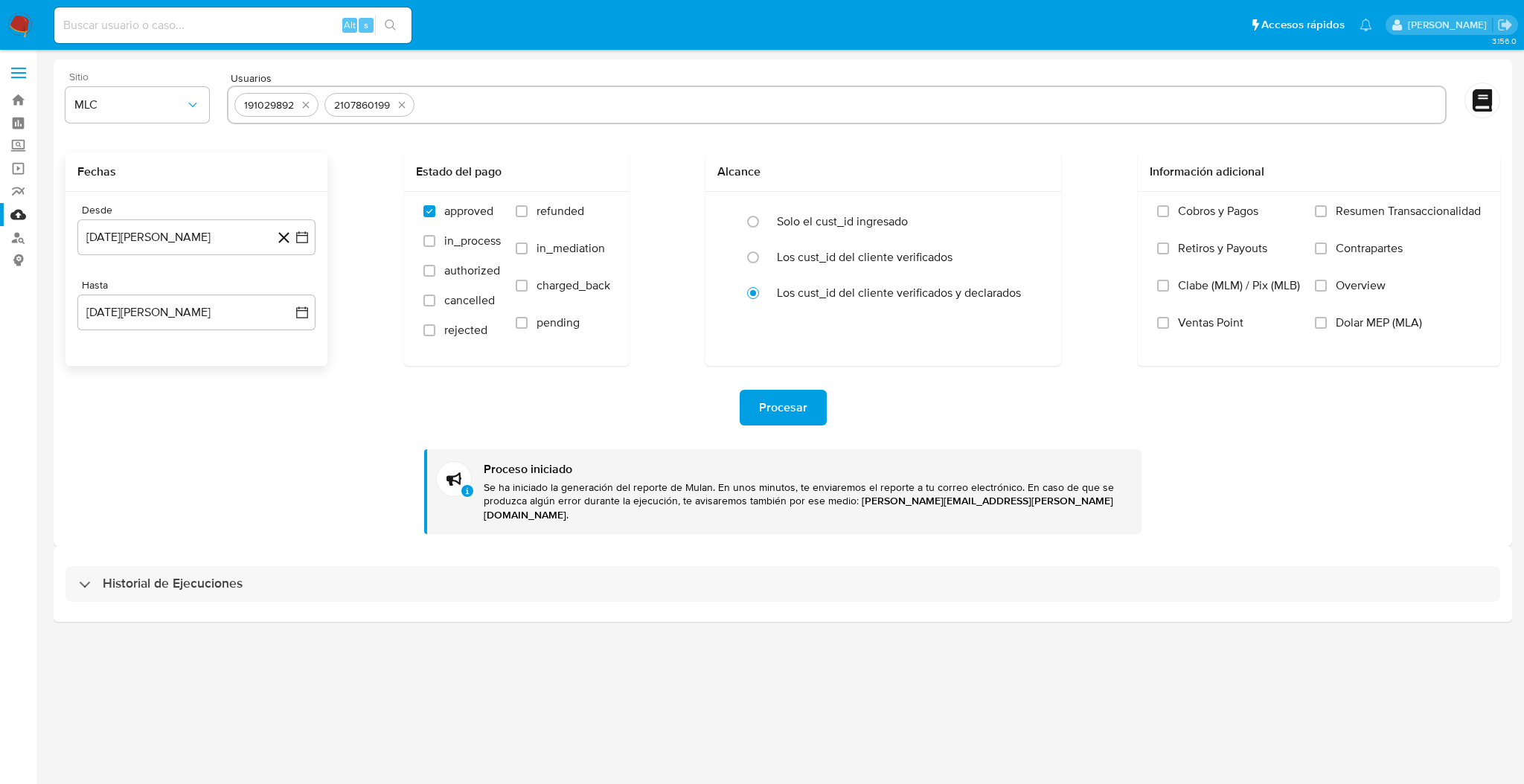
click at [312, 103] on button "quitar 191029892" at bounding box center [305, 104] width 17 height 17
click at [399, 103] on icon "quitar 2107860199" at bounding box center [402, 105] width 6 height 6
drag, startPoint x: 313, startPoint y: 104, endPoint x: 262, endPoint y: 101, distance: 51.1
click at [262, 101] on input "text" at bounding box center [836, 105] width 1205 height 24
paste input "2303792829"
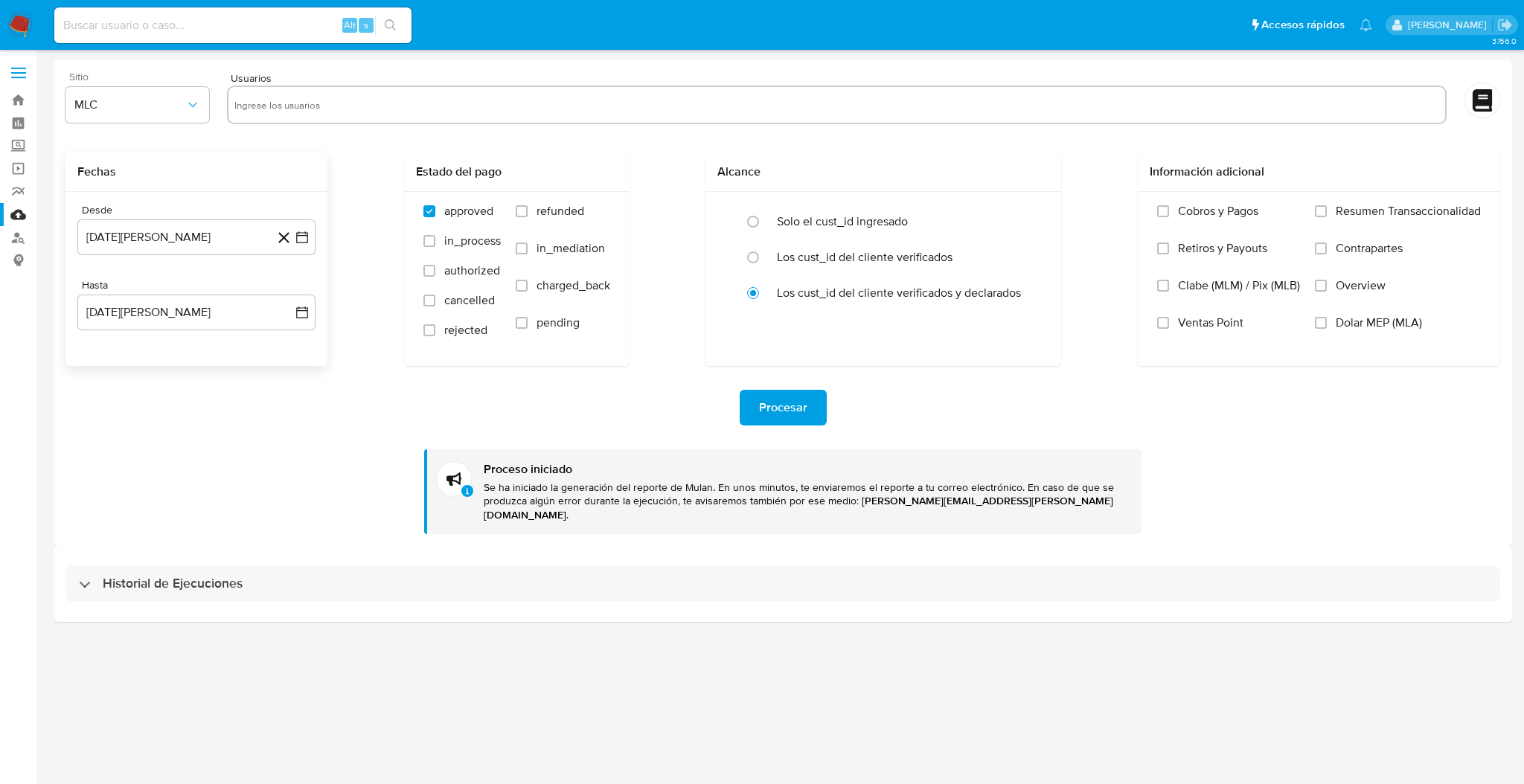
type input "2303792829"
paste input "1190288505"
type input "1190288505"
click at [455, 106] on input "text" at bounding box center [935, 105] width 1008 height 24
paste input "1927596903"
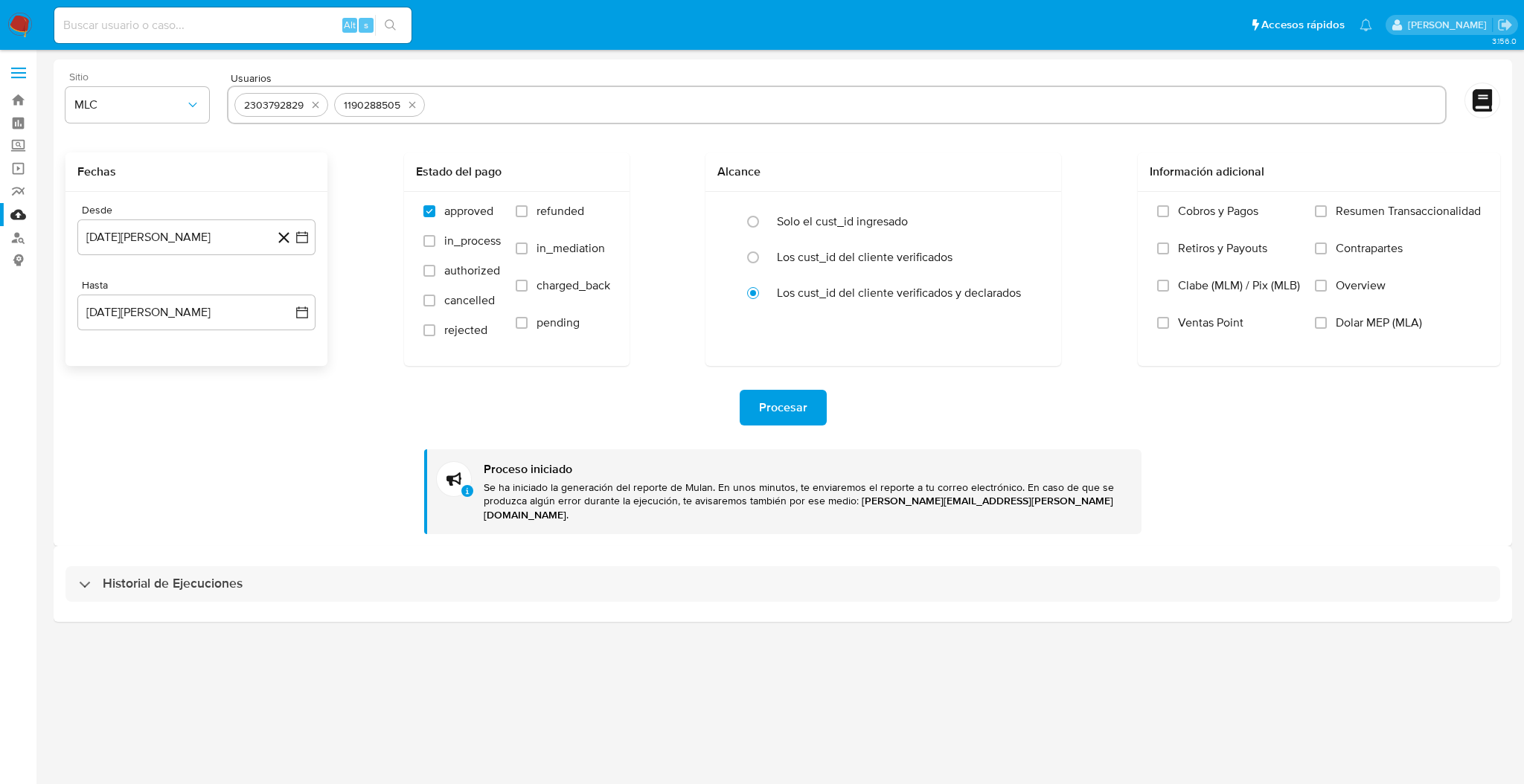
type input "1927596903"
paste input "1800921256"
type input "1800921256"
click at [778, 401] on span "Procesar" at bounding box center [783, 408] width 49 height 33
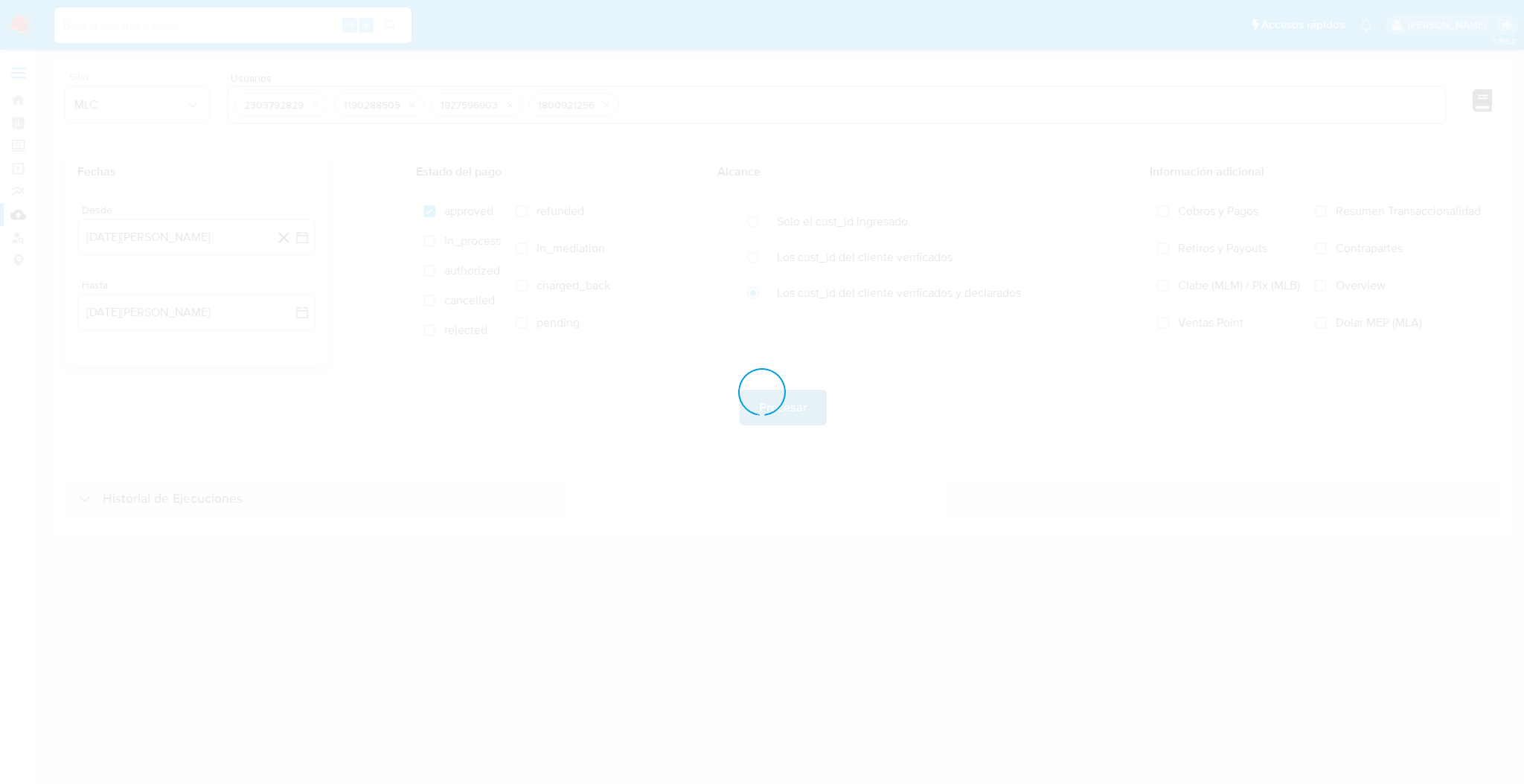
click at [778, 401] on div at bounding box center [767, 403] width 52 height 45
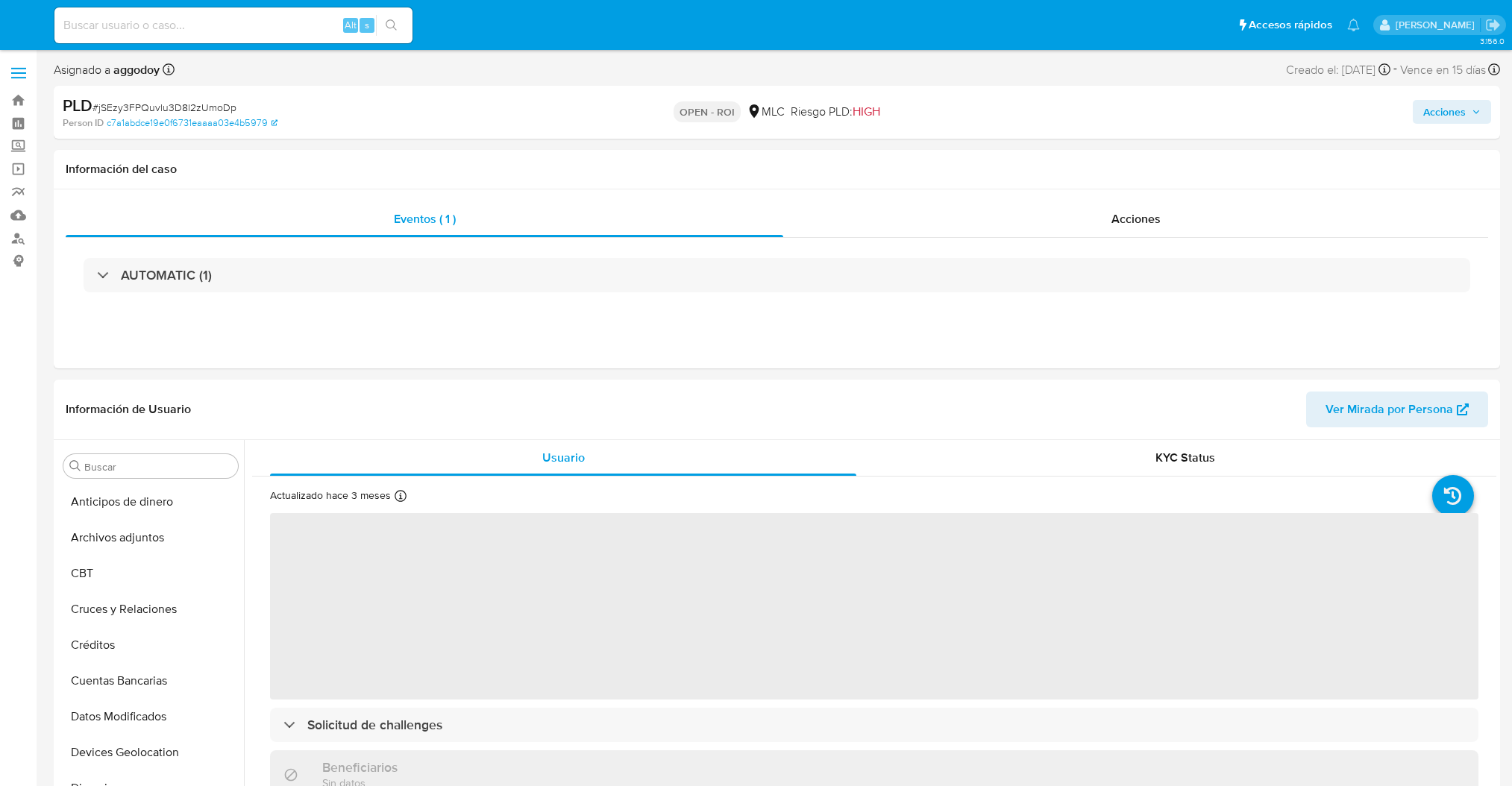
select select "10"
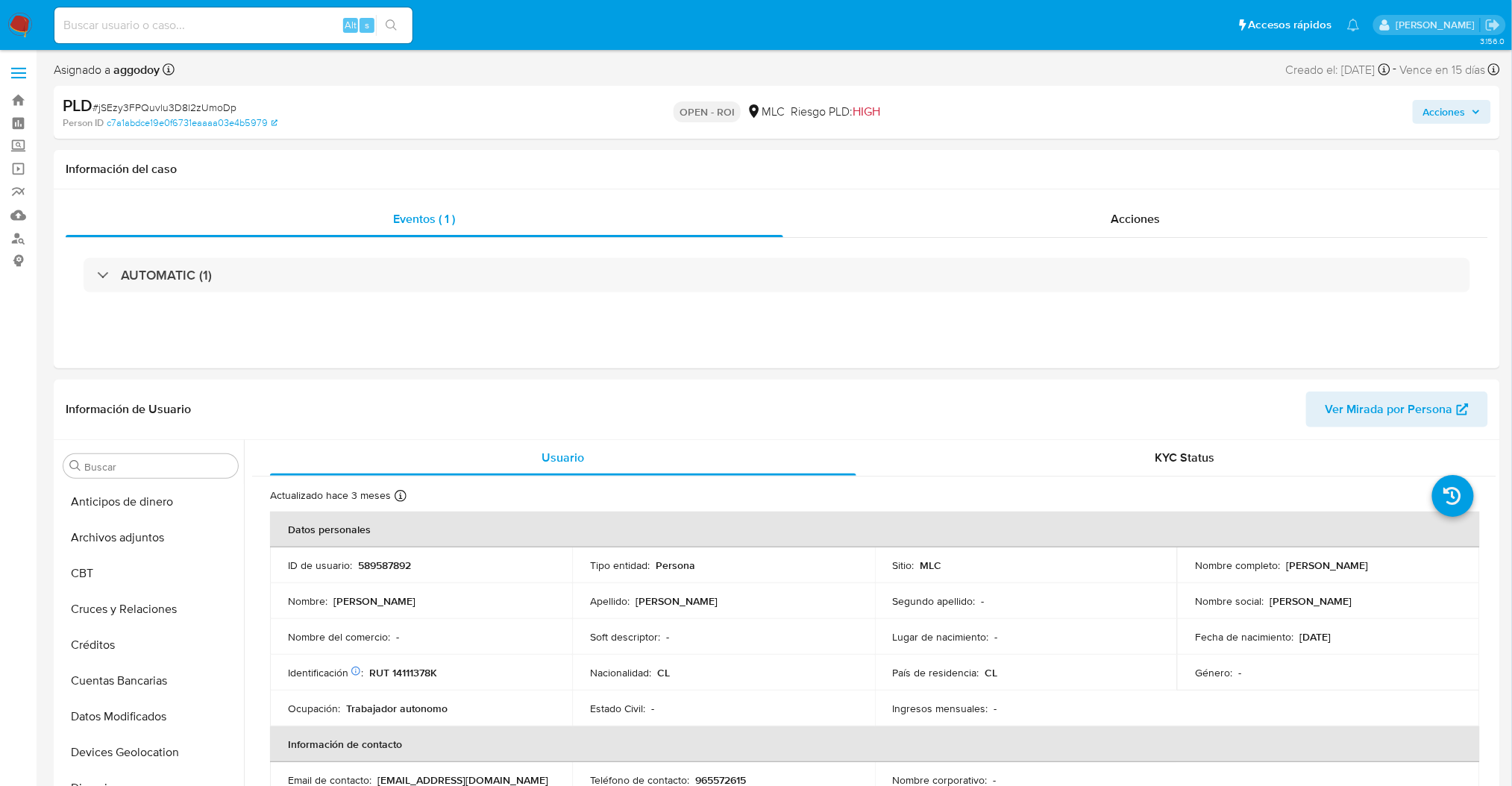
scroll to position [629, 0]
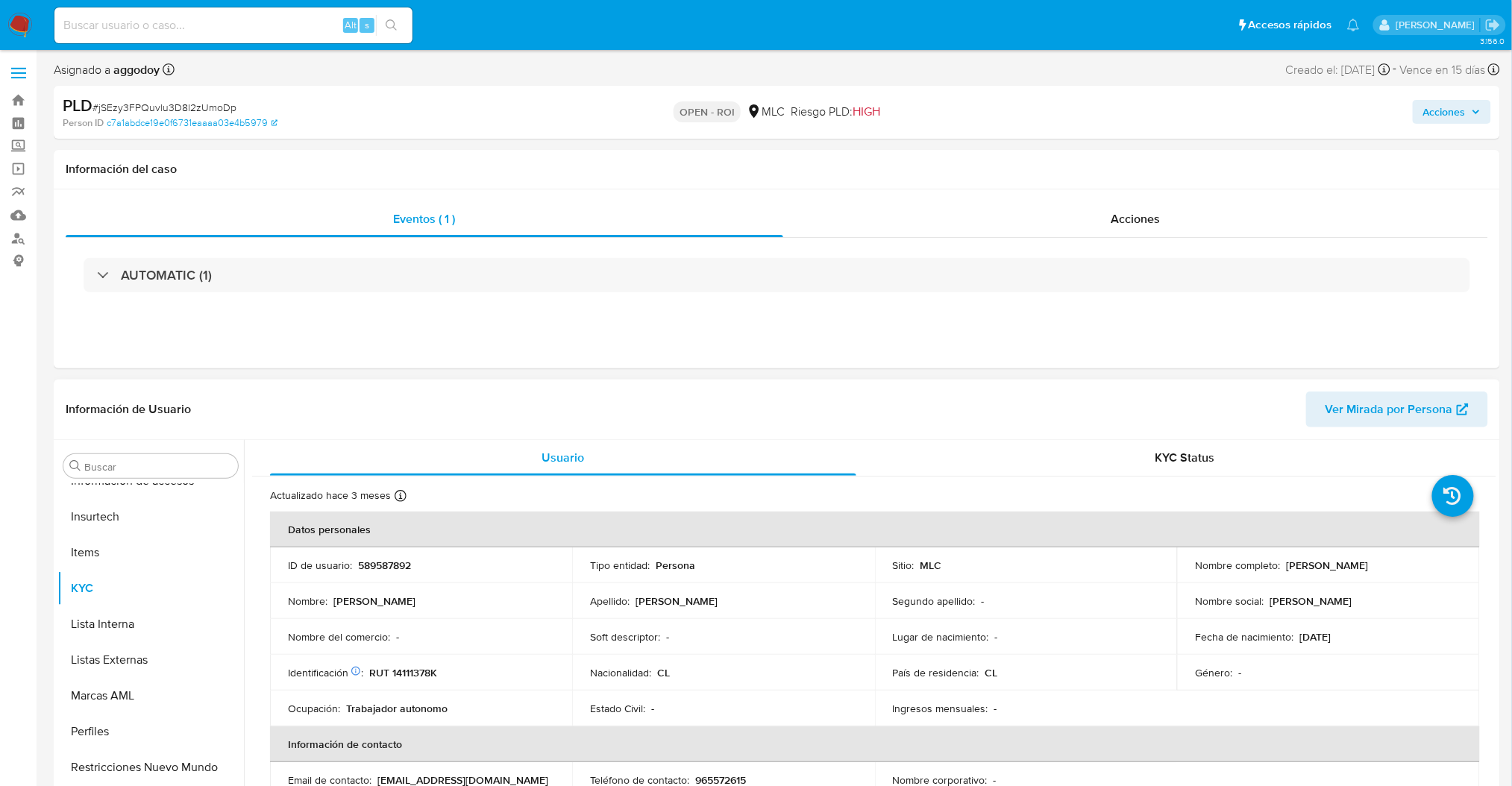
click at [378, 565] on p "589587892" at bounding box center [384, 565] width 53 height 14
copy p "589587892"
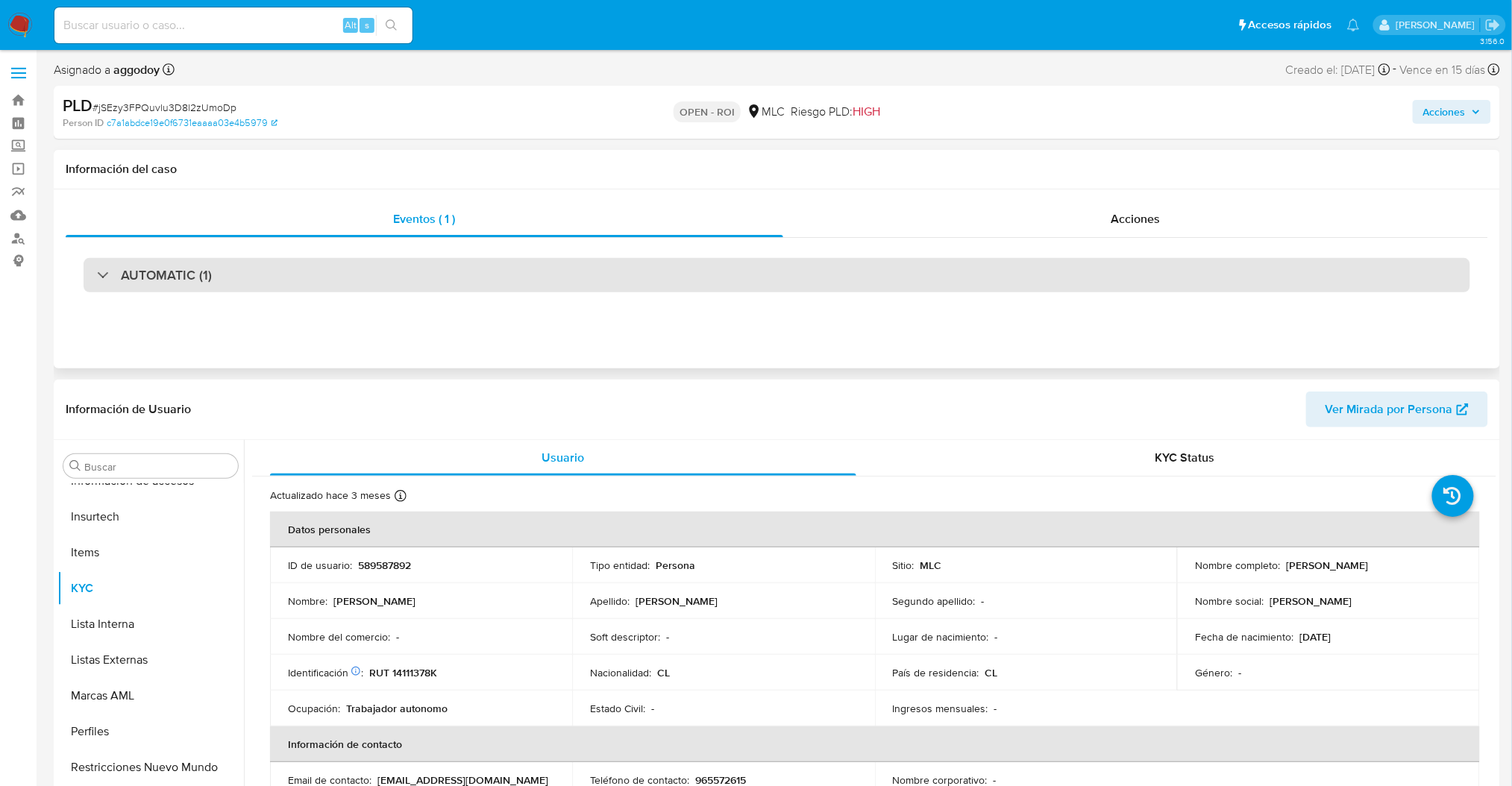
click at [1090, 266] on div "AUTOMATIC (1)" at bounding box center [777, 275] width 1387 height 34
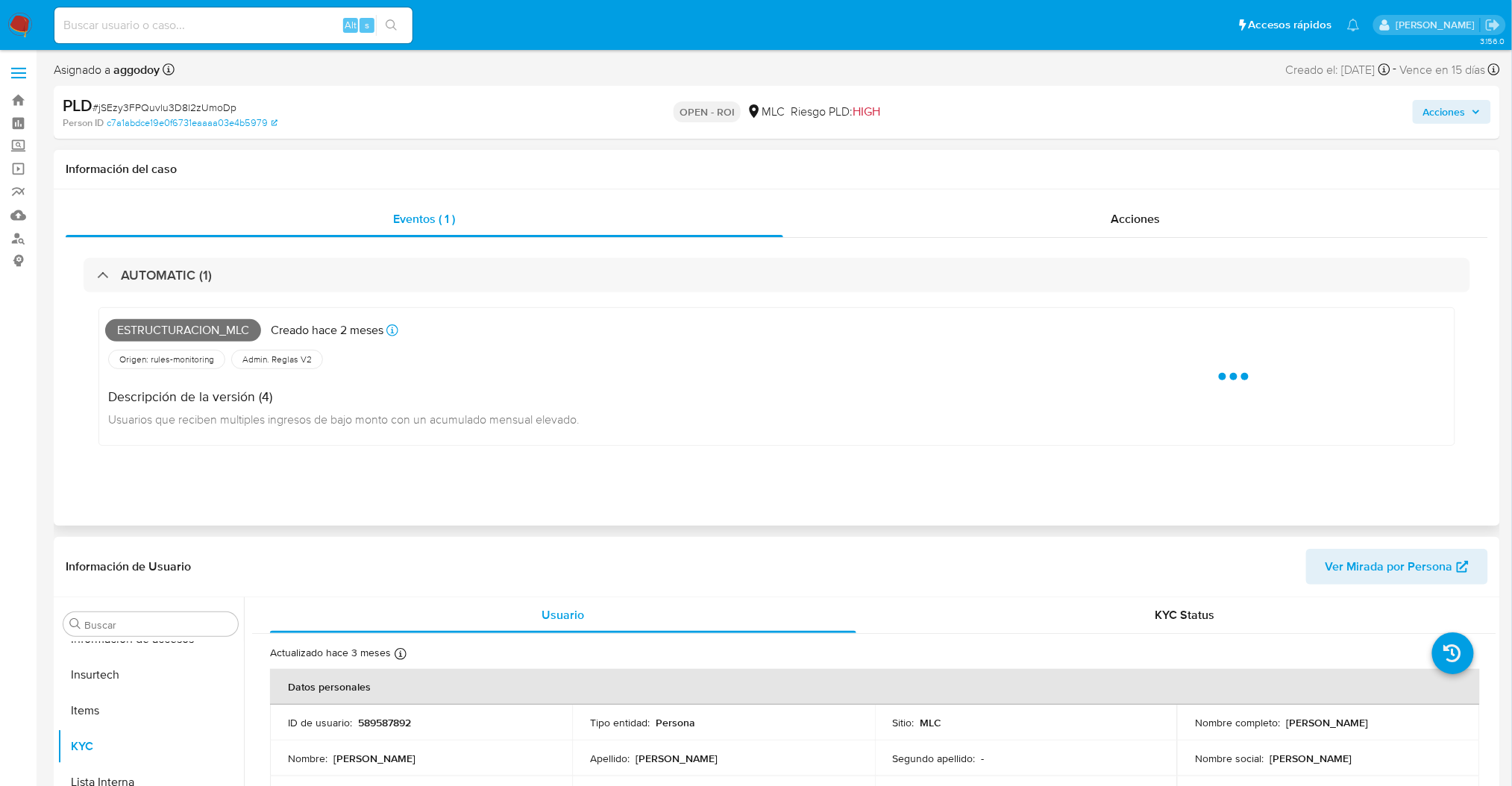
click at [1087, 255] on div "AUTOMATIC (1) Estructuracion_mlc Creado [DATE] Creado: [DATE] 06:08:19 Origen: …" at bounding box center [777, 363] width 1423 height 252
click at [1087, 223] on div "Acciones" at bounding box center [1135, 219] width 705 height 36
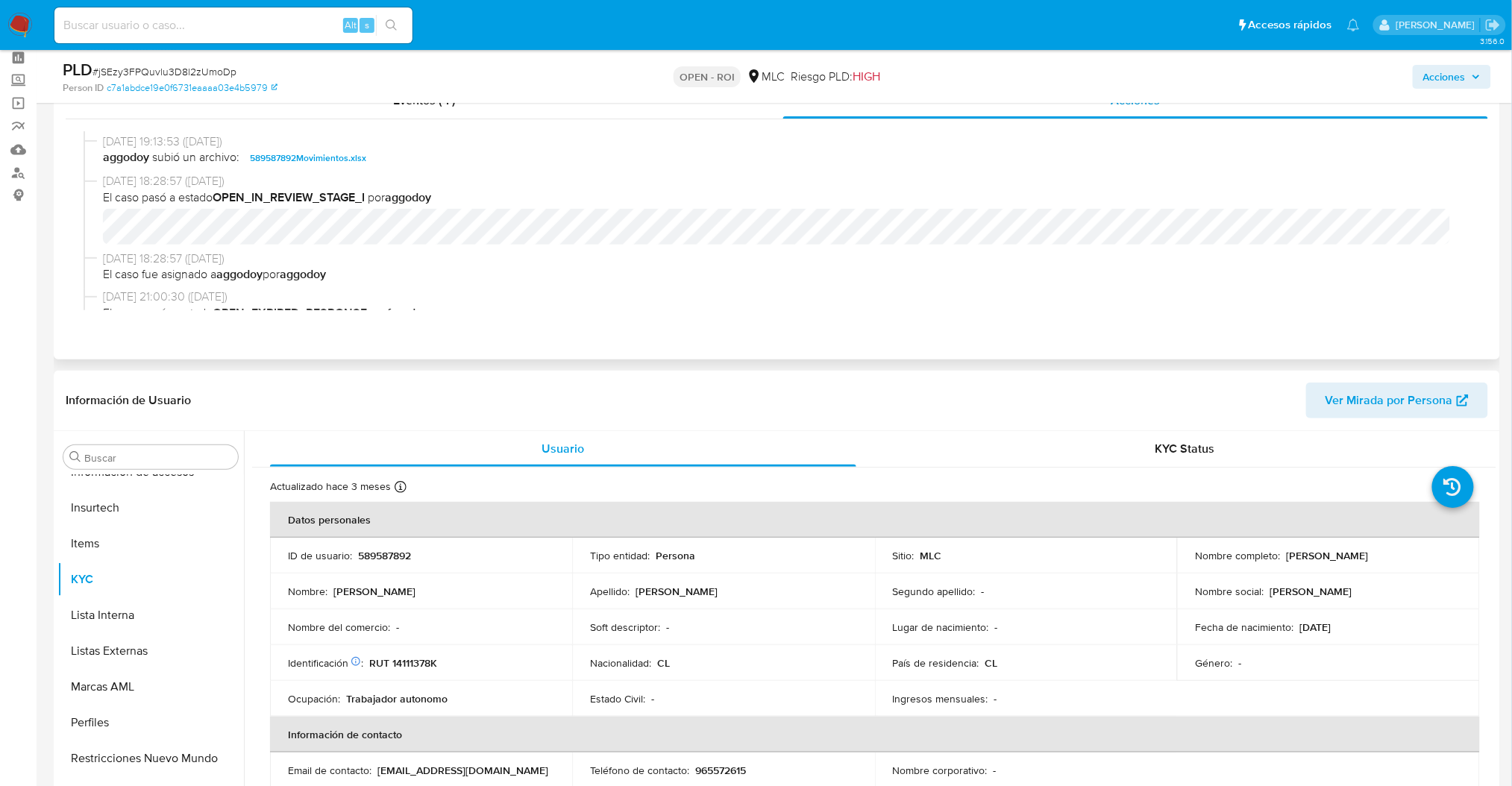
scroll to position [511, 0]
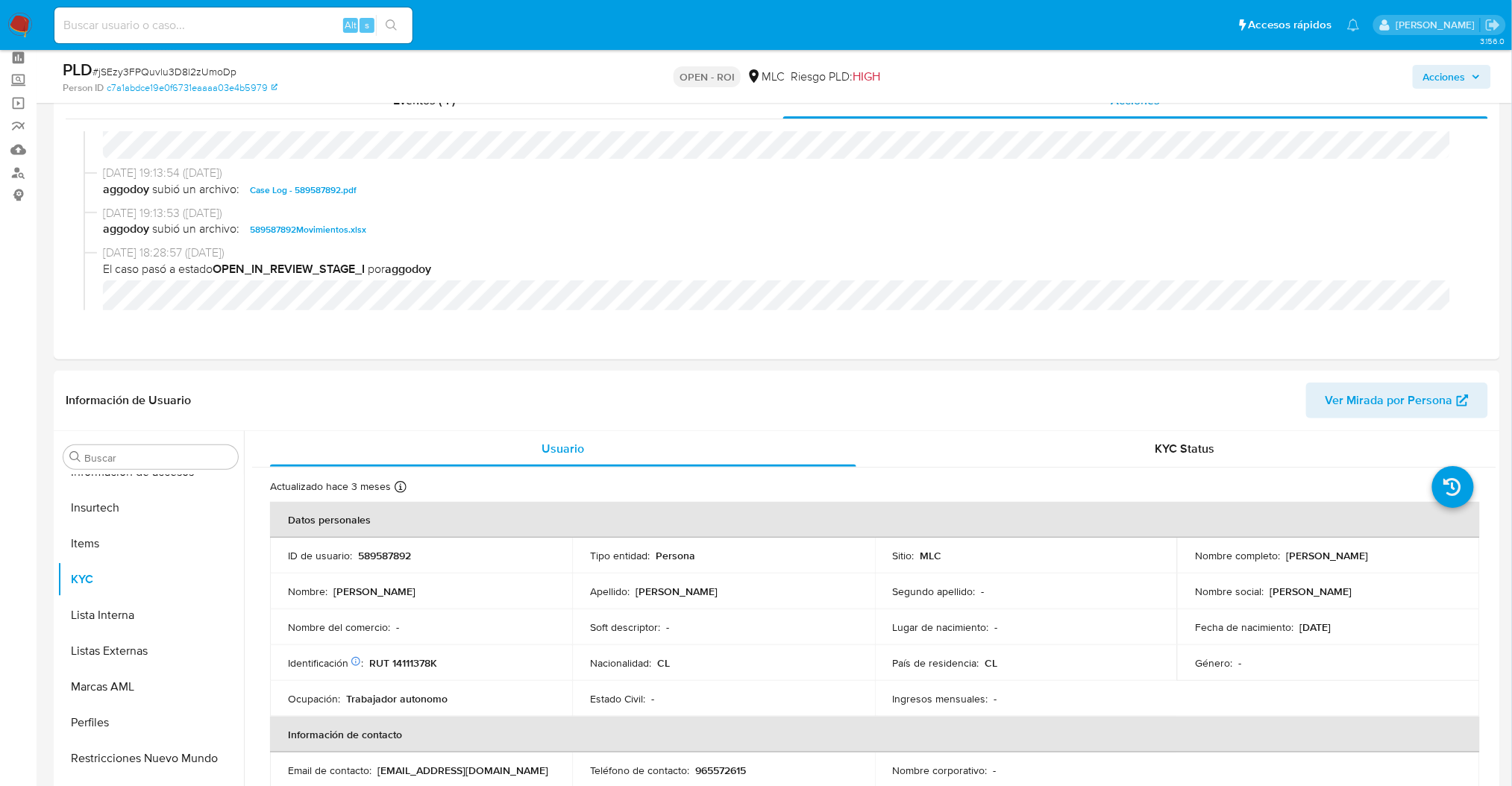
click at [1438, 76] on span "Acciones" at bounding box center [1445, 76] width 42 height 24
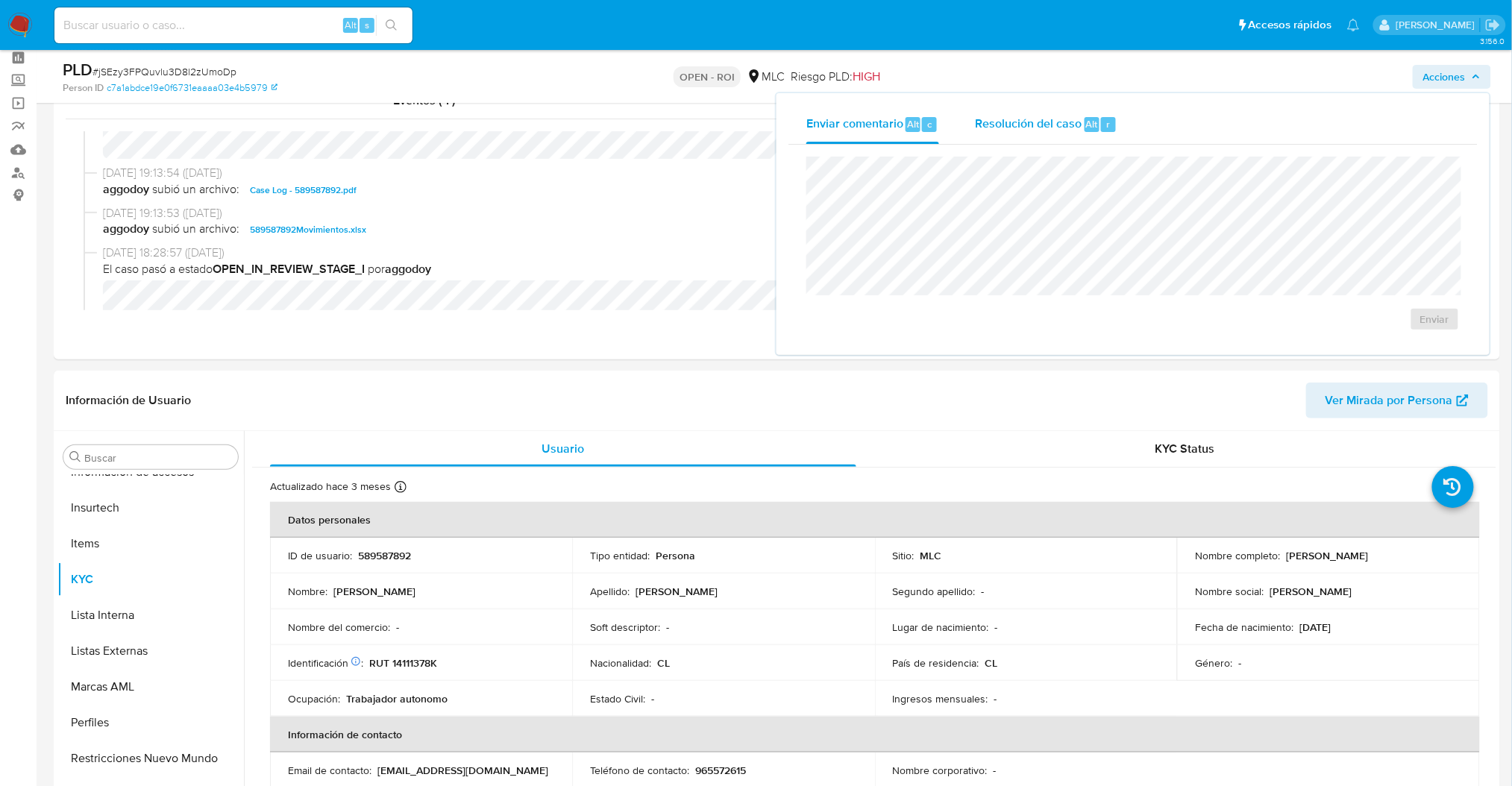
click at [1061, 126] on span "Resolución del caso" at bounding box center [1028, 123] width 107 height 18
click at [1381, 370] on div "Cierre de caso ROI" at bounding box center [1133, 260] width 689 height 231
click at [1367, 343] on span "ROI" at bounding box center [1391, 334] width 73 height 33
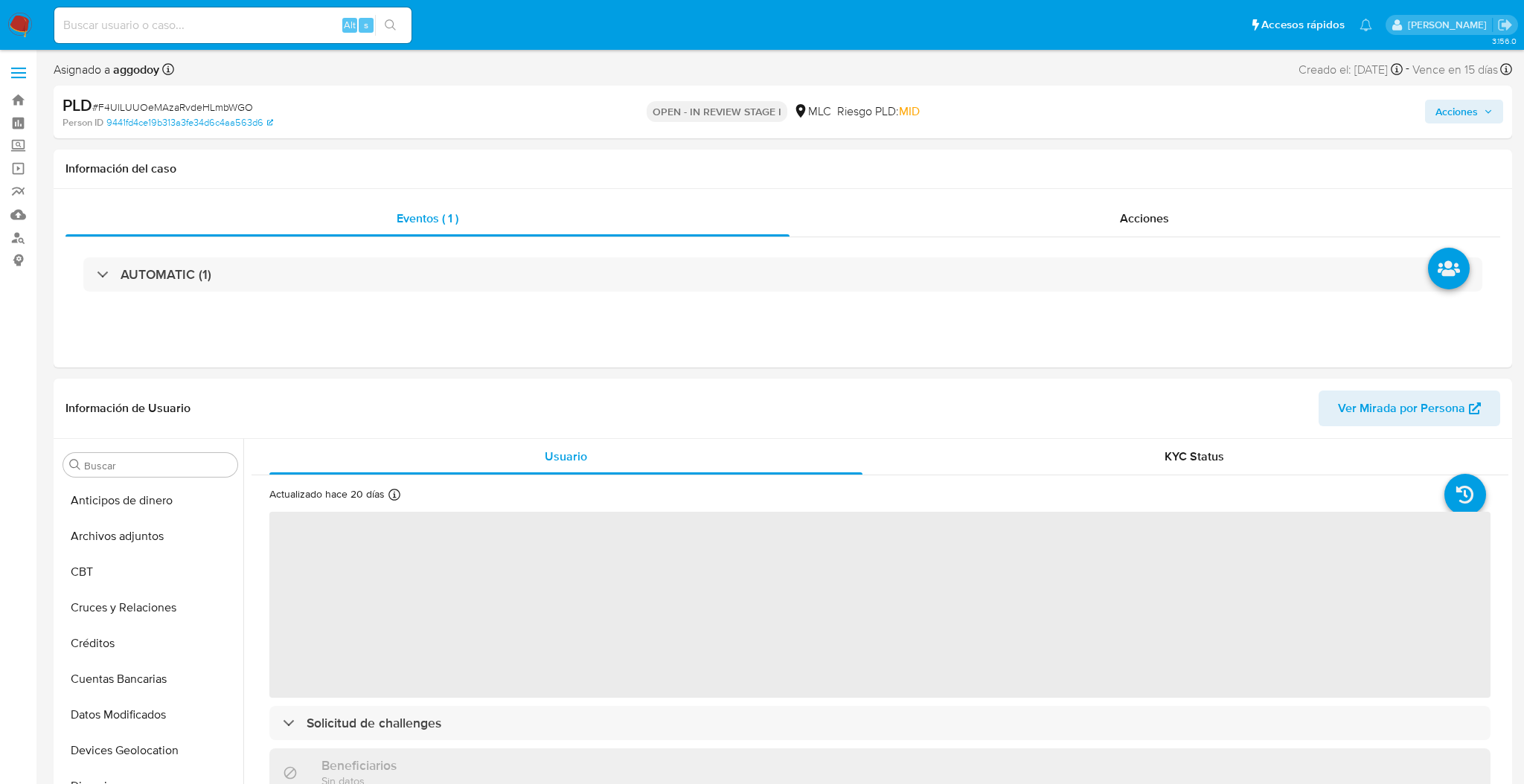
select select "10"
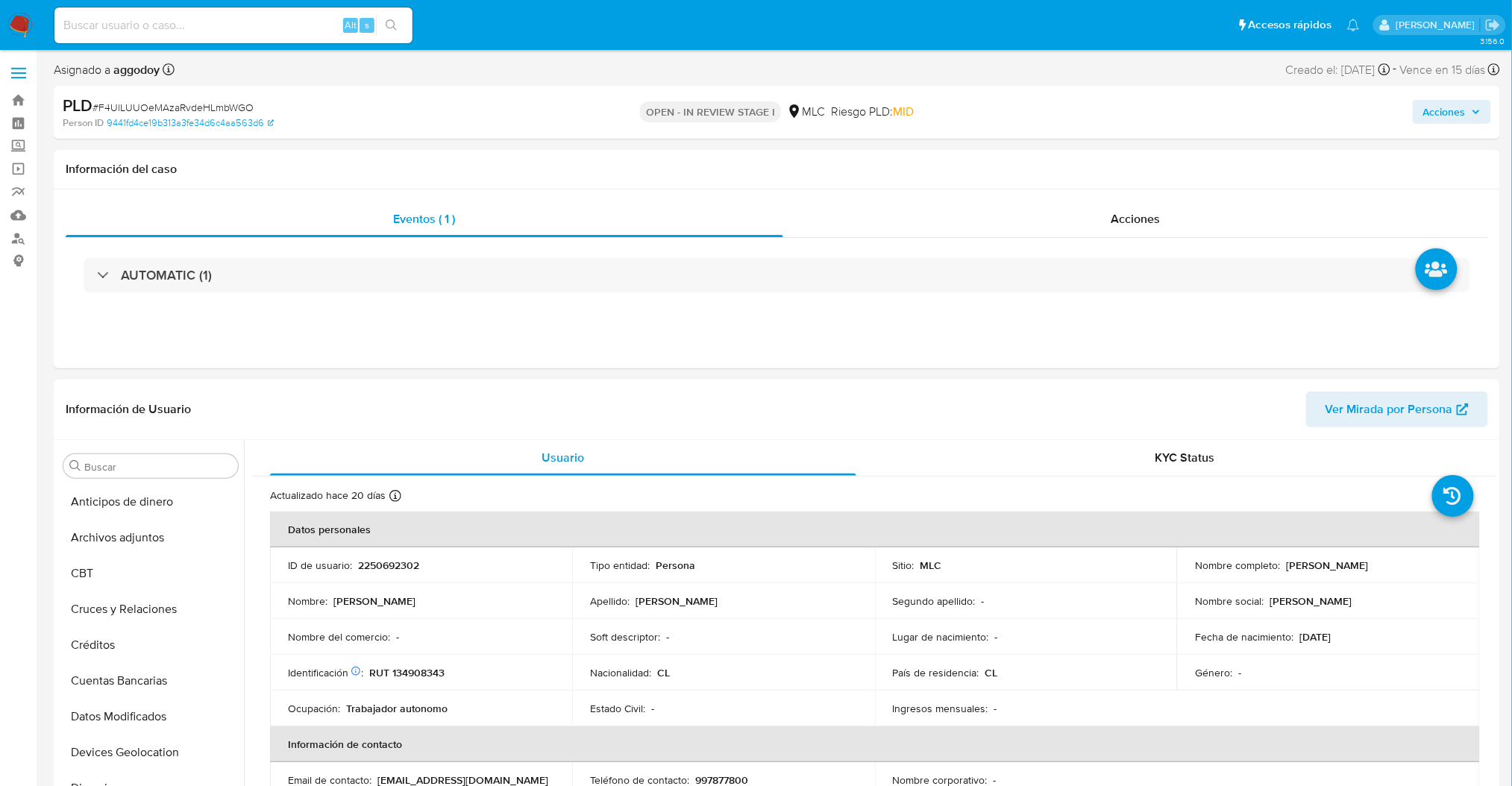
scroll to position [629, 0]
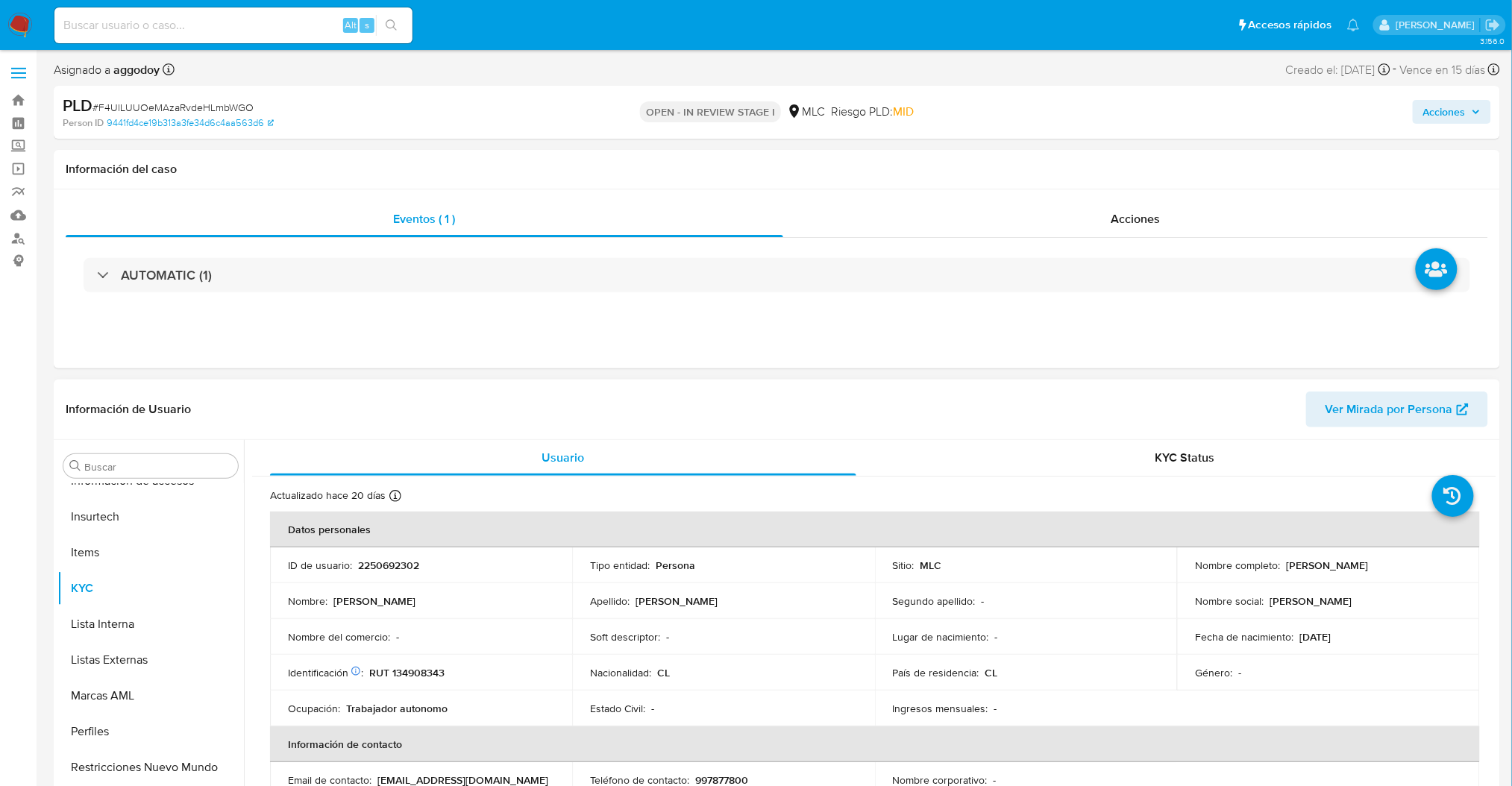
click at [370, 569] on p "2250692302" at bounding box center [389, 565] width 61 height 14
copy p "2250692302"
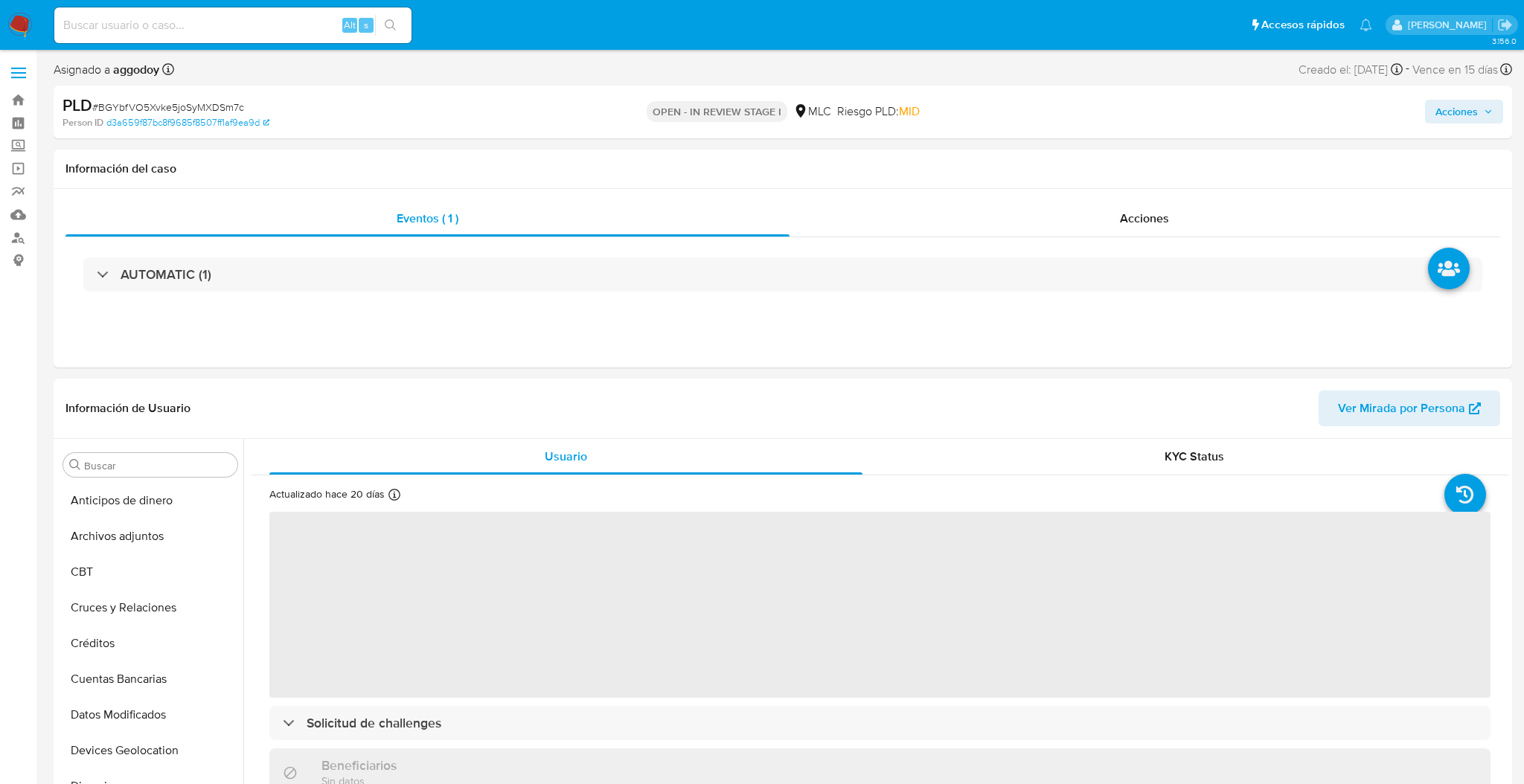
select select "10"
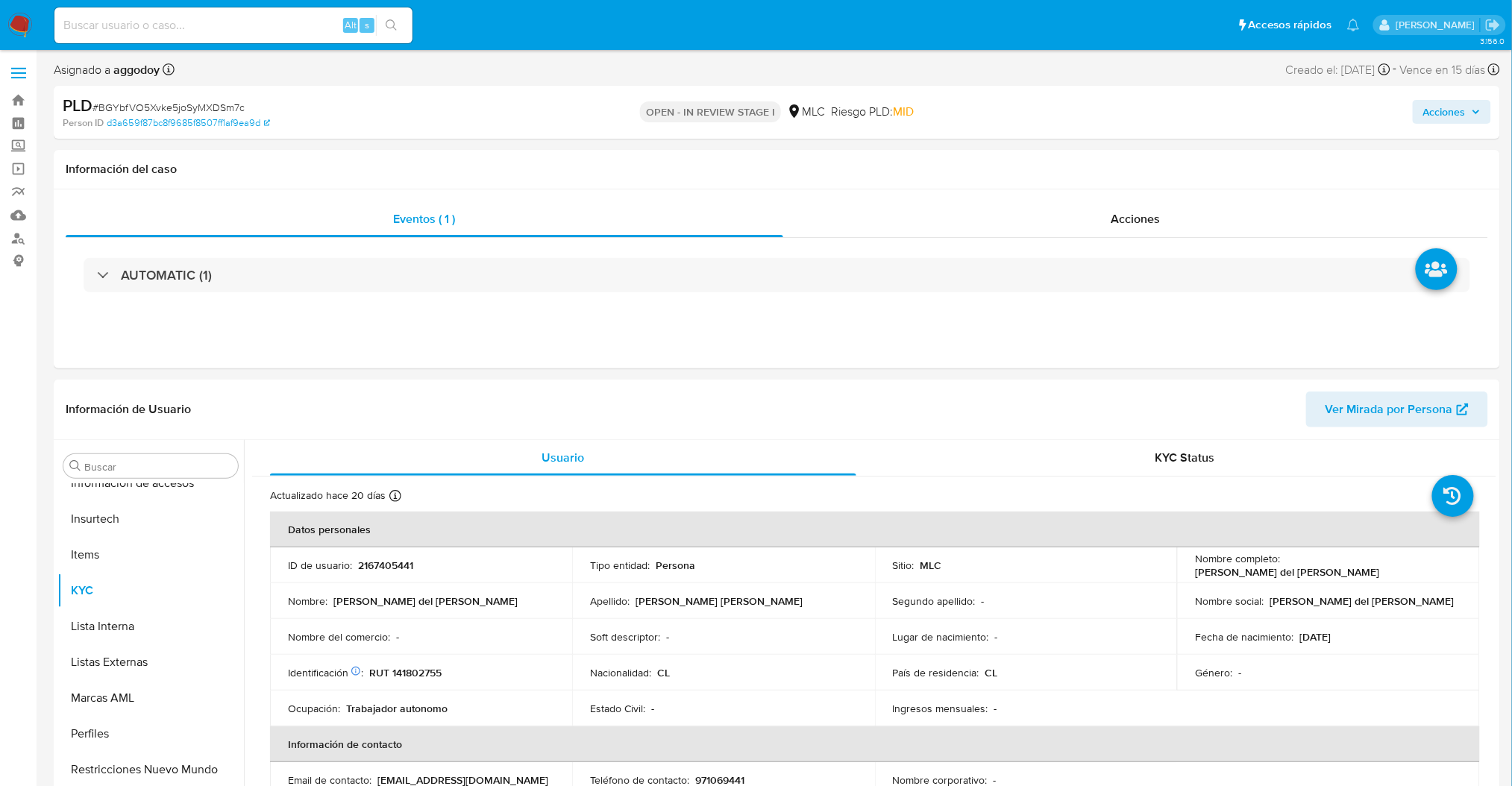
scroll to position [629, 0]
click at [383, 567] on p "2167405441" at bounding box center [386, 565] width 55 height 14
copy p "2167405441"
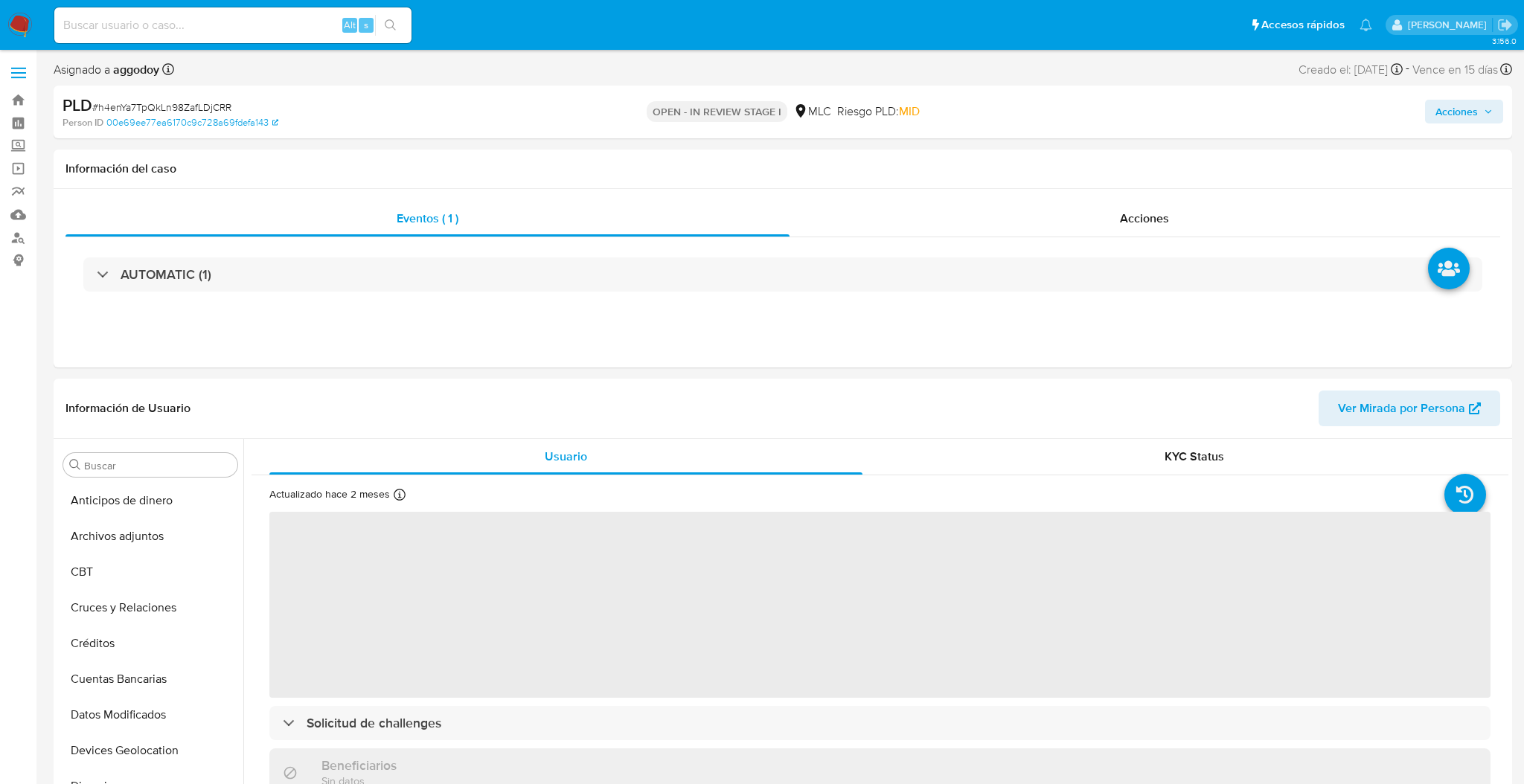
select select "10"
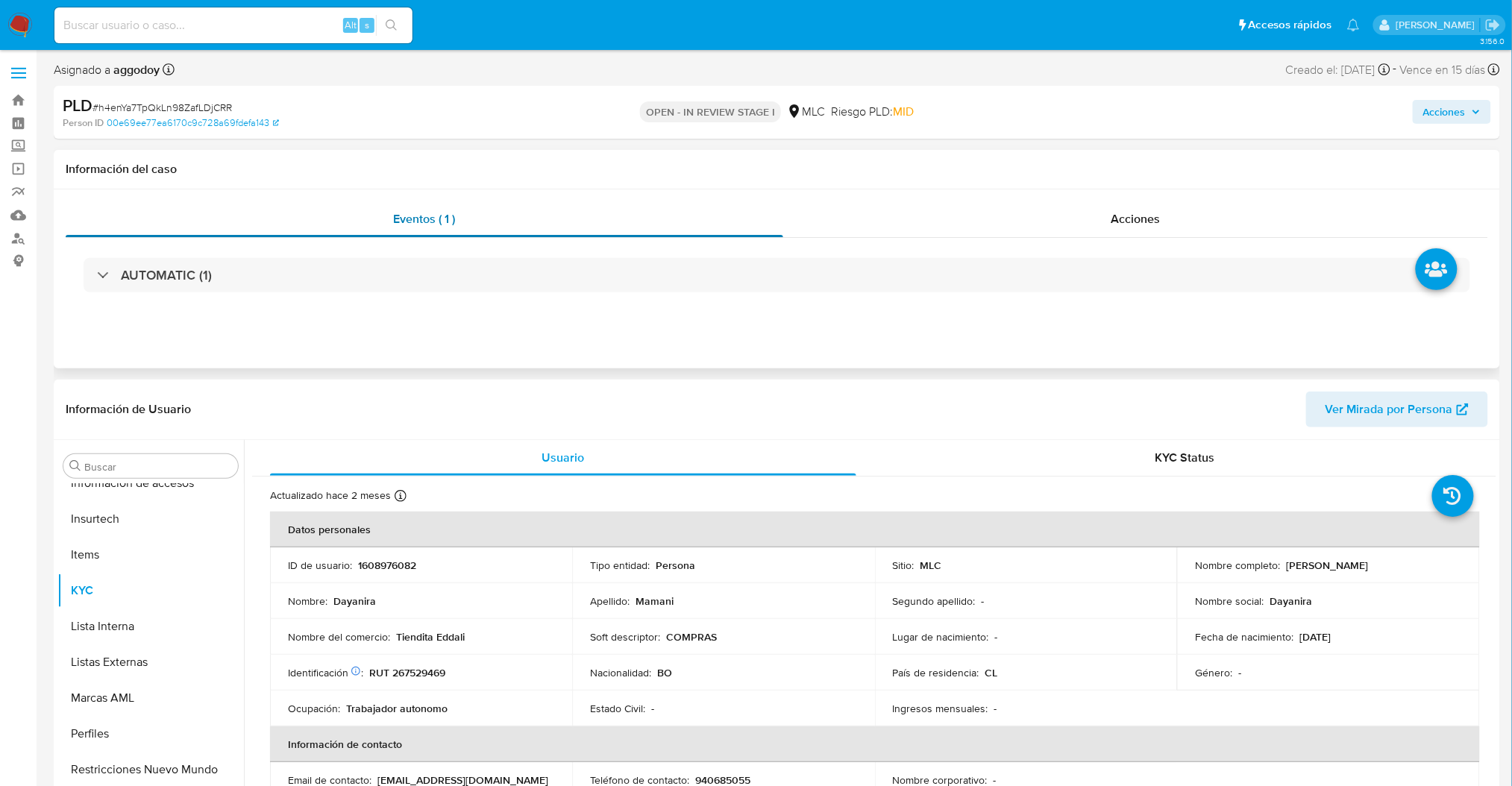
scroll to position [629, 0]
click at [379, 558] on p "1608976082" at bounding box center [387, 565] width 58 height 14
copy p "1608976082"
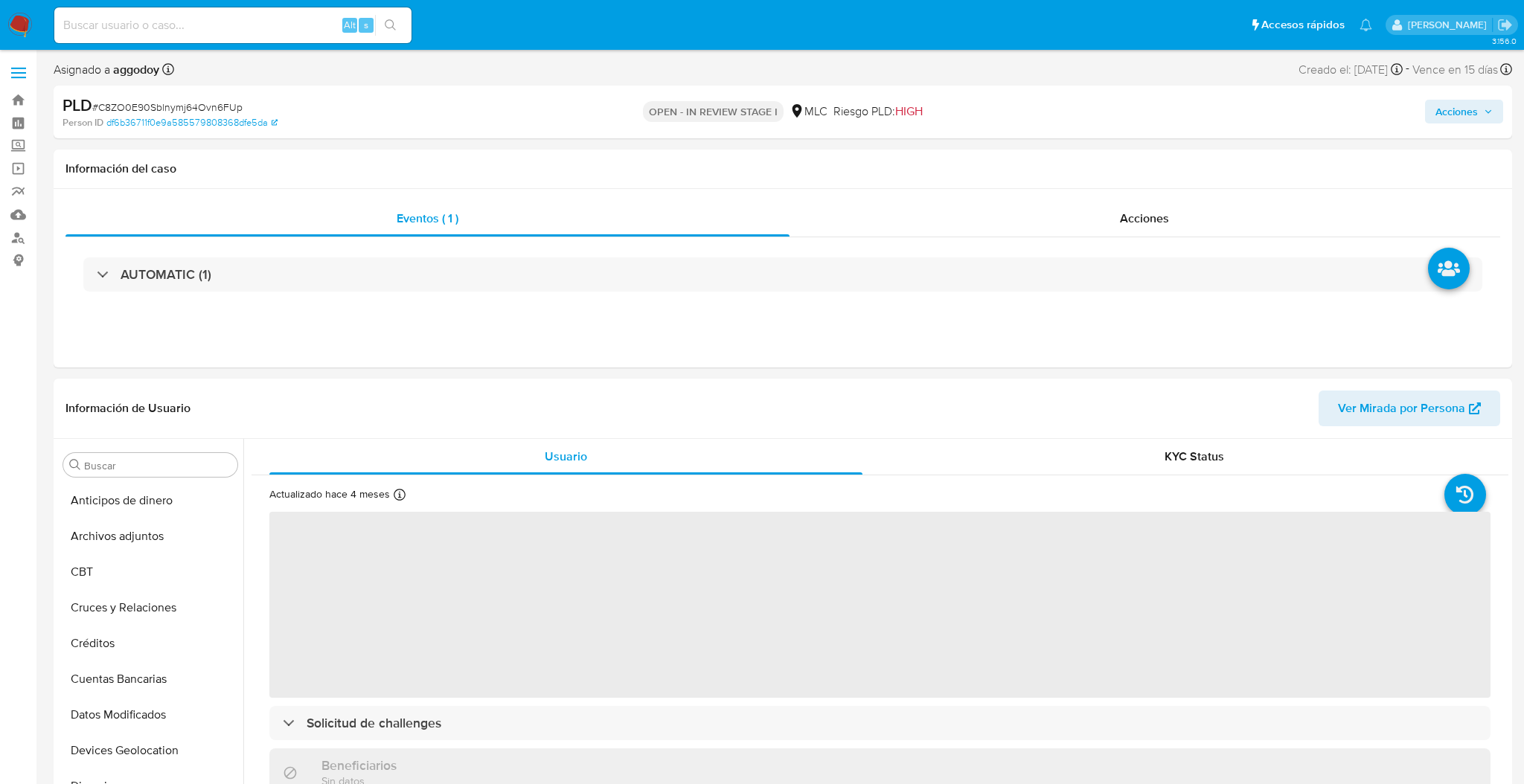
select select "10"
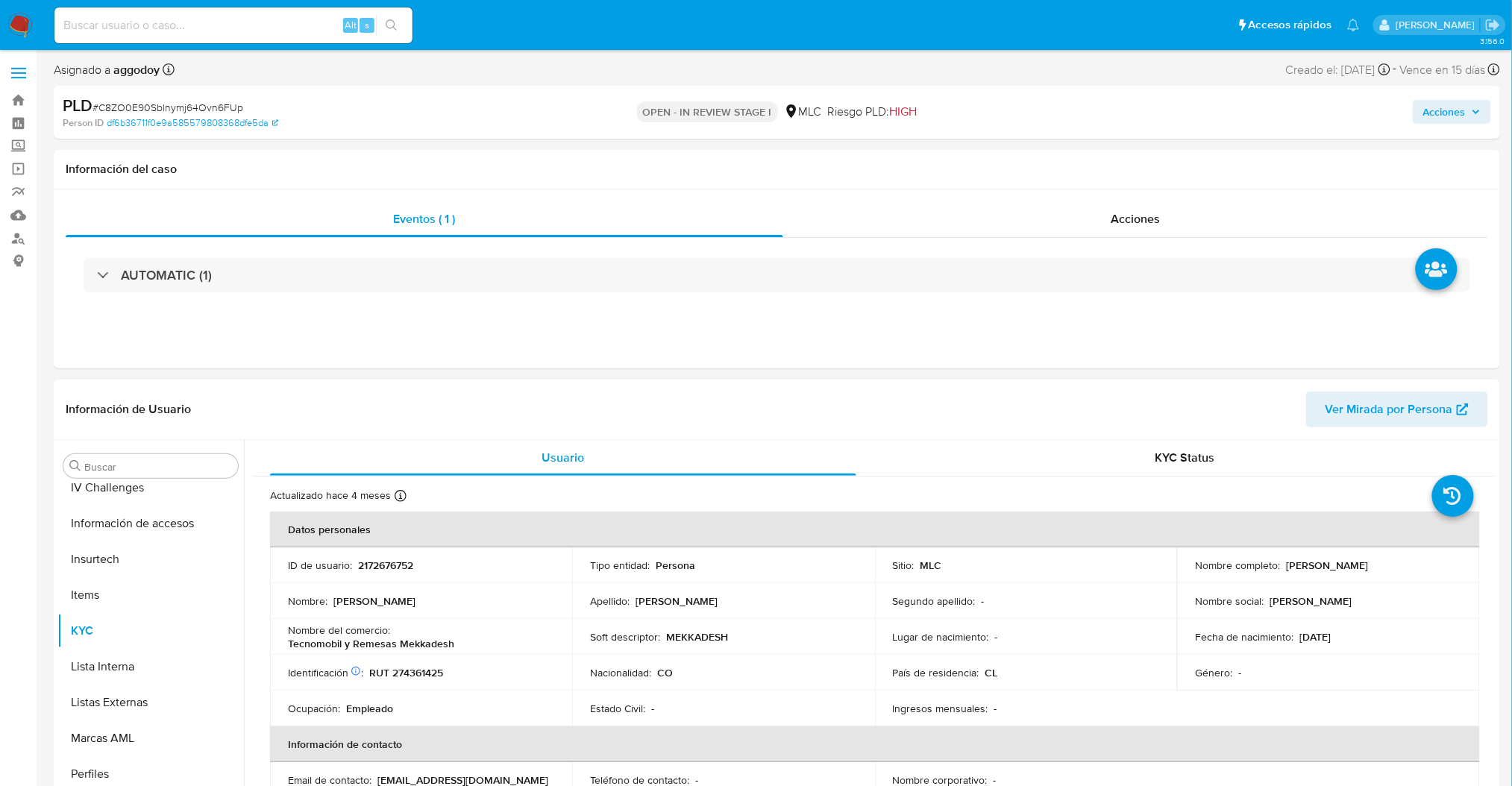
scroll to position [629, 0]
click at [370, 573] on td "ID de usuario : 2172676752" at bounding box center [421, 565] width 302 height 36
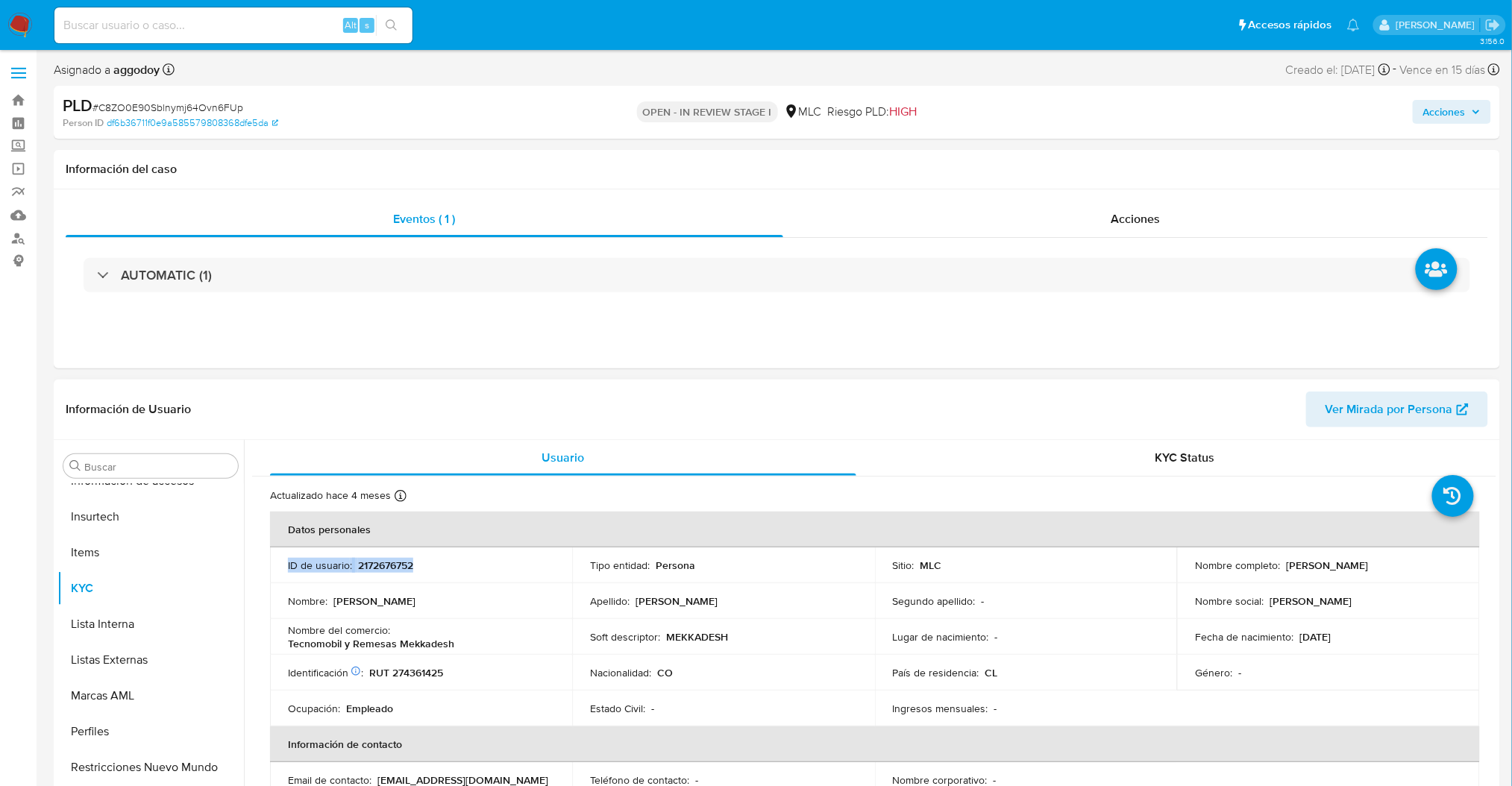
click at [370, 573] on td "ID de usuario : 2172676752" at bounding box center [421, 565] width 302 height 36
click at [370, 569] on p "2172676752" at bounding box center [386, 565] width 55 height 14
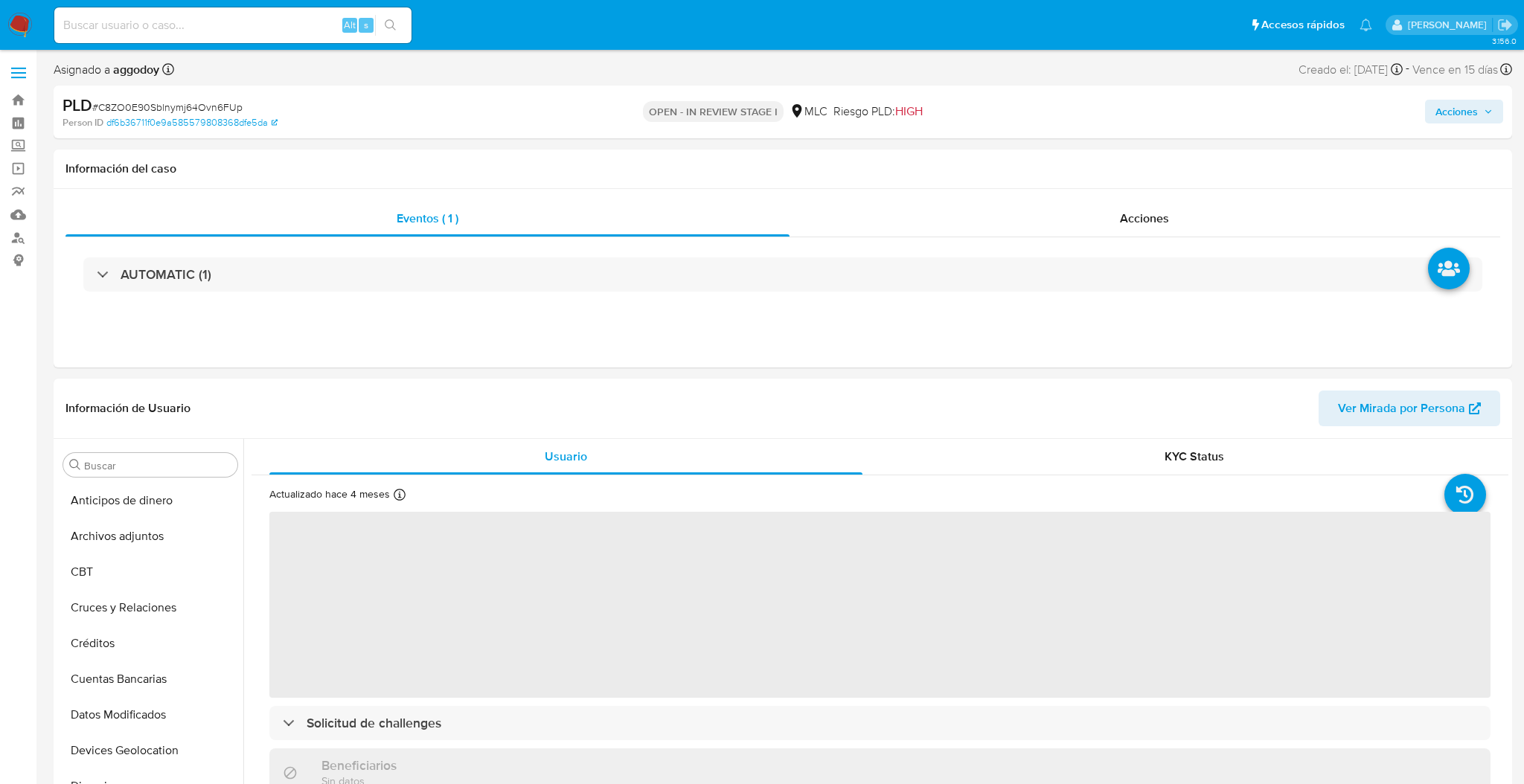
select select "10"
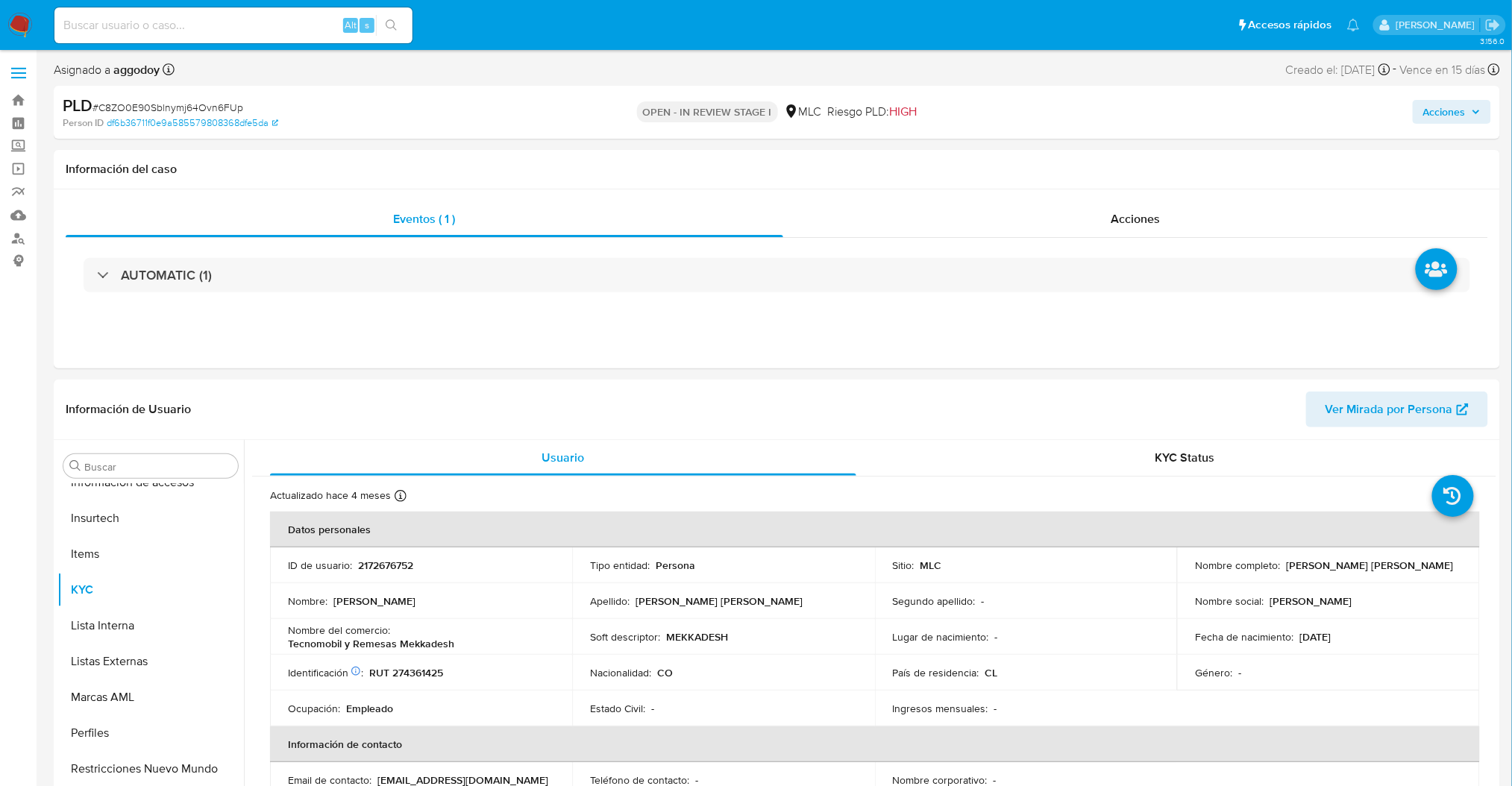
scroll to position [629, 0]
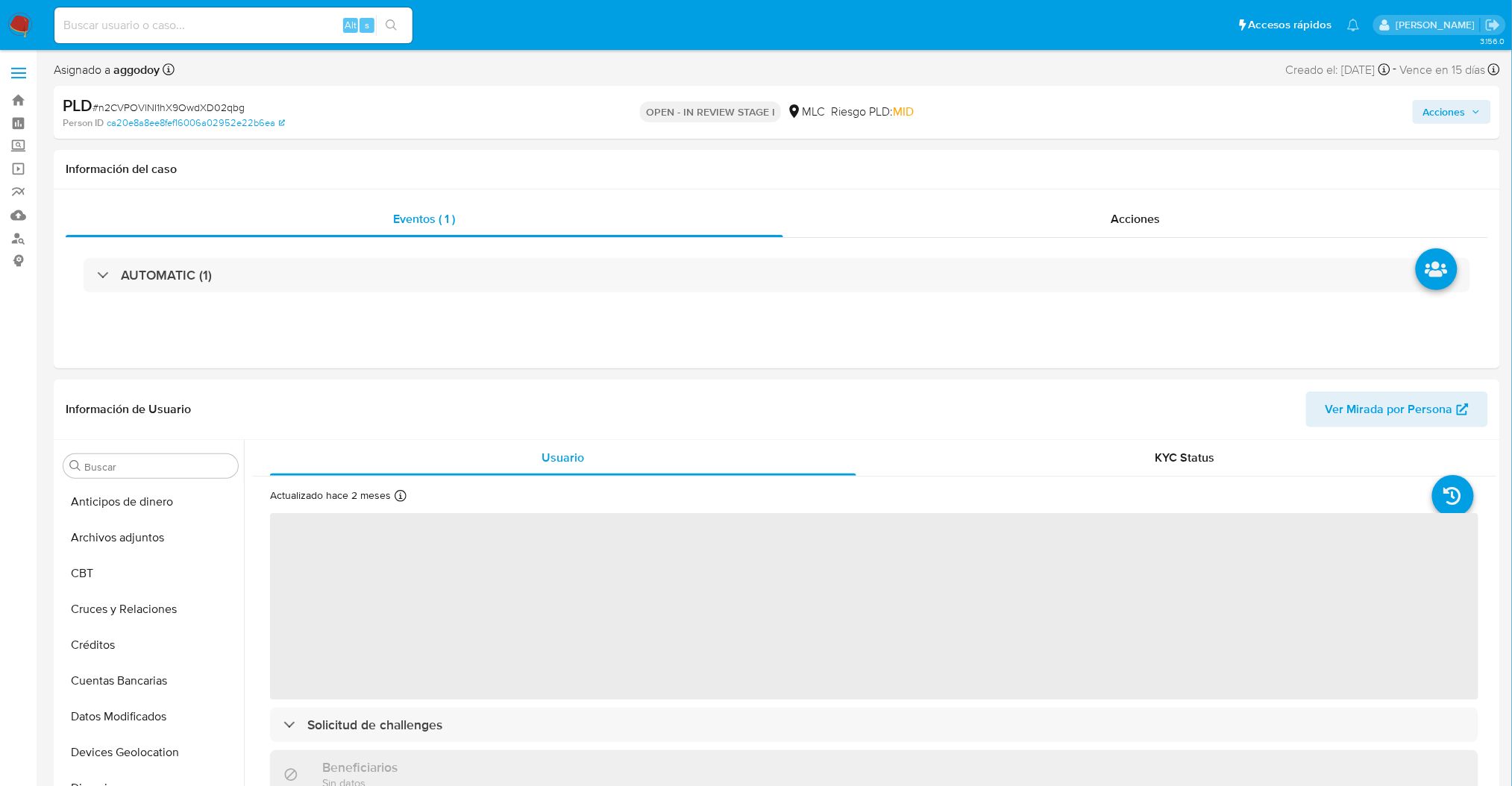
select select "10"
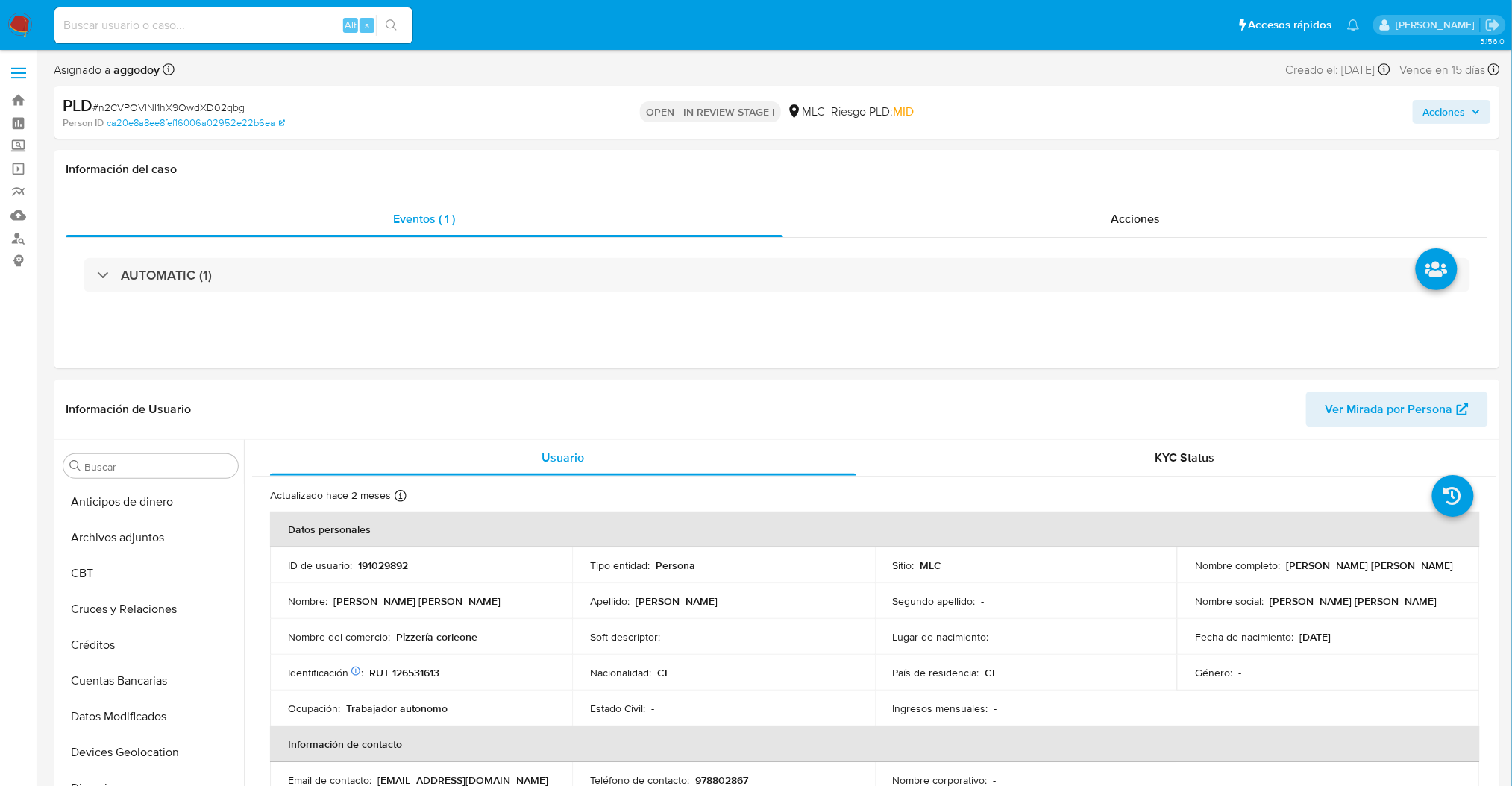
scroll to position [629, 0]
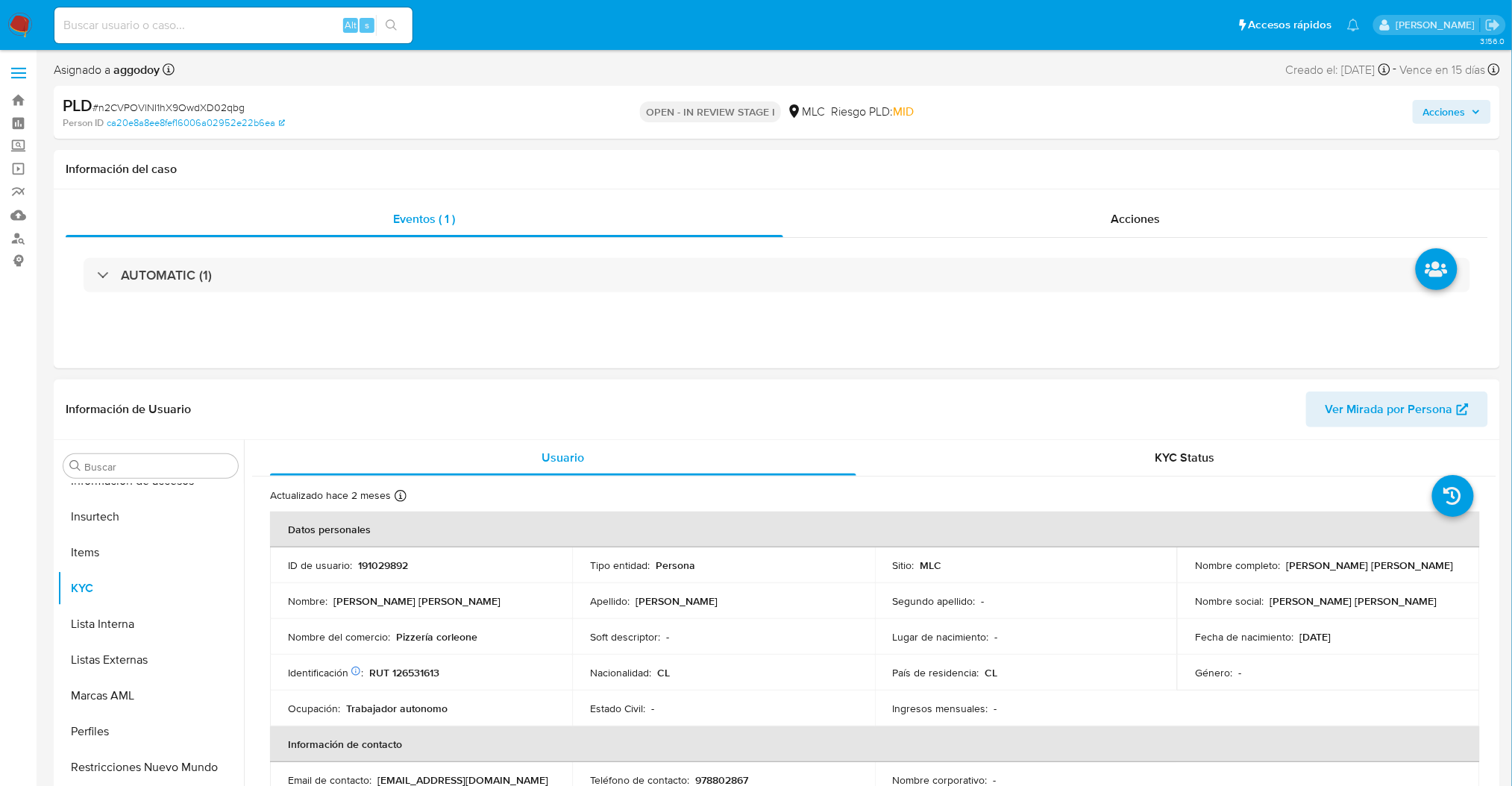
click at [392, 558] on p "191029892" at bounding box center [383, 565] width 50 height 14
copy p "191029892"
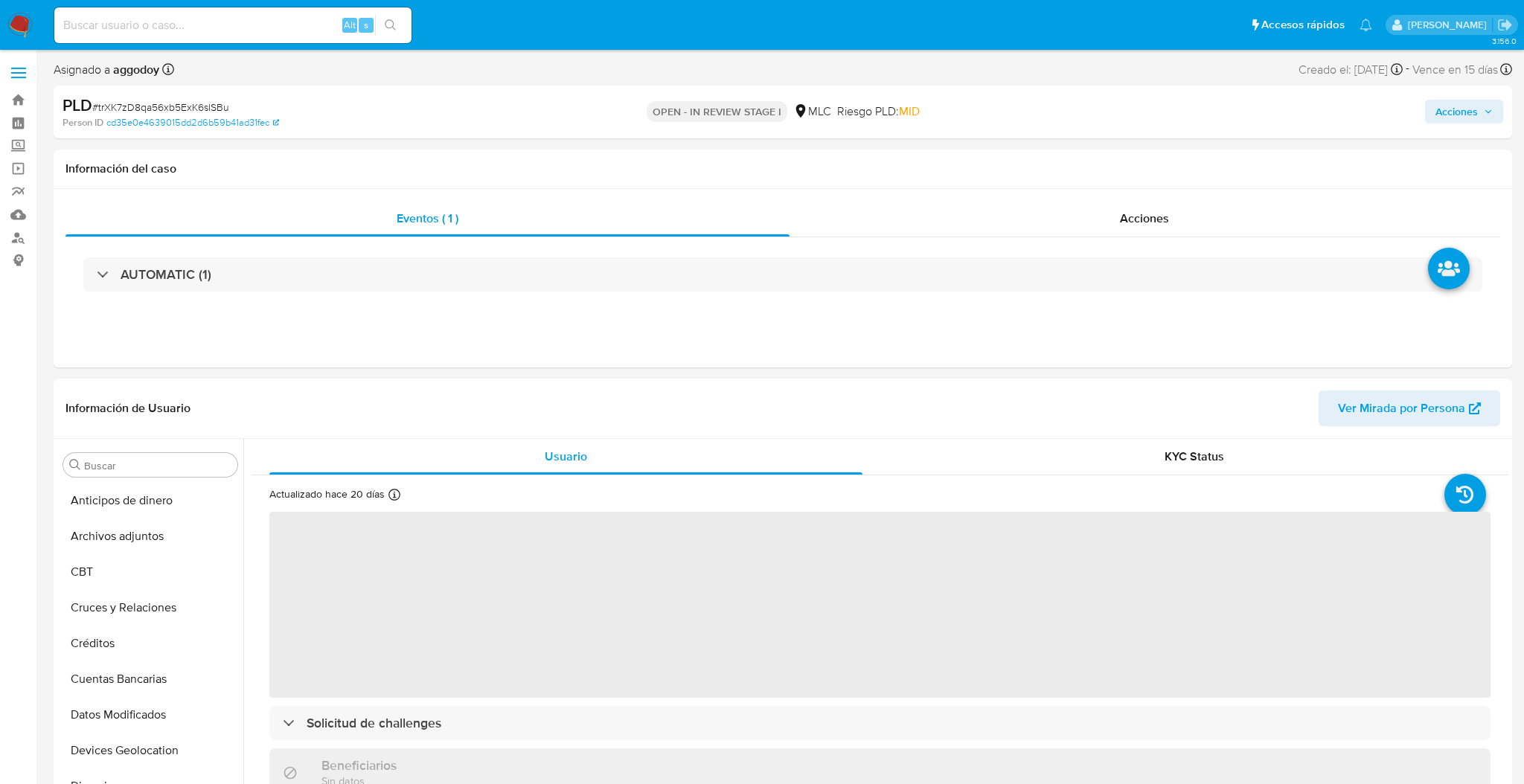
select select "10"
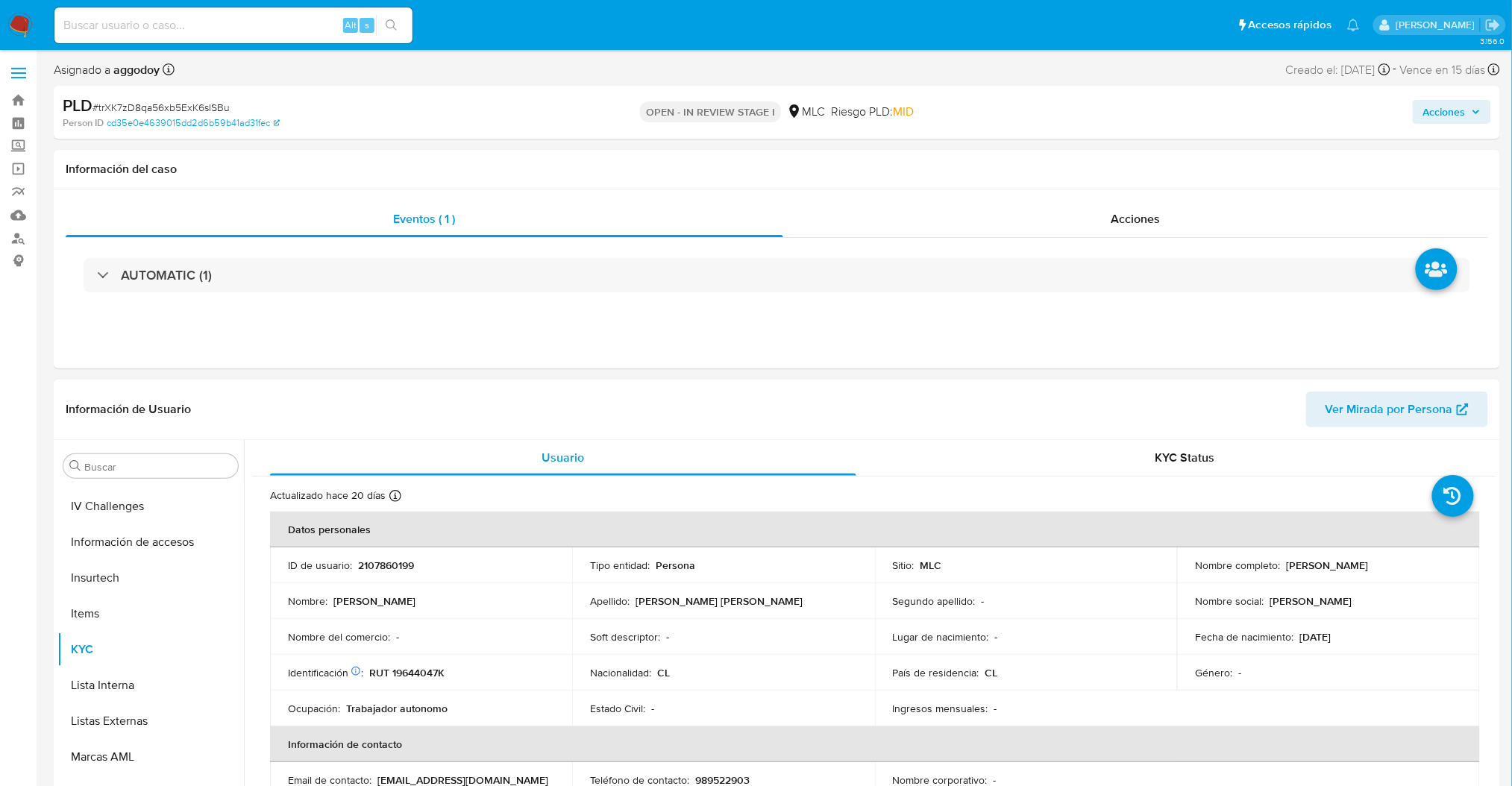
scroll to position [629, 0]
click at [385, 569] on p "2107860199" at bounding box center [386, 565] width 56 height 14
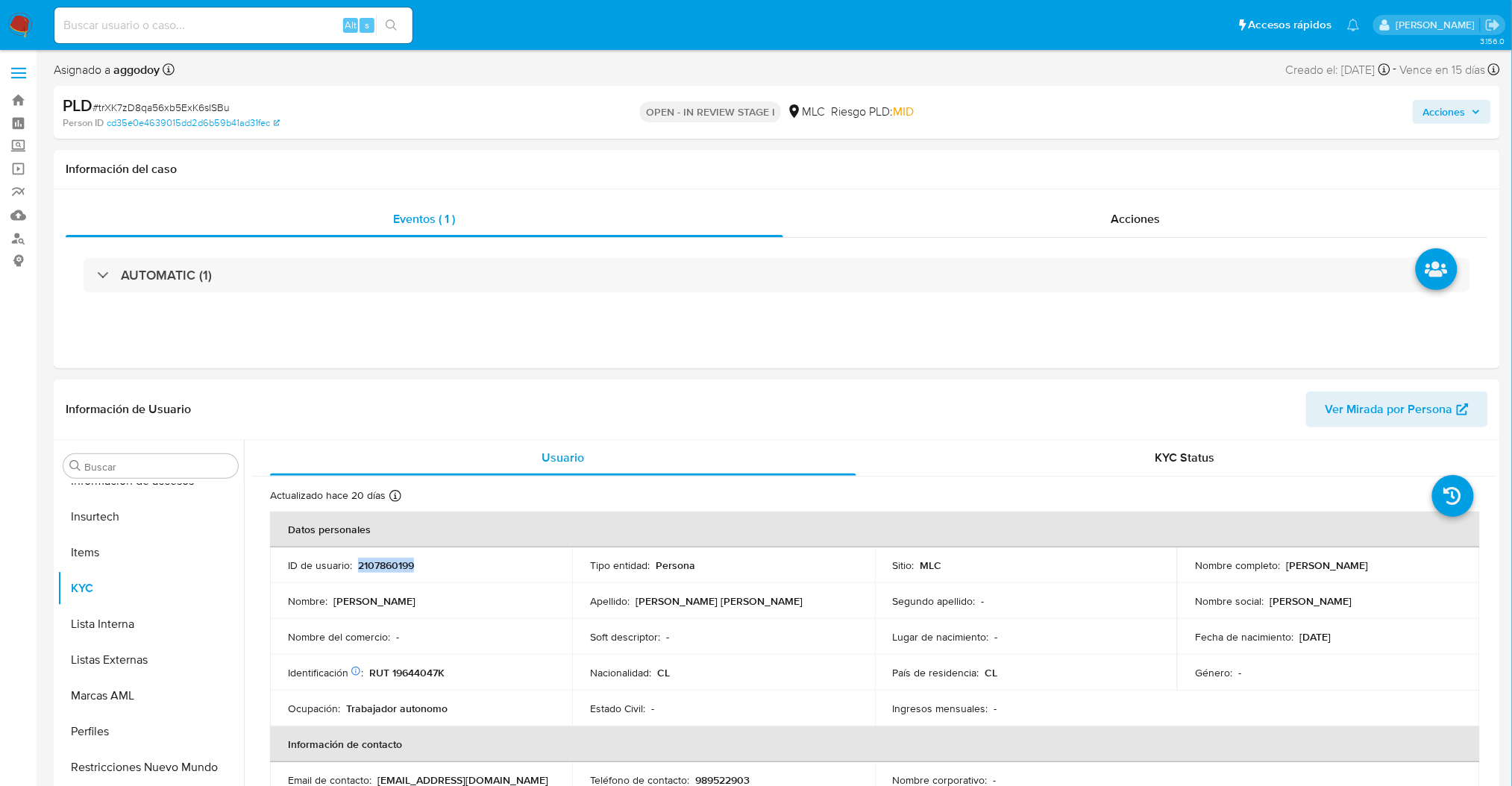
click at [385, 569] on p "2107860199" at bounding box center [386, 565] width 56 height 14
copy p "2107860199"
click at [388, 569] on p "2107860199" at bounding box center [386, 565] width 56 height 14
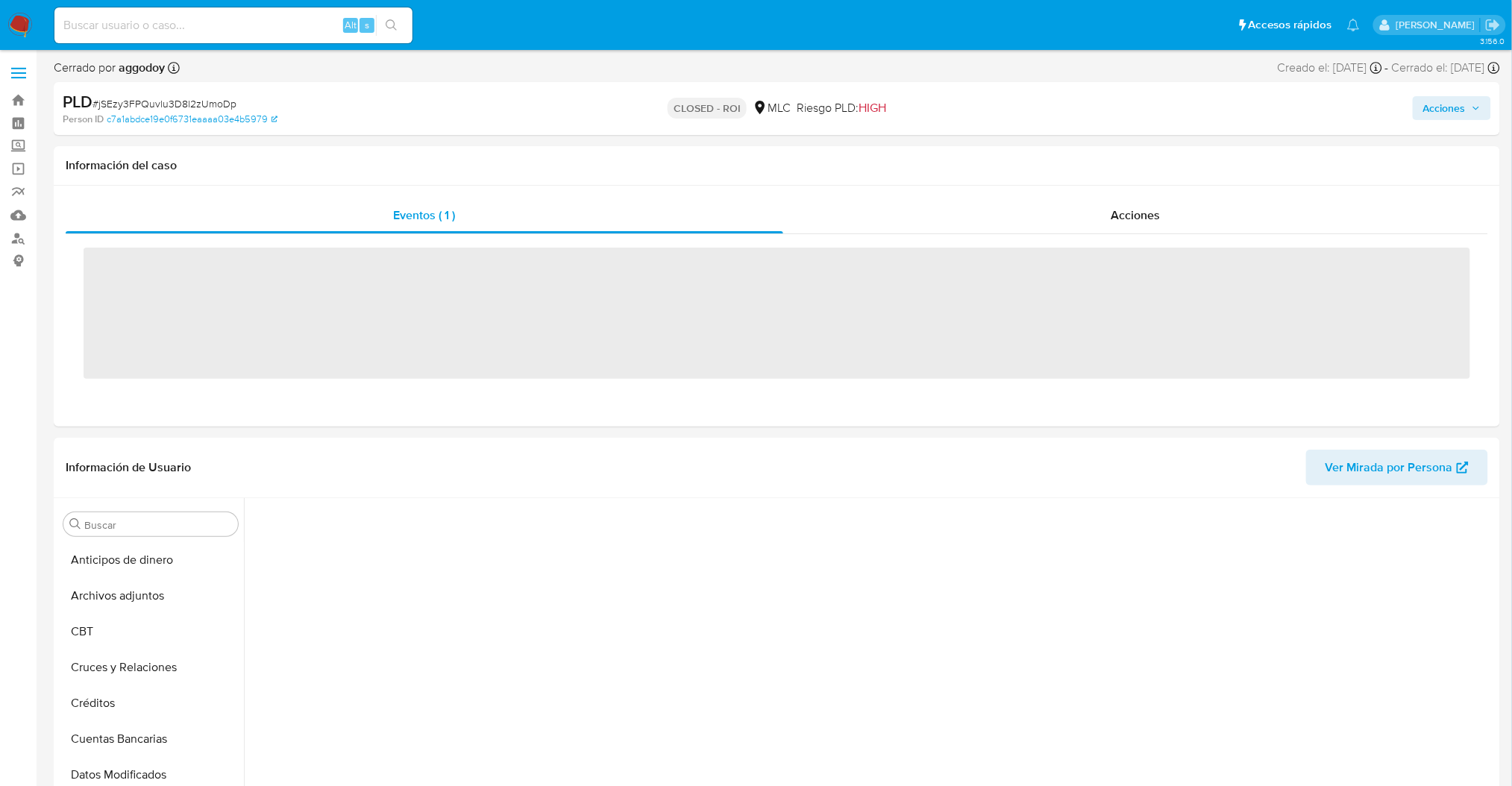
scroll to position [603, 0]
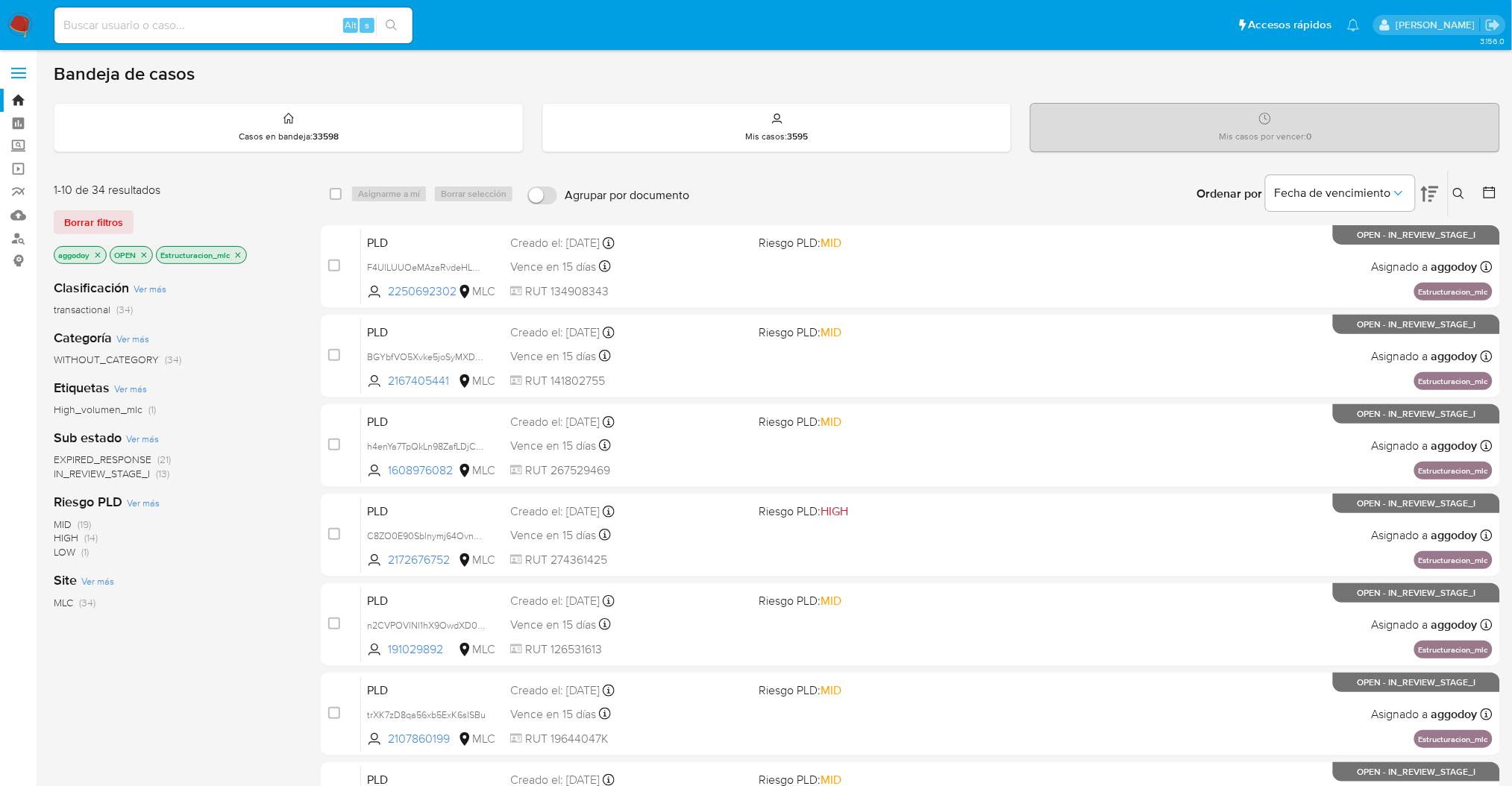
click at [242, 252] on icon "close-filter" at bounding box center [238, 255] width 9 height 9
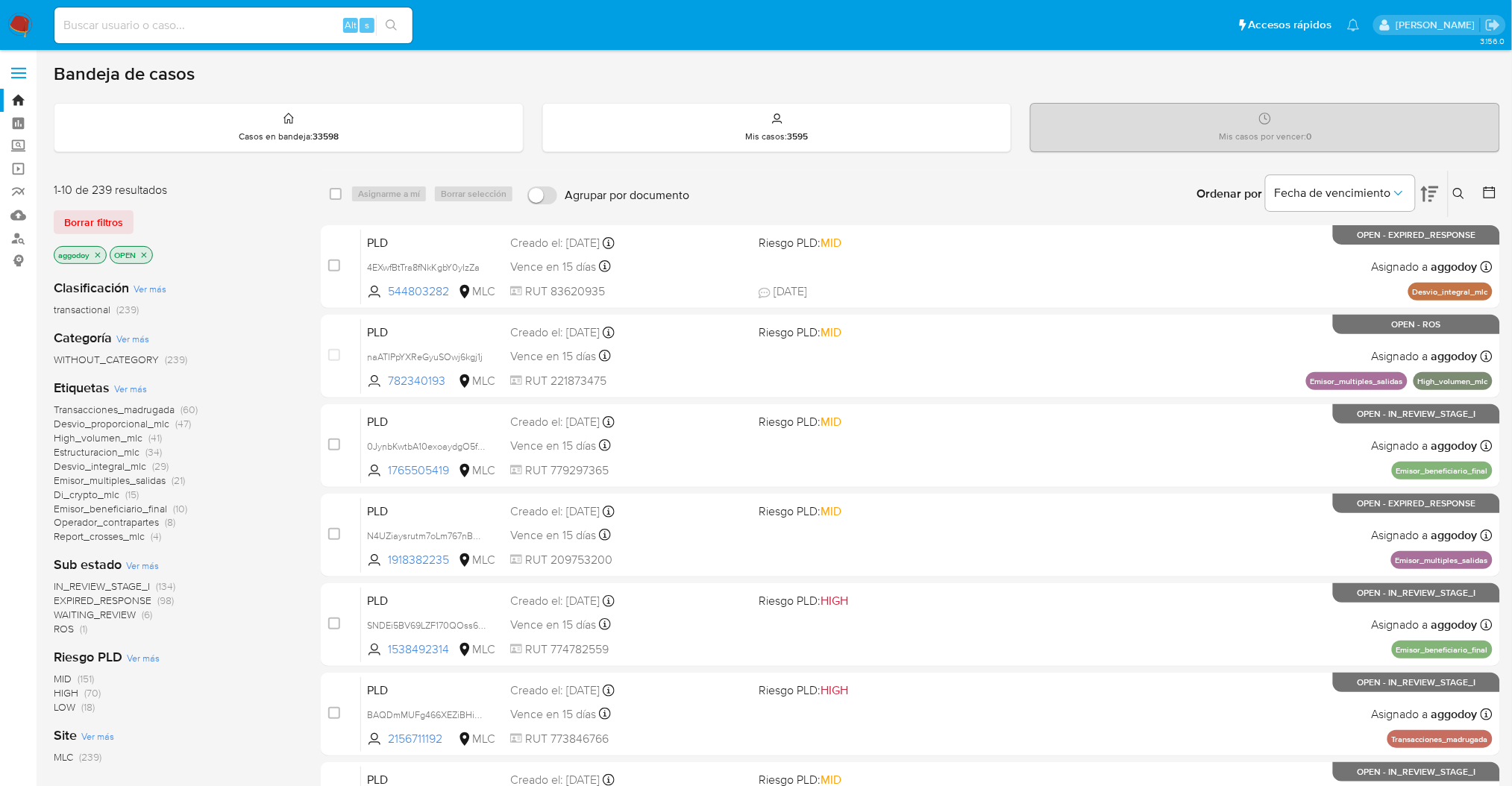
click at [135, 467] on span "Desvio_integral_mlc" at bounding box center [100, 466] width 92 height 15
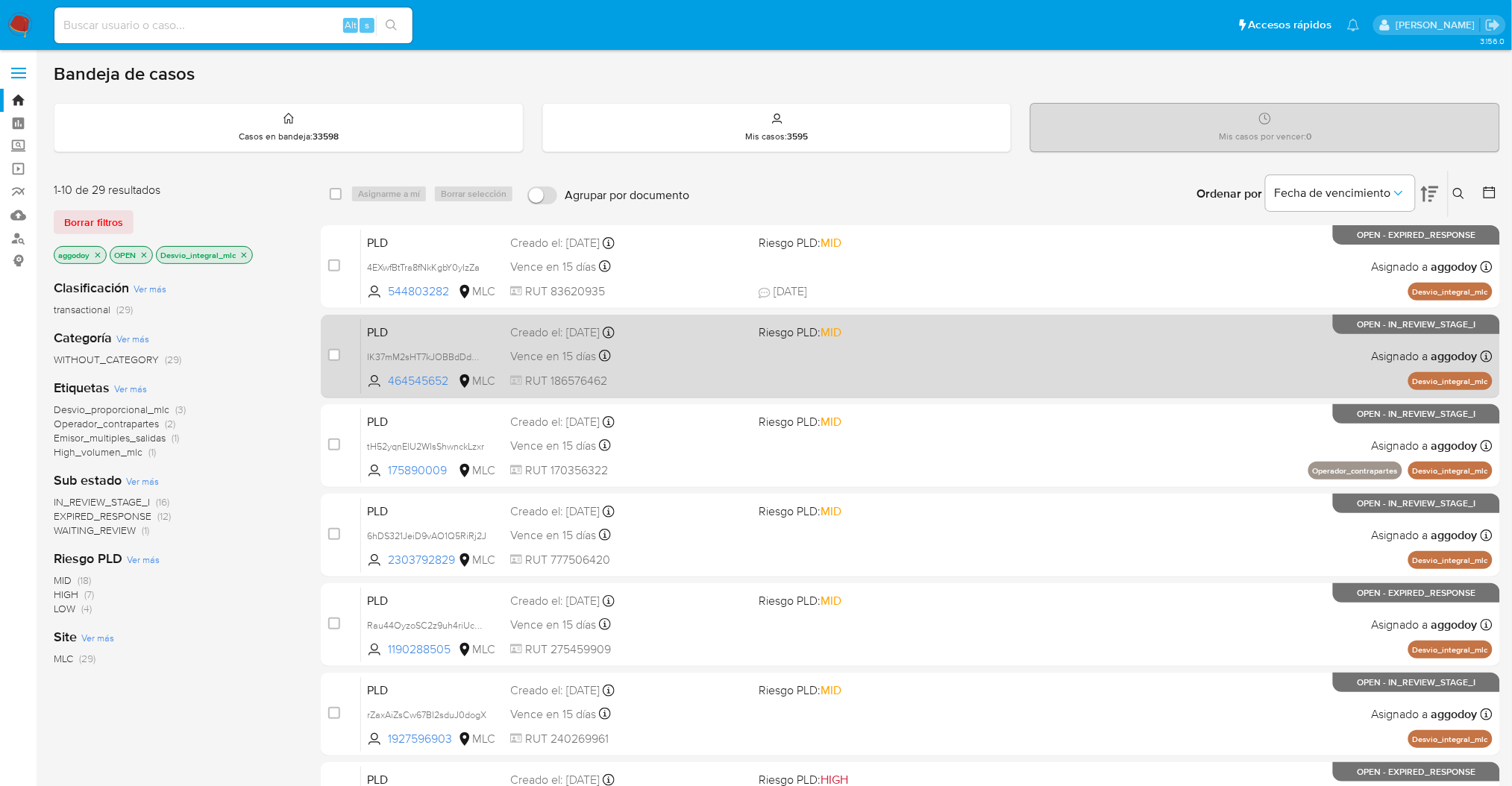
click at [1037, 386] on div "PLD IK37mM2sHT7kJOBBdDdOIJYT 464545652 MLC Riesgo PLD: MID Creado el: [DATE] Cr…" at bounding box center [927, 357] width 1131 height 76
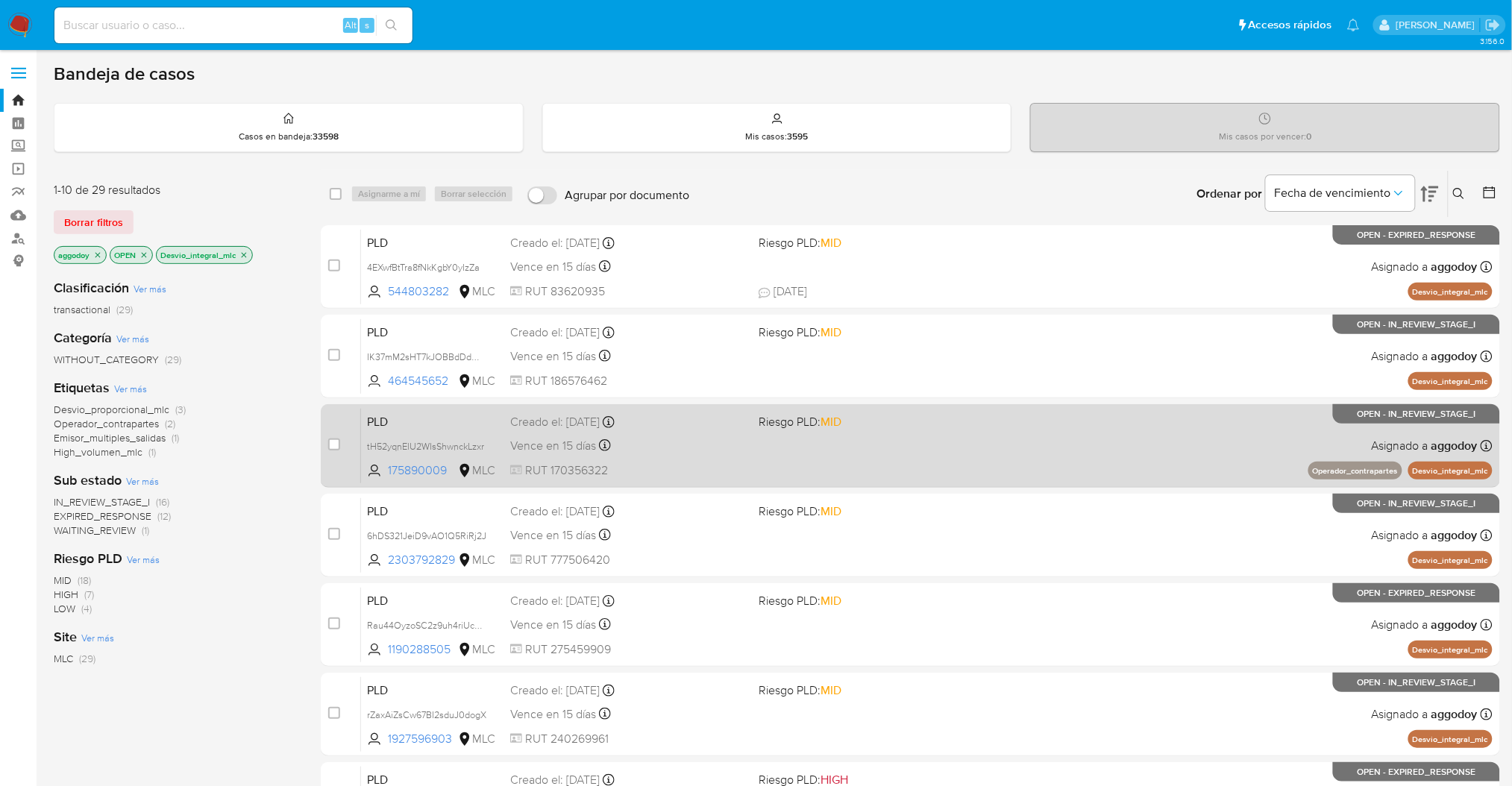
click at [707, 442] on div "Vence en 15 días Vence el [DATE] 06:04:35" at bounding box center [628, 446] width 237 height 20
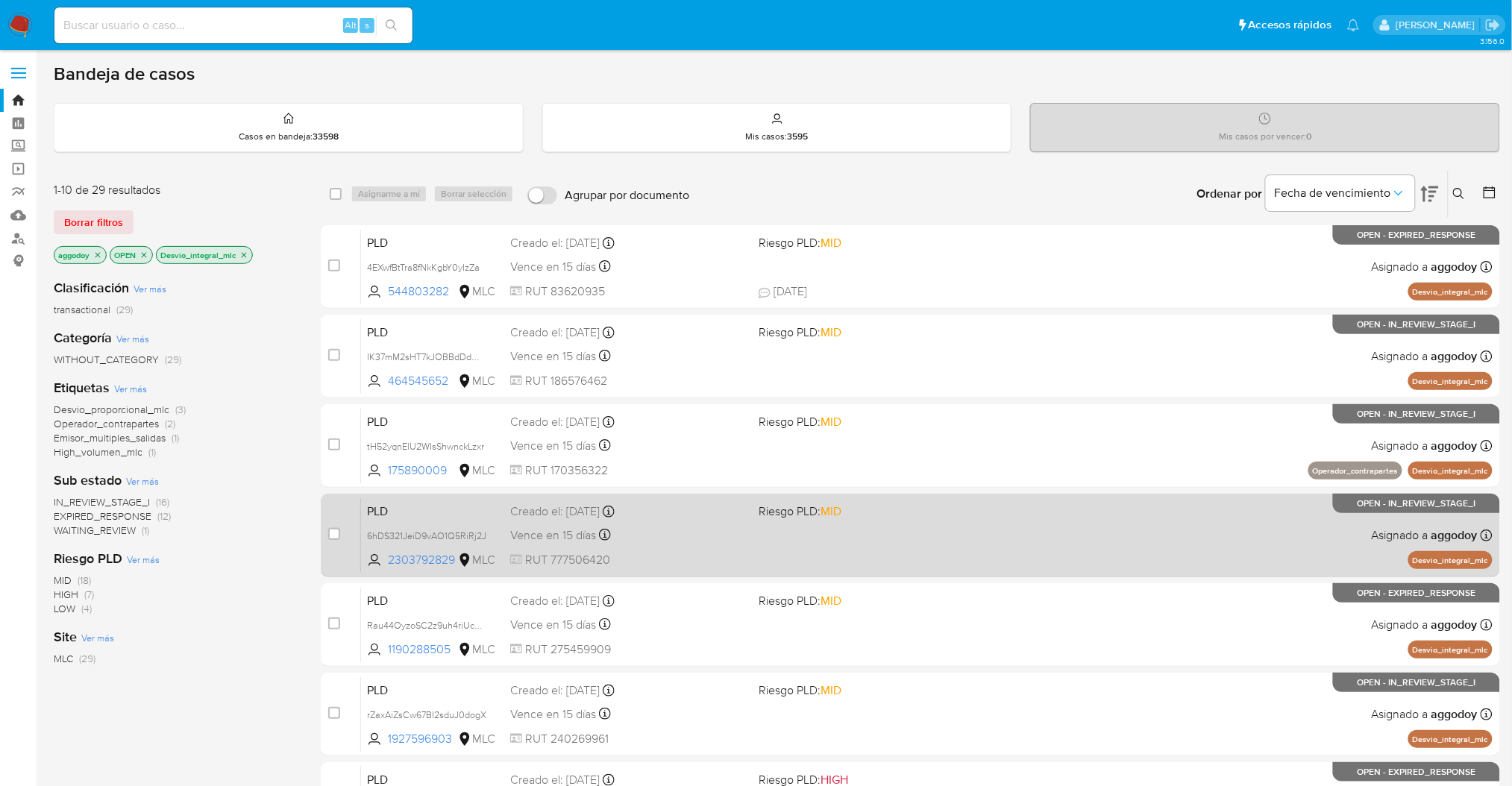
click at [647, 525] on div "Vence en 15 días Vence el [DATE] 06:04:37" at bounding box center [628, 535] width 237 height 20
click at [1138, 499] on div "PLD 6hDS321JeiD9vAO1Q5RiRj2J 2303792829 MLC Riesgo PLD: MID Creado el: [DATE] C…" at bounding box center [927, 535] width 1131 height 76
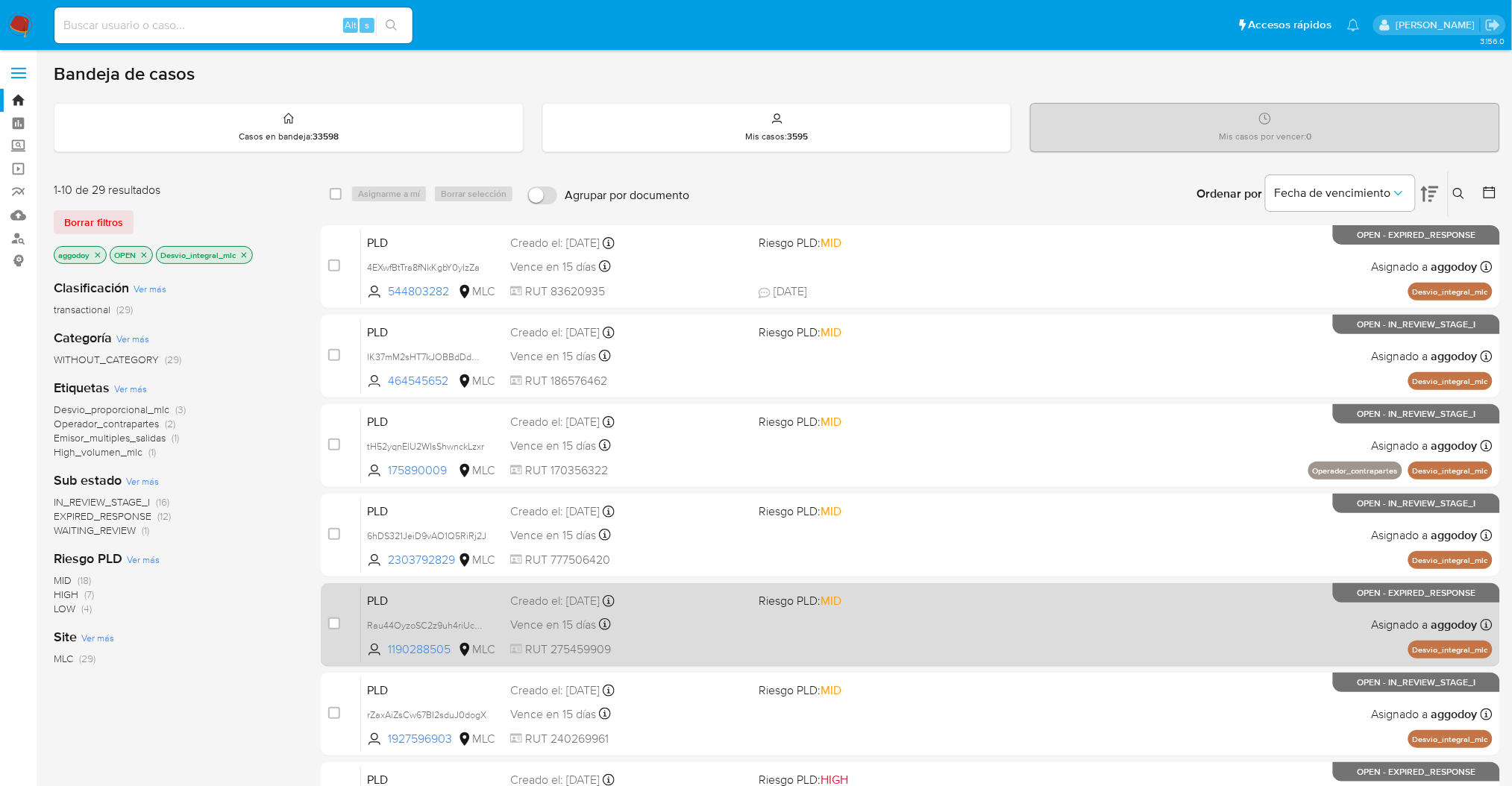
click at [768, 613] on div "PLD Rau44OyzoSC2z9uh4riUcPSK 1190288505 MLC Riesgo PLD: MID Creado el: [DATE] C…" at bounding box center [927, 625] width 1131 height 76
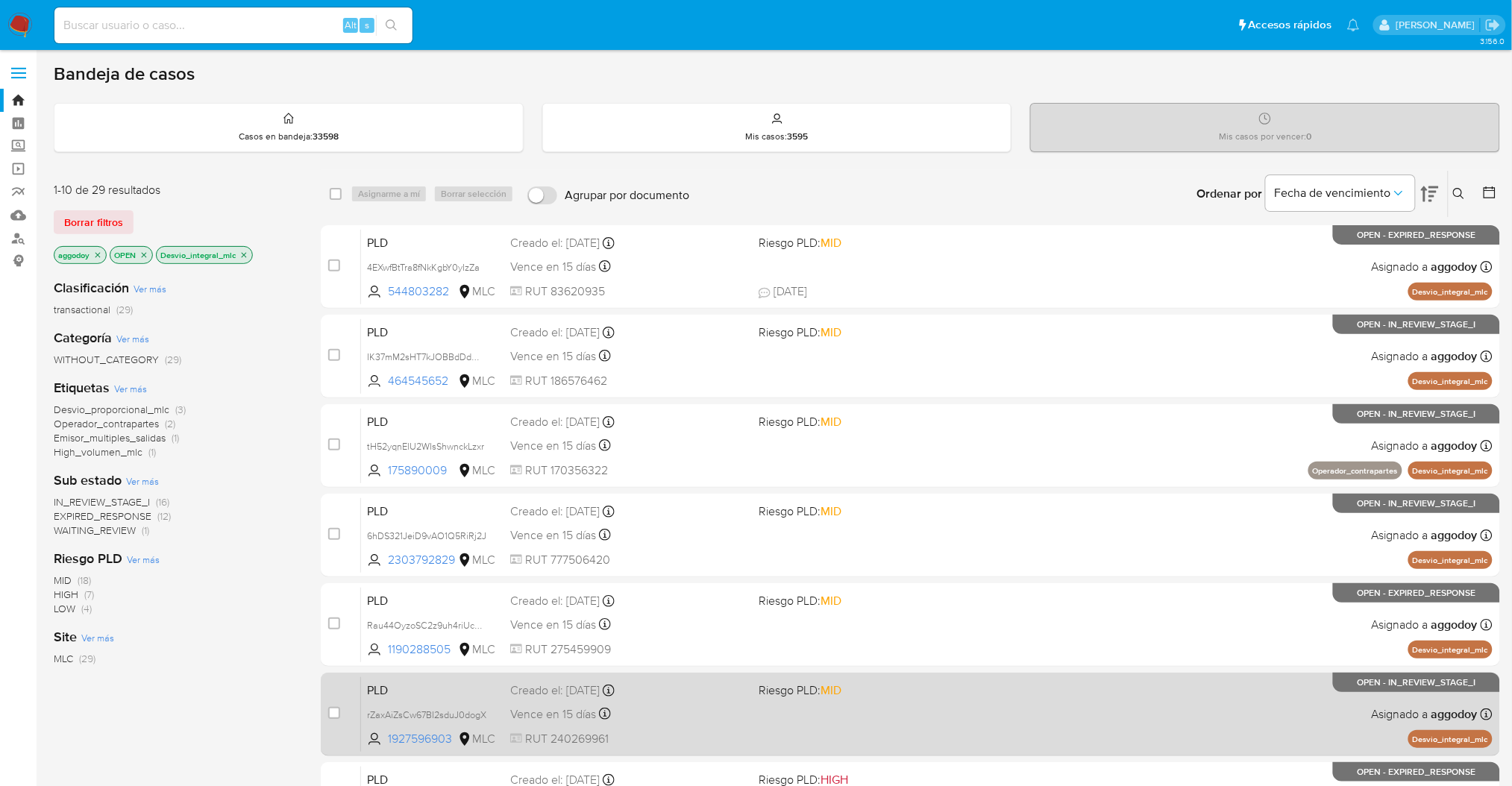
click at [782, 682] on span "Riesgo PLD: MID" at bounding box center [800, 690] width 83 height 17
click at [971, 710] on div "PLD rZaxAiZsCw67BI2sduJ0dogX 1927596903 MLC Riesgo PLD: MID Creado el: [DATE] C…" at bounding box center [927, 714] width 1131 height 76
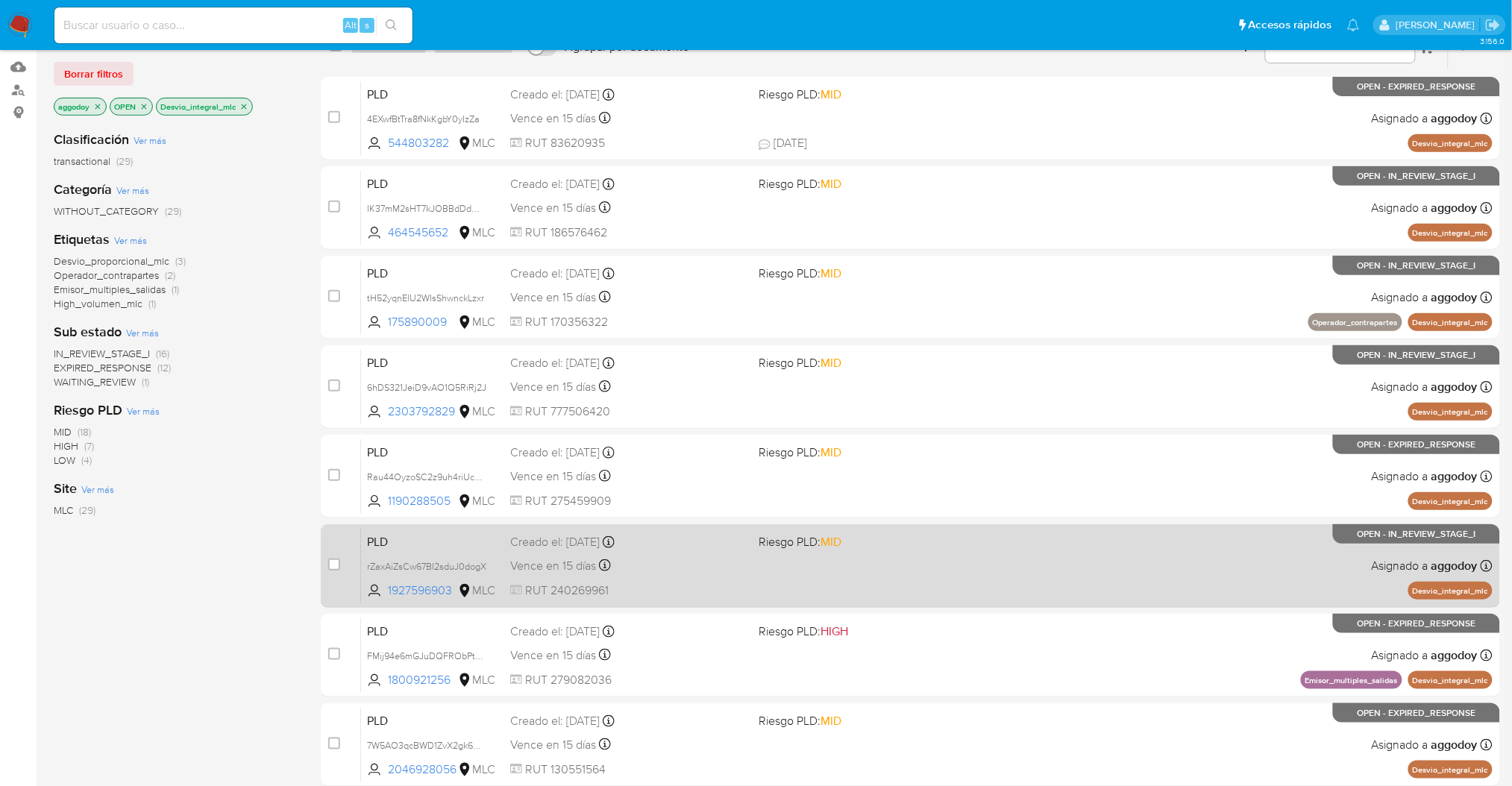
scroll to position [159, 0]
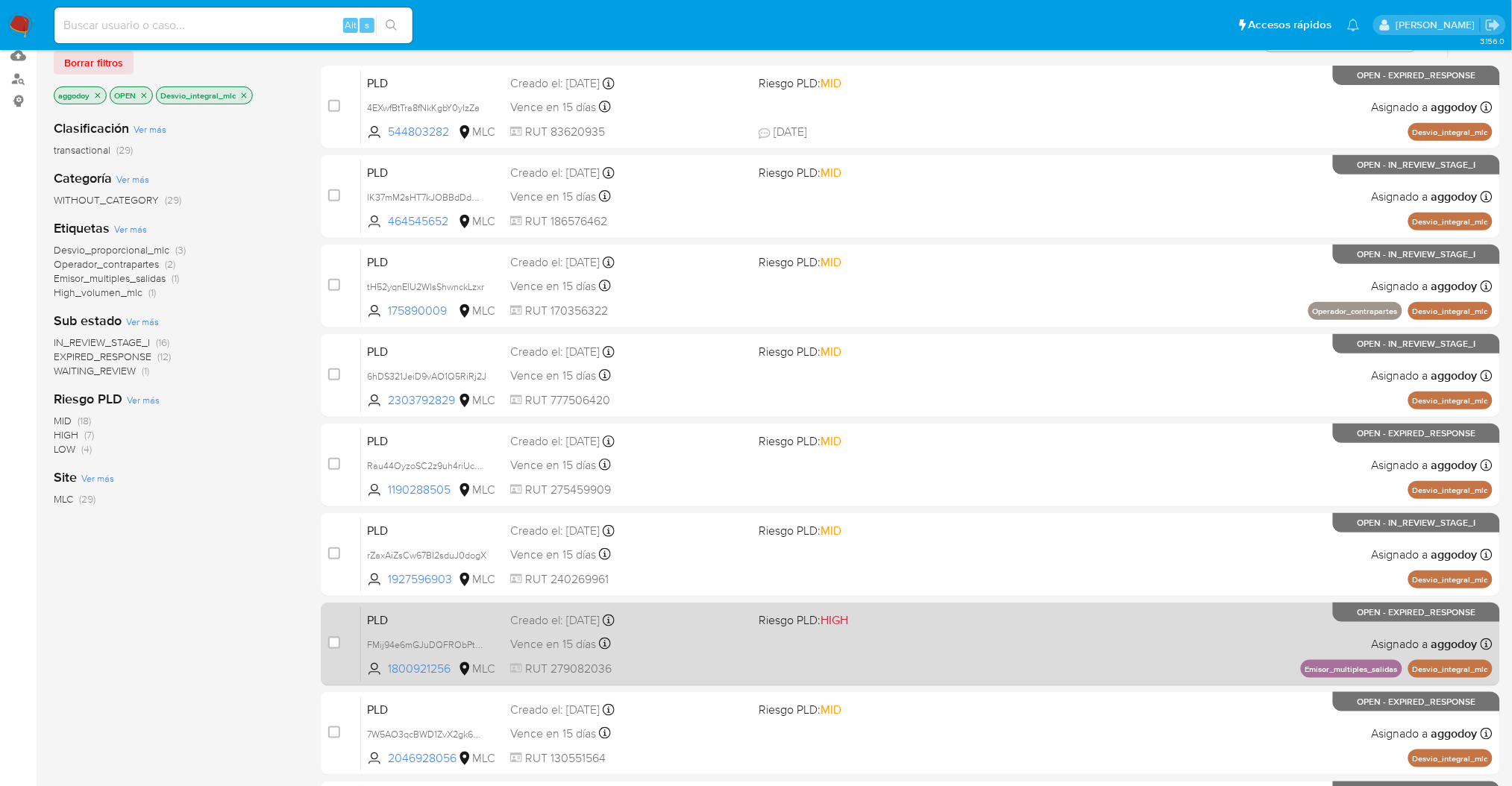
click at [640, 664] on span "RUT 279082036" at bounding box center [628, 669] width 237 height 17
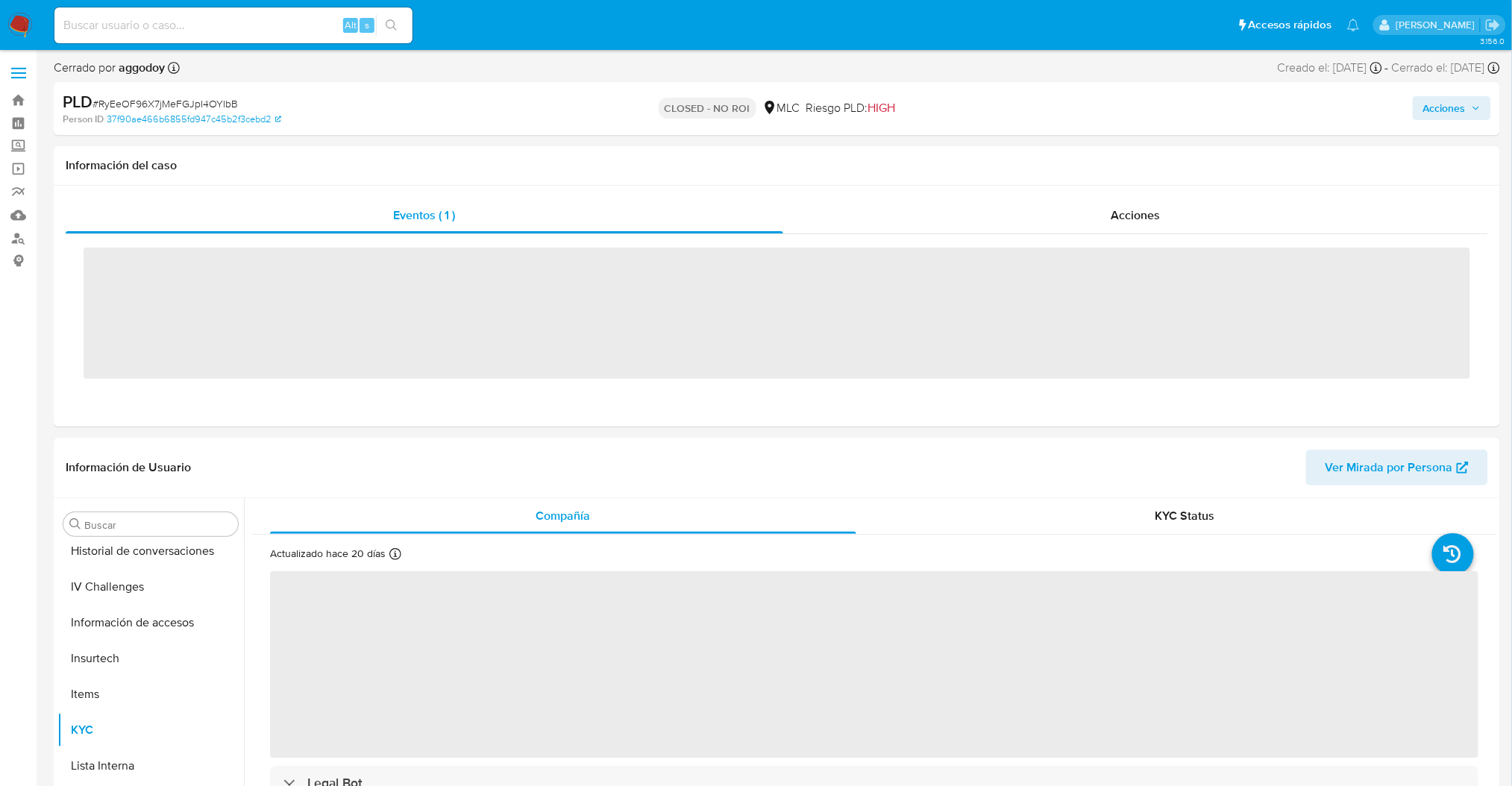
scroll to position [629, 0]
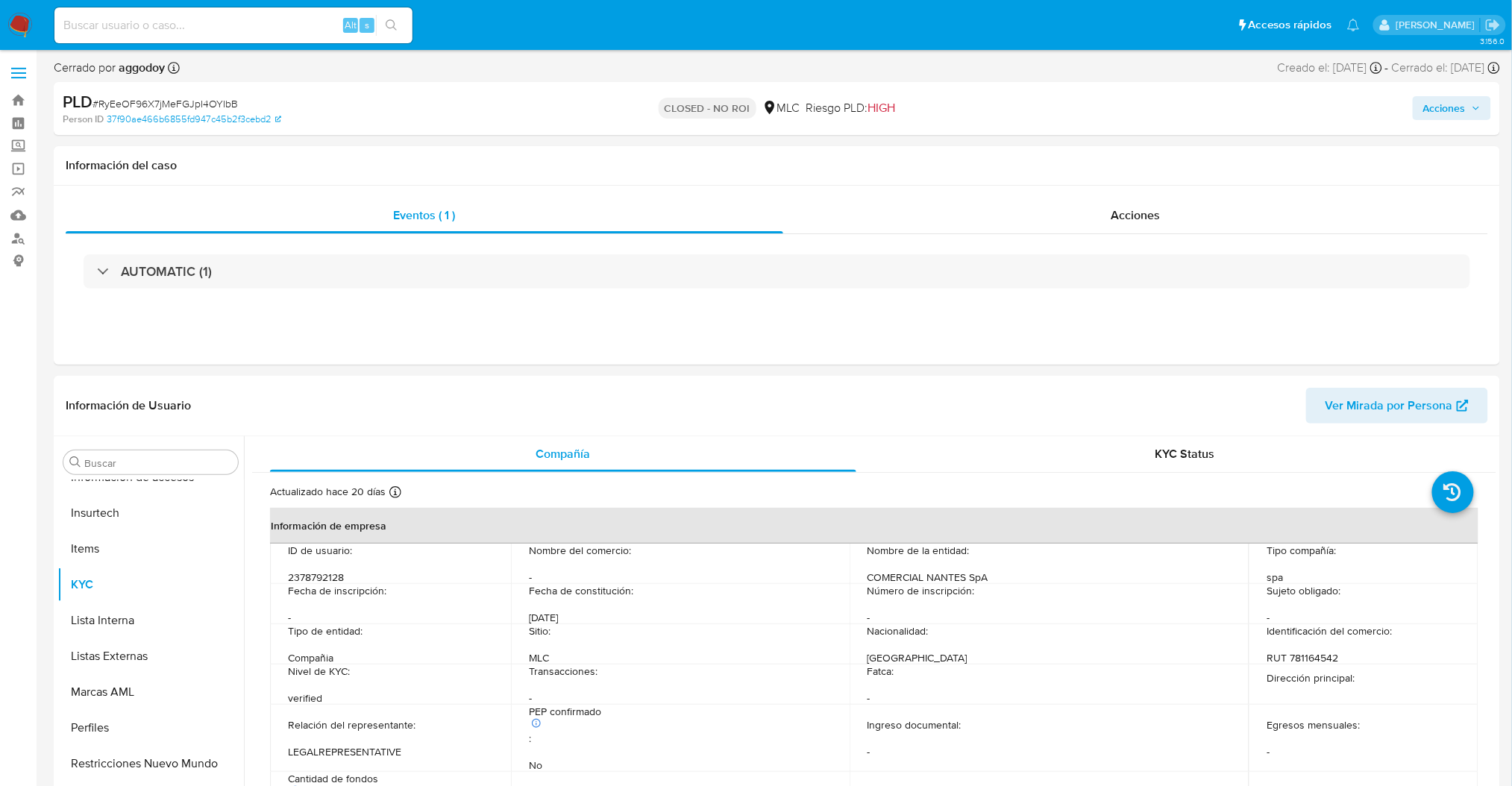
select select "10"
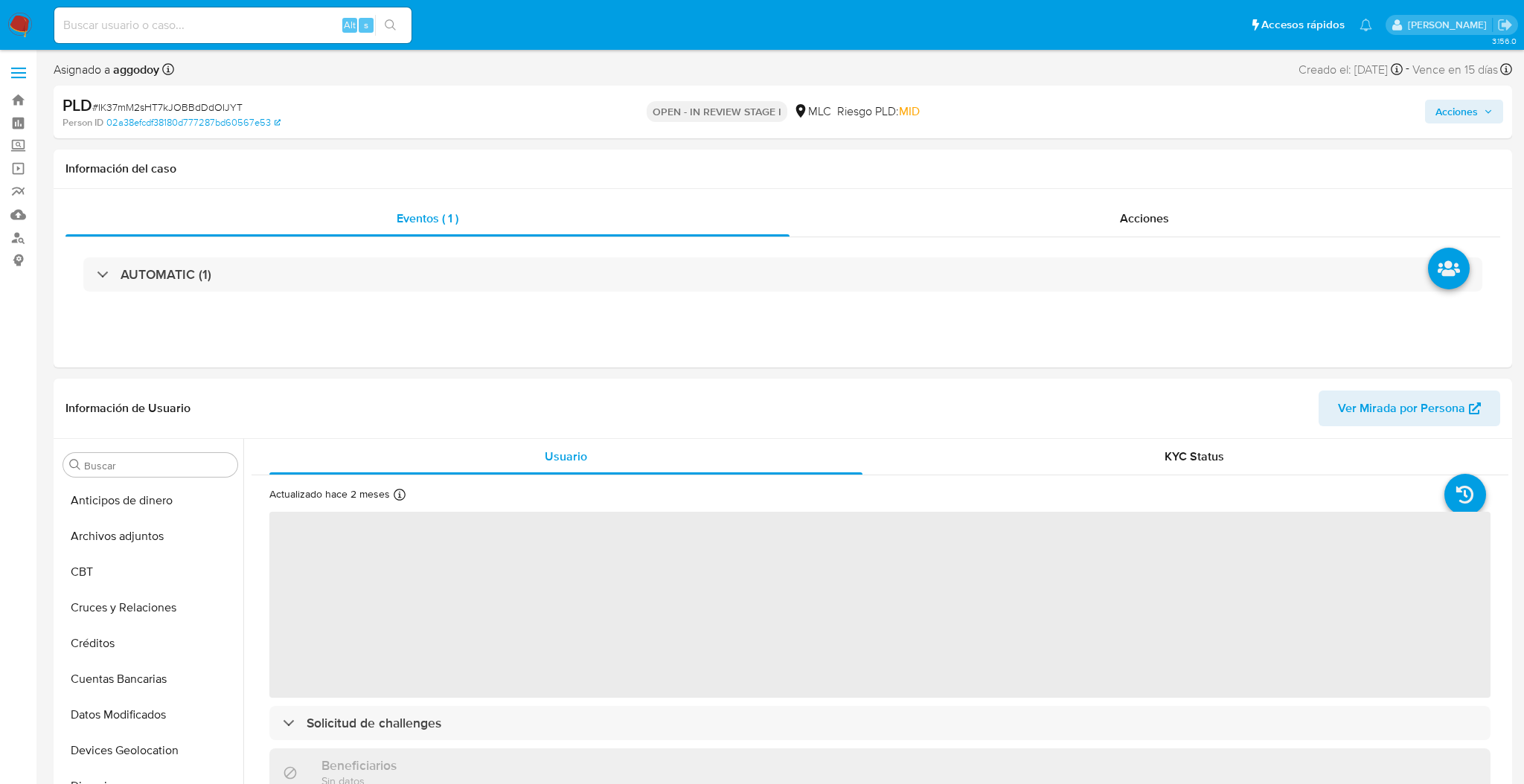
select select "10"
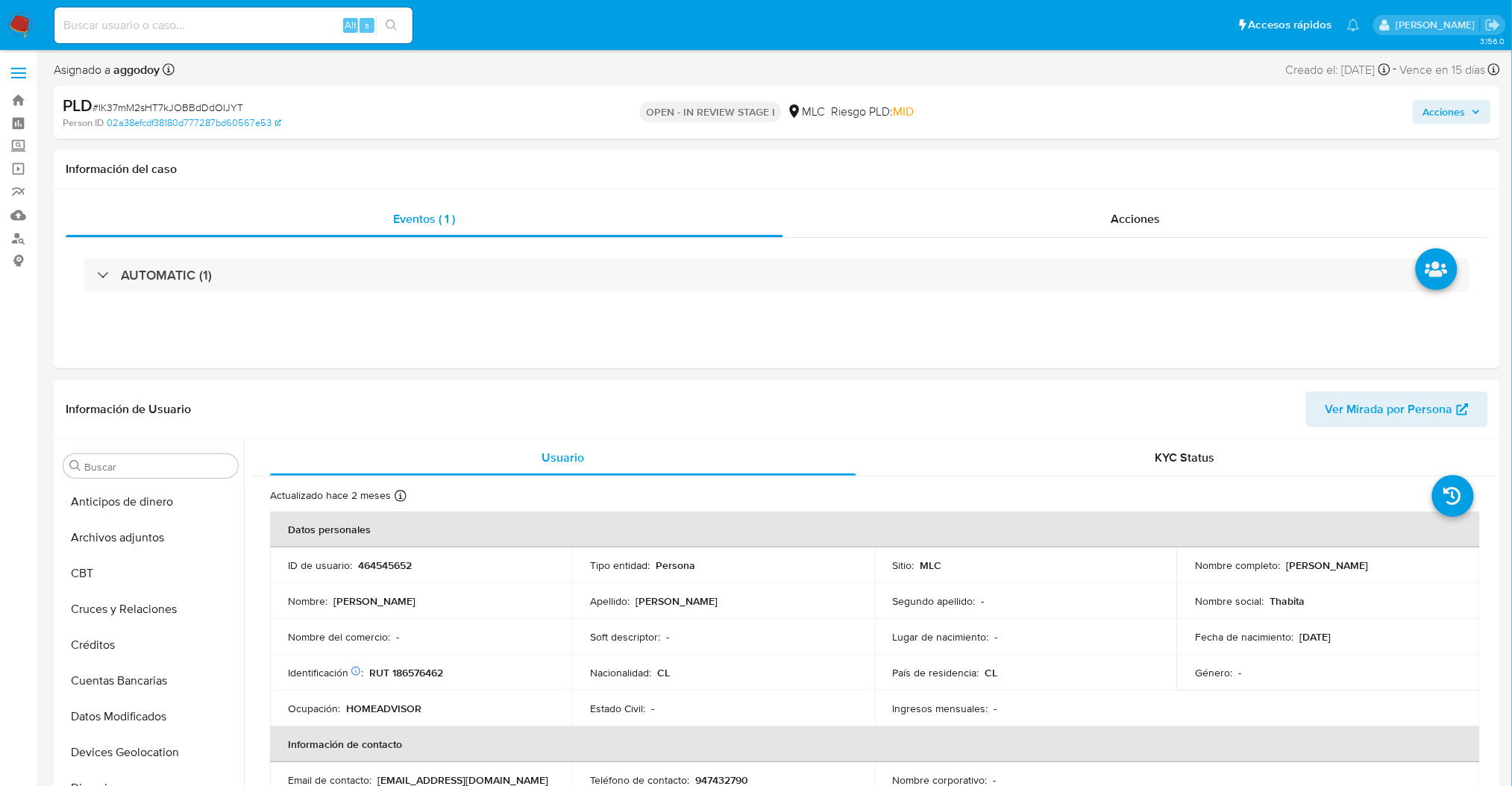
scroll to position [629, 0]
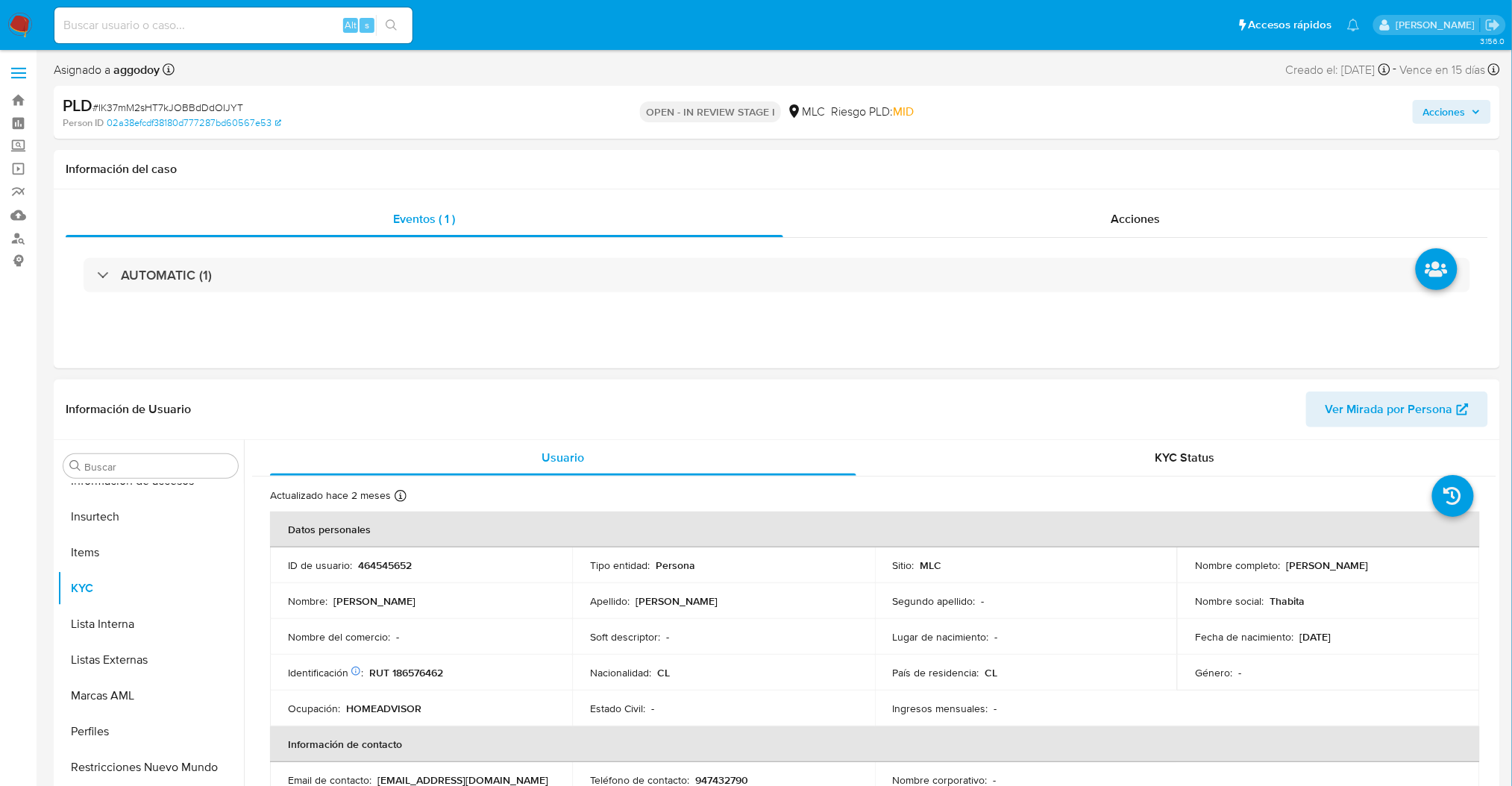
click at [378, 566] on p "464545652" at bounding box center [385, 565] width 53 height 14
copy p "464545652"
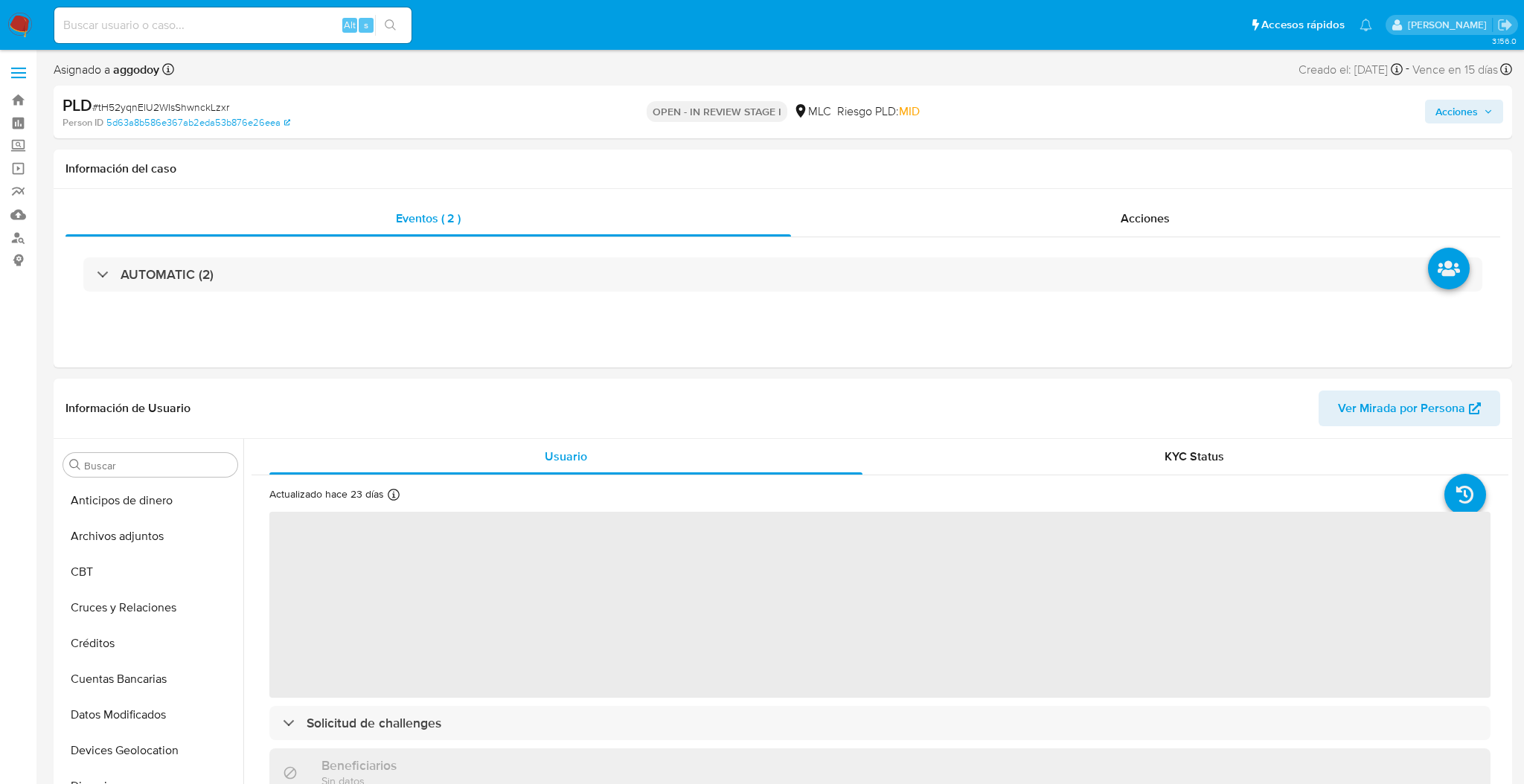
select select "10"
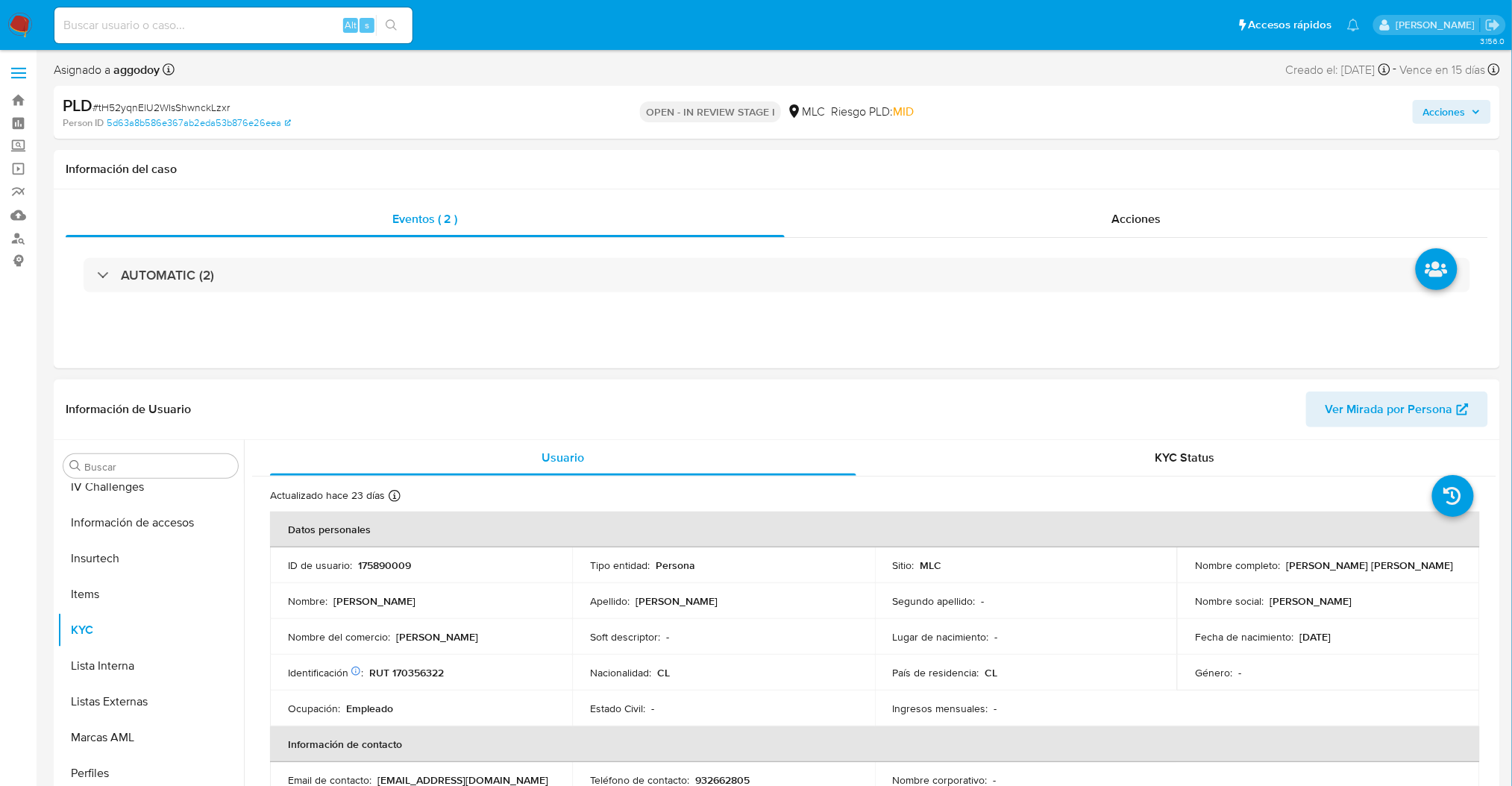
scroll to position [629, 0]
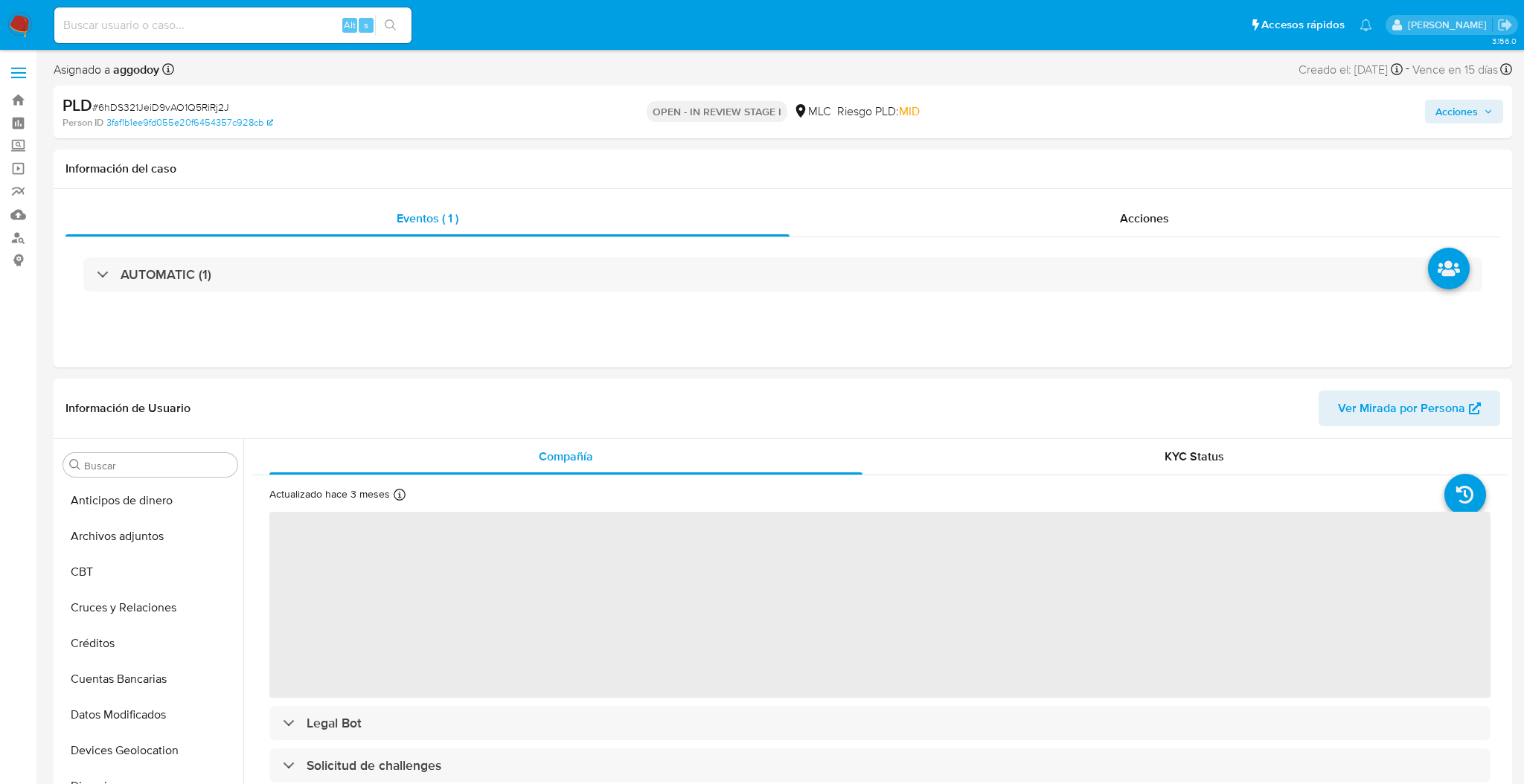
select select "10"
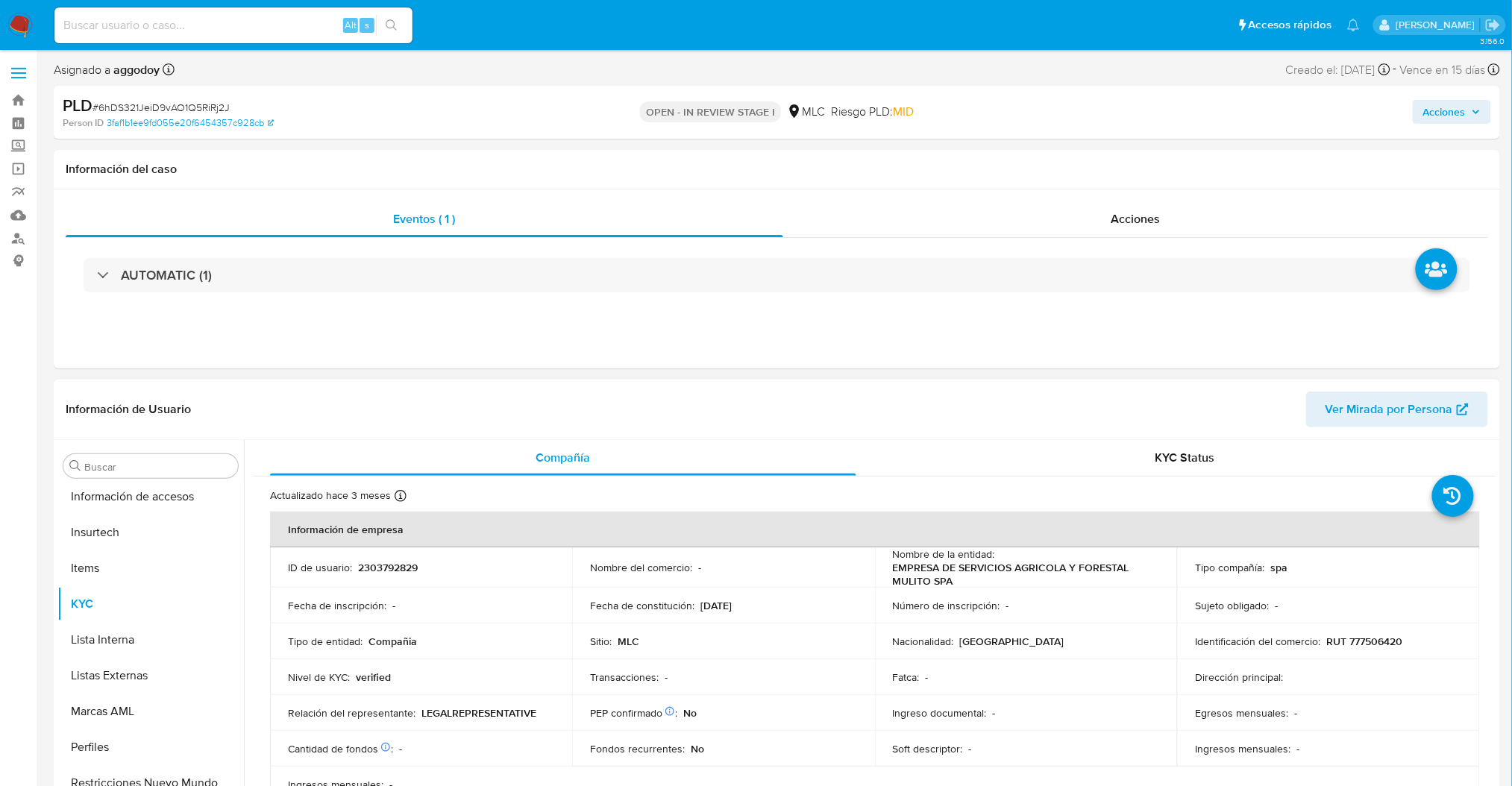
scroll to position [629, 0]
click at [371, 577] on td "ID de usuario : 2303792829" at bounding box center [421, 568] width 302 height 41
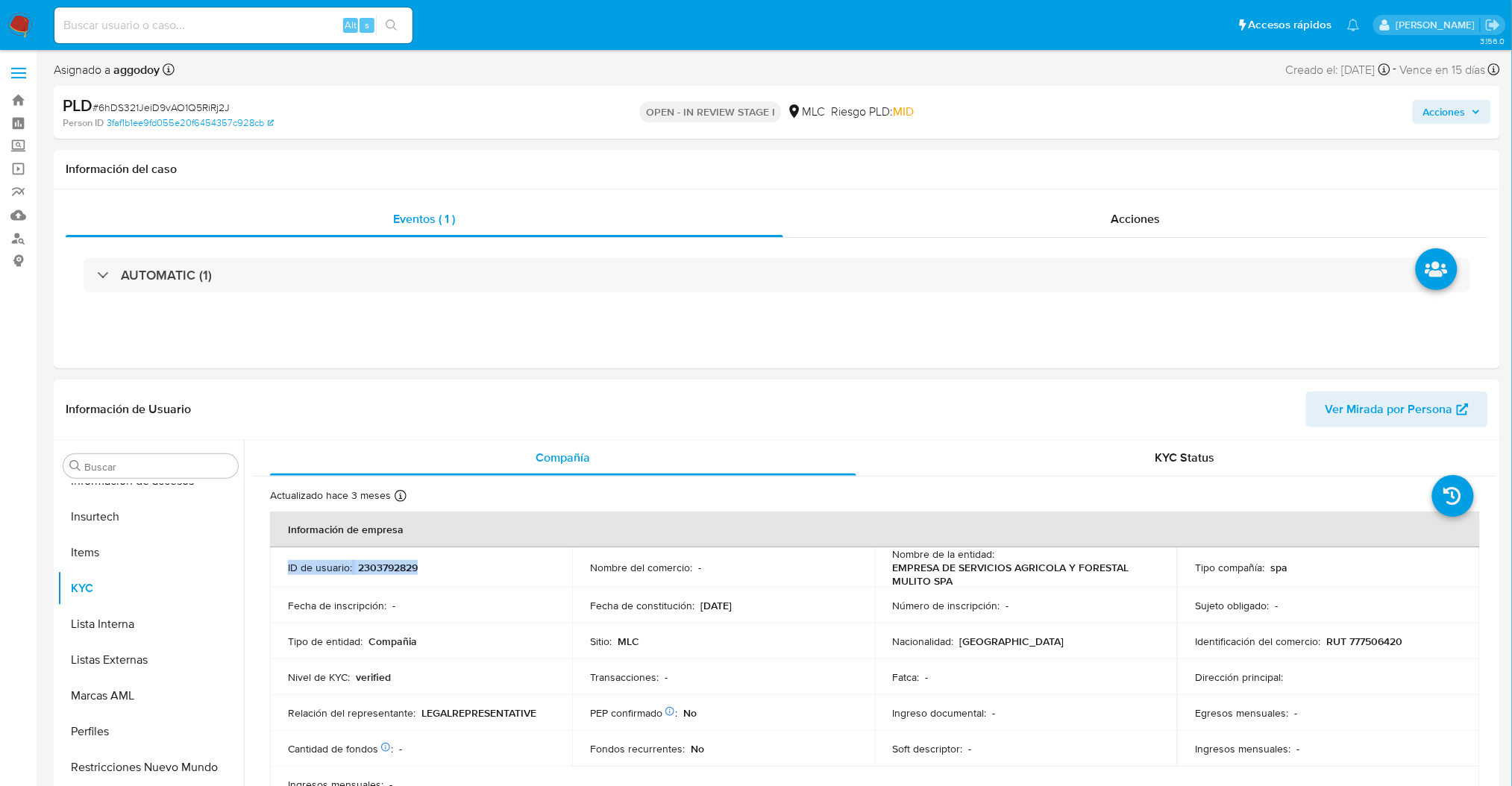
click at [371, 577] on td "ID de usuario : 2303792829" at bounding box center [421, 568] width 302 height 41
click at [371, 557] on td "ID de usuario : 2303792829" at bounding box center [421, 568] width 302 height 41
click at [376, 569] on p "2303792829" at bounding box center [388, 568] width 60 height 14
copy p "2303792829"
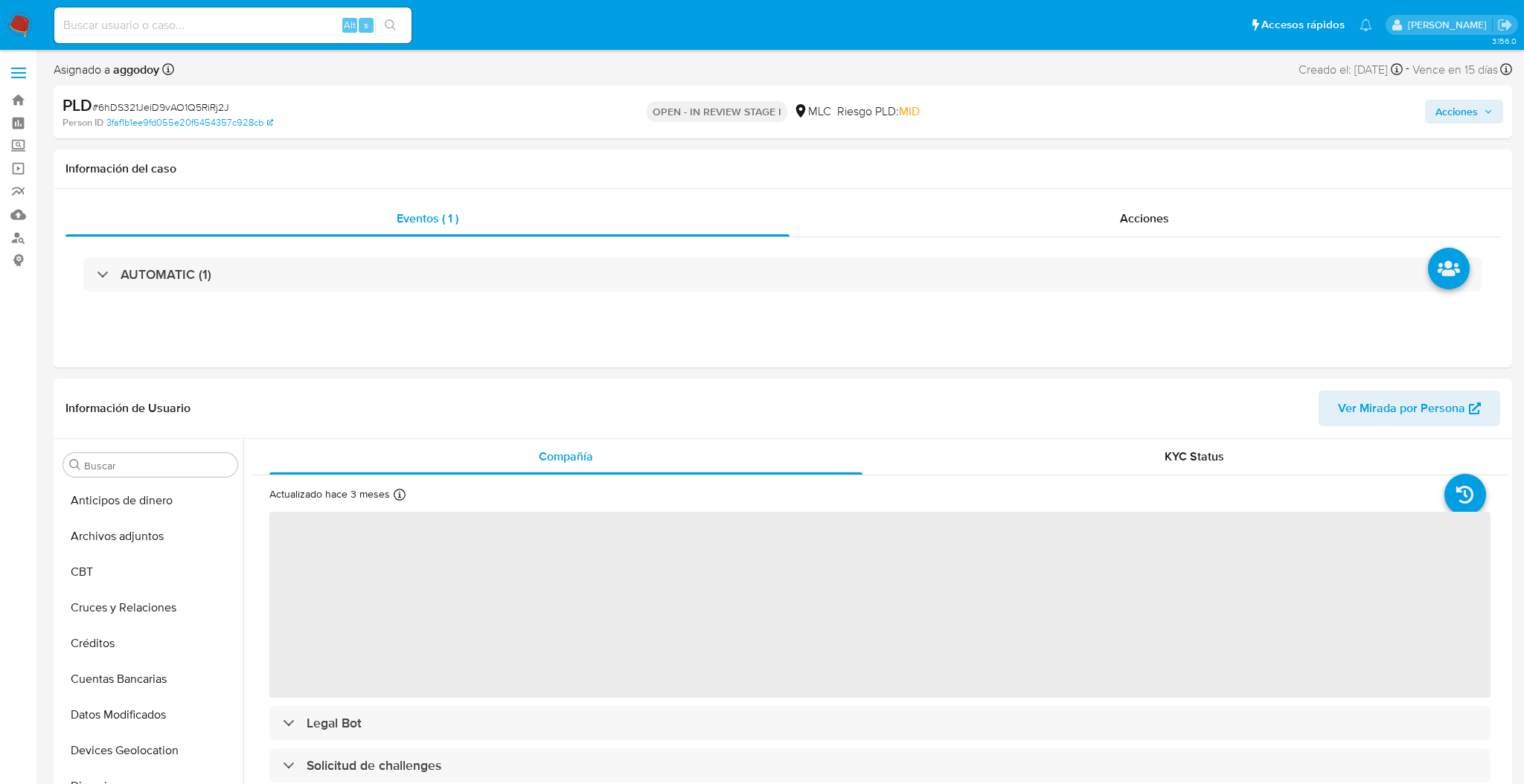
select select "10"
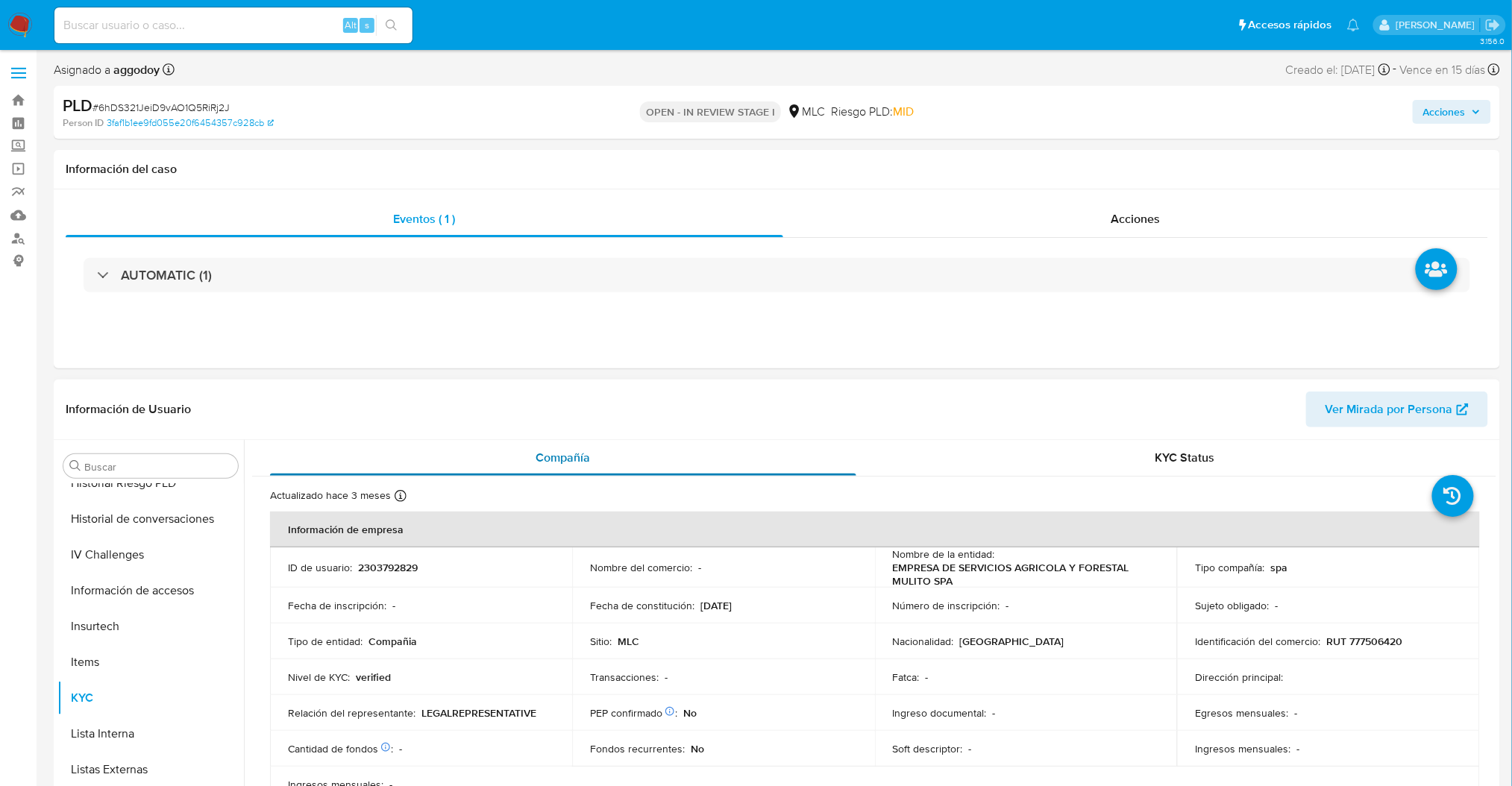
scroll to position [629, 0]
click at [382, 567] on p "2303792829" at bounding box center [388, 568] width 60 height 14
copy p "2303792829"
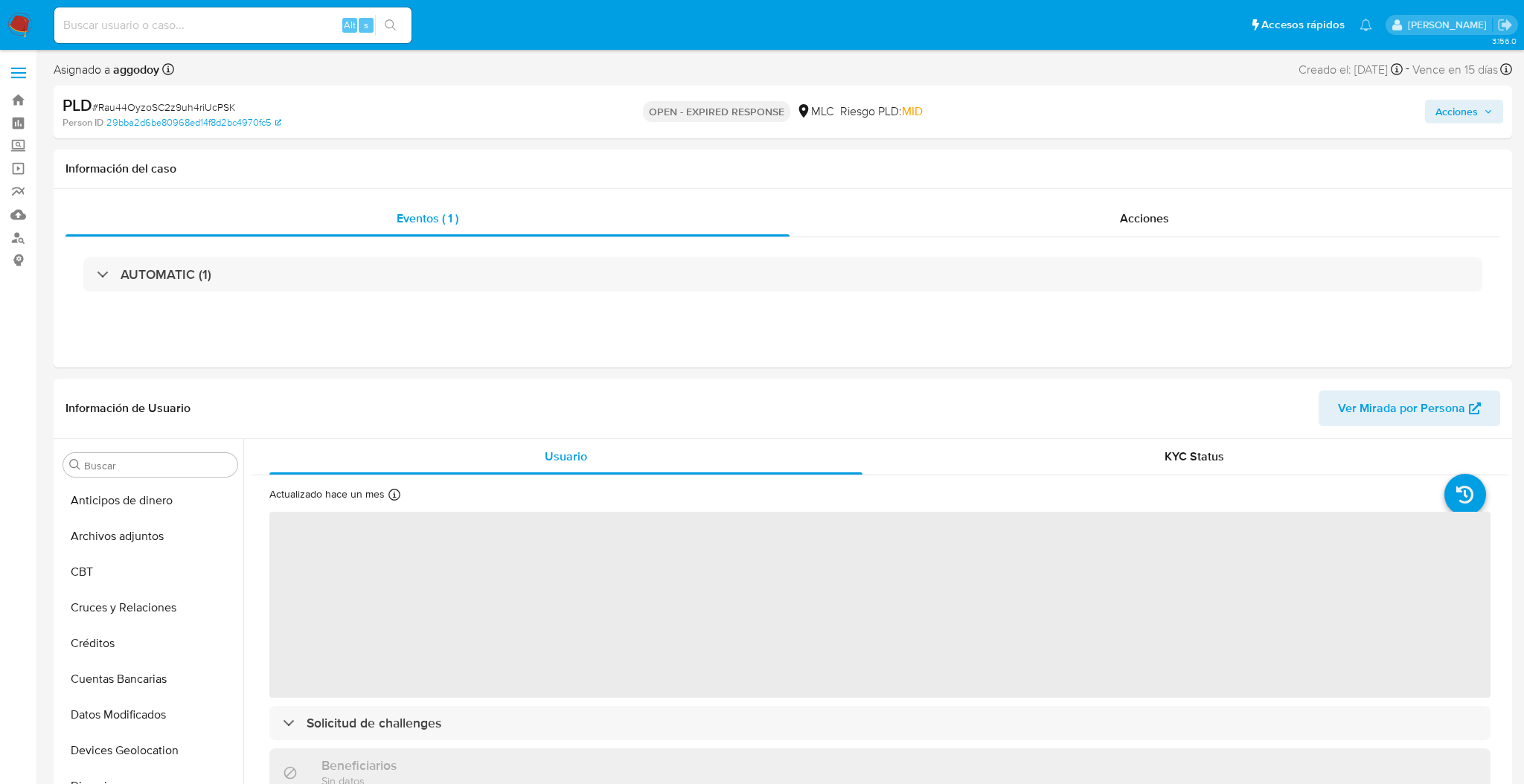
select select "10"
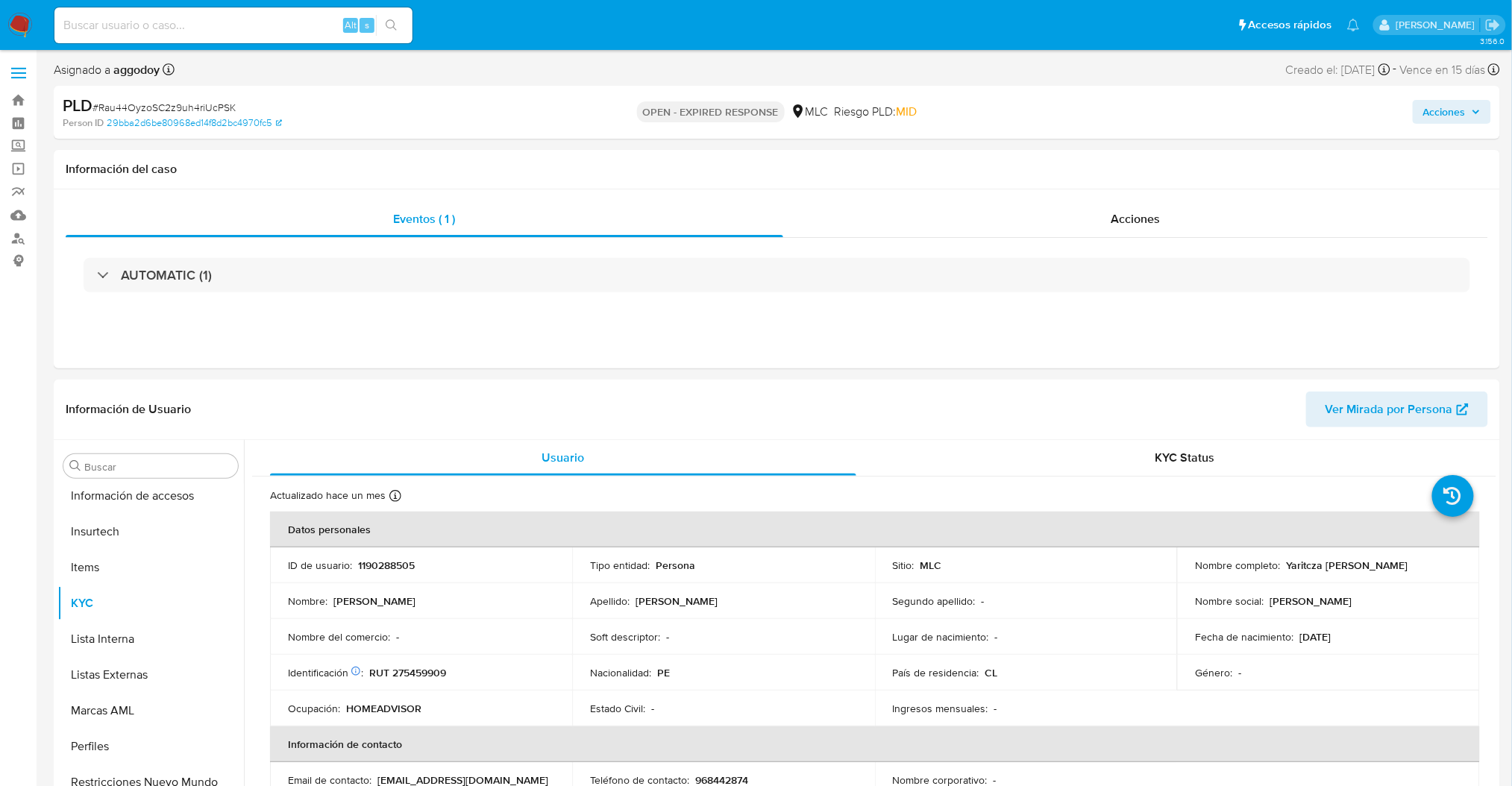
scroll to position [629, 0]
click at [364, 571] on p "1190288505" at bounding box center [387, 565] width 57 height 14
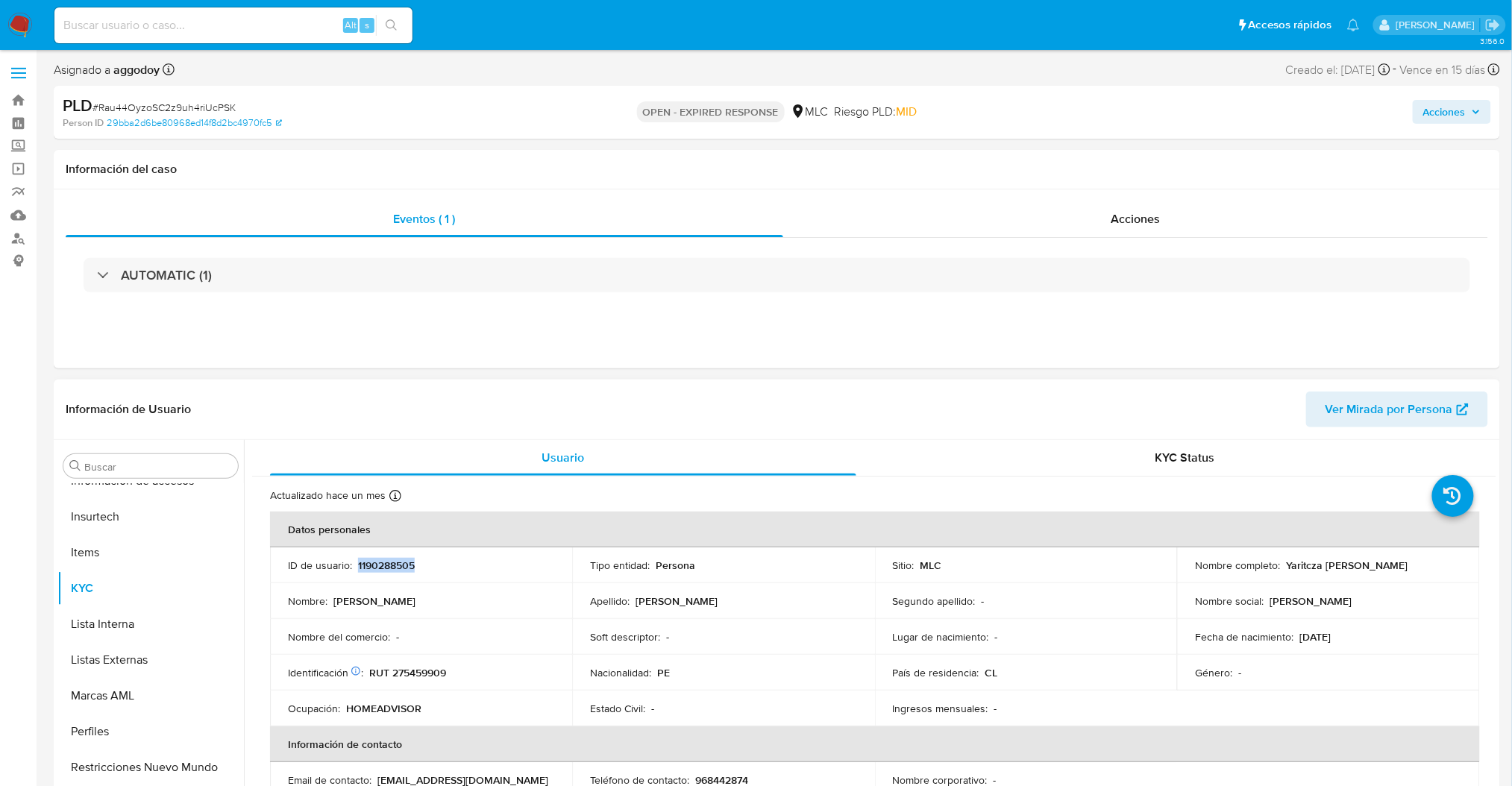
click at [364, 571] on p "1190288505" at bounding box center [387, 565] width 57 height 14
copy p "1190288505"
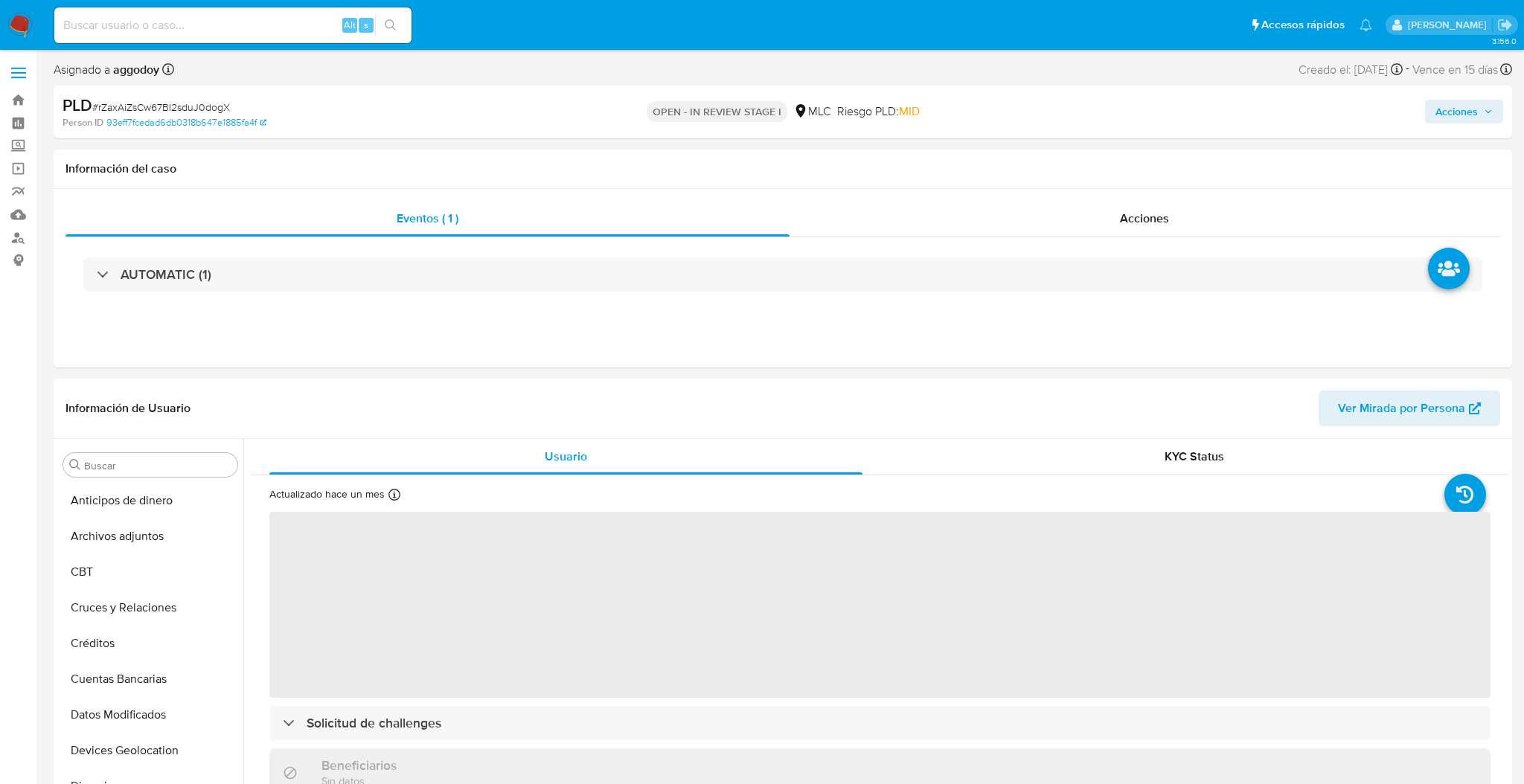
select select "10"
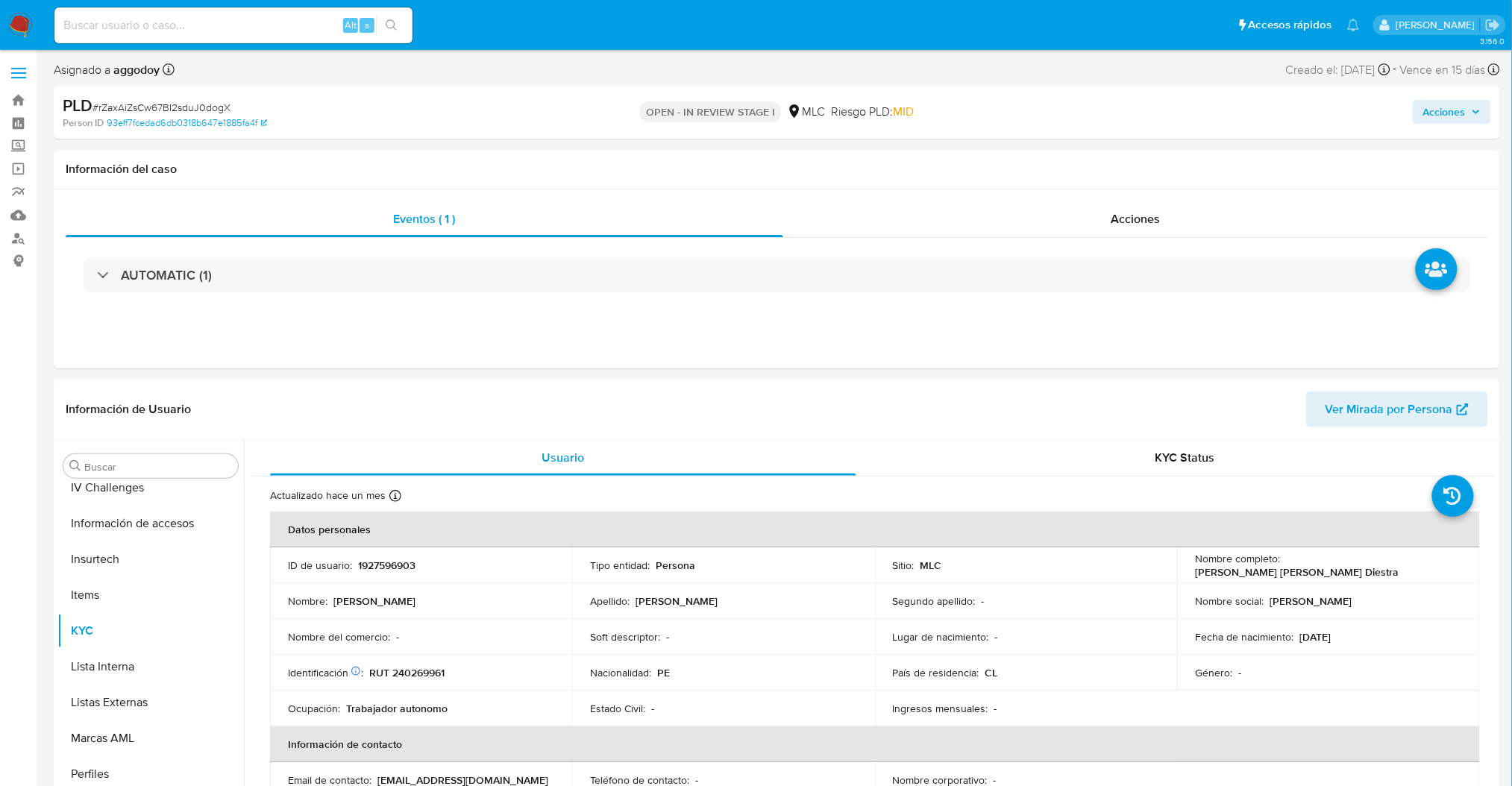
scroll to position [629, 0]
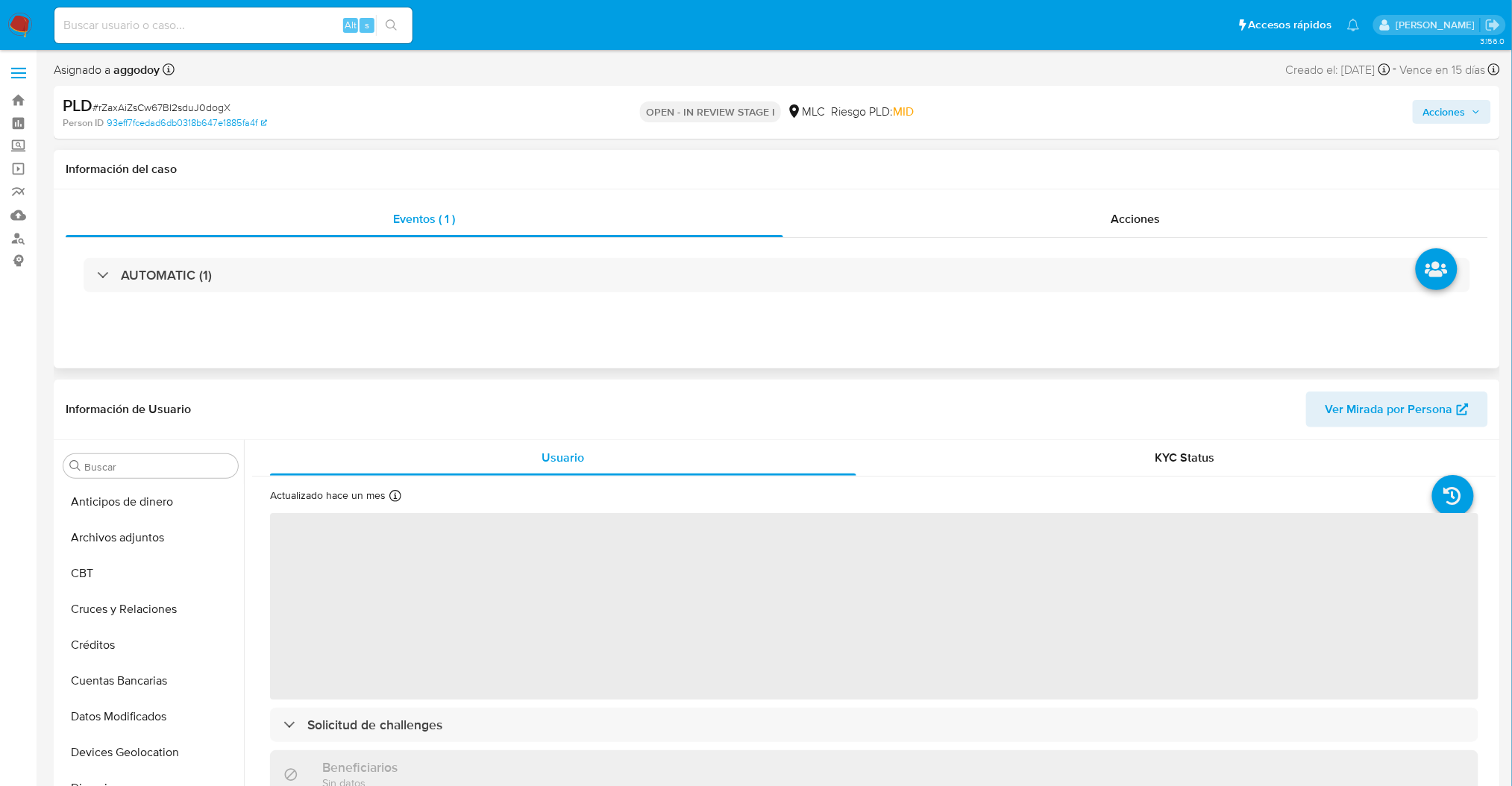
select select "10"
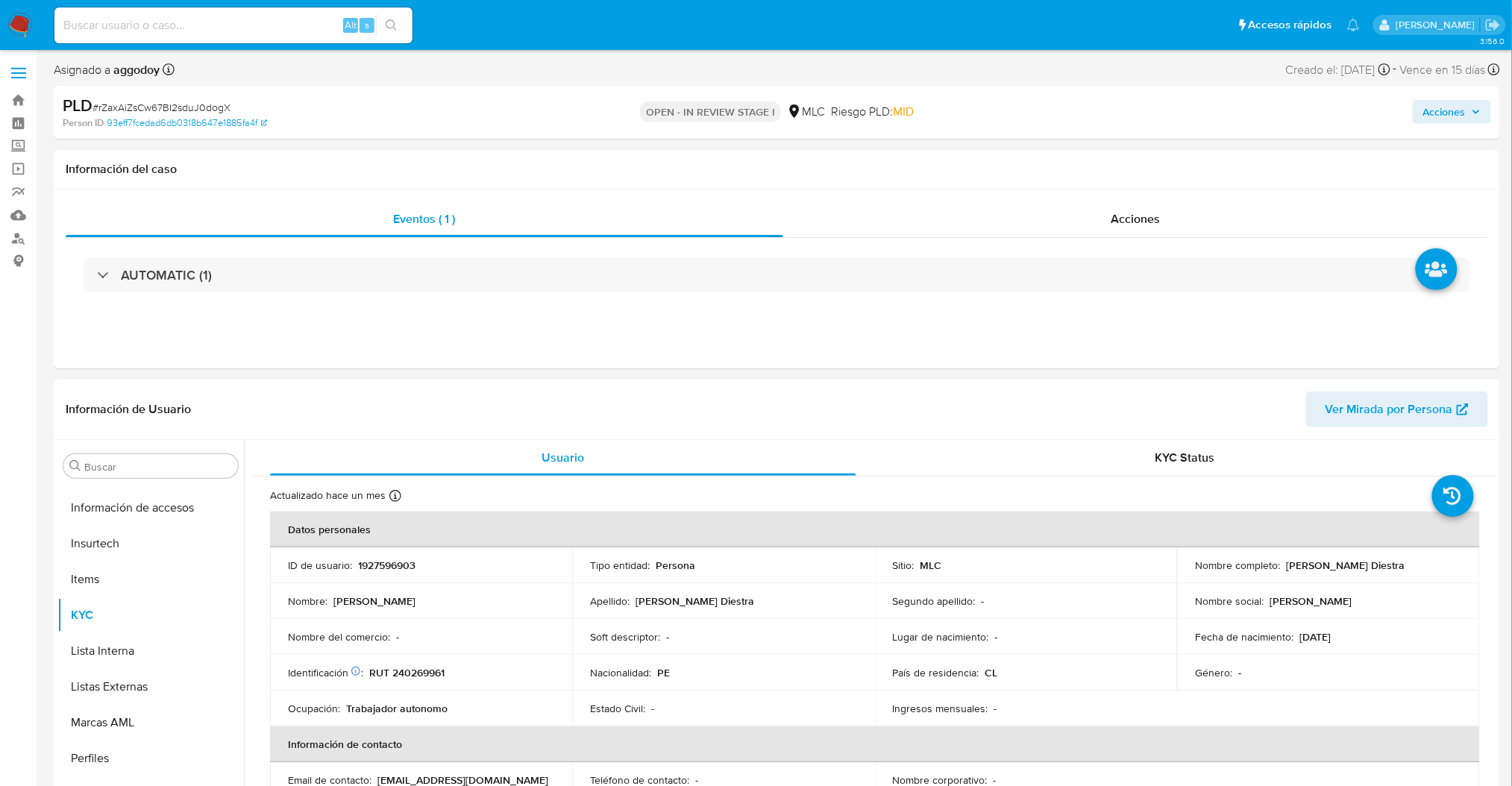
scroll to position [629, 0]
click at [374, 566] on p "1927596903" at bounding box center [387, 565] width 57 height 14
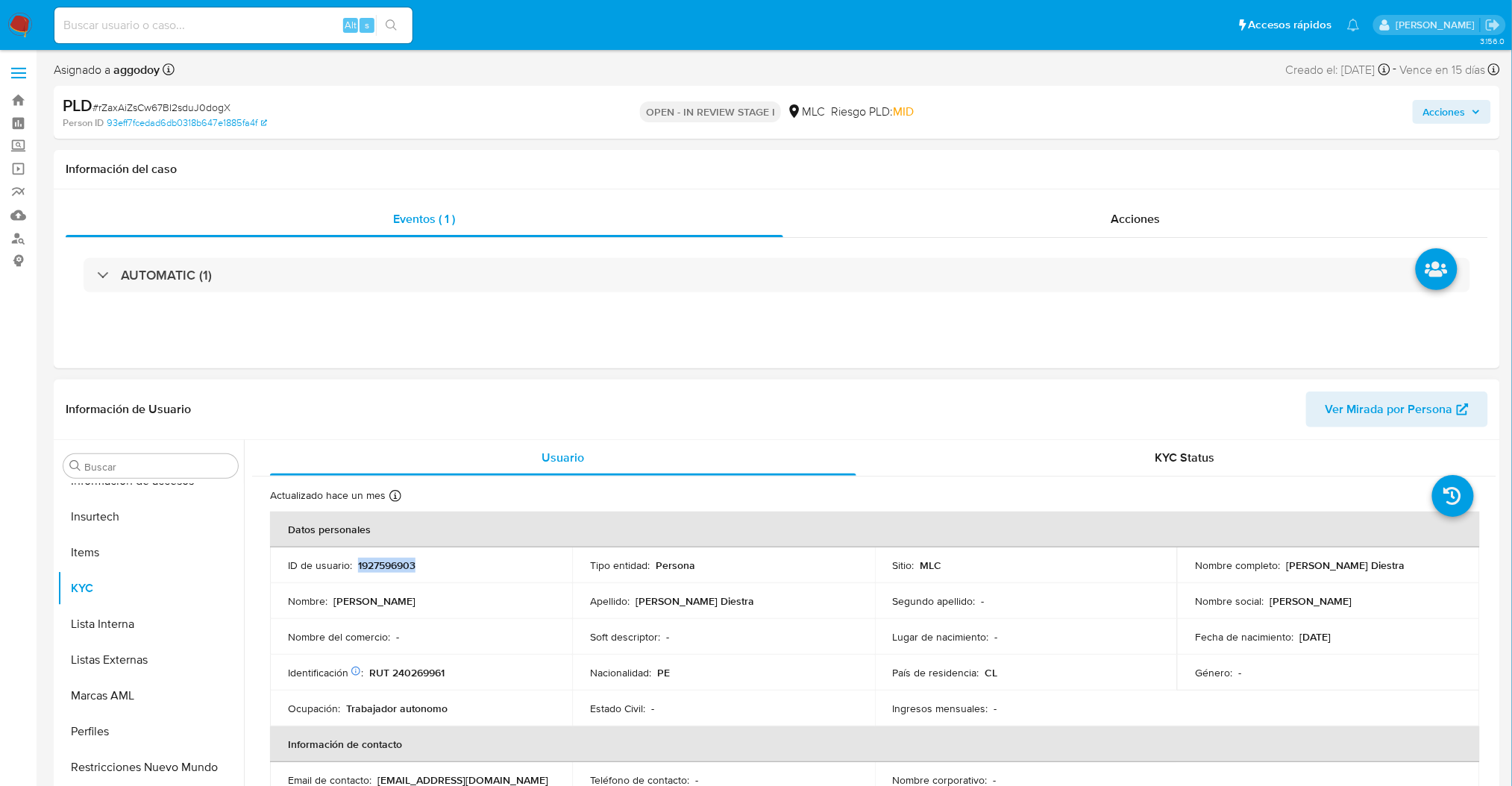
click at [374, 566] on p "1927596903" at bounding box center [387, 565] width 57 height 14
copy p "1927596903"
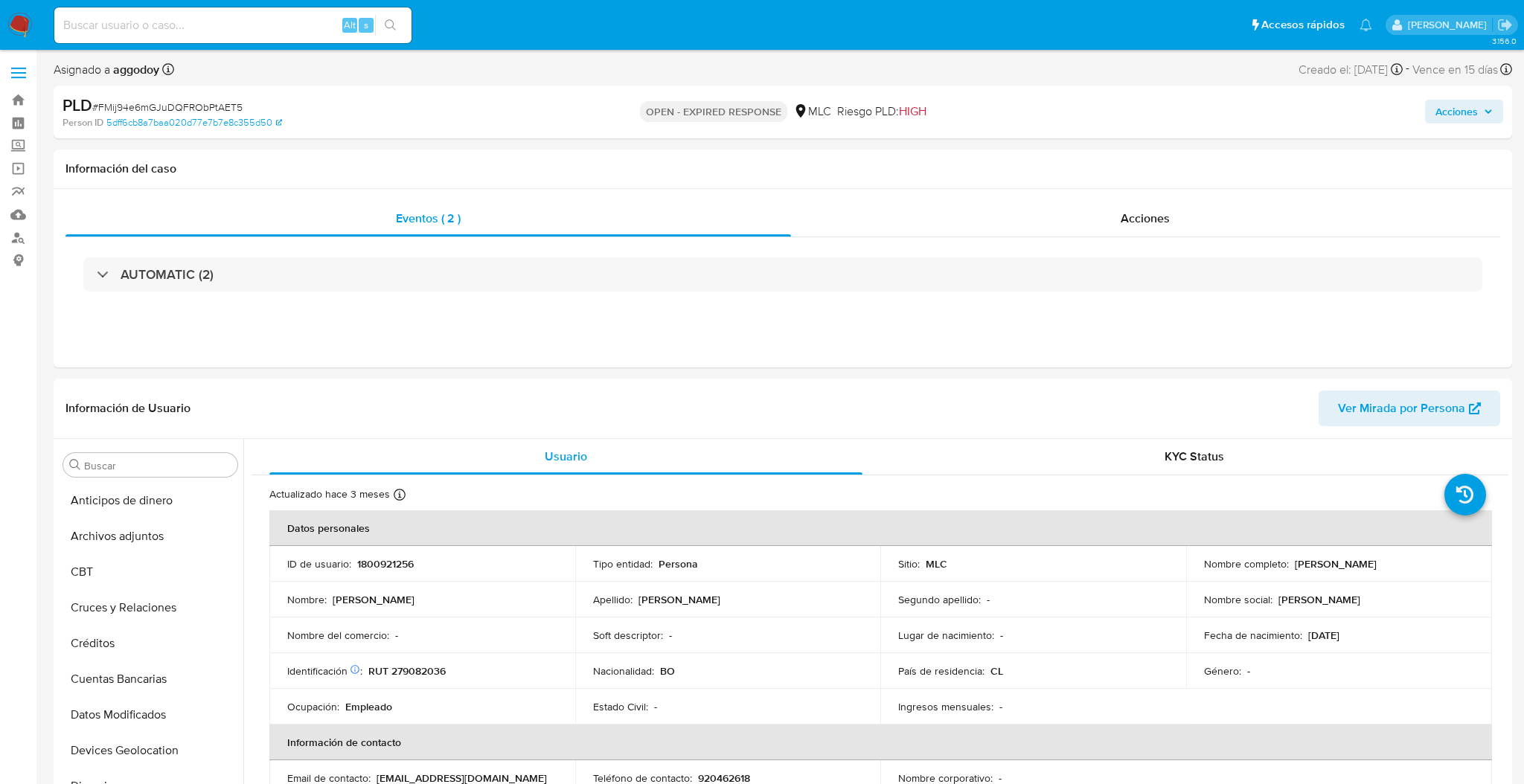
select select "10"
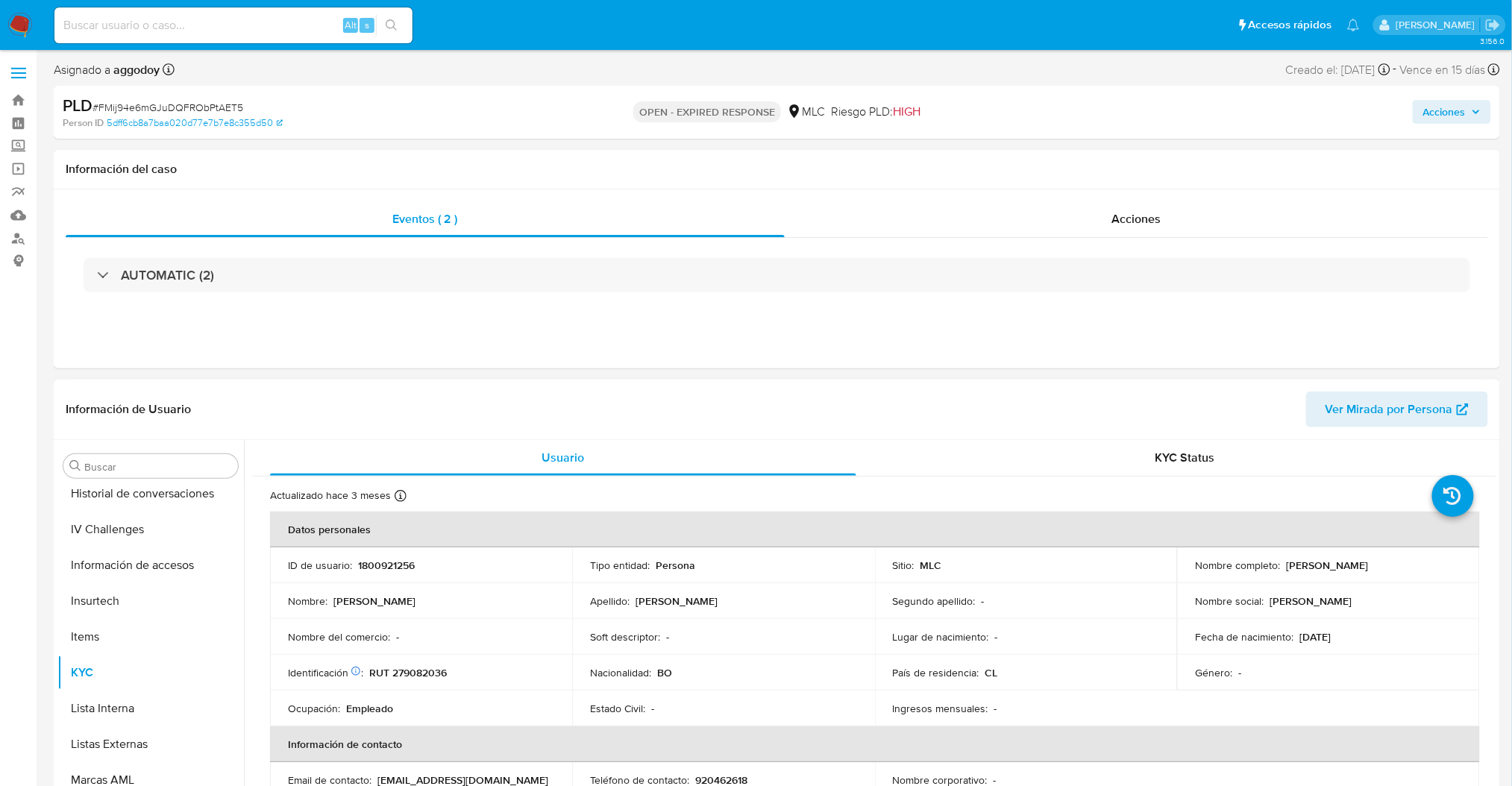
scroll to position [629, 0]
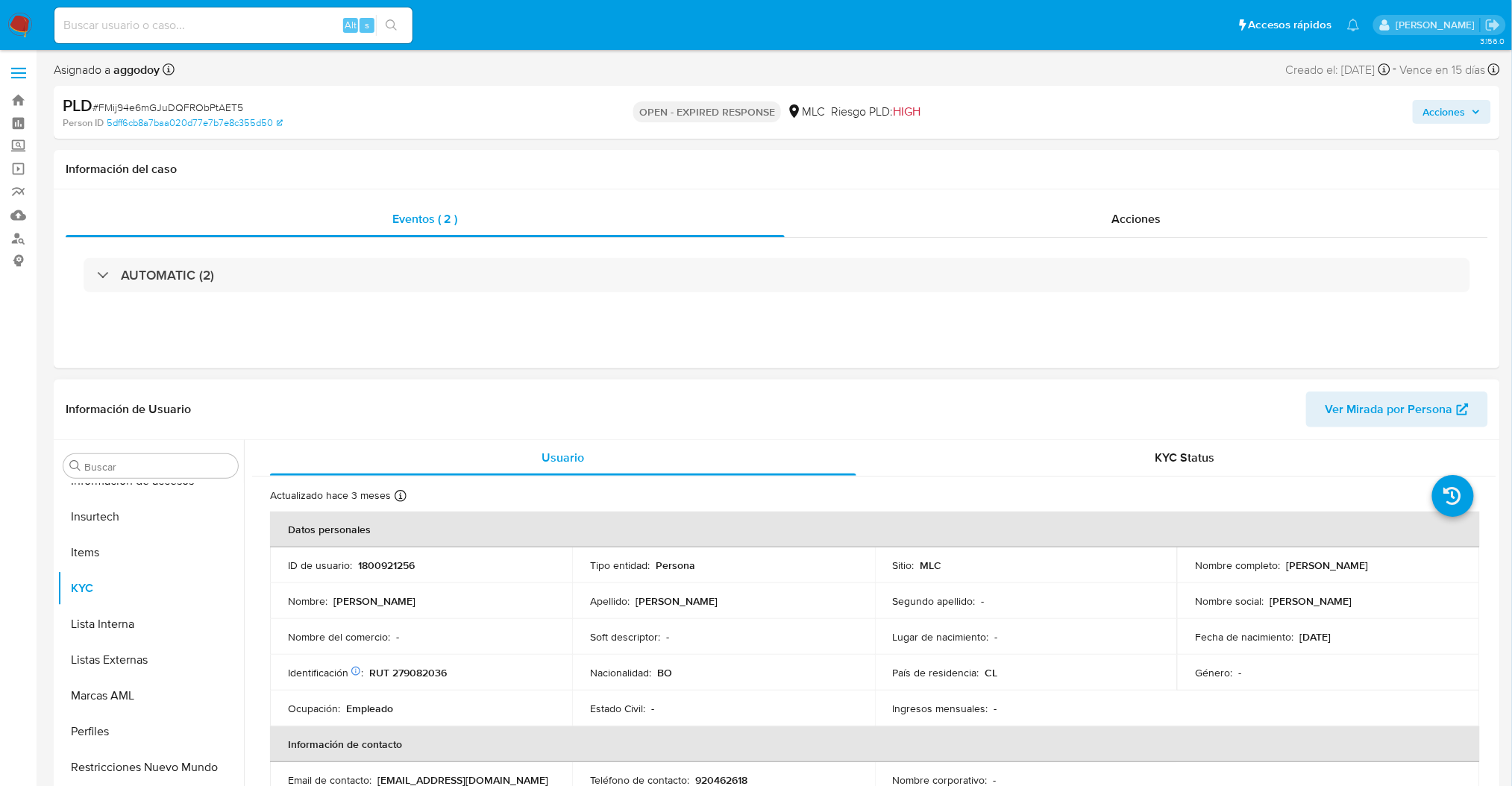
click at [393, 566] on p "1800921256" at bounding box center [387, 565] width 57 height 14
copy p "1800921256"
